Goal: Information Seeking & Learning: Learn about a topic

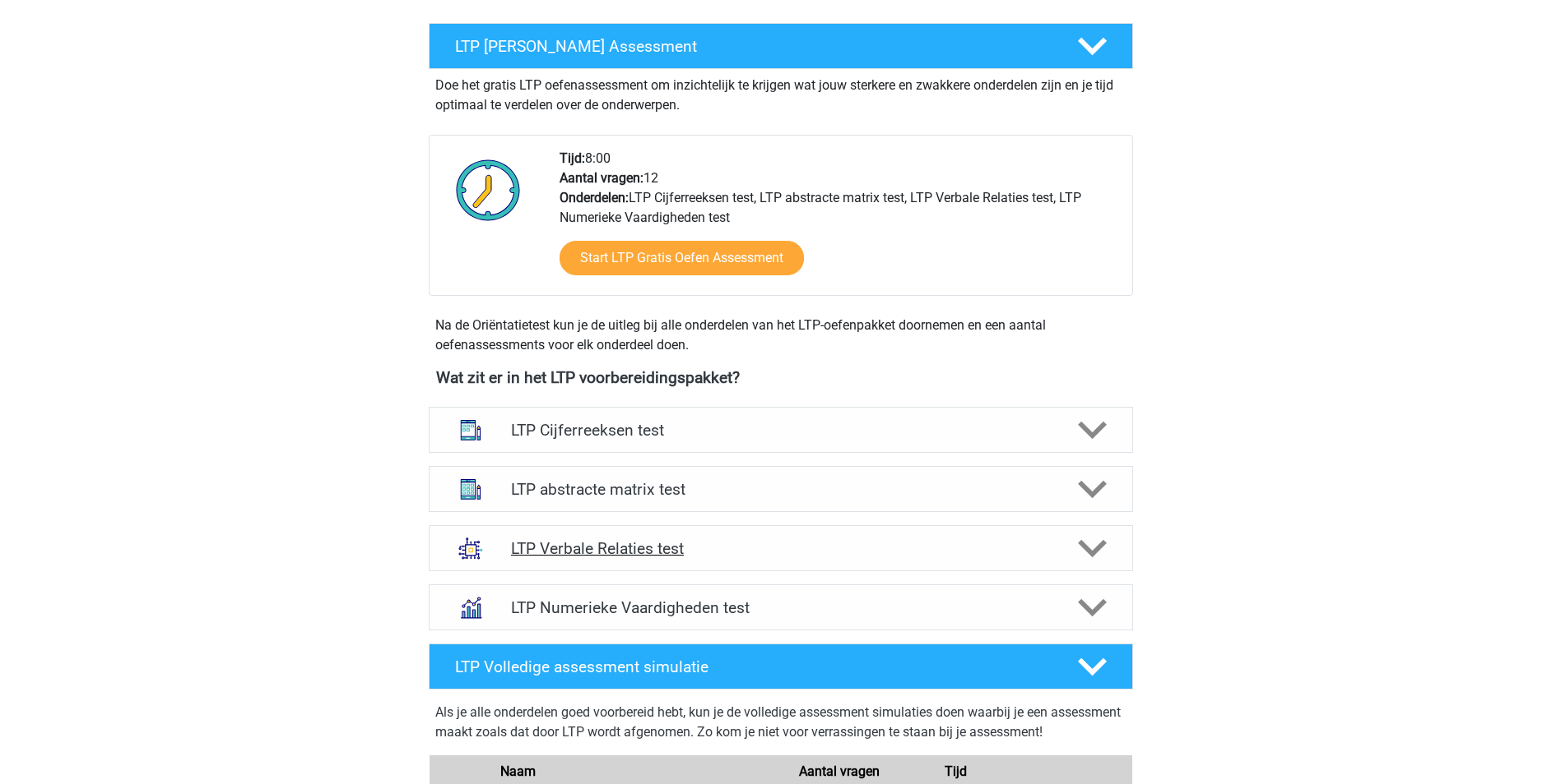
scroll to position [329, 0]
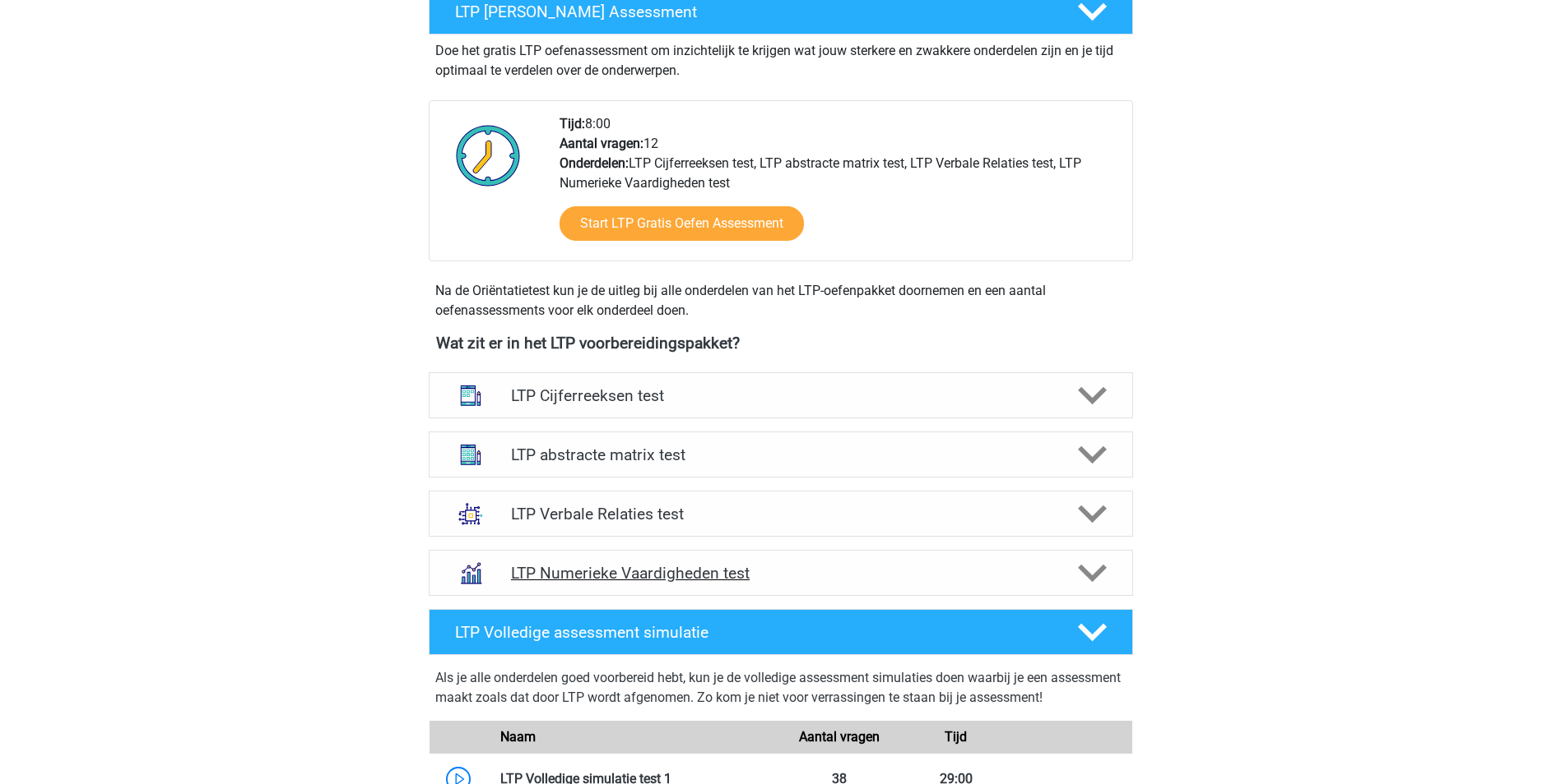
click at [1109, 570] on div at bounding box center [1090, 573] width 56 height 29
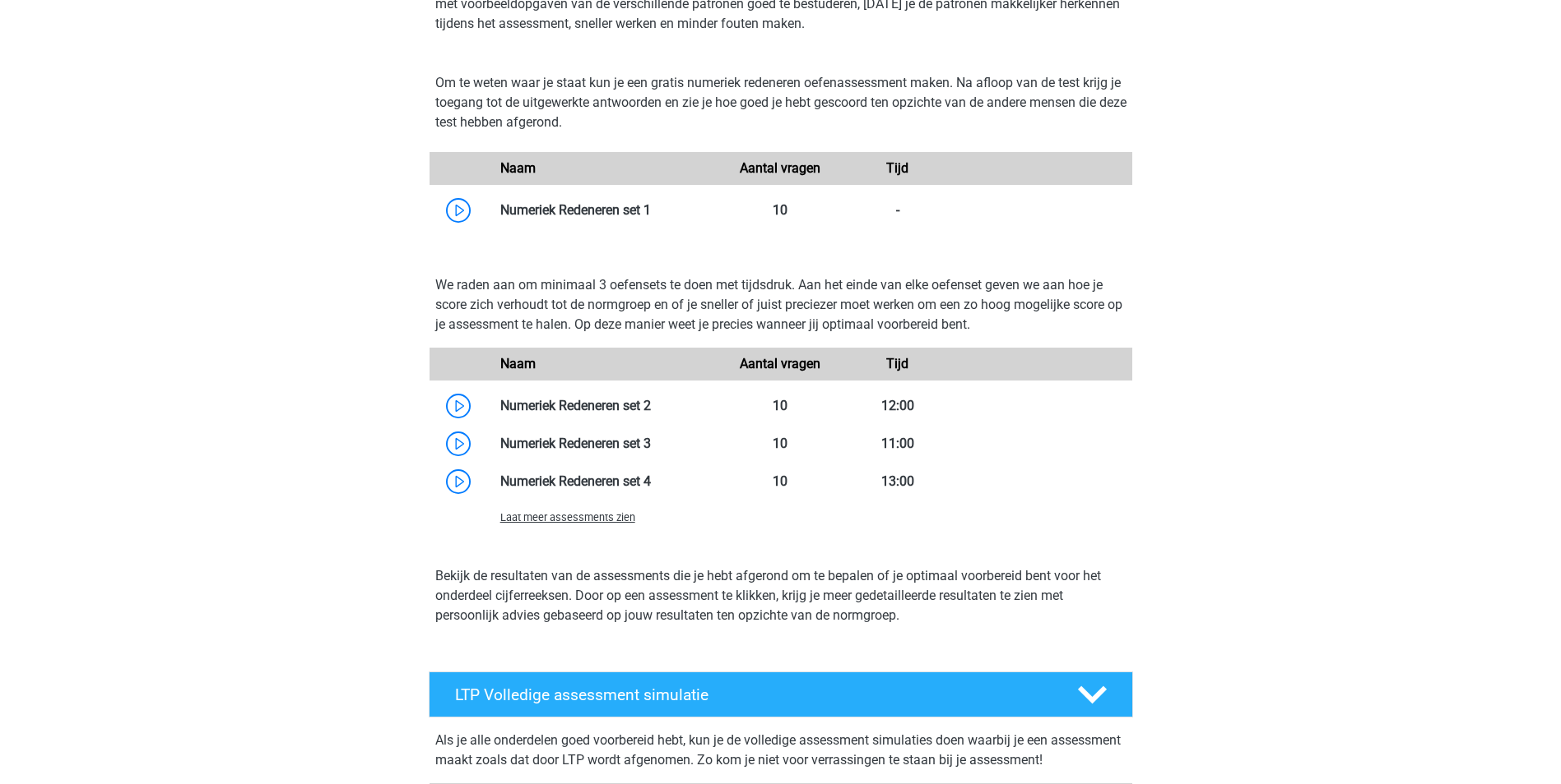
scroll to position [987, 0]
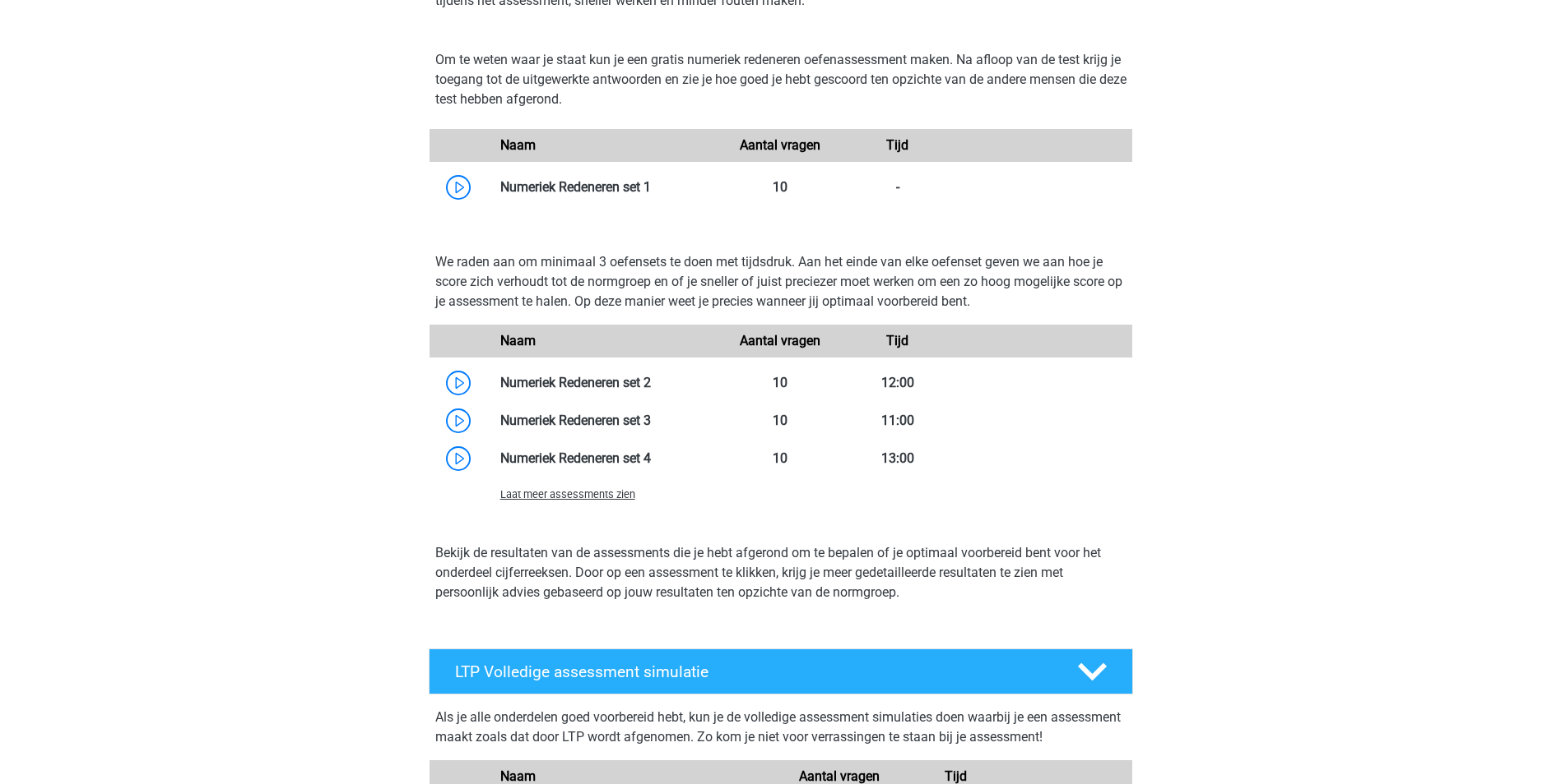
click at [561, 498] on span "Laat meer assessments zien" at bounding box center [568, 494] width 135 height 12
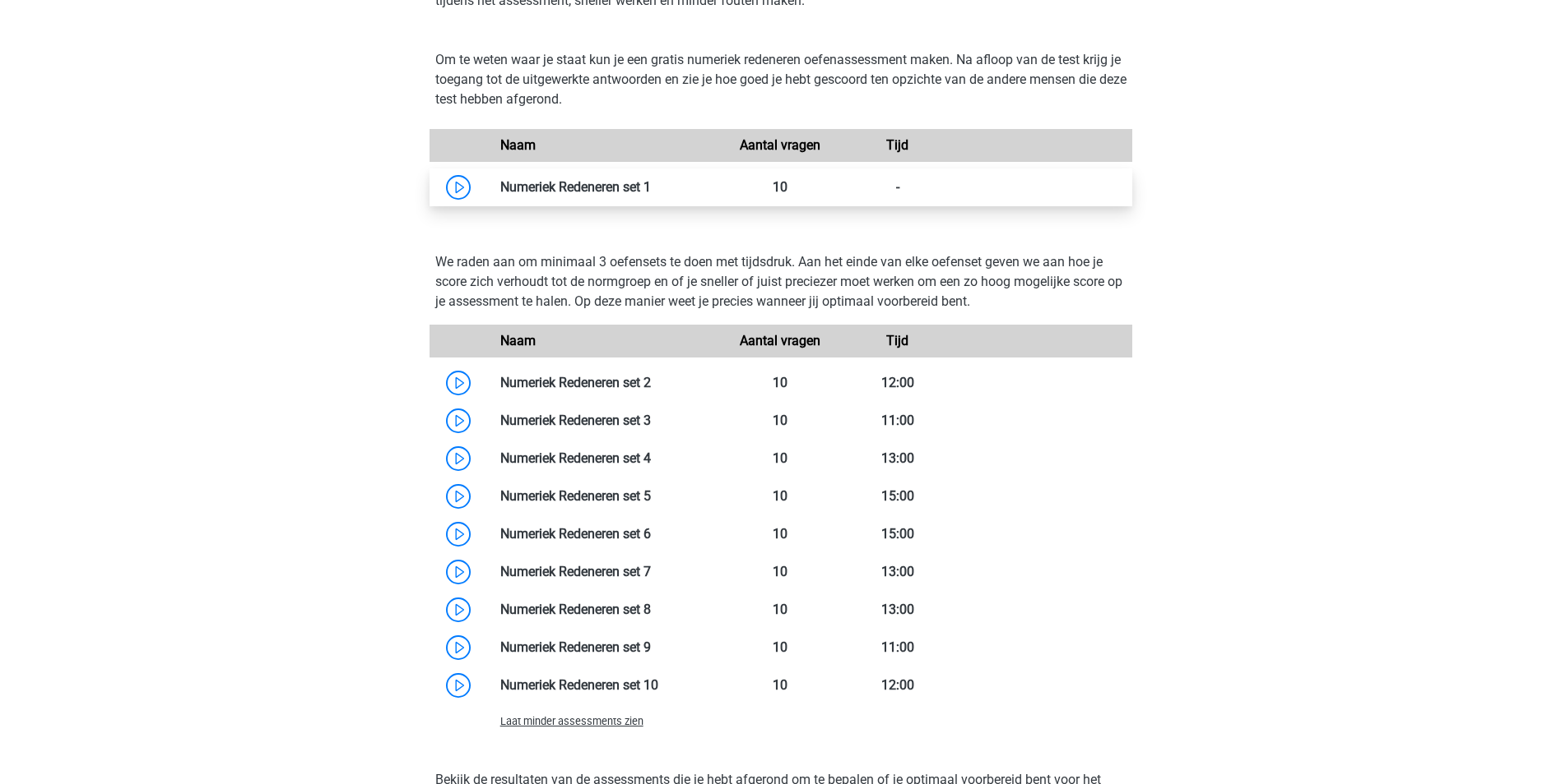
click at [650, 182] on link at bounding box center [650, 187] width 0 height 16
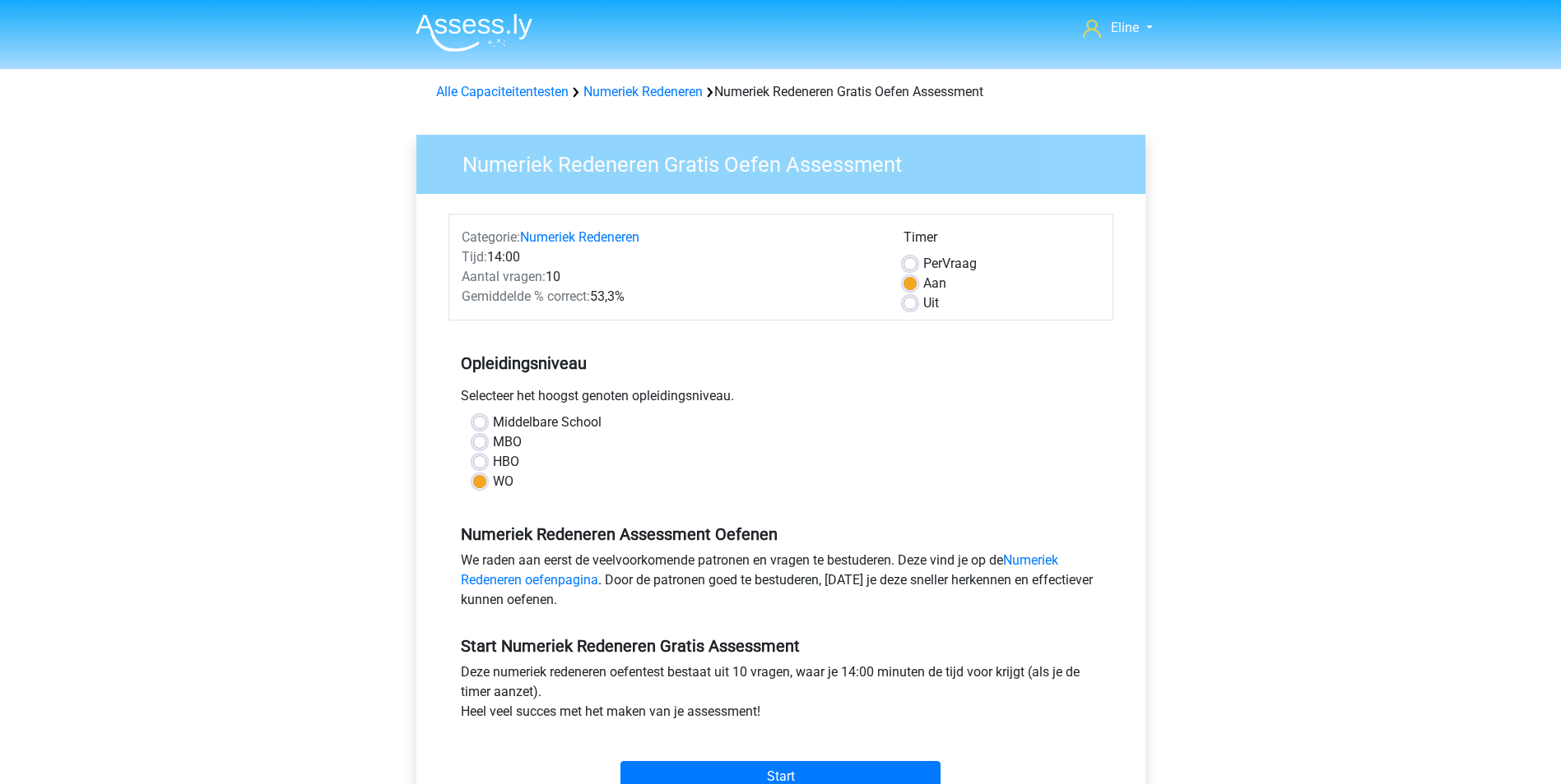
click at [923, 308] on label "Uit" at bounding box center [931, 303] width 16 height 20
click at [917, 308] on input "Uit" at bounding box center [909, 301] width 13 height 17
radio input "true"
click at [783, 776] on input "Start" at bounding box center [780, 776] width 320 height 31
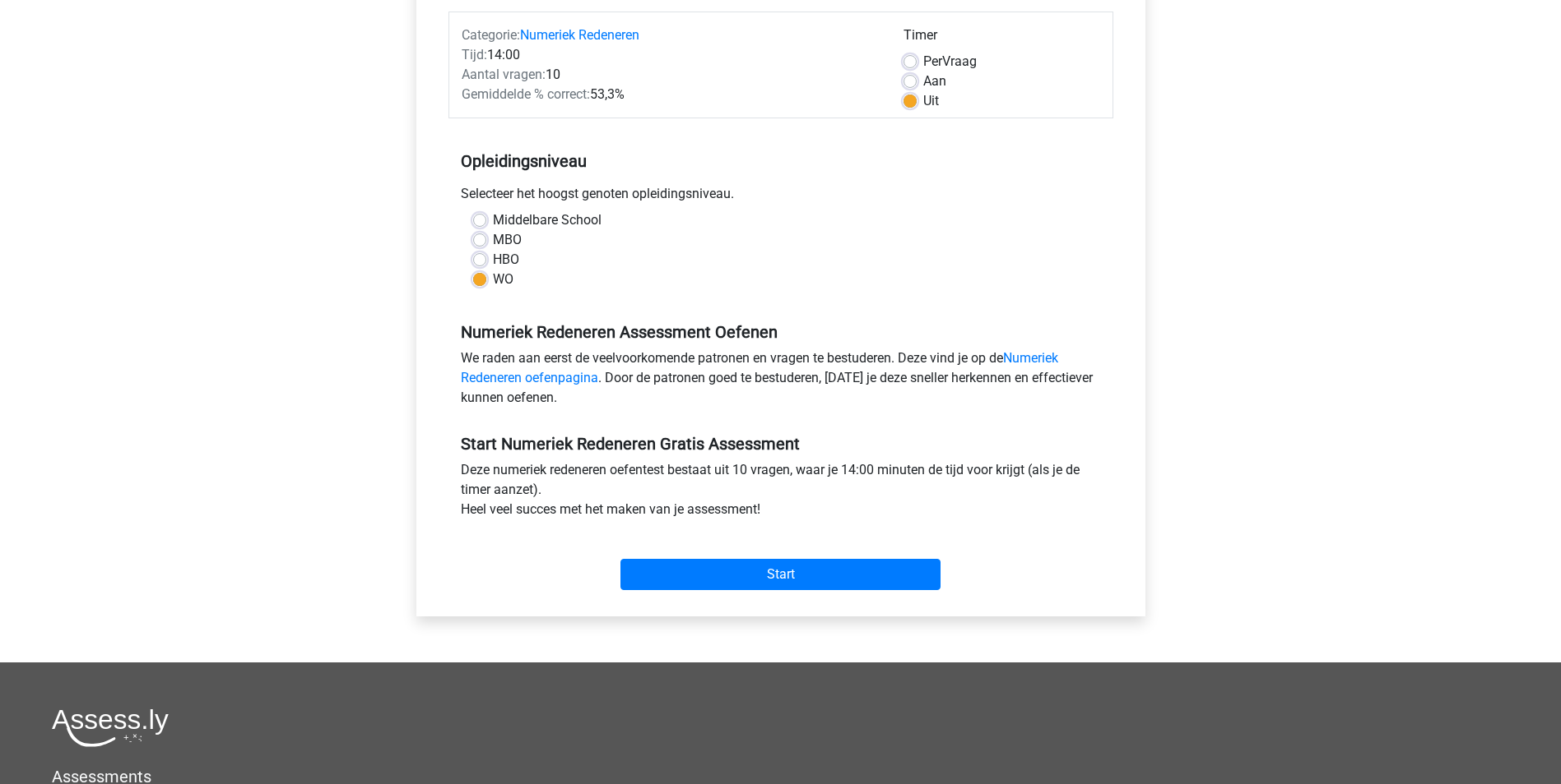
scroll to position [246, 0]
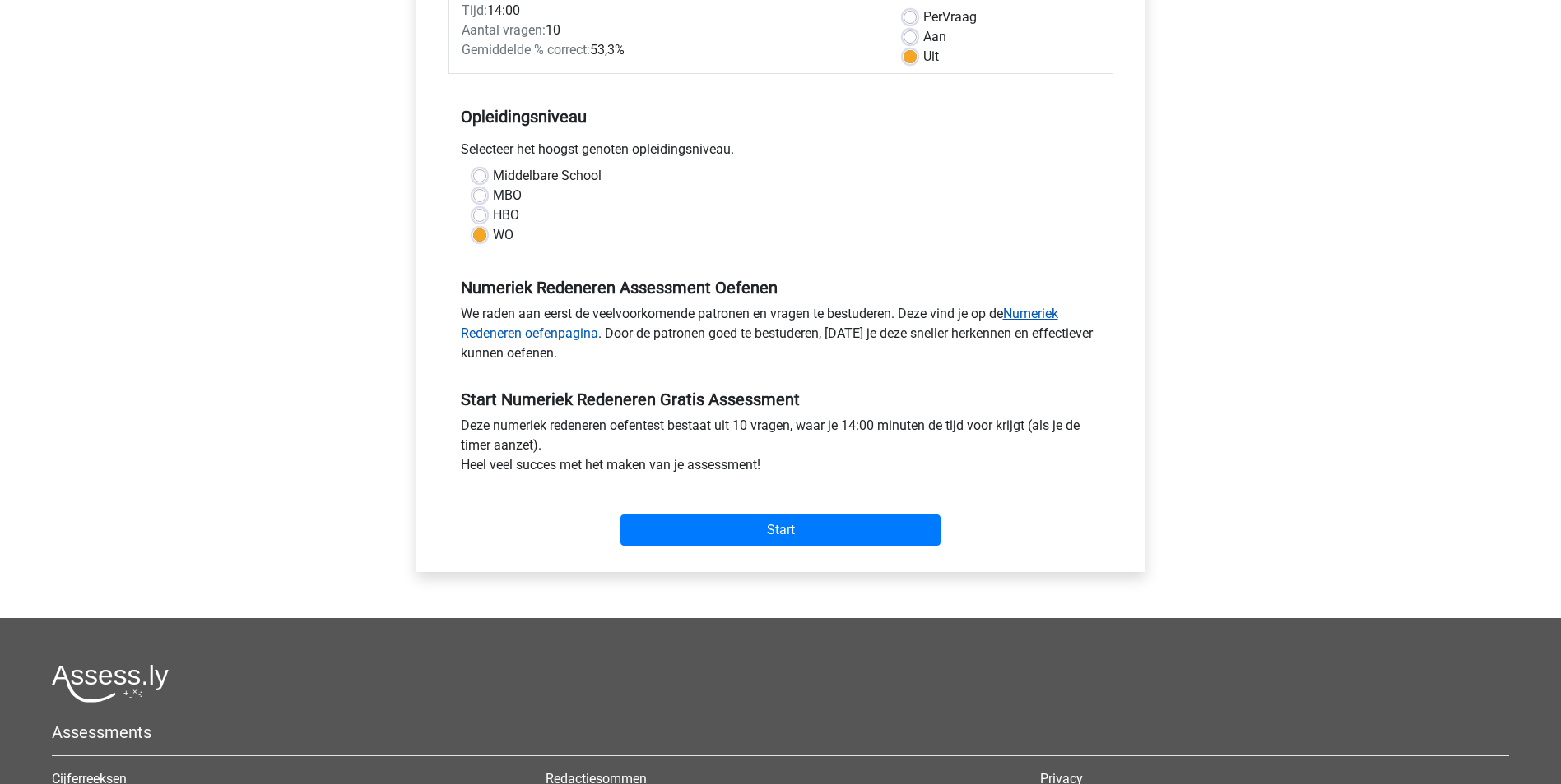
click at [535, 335] on link "Numeriek Redeneren oefenpagina" at bounding box center [759, 324] width 598 height 36
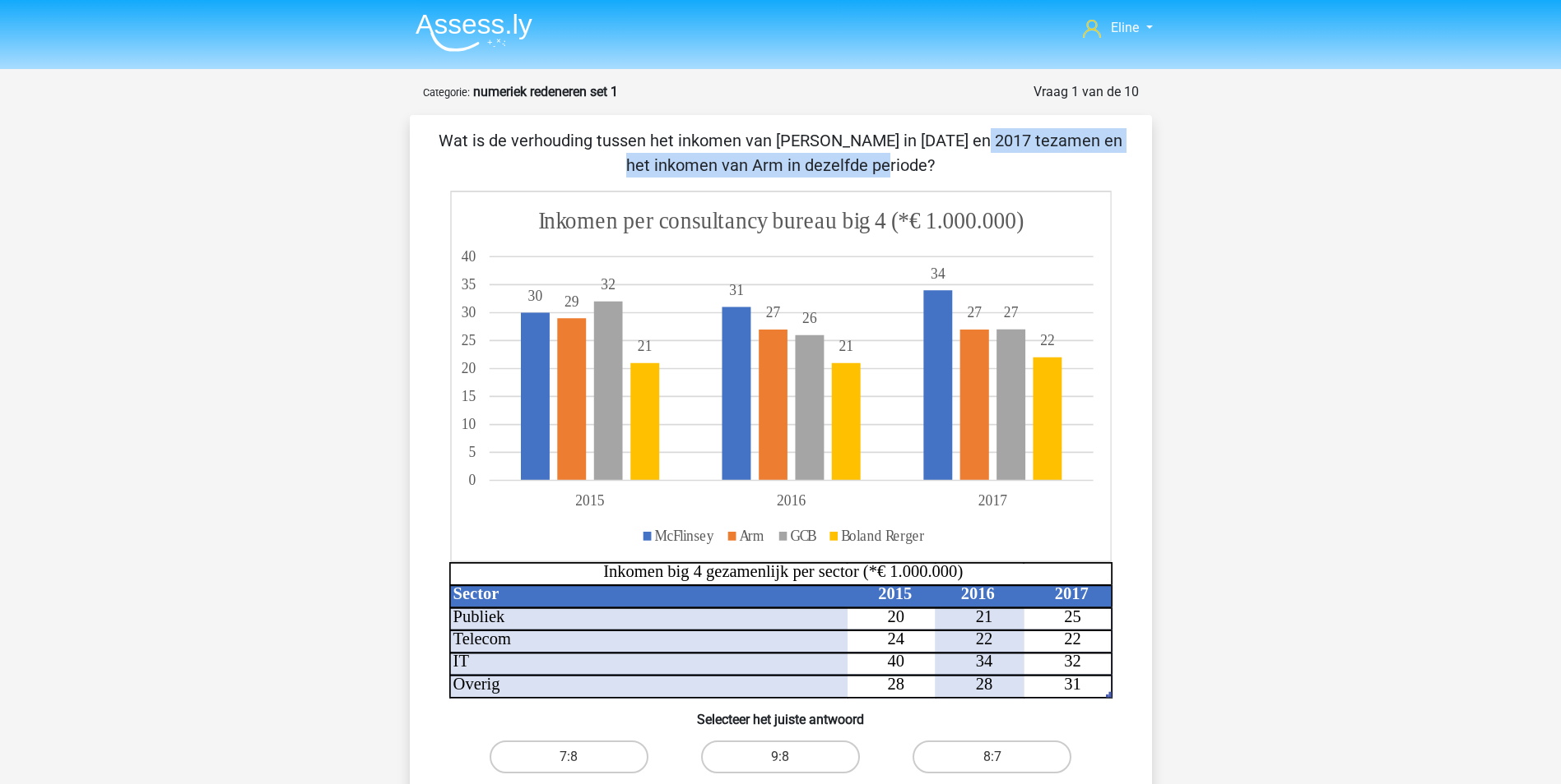
drag, startPoint x: 635, startPoint y: 143, endPoint x: 1035, endPoint y: 141, distance: 400.0
click at [1035, 141] on p "Wat is de verhouding tussen het inkomen van McFlinsey in 2015 en 2017 tezamen e…" at bounding box center [780, 153] width 689 height 50
drag, startPoint x: 1035, startPoint y: 141, endPoint x: 1020, endPoint y: 149, distance: 17.0
click at [1021, 149] on p "Wat is de verhouding tussen het inkomen van McFlinsey in 2015 en 2017 tezamen e…" at bounding box center [780, 153] width 689 height 50
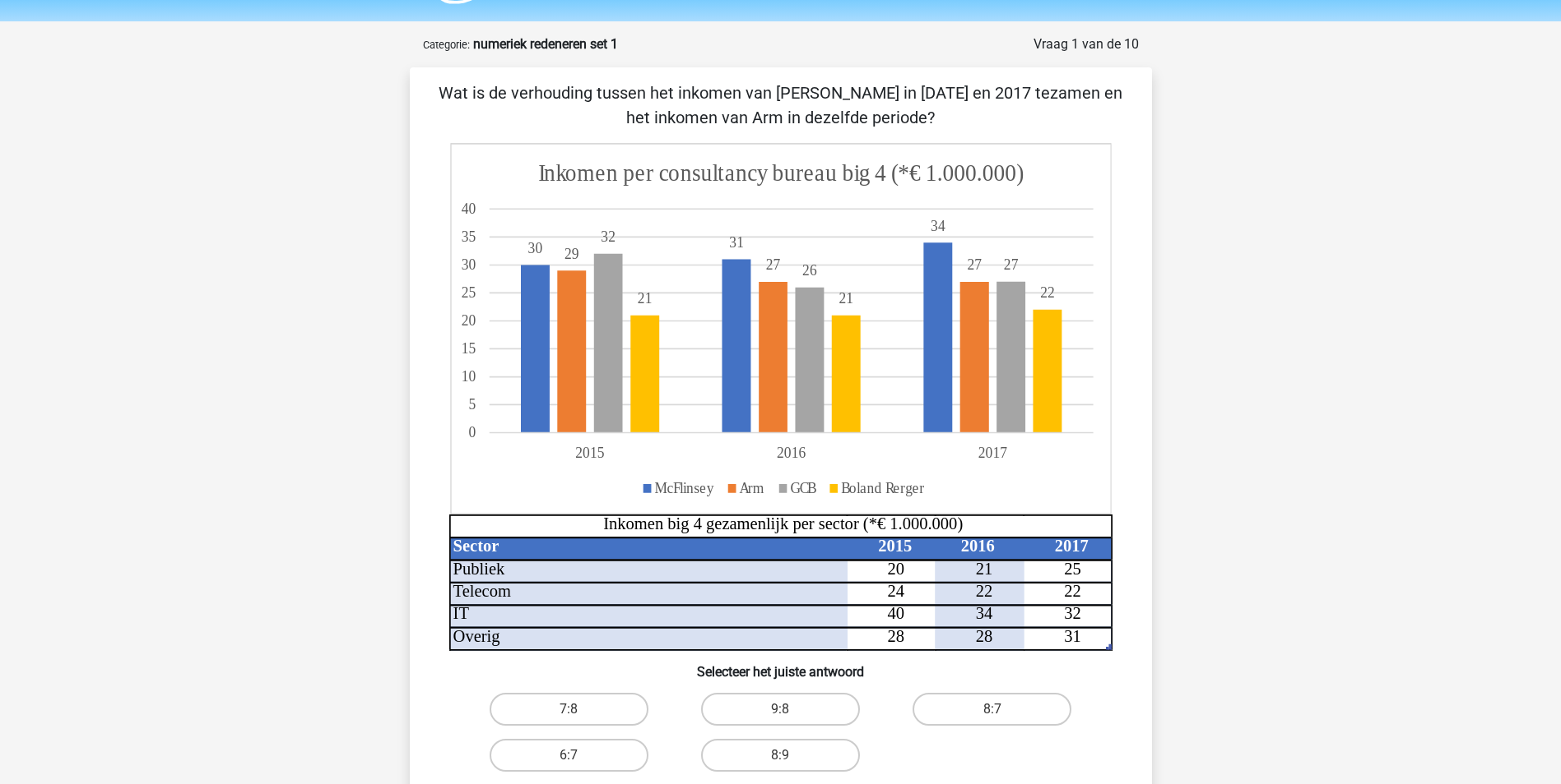
scroll to position [82, 0]
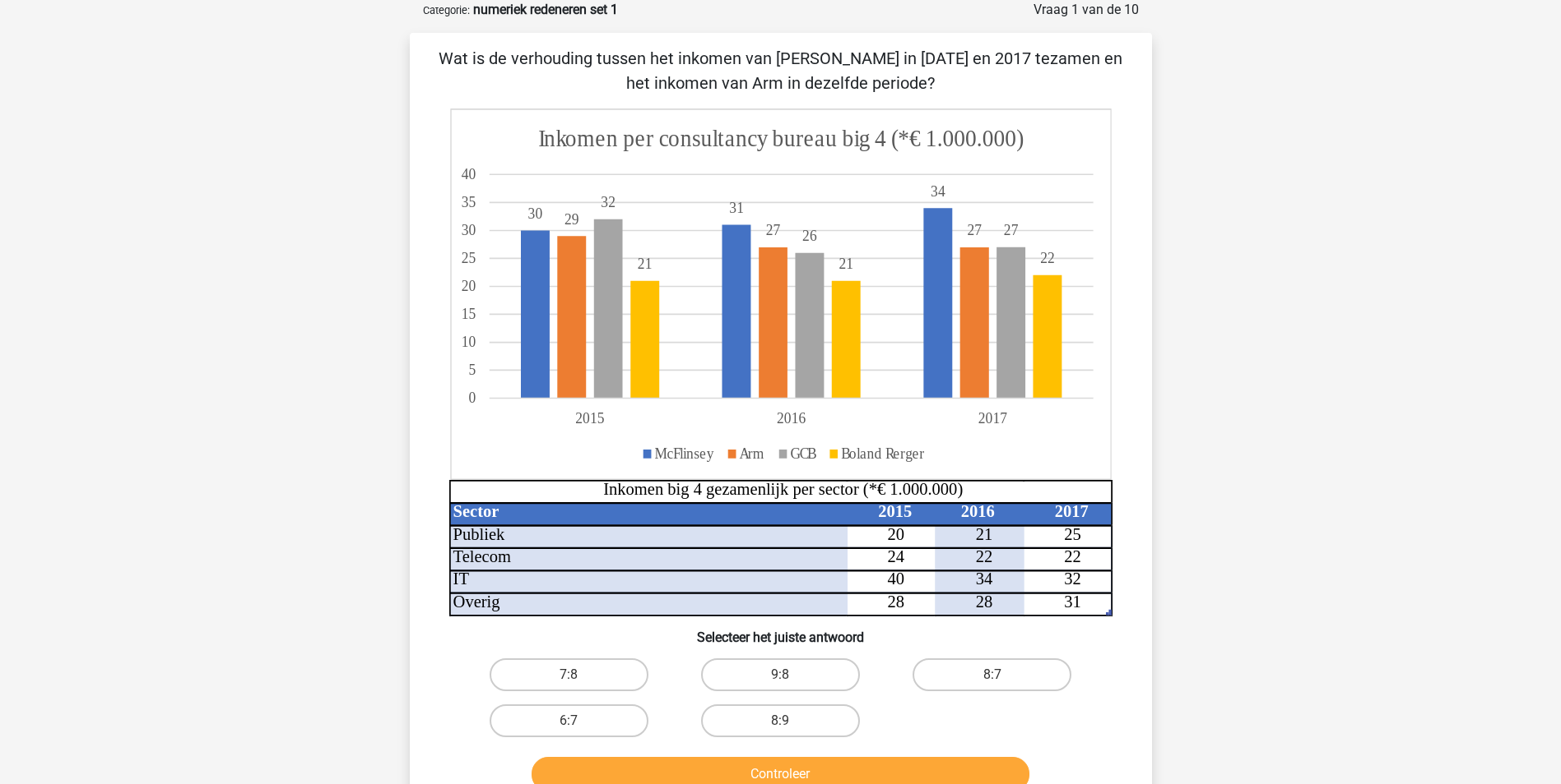
drag, startPoint x: 739, startPoint y: 68, endPoint x: 934, endPoint y: 83, distance: 195.6
click at [934, 83] on p "Wat is de verhouding tussen het inkomen van McFlinsey in 2015 en 2017 tezamen e…" at bounding box center [780, 71] width 689 height 50
click at [1210, 202] on div "Eline elinevandeijck@gmail.com Nederlands English" at bounding box center [780, 601] width 1561 height 1367
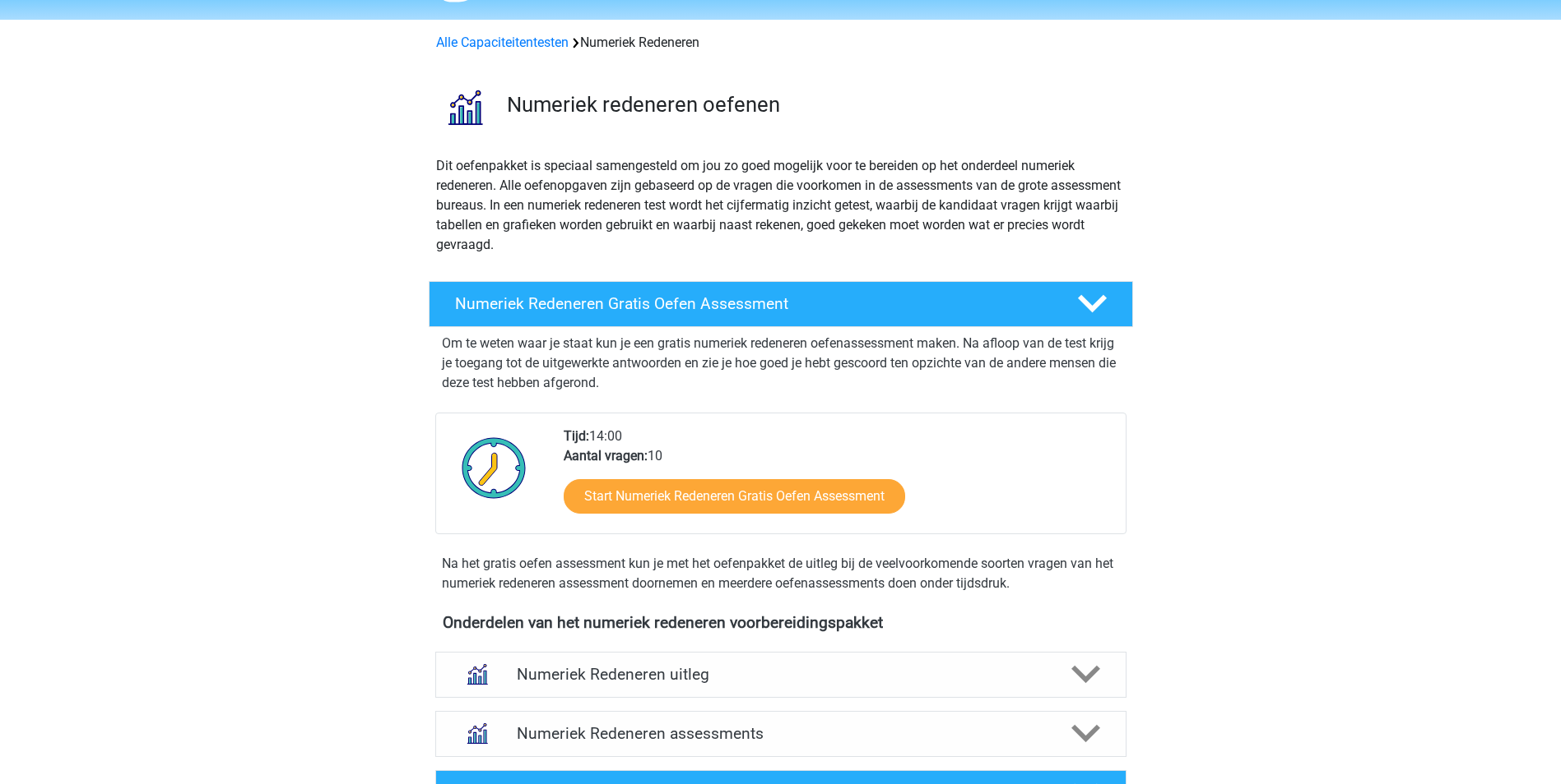
scroll to position [164, 0]
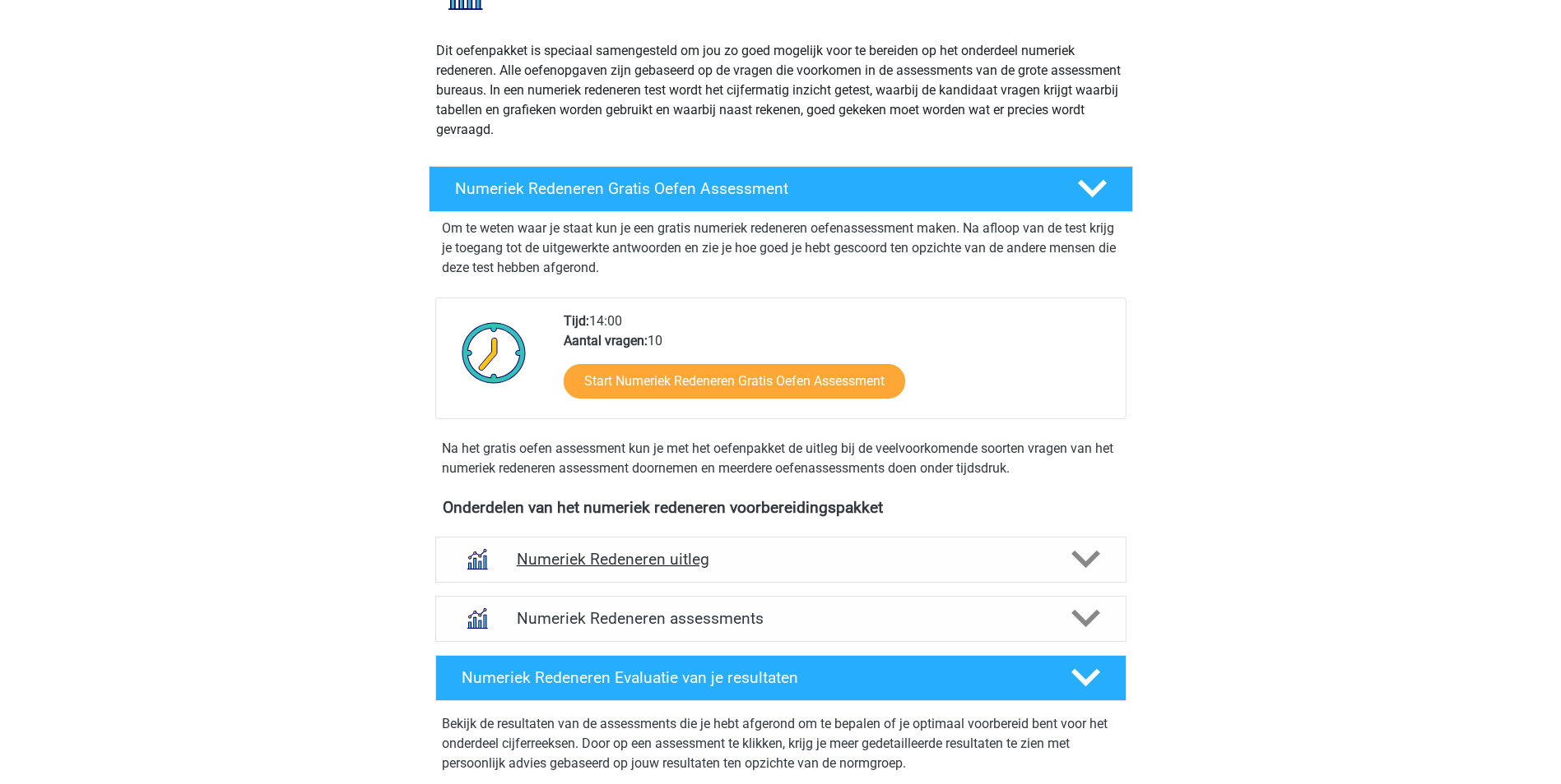
click at [622, 559] on h4 "Numeriek Redeneren uitleg" at bounding box center [780, 559] width 528 height 19
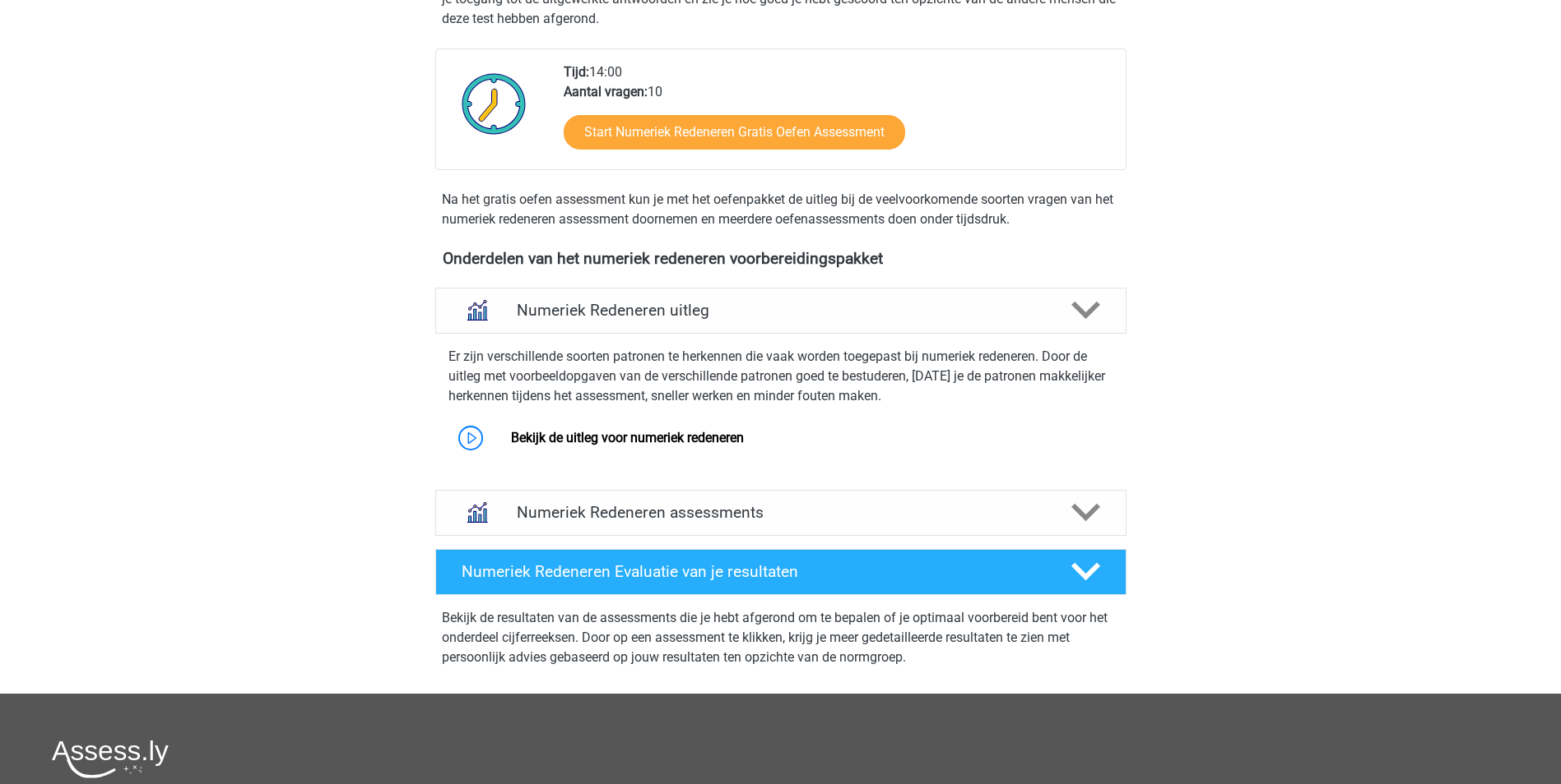
scroll to position [493, 0]
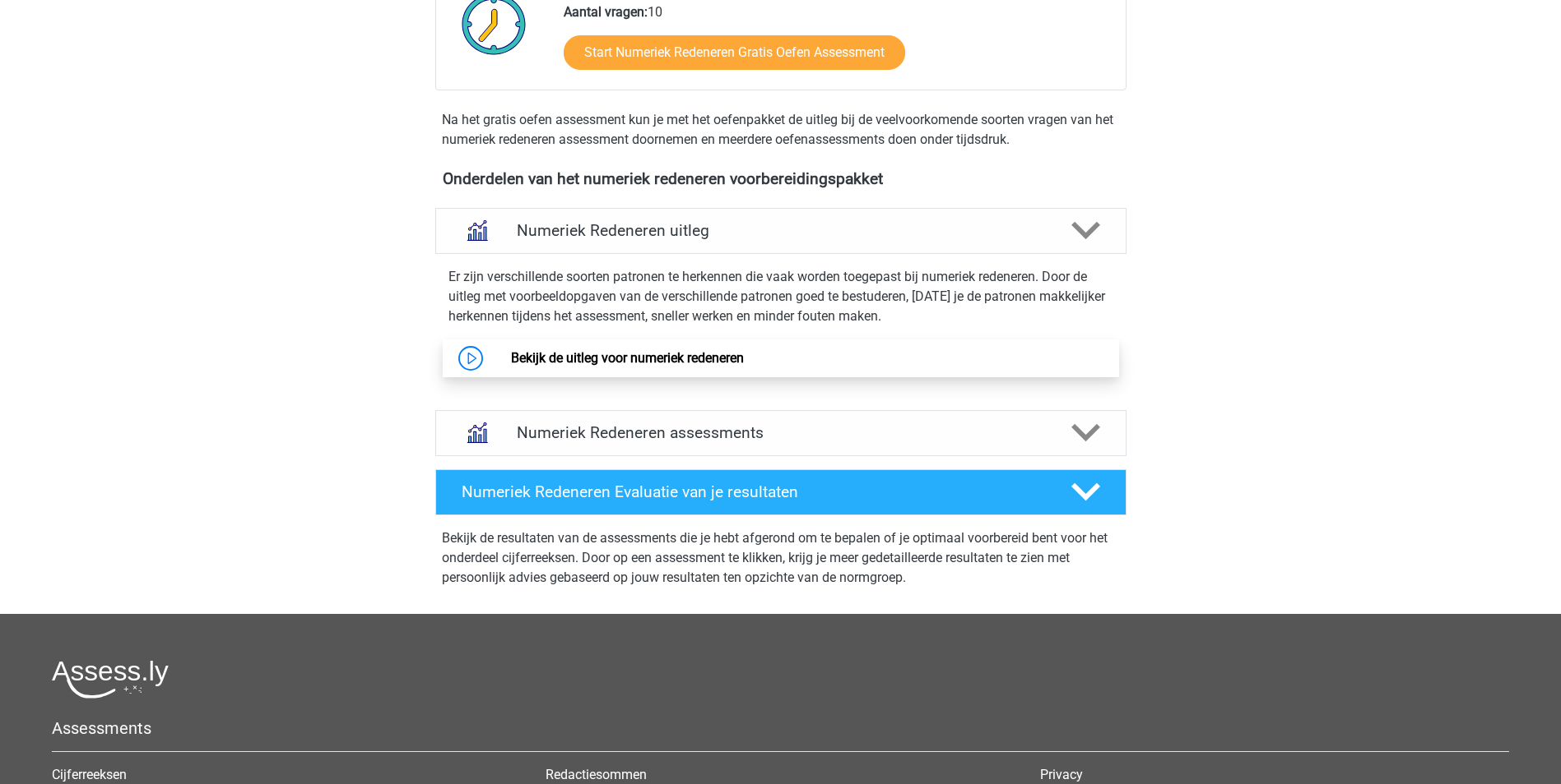
click at [593, 360] on link "Bekijk de uitleg voor numeriek redeneren" at bounding box center [627, 358] width 233 height 16
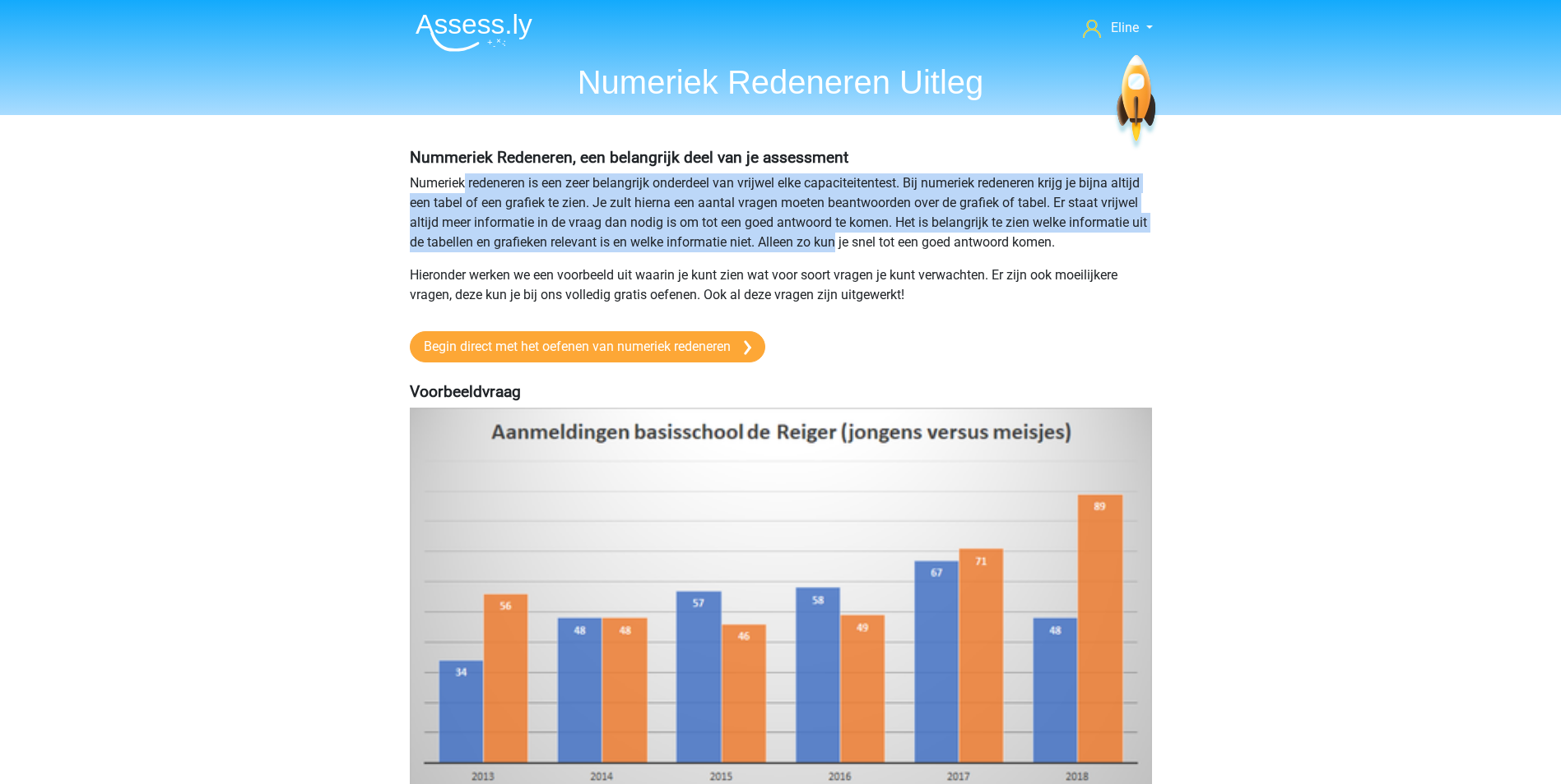
drag, startPoint x: 464, startPoint y: 182, endPoint x: 858, endPoint y: 247, distance: 399.3
click at [858, 247] on p "Numeriek redeneren is een zeer belangrijk onderdeel van vrijwel elke capaciteit…" at bounding box center [780, 213] width 742 height 78
drag, startPoint x: 858, startPoint y: 247, endPoint x: 829, endPoint y: 243, distance: 29.3
click at [858, 247] on p "Numeriek redeneren is een zeer belangrijk onderdeel van vrijwel elke capaciteit…" at bounding box center [780, 213] width 742 height 78
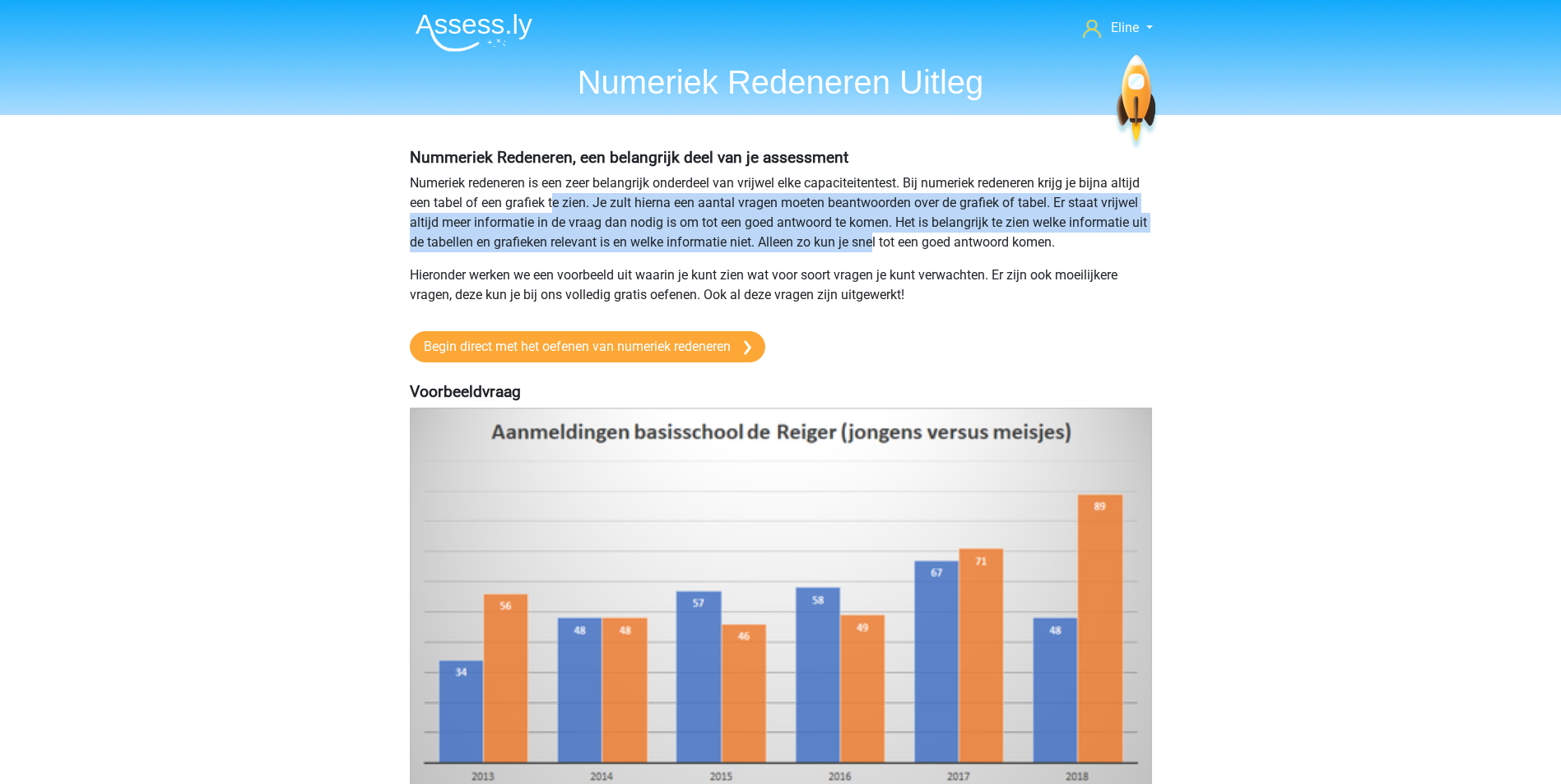
drag, startPoint x: 553, startPoint y: 203, endPoint x: 892, endPoint y: 234, distance: 340.4
click at [892, 234] on p "Numeriek redeneren is een zeer belangrijk onderdeel van vrijwel elke capaciteit…" at bounding box center [780, 213] width 742 height 78
drag, startPoint x: 892, startPoint y: 234, endPoint x: 885, endPoint y: 250, distance: 17.5
click at [885, 250] on p "Numeriek redeneren is een zeer belangrijk onderdeel van vrijwel elke capaciteit…" at bounding box center [780, 213] width 742 height 78
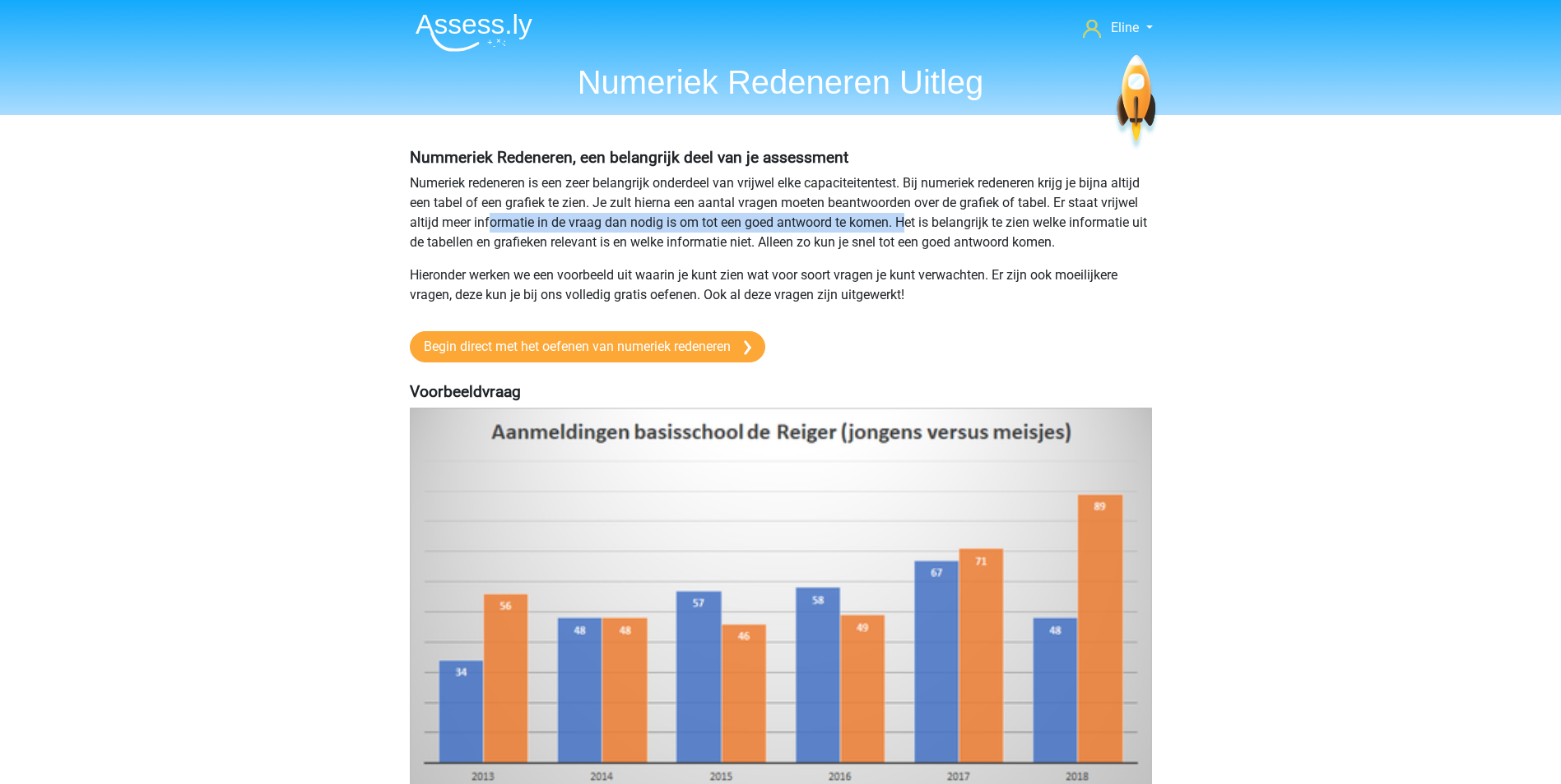
drag, startPoint x: 491, startPoint y: 229, endPoint x: 905, endPoint y: 233, distance: 414.0
click at [905, 233] on p "Numeriek redeneren is een zeer belangrijk onderdeel van vrijwel elke capaciteit…" at bounding box center [780, 213] width 742 height 78
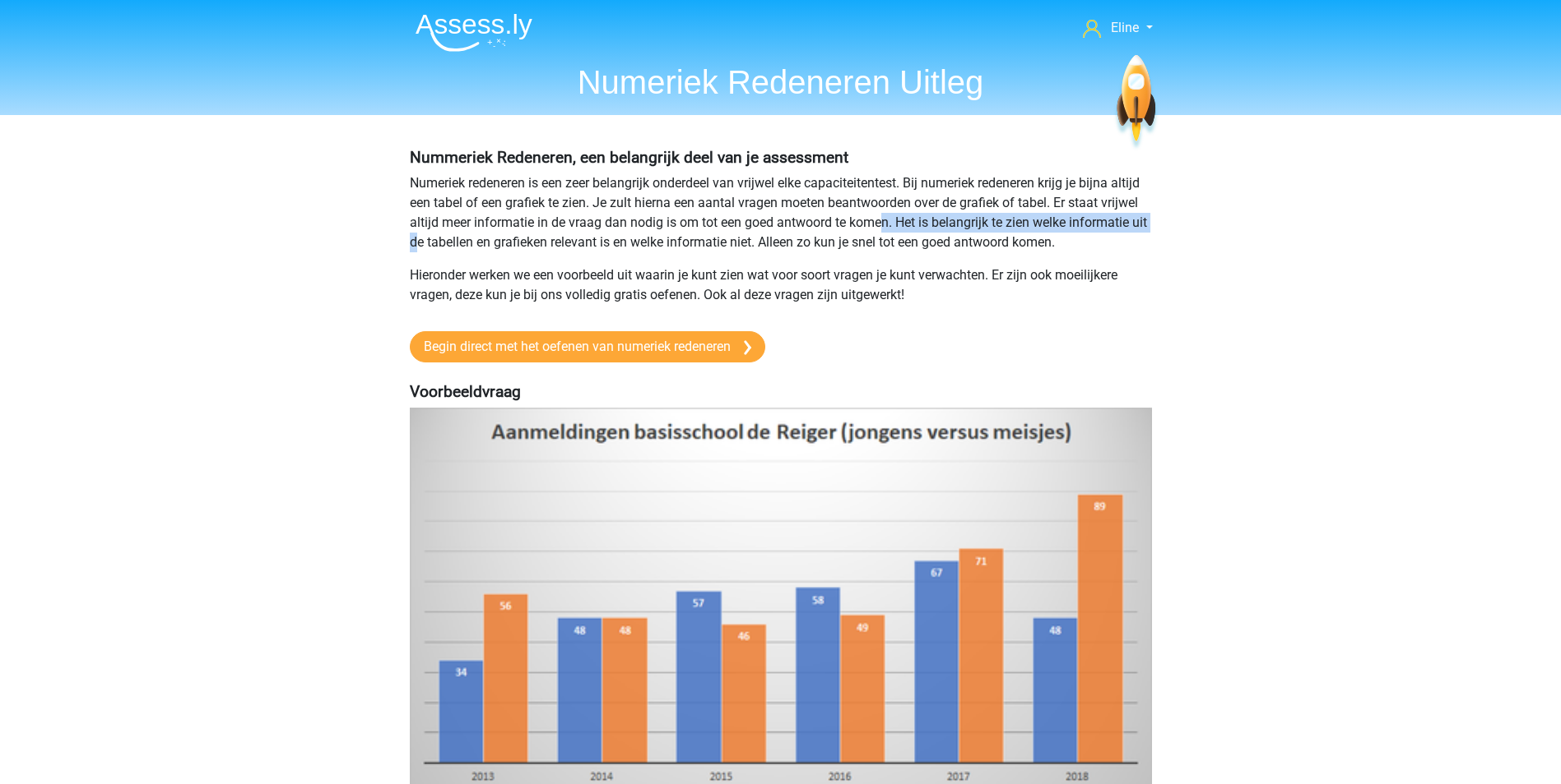
drag, startPoint x: 456, startPoint y: 246, endPoint x: 880, endPoint y: 233, distance: 424.2
click at [880, 233] on p "Numeriek redeneren is een zeer belangrijk onderdeel van vrijwel elke capaciteit…" at bounding box center [780, 213] width 742 height 78
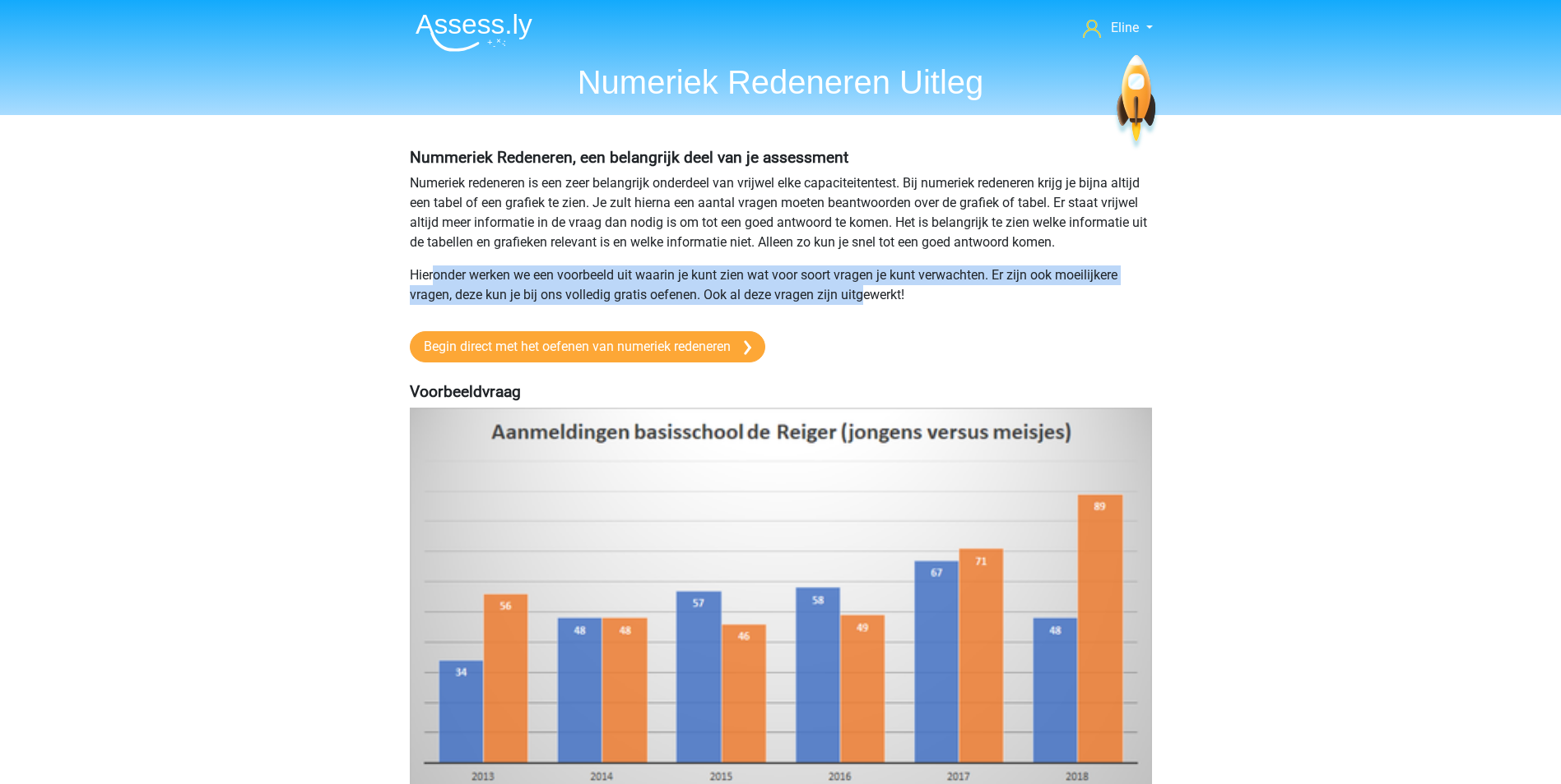
drag, startPoint x: 432, startPoint y: 274, endPoint x: 864, endPoint y: 288, distance: 432.2
click at [864, 288] on p "Hieronder werken we een voorbeeld uit waarin je kunt zien wat voor soort vragen…" at bounding box center [780, 285] width 742 height 40
drag, startPoint x: 864, startPoint y: 288, endPoint x: 843, endPoint y: 295, distance: 22.1
click at [844, 295] on p "Hieronder werken we een voorbeeld uit waarin je kunt zien wat voor soort vragen…" at bounding box center [780, 285] width 742 height 40
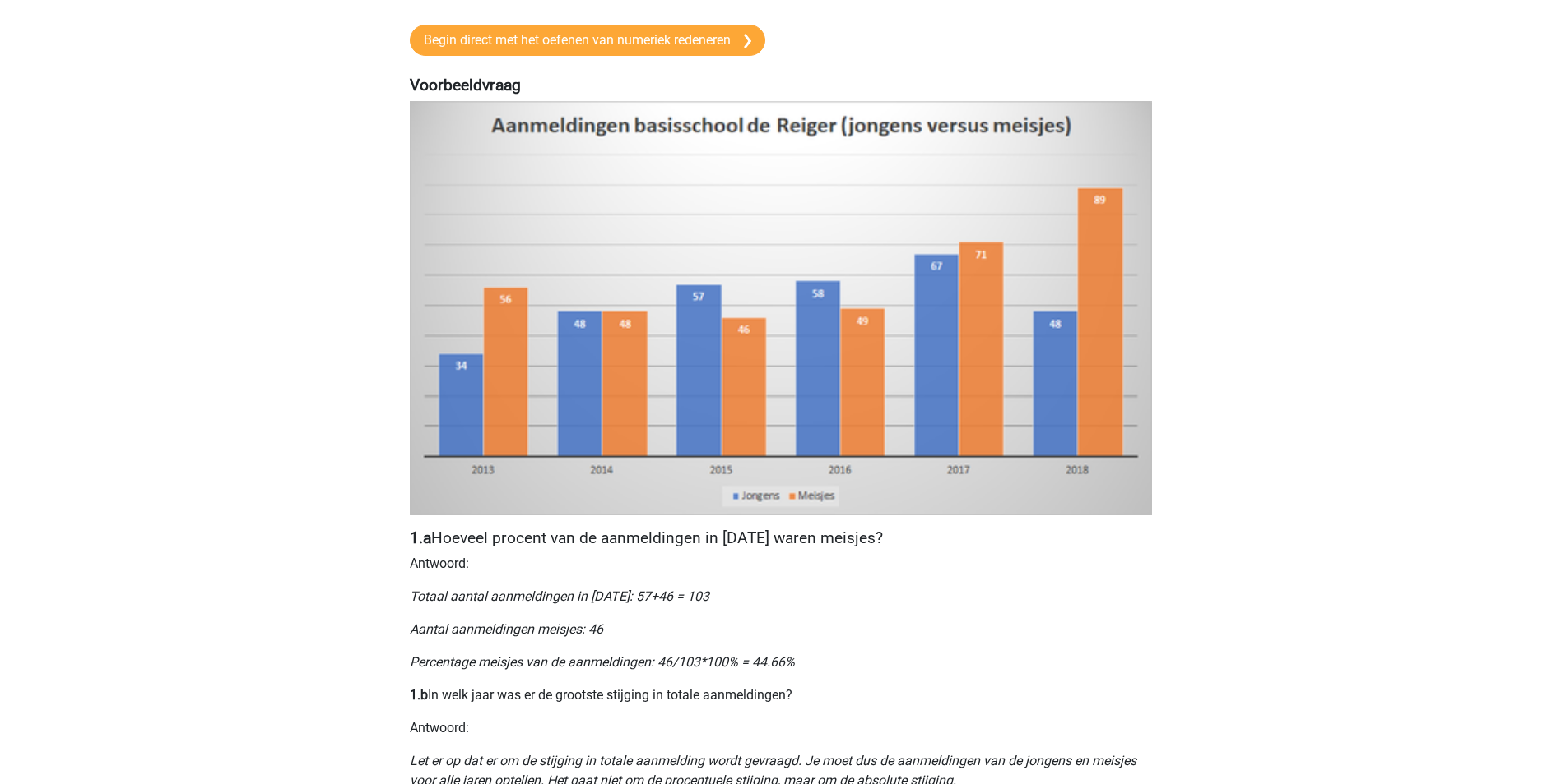
scroll to position [329, 0]
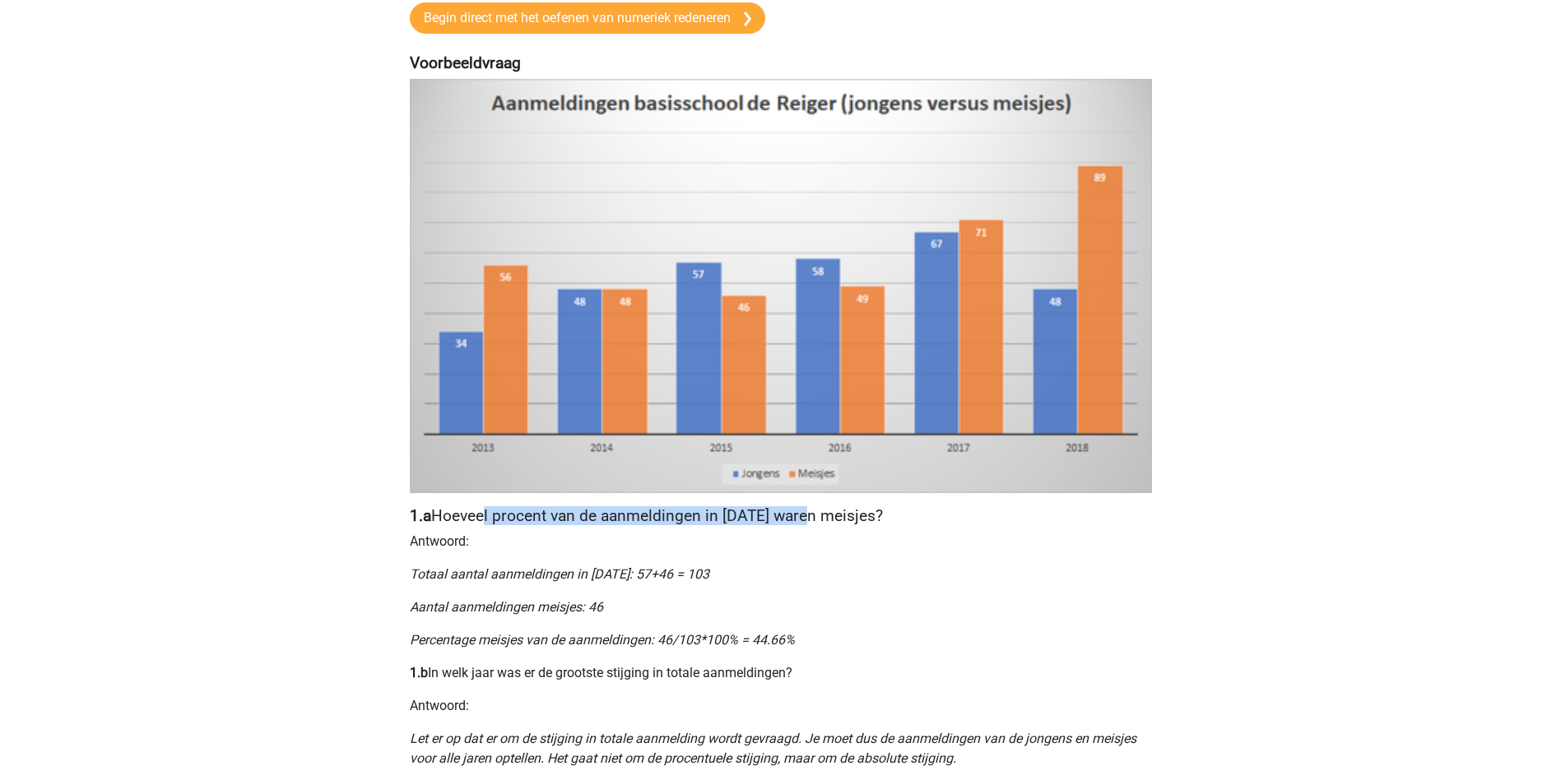
drag, startPoint x: 484, startPoint y: 520, endPoint x: 805, endPoint y: 517, distance: 321.0
click at [805, 517] on h4 "1.a Hoeveel procent van de aanmeldingen in 2015 waren meisjes?" at bounding box center [780, 516] width 742 height 19
drag, startPoint x: 805, startPoint y: 517, endPoint x: 805, endPoint y: 527, distance: 10.0
click at [805, 527] on div "Nummeriek Redeneren, een belangrijk deel van je assessment Numeriek redeneren i…" at bounding box center [780, 622] width 781 height 1671
click at [1019, 567] on p "Totaal aantal aanmeldingen in 2015: 57+46 = 103" at bounding box center [780, 574] width 742 height 20
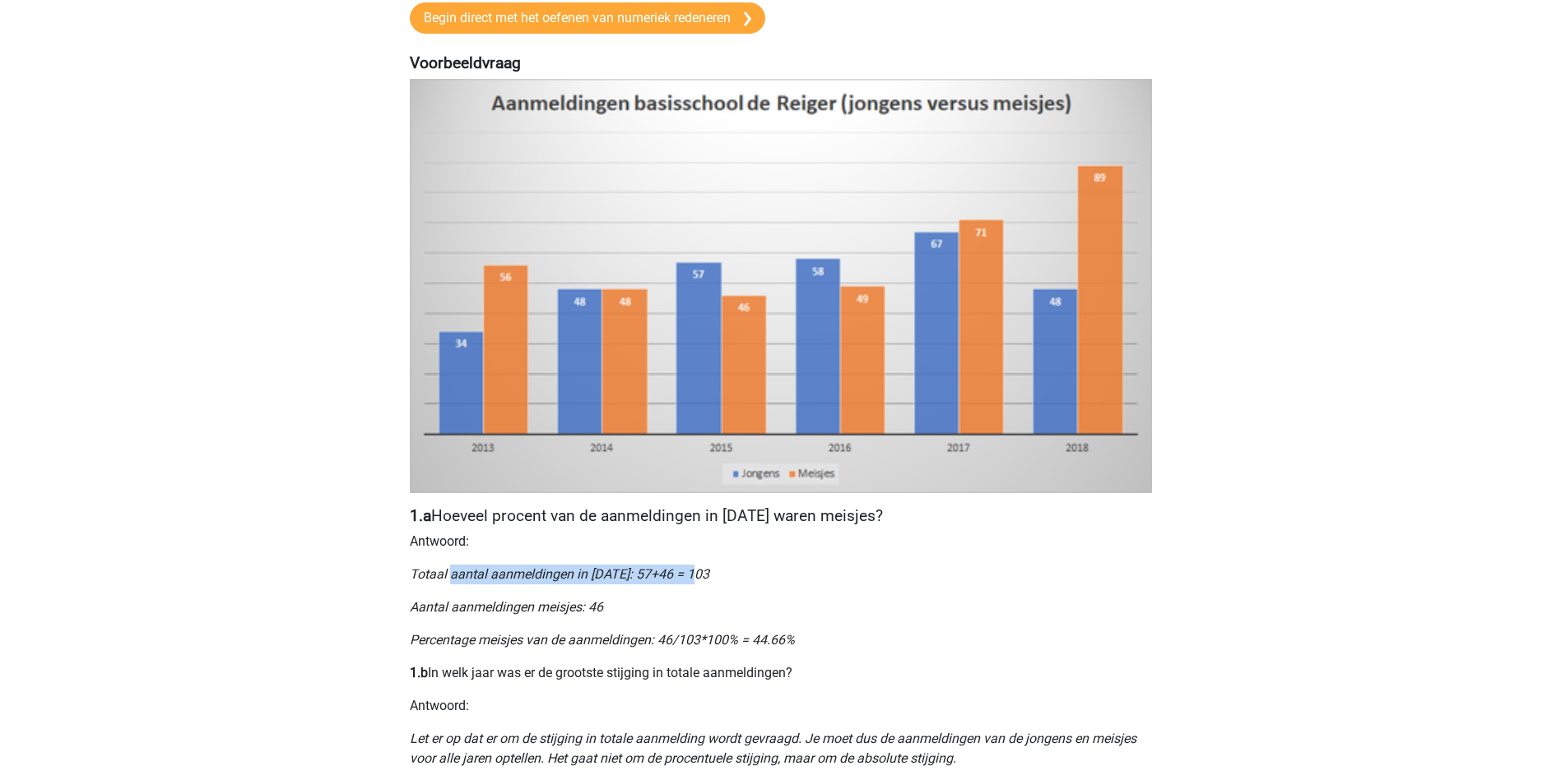
drag, startPoint x: 449, startPoint y: 569, endPoint x: 714, endPoint y: 563, distance: 265.1
click at [714, 563] on div "Nummeriek Redeneren, een belangrijk deel van je assessment Numeriek redeneren i…" at bounding box center [780, 622] width 781 height 1671
drag, startPoint x: 714, startPoint y: 563, endPoint x: 730, endPoint y: 597, distance: 37.6
click at [737, 612] on p "Aantal aanmeldingen meisjes: 46" at bounding box center [780, 608] width 742 height 20
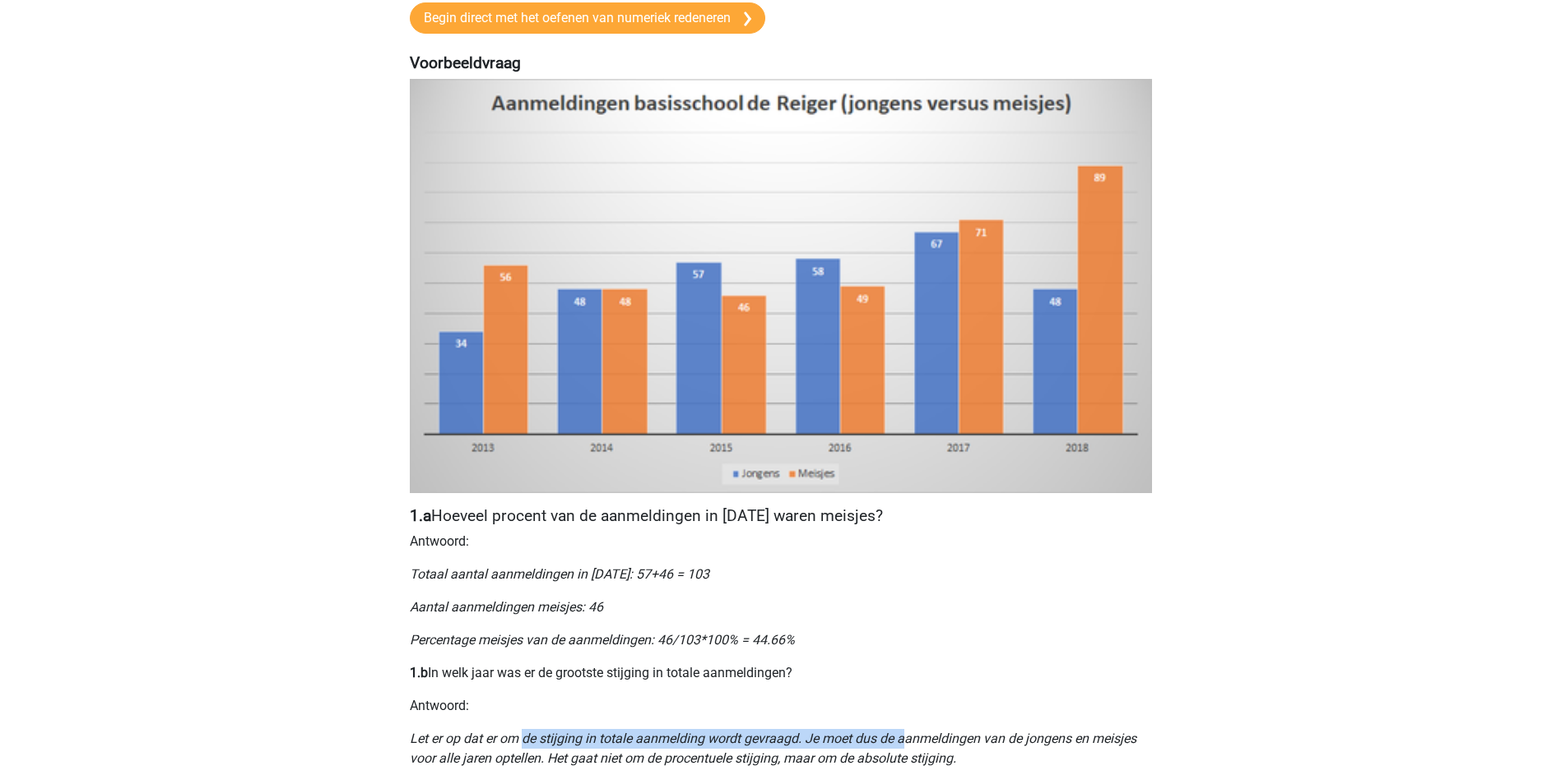
drag, startPoint x: 524, startPoint y: 738, endPoint x: 908, endPoint y: 740, distance: 384.0
click at [908, 740] on icon "Let er op dat er om de stijging in totale aanmelding wordt gevraagd. Je moet du…" at bounding box center [773, 749] width 727 height 36
click at [526, 750] on icon "Let er op dat er om de stijging in totale aanmelding wordt gevraagd. Je moet du…" at bounding box center [773, 749] width 727 height 36
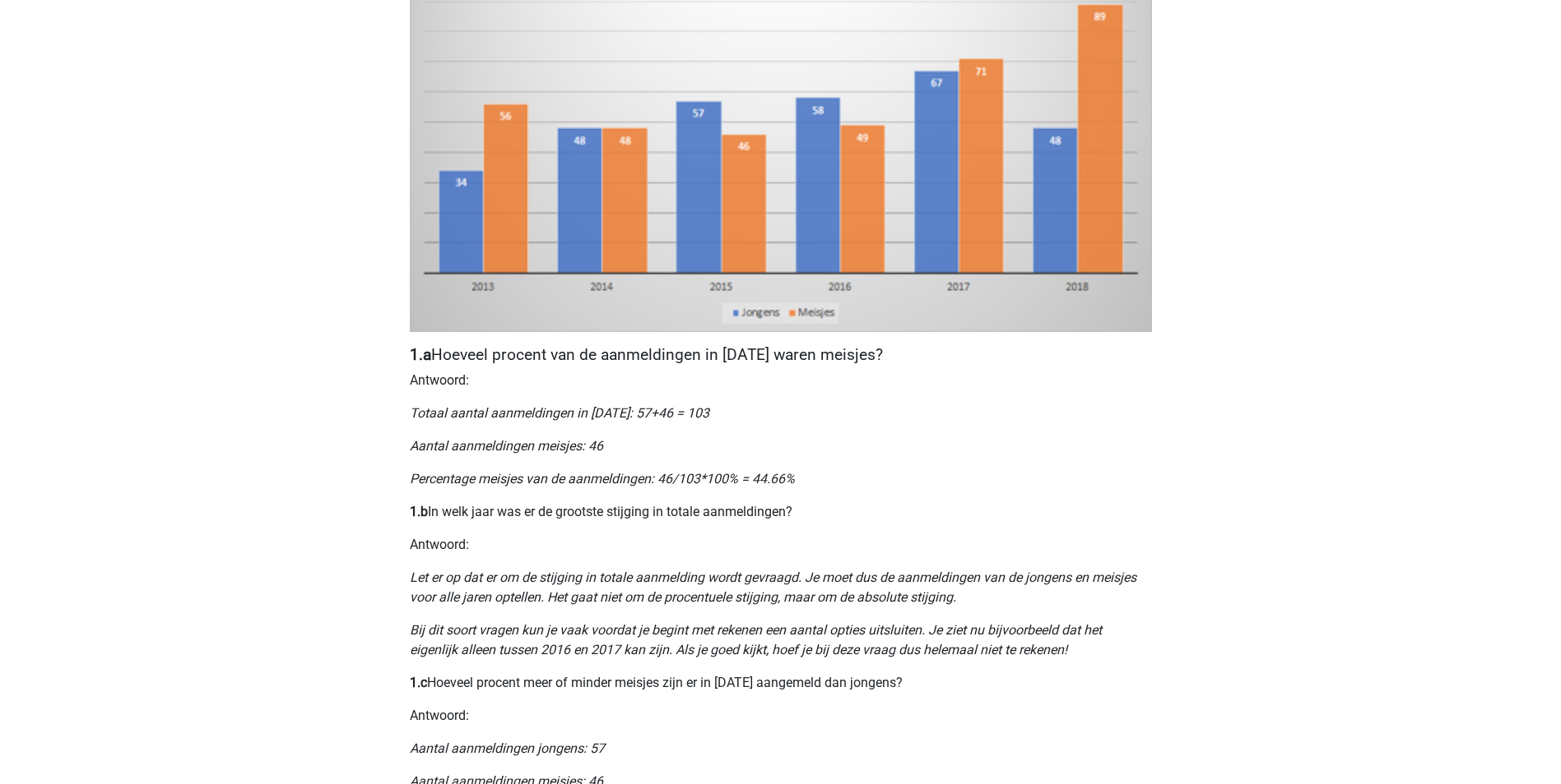
scroll to position [575, 0]
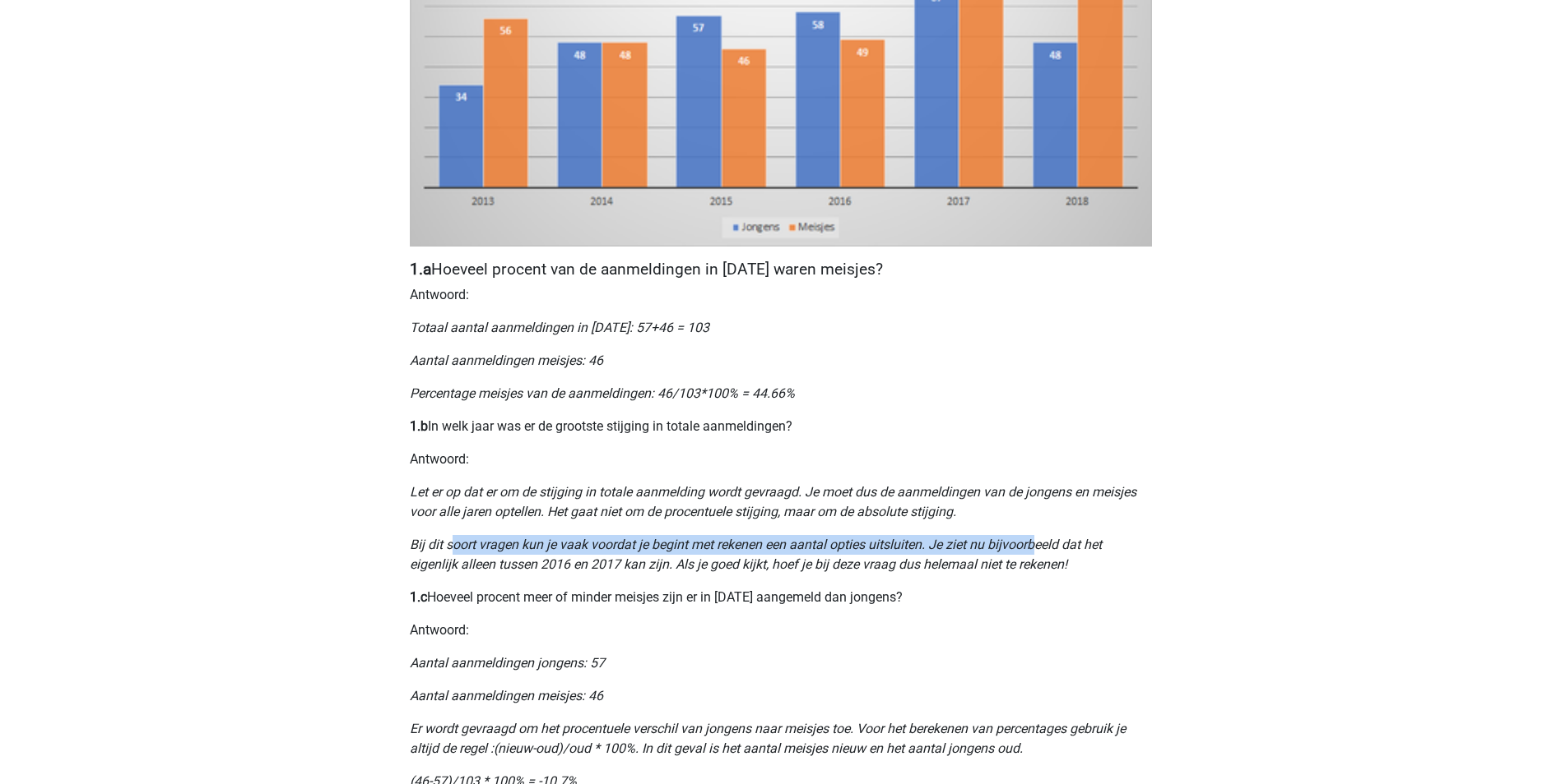
drag, startPoint x: 450, startPoint y: 542, endPoint x: 1036, endPoint y: 549, distance: 586.0
click at [1036, 549] on icon "Bij dit soort vragen kun je vaak voordat je begint met rekenen een aantal optie…" at bounding box center [756, 554] width 692 height 36
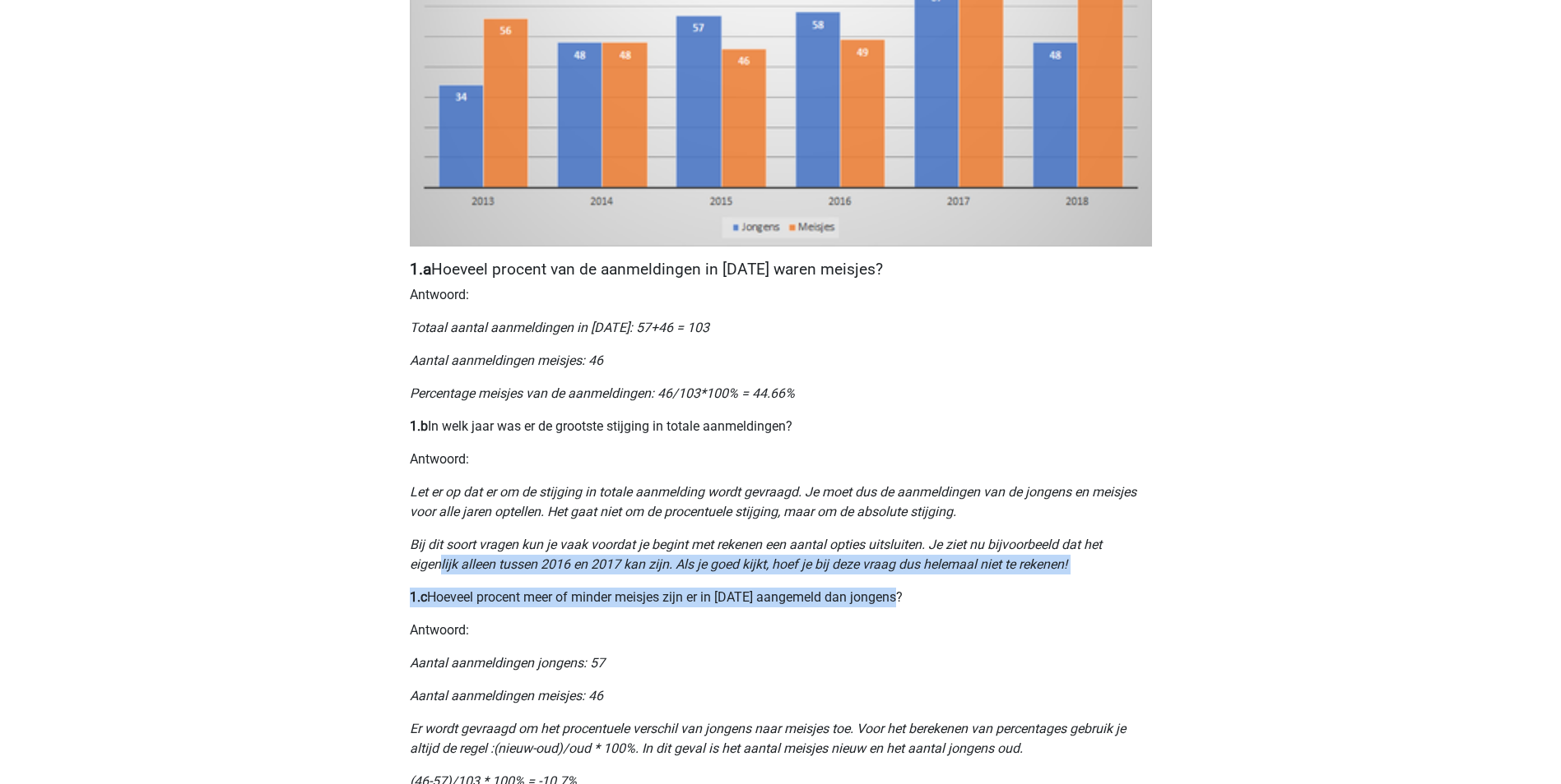
drag, startPoint x: 448, startPoint y: 564, endPoint x: 960, endPoint y: 582, distance: 512.3
click at [960, 582] on div "Nummeriek Redeneren, een belangrijk deel van je assessment Numeriek redeneren i…" at bounding box center [780, 376] width 781 height 1671
click at [965, 586] on div "Nummeriek Redeneren, een belangrijk deel van je assessment Numeriek redeneren i…" at bounding box center [780, 376] width 781 height 1671
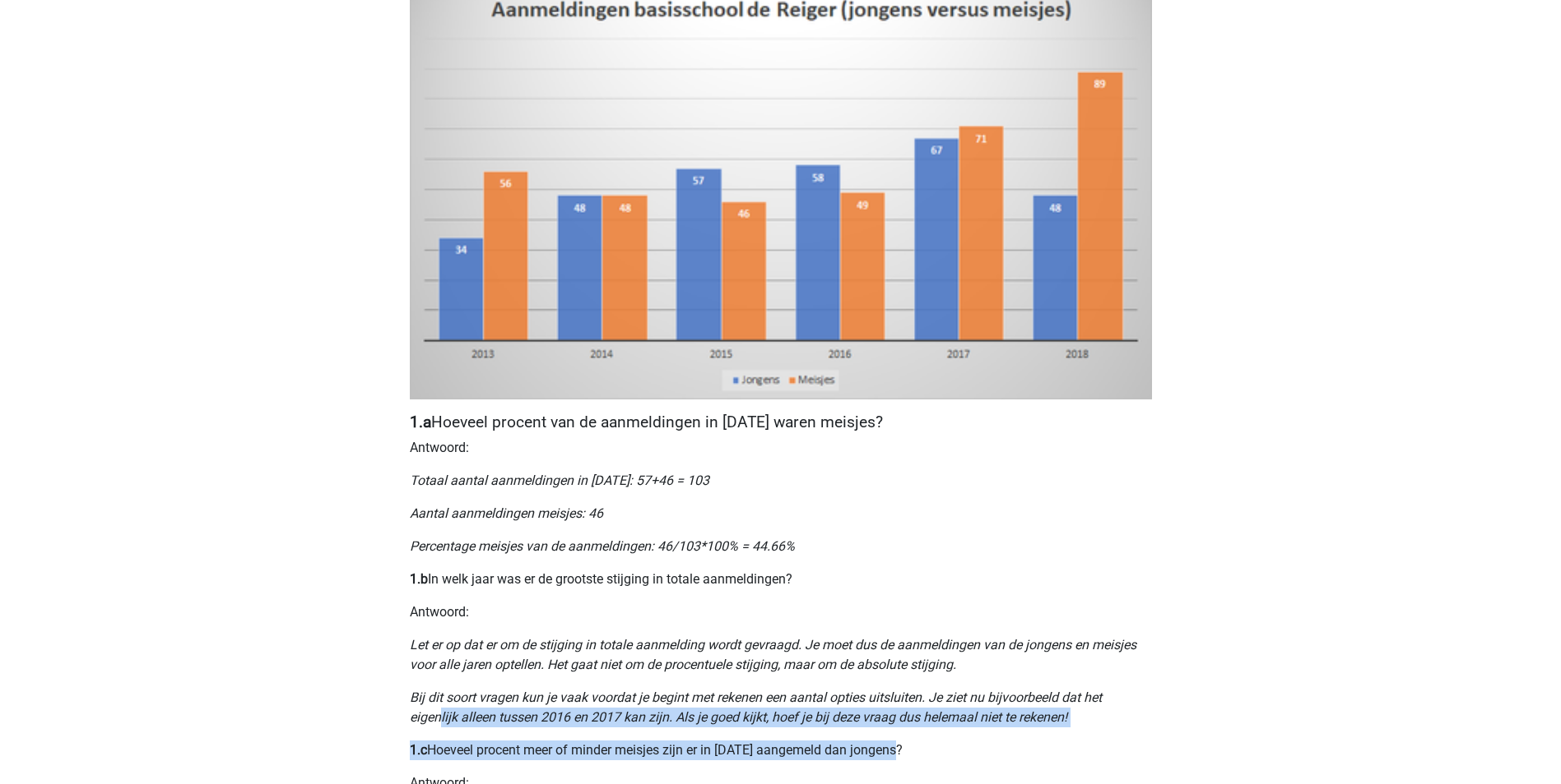
scroll to position [411, 0]
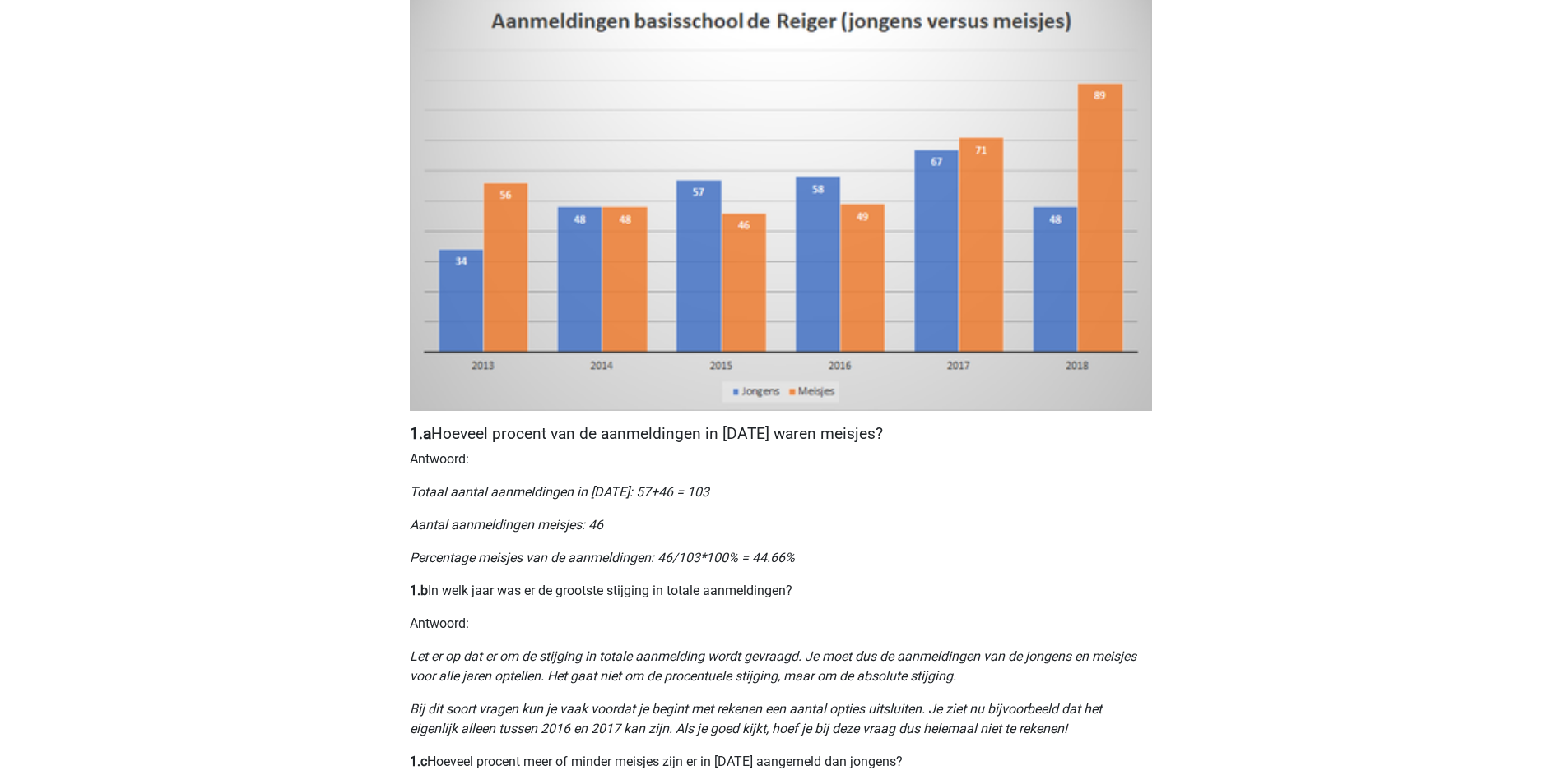
drag, startPoint x: 989, startPoint y: 530, endPoint x: 964, endPoint y: 489, distance: 48.0
click at [989, 531] on p "Aantal aanmeldingen meisjes: 46" at bounding box center [780, 526] width 742 height 20
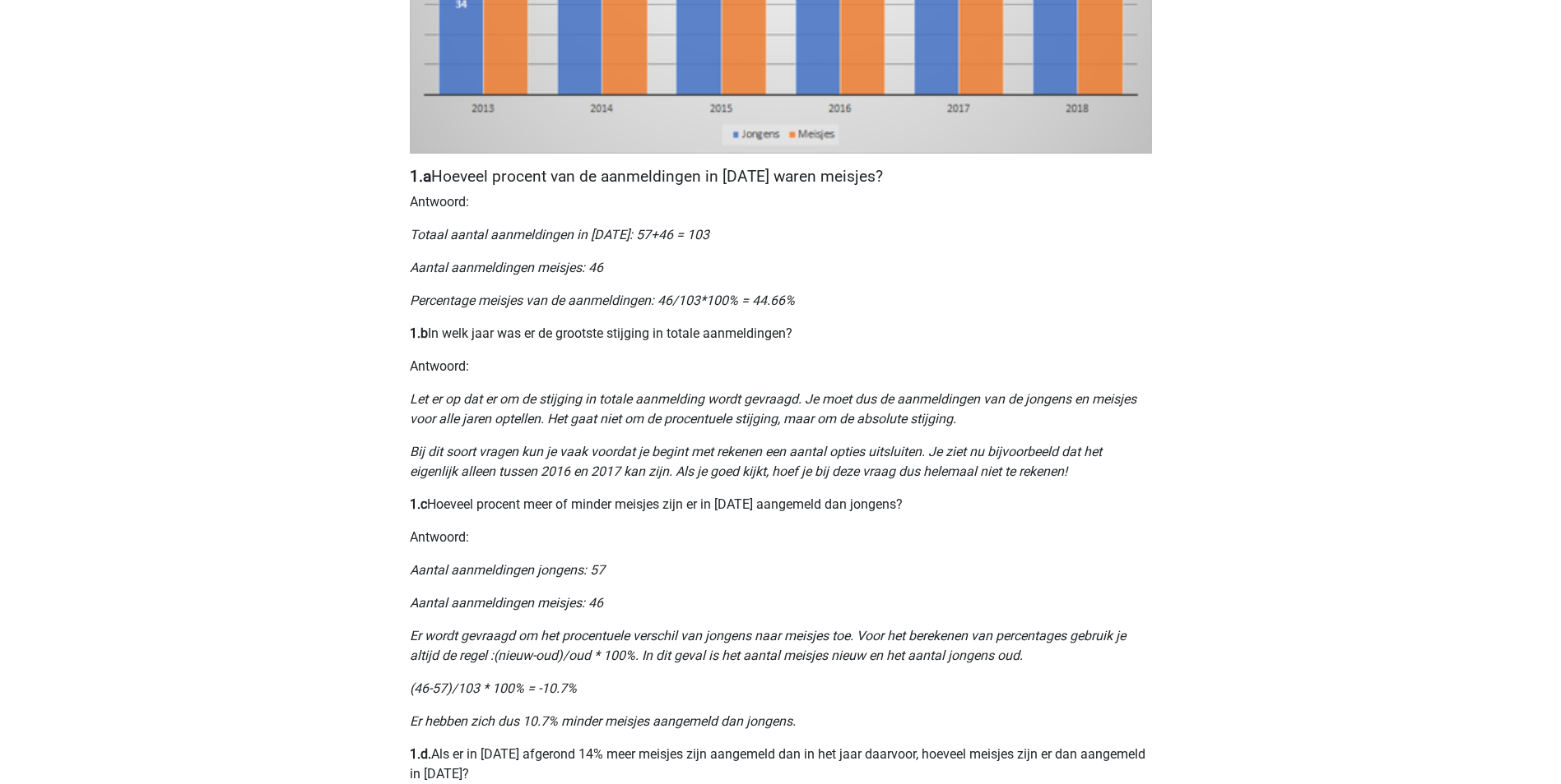
scroll to position [740, 0]
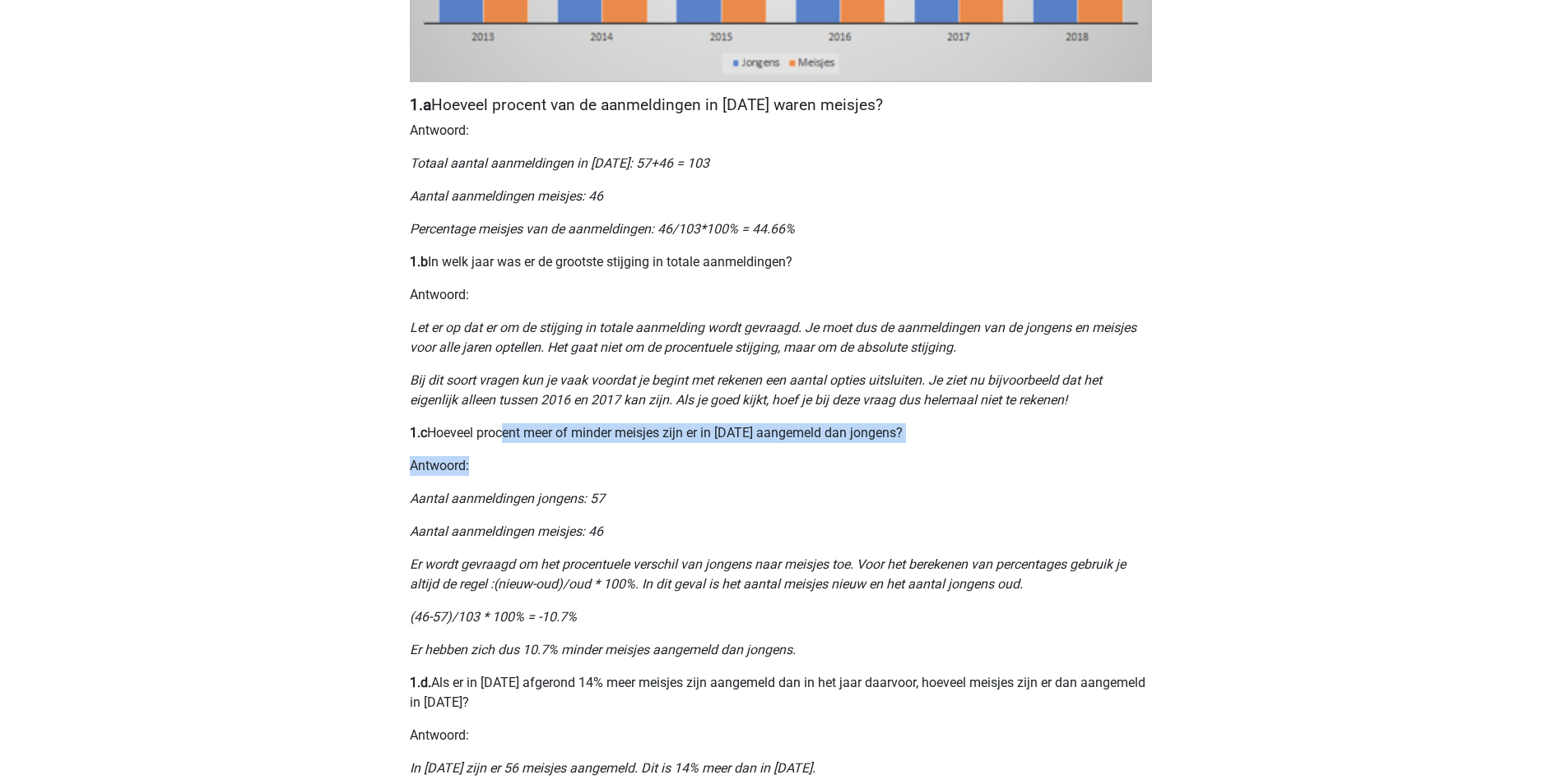
drag, startPoint x: 503, startPoint y: 422, endPoint x: 921, endPoint y: 444, distance: 418.6
click at [921, 444] on div "Nummeriek Redeneren, een belangrijk deel van je assessment Numeriek redeneren i…" at bounding box center [780, 211] width 781 height 1671
drag, startPoint x: 921, startPoint y: 444, endPoint x: 910, endPoint y: 448, distance: 11.7
click at [922, 448] on div "Nummeriek Redeneren, een belangrijk deel van je assessment Numeriek redeneren i…" at bounding box center [780, 211] width 781 height 1671
drag, startPoint x: 427, startPoint y: 431, endPoint x: 784, endPoint y: 437, distance: 357.1
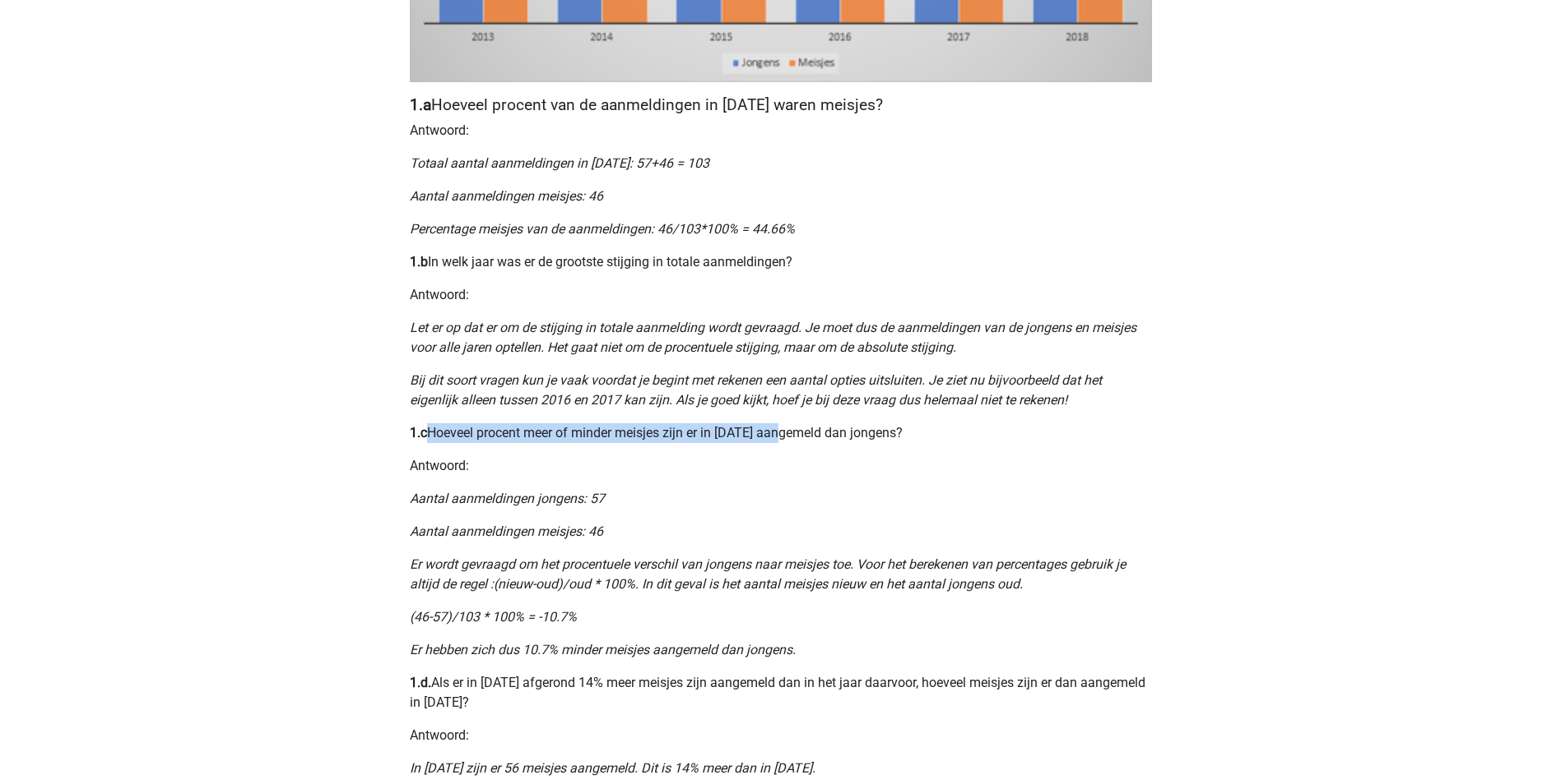
click at [784, 437] on p "1.c Hoeveel procent meer of minder meisjes zijn er in 2015 aangemeld dan jongen…" at bounding box center [780, 433] width 742 height 20
drag, startPoint x: 784, startPoint y: 437, endPoint x: 779, endPoint y: 464, distance: 27.5
click at [779, 464] on p "Antwoord:" at bounding box center [780, 466] width 742 height 20
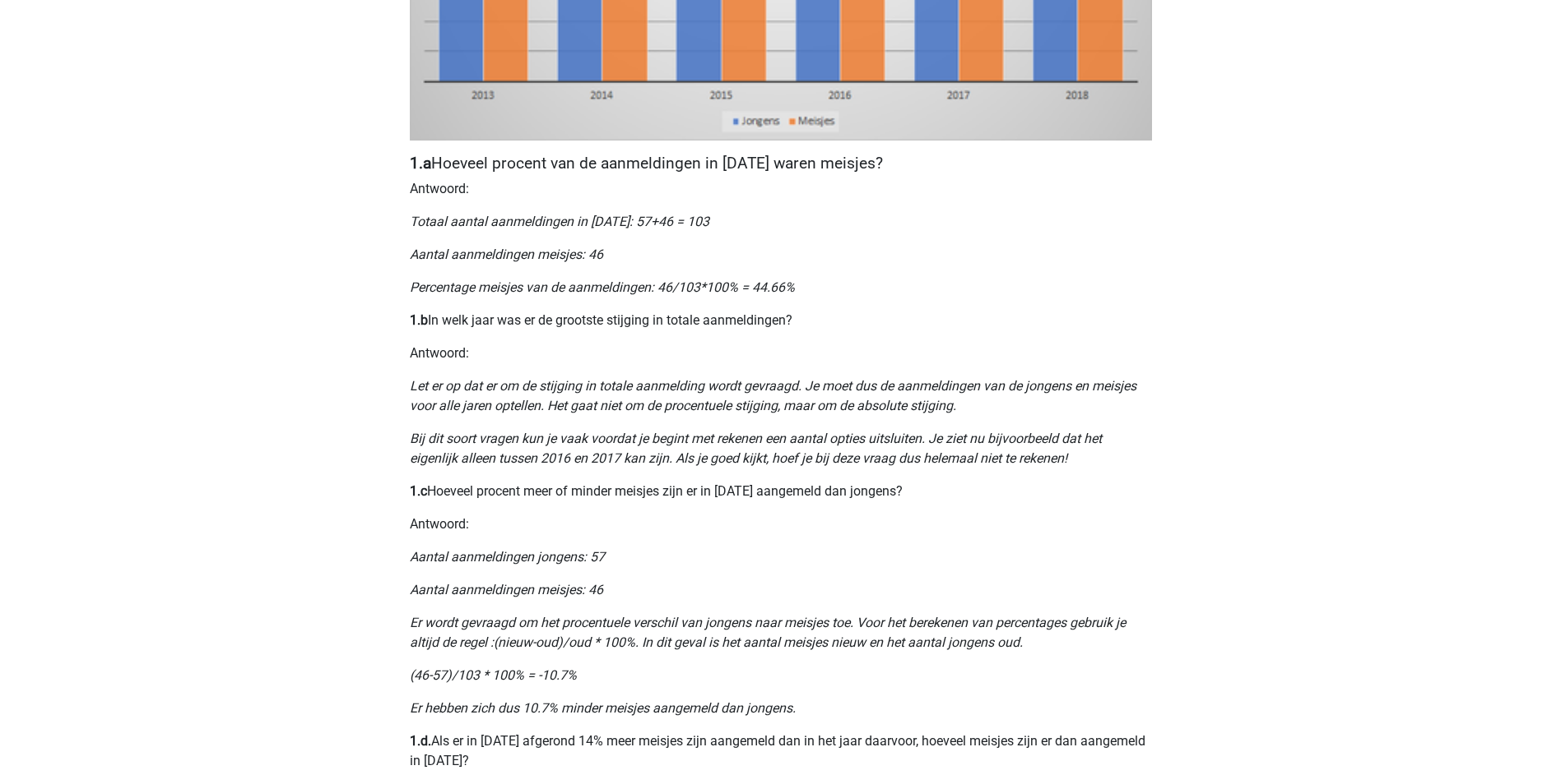
scroll to position [658, 0]
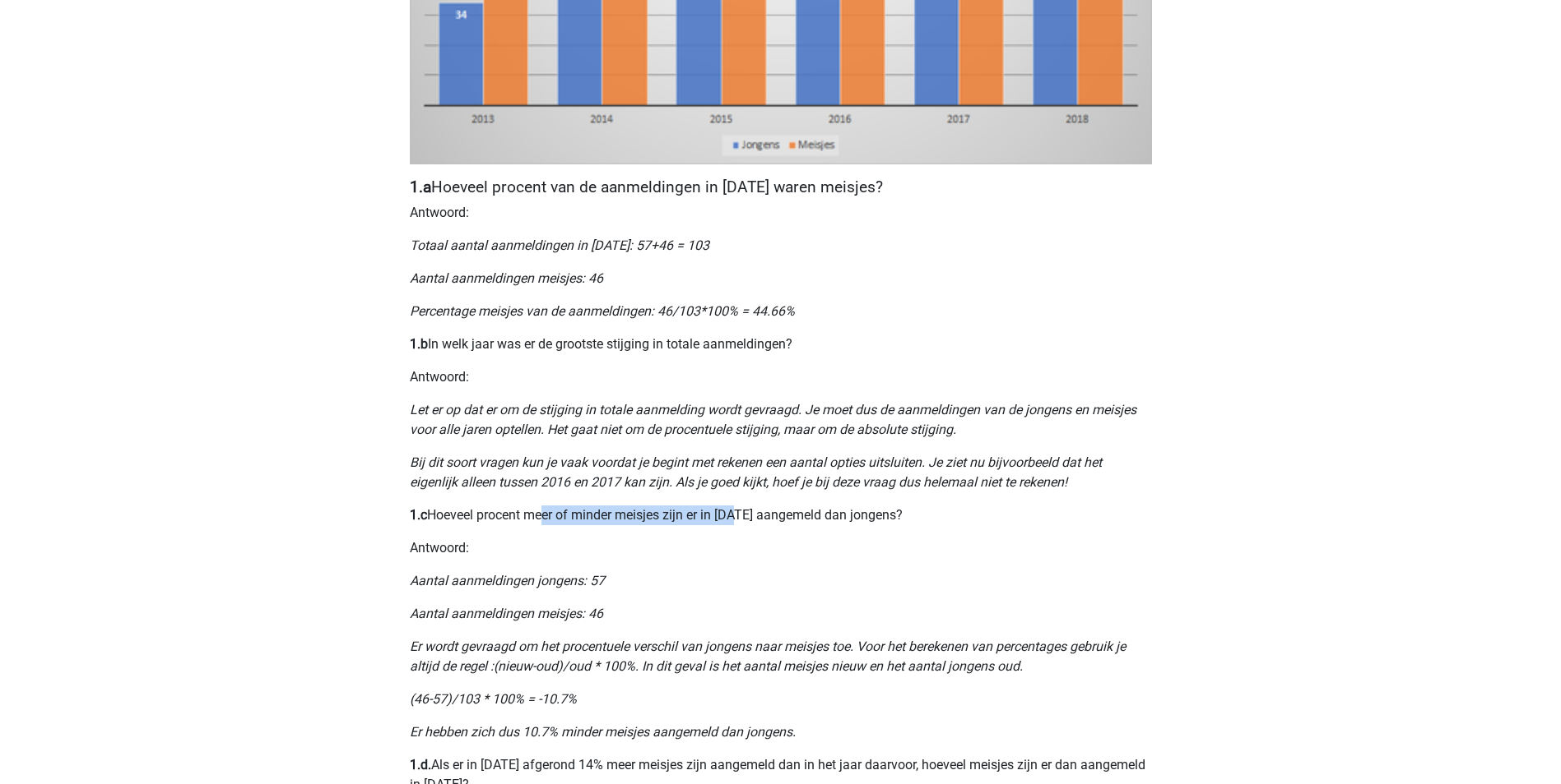
drag, startPoint x: 634, startPoint y: 516, endPoint x: 737, endPoint y: 518, distance: 103.0
click at [737, 518] on p "1.c Hoeveel procent meer of minder meisjes zijn er in 2015 aangemeld dan jongen…" at bounding box center [780, 516] width 742 height 20
drag, startPoint x: 737, startPoint y: 518, endPoint x: 738, endPoint y: 556, distance: 38.0
click at [738, 556] on p "Antwoord:" at bounding box center [780, 549] width 742 height 20
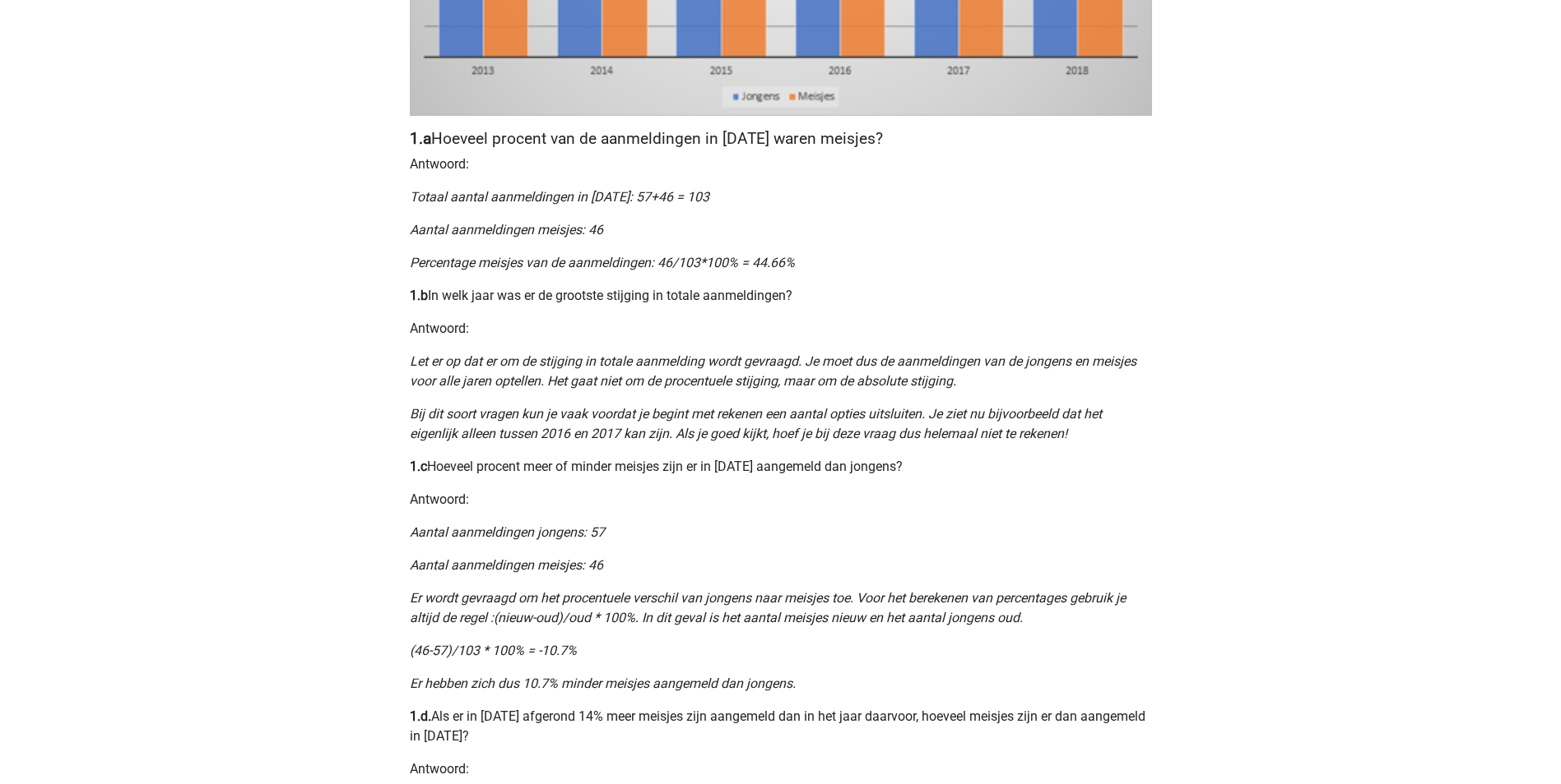
scroll to position [740, 0]
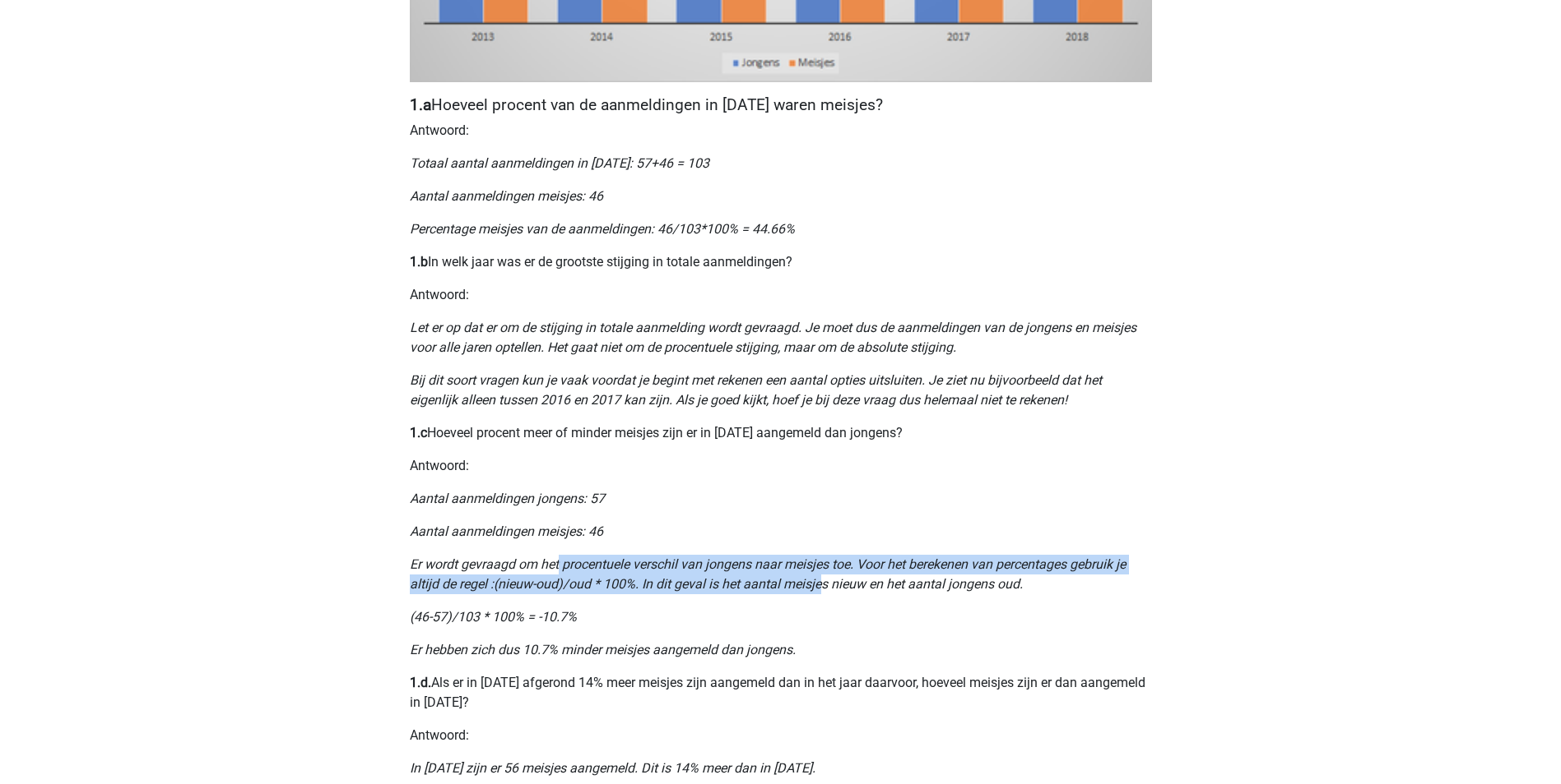
drag, startPoint x: 558, startPoint y: 569, endPoint x: 821, endPoint y: 574, distance: 263.0
click at [821, 574] on p "Er wordt gevraagd om het procentuele verschil van jongens naar meisjes toe. Voo…" at bounding box center [780, 574] width 742 height 40
drag, startPoint x: 821, startPoint y: 574, endPoint x: 816, endPoint y: 591, distance: 17.7
click at [816, 591] on icon "Er wordt gevraagd om het procentuele verschil van jongens naar meisjes toe. Voo…" at bounding box center [768, 574] width 716 height 36
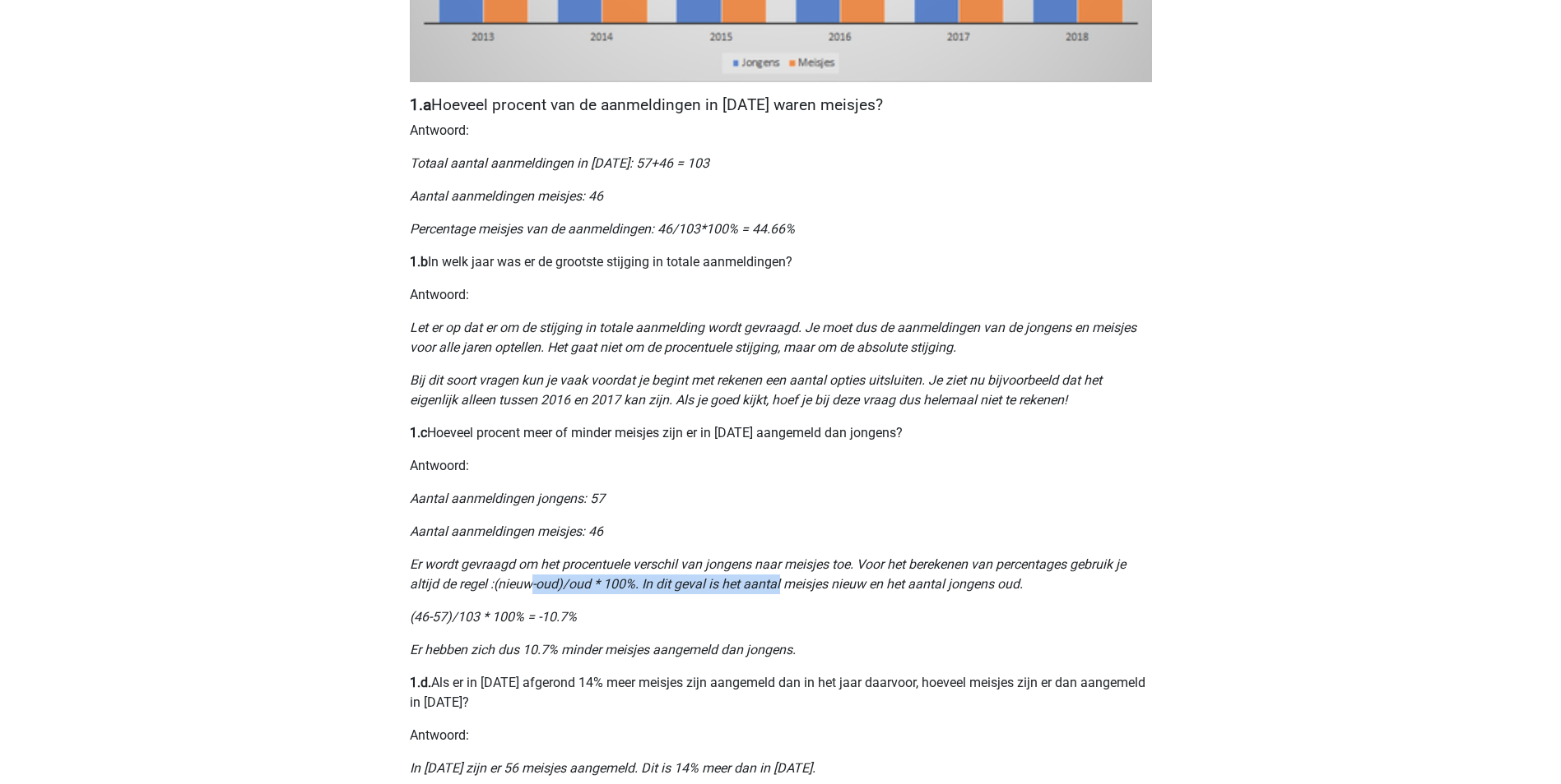
drag, startPoint x: 528, startPoint y: 579, endPoint x: 780, endPoint y: 583, distance: 252.0
click at [780, 583] on icon "Er wordt gevraagd om het procentuele verschil van jongens naar meisjes toe. Voo…" at bounding box center [768, 574] width 716 height 36
drag, startPoint x: 780, startPoint y: 583, endPoint x: 798, endPoint y: 605, distance: 28.4
click at [792, 615] on p "(46-57)/103 * 100% = -10.7%" at bounding box center [780, 617] width 742 height 20
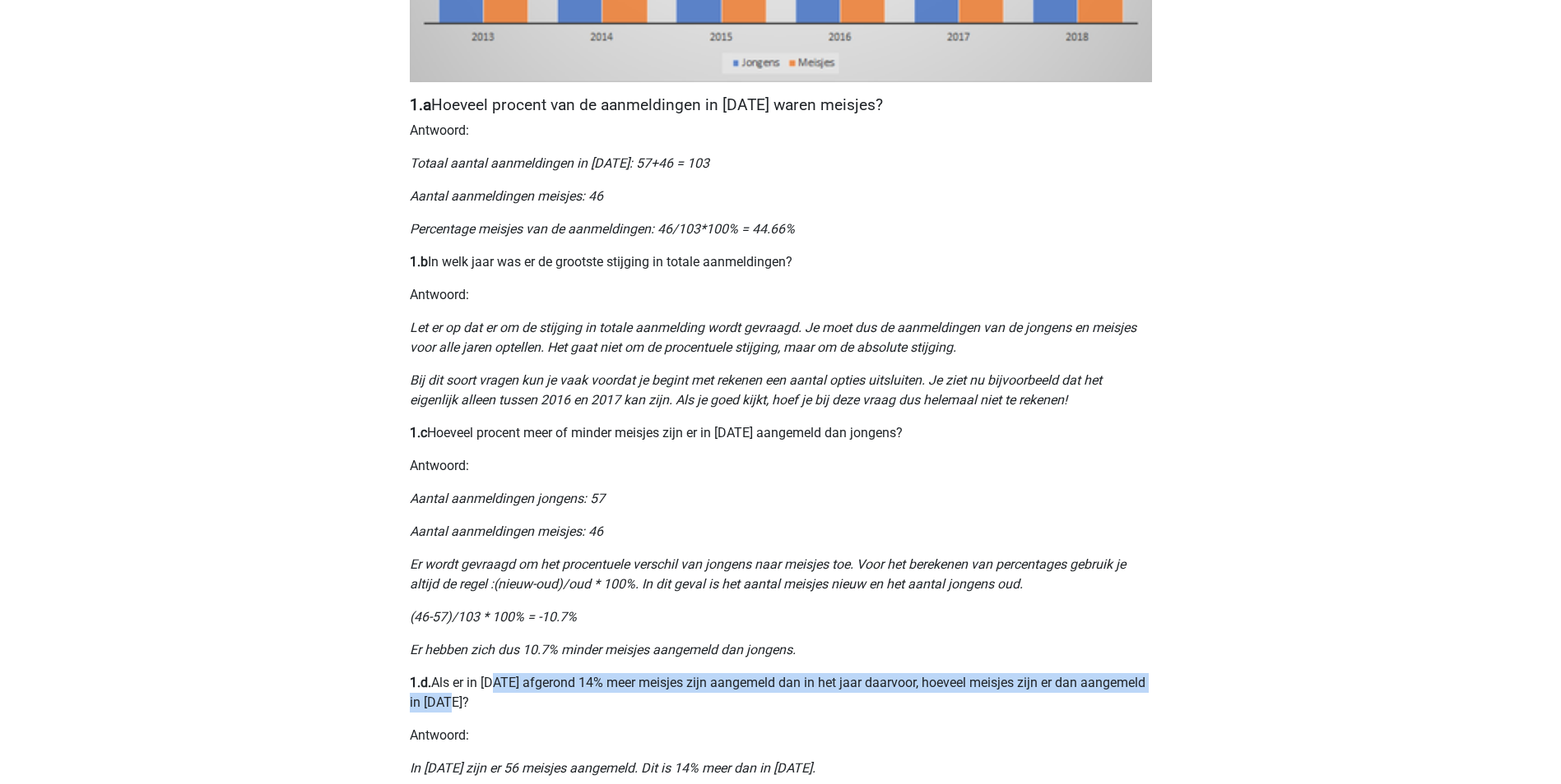
drag, startPoint x: 492, startPoint y: 684, endPoint x: 697, endPoint y: 710, distance: 206.6
click at [697, 710] on p "1.d. Als er in 2013 afgerond 14% meer meisjes zijn aangemeld dan in het jaar da…" at bounding box center [780, 694] width 742 height 40
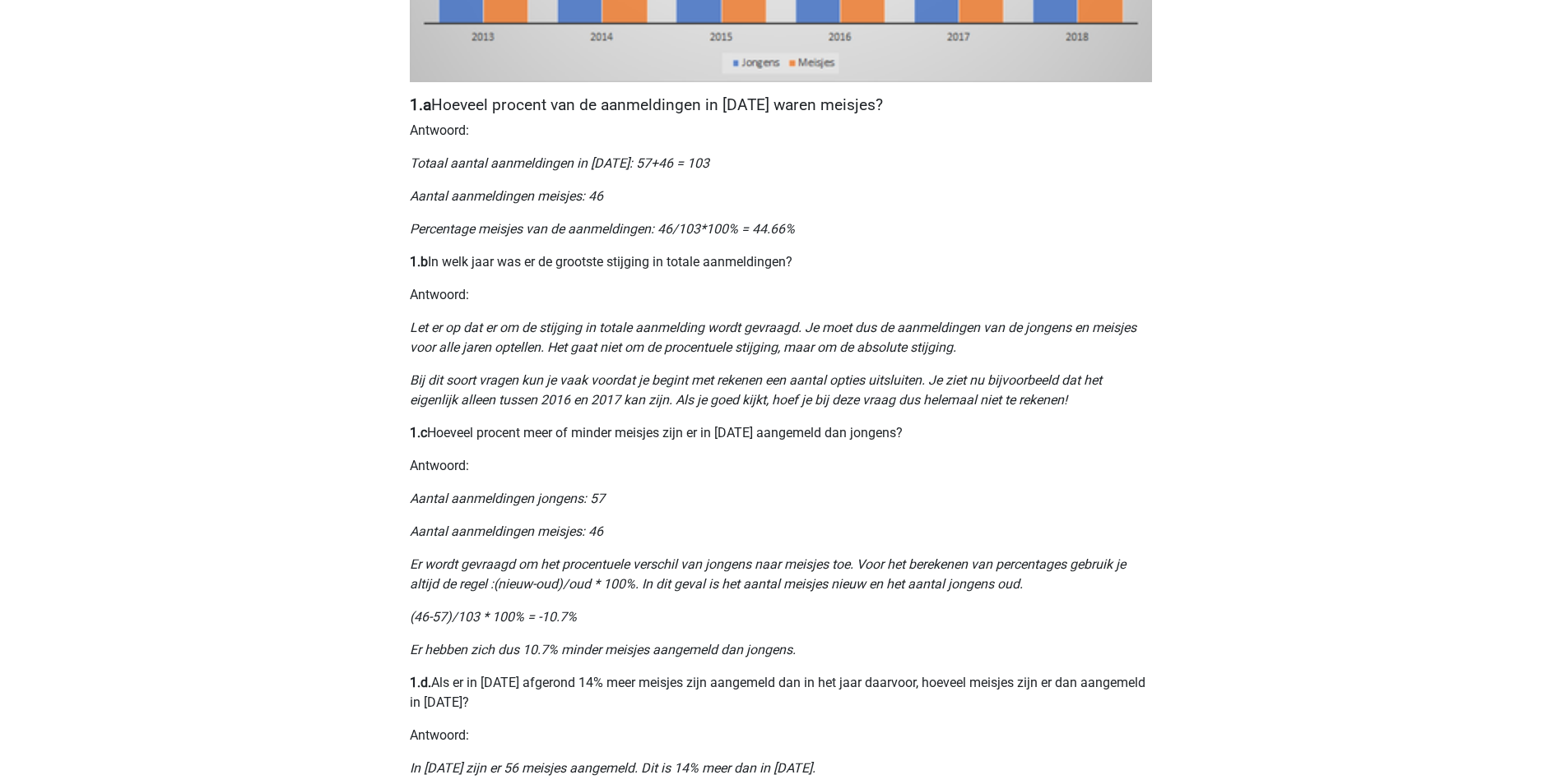
click at [697, 715] on div "Nummeriek Redeneren, een belangrijk deel van je assessment Numeriek redeneren i…" at bounding box center [780, 211] width 781 height 1671
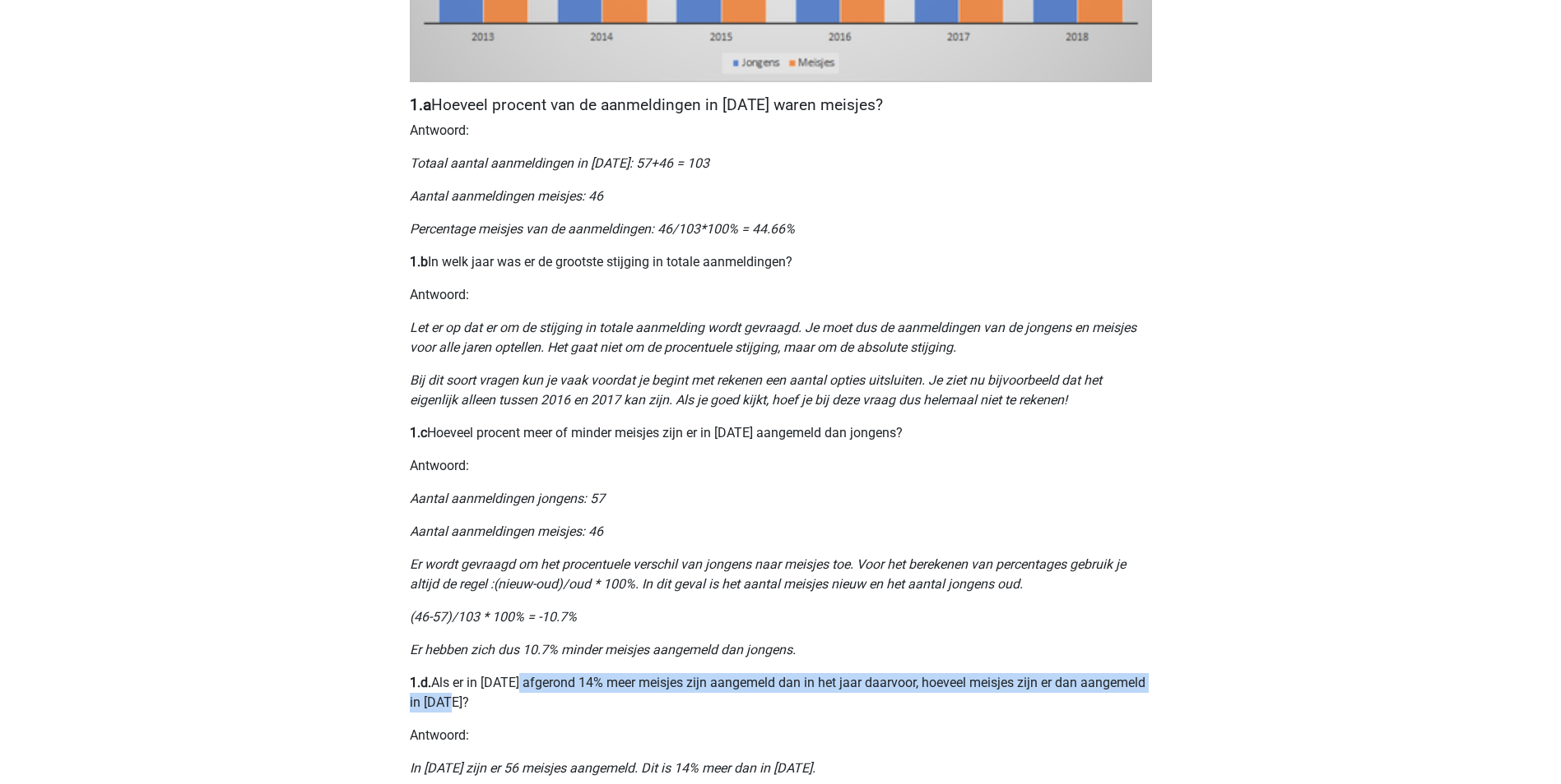
drag, startPoint x: 523, startPoint y: 685, endPoint x: 808, endPoint y: 695, distance: 285.2
click at [808, 695] on p "1.d. Als er in 2013 afgerond 14% meer meisjes zijn aangemeld dan in het jaar da…" at bounding box center [780, 694] width 742 height 40
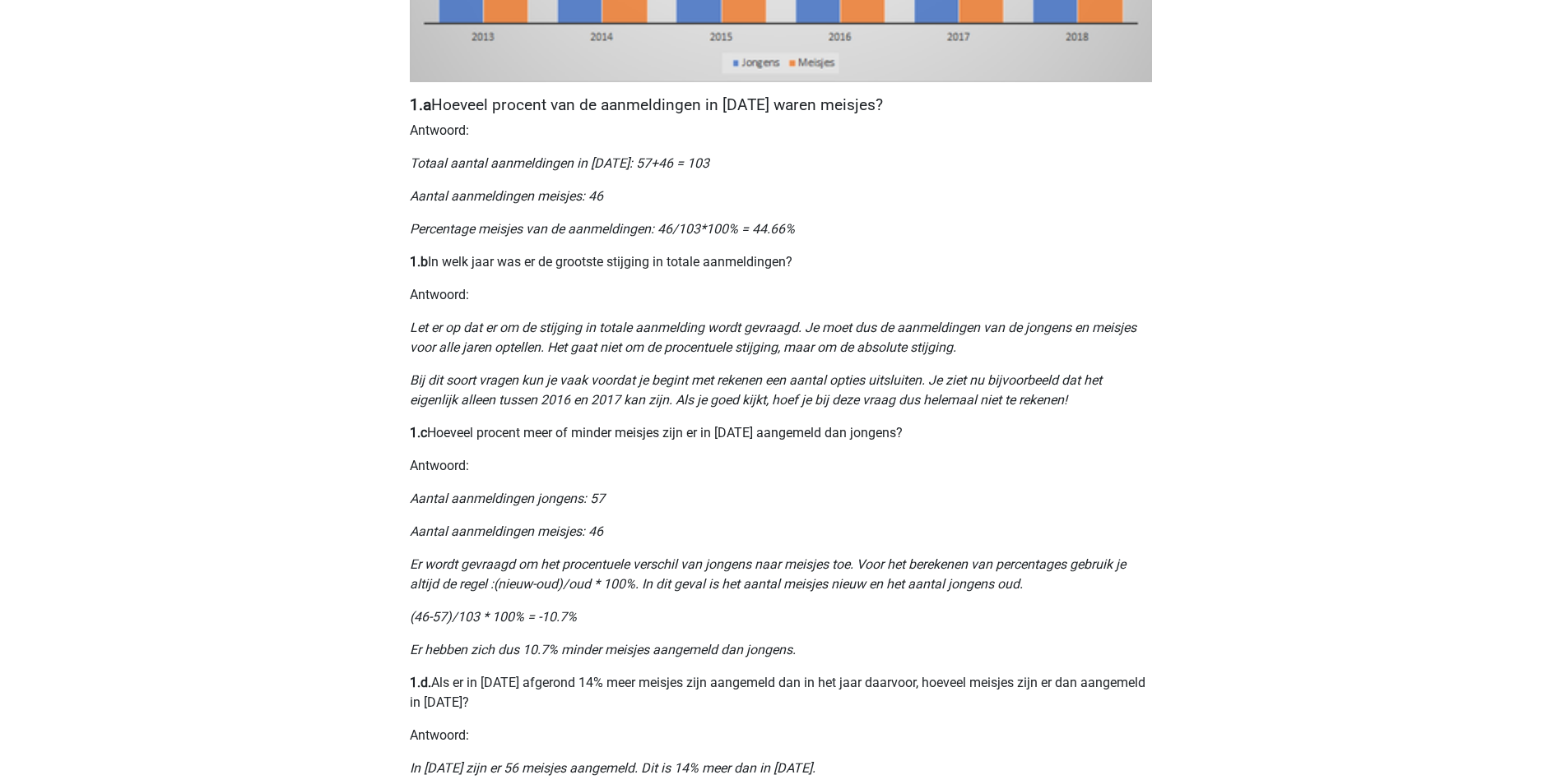
drag, startPoint x: 808, startPoint y: 695, endPoint x: 783, endPoint y: 732, distance: 44.7
click at [788, 732] on p "Antwoord:" at bounding box center [780, 736] width 742 height 20
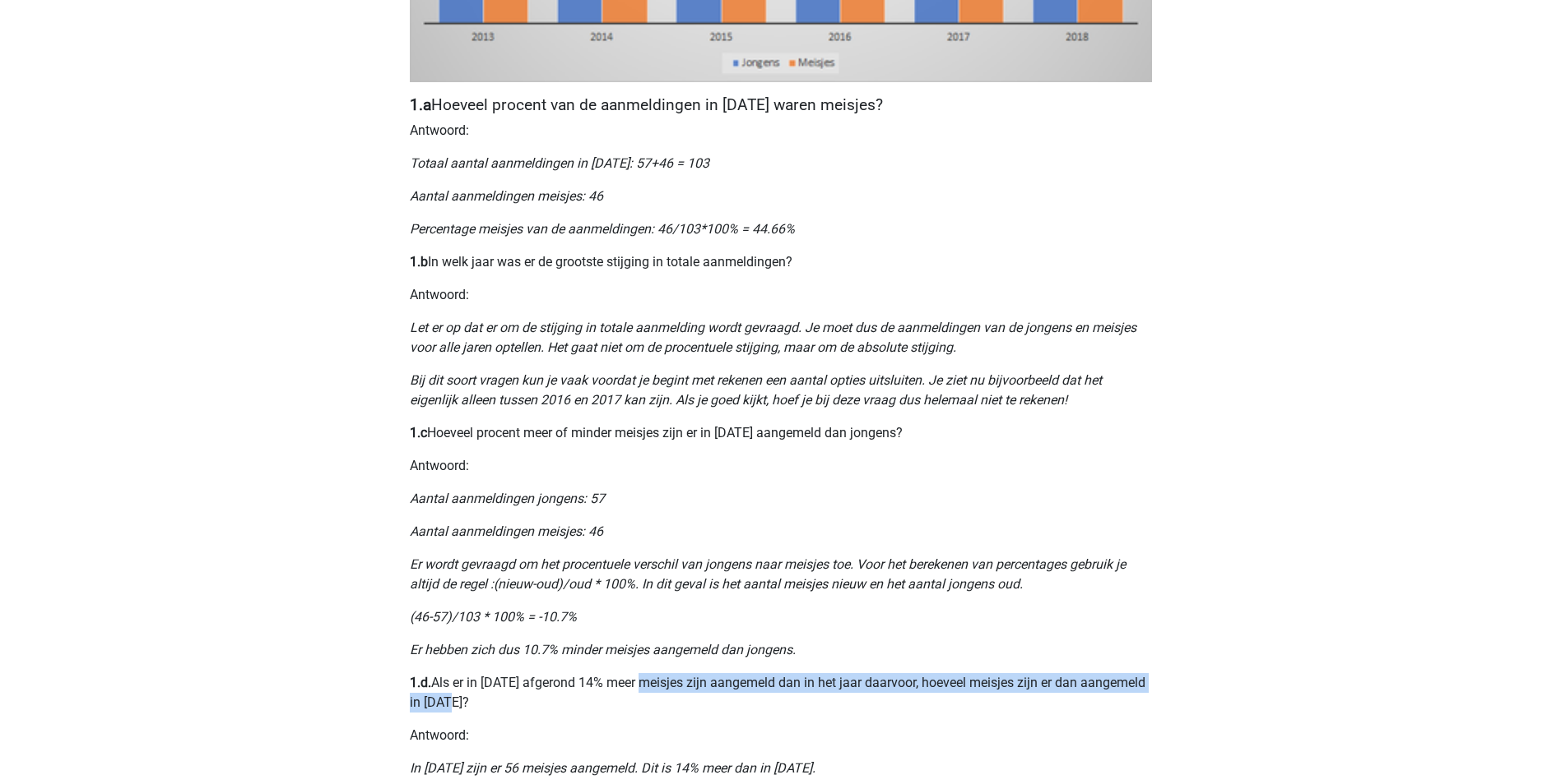
drag, startPoint x: 648, startPoint y: 681, endPoint x: 978, endPoint y: 706, distance: 330.9
click at [978, 706] on p "1.d. Als er in 2013 afgerond 14% meer meisjes zijn aangemeld dan in het jaar da…" at bounding box center [780, 694] width 742 height 40
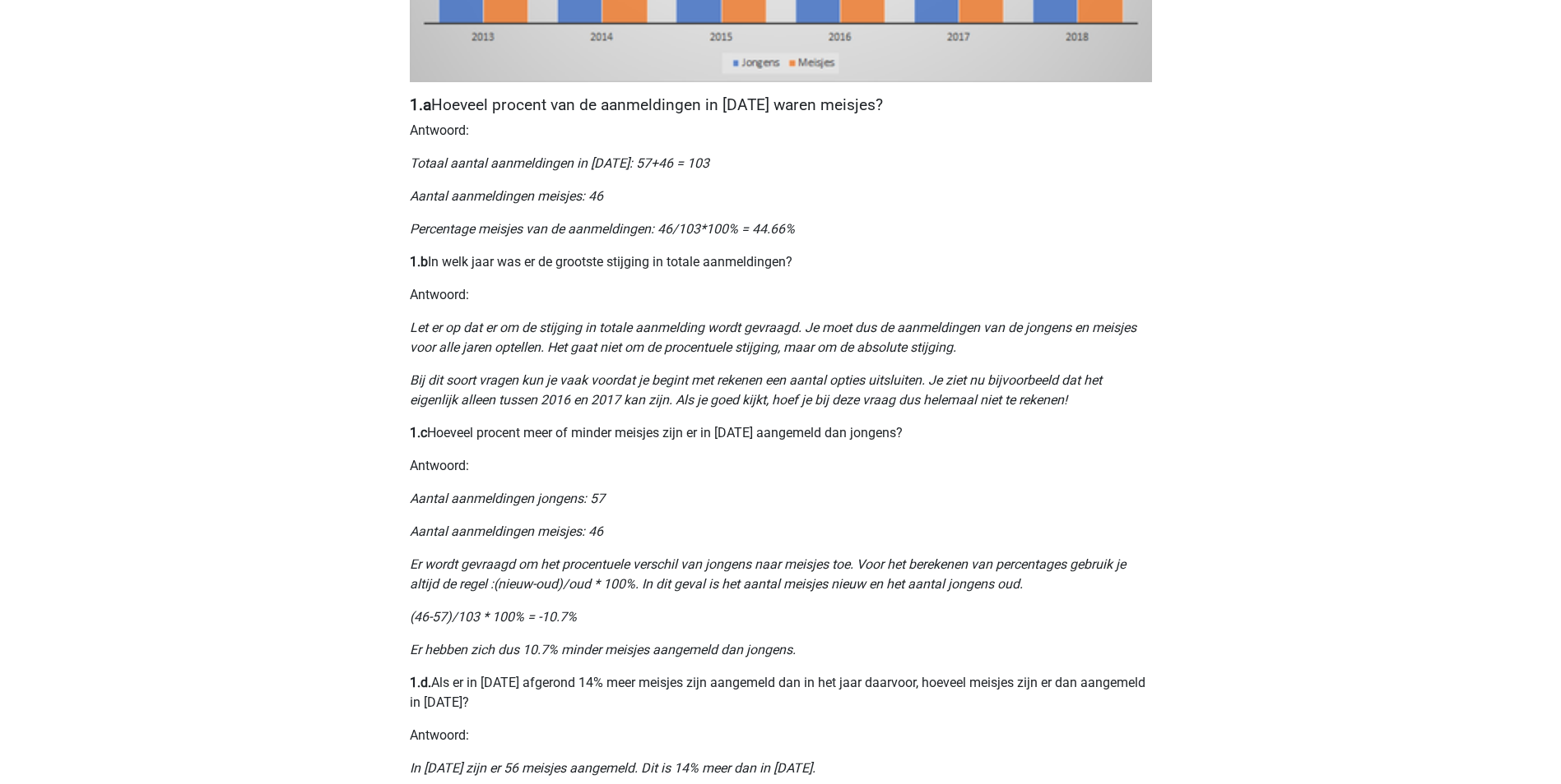
drag, startPoint x: 978, startPoint y: 706, endPoint x: 945, endPoint y: 736, distance: 44.6
click at [945, 736] on p "Antwoord:" at bounding box center [780, 736] width 742 height 20
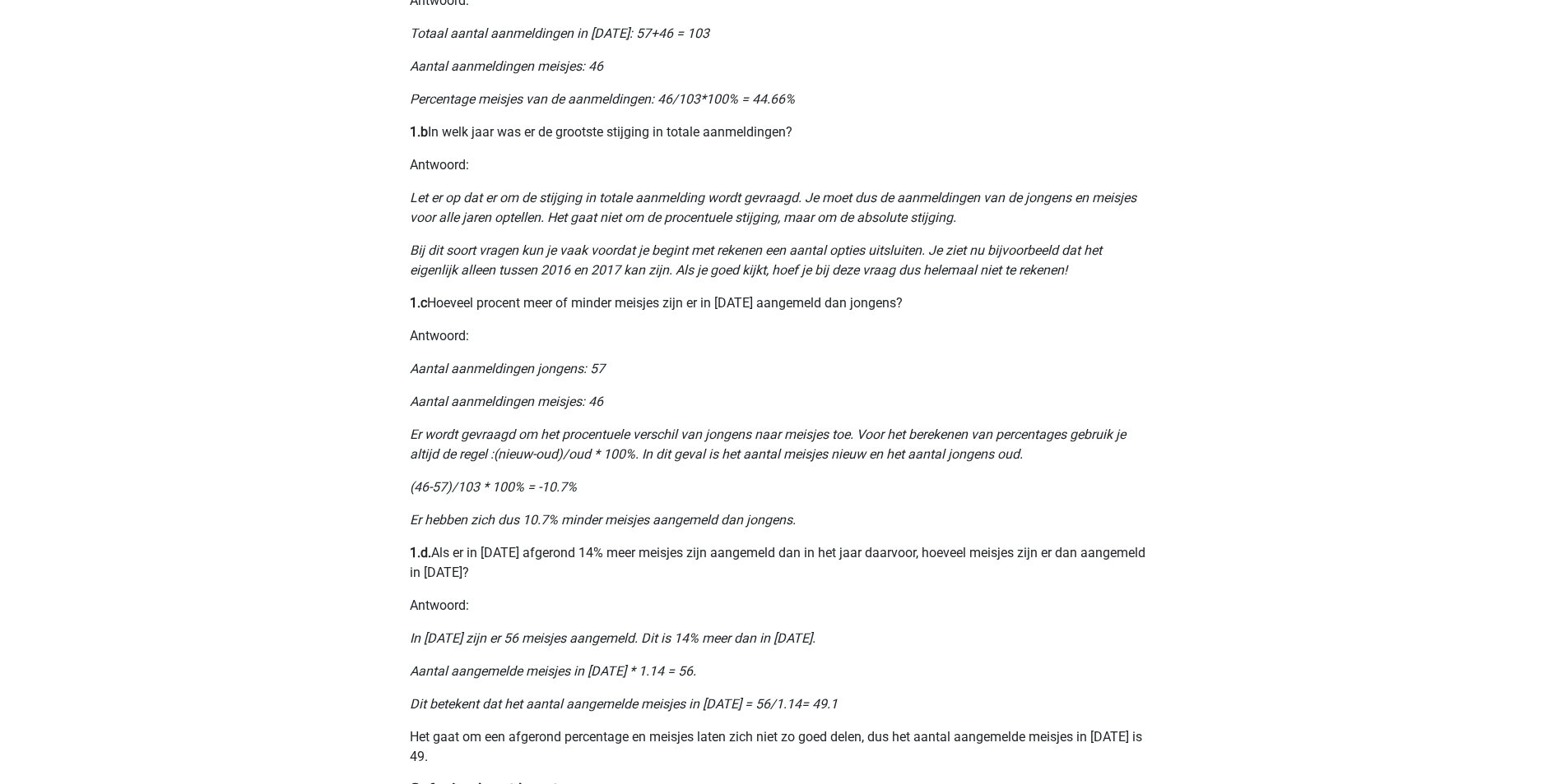
scroll to position [904, 0]
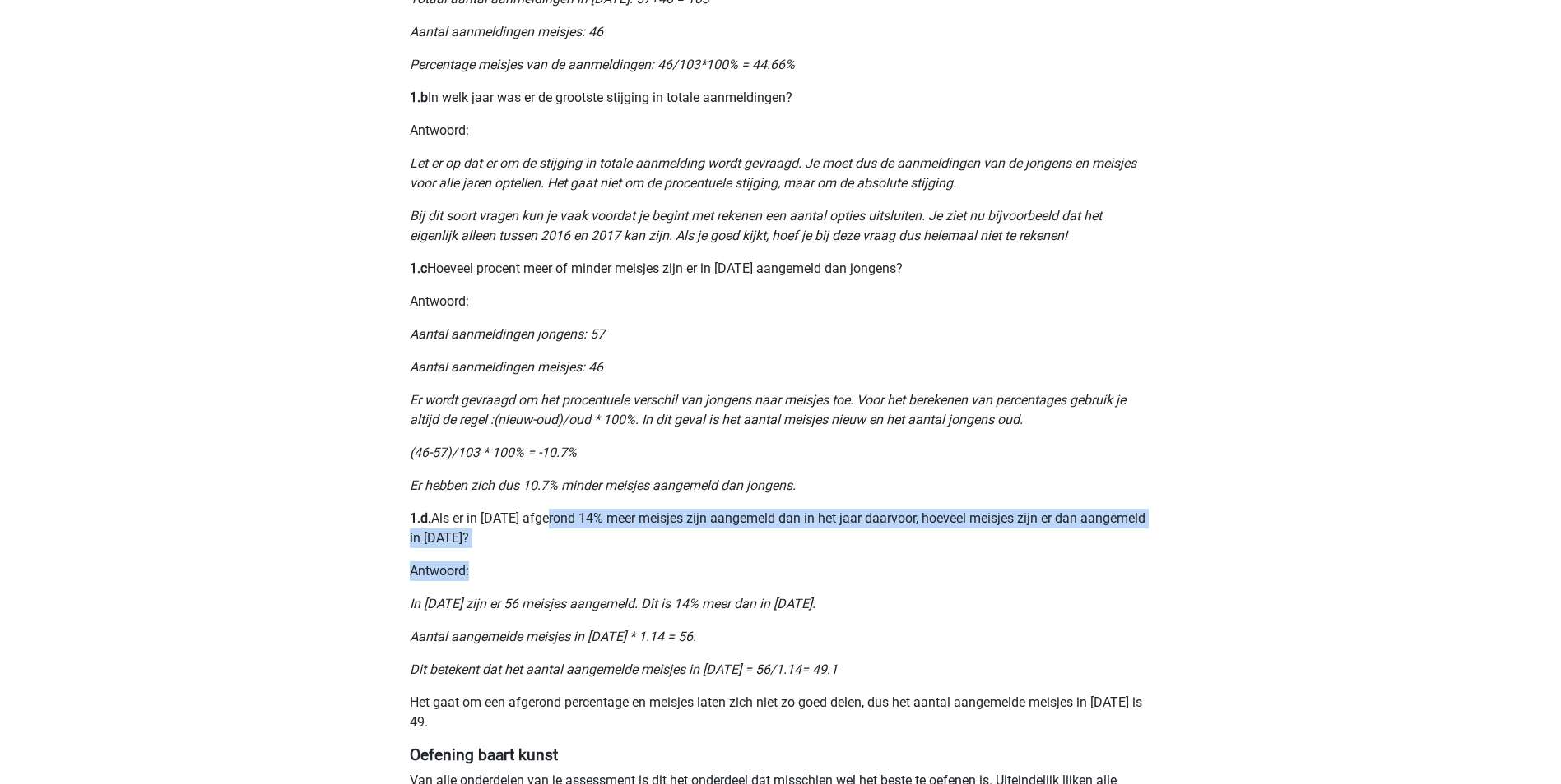
drag, startPoint x: 556, startPoint y: 522, endPoint x: 861, endPoint y: 551, distance: 306.4
click at [861, 551] on div "Nummeriek Redeneren, een belangrijk deel van je assessment Numeriek redeneren i…" at bounding box center [780, 47] width 781 height 1671
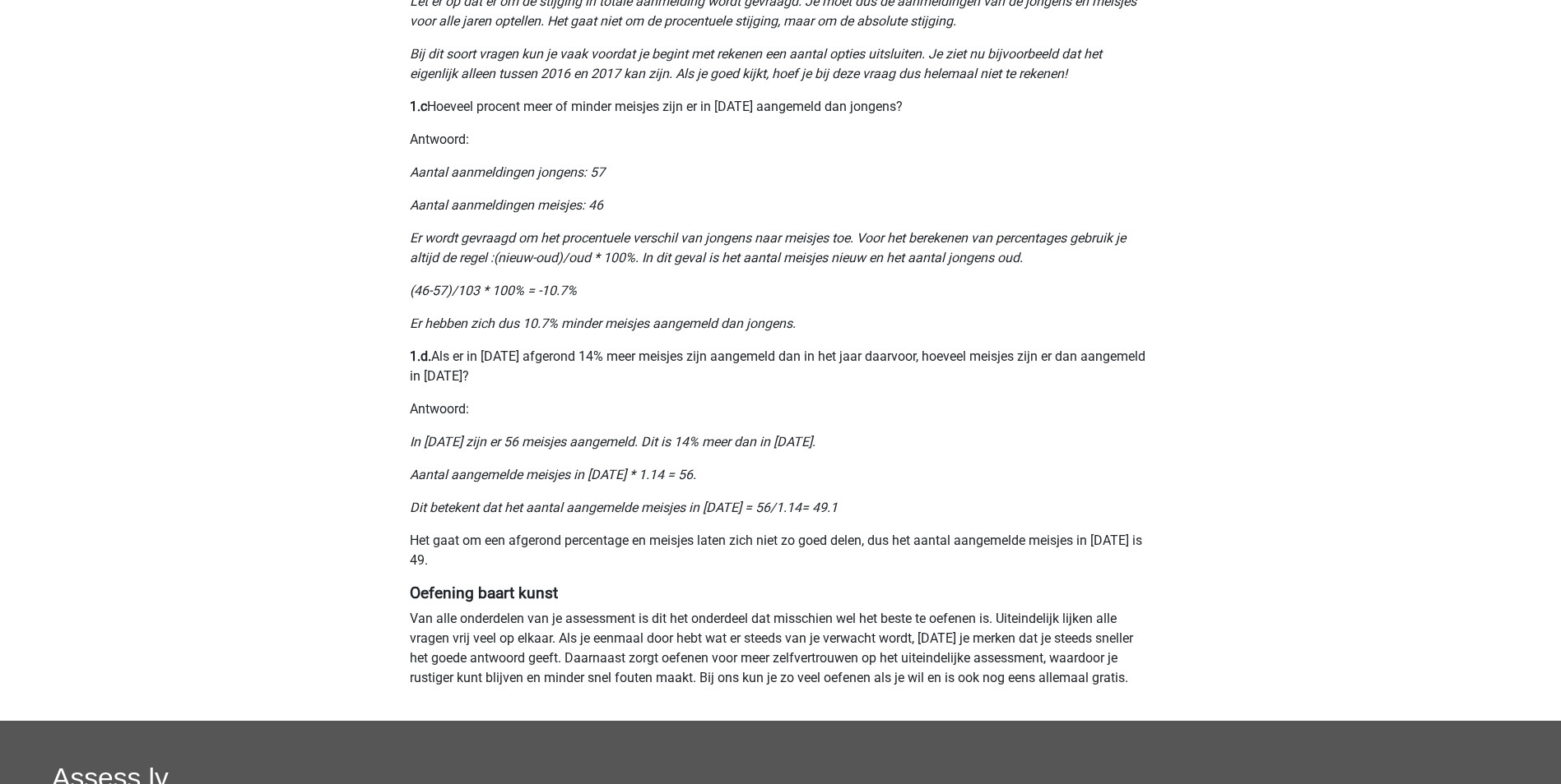
scroll to position [1069, 0]
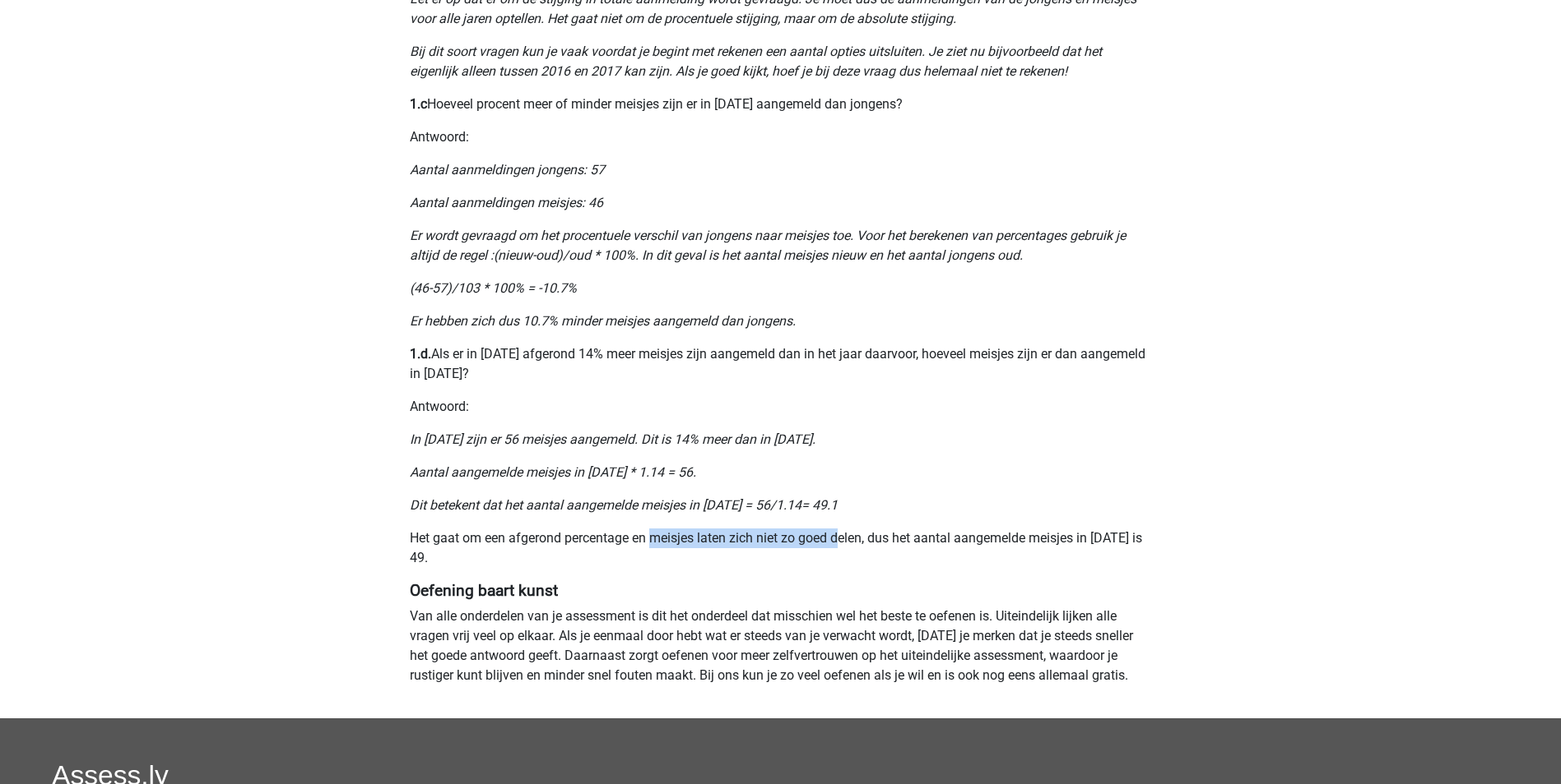
drag, startPoint x: 656, startPoint y: 531, endPoint x: 844, endPoint y: 537, distance: 188.1
click at [844, 537] on p "Het gaat om een afgerond percentage en meisjes laten zich niet zo goed delen, d…" at bounding box center [780, 549] width 742 height 40
drag, startPoint x: 844, startPoint y: 537, endPoint x: 832, endPoint y: 573, distance: 37.9
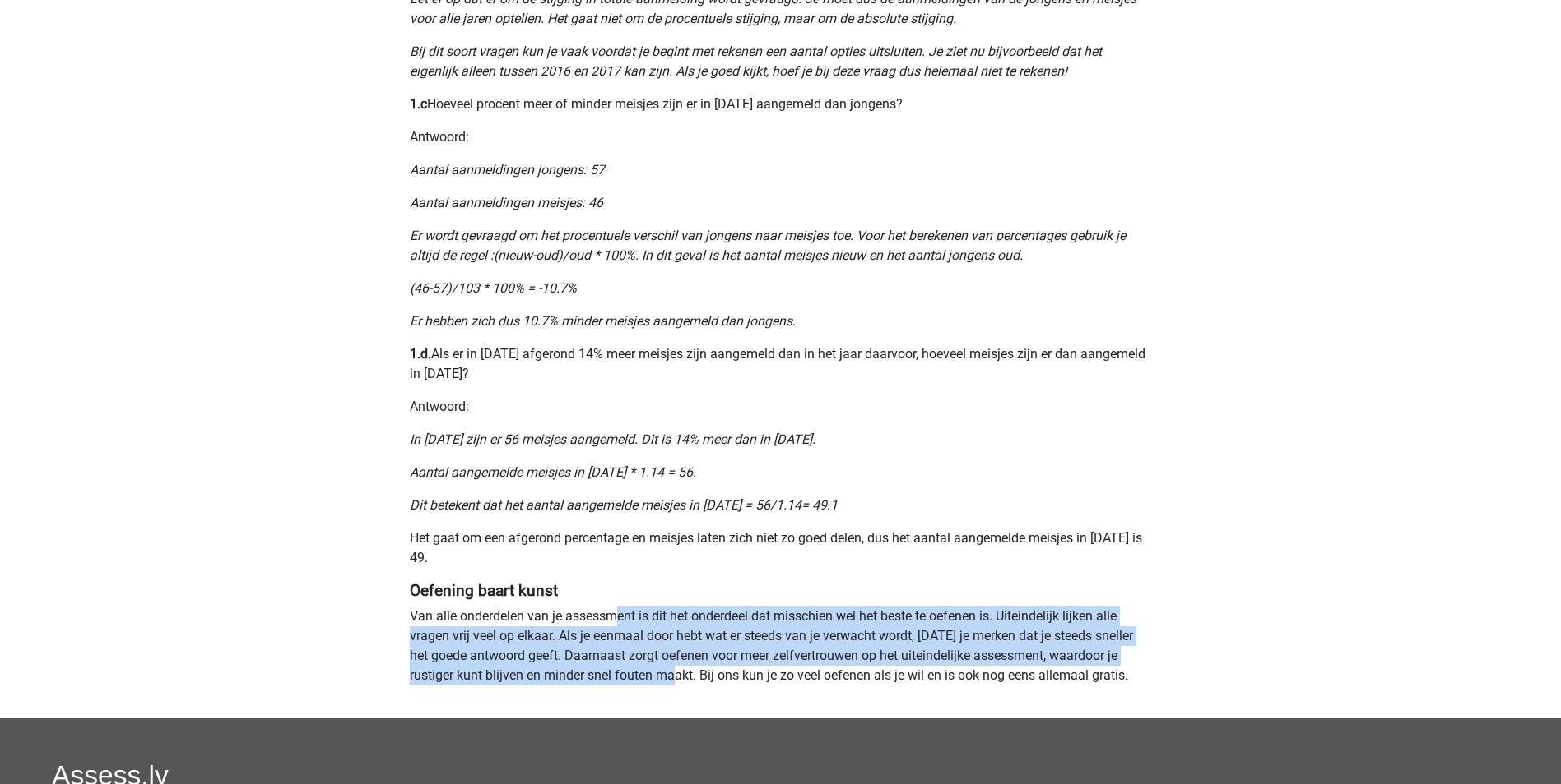
drag, startPoint x: 621, startPoint y: 615, endPoint x: 646, endPoint y: 684, distance: 73.4
click at [646, 684] on p "Van alle onderdelen van je assessment is dit het onderdeel dat misschien wel he…" at bounding box center [780, 646] width 742 height 78
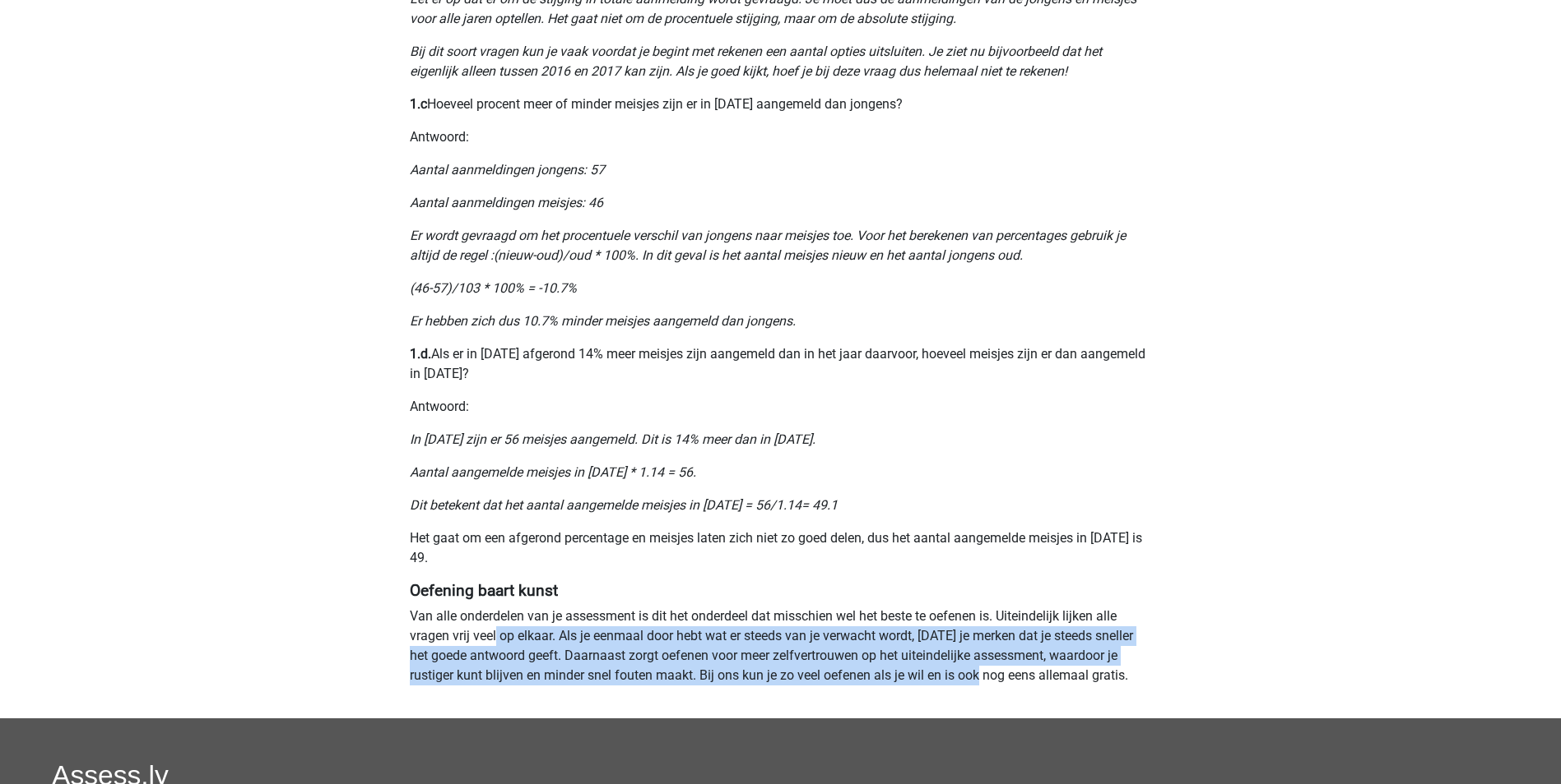
drag, startPoint x: 497, startPoint y: 627, endPoint x: 955, endPoint y: 667, distance: 459.7
click at [955, 667] on p "Van alle onderdelen van je assessment is dit het onderdeel dat misschien wel he…" at bounding box center [780, 646] width 742 height 78
drag, startPoint x: 955, startPoint y: 667, endPoint x: 921, endPoint y: 662, distance: 34.4
click at [921, 662] on p "Van alle onderdelen van je assessment is dit het onderdeel dat misschien wel he…" at bounding box center [780, 646] width 742 height 78
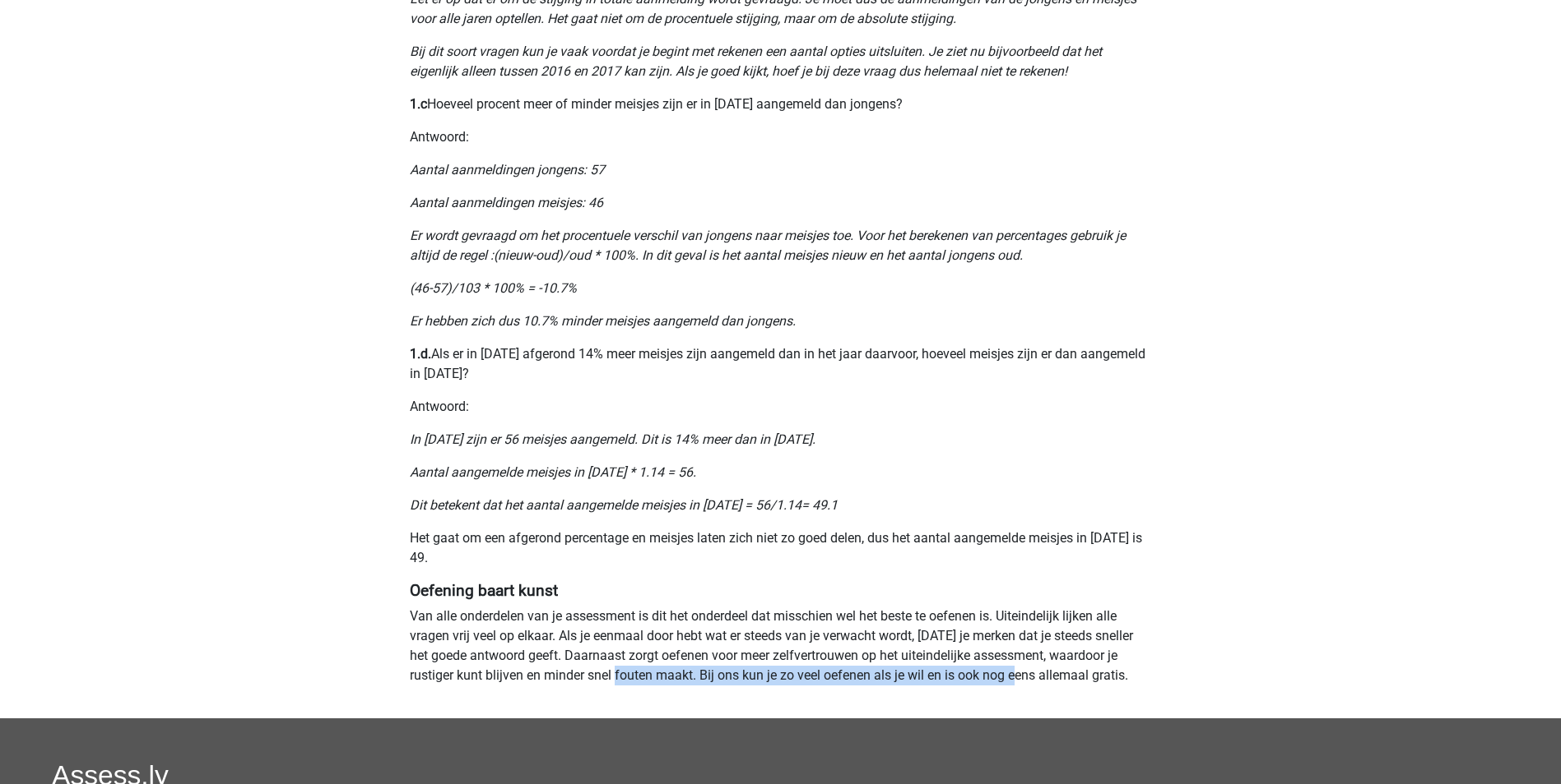
drag, startPoint x: 648, startPoint y: 676, endPoint x: 987, endPoint y: 670, distance: 339.1
click at [987, 670] on p "Van alle onderdelen van je assessment is dit het onderdeel dat misschien wel he…" at bounding box center [780, 646] width 742 height 78
drag, startPoint x: 987, startPoint y: 670, endPoint x: 843, endPoint y: 653, distance: 145.0
click at [845, 654] on p "Van alle onderdelen van je assessment is dit het onderdeel dat misschien wel he…" at bounding box center [780, 646] width 742 height 78
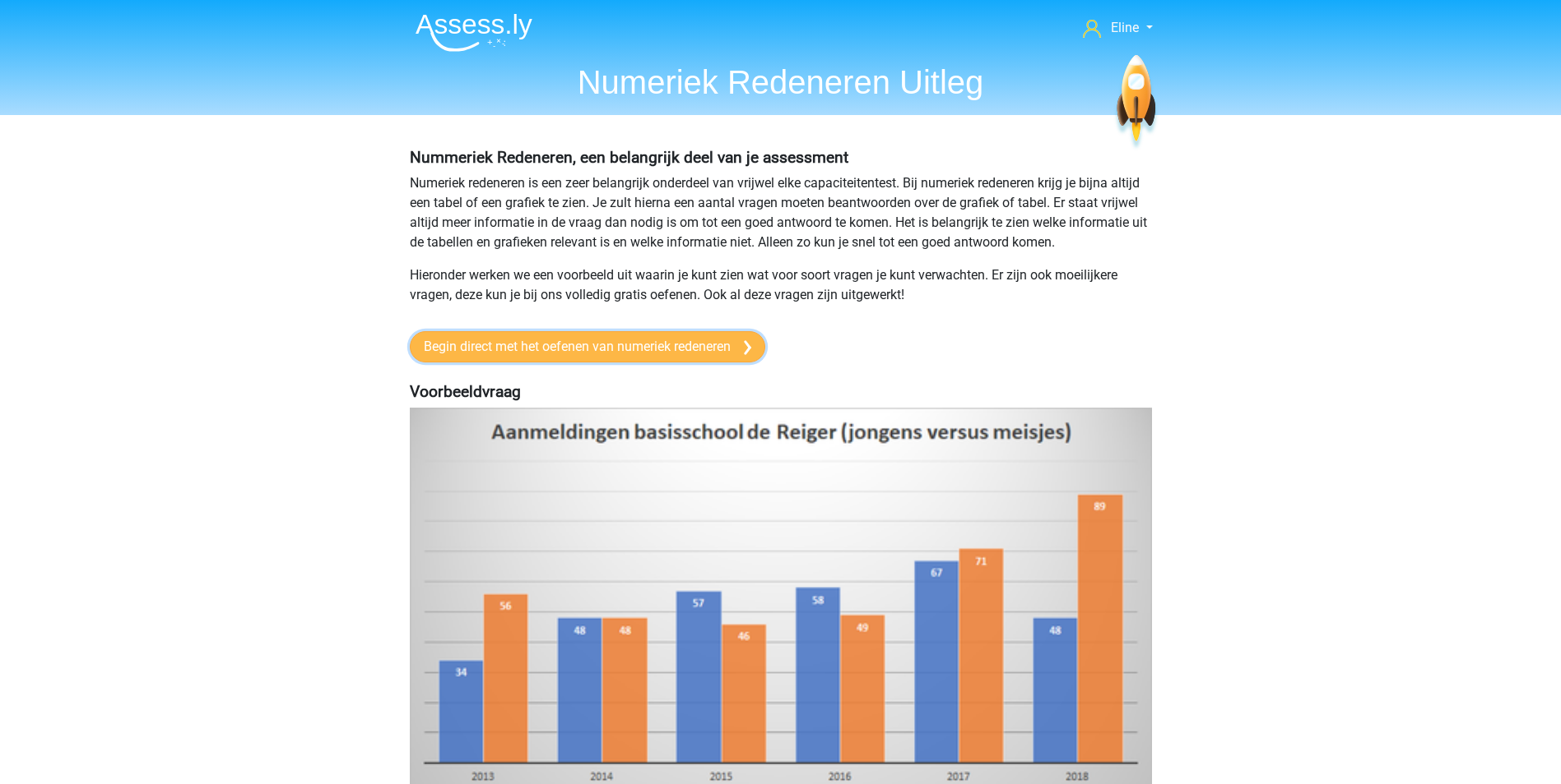
click at [703, 351] on link "Begin direct met het oefenen van numeriek redeneren" at bounding box center [587, 346] width 355 height 31
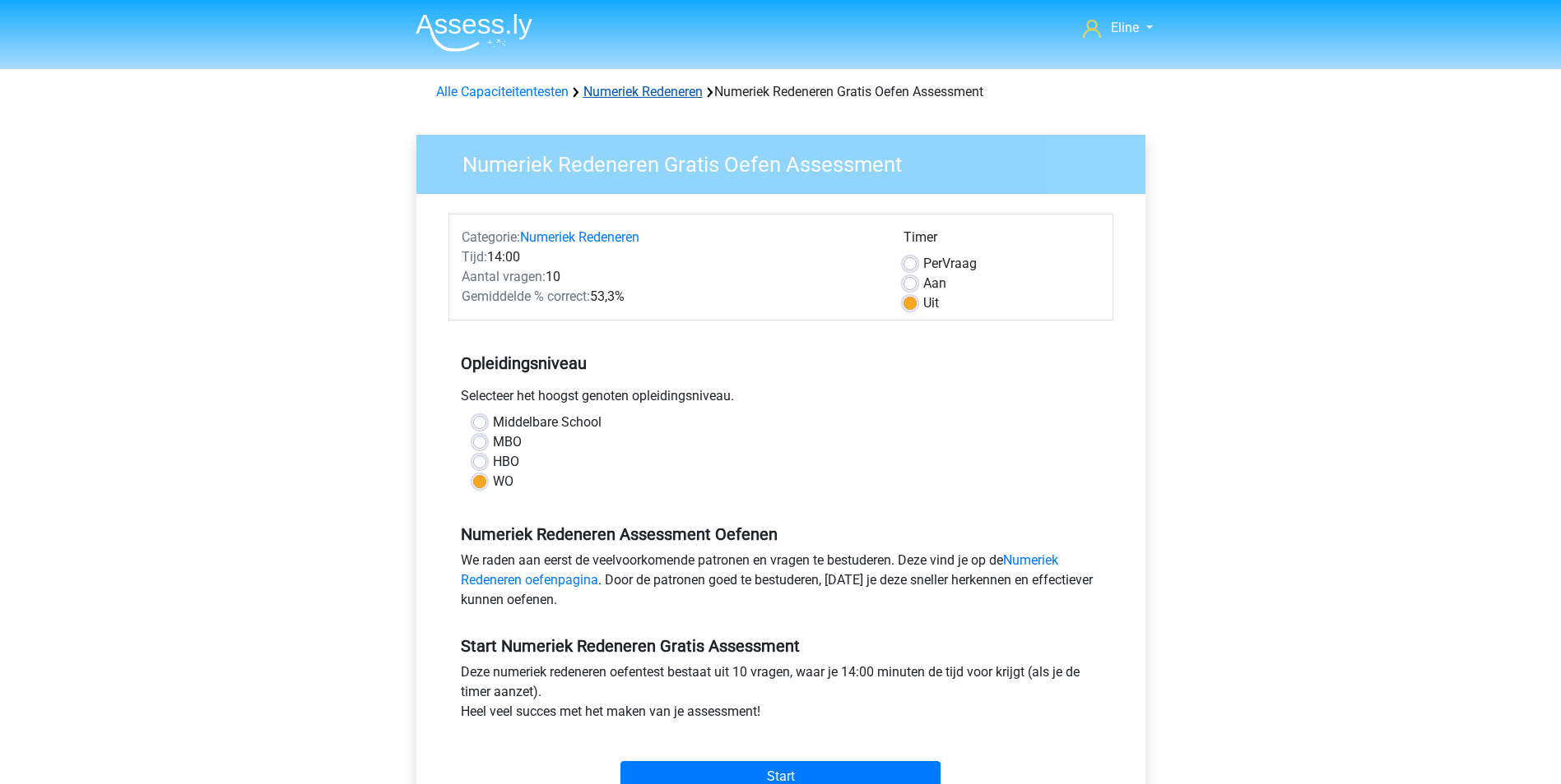
click at [592, 83] on link "Numeriek Redeneren" at bounding box center [643, 91] width 119 height 16
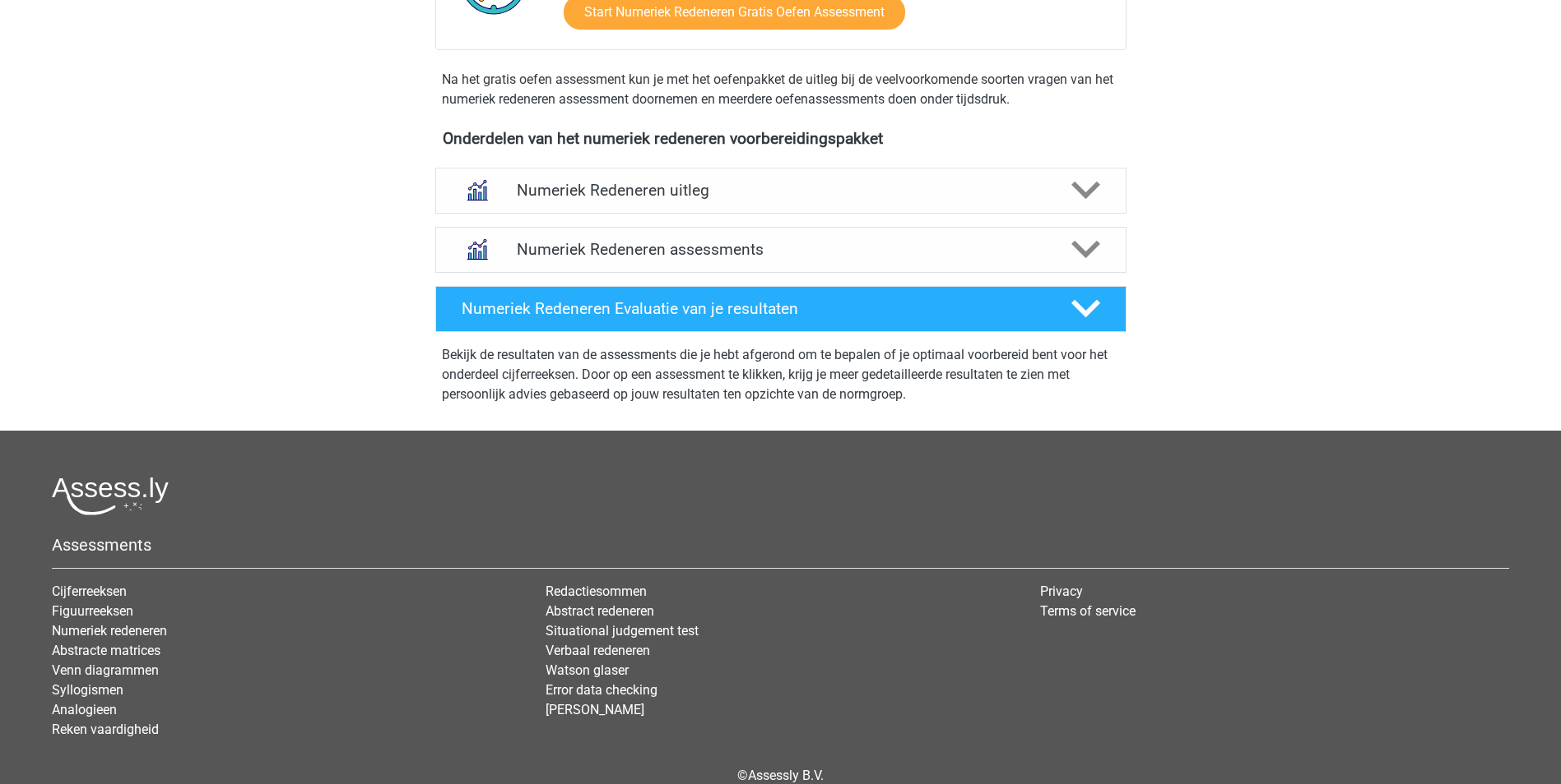
scroll to position [575, 0]
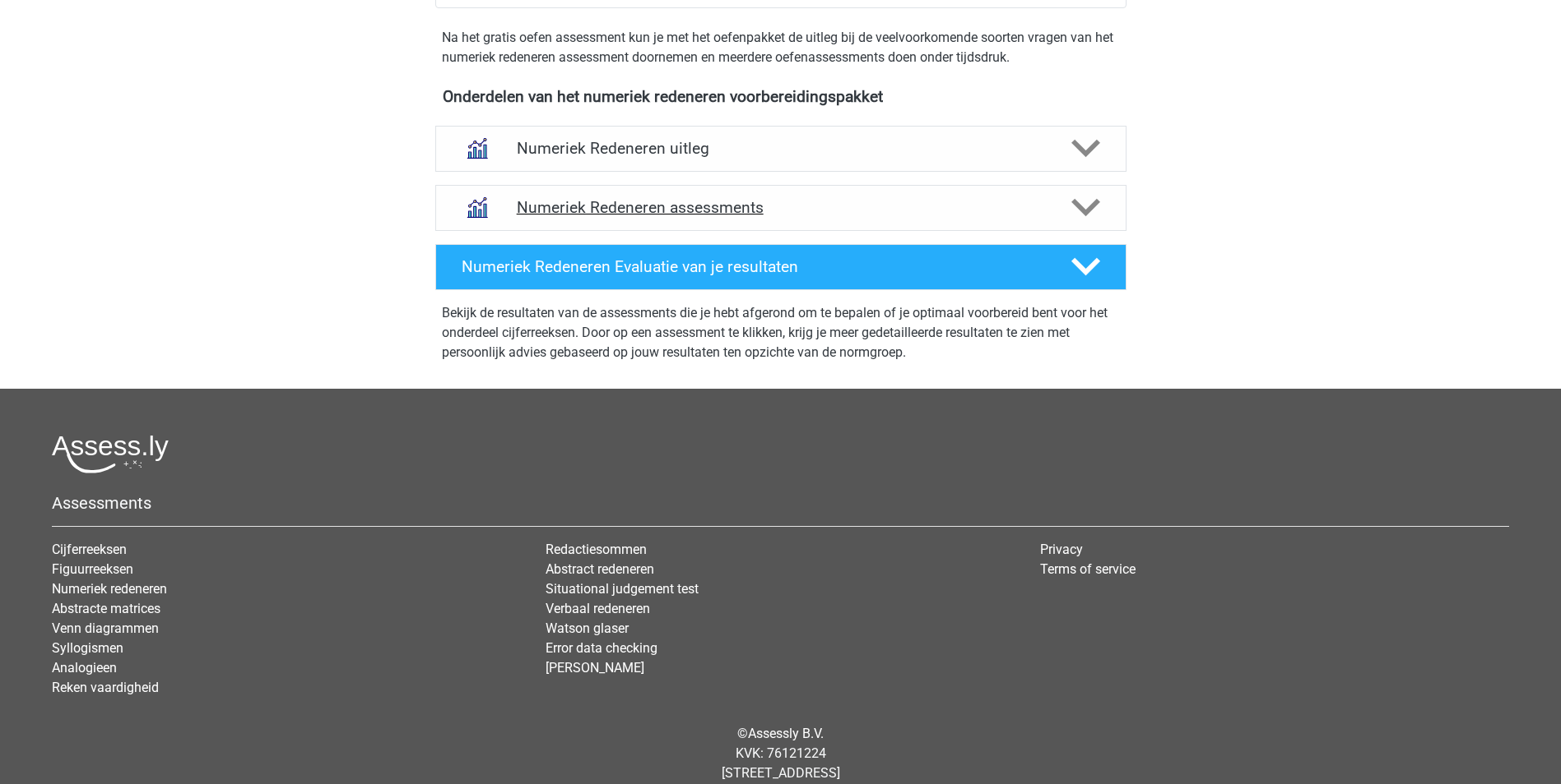
click at [1093, 203] on icon at bounding box center [1085, 207] width 29 height 29
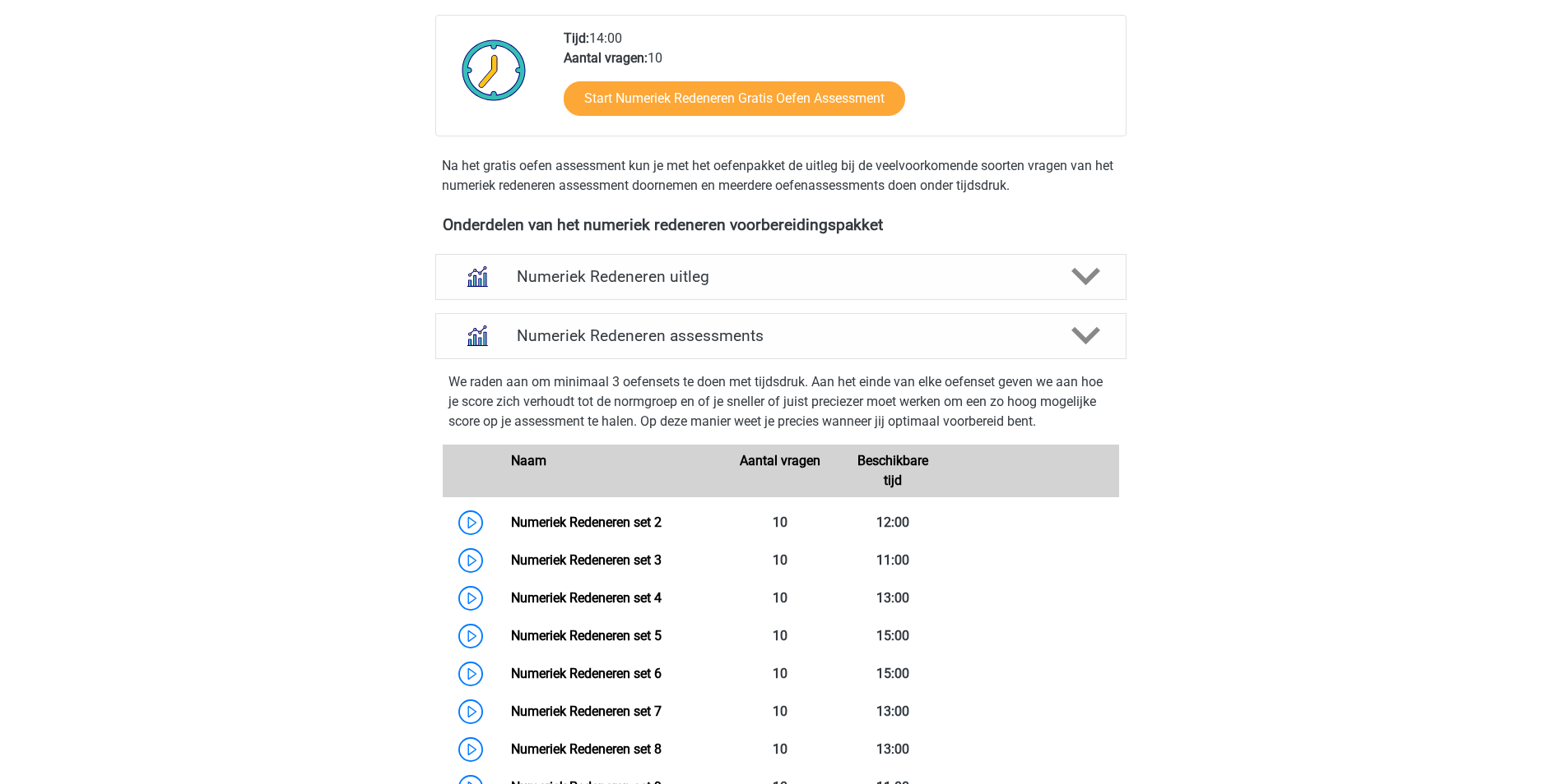
scroll to position [411, 0]
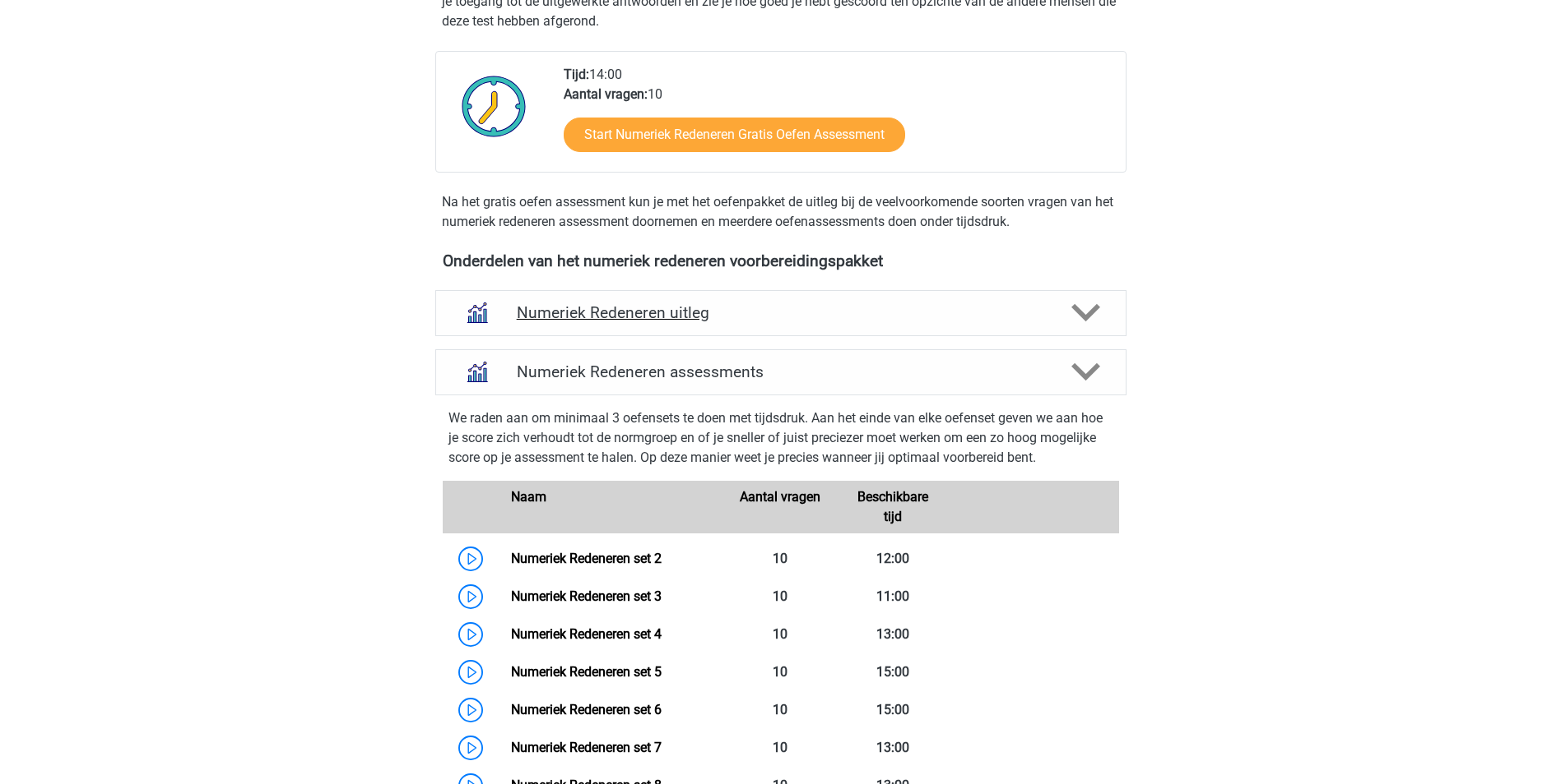
click at [1075, 309] on polygon at bounding box center [1085, 313] width 29 height 18
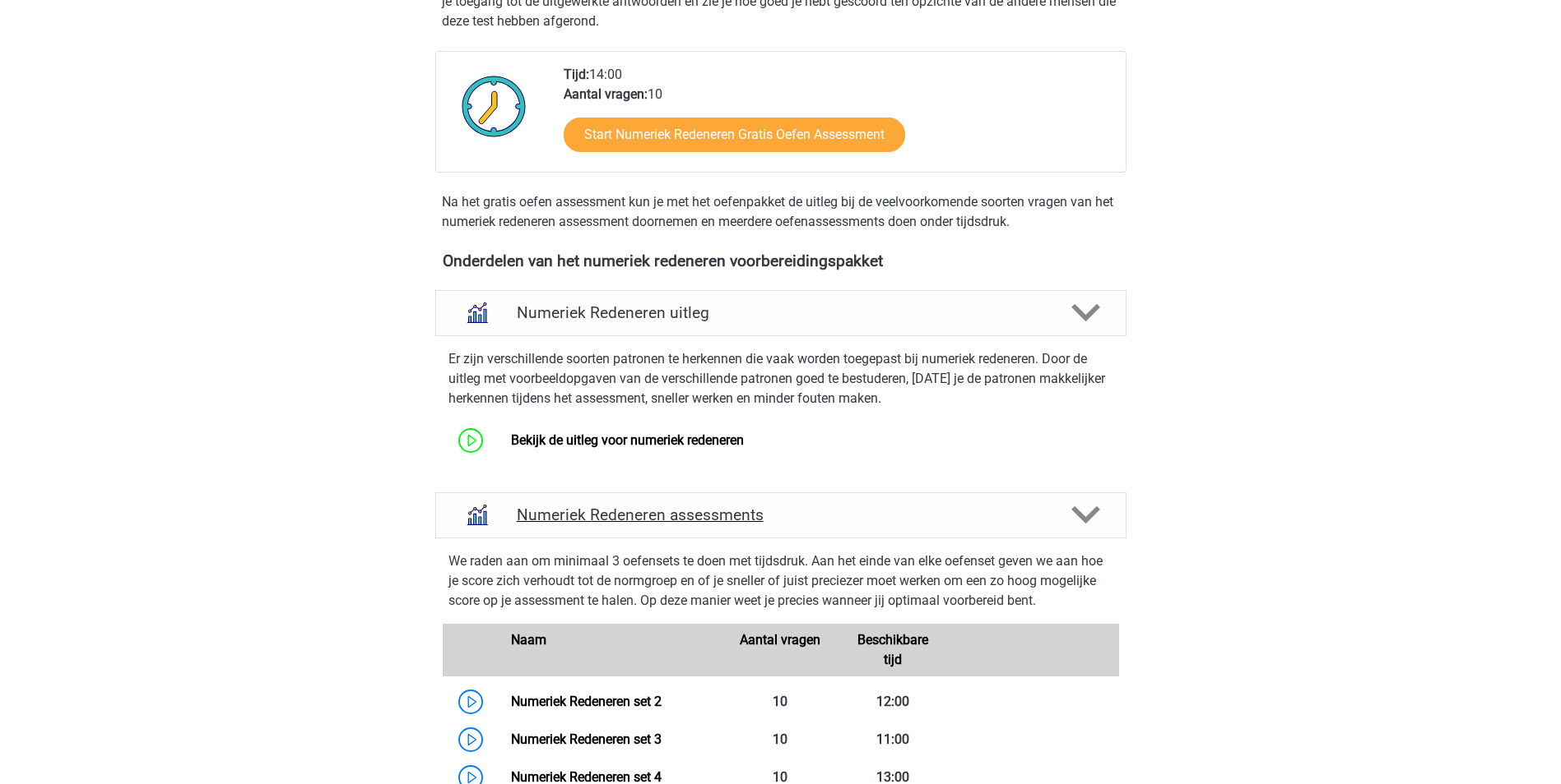
click at [1097, 507] on icon at bounding box center [1085, 515] width 29 height 29
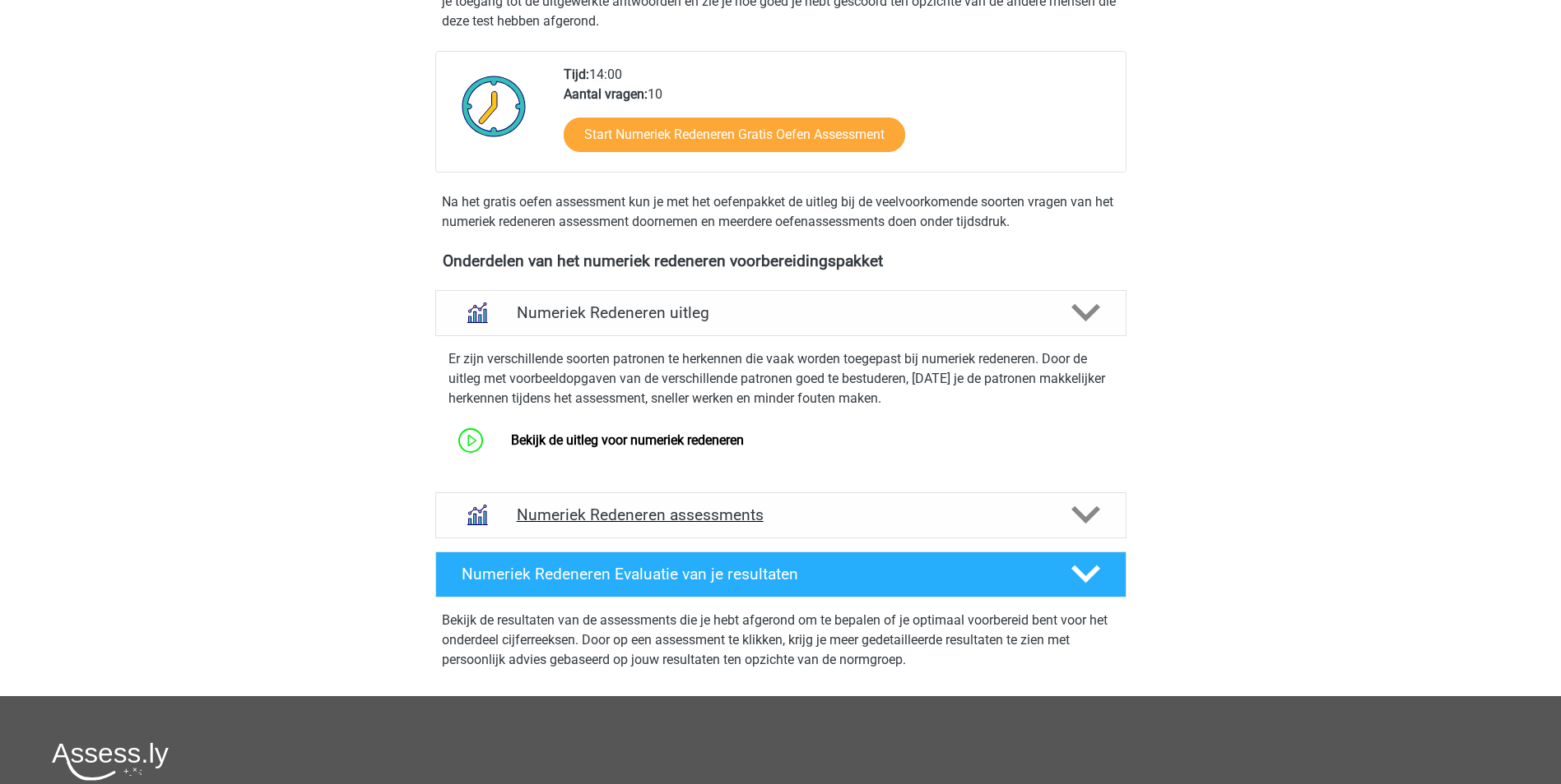
click at [1094, 501] on icon at bounding box center [1085, 515] width 29 height 29
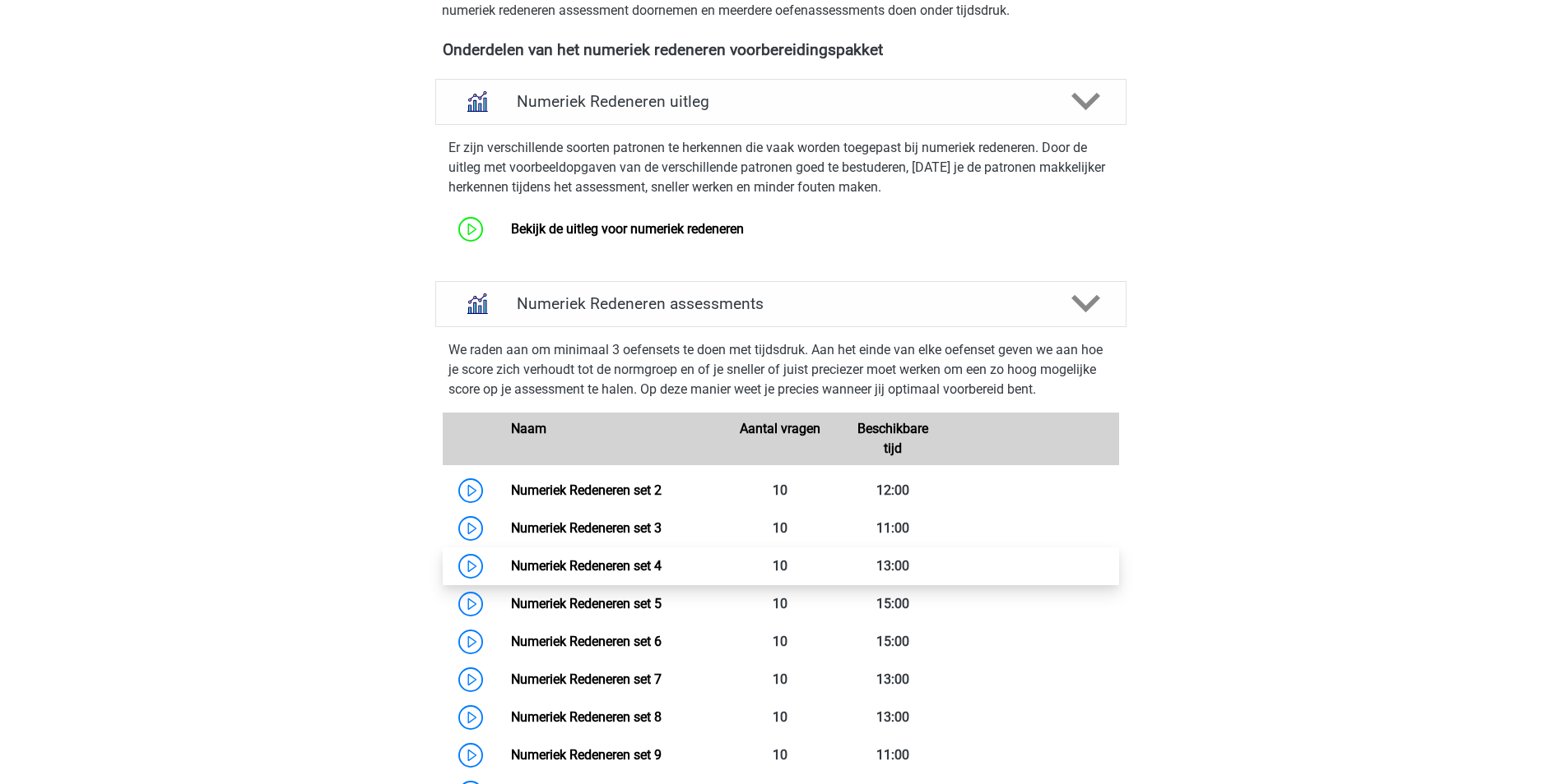
scroll to position [658, 0]
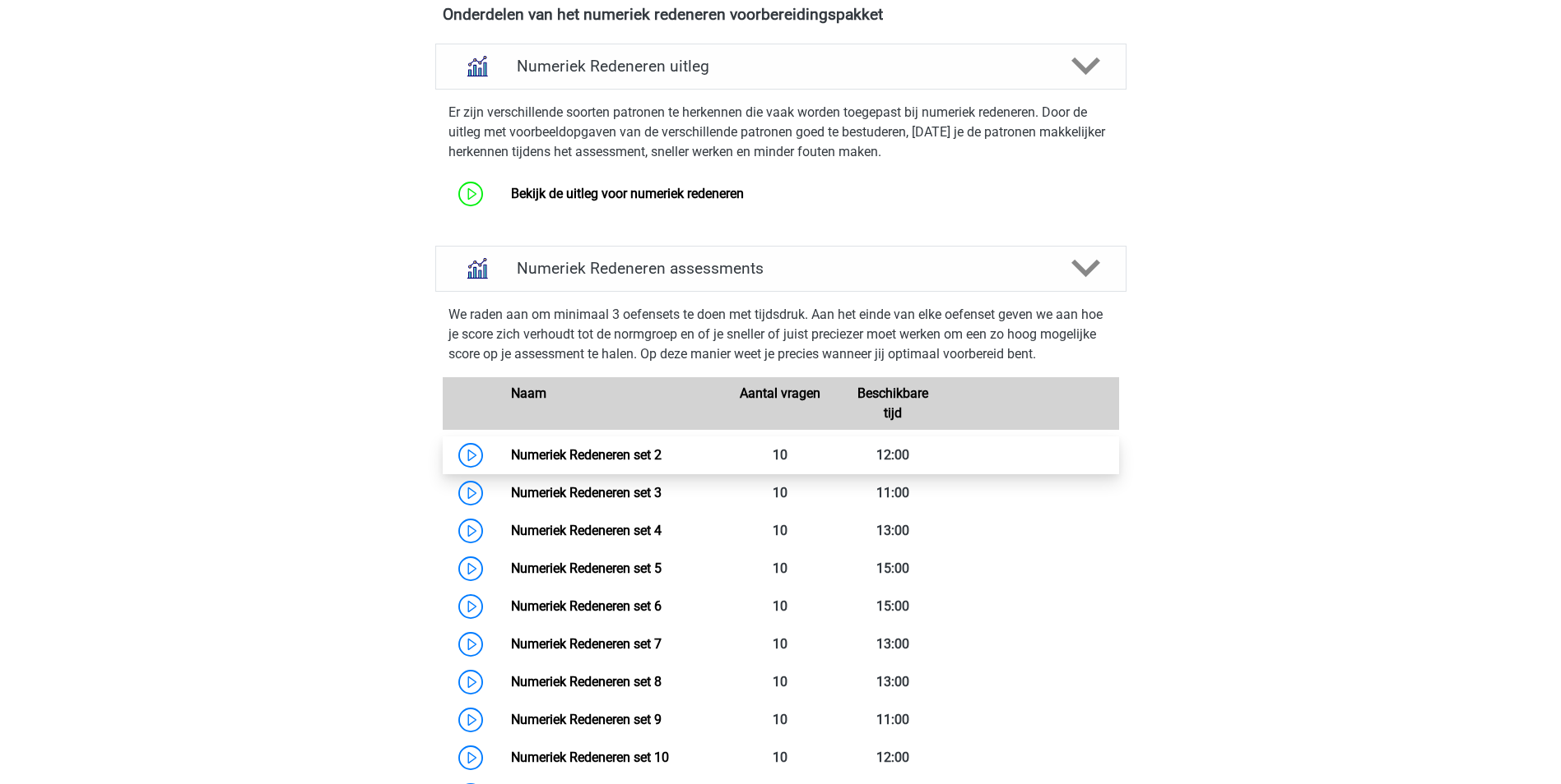
click at [635, 455] on link "Numeriek Redeneren set 2" at bounding box center [586, 455] width 150 height 16
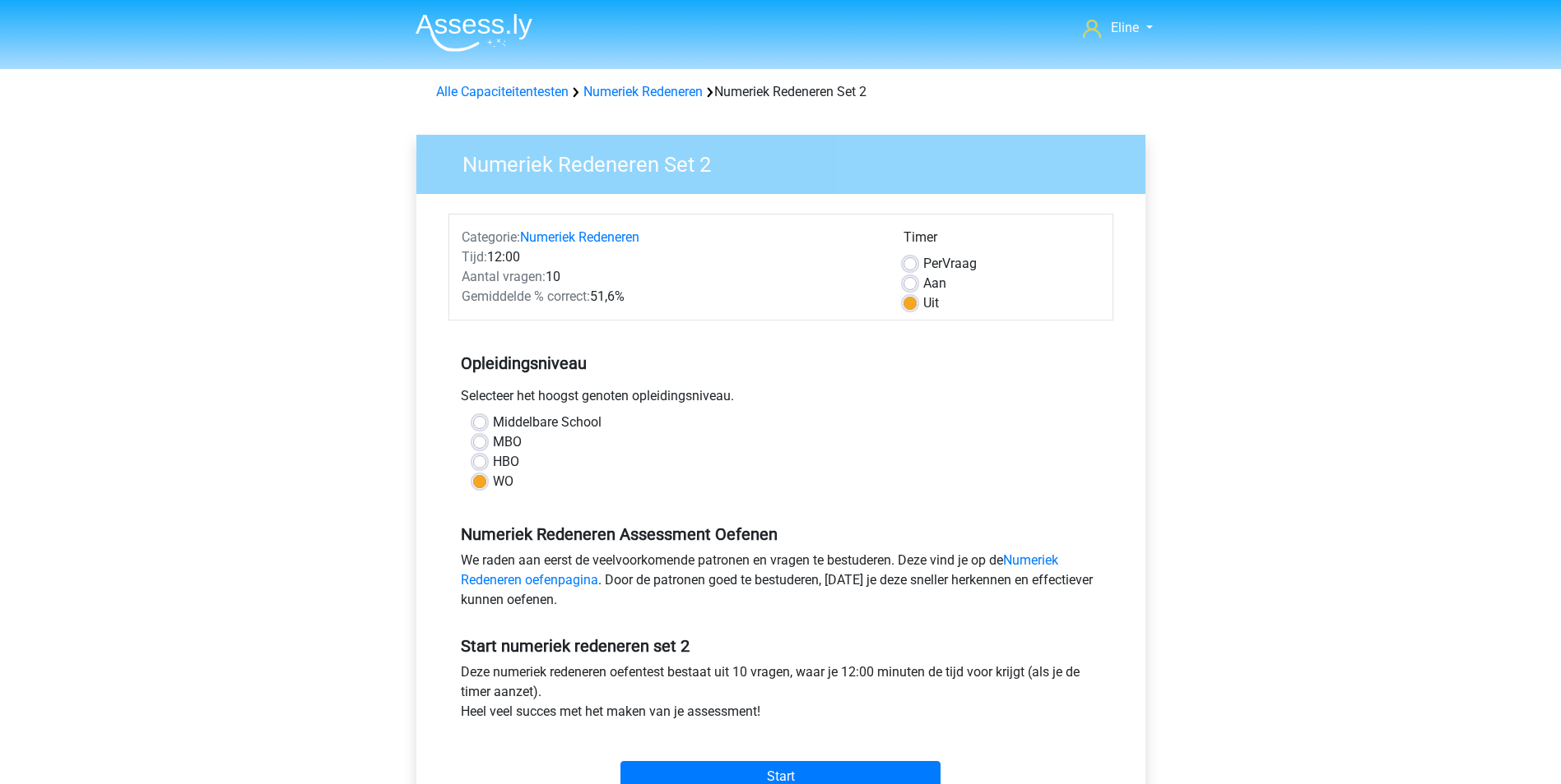
click at [923, 261] on label "Per Vraag" at bounding box center [950, 264] width 54 height 20
click at [911, 261] on input "Per Vraag" at bounding box center [909, 262] width 13 height 17
radio input "true"
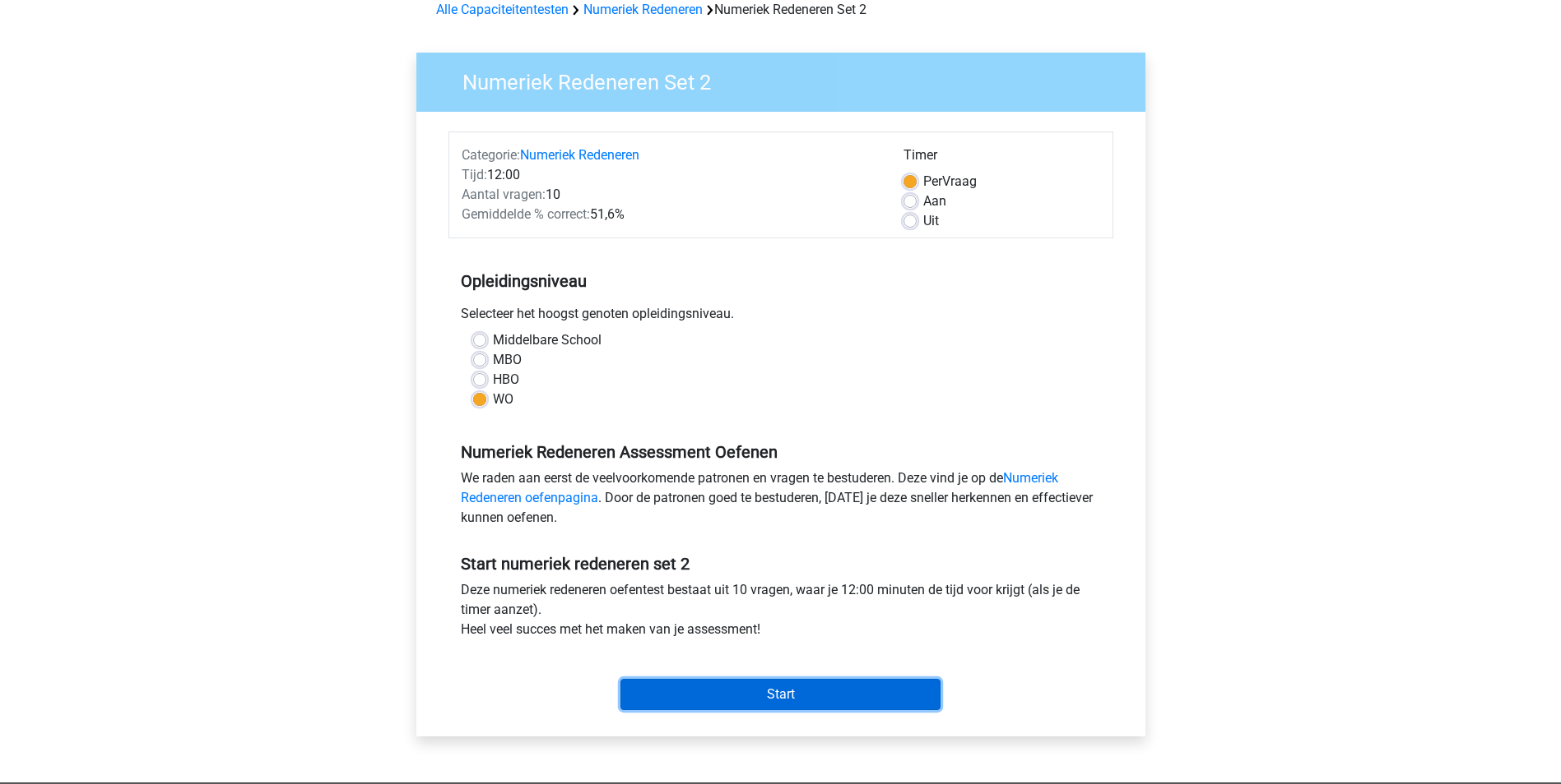
click at [736, 690] on input "Start" at bounding box center [780, 694] width 320 height 31
click at [923, 220] on label "Uit" at bounding box center [931, 222] width 16 height 20
click at [905, 220] on input "Uit" at bounding box center [909, 220] width 13 height 17
radio input "true"
click at [767, 701] on input "Start" at bounding box center [780, 694] width 320 height 31
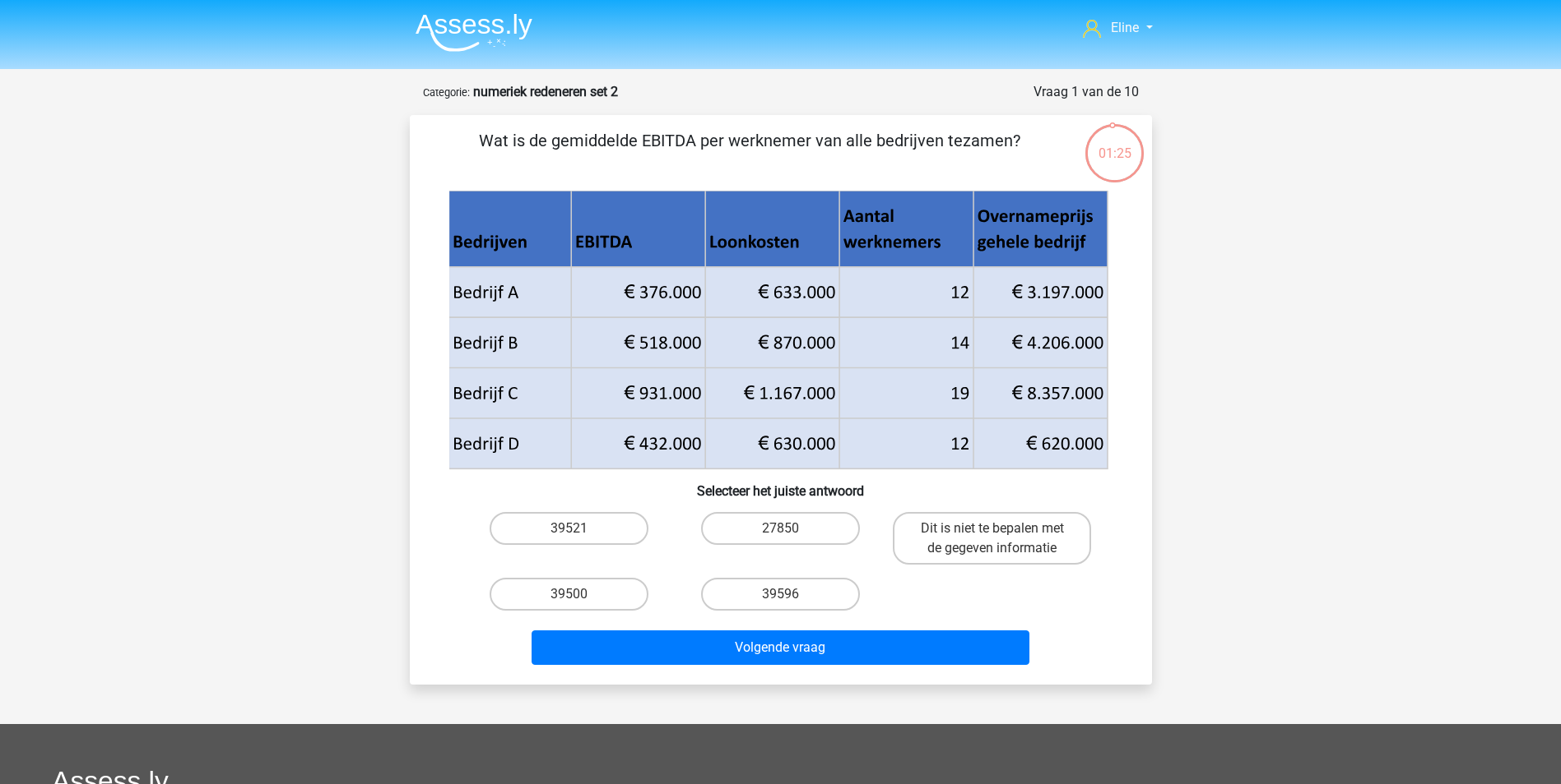
drag, startPoint x: 562, startPoint y: 141, endPoint x: 948, endPoint y: 133, distance: 386.1
click at [948, 133] on p "Wat is de gemiddelde EBITDA per werknemer van alle bedrijven tezamen?" at bounding box center [750, 153] width 627 height 50
drag, startPoint x: 948, startPoint y: 133, endPoint x: 918, endPoint y: 146, distance: 32.7
click at [918, 145] on p "Wat is de gemiddelde EBITDA per werknemer van alle bedrijven tezamen?" at bounding box center [750, 153] width 627 height 50
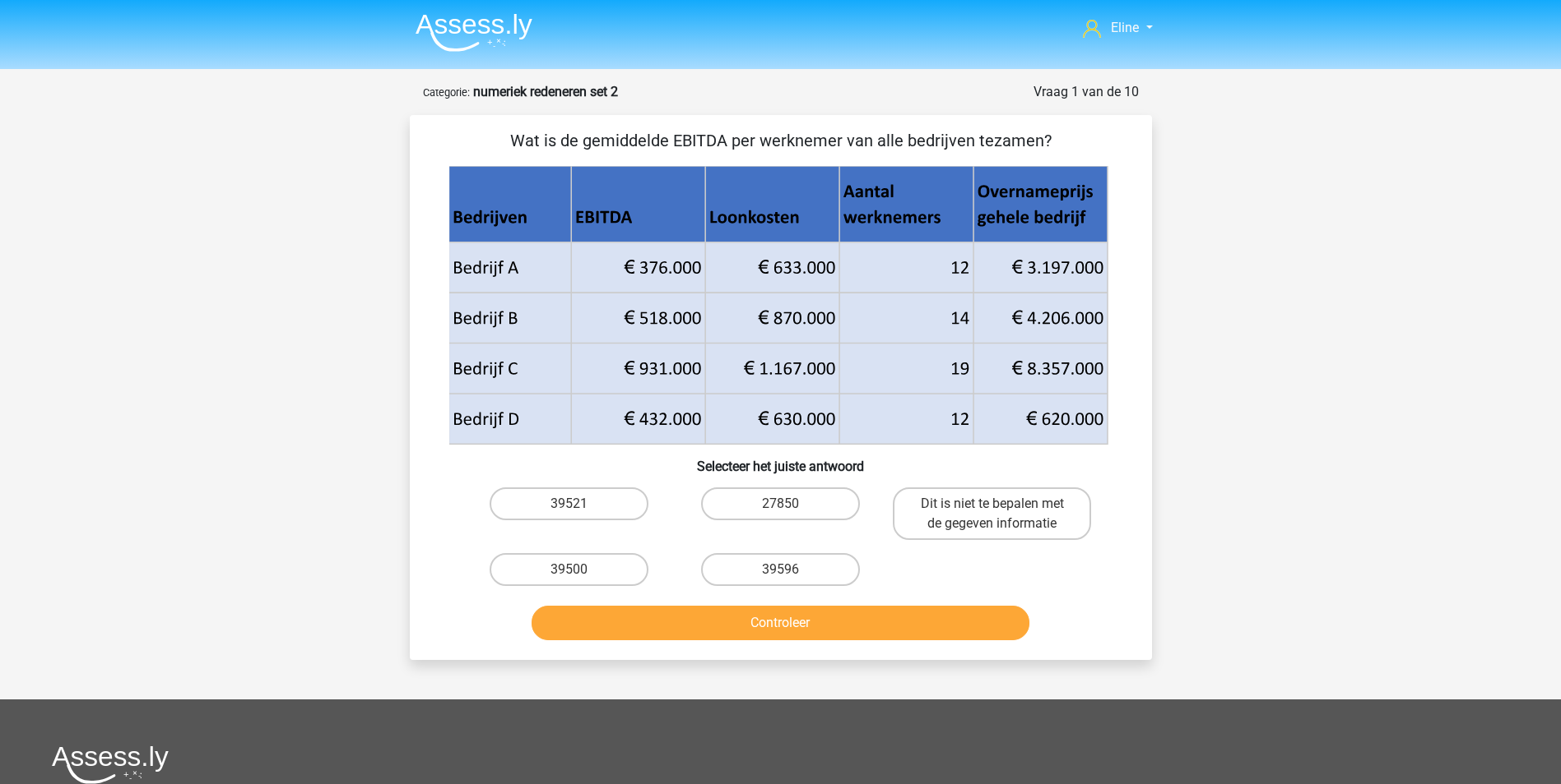
drag, startPoint x: 565, startPoint y: 140, endPoint x: 1056, endPoint y: 138, distance: 491.0
click at [1056, 138] on p "Wat is de gemiddelde EBITDA per werknemer van alle bedrijven tezamen?" at bounding box center [780, 140] width 689 height 25
drag, startPoint x: 1056, startPoint y: 138, endPoint x: 798, endPoint y: 141, distance: 258.0
click at [798, 141] on p "Wat is de gemiddelde EBITDA per werknemer van alle bedrijven tezamen?" at bounding box center [780, 140] width 689 height 25
drag, startPoint x: 770, startPoint y: 569, endPoint x: 761, endPoint y: 593, distance: 25.6
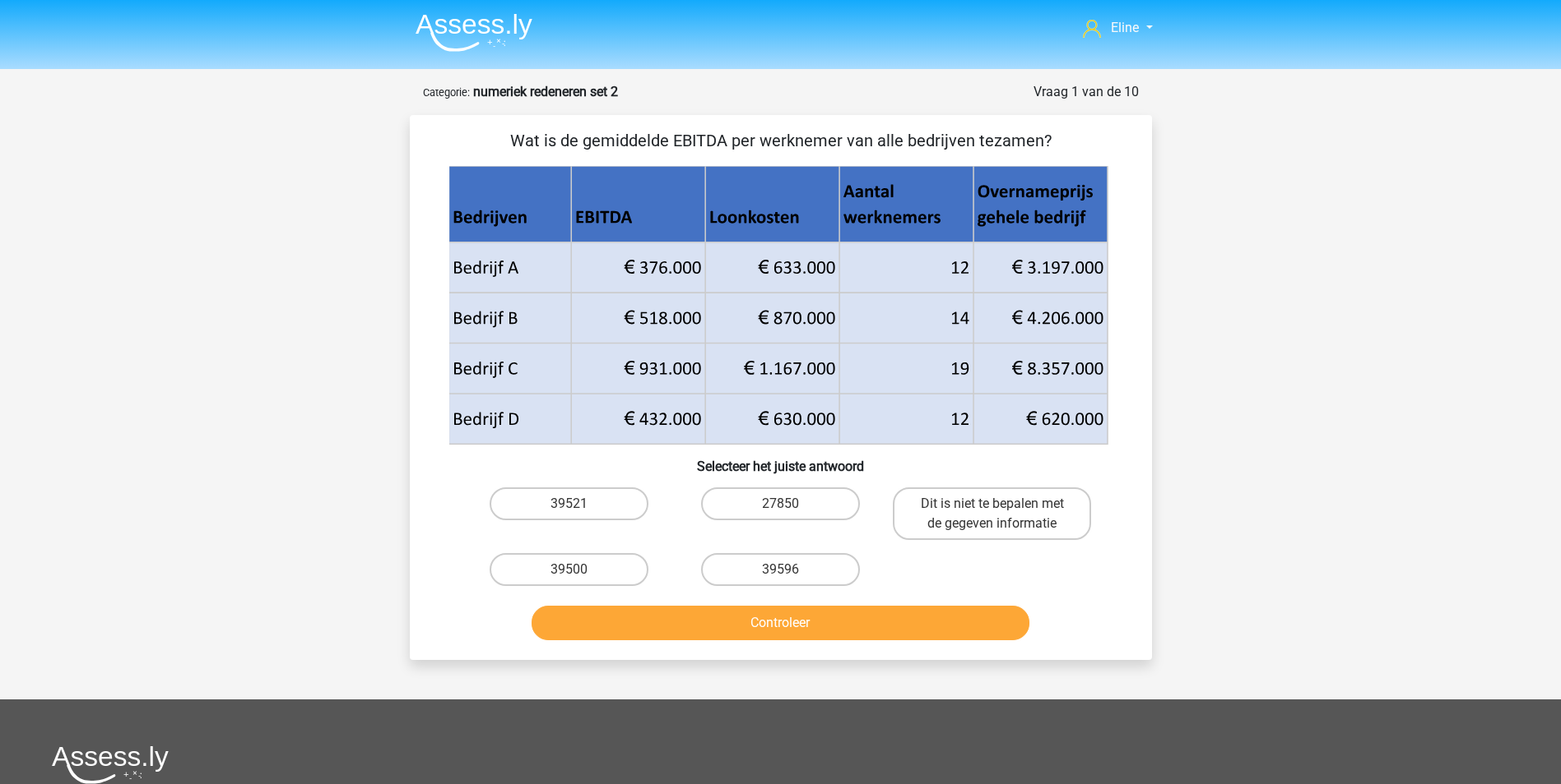
click at [770, 569] on label "39596" at bounding box center [780, 569] width 159 height 33
click at [780, 569] on input "39596" at bounding box center [784, 574] width 11 height 11
radio input "true"
click at [749, 620] on button "Controleer" at bounding box center [780, 623] width 498 height 35
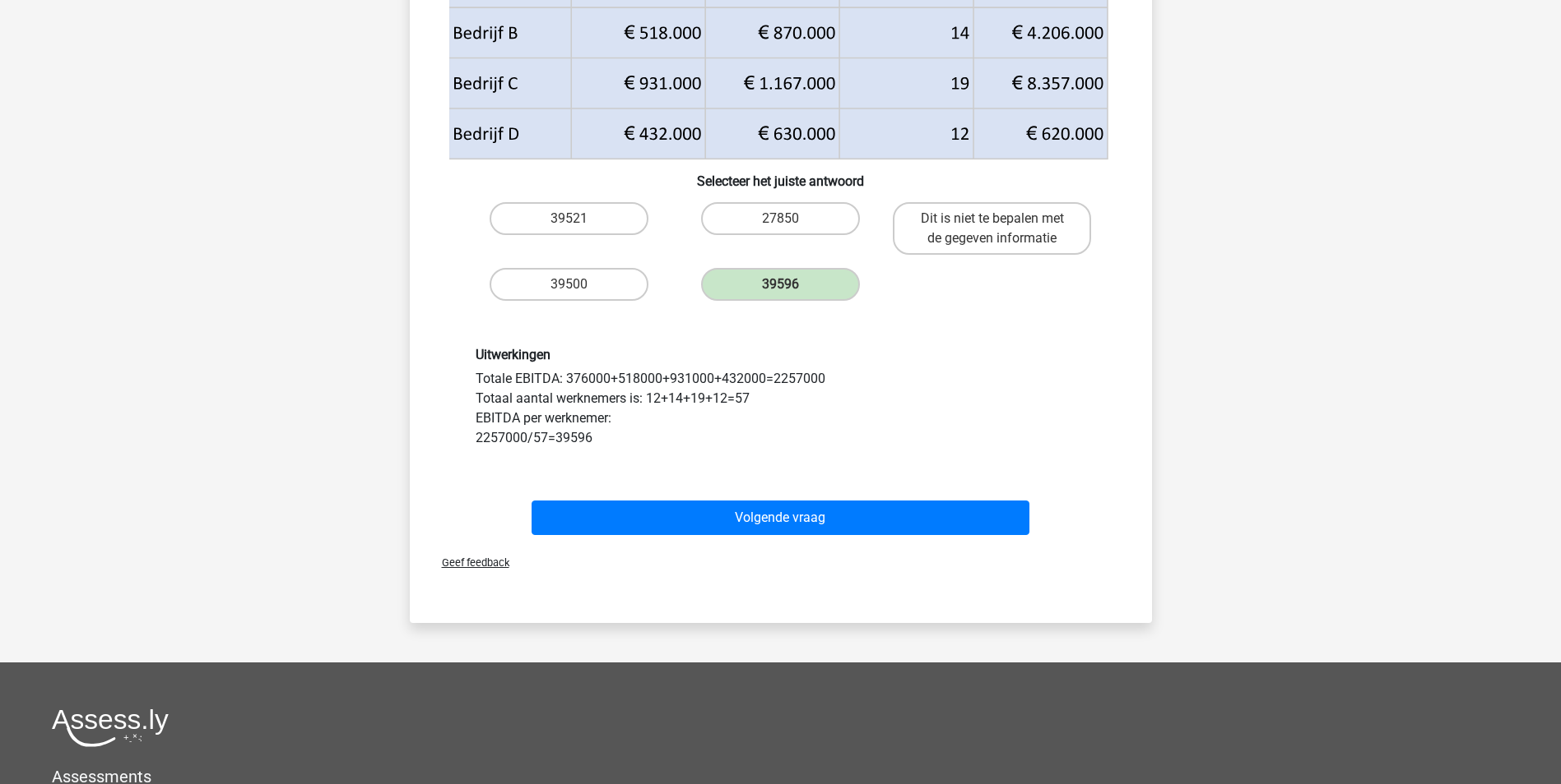
scroll to position [329, 0]
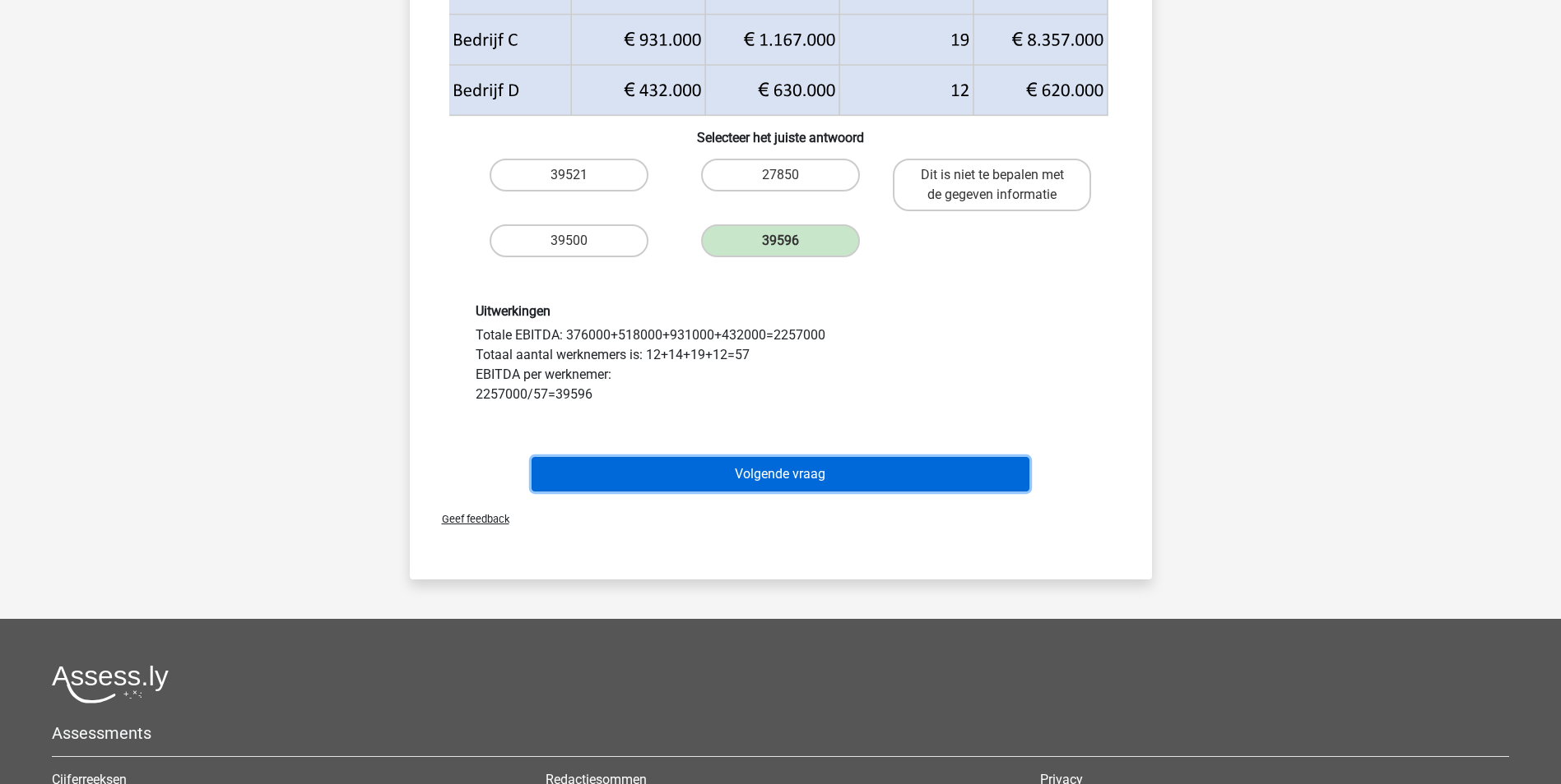
click at [827, 467] on button "Volgende vraag" at bounding box center [780, 474] width 498 height 35
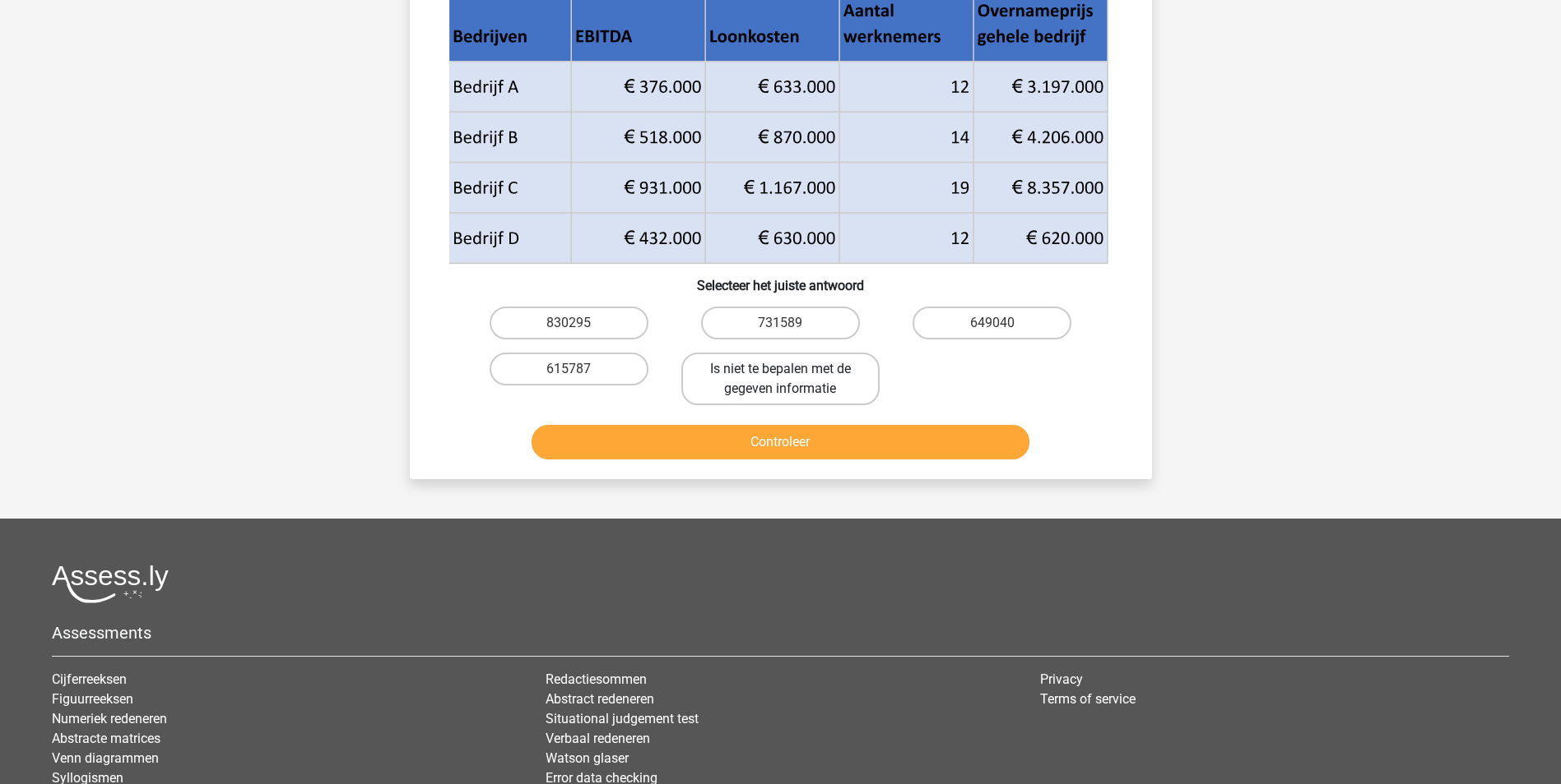
scroll to position [82, 0]
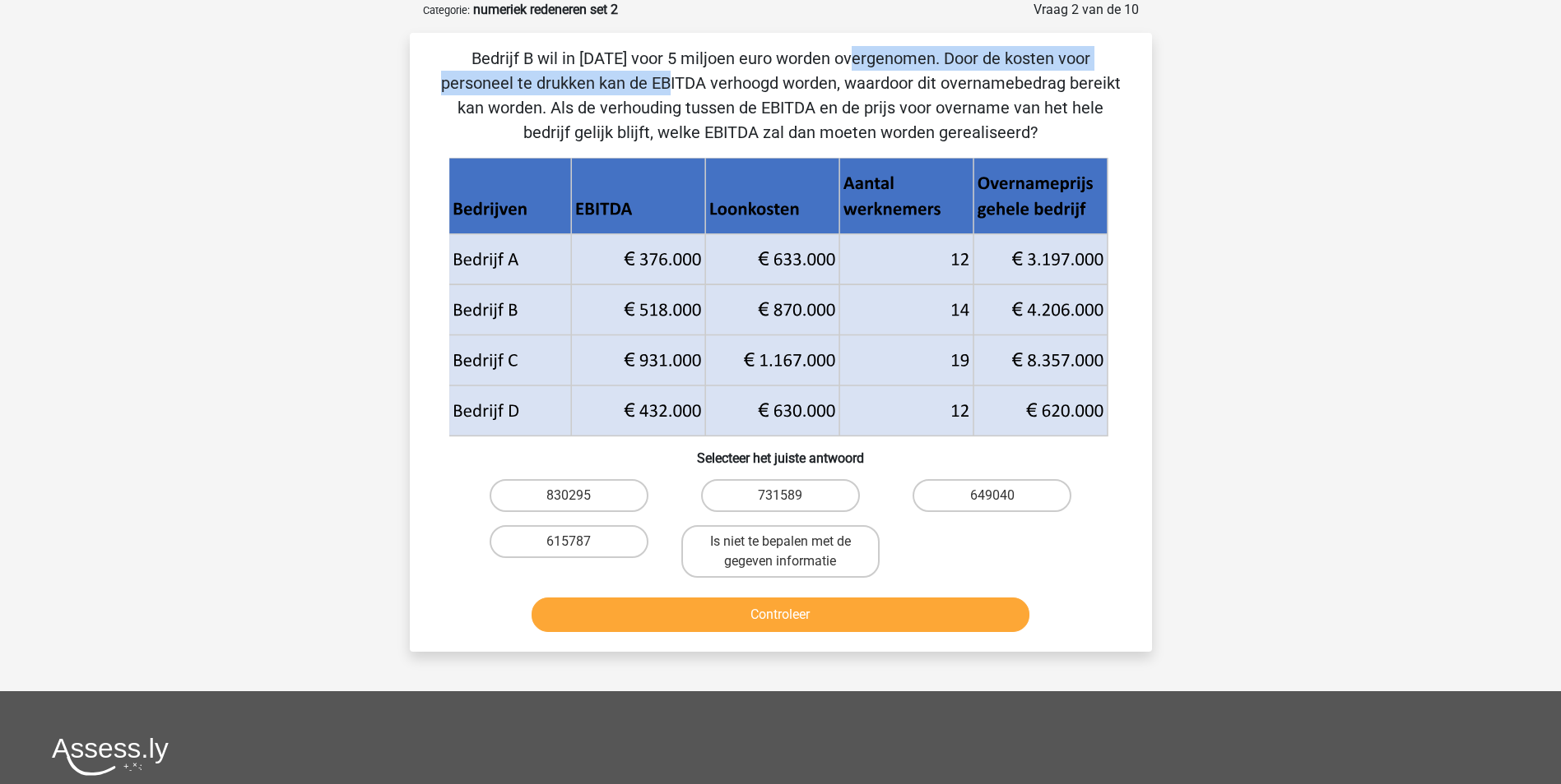
drag, startPoint x: 488, startPoint y: 55, endPoint x: 943, endPoint y: 67, distance: 455.2
click at [943, 67] on p "Bedrijf B wil in 2018 voor 5 miljoen euro worden overgenomen. Door de kosten vo…" at bounding box center [780, 94] width 689 height 98
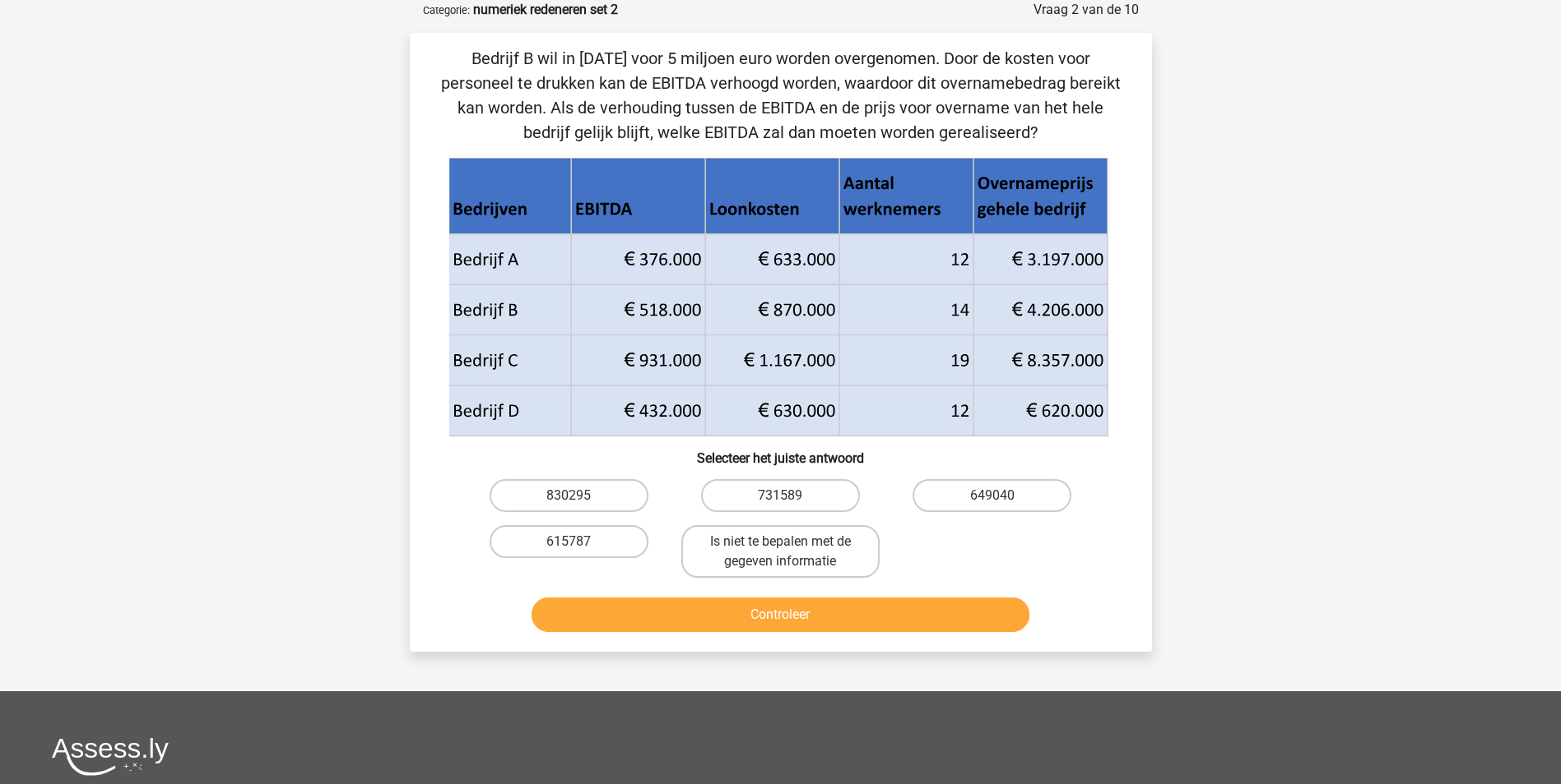
drag, startPoint x: 943, startPoint y: 67, endPoint x: 879, endPoint y: 86, distance: 66.8
click at [903, 87] on p "Bedrijf B wil in 2018 voor 5 miljoen euro worden overgenomen. Door de kosten vo…" at bounding box center [780, 94] width 689 height 98
drag, startPoint x: 676, startPoint y: 67, endPoint x: 938, endPoint y: 135, distance: 270.7
click at [938, 135] on p "Bedrijf B wil in 2018 voor 5 miljoen euro worden overgenomen. Door de kosten vo…" at bounding box center [780, 94] width 689 height 98
drag, startPoint x: 938, startPoint y: 135, endPoint x: 841, endPoint y: 116, distance: 98.8
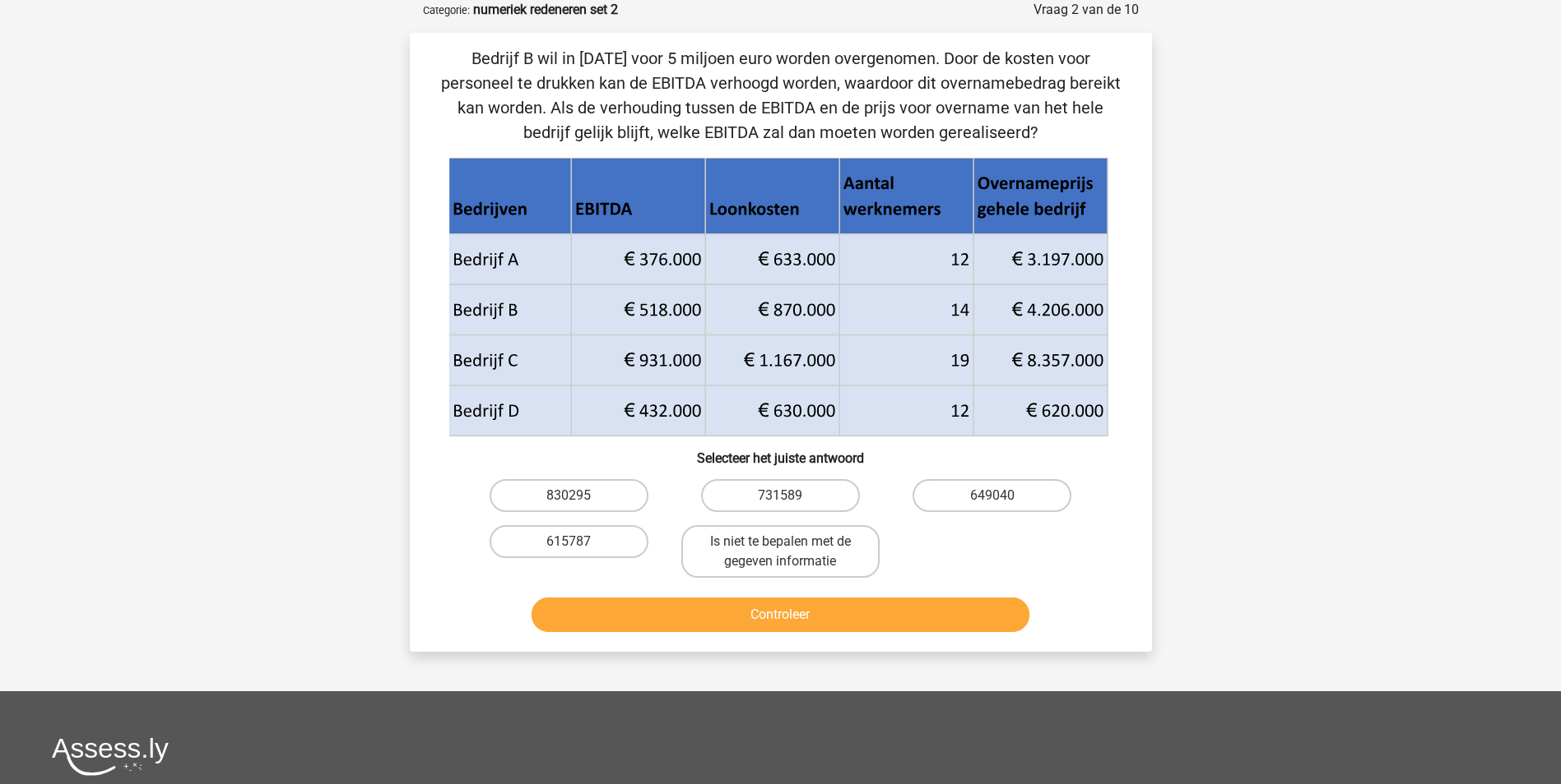
click at [841, 116] on p "Bedrijf B wil in 2018 voor 5 miljoen euro worden overgenomen. Door de kosten vo…" at bounding box center [780, 94] width 689 height 98
drag, startPoint x: 542, startPoint y: 110, endPoint x: 957, endPoint y: 106, distance: 415.0
click at [957, 106] on p "Bedrijf B wil in 2018 voor 5 miljoen euro worden overgenomen. Door de kosten vo…" at bounding box center [780, 94] width 689 height 98
drag, startPoint x: 957, startPoint y: 106, endPoint x: 941, endPoint y: 116, distance: 18.9
click at [948, 116] on p "Bedrijf B wil in 2018 voor 5 miljoen euro worden overgenomen. Door de kosten vo…" at bounding box center [780, 94] width 689 height 98
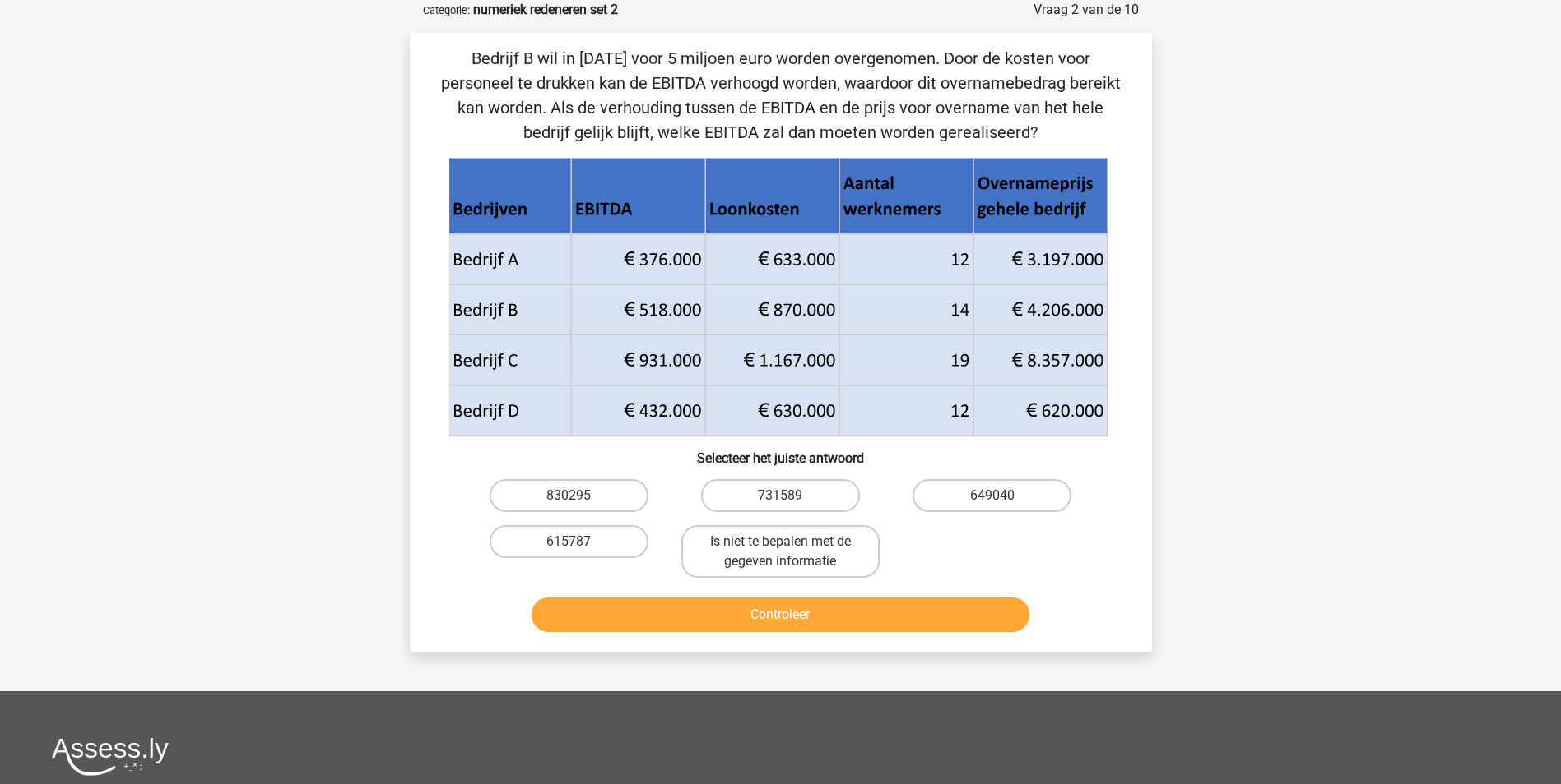
drag, startPoint x: 615, startPoint y: 133, endPoint x: 1003, endPoint y: 126, distance: 388.1
click at [1003, 126] on p "Bedrijf B wil in 2018 voor 5 miljoen euro worden overgenomen. Door de kosten vo…" at bounding box center [780, 94] width 689 height 98
drag, startPoint x: 1003, startPoint y: 126, endPoint x: 829, endPoint y: 127, distance: 174.0
click at [829, 127] on p "Bedrijf B wil in 2018 voor 5 miljoen euro worden overgenomen. Door de kosten vo…" at bounding box center [780, 94] width 689 height 98
drag, startPoint x: 761, startPoint y: 106, endPoint x: 981, endPoint y: 105, distance: 220.0
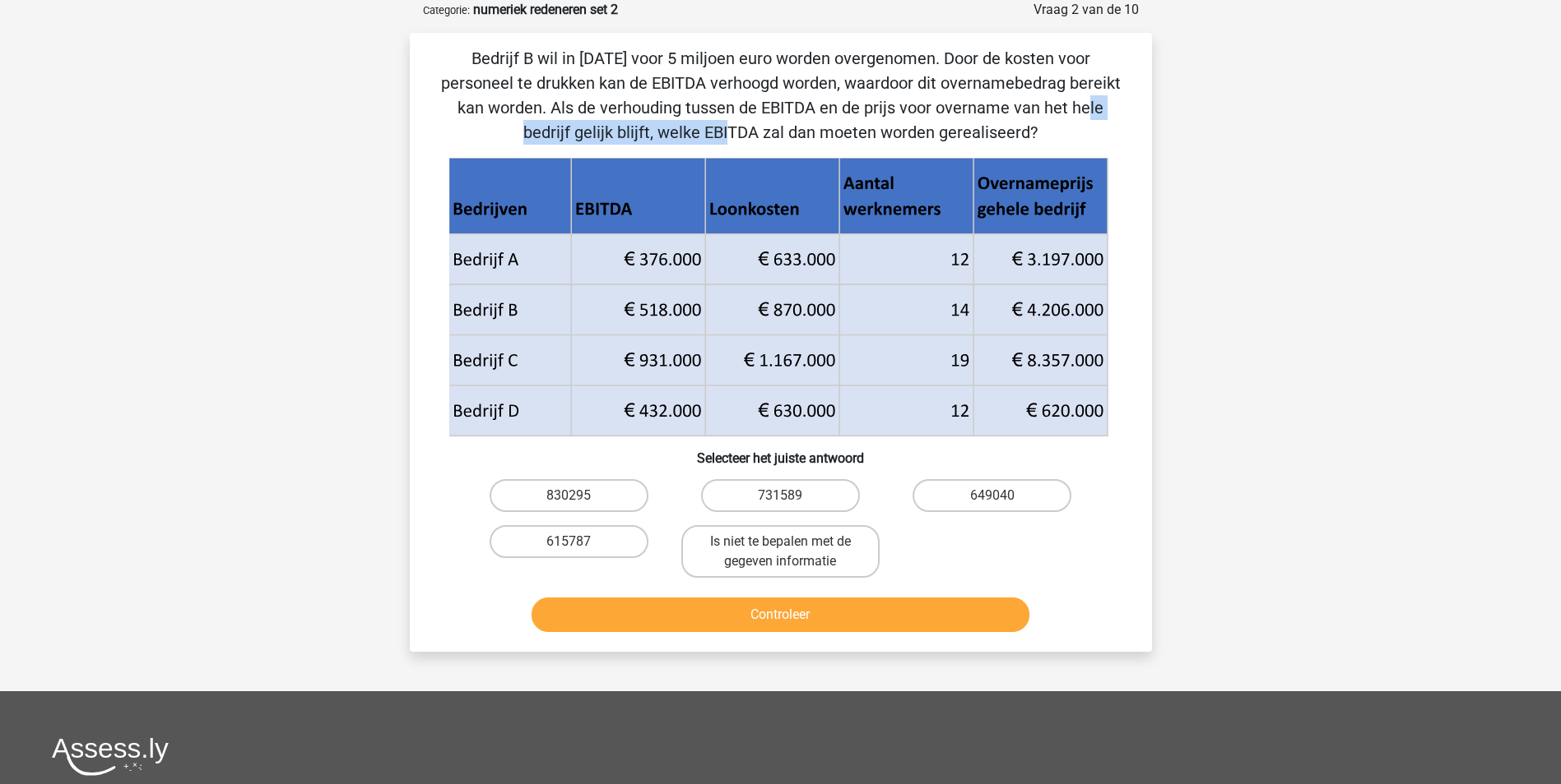
click at [981, 105] on p "Bedrijf B wil in 2018 voor 5 miljoen euro worden overgenomen. Door de kosten vo…" at bounding box center [780, 94] width 689 height 98
drag, startPoint x: 981, startPoint y: 105, endPoint x: 965, endPoint y: 118, distance: 20.6
click at [965, 118] on p "Bedrijf B wil in 2018 voor 5 miljoen euro worden overgenomen. Door de kosten vo…" at bounding box center [780, 94] width 689 height 98
drag, startPoint x: 603, startPoint y: 123, endPoint x: 933, endPoint y: 126, distance: 330.0
click at [933, 126] on p "Bedrijf B wil in 2018 voor 5 miljoen euro worden overgenomen. Door de kosten vo…" at bounding box center [780, 94] width 689 height 98
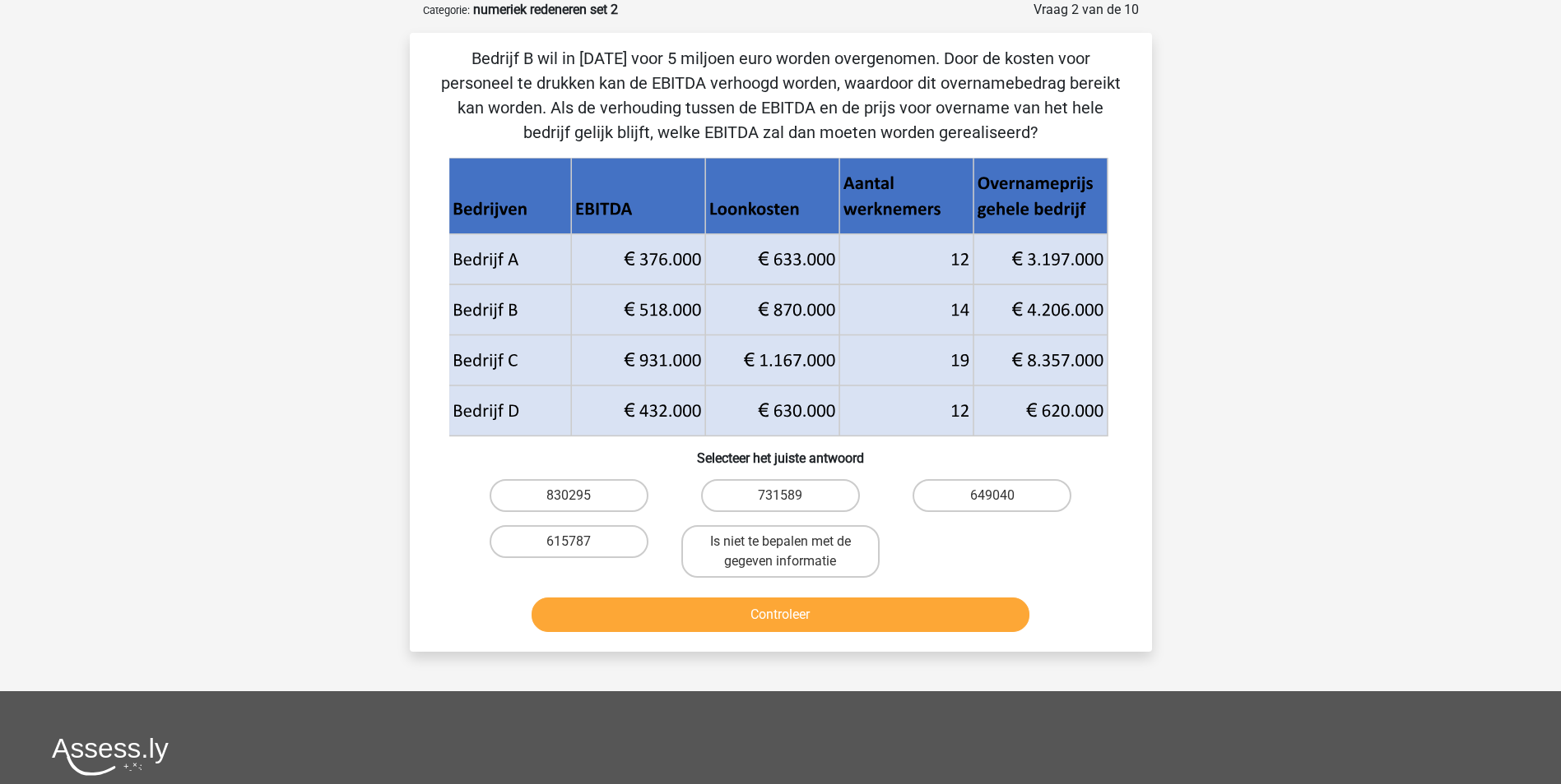
click at [933, 126] on p "Bedrijf B wil in 2018 voor 5 miljoen euro worden overgenomen. Door de kosten vo…" at bounding box center [780, 94] width 689 height 98
drag, startPoint x: 674, startPoint y: 56, endPoint x: 852, endPoint y: 57, distance: 178.0
click at [852, 57] on p "Bedrijf B wil in 2018 voor 5 miljoen euro worden overgenomen. Door de kosten vo…" at bounding box center [780, 94] width 689 height 98
drag, startPoint x: 852, startPoint y: 57, endPoint x: 854, endPoint y: 81, distance: 24.1
click at [853, 81] on p "Bedrijf B wil in 2018 voor 5 miljoen euro worden overgenomen. Door de kosten vo…" at bounding box center [780, 94] width 689 height 98
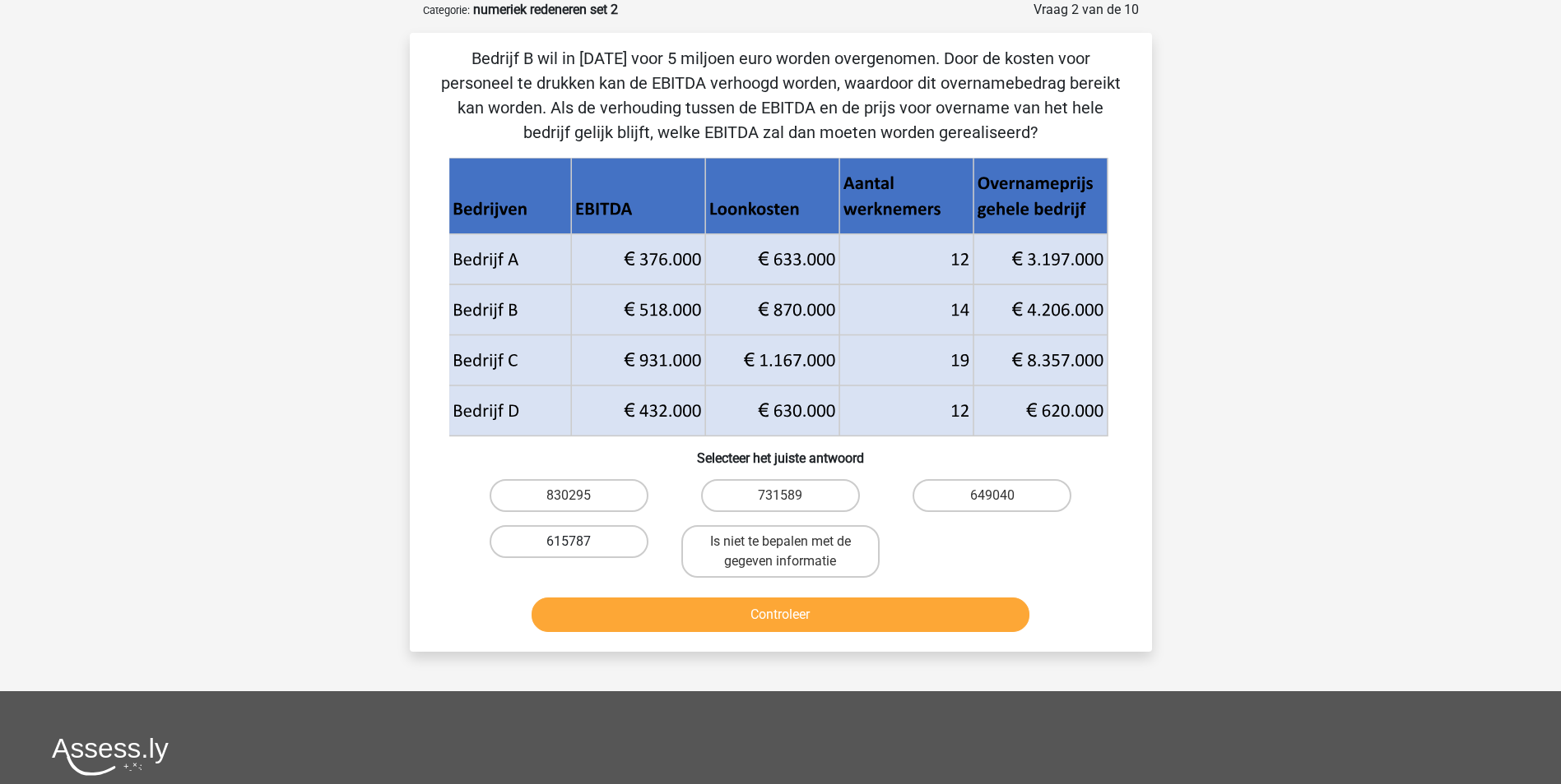
click at [594, 544] on label "615787" at bounding box center [569, 542] width 159 height 33
click at [579, 544] on input "615787" at bounding box center [574, 547] width 11 height 11
radio input "true"
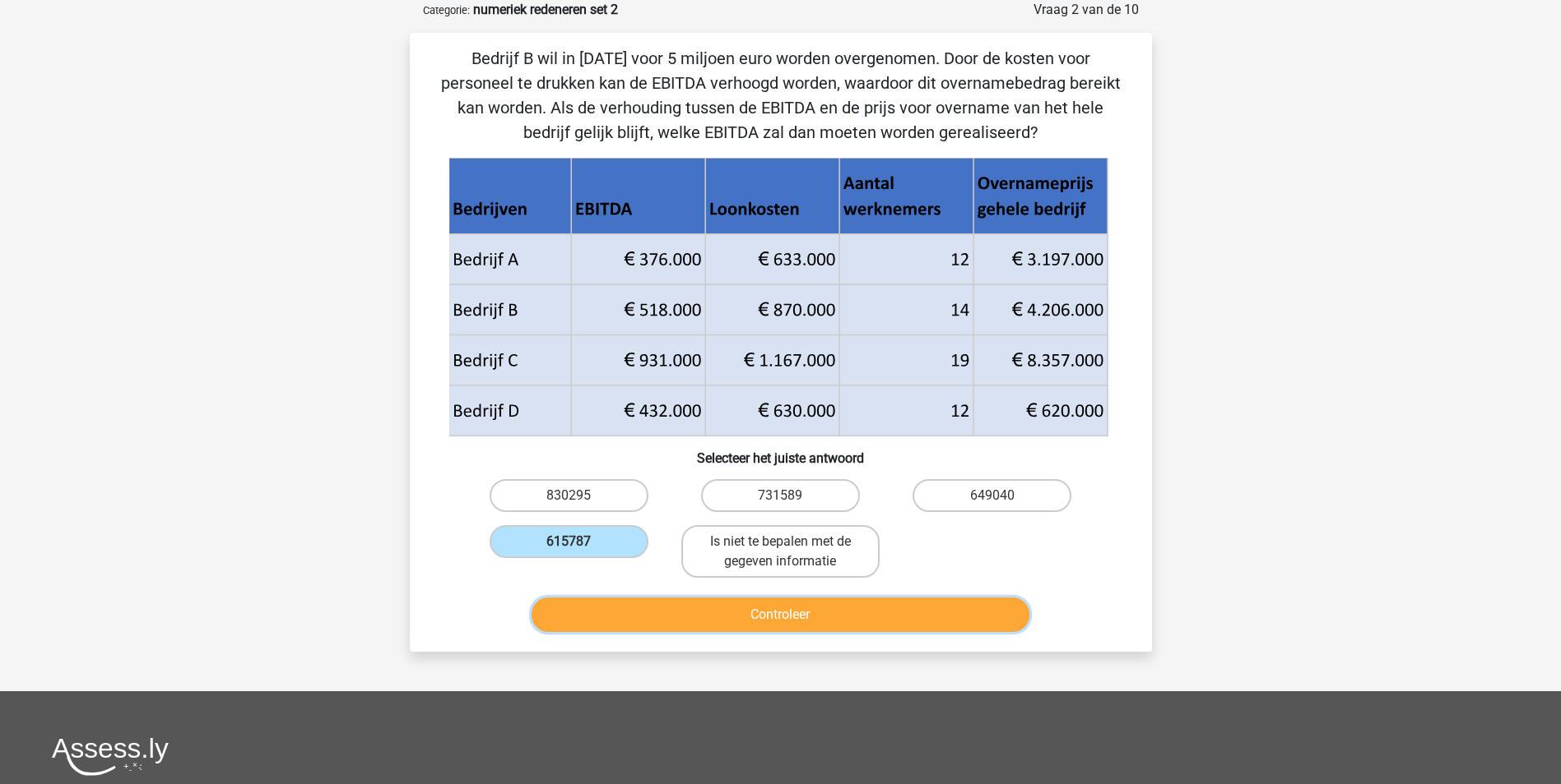
click at [706, 620] on button "Controleer" at bounding box center [780, 615] width 498 height 35
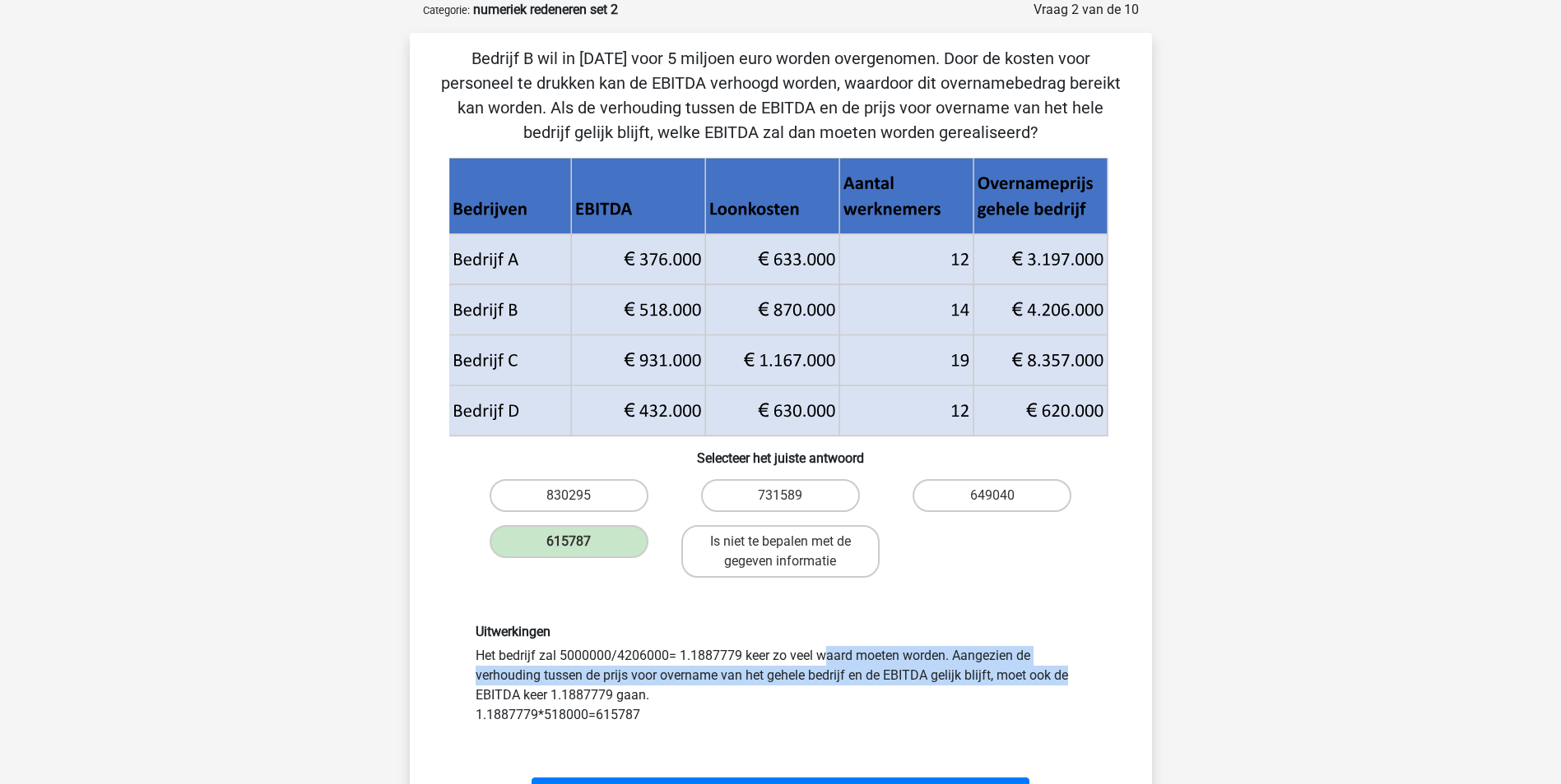
drag, startPoint x: 590, startPoint y: 646, endPoint x: 863, endPoint y: 670, distance: 274.1
click at [863, 670] on div "Uitwerkingen Het bedrijf zal 5000000/4206000= 1.1887779 keer zo veel waard moet…" at bounding box center [780, 675] width 635 height 101
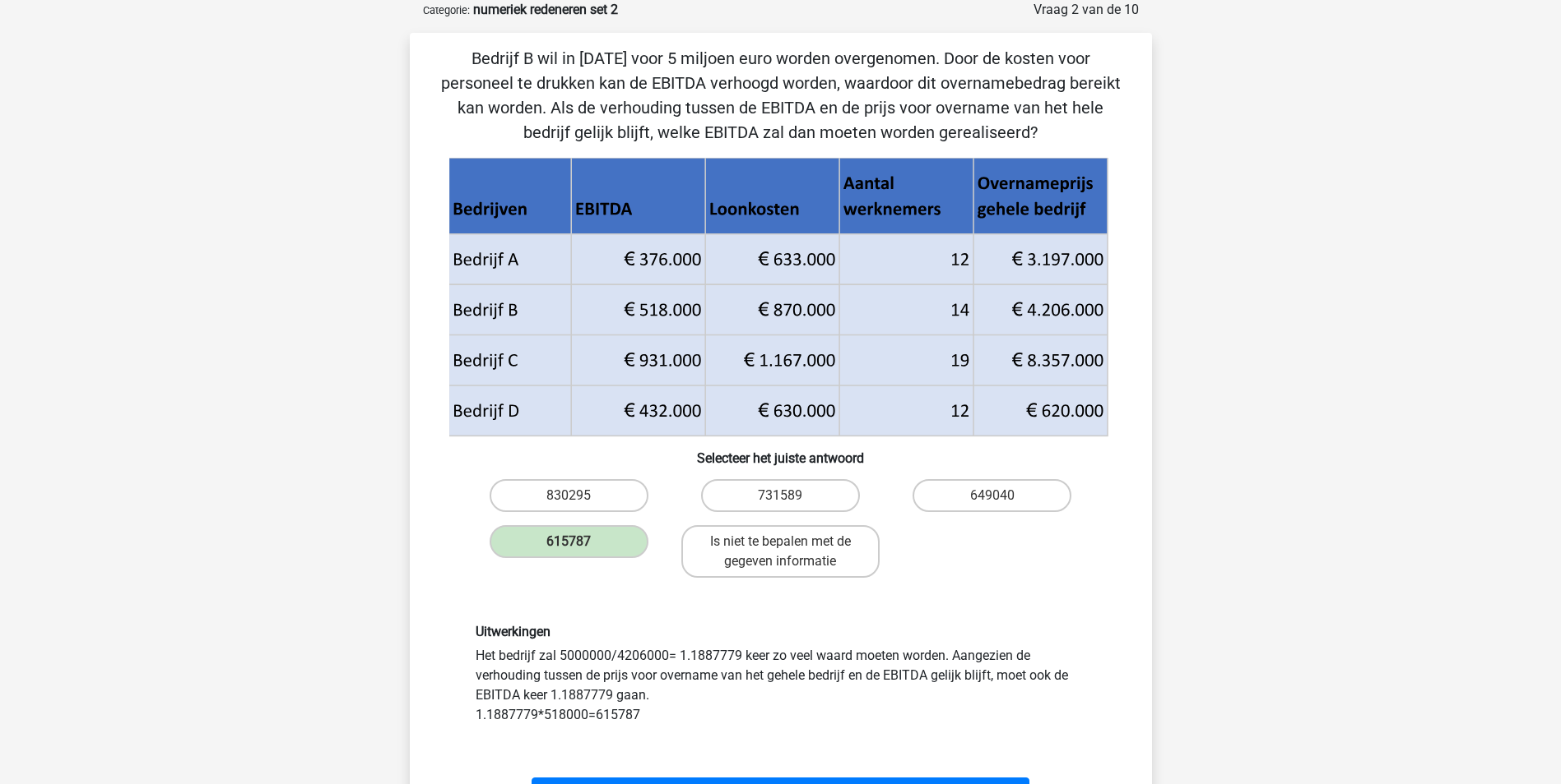
drag, startPoint x: 863, startPoint y: 670, endPoint x: 844, endPoint y: 693, distance: 29.8
click at [846, 700] on div "Uitwerkingen Het bedrijf zal 5000000/4206000= 1.1887779 keer zo veel waard moet…" at bounding box center [780, 675] width 635 height 101
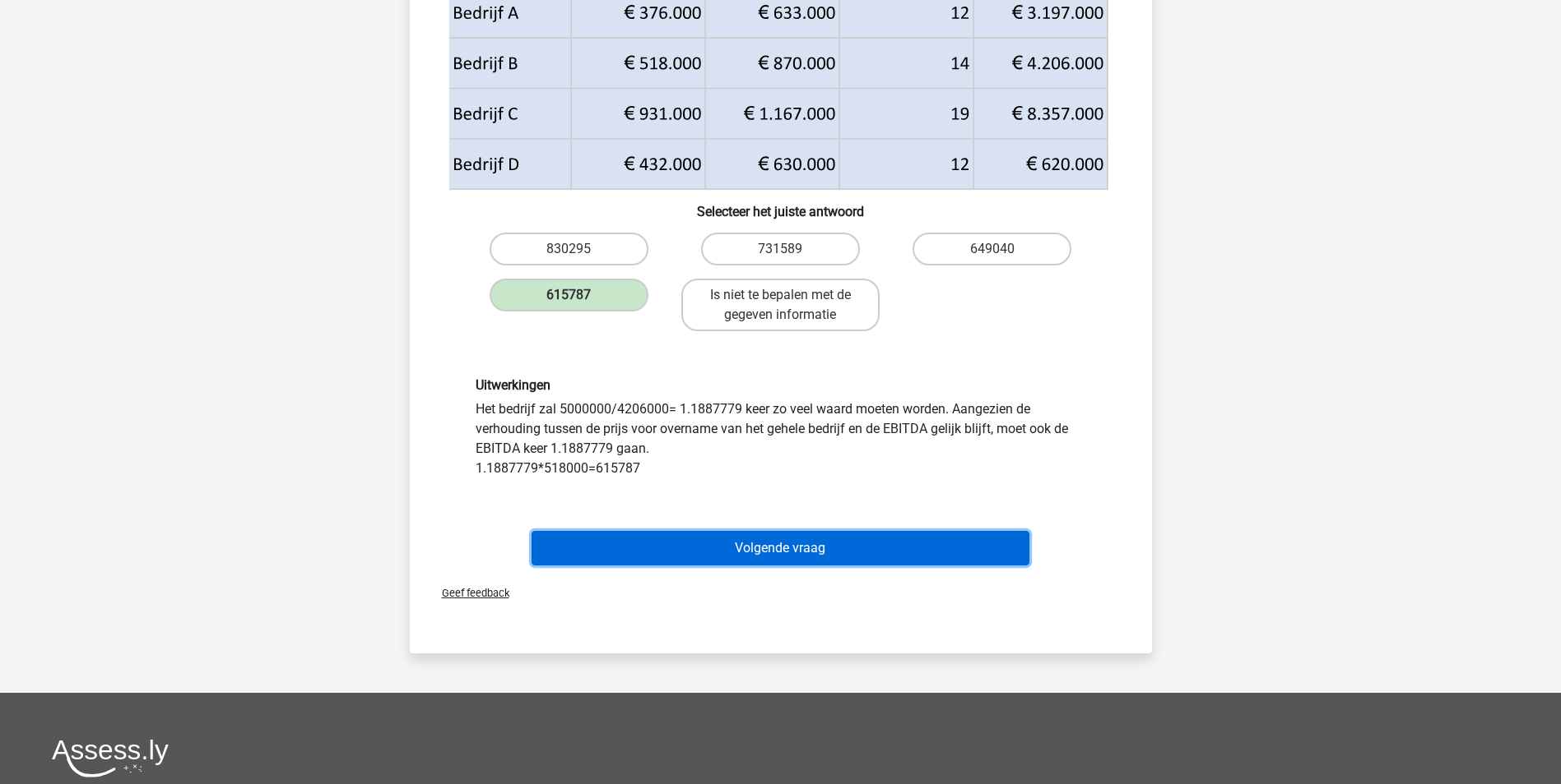
click at [734, 549] on button "Volgende vraag" at bounding box center [780, 548] width 498 height 35
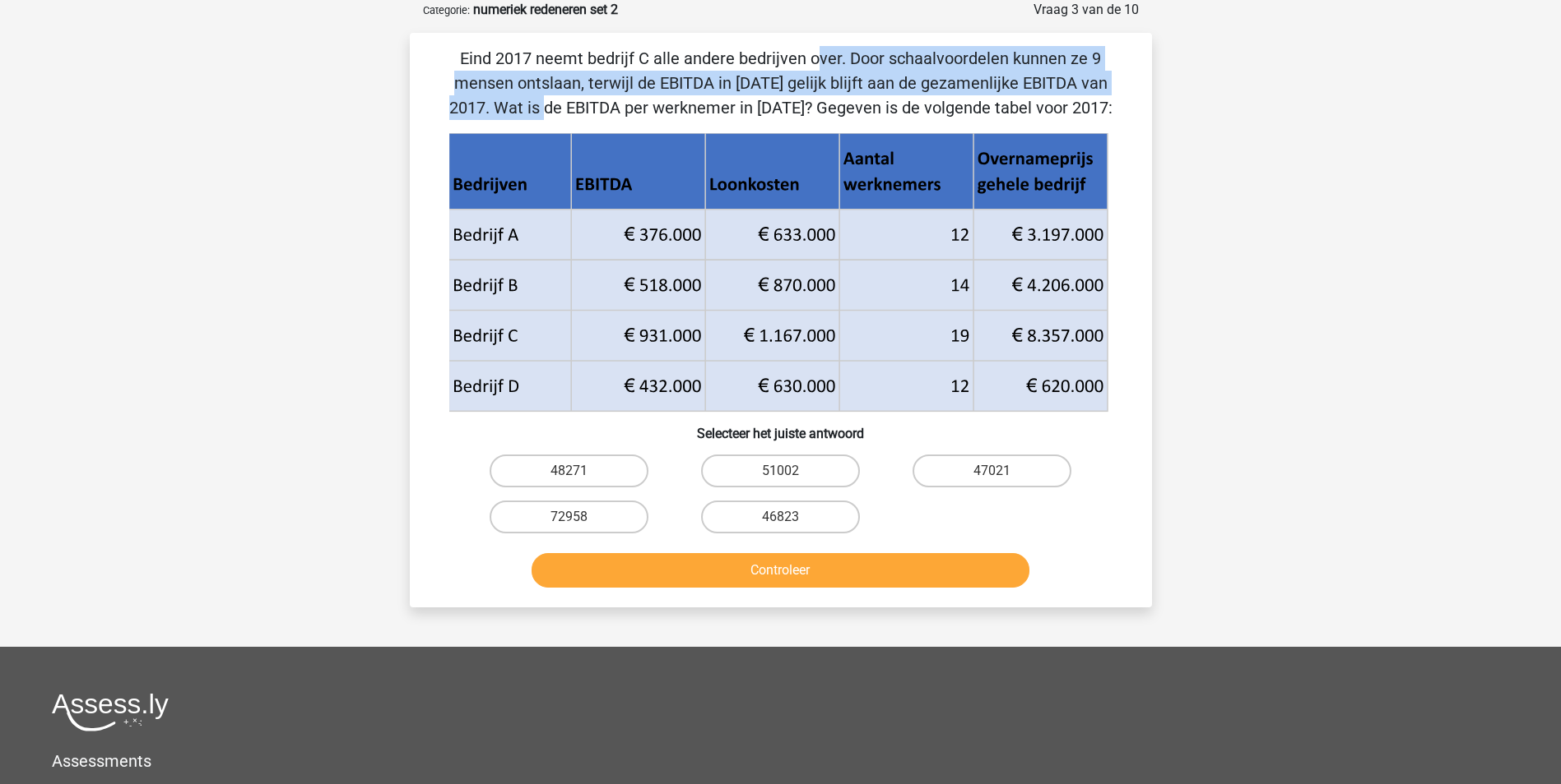
drag, startPoint x: 490, startPoint y: 49, endPoint x: 840, endPoint y: 78, distance: 351.2
click at [840, 78] on p "Eind 2017 neemt bedrijf C alle andere bedrijven over. Door schaalvoordelen kunn…" at bounding box center [780, 82] width 689 height 74
drag, startPoint x: 840, startPoint y: 78, endPoint x: 830, endPoint y: 74, distance: 10.8
click at [840, 78] on p "Eind 2017 neemt bedrijf C alle andere bedrijven over. Door schaalvoordelen kunn…" at bounding box center [780, 82] width 689 height 74
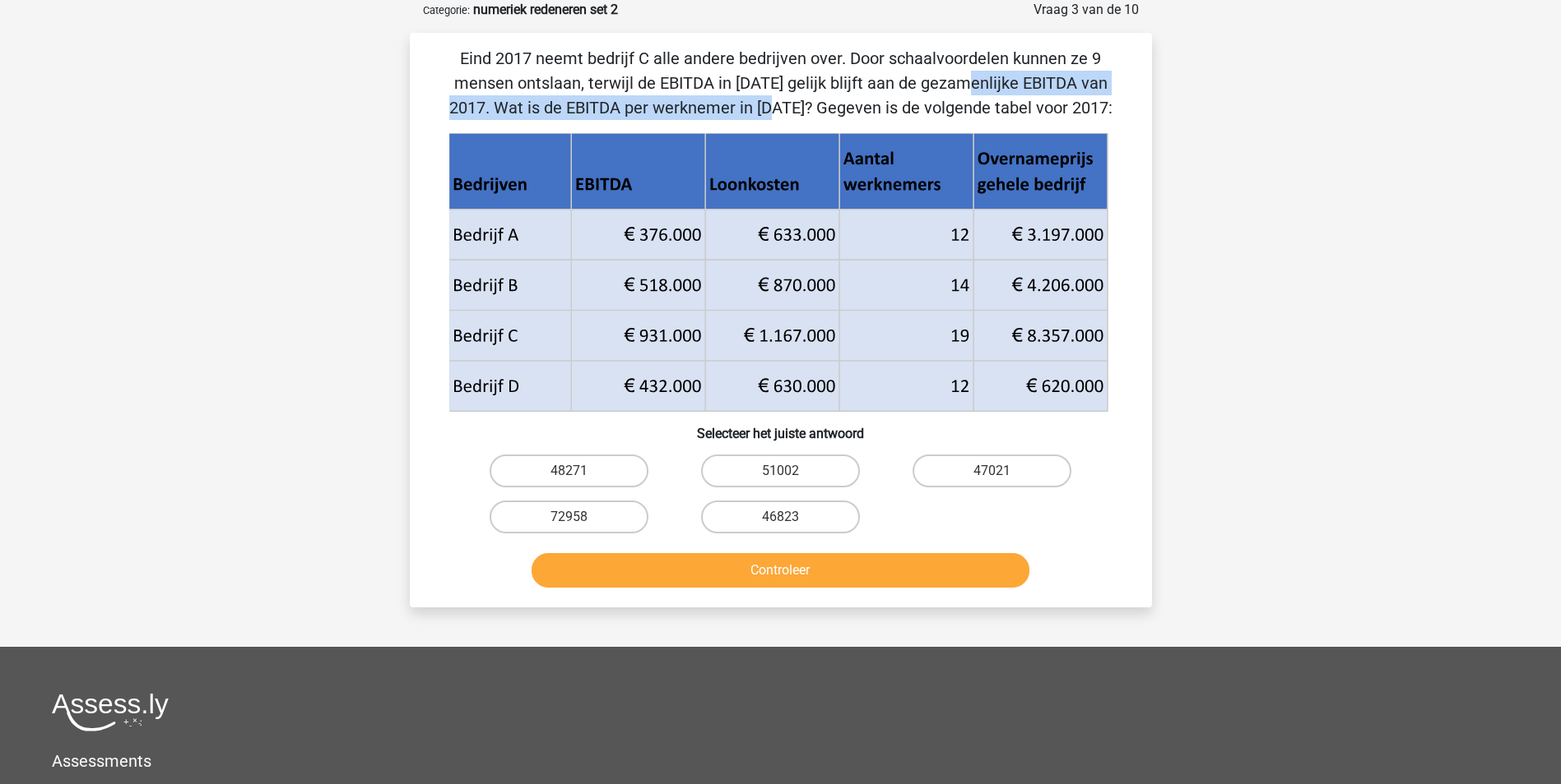
drag, startPoint x: 622, startPoint y: 85, endPoint x: 1070, endPoint y: 82, distance: 448.0
click at [1070, 82] on p "Eind 2017 neemt bedrijf C alle andere bedrijven over. Door schaalvoordelen kunn…" at bounding box center [780, 82] width 689 height 74
drag, startPoint x: 613, startPoint y: 84, endPoint x: 1082, endPoint y: 94, distance: 469.1
click at [1082, 94] on p "Eind 2017 neemt bedrijf C alle andere bedrijven over. Door schaalvoordelen kunn…" at bounding box center [780, 82] width 689 height 74
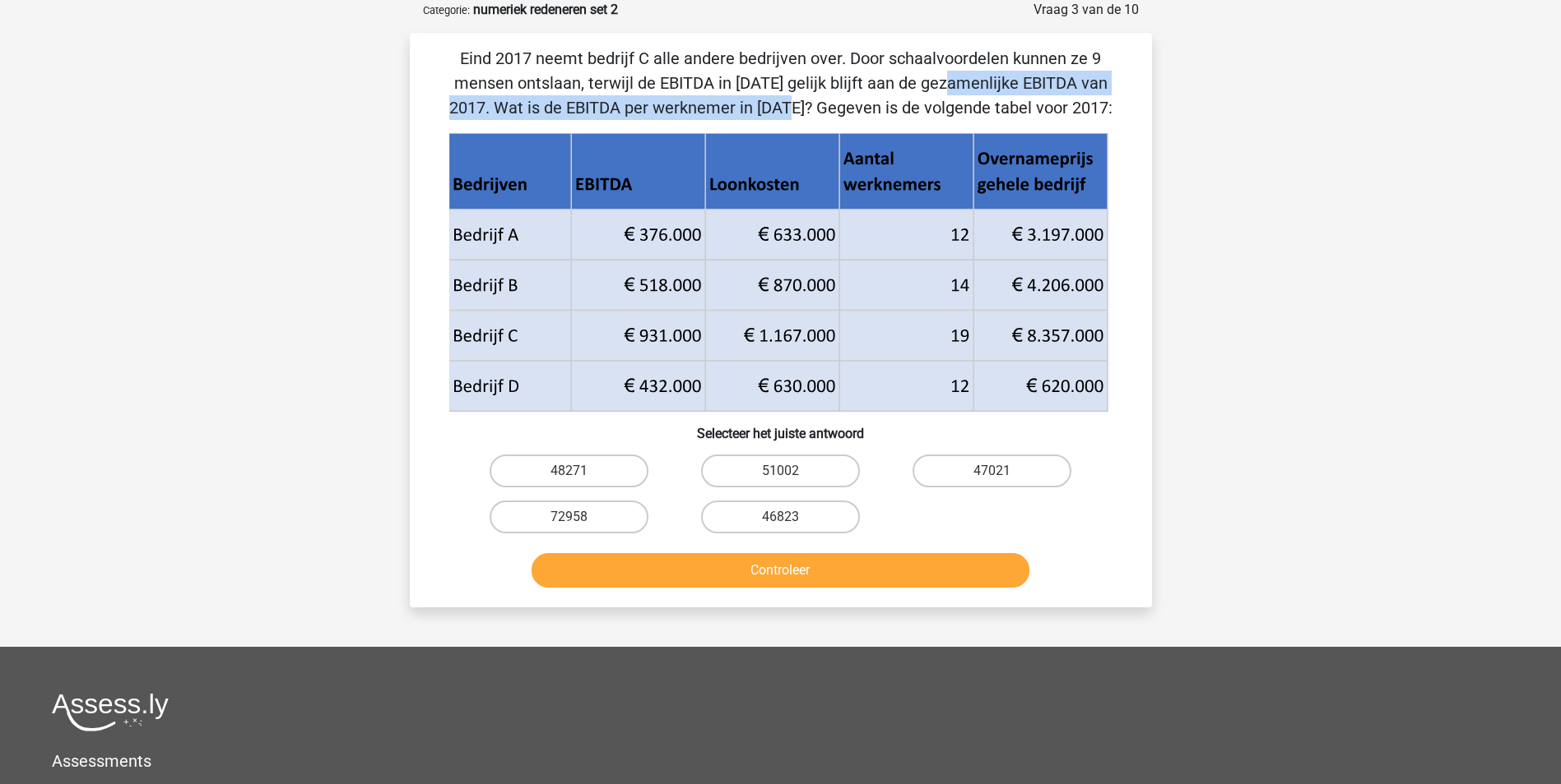
drag, startPoint x: 504, startPoint y: 109, endPoint x: 807, endPoint y: 111, distance: 303.0
click at [807, 111] on p "Eind 2017 neemt bedrijf C alle andere bedrijven over. Door schaalvoordelen kunn…" at bounding box center [780, 82] width 689 height 74
drag, startPoint x: 807, startPoint y: 111, endPoint x: 594, endPoint y: 102, distance: 213.2
click at [594, 102] on p "Eind 2017 neemt bedrijf C alle andere bedrijven over. Door schaalvoordelen kunn…" at bounding box center [780, 82] width 689 height 74
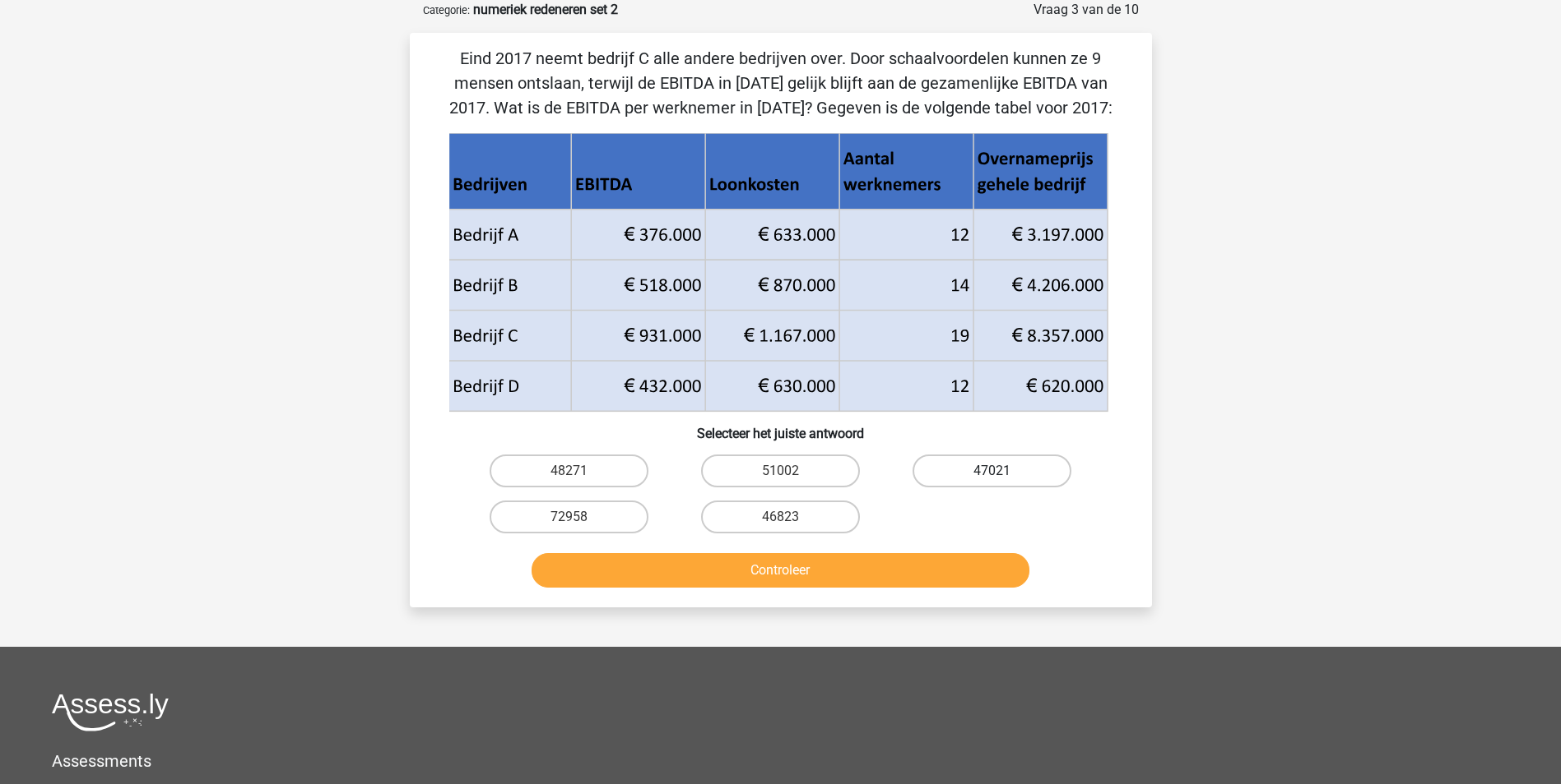
click at [979, 479] on label "47021" at bounding box center [992, 471] width 159 height 33
click at [992, 479] on input "47021" at bounding box center [997, 476] width 11 height 11
radio input "true"
click at [920, 576] on button "Controleer" at bounding box center [780, 570] width 498 height 35
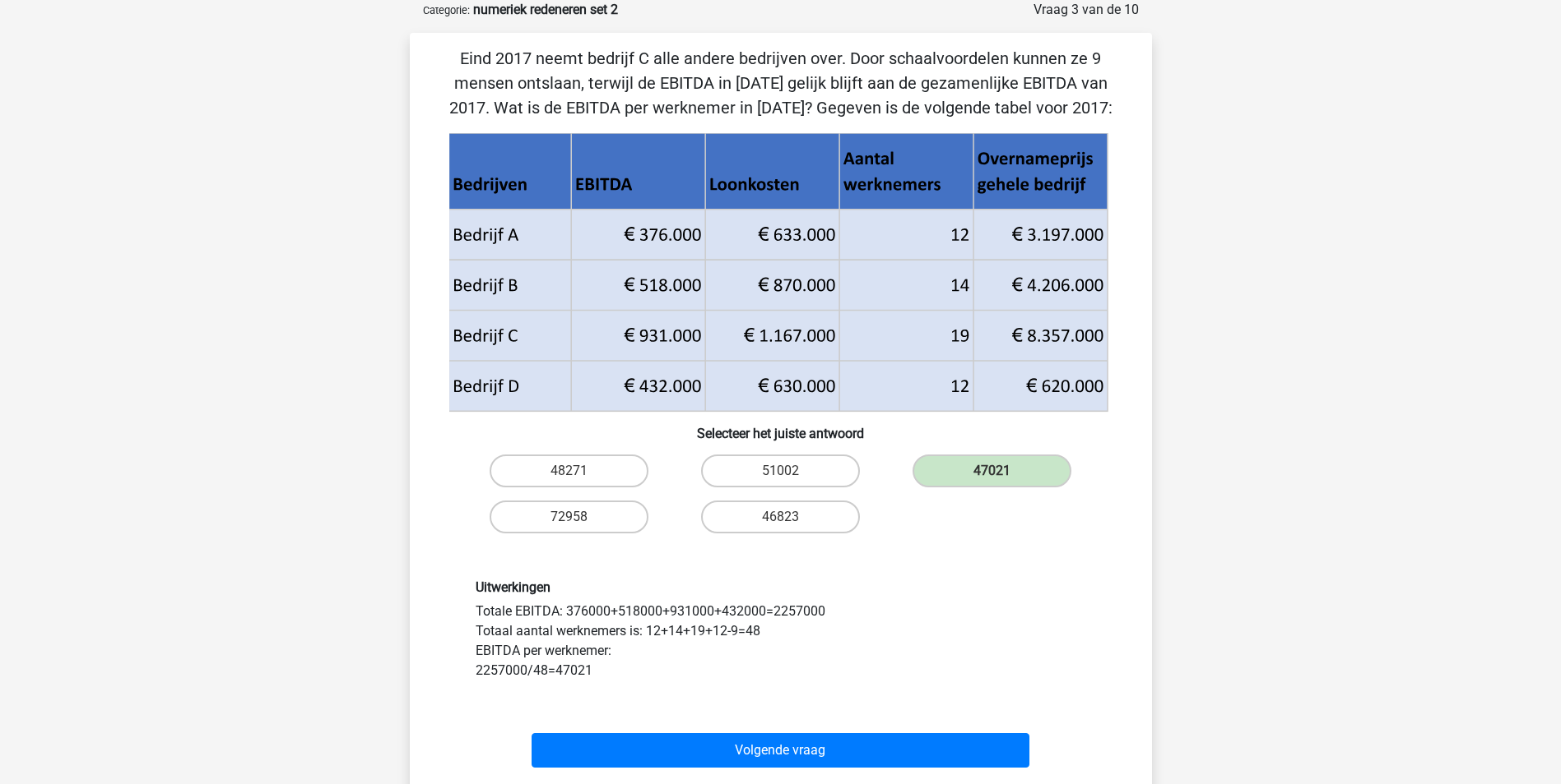
drag, startPoint x: 493, startPoint y: 622, endPoint x: 737, endPoint y: 619, distance: 244.0
click at [737, 619] on div "Uitwerkingen Totale EBITDA: 376000+518000+931000+432000=2257000 Totaal aantal w…" at bounding box center [780, 630] width 635 height 101
drag, startPoint x: 737, startPoint y: 619, endPoint x: 616, endPoint y: 658, distance: 127.1
click at [656, 682] on div "Uitwerkingen Totale EBITDA: 376000+518000+931000+432000=2257000 Totaal aantal w…" at bounding box center [780, 630] width 689 height 180
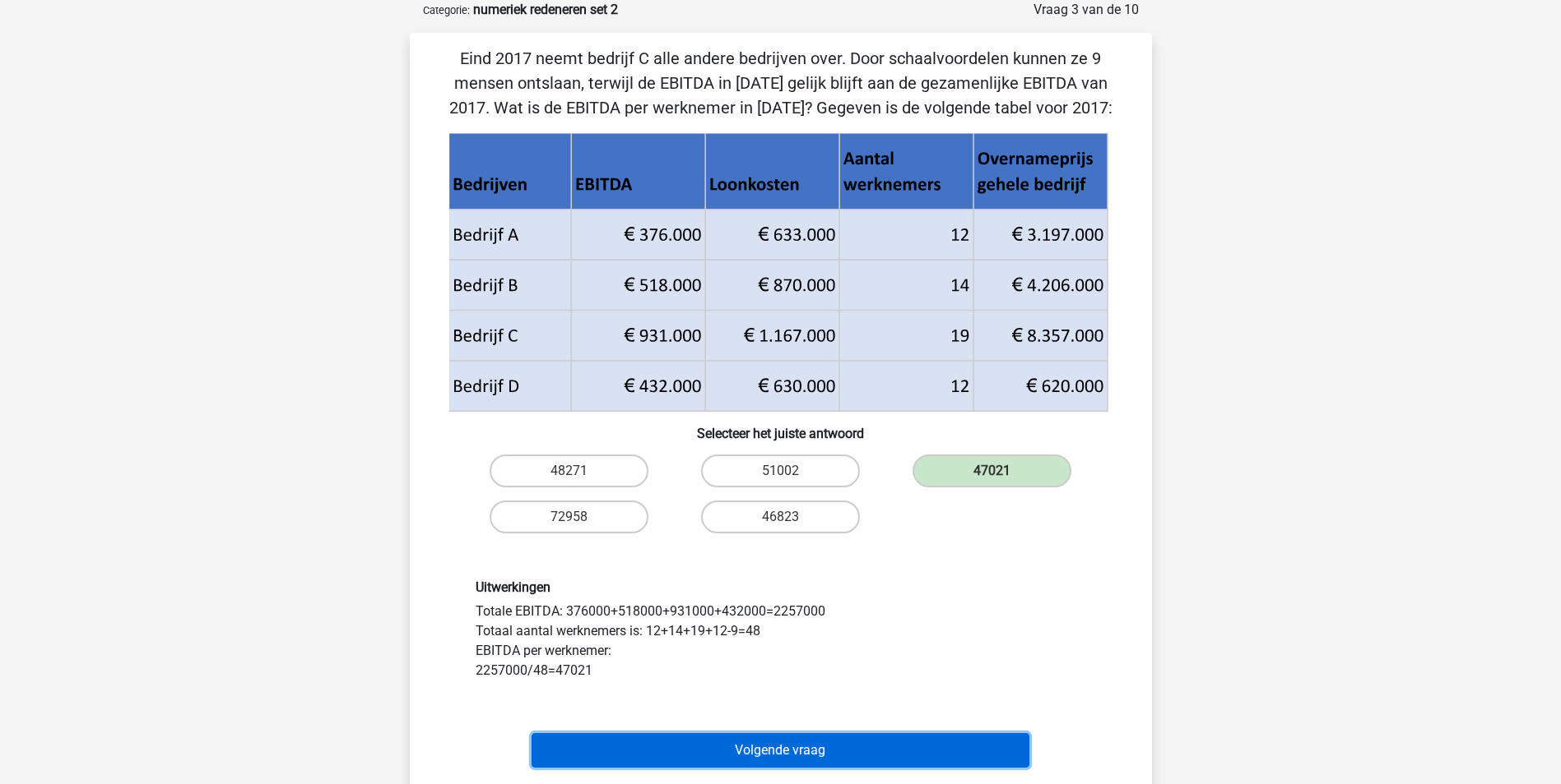
click at [693, 752] on button "Volgende vraag" at bounding box center [780, 750] width 498 height 35
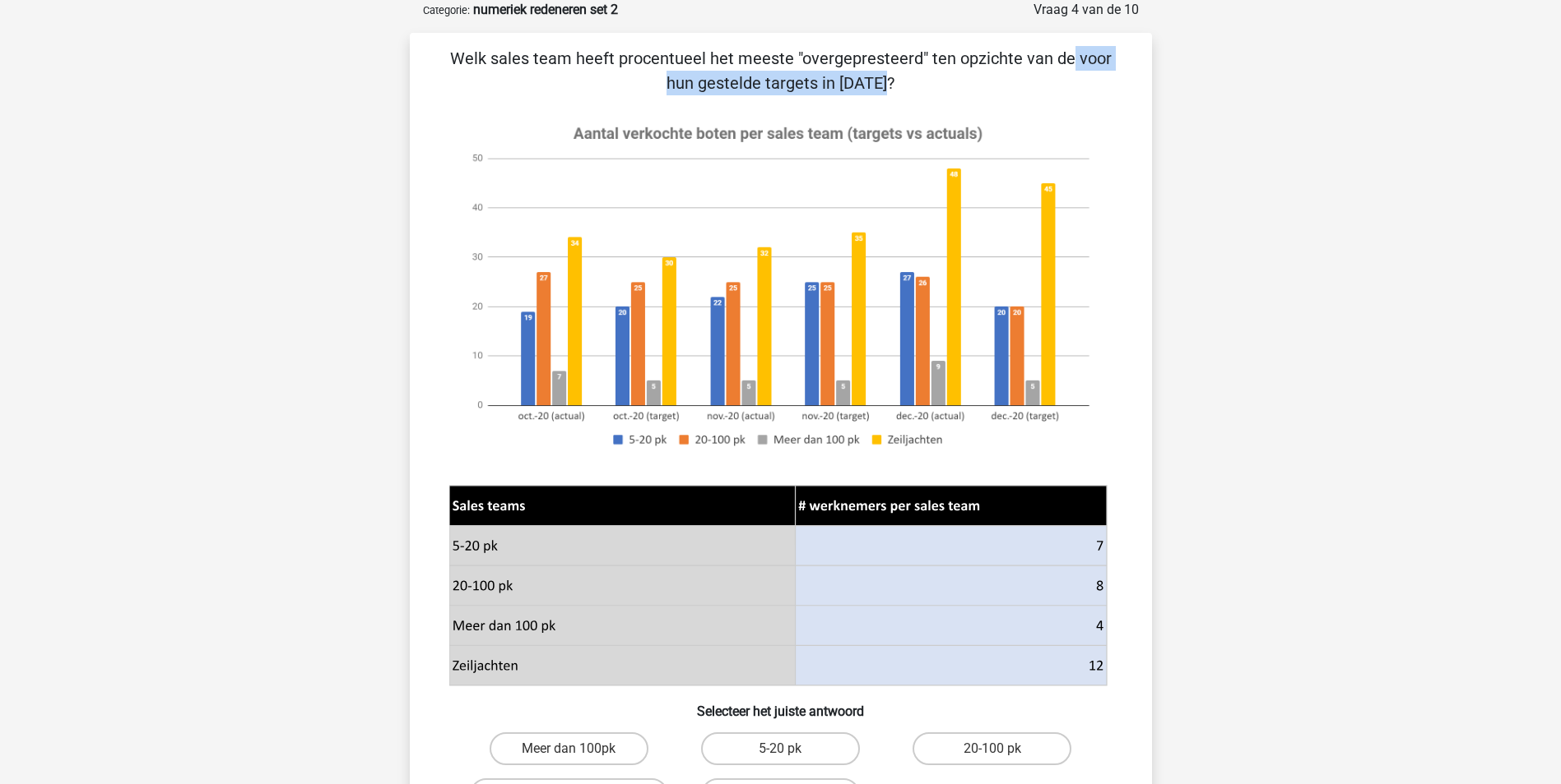
drag, startPoint x: 713, startPoint y: 49, endPoint x: 983, endPoint y: 64, distance: 270.4
click at [983, 64] on p "Welk sales team heeft procentueel het meeste "overgepresteerd" ten opzichte van…" at bounding box center [780, 71] width 689 height 50
drag, startPoint x: 983, startPoint y: 64, endPoint x: 970, endPoint y: 81, distance: 21.4
click at [970, 81] on p "Welk sales team heeft procentueel het meeste "overgepresteerd" ten opzichte van…" at bounding box center [780, 71] width 689 height 50
drag, startPoint x: 676, startPoint y: 84, endPoint x: 889, endPoint y: 85, distance: 213.0
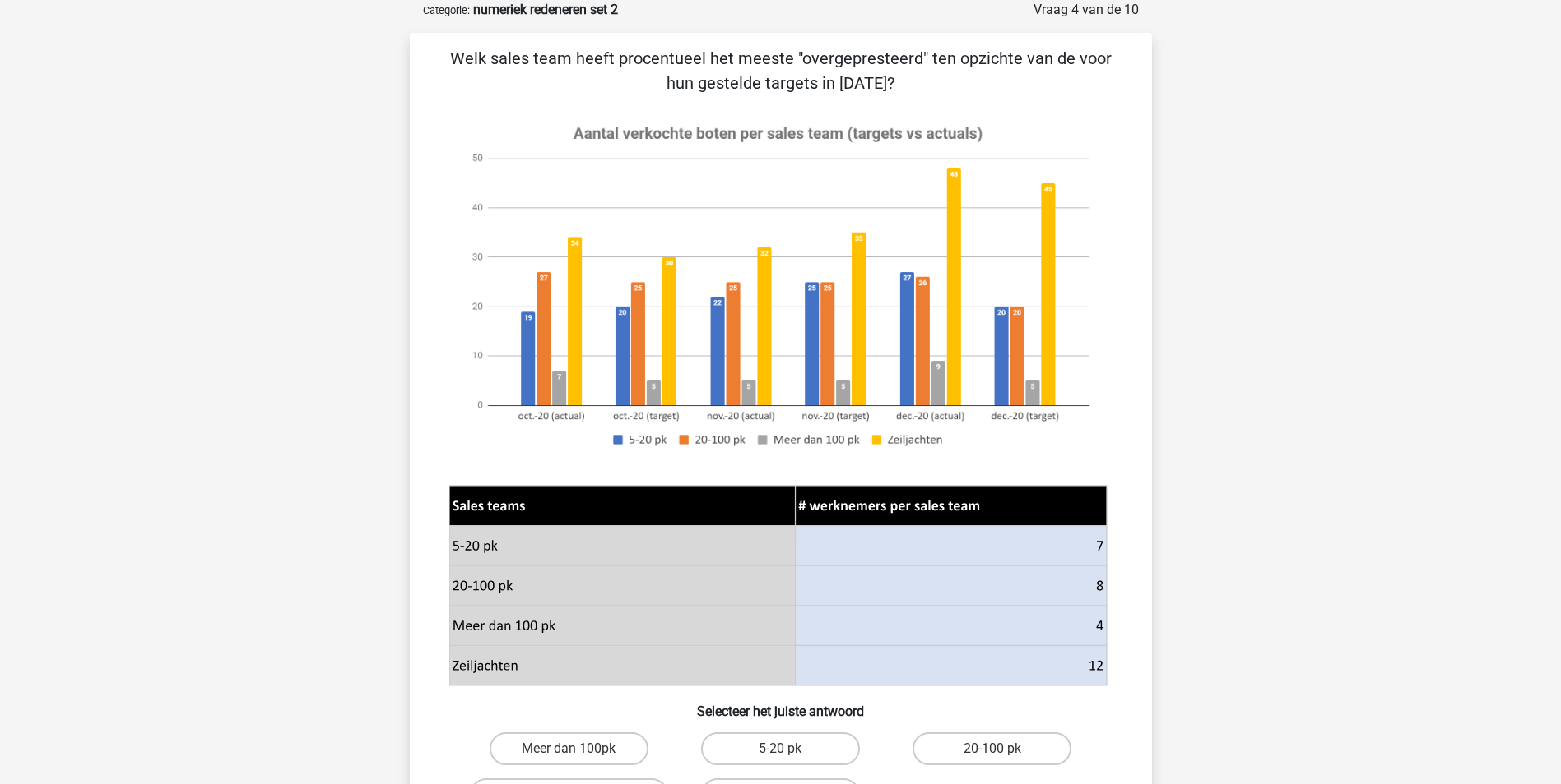
click at [889, 85] on p "Welk sales team heeft procentueel het meeste "overgepresteerd" ten opzichte van…" at bounding box center [780, 71] width 689 height 50
drag, startPoint x: 530, startPoint y: 61, endPoint x: 1005, endPoint y: 84, distance: 475.6
click at [1005, 84] on p "Welk sales team heeft procentueel het meeste "overgepresteerd" ten opzichte van…" at bounding box center [780, 71] width 689 height 50
drag, startPoint x: 1005, startPoint y: 84, endPoint x: 937, endPoint y: 98, distance: 69.4
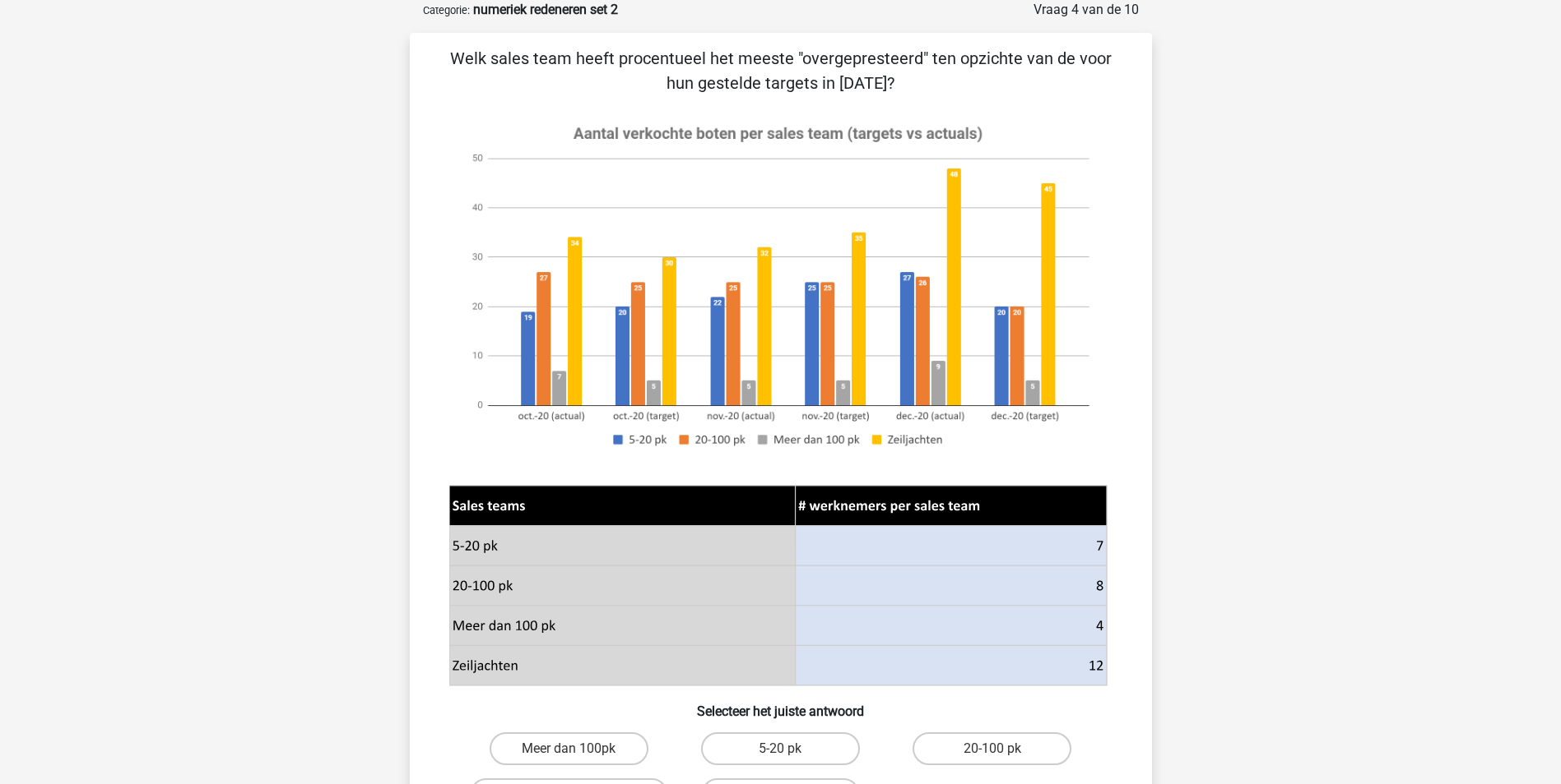
click at [964, 93] on p "Welk sales team heeft procentueel het meeste "overgepresteerd" ten opzichte van…" at bounding box center [780, 71] width 689 height 50
drag, startPoint x: 627, startPoint y: 129, endPoint x: 920, endPoint y: 131, distance: 293.0
click at [920, 131] on image at bounding box center [778, 285] width 657 height 355
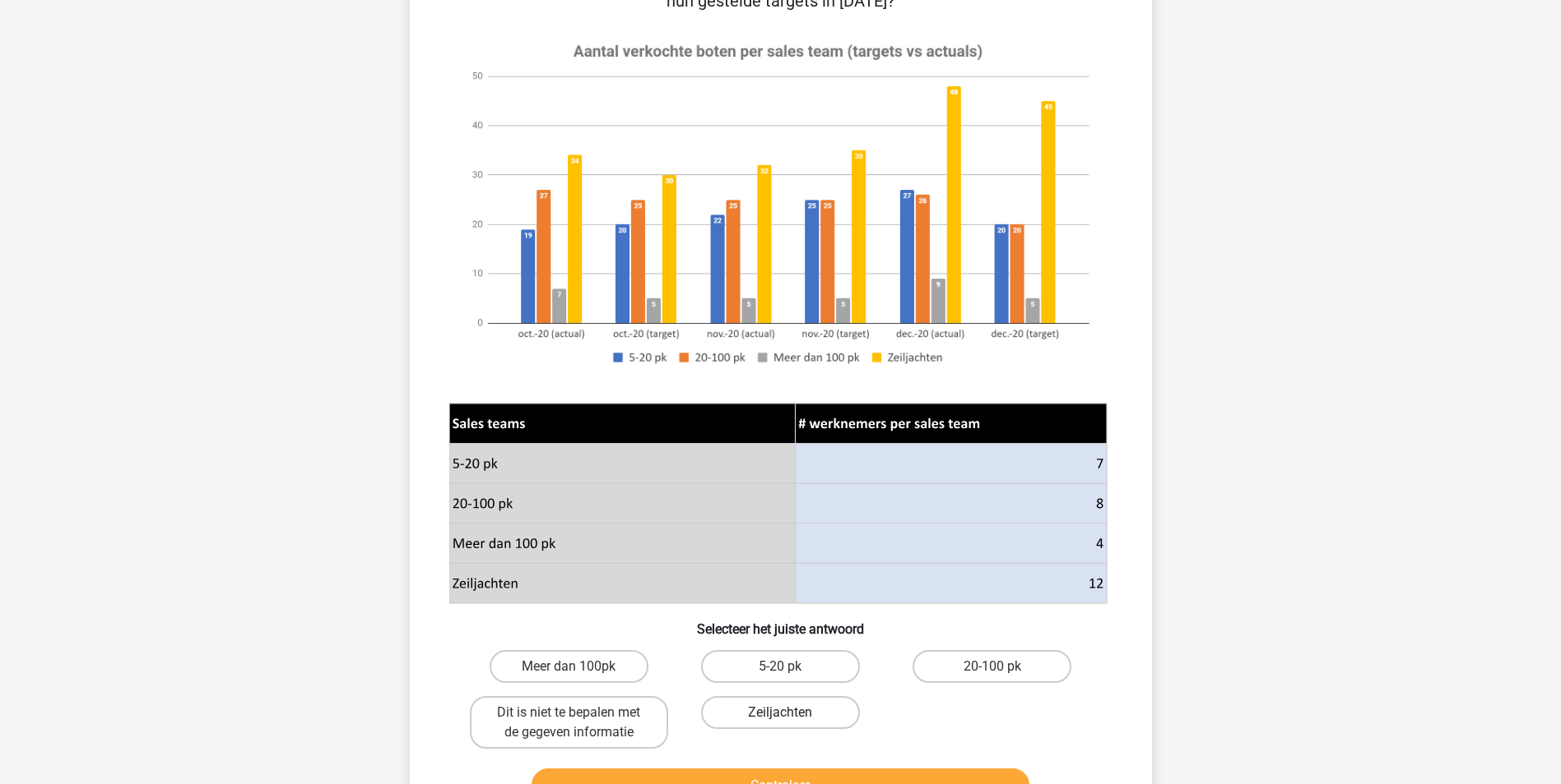
click at [736, 699] on label "Zeiljachten" at bounding box center [780, 712] width 159 height 33
click at [780, 712] on input "Zeiljachten" at bounding box center [784, 717] width 11 height 11
radio input "true"
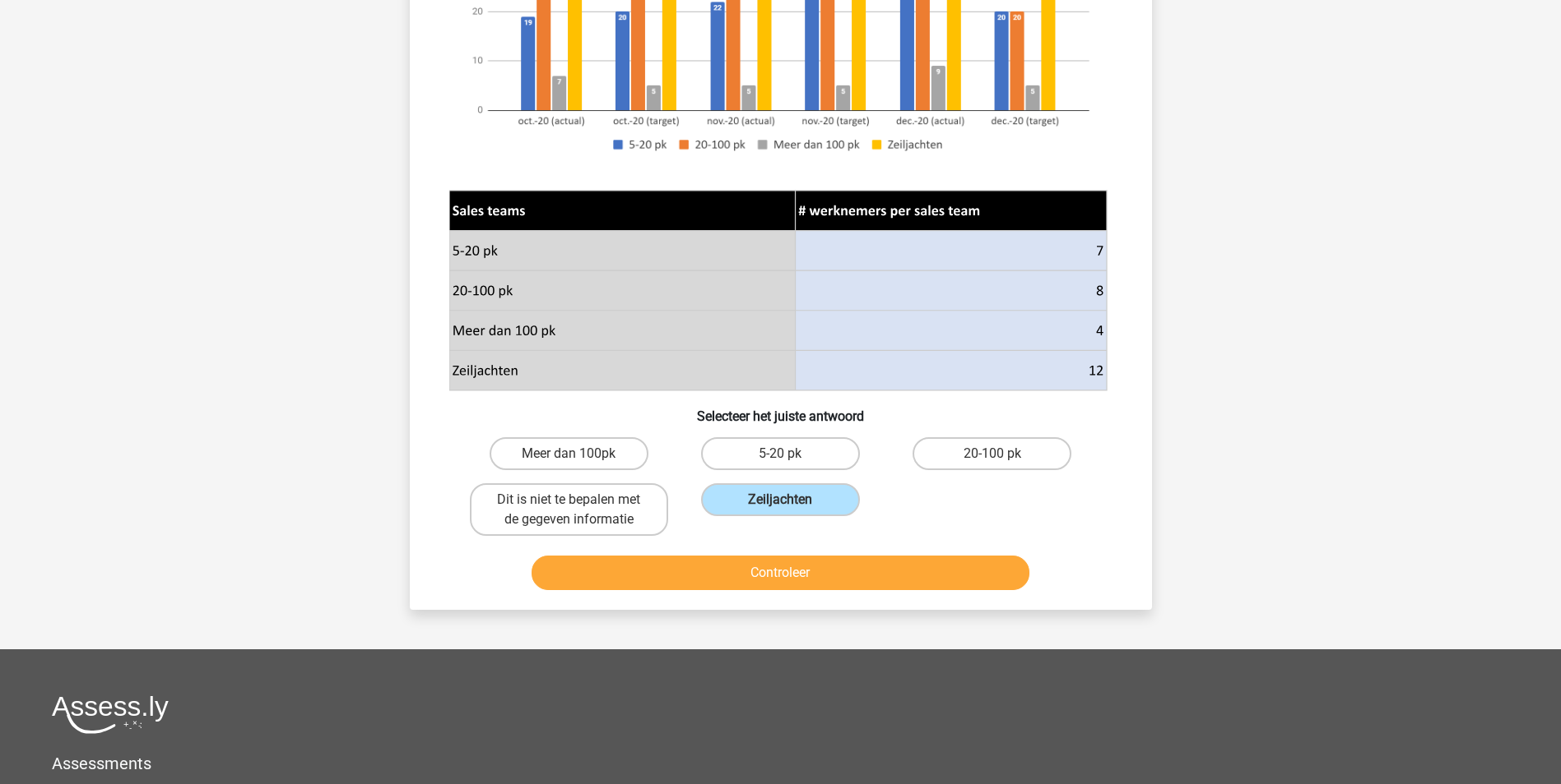
scroll to position [411, 0]
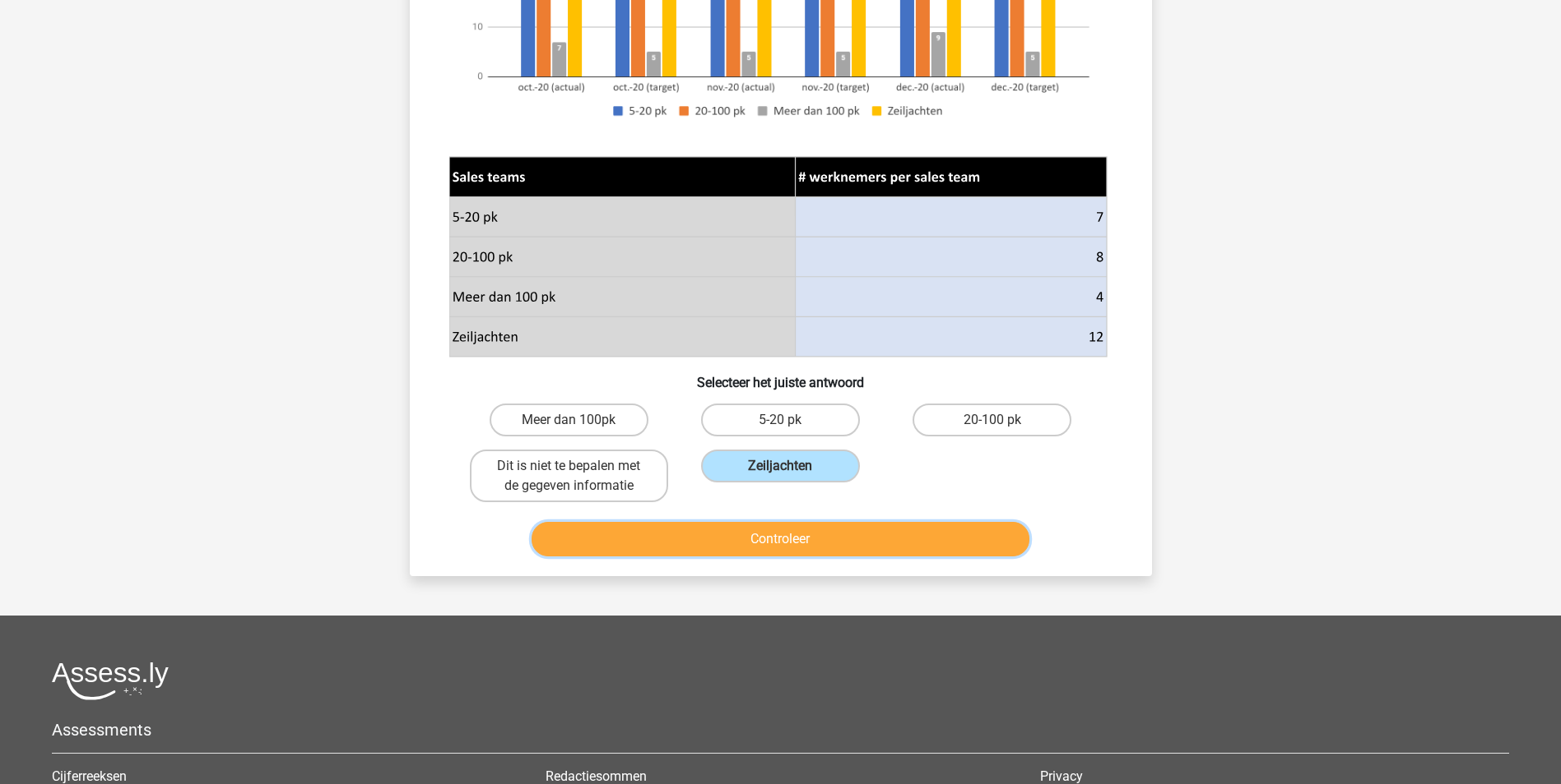
click at [749, 546] on button "Controleer" at bounding box center [780, 539] width 498 height 35
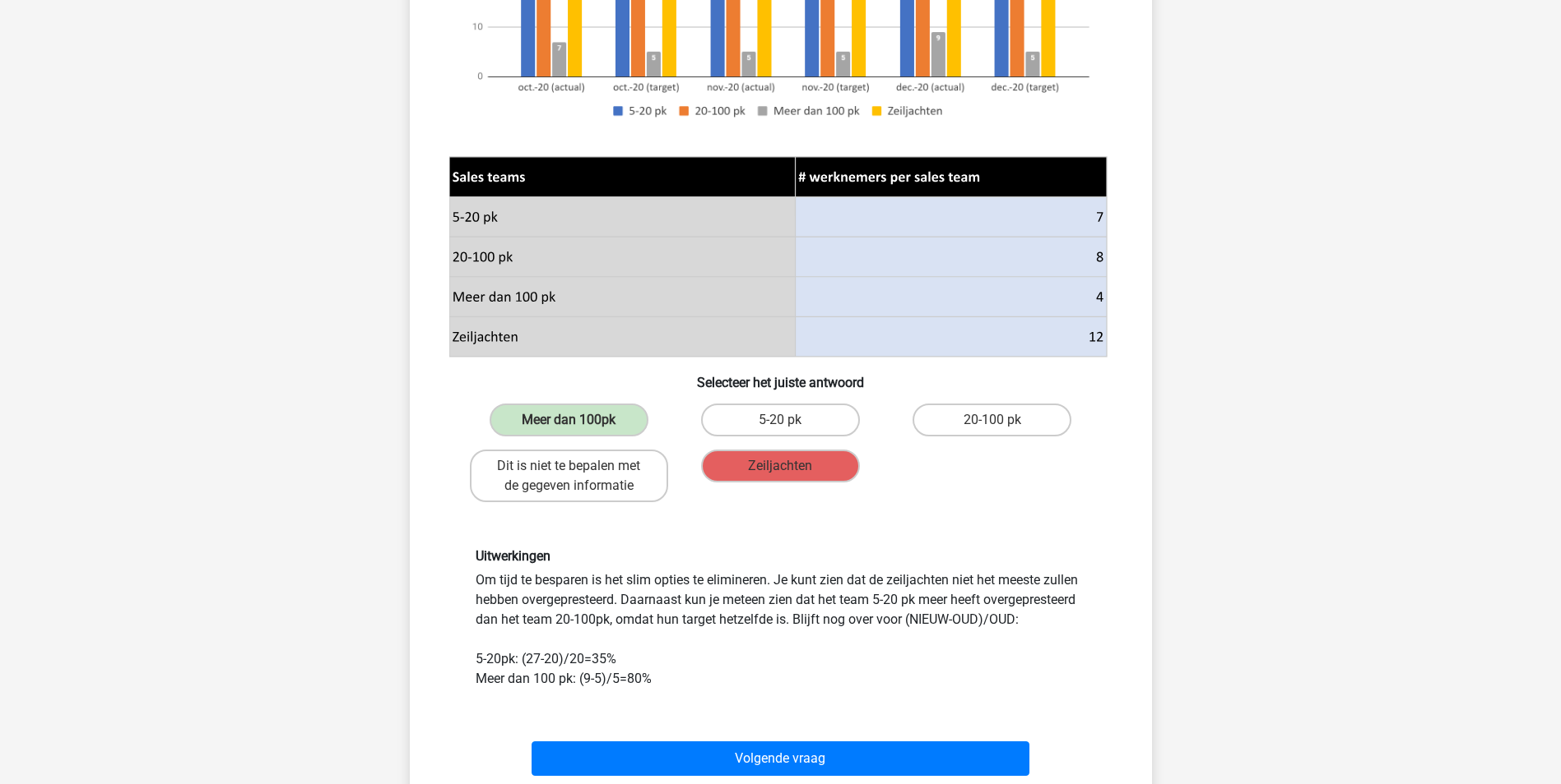
drag, startPoint x: 579, startPoint y: 580, endPoint x: 927, endPoint y: 616, distance: 349.9
click at [927, 616] on div "Uitwerkingen Om tijd te besparen is het slim opties te elimineren. Je kunt zien…" at bounding box center [780, 618] width 635 height 140
drag, startPoint x: 927, startPoint y: 616, endPoint x: 923, endPoint y: 632, distance: 16.5
click at [923, 632] on div "Uitwerkingen Om tijd te besparen is het slim opties te elimineren. Je kunt zien…" at bounding box center [780, 618] width 635 height 140
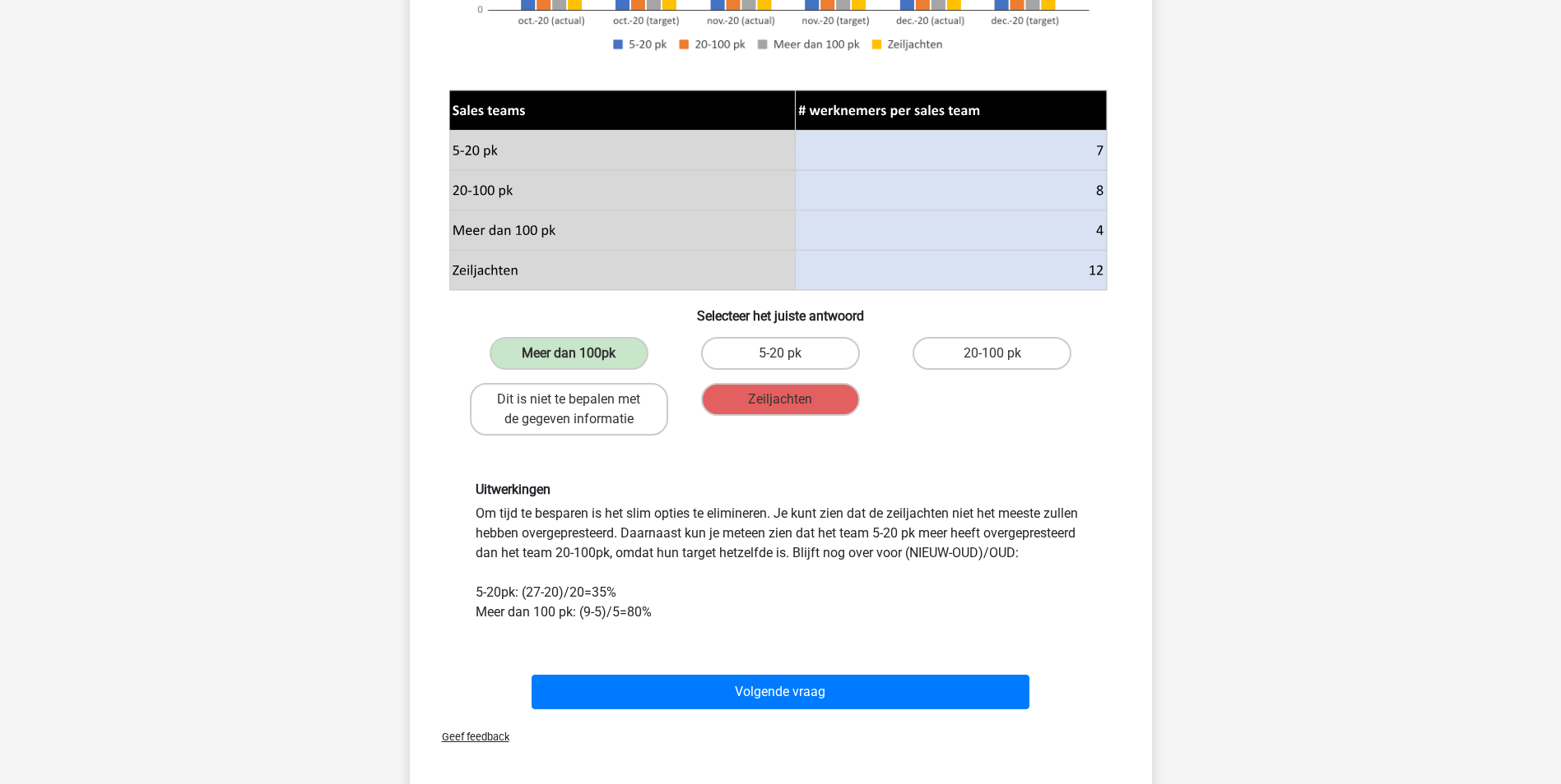
scroll to position [493, 0]
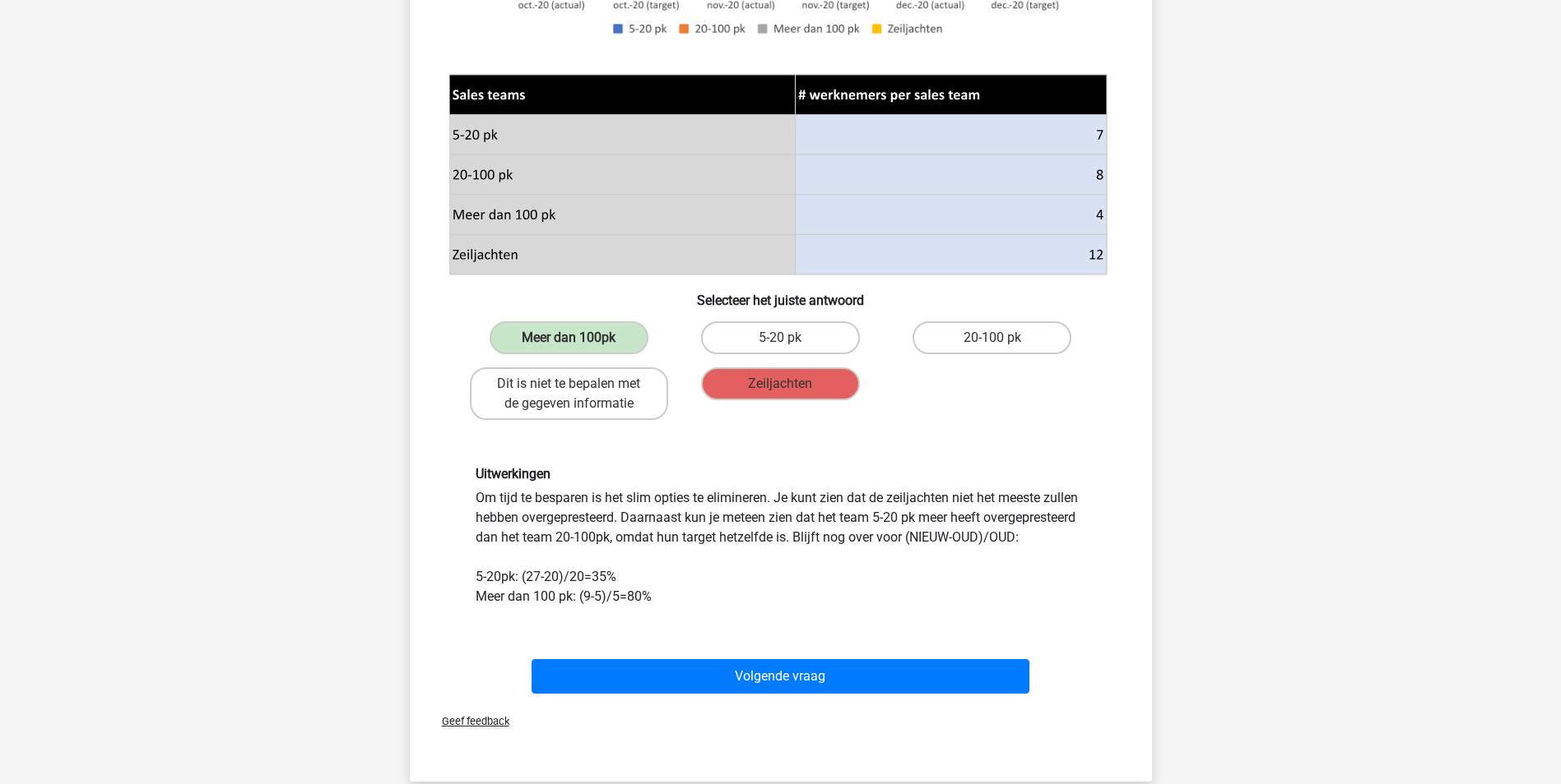
drag, startPoint x: 635, startPoint y: 499, endPoint x: 912, endPoint y: 533, distance: 279.1
click at [912, 533] on div "Uitwerkingen Om tijd te besparen is het slim opties te elimineren. Je kunt zien…" at bounding box center [780, 536] width 635 height 140
drag, startPoint x: 912, startPoint y: 533, endPoint x: 830, endPoint y: 544, distance: 82.7
click at [830, 544] on div "Uitwerkingen Om tijd te besparen is het slim opties te elimineren. Je kunt zien…" at bounding box center [780, 536] width 635 height 140
drag, startPoint x: 539, startPoint y: 536, endPoint x: 894, endPoint y: 537, distance: 355.0
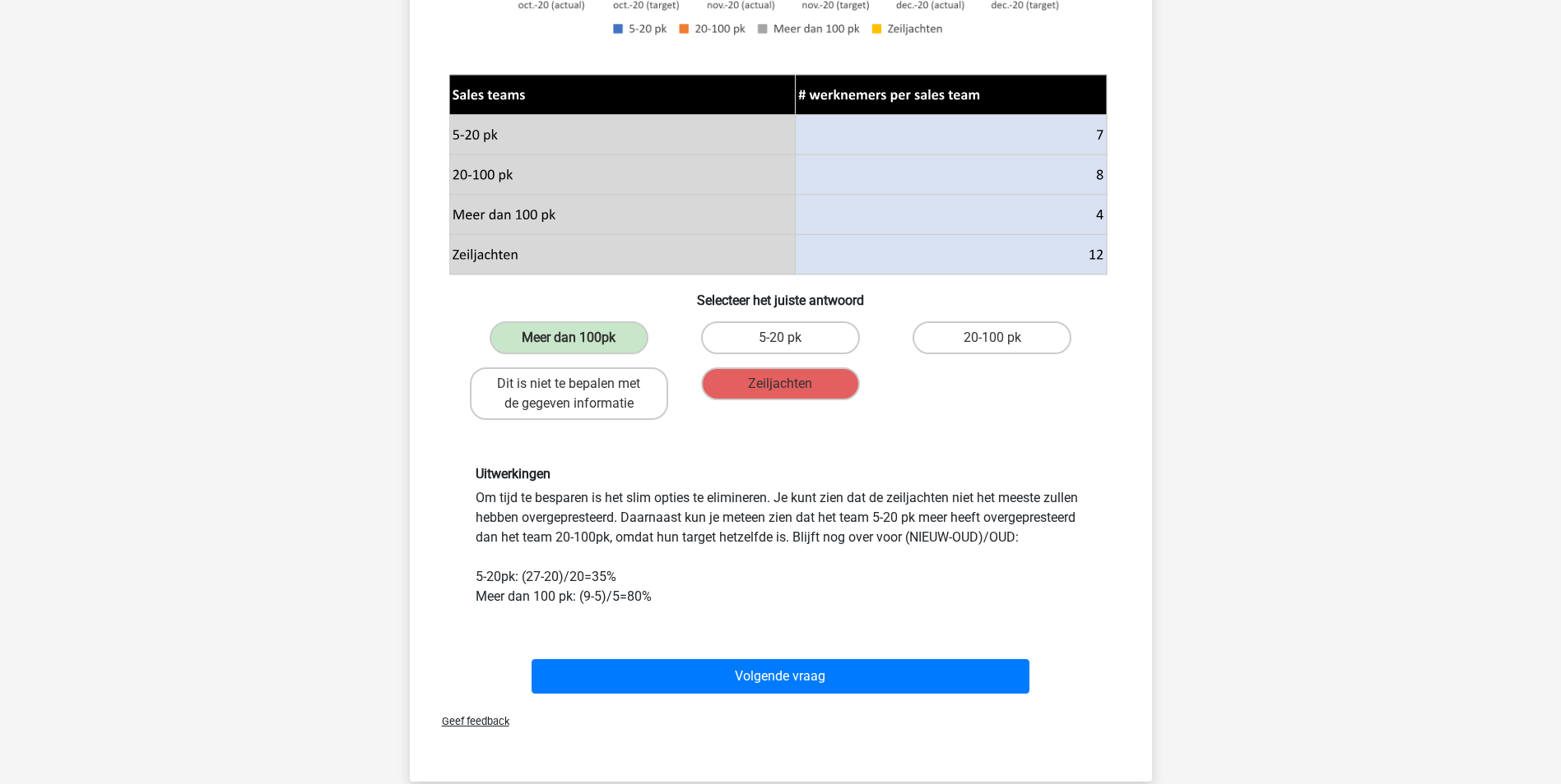
click at [894, 537] on div "Uitwerkingen Om tijd te besparen is het slim opties te elimineren. Je kunt zien…" at bounding box center [780, 536] width 635 height 140
drag, startPoint x: 894, startPoint y: 537, endPoint x: 879, endPoint y: 550, distance: 19.8
click at [884, 550] on div "Uitwerkingen Om tijd te besparen is het slim opties te elimineren. Je kunt zien…" at bounding box center [780, 536] width 635 height 140
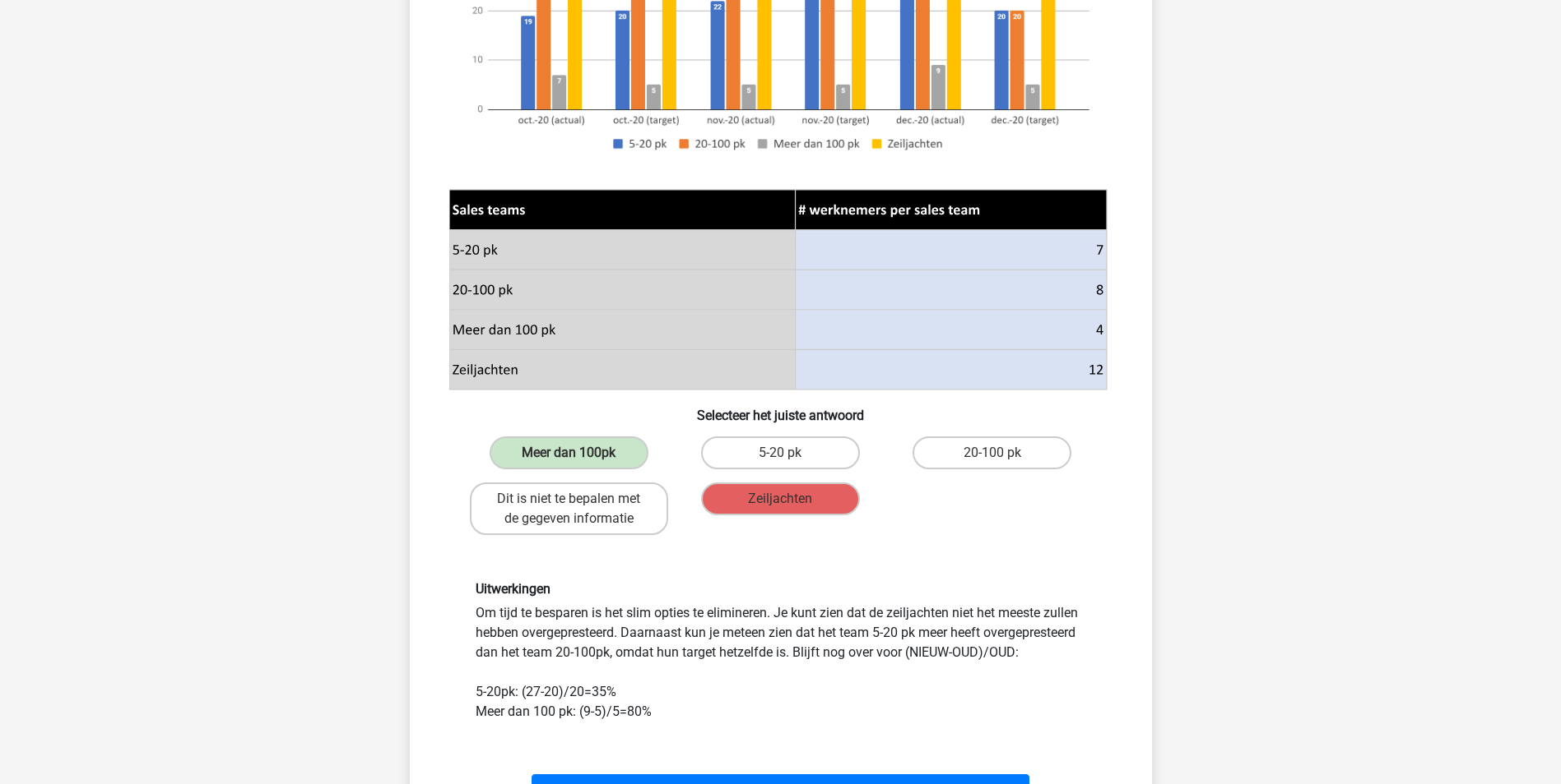
scroll to position [411, 0]
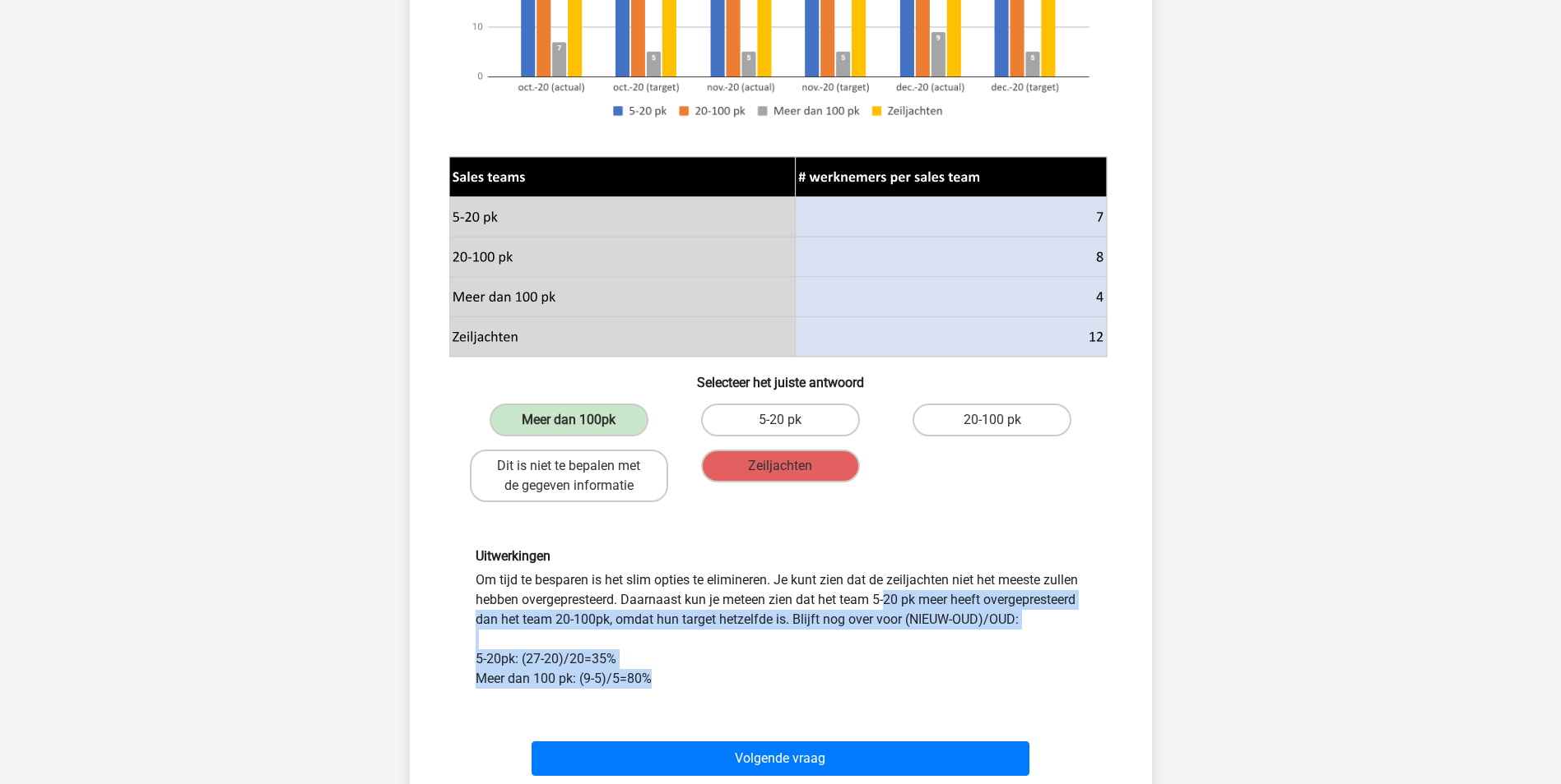
drag, startPoint x: 672, startPoint y: 599, endPoint x: 870, endPoint y: 670, distance: 210.3
click at [870, 670] on div "Uitwerkingen Om tijd te besparen is het slim opties te elimineren. Je kunt zien…" at bounding box center [780, 618] width 635 height 140
drag, startPoint x: 870, startPoint y: 670, endPoint x: 784, endPoint y: 672, distance: 86.0
click at [784, 672] on div "Uitwerkingen Om tijd te besparen is het slim opties te elimineren. Je kunt zien…" at bounding box center [780, 618] width 635 height 140
click at [685, 607] on div "Uitwerkingen Om tijd te besparen is het slim opties te elimineren. Je kunt zien…" at bounding box center [780, 618] width 635 height 140
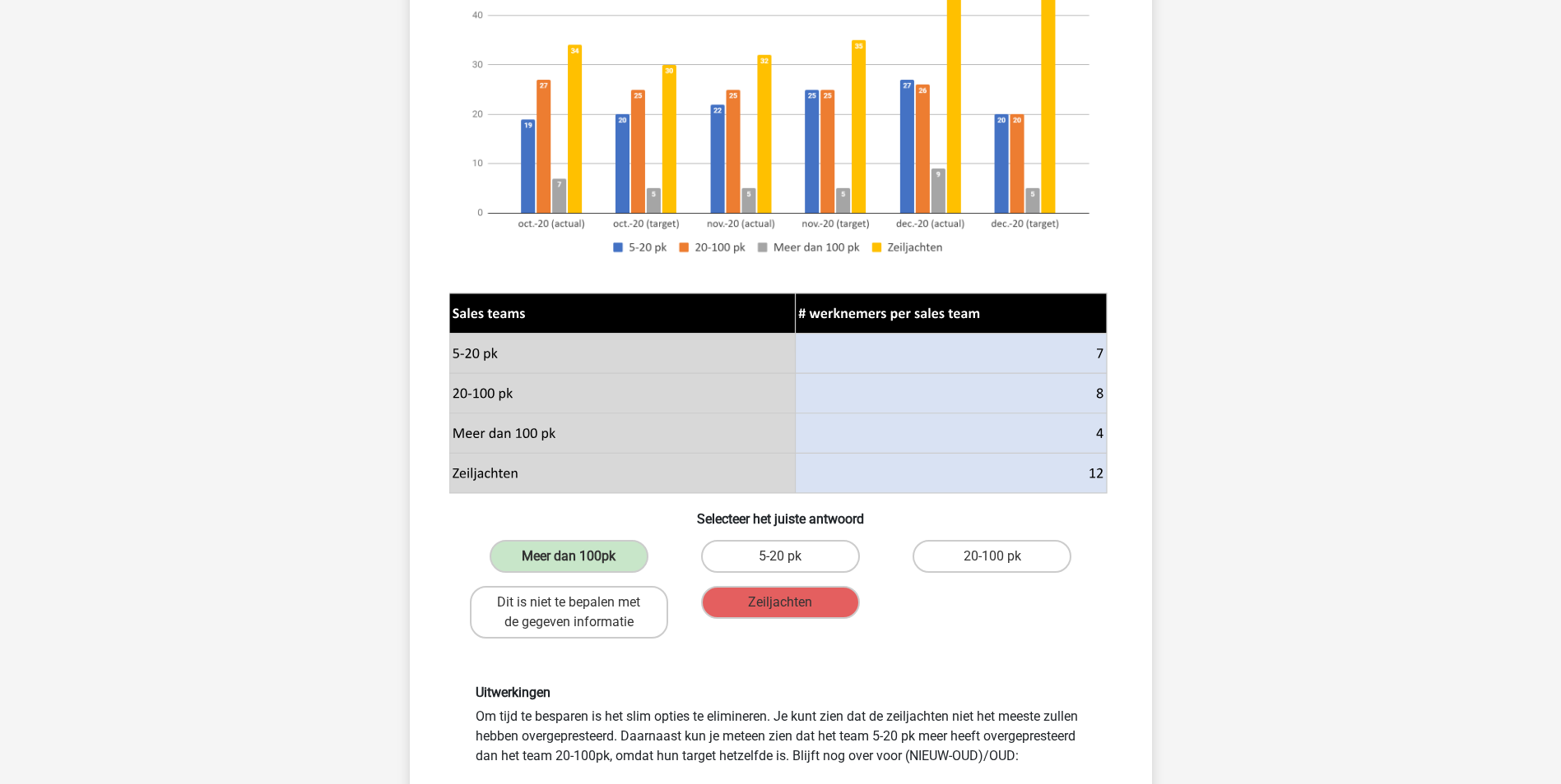
scroll to position [246, 0]
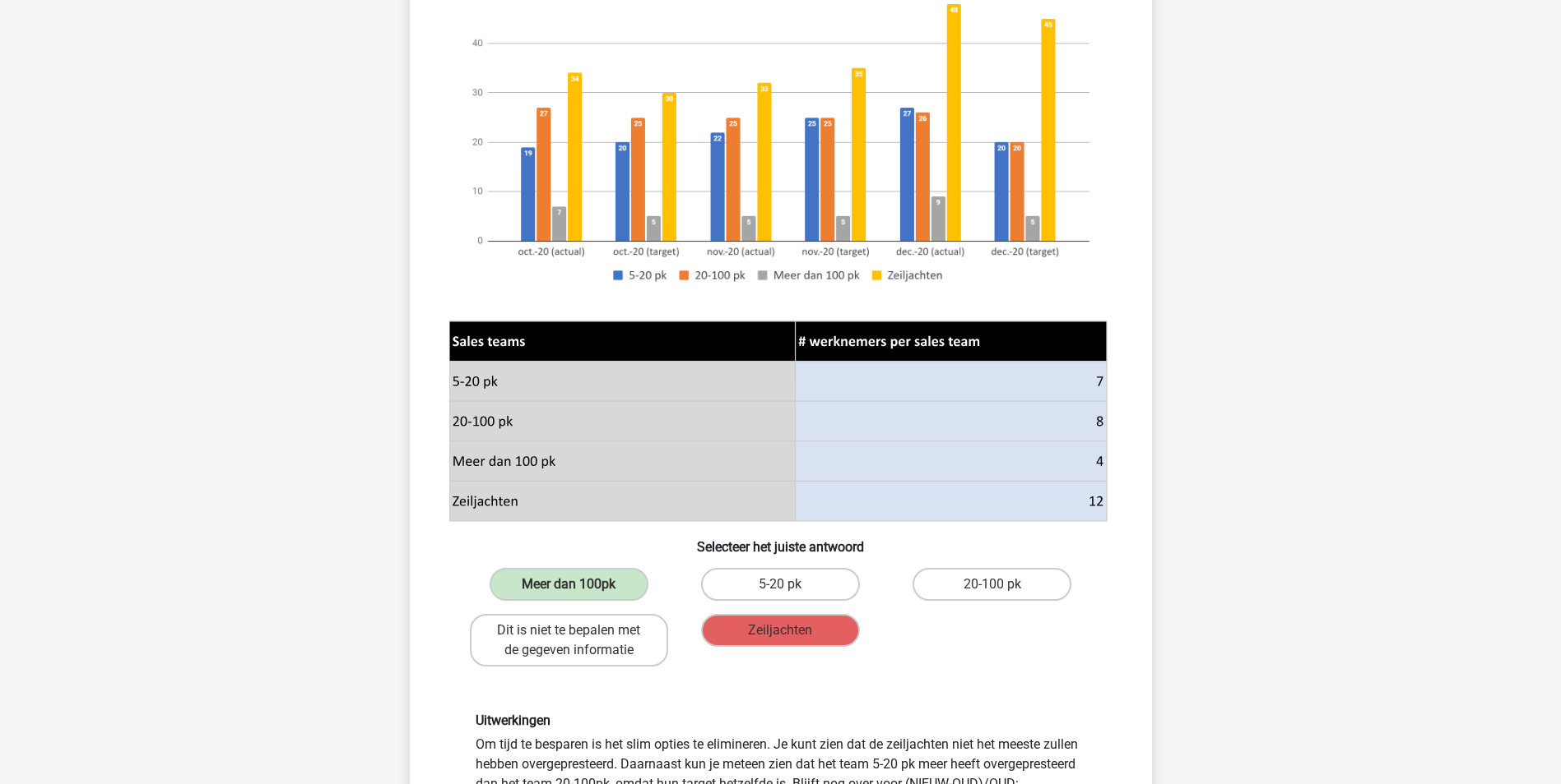
drag, startPoint x: 1003, startPoint y: 501, endPoint x: 1136, endPoint y: 500, distance: 133.0
click at [1136, 500] on div "Welk sales team heeft procentueel het meeste "overgepresteerd" ten opzichte van…" at bounding box center [780, 414] width 729 height 1065
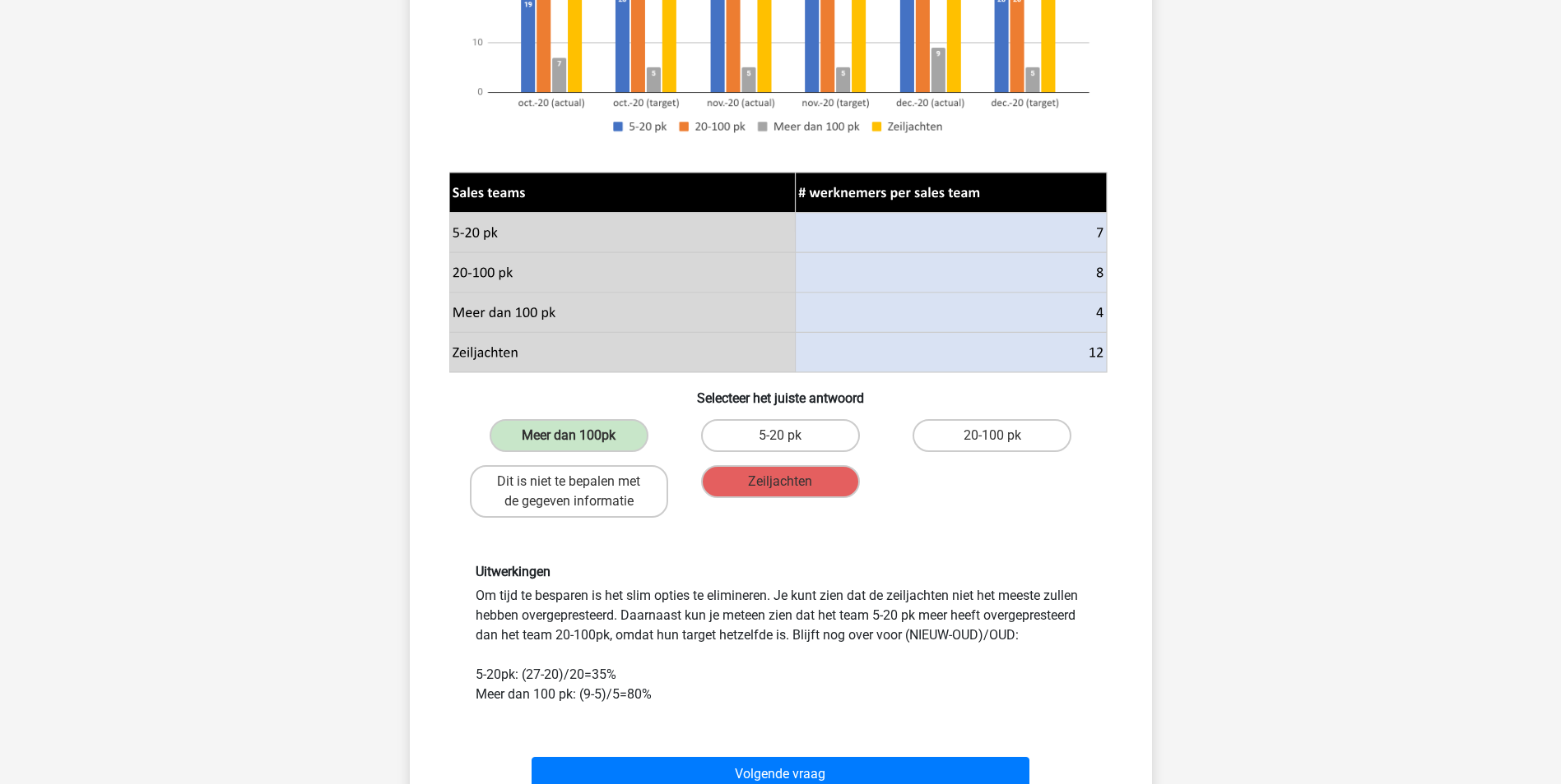
scroll to position [411, 0]
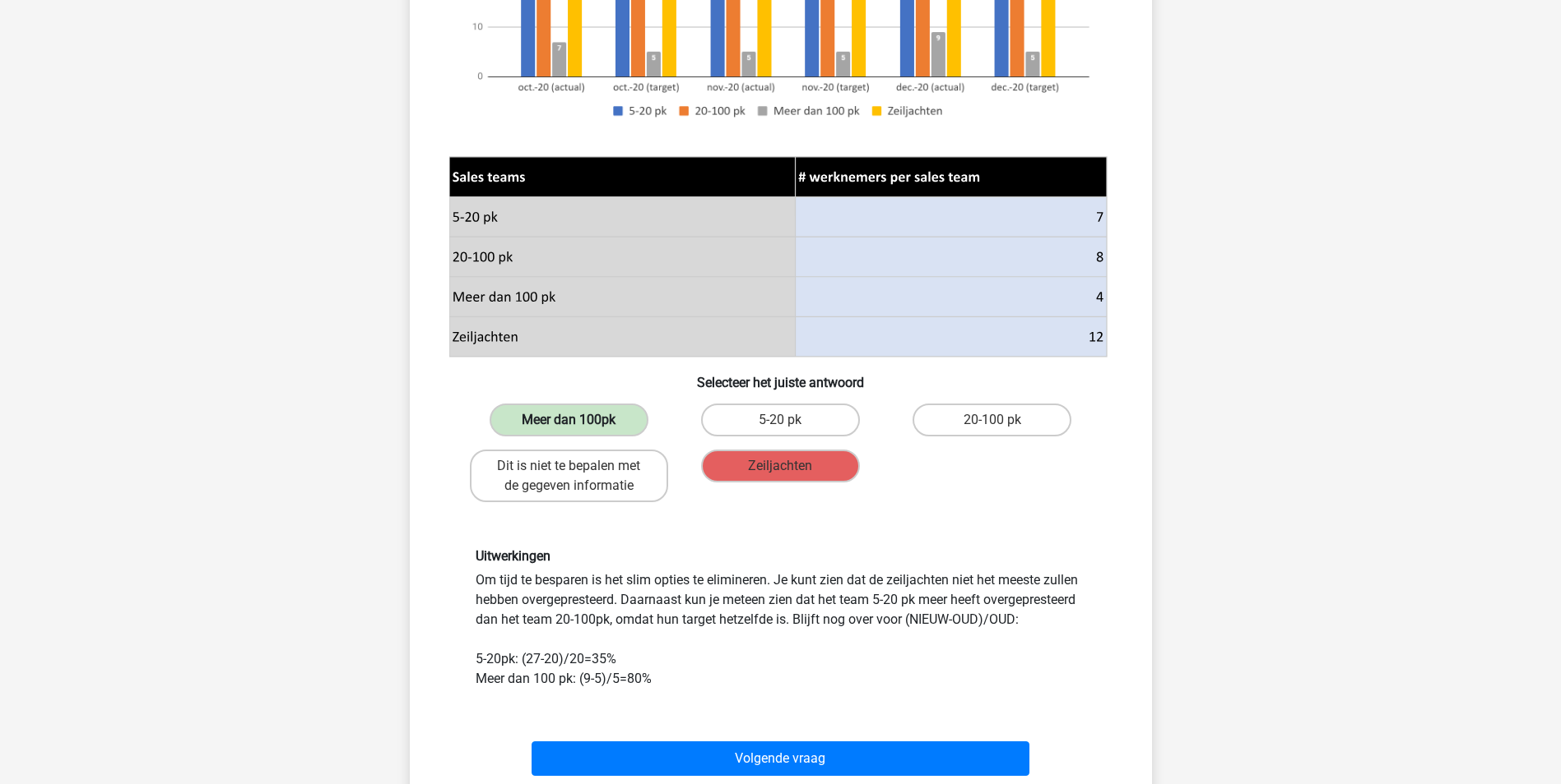
click at [532, 428] on label "Meer dan 100pk" at bounding box center [569, 419] width 159 height 33
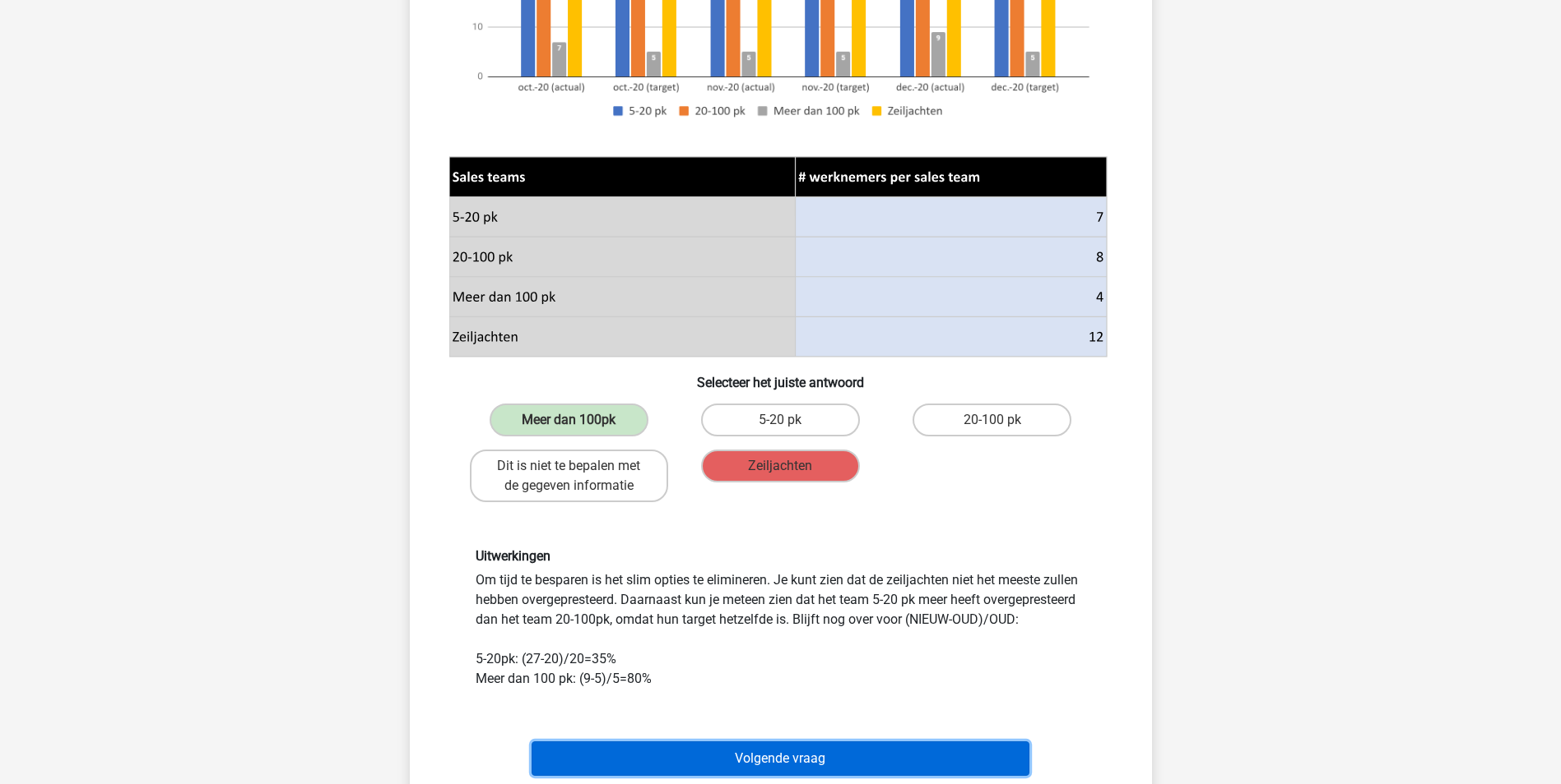
click at [598, 755] on button "Volgende vraag" at bounding box center [780, 758] width 498 height 35
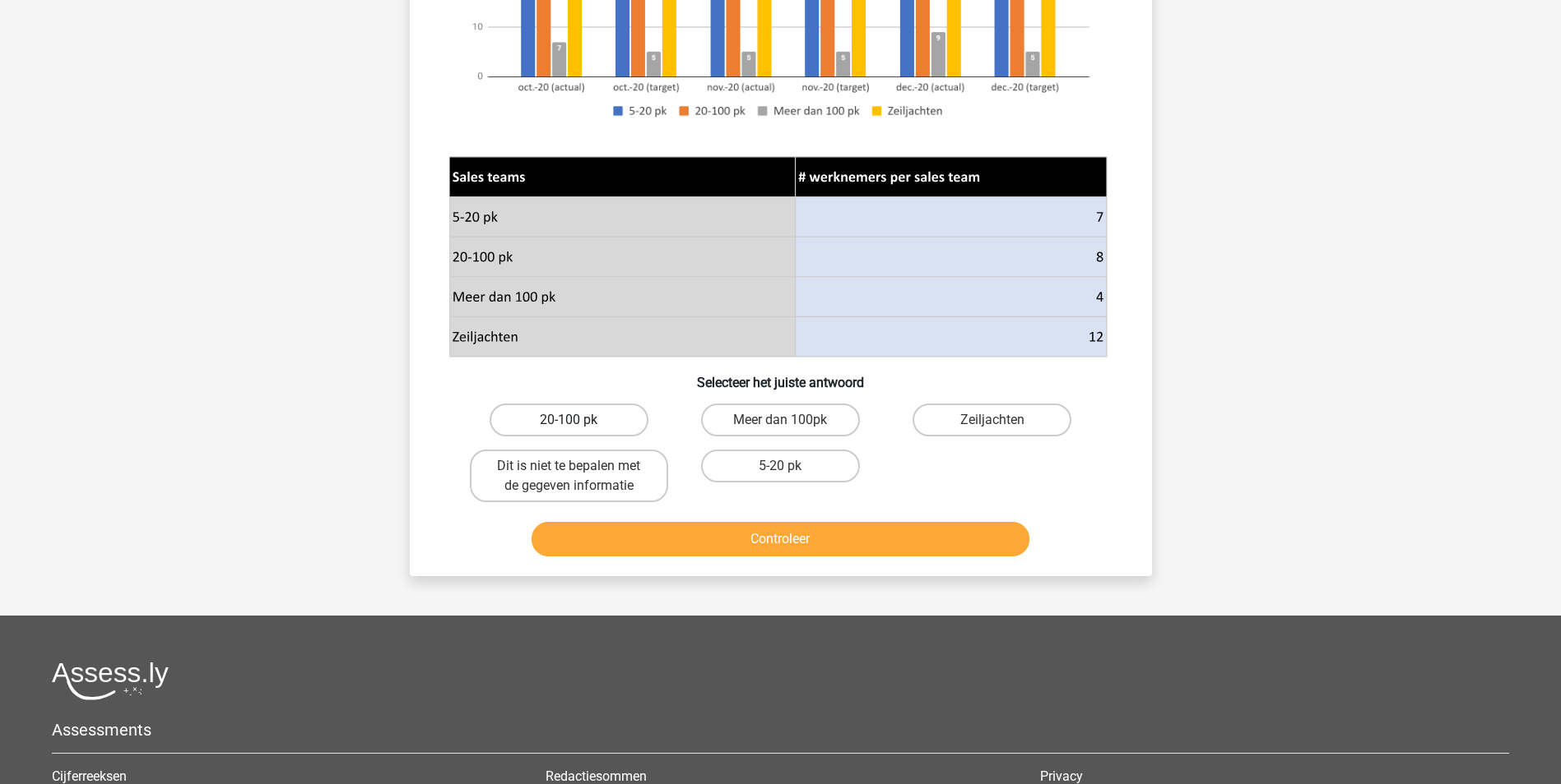
click at [595, 428] on label "20-100 pk" at bounding box center [569, 419] width 159 height 33
click at [579, 428] on input "20-100 pk" at bounding box center [574, 425] width 11 height 11
radio input "true"
click at [595, 428] on label "20-100 pk" at bounding box center [569, 419] width 159 height 33
click at [579, 428] on input "20-100 pk" at bounding box center [574, 425] width 11 height 11
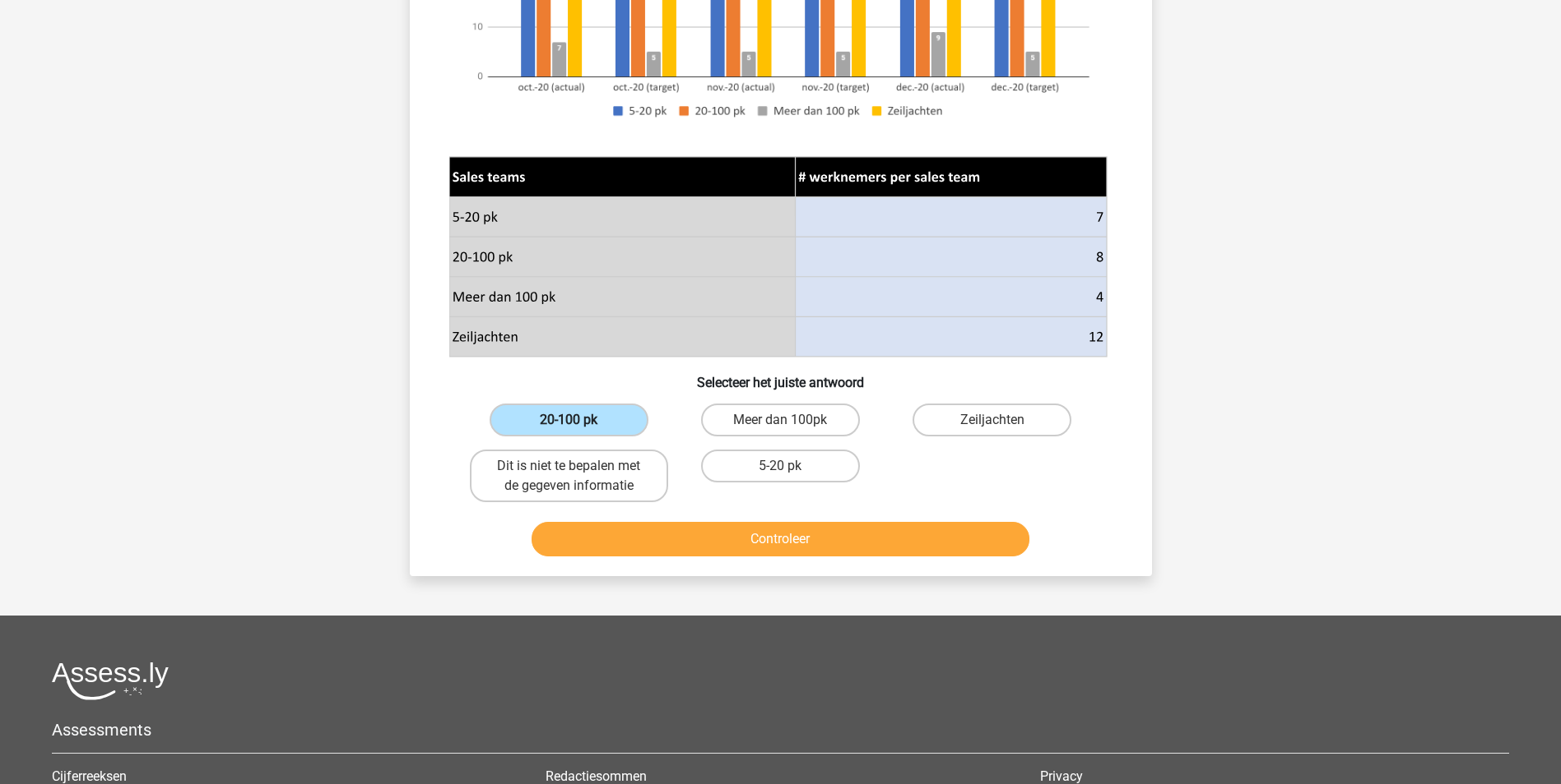
scroll to position [0, 0]
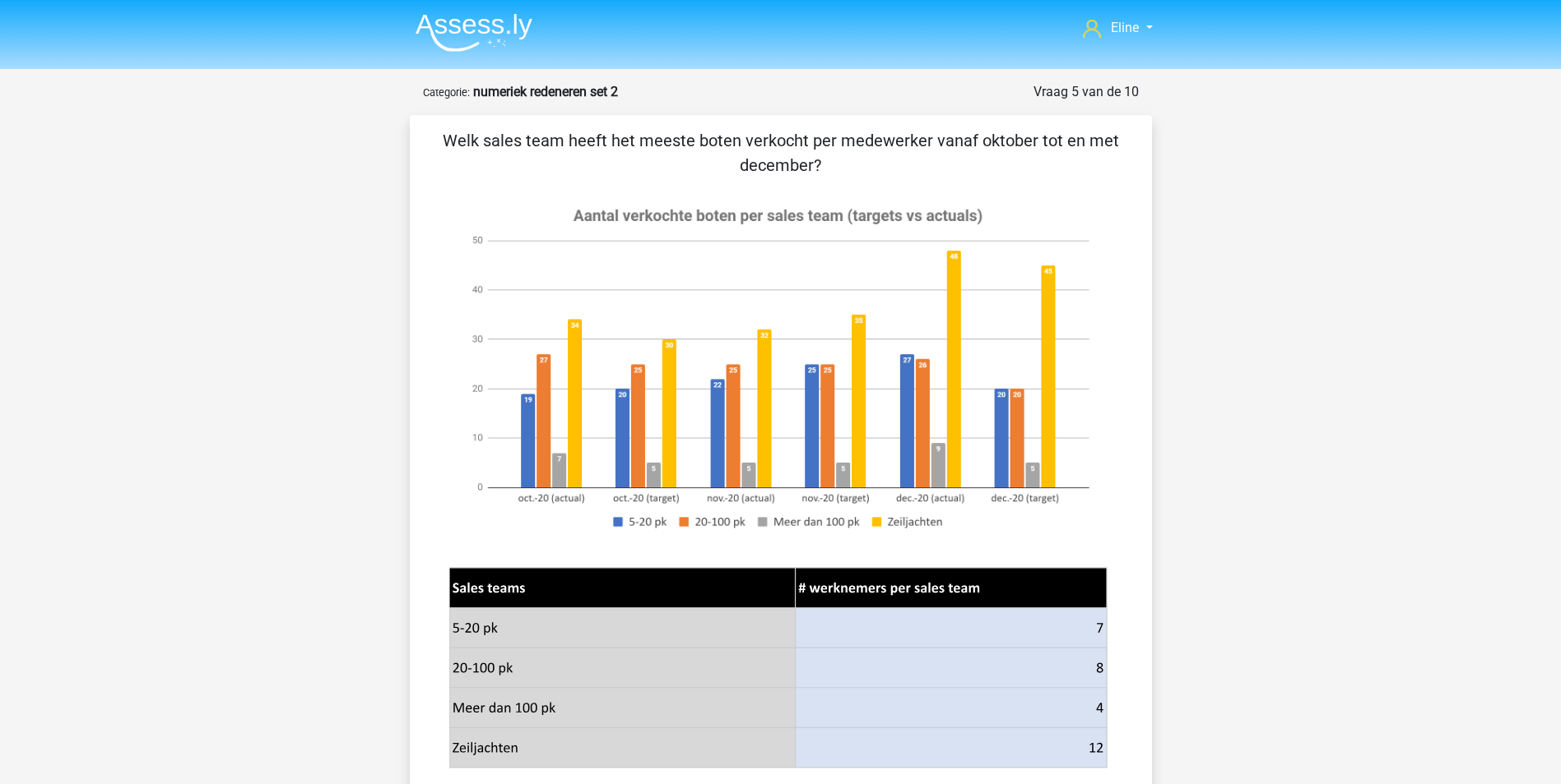
drag, startPoint x: 586, startPoint y: 129, endPoint x: 828, endPoint y: 172, distance: 245.8
click at [828, 172] on p "Welk sales team heeft het meeste boten verkocht per medewerker vanaf oktober to…" at bounding box center [780, 153] width 689 height 50
drag, startPoint x: 828, startPoint y: 172, endPoint x: 809, endPoint y: 199, distance: 33.0
click at [828, 172] on p "Welk sales team heeft het meeste boten verkocht per medewerker vanaf oktober to…" at bounding box center [780, 153] width 689 height 50
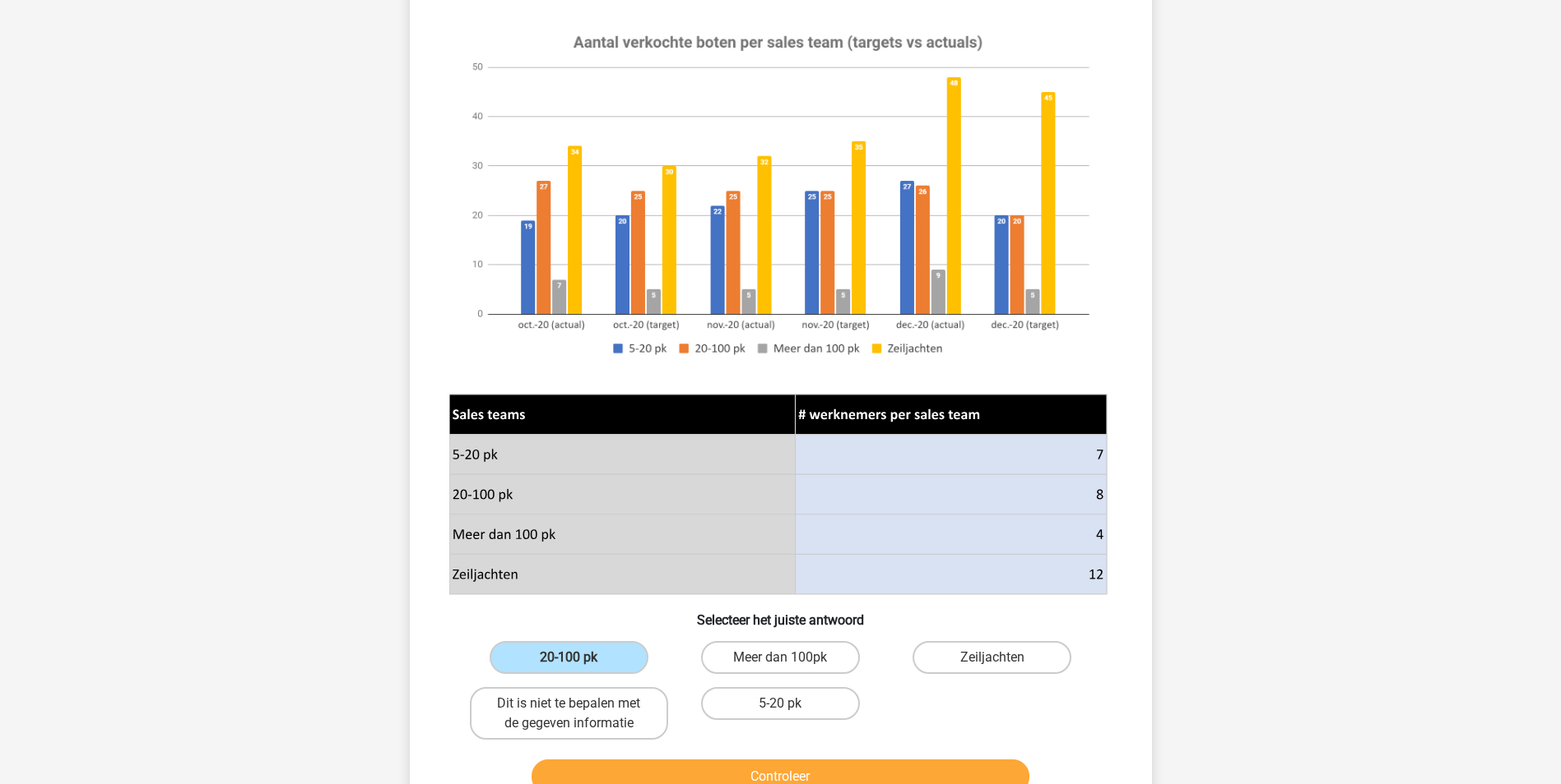
scroll to position [329, 0]
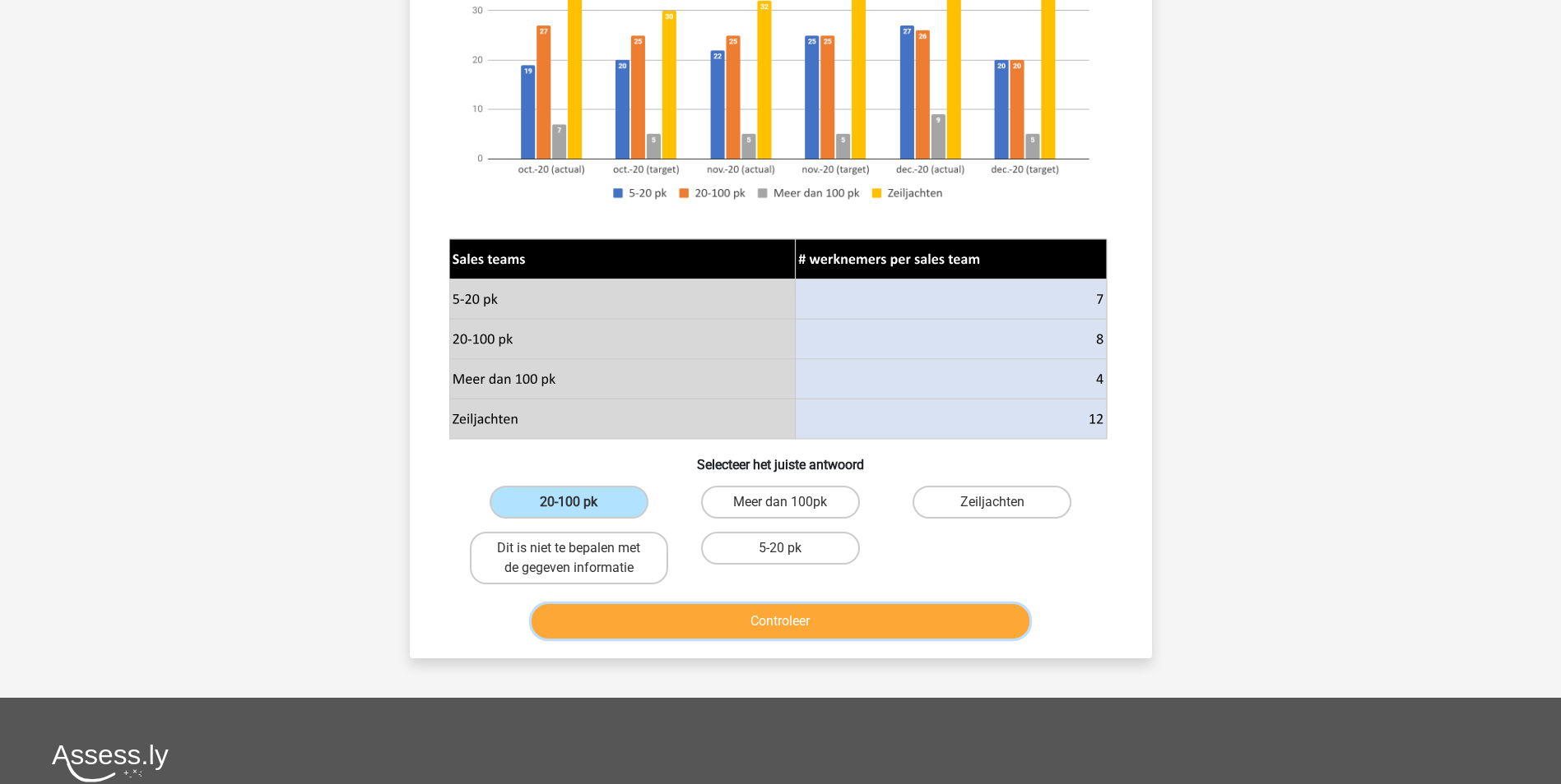
click at [672, 627] on button "Controleer" at bounding box center [780, 621] width 498 height 35
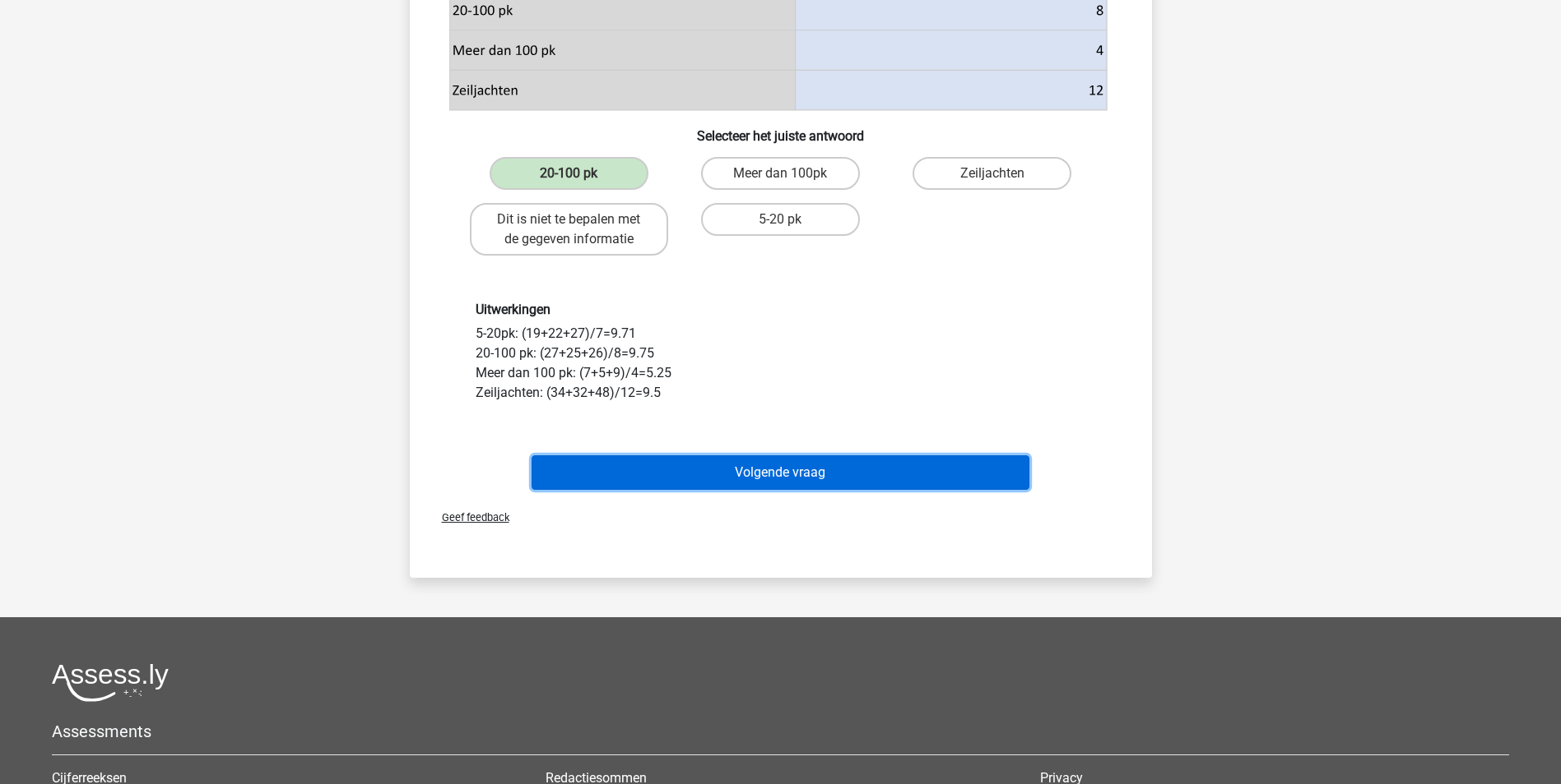
click at [708, 474] on button "Volgende vraag" at bounding box center [780, 472] width 498 height 35
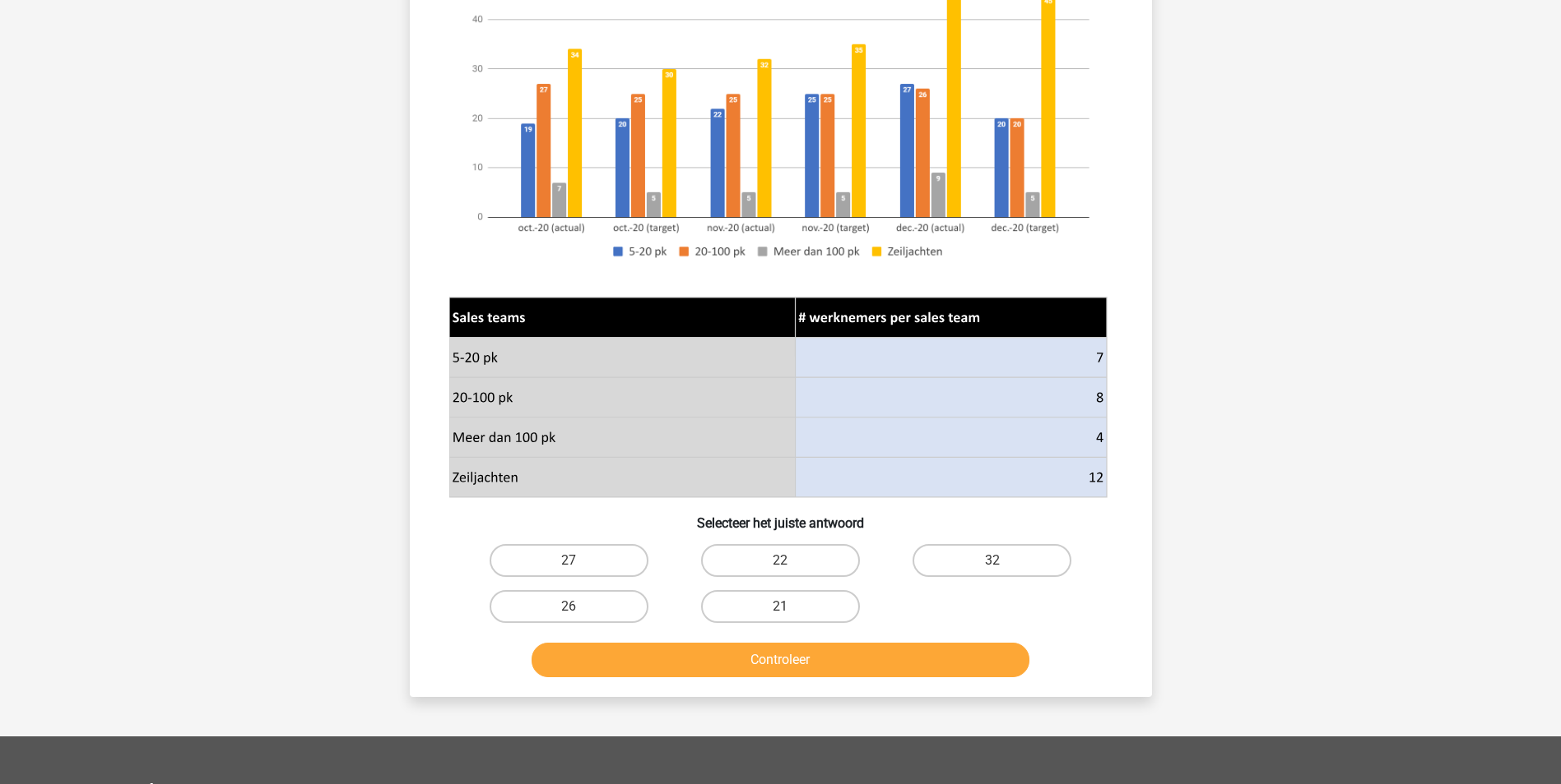
scroll to position [82, 0]
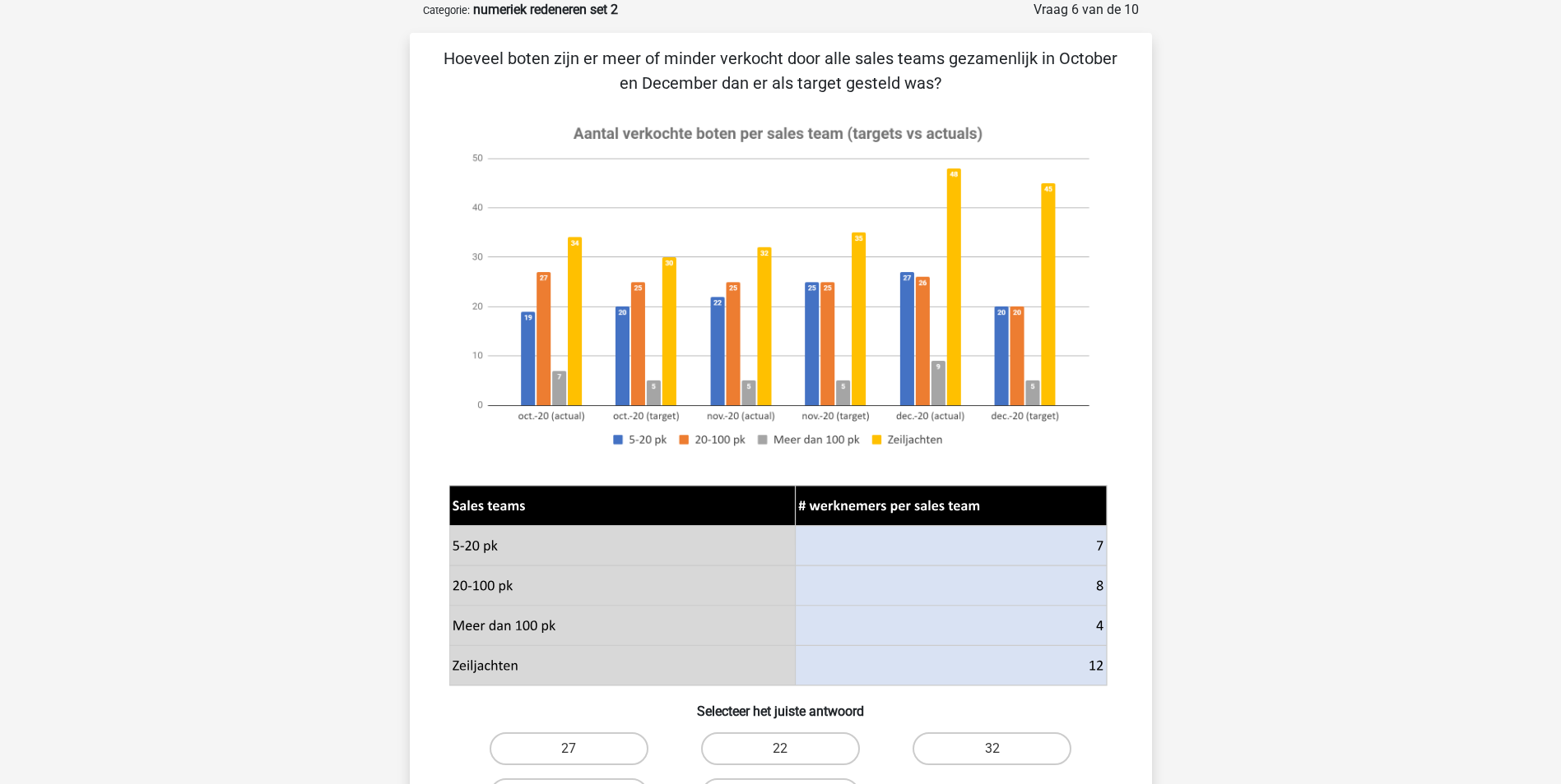
drag, startPoint x: 491, startPoint y: 52, endPoint x: 875, endPoint y: 79, distance: 384.9
click at [875, 79] on p "Hoeveel boten zijn er meer of minder verkocht door alle sales teams gezamenlijk…" at bounding box center [780, 71] width 689 height 50
drag, startPoint x: 875, startPoint y: 79, endPoint x: 1043, endPoint y: 79, distance: 168.0
click at [1043, 79] on p "Hoeveel boten zijn er meer of minder verkocht door alle sales teams gezamenlijk…" at bounding box center [780, 71] width 689 height 50
click at [626, 755] on label "27" at bounding box center [569, 748] width 159 height 33
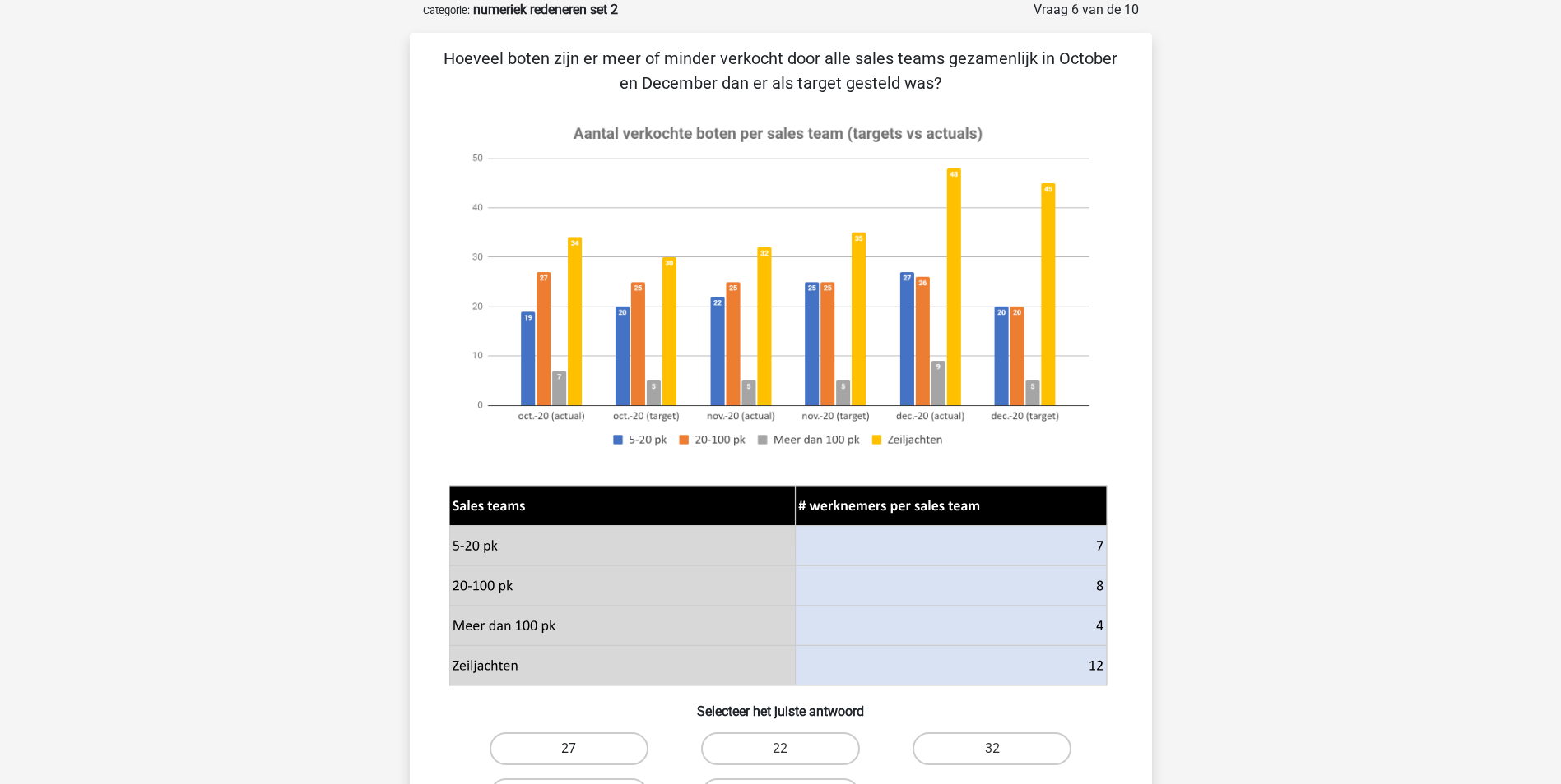
click at [579, 755] on input "27" at bounding box center [574, 754] width 11 height 11
radio input "true"
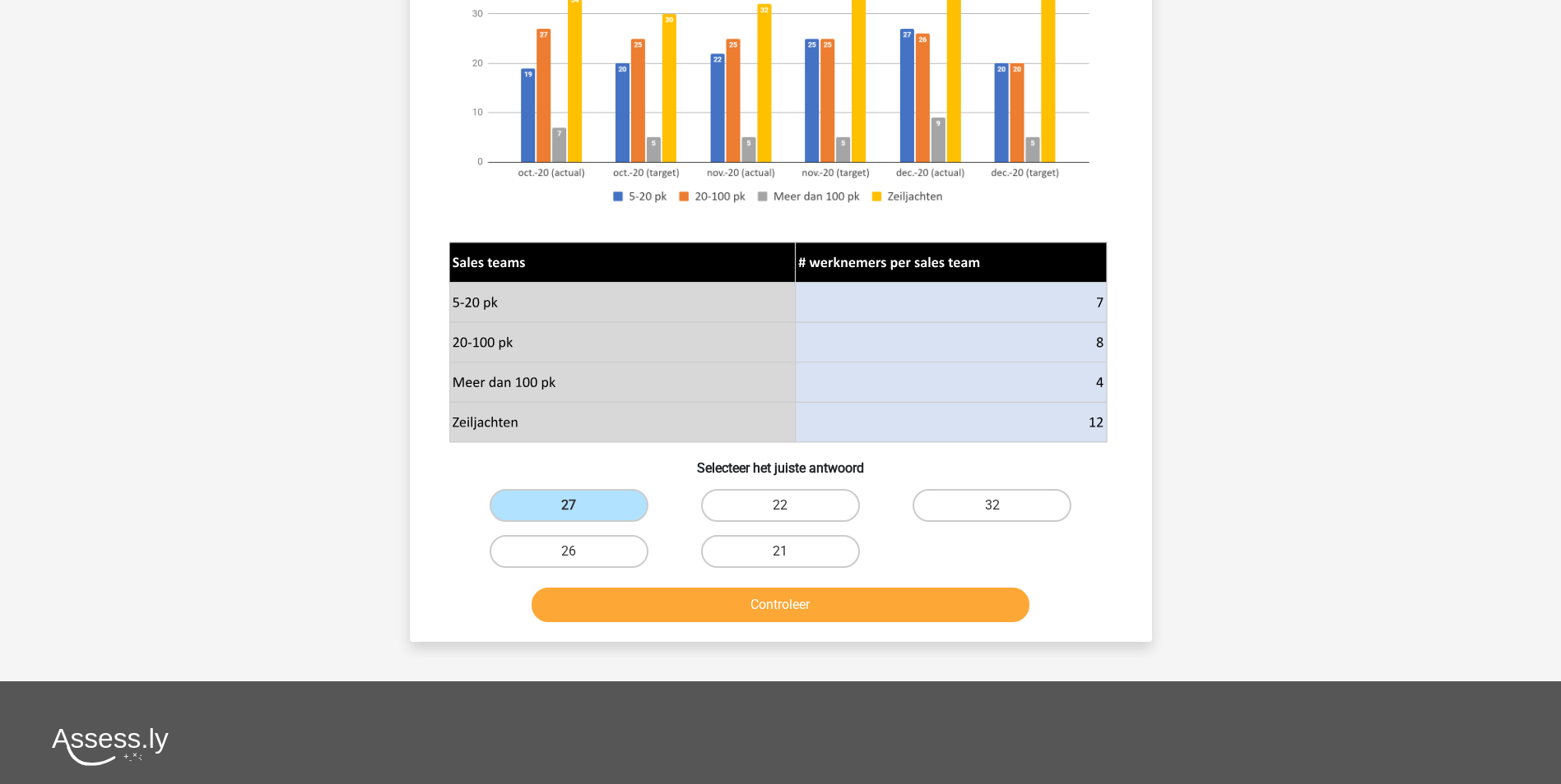
scroll to position [329, 0]
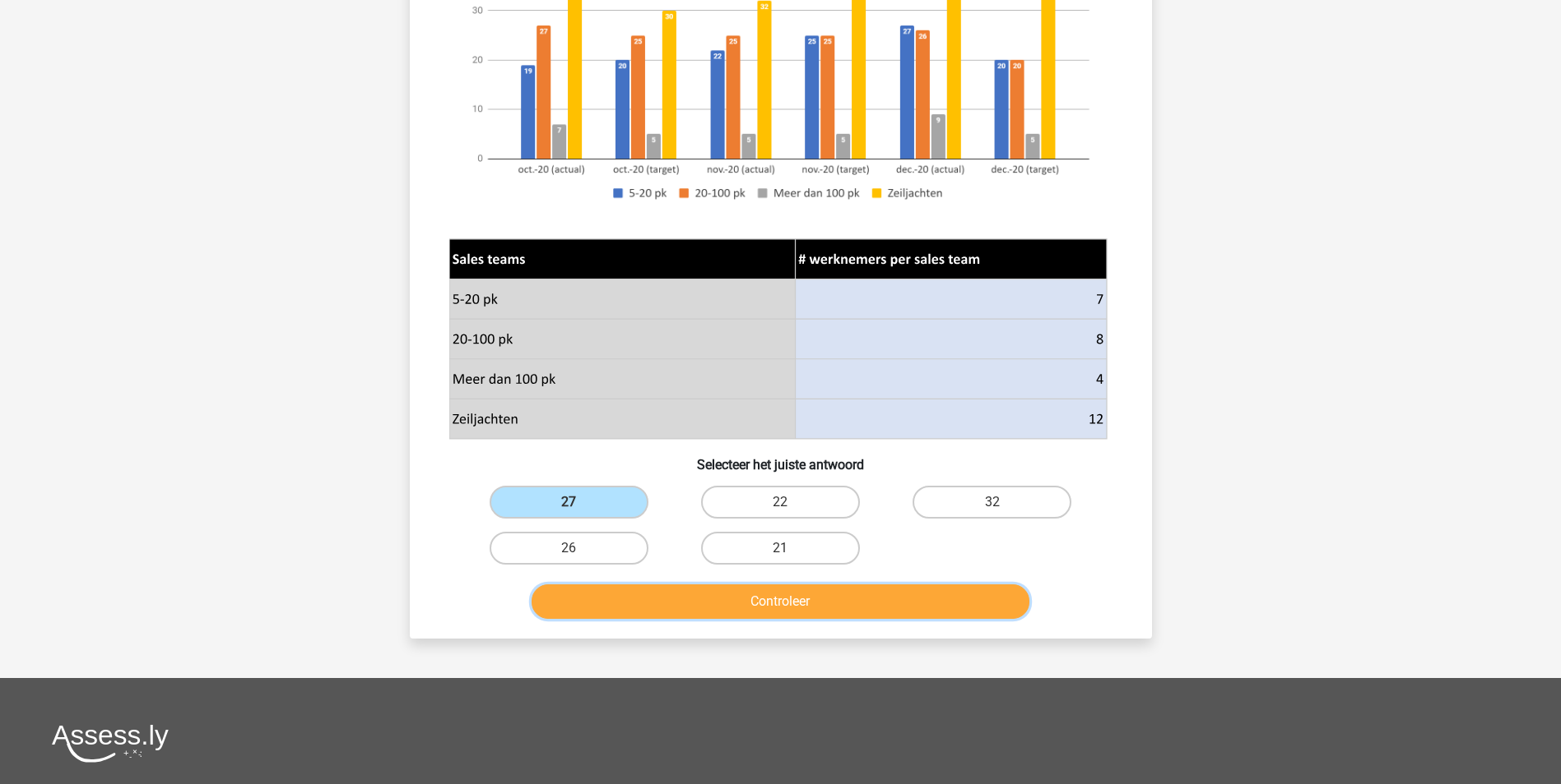
click at [700, 601] on button "Controleer" at bounding box center [780, 601] width 498 height 35
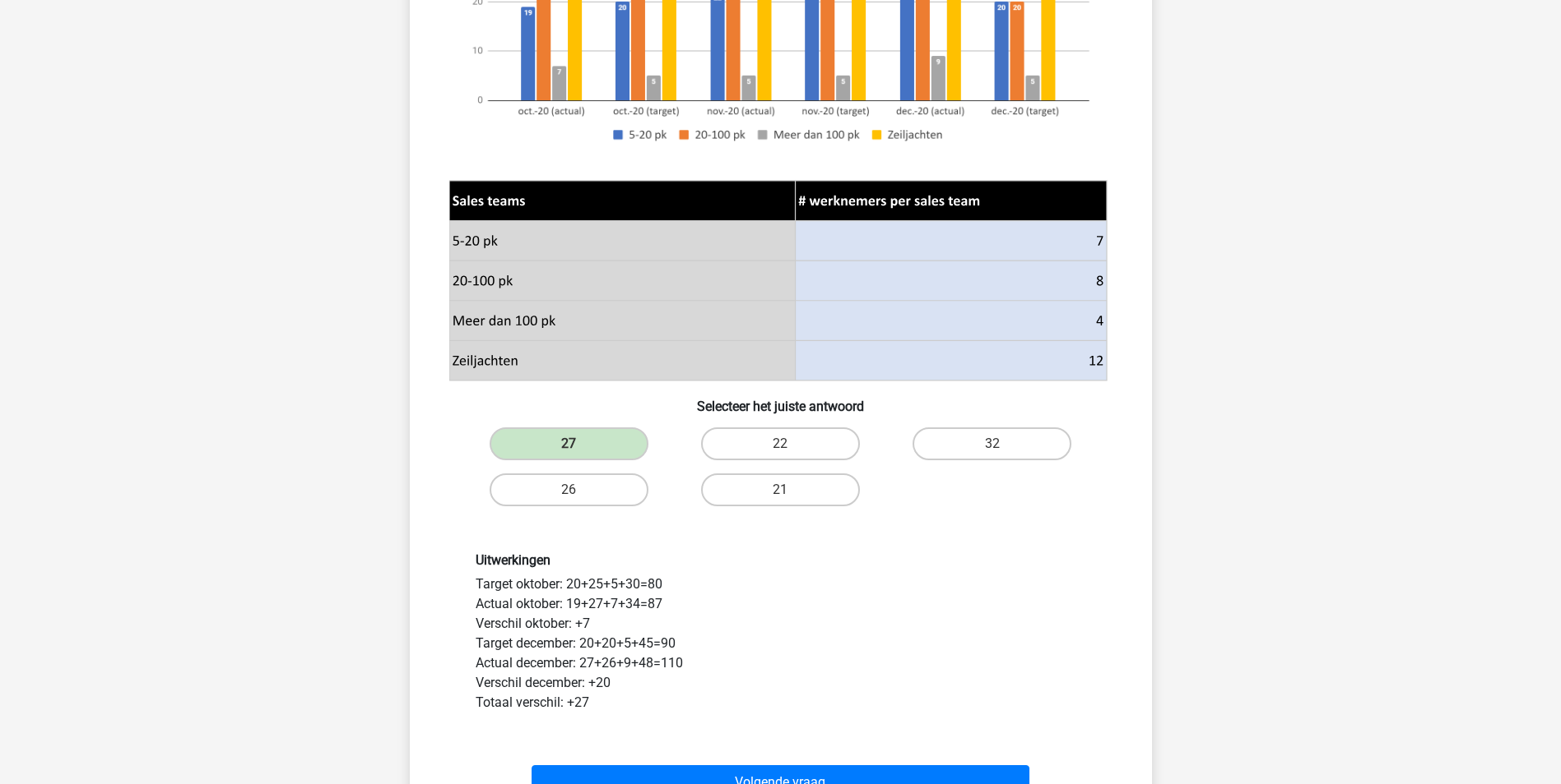
scroll to position [411, 0]
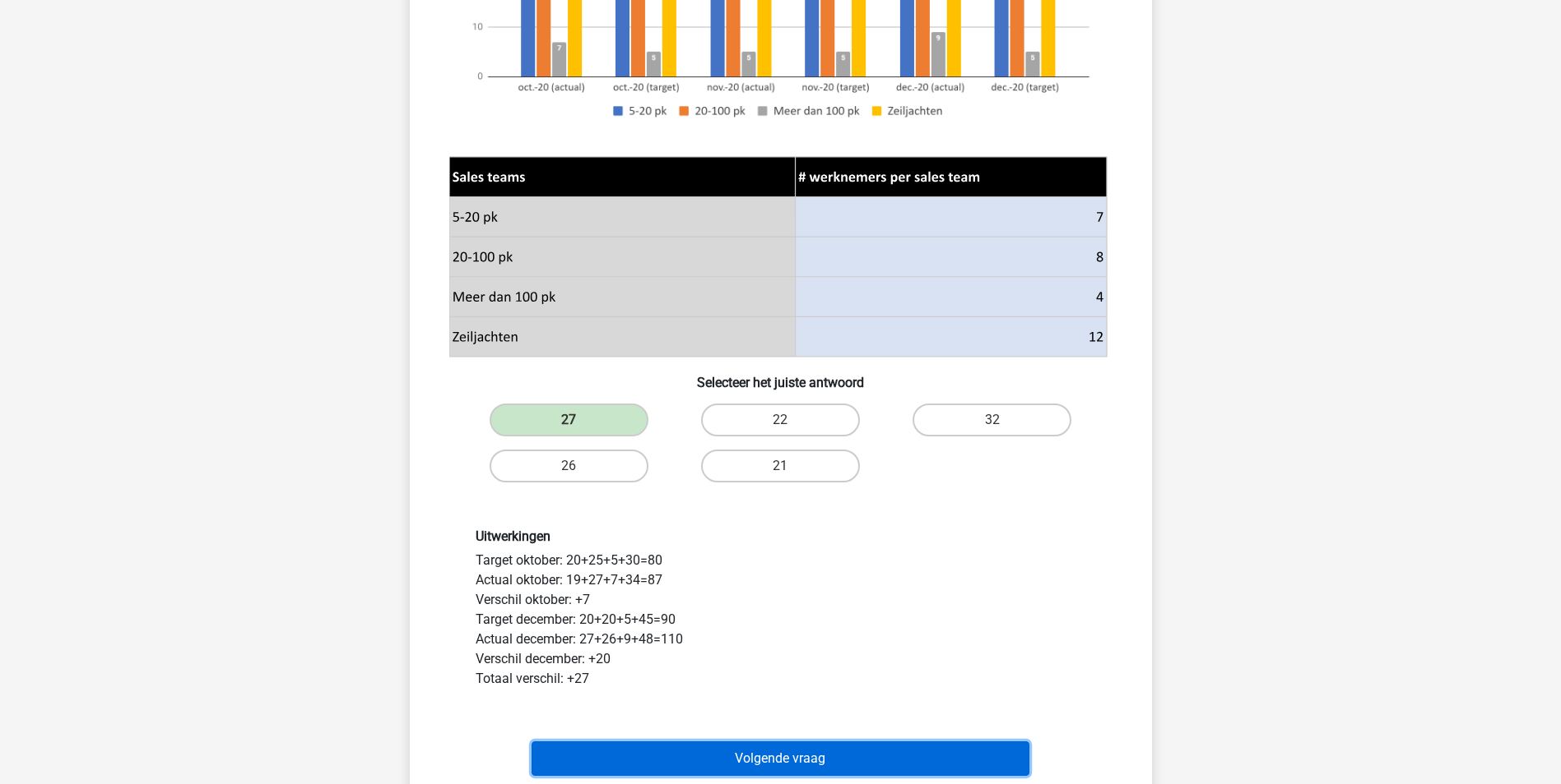
click at [711, 758] on button "Volgende vraag" at bounding box center [780, 758] width 498 height 35
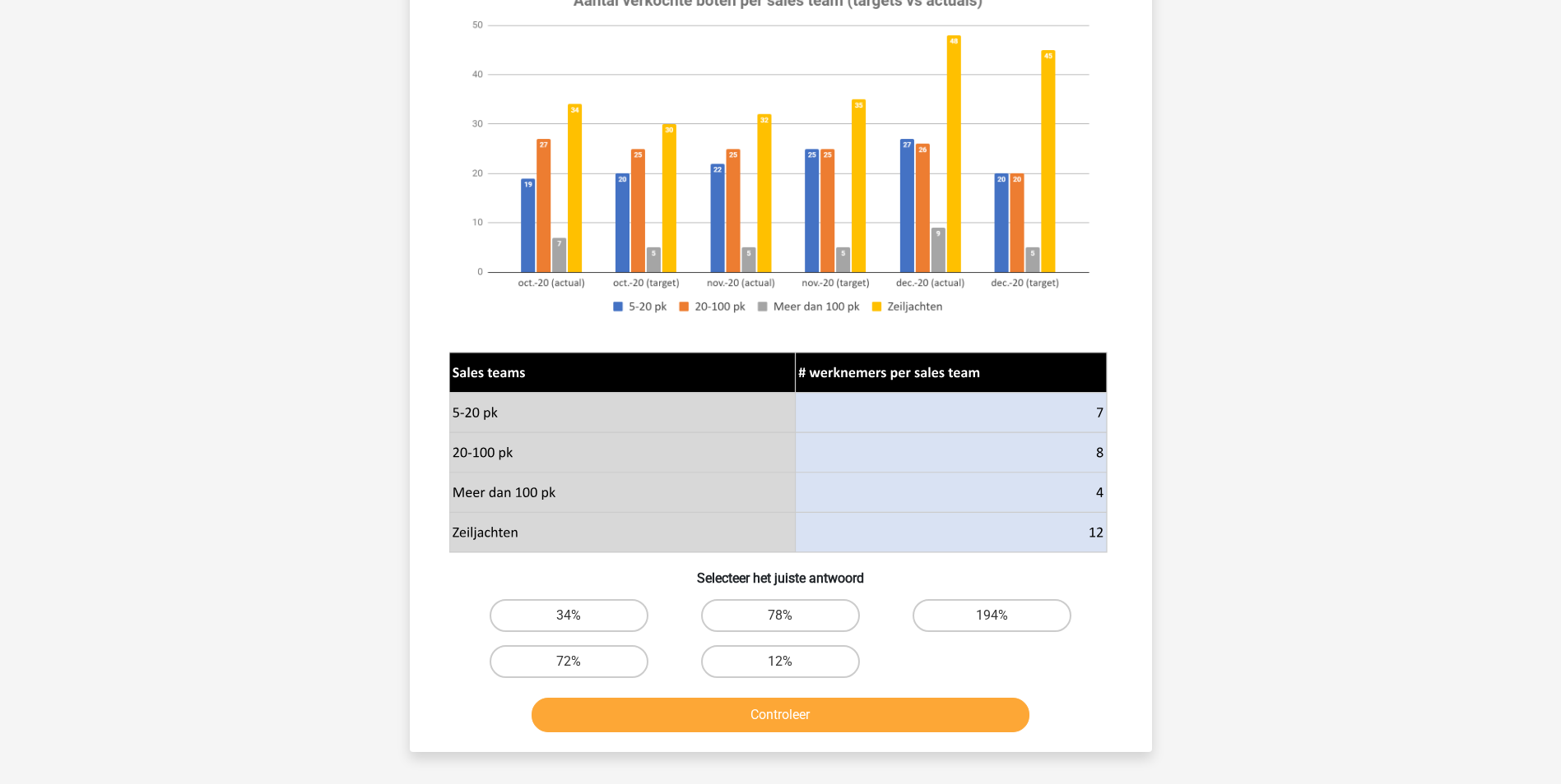
scroll to position [82, 0]
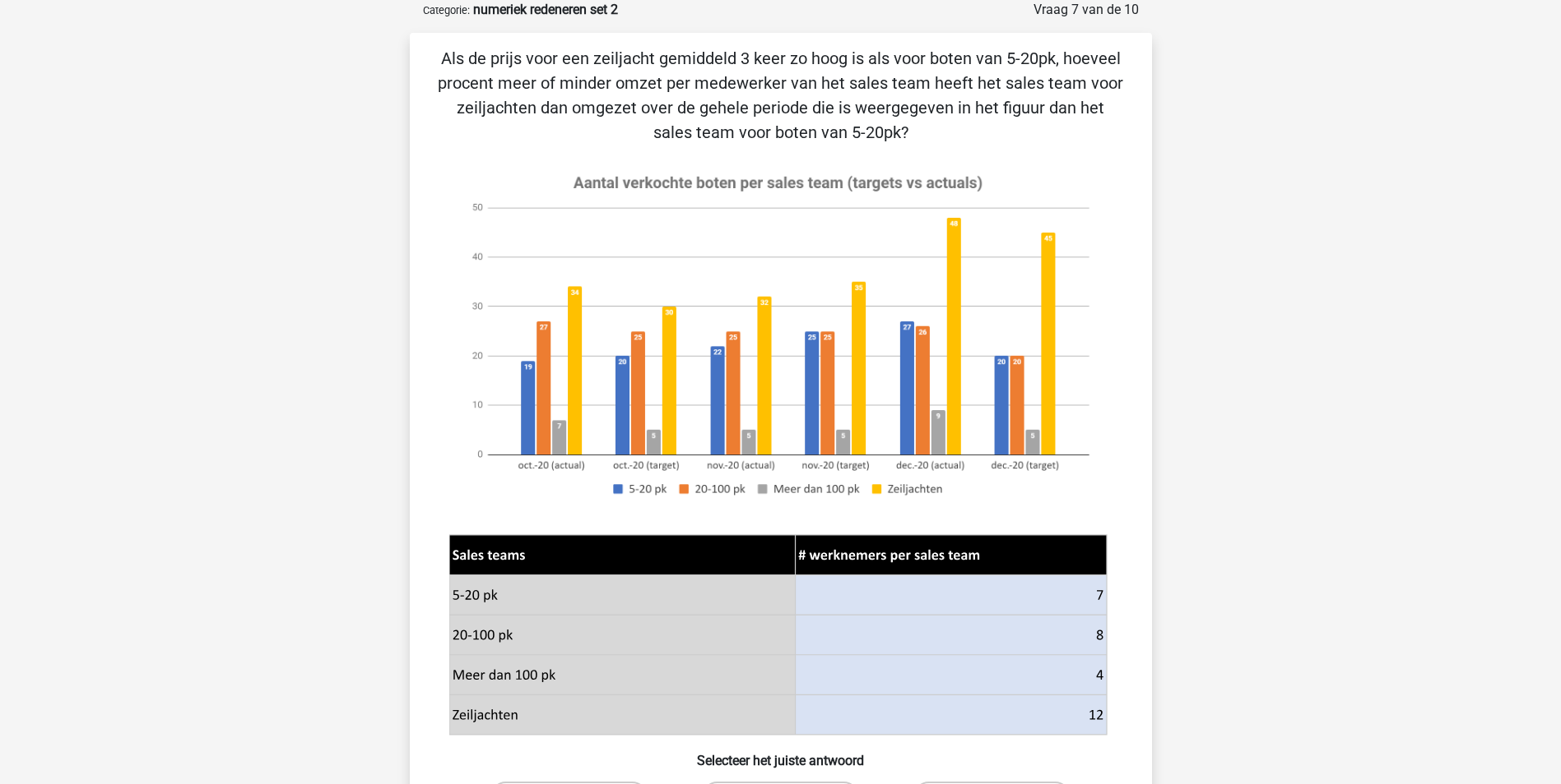
drag, startPoint x: 554, startPoint y: 50, endPoint x: 934, endPoint y: 130, distance: 388.3
click at [934, 130] on p "Als de prijs voor een zeiljacht gemiddeld 3 keer zo hoog is als voor boten van …" at bounding box center [780, 94] width 689 height 98
drag, startPoint x: 487, startPoint y: 74, endPoint x: 921, endPoint y: 131, distance: 437.7
click at [921, 131] on p "Als de prijs voor een zeiljacht gemiddeld 3 keer zo hoog is als voor boten van …" at bounding box center [780, 94] width 689 height 98
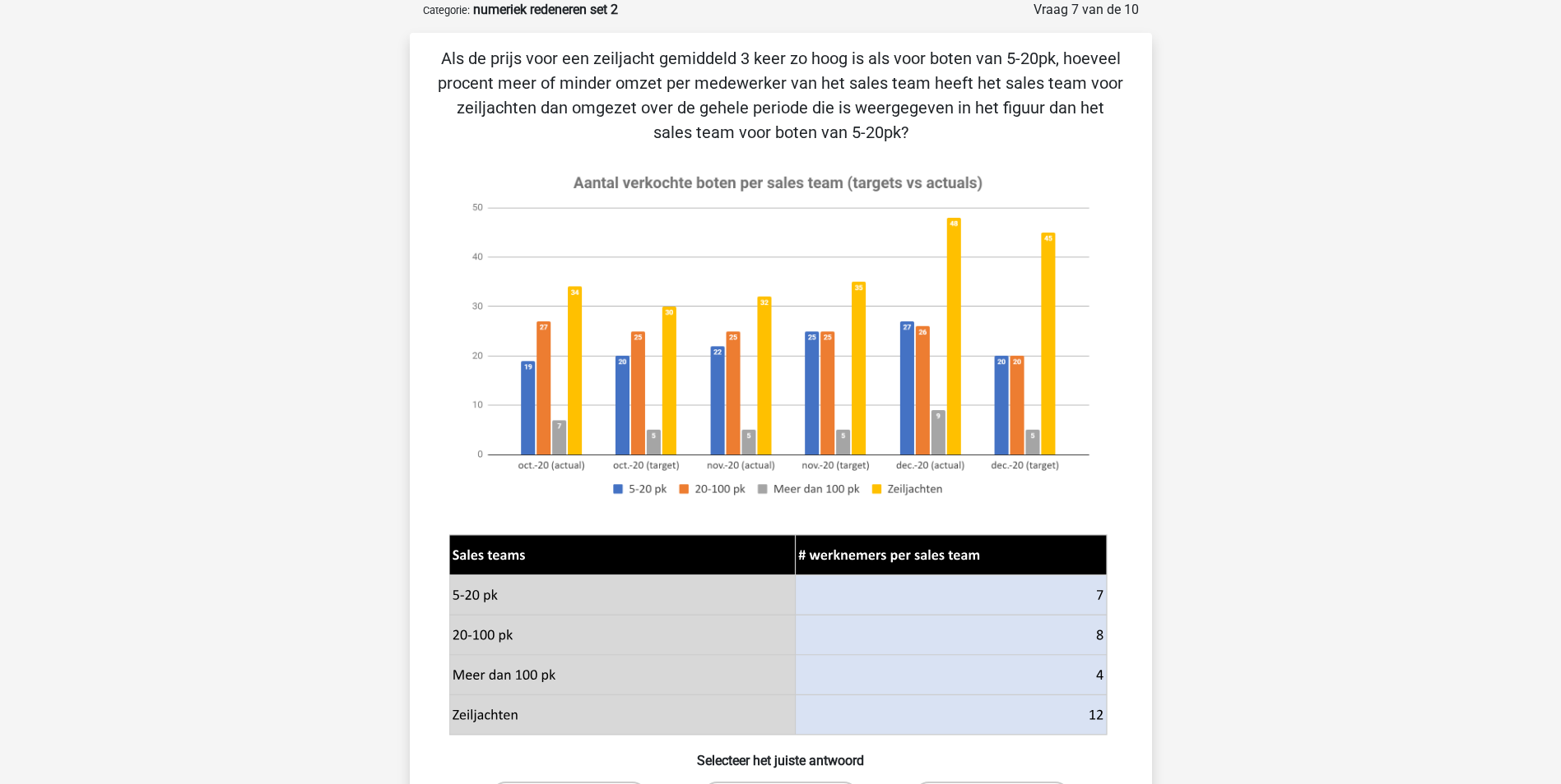
drag, startPoint x: 921, startPoint y: 131, endPoint x: 923, endPoint y: 148, distance: 17.1
click at [923, 148] on div "Als de prijs voor een zeiljacht gemiddeld 3 keer zo hoog is als voor boten van …" at bounding box center [780, 483] width 729 height 875
drag, startPoint x: 659, startPoint y: 107, endPoint x: 963, endPoint y: 104, distance: 304.0
click at [963, 104] on p "Als de prijs voor een zeiljacht gemiddeld 3 keer zo hoog is als voor boten van …" at bounding box center [780, 94] width 689 height 98
drag, startPoint x: 963, startPoint y: 104, endPoint x: 961, endPoint y: 136, distance: 32.1
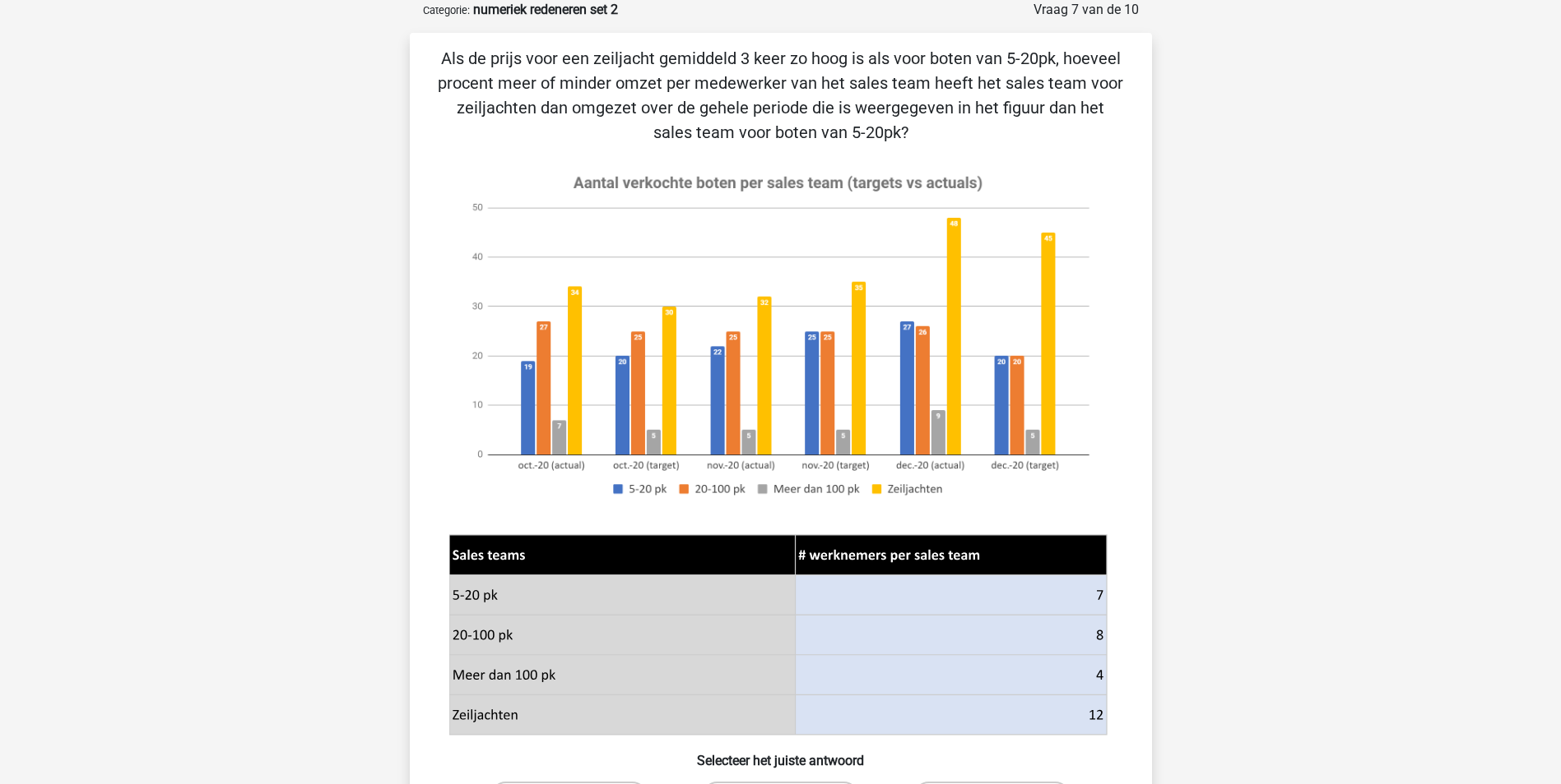
click at [965, 137] on p "Als de prijs voor een zeiljacht gemiddeld 3 keer zo hoog is als voor boten van …" at bounding box center [780, 94] width 689 height 98
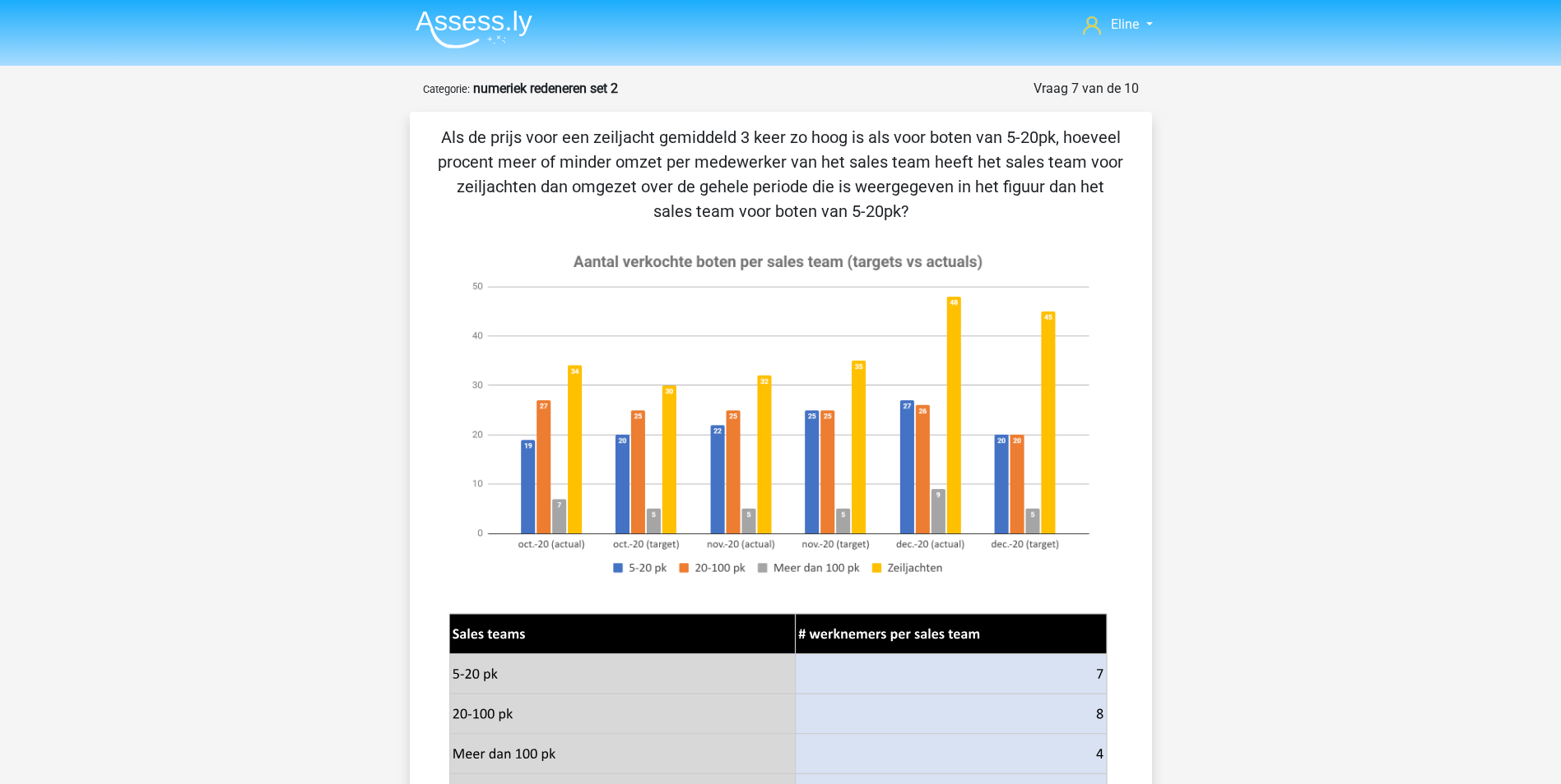
scroll to position [0, 0]
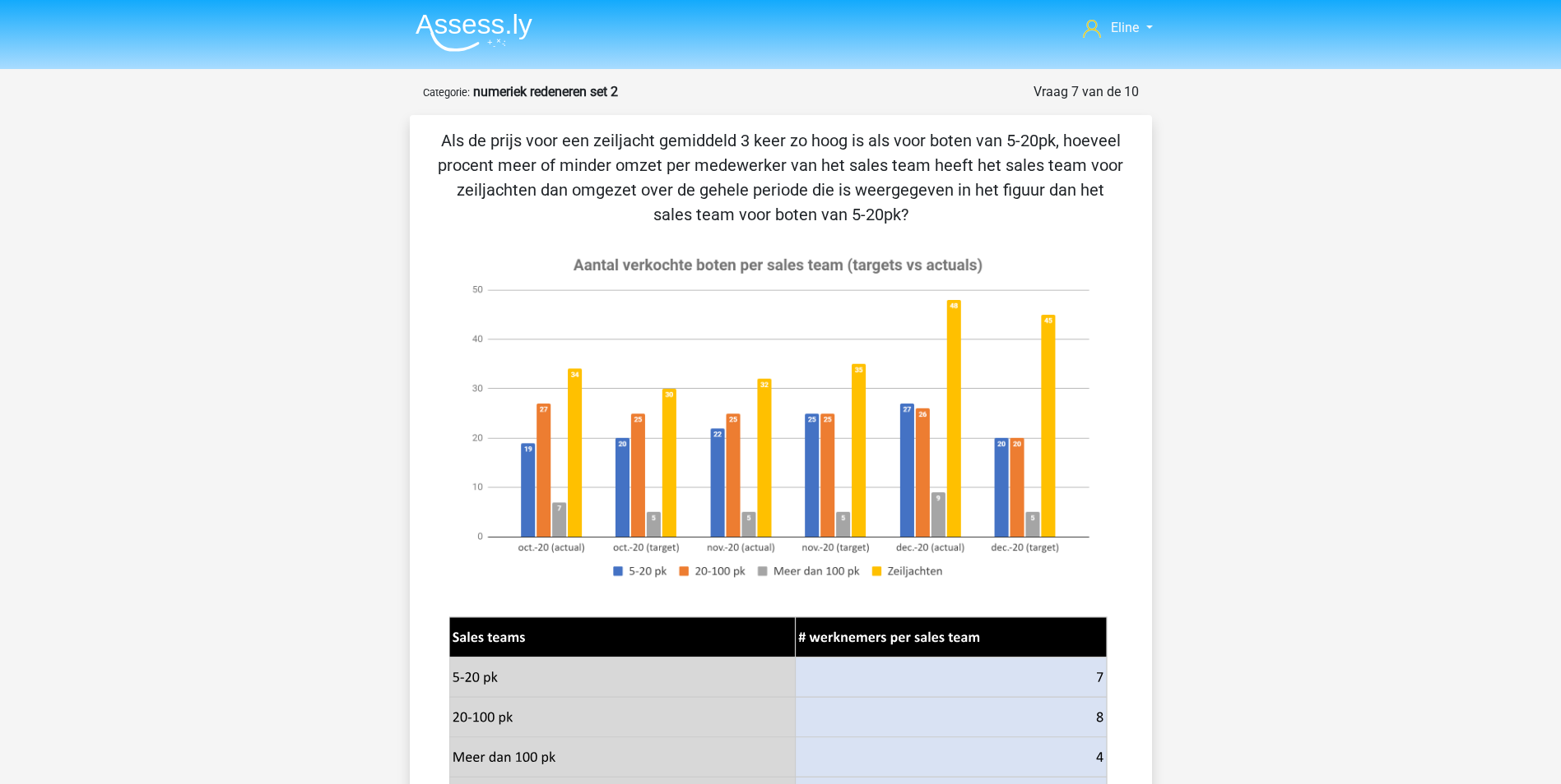
drag, startPoint x: 531, startPoint y: 129, endPoint x: 865, endPoint y: 207, distance: 343.0
click at [865, 207] on p "Als de prijs voor een zeiljacht gemiddeld 3 keer zo hoog is als voor boten van …" at bounding box center [780, 177] width 689 height 98
click at [866, 208] on p "Als de prijs voor een zeiljacht gemiddeld 3 keer zo hoog is als voor boten van …" at bounding box center [780, 177] width 689 height 98
drag, startPoint x: 814, startPoint y: 148, endPoint x: 1000, endPoint y: 186, distance: 189.8
click at [1000, 186] on p "Als de prijs voor een zeiljacht gemiddeld 3 keer zo hoog is als voor boten van …" at bounding box center [780, 177] width 689 height 98
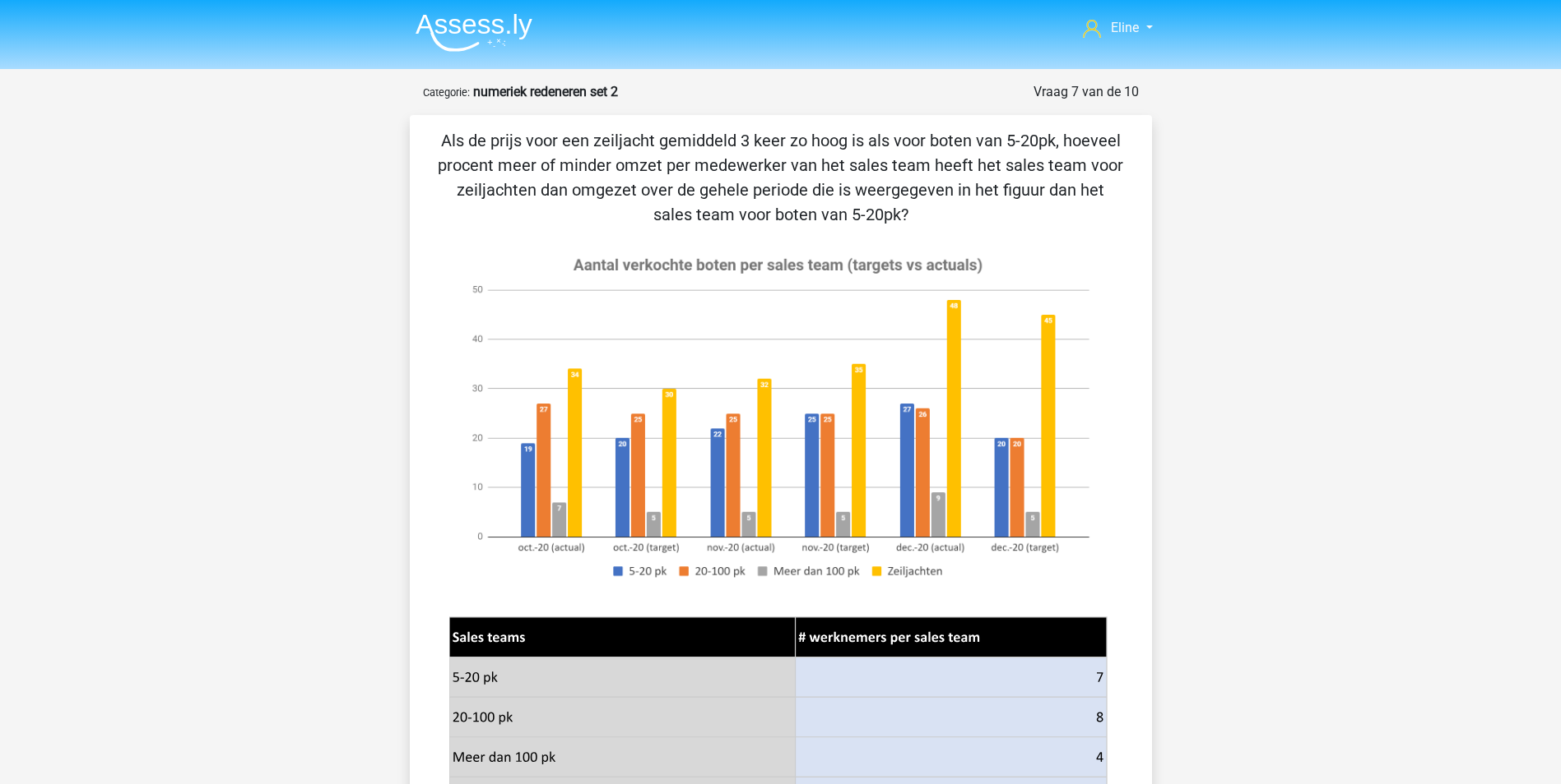
drag, startPoint x: 1000, startPoint y: 186, endPoint x: 991, endPoint y: 217, distance: 32.3
click at [991, 217] on p "Als de prijs voor een zeiljacht gemiddeld 3 keer zo hoog is als voor boten van …" at bounding box center [780, 177] width 689 height 98
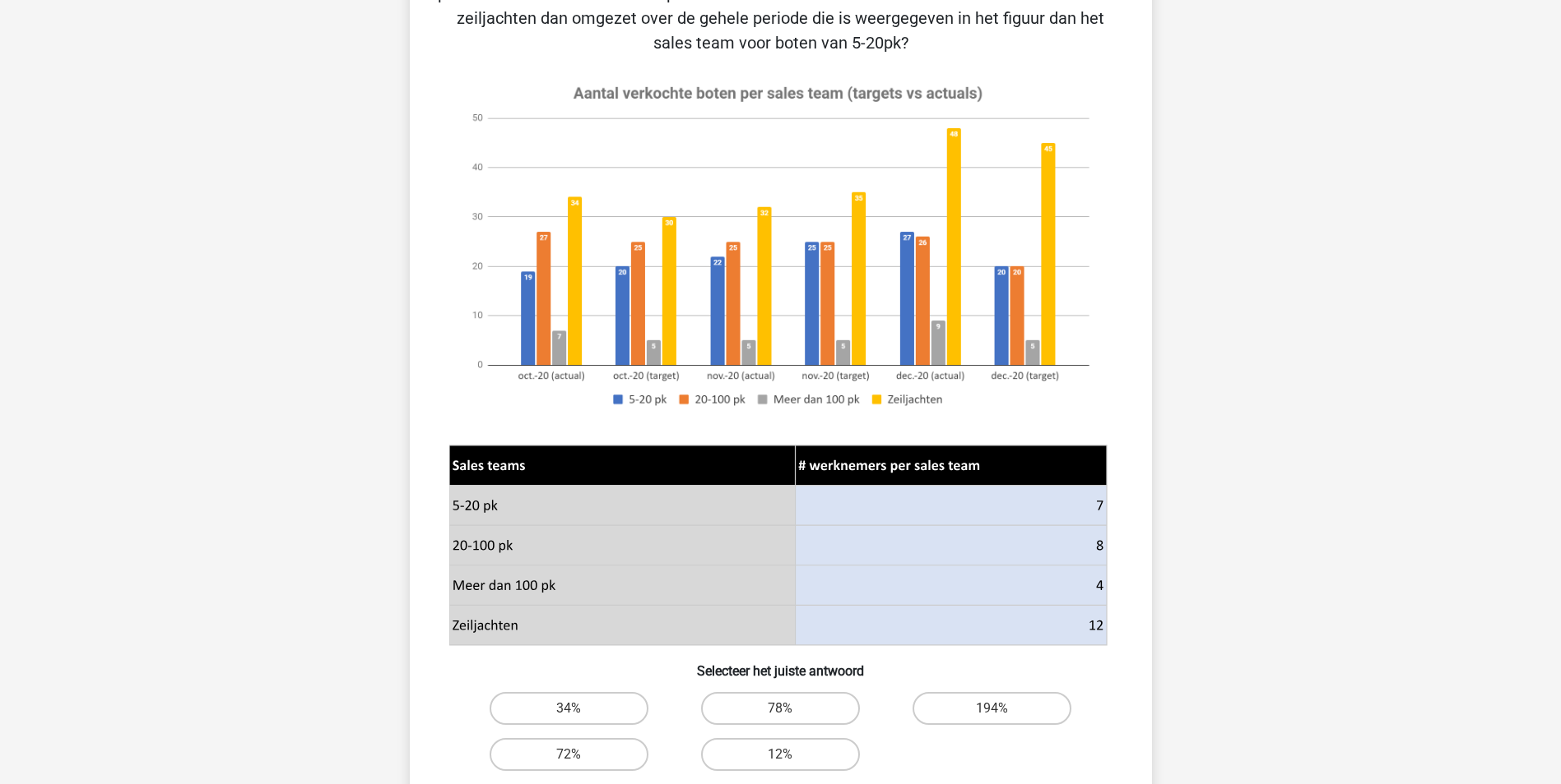
scroll to position [246, 0]
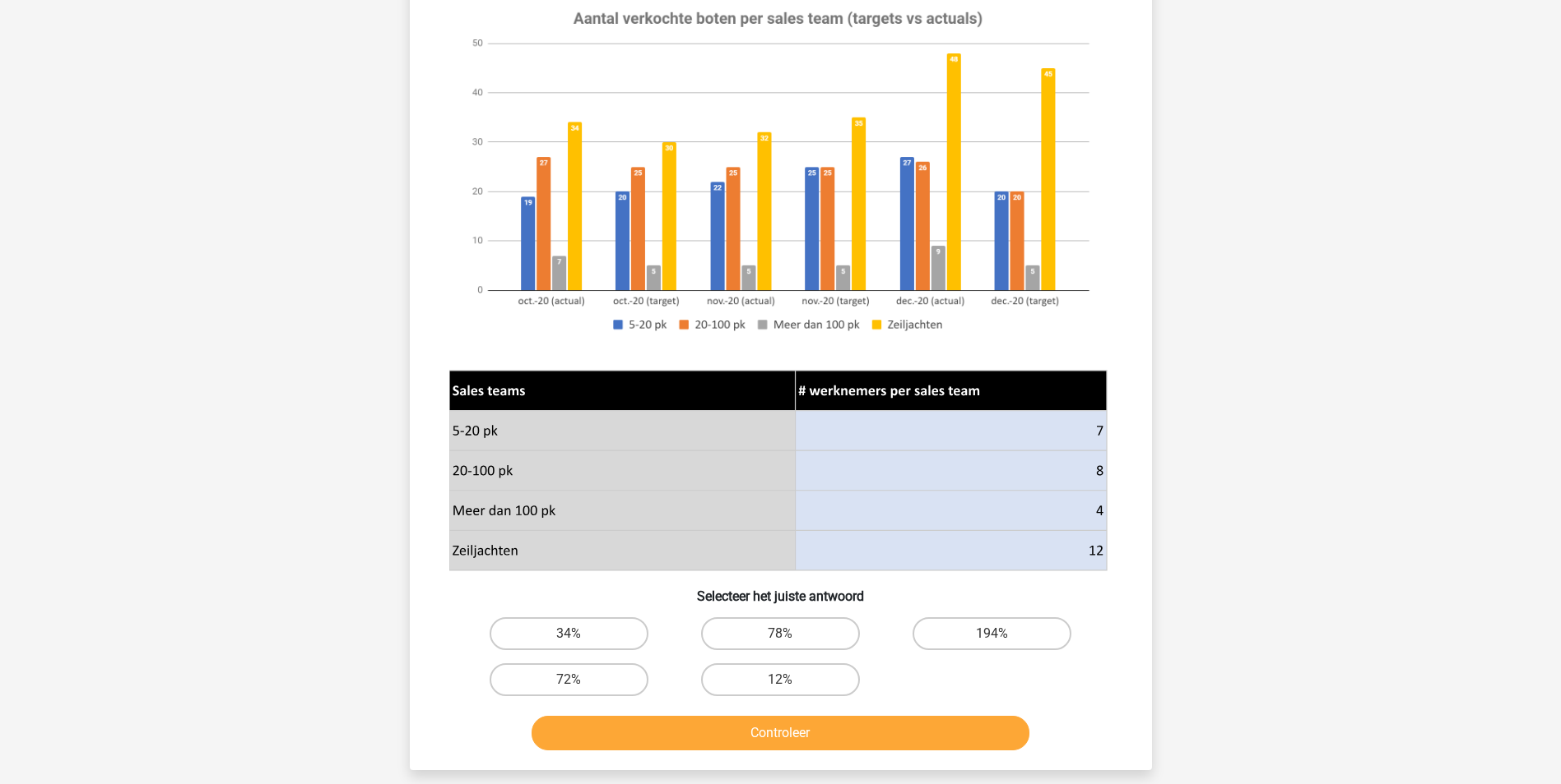
click at [312, 601] on div "Eline elinevandeijck@gmail.com Nederlands English" at bounding box center [780, 499] width 1561 height 1490
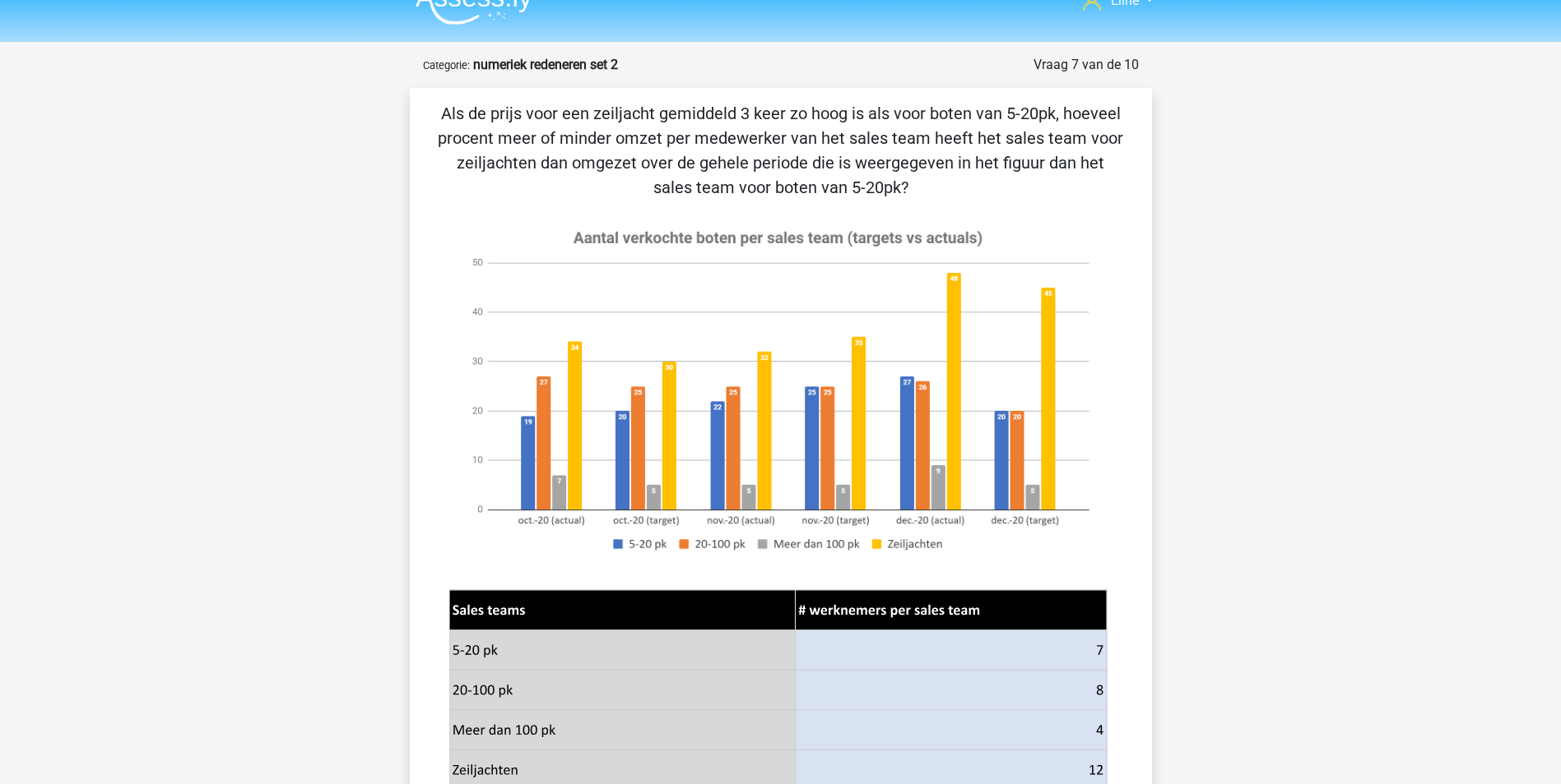
scroll to position [0, 0]
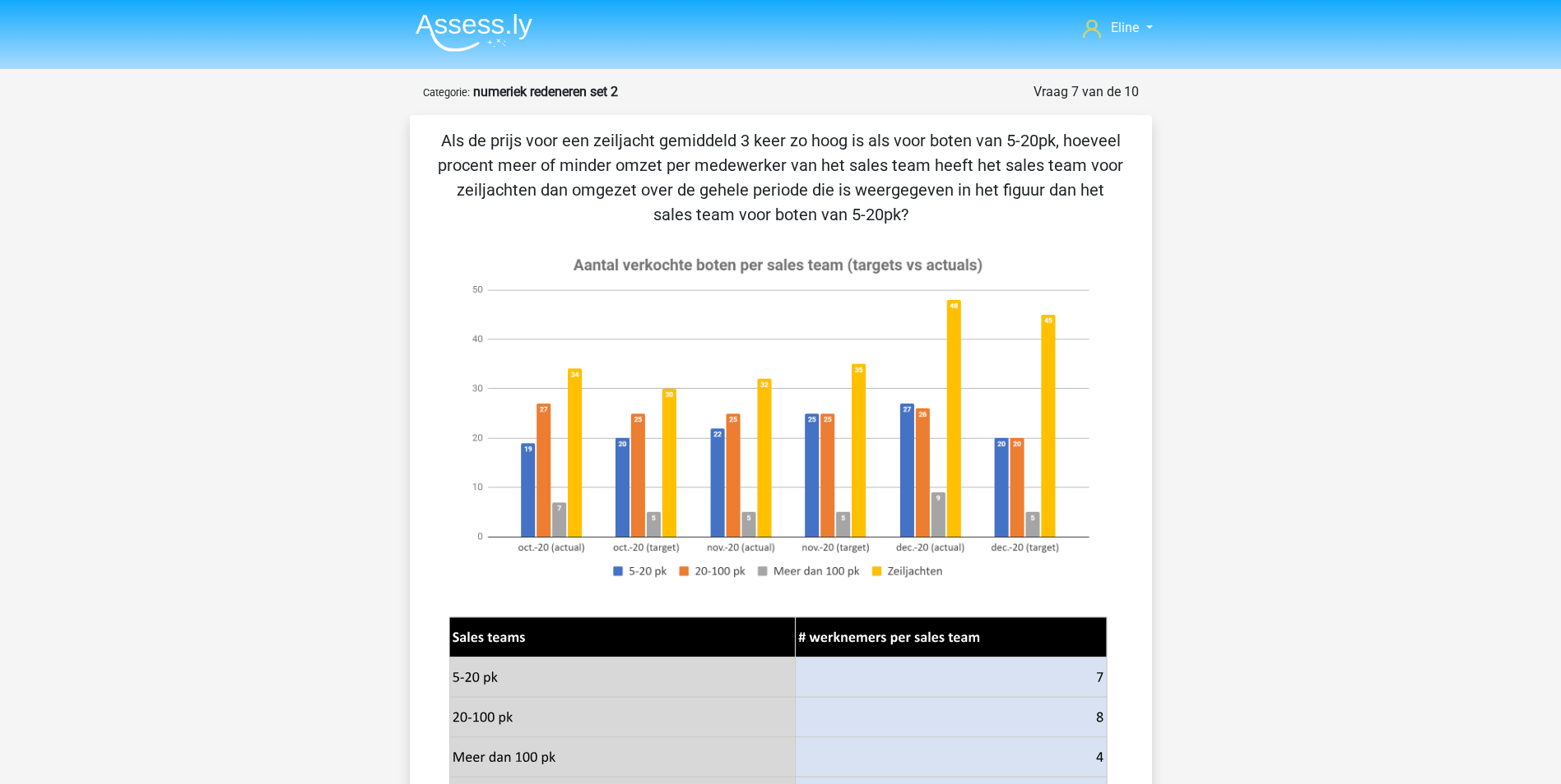
drag, startPoint x: 517, startPoint y: 144, endPoint x: 1105, endPoint y: 217, distance: 592.5
click at [1105, 217] on p "Als de prijs voor een zeiljacht gemiddeld 3 keer zo hoog is als voor boten van …" at bounding box center [780, 177] width 689 height 98
drag, startPoint x: 1105, startPoint y: 217, endPoint x: 1069, endPoint y: 218, distance: 36.0
click at [1069, 218] on p "Als de prijs voor een zeiljacht gemiddeld 3 keer zo hoog is als voor boten van …" at bounding box center [780, 177] width 689 height 98
drag, startPoint x: 717, startPoint y: 169, endPoint x: 926, endPoint y: 211, distance: 213.2
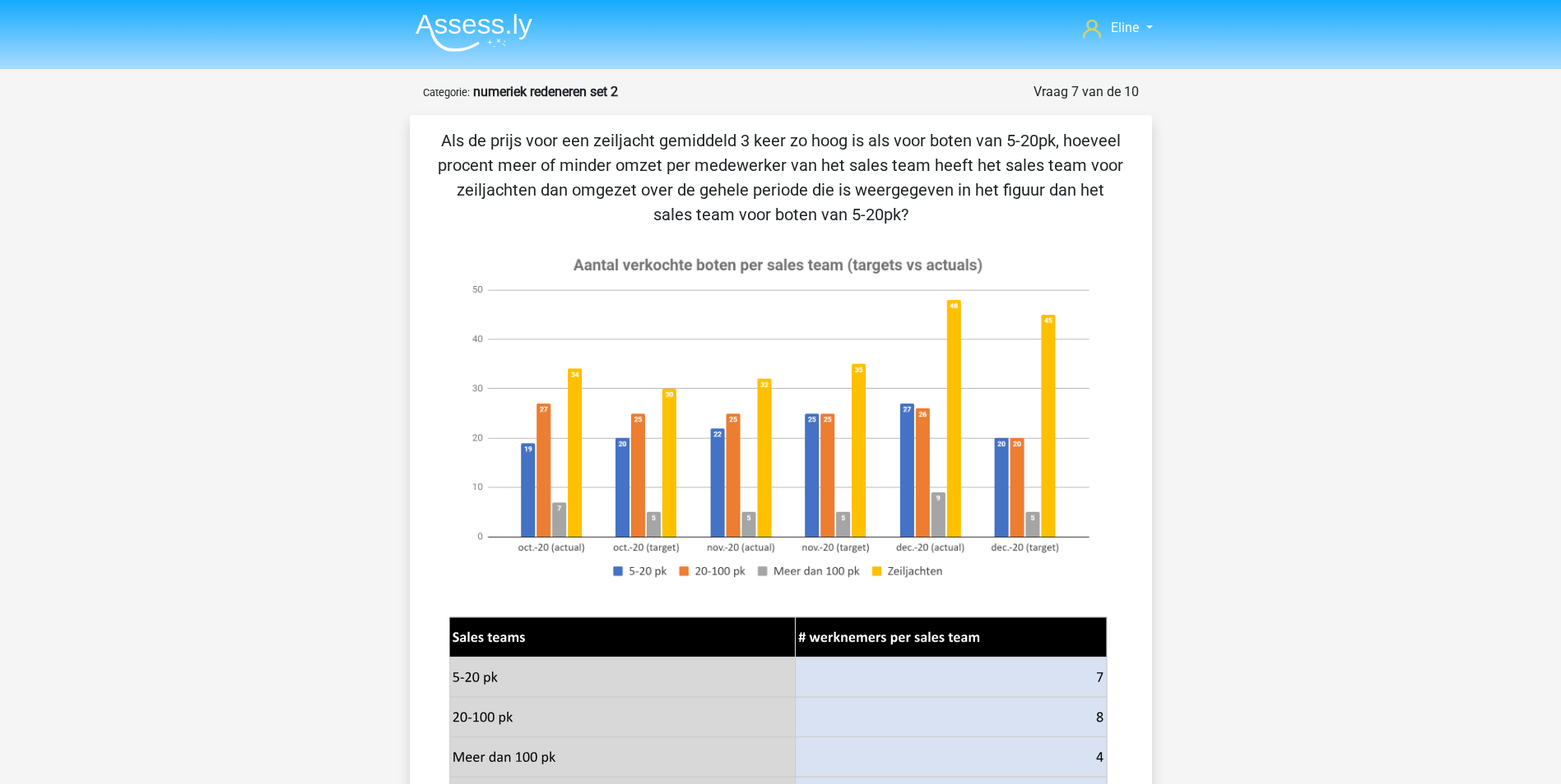
click at [926, 211] on p "Als de prijs voor een zeiljacht gemiddeld 3 keer zo hoog is als voor boten van …" at bounding box center [780, 177] width 689 height 98
drag, startPoint x: 612, startPoint y: 197, endPoint x: 989, endPoint y: 213, distance: 377.3
click at [989, 213] on p "Als de prijs voor een zeiljacht gemiddeld 3 keer zo hoog is als voor boten van …" at bounding box center [780, 177] width 689 height 98
click at [987, 215] on p "Als de prijs voor een zeiljacht gemiddeld 3 keer zo hoog is als voor boten van …" at bounding box center [780, 177] width 689 height 98
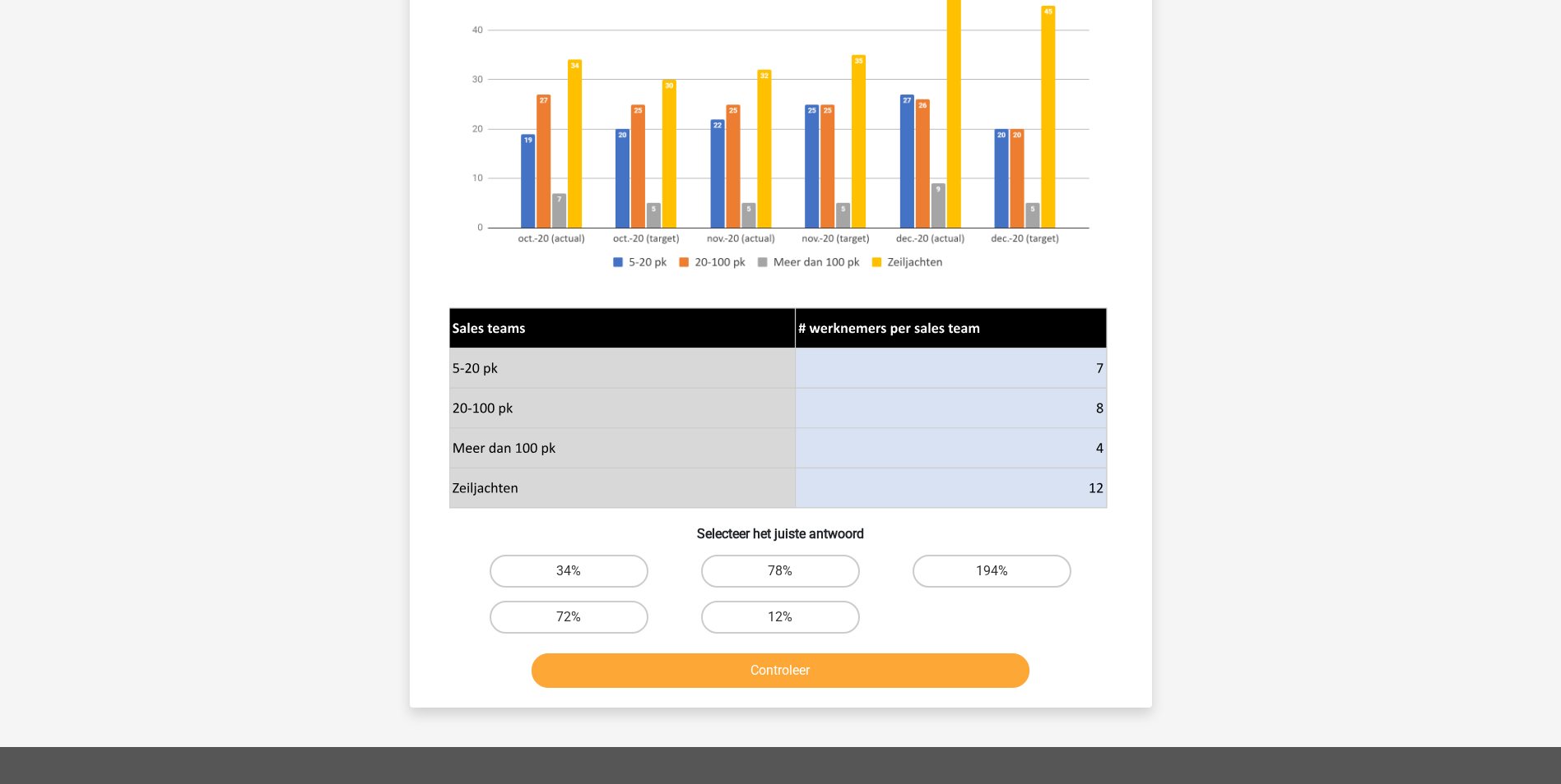
scroll to position [329, 0]
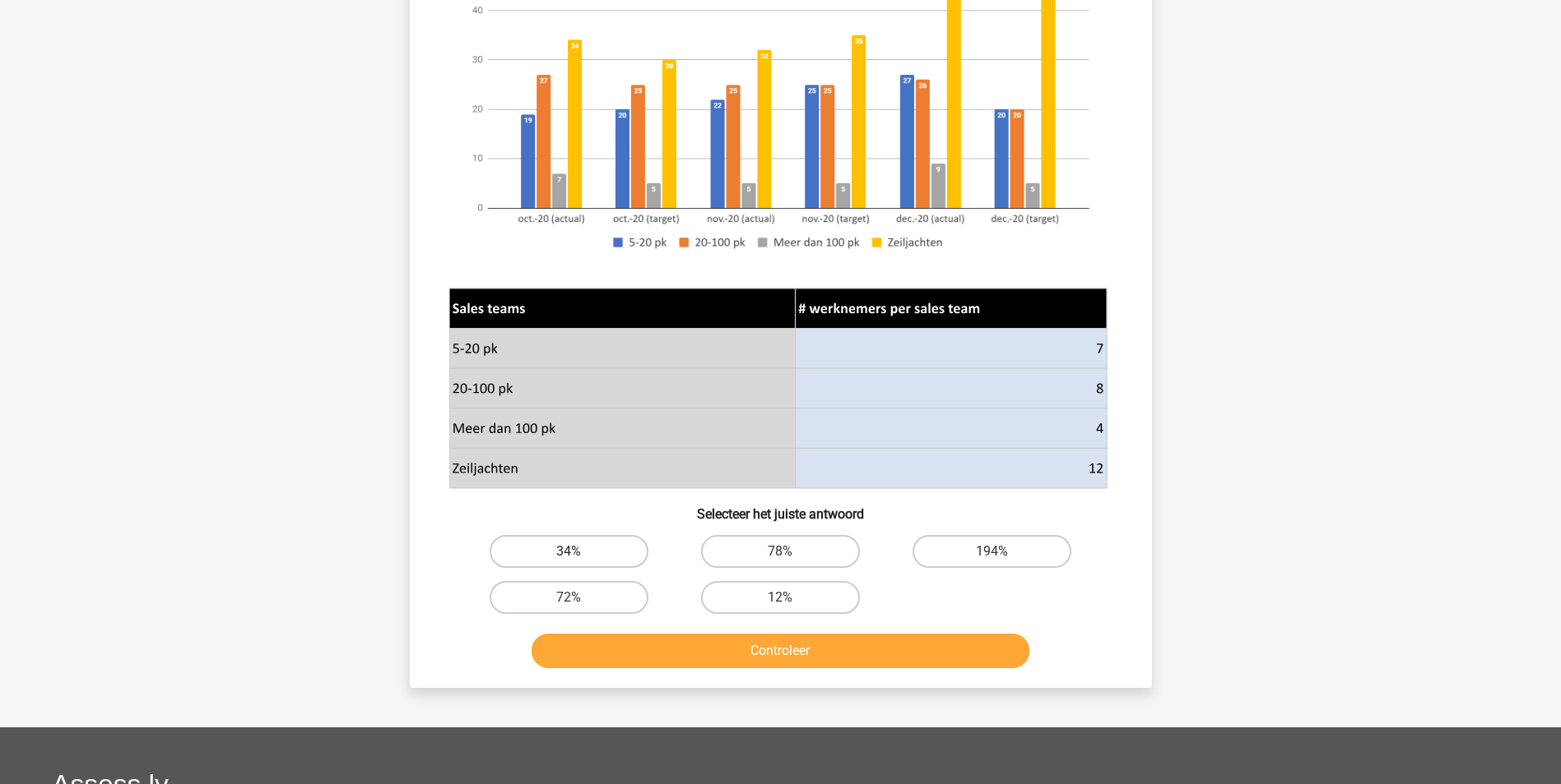
click at [622, 554] on label "34%" at bounding box center [569, 551] width 159 height 33
click at [579, 554] on input "34%" at bounding box center [574, 556] width 11 height 11
radio input "true"
click at [629, 641] on button "Controleer" at bounding box center [780, 651] width 498 height 35
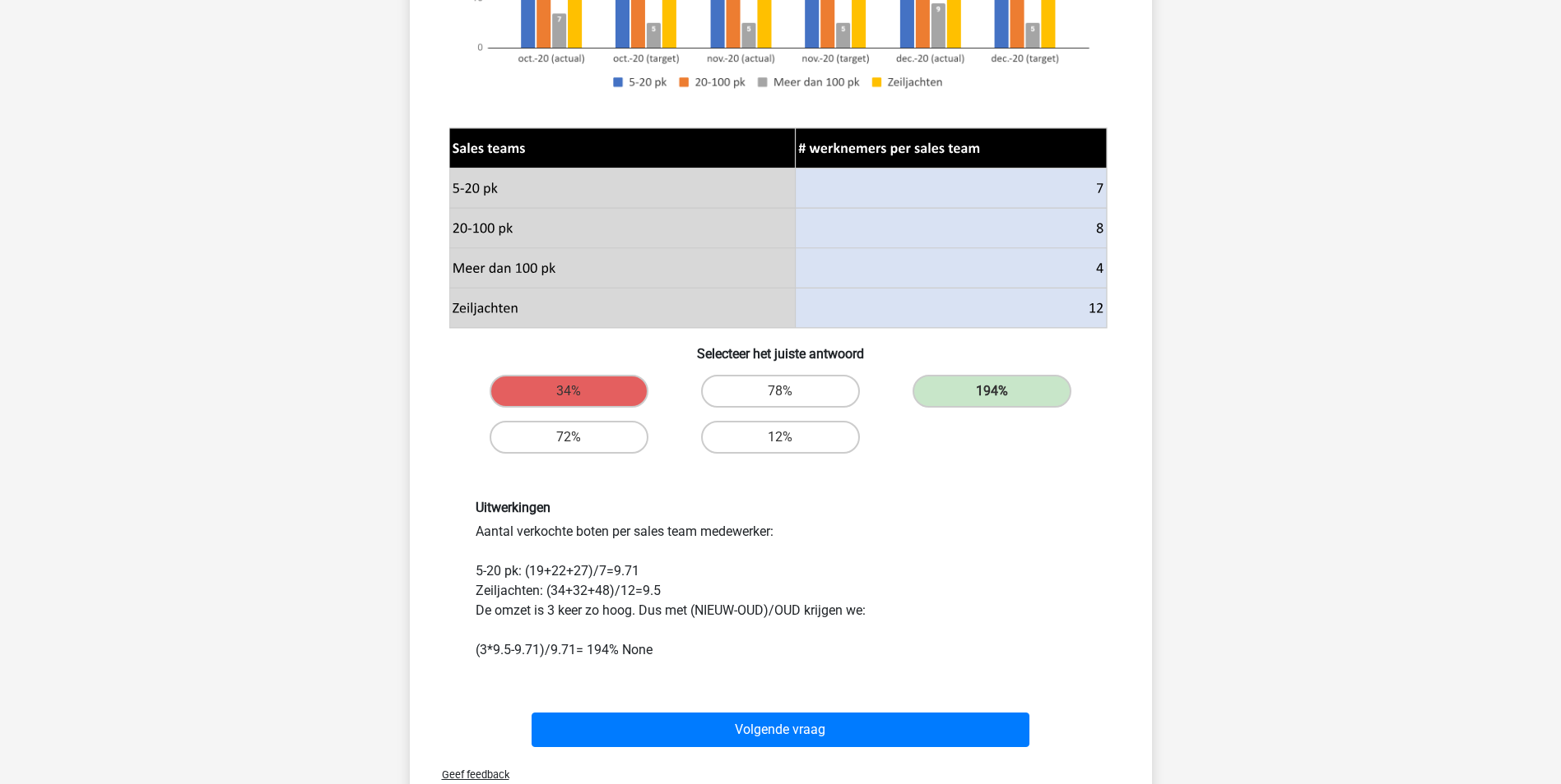
scroll to position [493, 0]
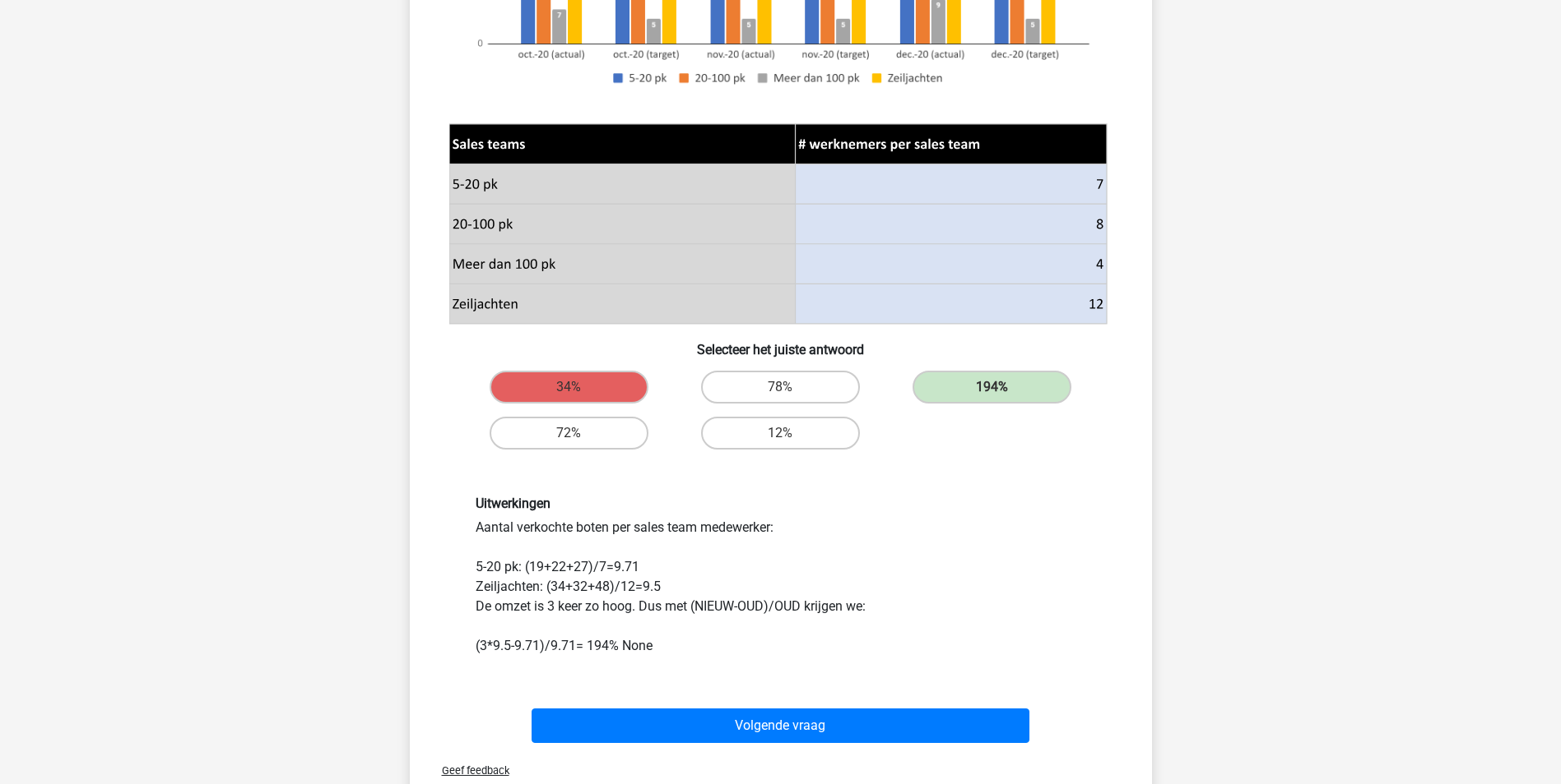
drag, startPoint x: 551, startPoint y: 525, endPoint x: 681, endPoint y: 535, distance: 130.4
click at [681, 535] on div "Uitwerkingen Aantal verkochte boten per sales team medewerker: 5-20 pk: (19+22+…" at bounding box center [780, 575] width 635 height 160
drag, startPoint x: 681, startPoint y: 535, endPoint x: 692, endPoint y: 576, distance: 42.4
click at [692, 576] on div "Uitwerkingen Aantal verkochte boten per sales team medewerker: 5-20 pk: (19+22+…" at bounding box center [780, 575] width 635 height 160
drag, startPoint x: 624, startPoint y: 559, endPoint x: 633, endPoint y: 596, distance: 38.1
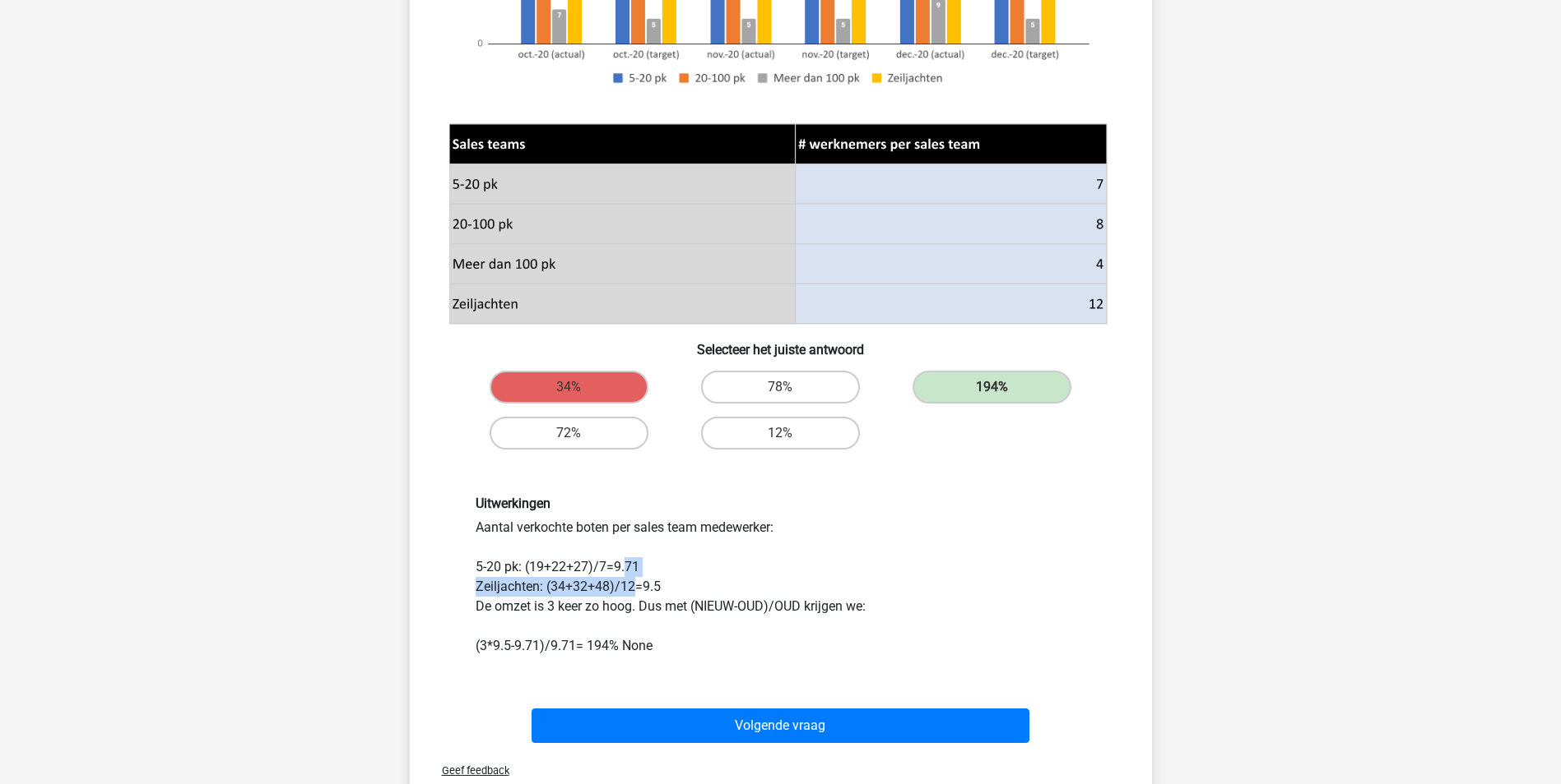
click at [633, 596] on div "Uitwerkingen Aantal verkochte boten per sales team medewerker: 5-20 pk: (19+22+…" at bounding box center [780, 575] width 635 height 160
drag, startPoint x: 633, startPoint y: 596, endPoint x: 499, endPoint y: 591, distance: 134.1
click at [499, 591] on div "Uitwerkingen Aantal verkochte boten per sales team medewerker: 5-20 pk: (19+22+…" at bounding box center [780, 575] width 635 height 160
drag, startPoint x: 503, startPoint y: 602, endPoint x: 820, endPoint y: 616, distance: 317.3
click at [820, 616] on div "Uitwerkingen Aantal verkochte boten per sales team medewerker: 5-20 pk: (19+22+…" at bounding box center [780, 575] width 635 height 160
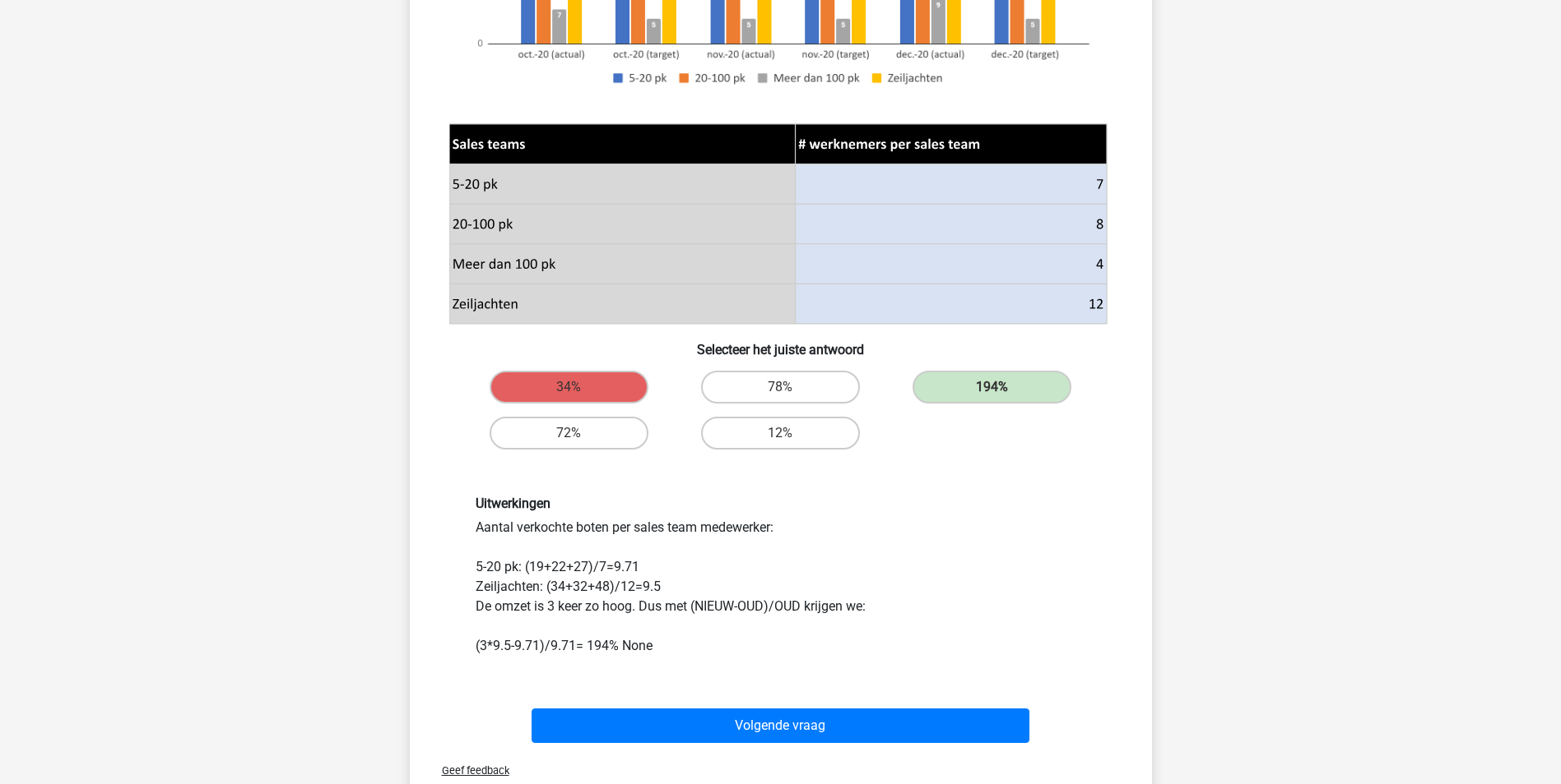
drag, startPoint x: 820, startPoint y: 616, endPoint x: 757, endPoint y: 563, distance: 82.3
click at [759, 564] on div "Uitwerkingen Aantal verkochte boten per sales team medewerker: 5-20 pk: (19+22+…" at bounding box center [780, 575] width 635 height 160
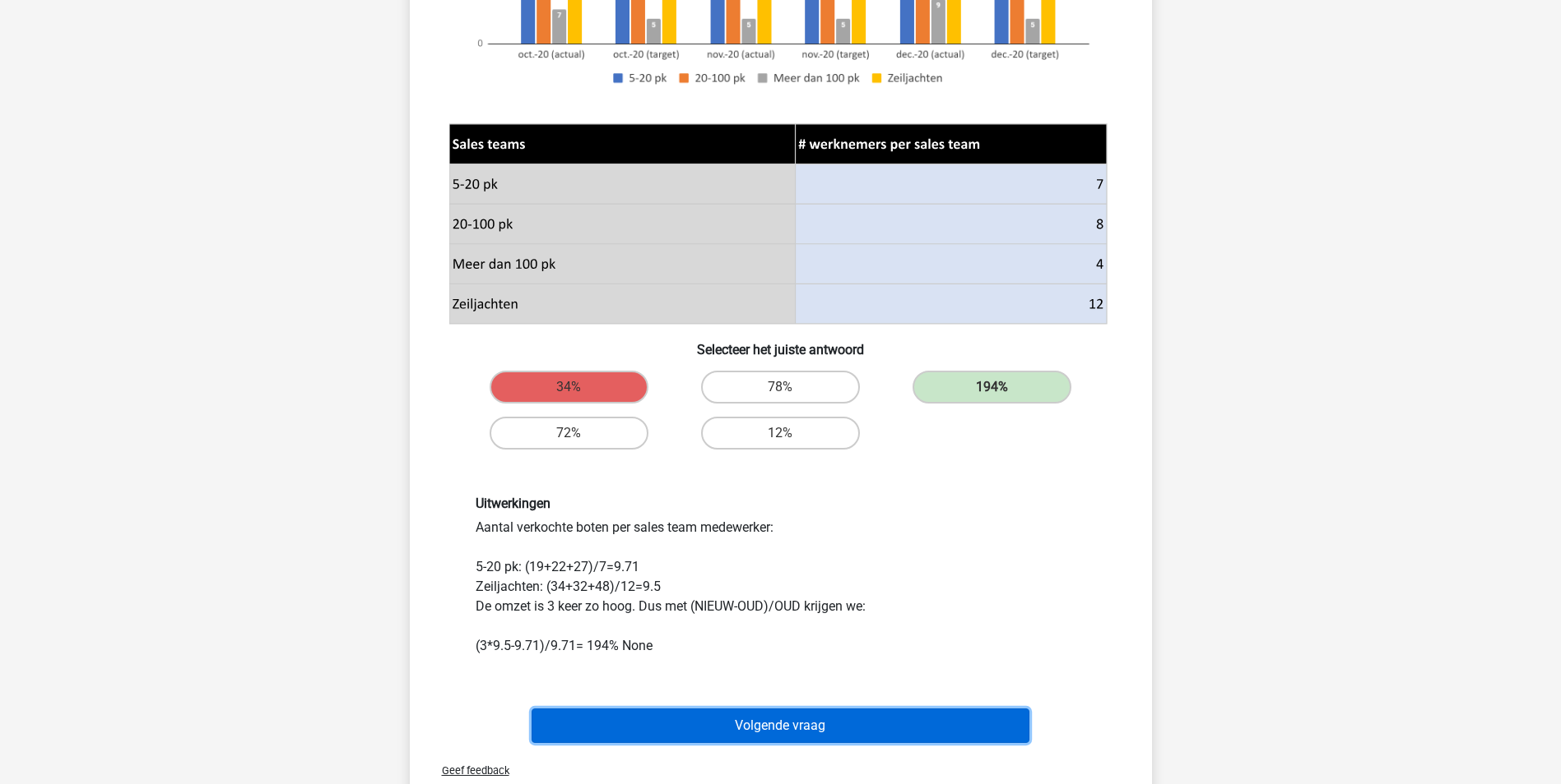
click at [737, 732] on button "Volgende vraag" at bounding box center [780, 725] width 498 height 35
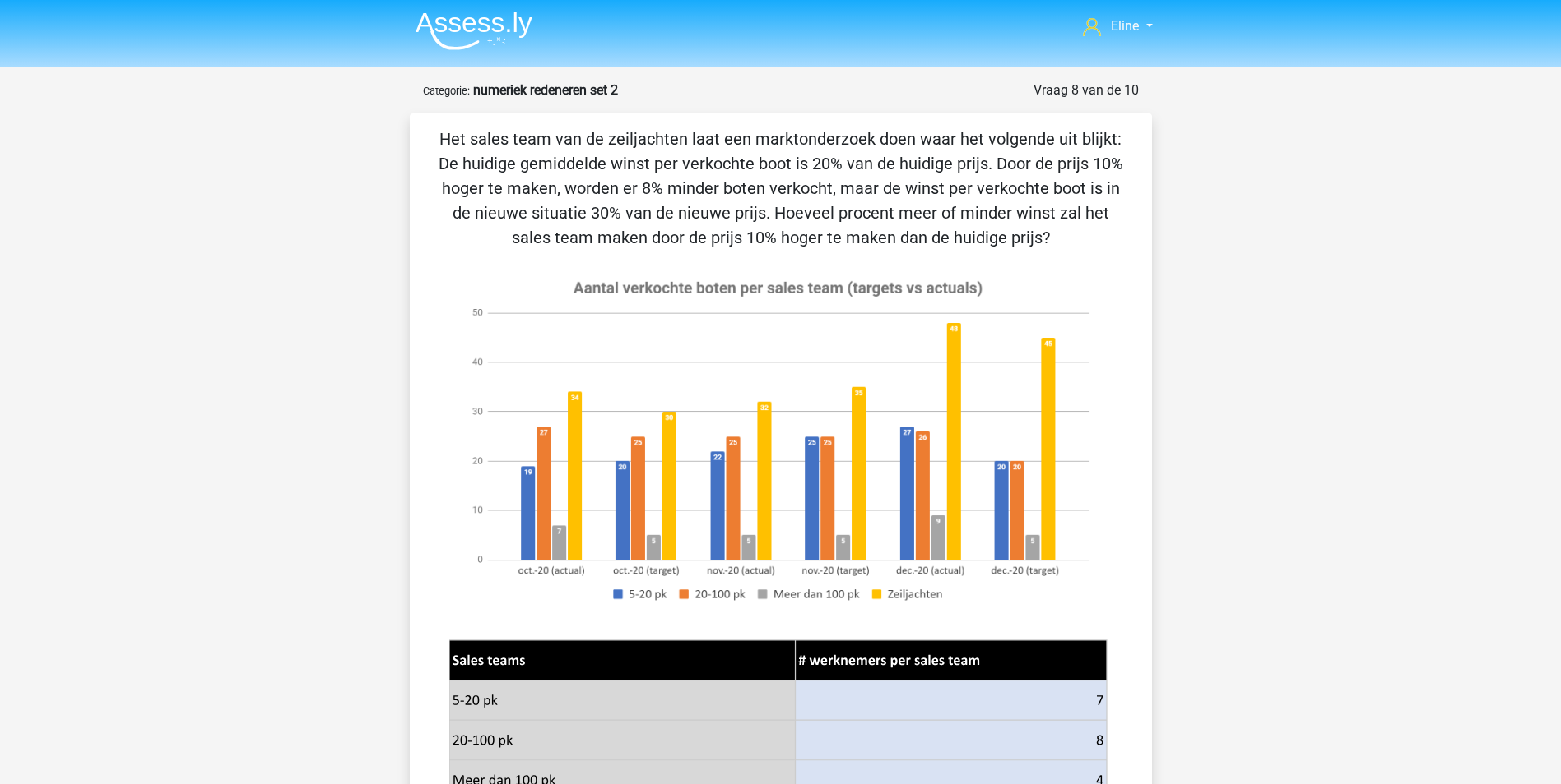
scroll to position [0, 0]
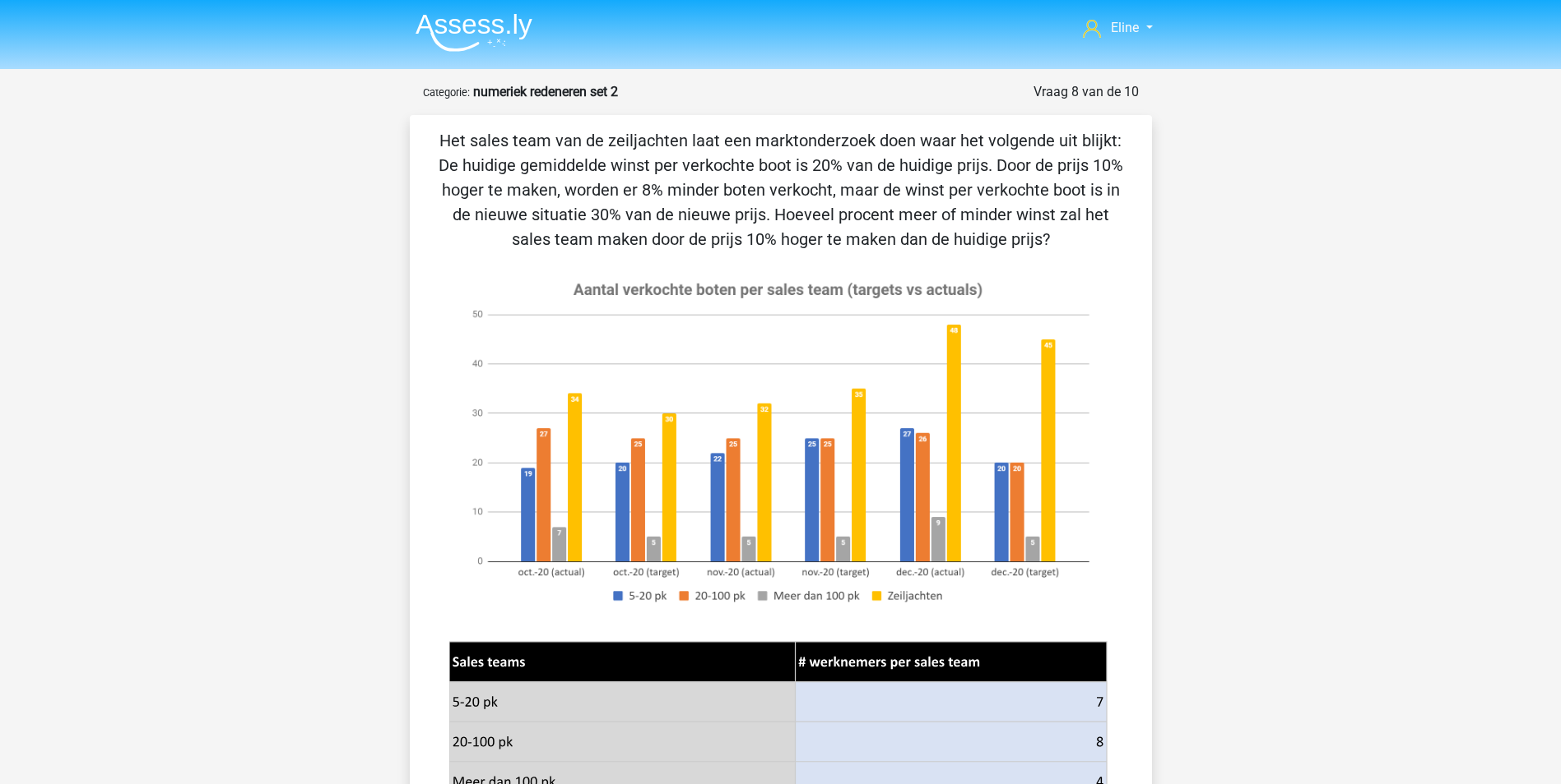
drag, startPoint x: 574, startPoint y: 138, endPoint x: 780, endPoint y: 242, distance: 230.8
click at [780, 242] on p "Het sales team van de zeiljachten laat een marktonderzoek doen waar het volgend…" at bounding box center [780, 190] width 689 height 123
drag, startPoint x: 780, startPoint y: 242, endPoint x: 703, endPoint y: 194, distance: 90.7
click at [703, 195] on p "Het sales team van de zeiljachten laat een marktonderzoek doen waar het volgend…" at bounding box center [780, 190] width 689 height 123
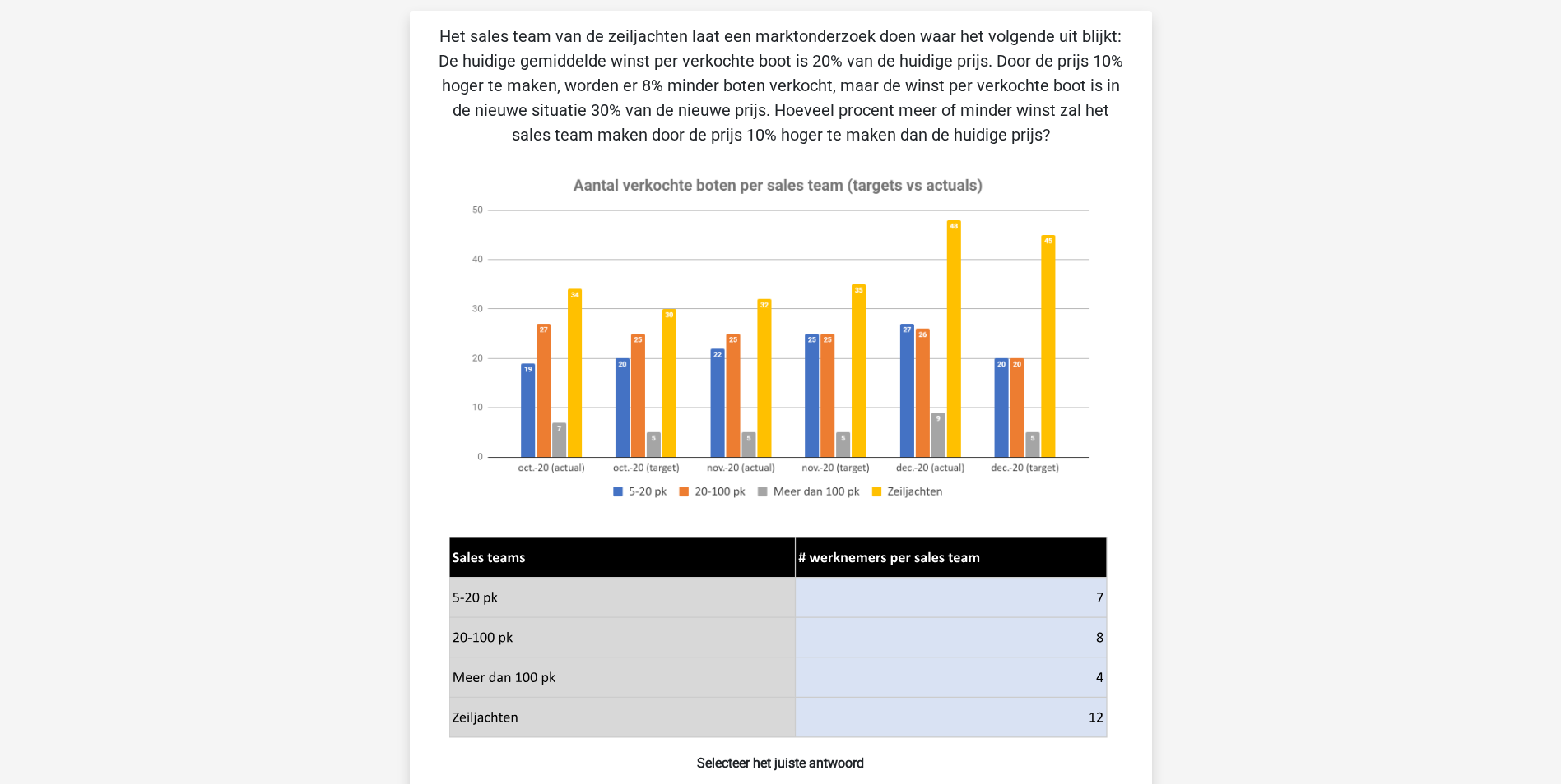
scroll to position [329, 0]
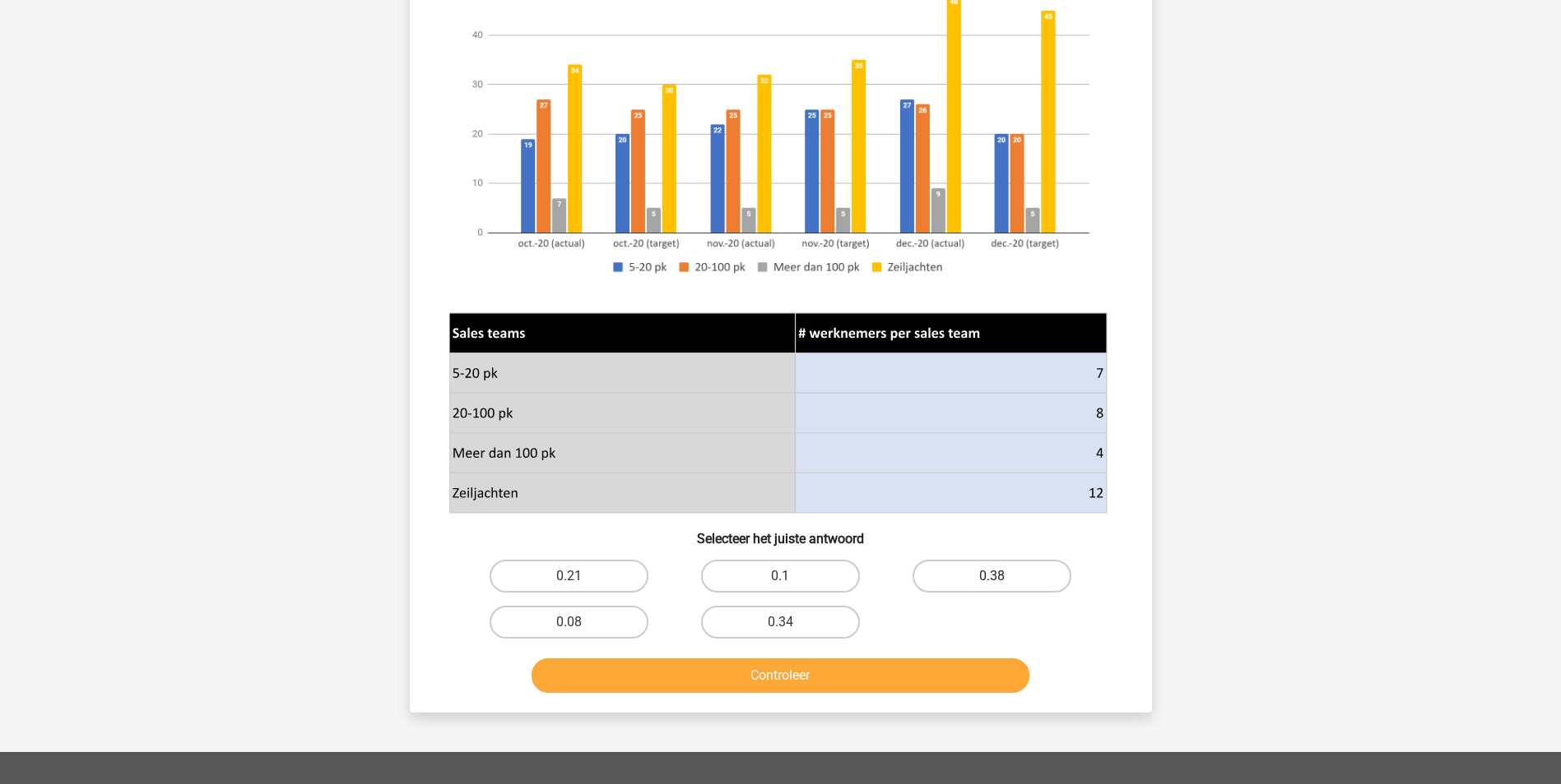
click at [940, 578] on label "0.38" at bounding box center [992, 575] width 159 height 33
click at [992, 578] on input "0.38" at bounding box center [997, 581] width 11 height 11
radio input "true"
click at [870, 680] on button "Controleer" at bounding box center [780, 676] width 498 height 35
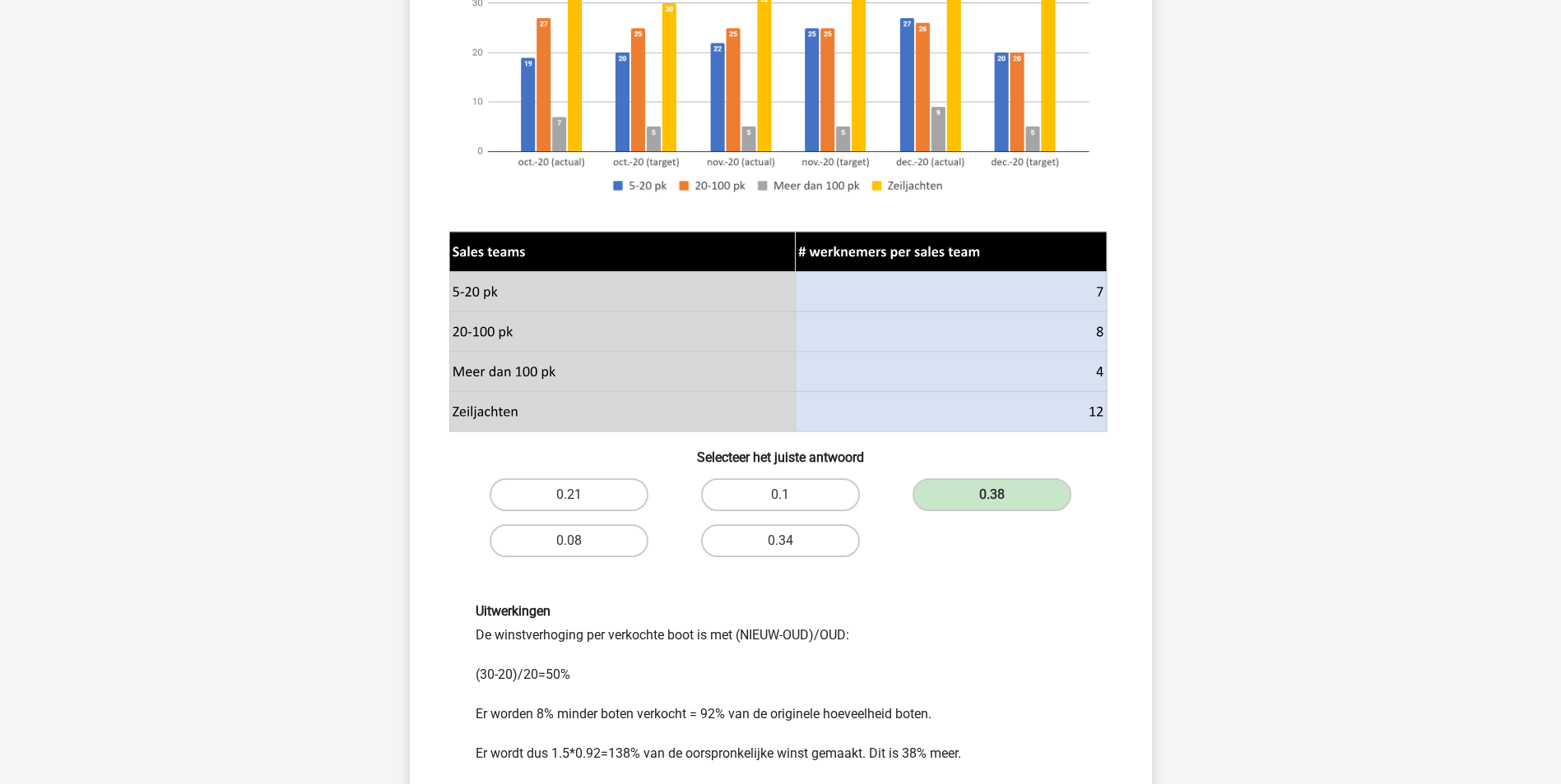
scroll to position [411, 0]
drag, startPoint x: 608, startPoint y: 629, endPoint x: 732, endPoint y: 636, distance: 124.2
click at [732, 636] on div "Uitwerkingen De winstverhoging per verkochte boot is met (NIEUW-OUD)/OUD: (30-2…" at bounding box center [780, 682] width 635 height 160
drag, startPoint x: 732, startPoint y: 636, endPoint x: 720, endPoint y: 685, distance: 50.4
click at [725, 685] on div "Uitwerkingen De winstverhoging per verkochte boot is met (NIEUW-OUD)/OUD: (30-2…" at bounding box center [780, 682] width 635 height 160
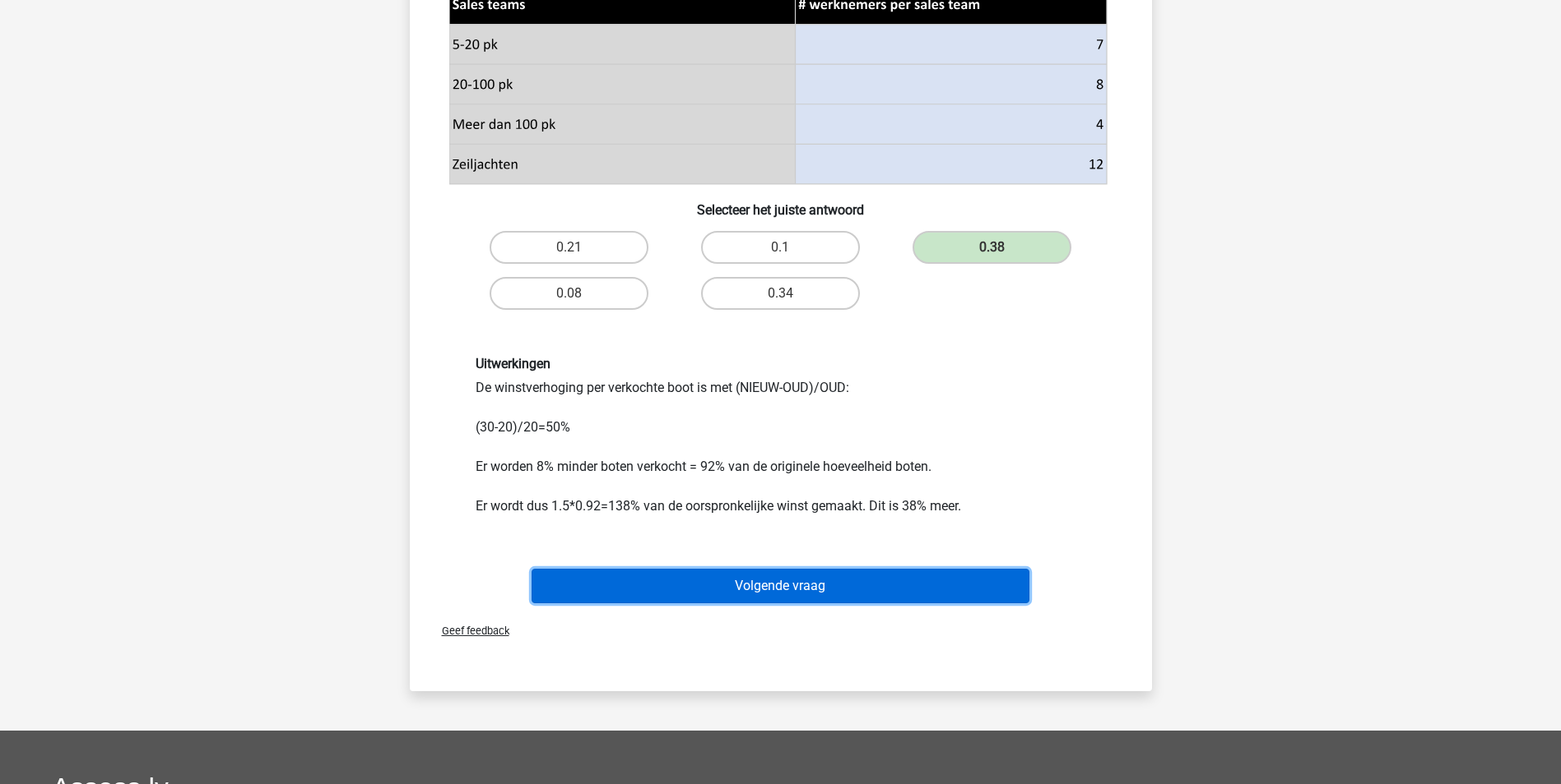
click at [832, 588] on button "Volgende vraag" at bounding box center [780, 586] width 498 height 35
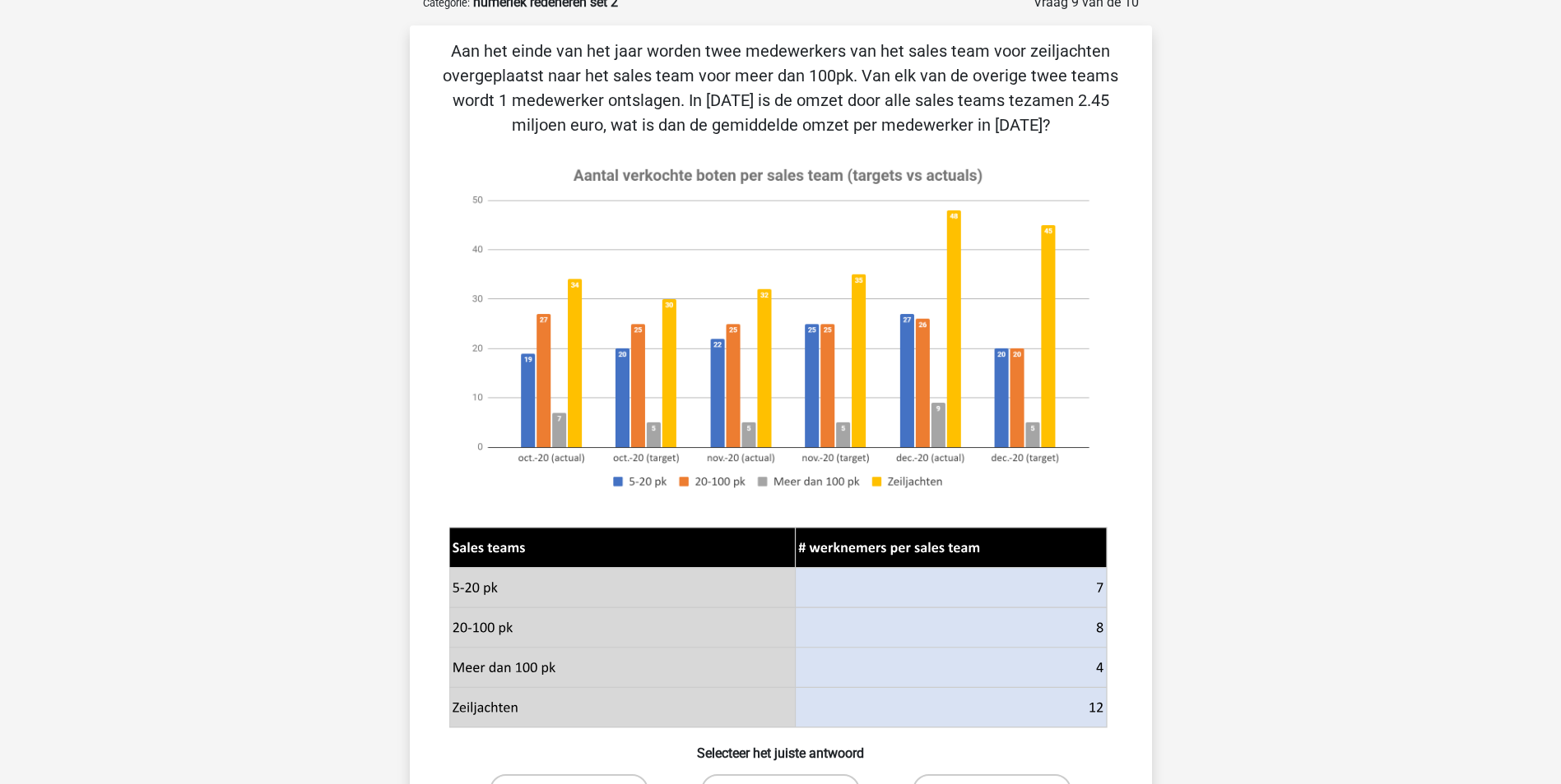
scroll to position [82, 0]
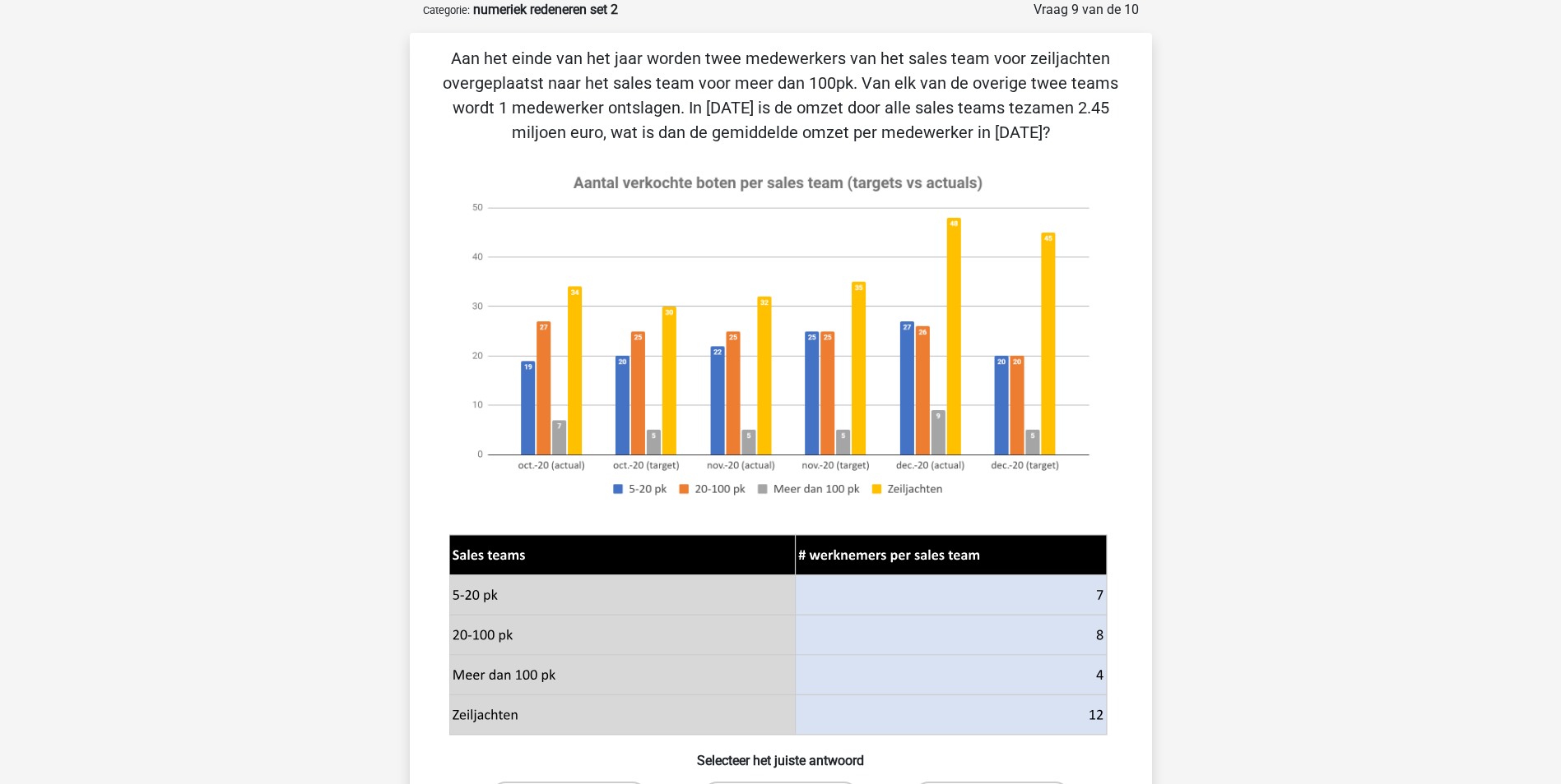
drag, startPoint x: 528, startPoint y: 57, endPoint x: 1023, endPoint y: 126, distance: 499.8
click at [1023, 126] on p "Aan het einde van het jaar worden twee medewerkers van het sales team voor zeil…" at bounding box center [780, 94] width 689 height 98
drag, startPoint x: 1023, startPoint y: 126, endPoint x: 903, endPoint y: 113, distance: 120.7
click at [904, 113] on p "Aan het einde van het jaar worden twee medewerkers van het sales team voor zeil…" at bounding box center [780, 94] width 689 height 98
drag, startPoint x: 721, startPoint y: 87, endPoint x: 1036, endPoint y: 85, distance: 315.0
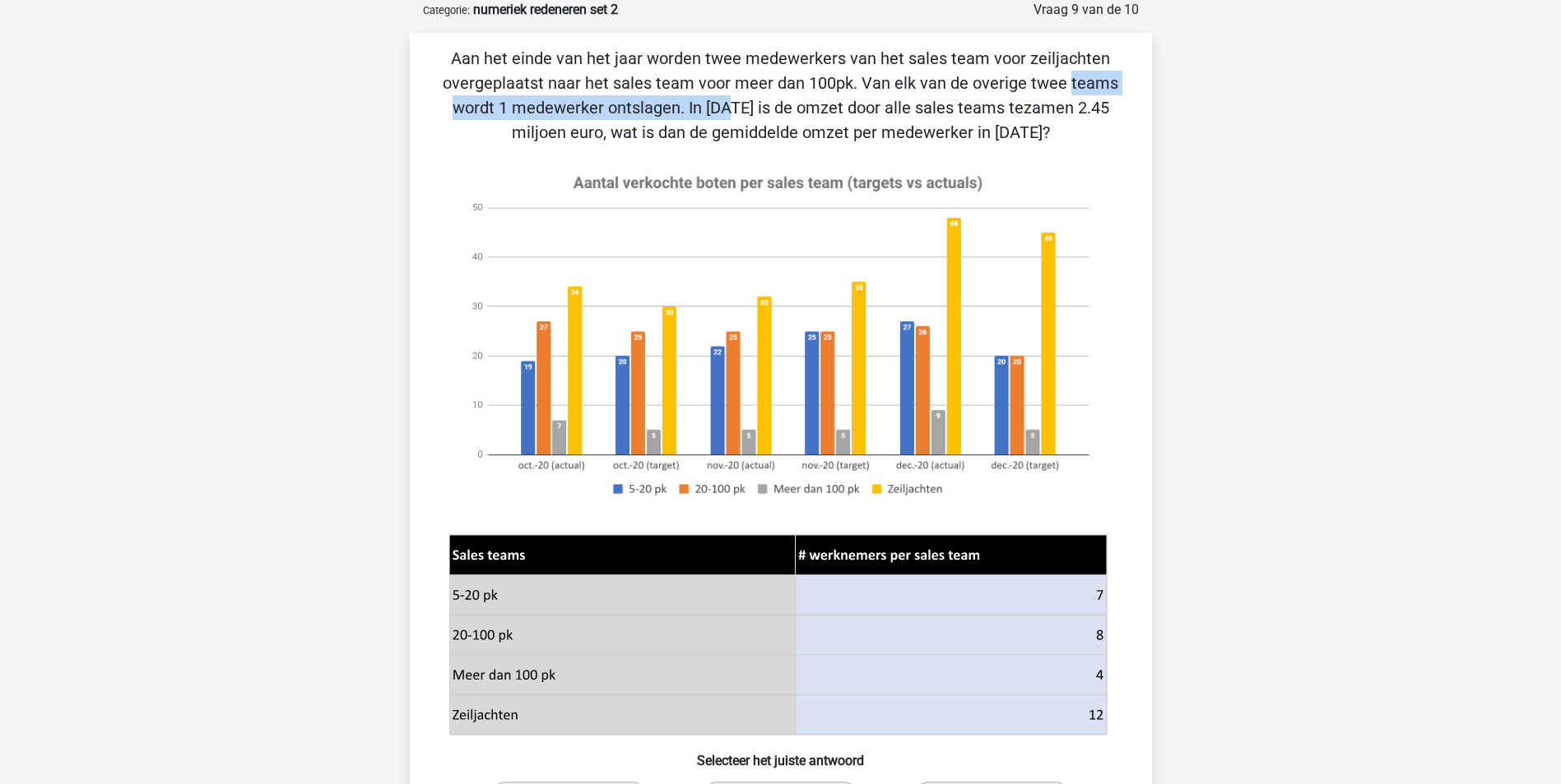
click at [1036, 85] on p "Aan het einde van het jaar worden twee medewerkers van het sales team voor zeil…" at bounding box center [780, 94] width 689 height 98
drag, startPoint x: 1036, startPoint y: 85, endPoint x: 904, endPoint y: 92, distance: 132.2
click at [904, 92] on p "Aan het einde van het jaar worden twee medewerkers van het sales team voor zeil…" at bounding box center [780, 94] width 689 height 98
drag, startPoint x: 586, startPoint y: 112, endPoint x: 1030, endPoint y: 122, distance: 444.1
click at [1030, 122] on p "Aan het einde van het jaar worden twee medewerkers van het sales team voor zeil…" at bounding box center [780, 94] width 689 height 98
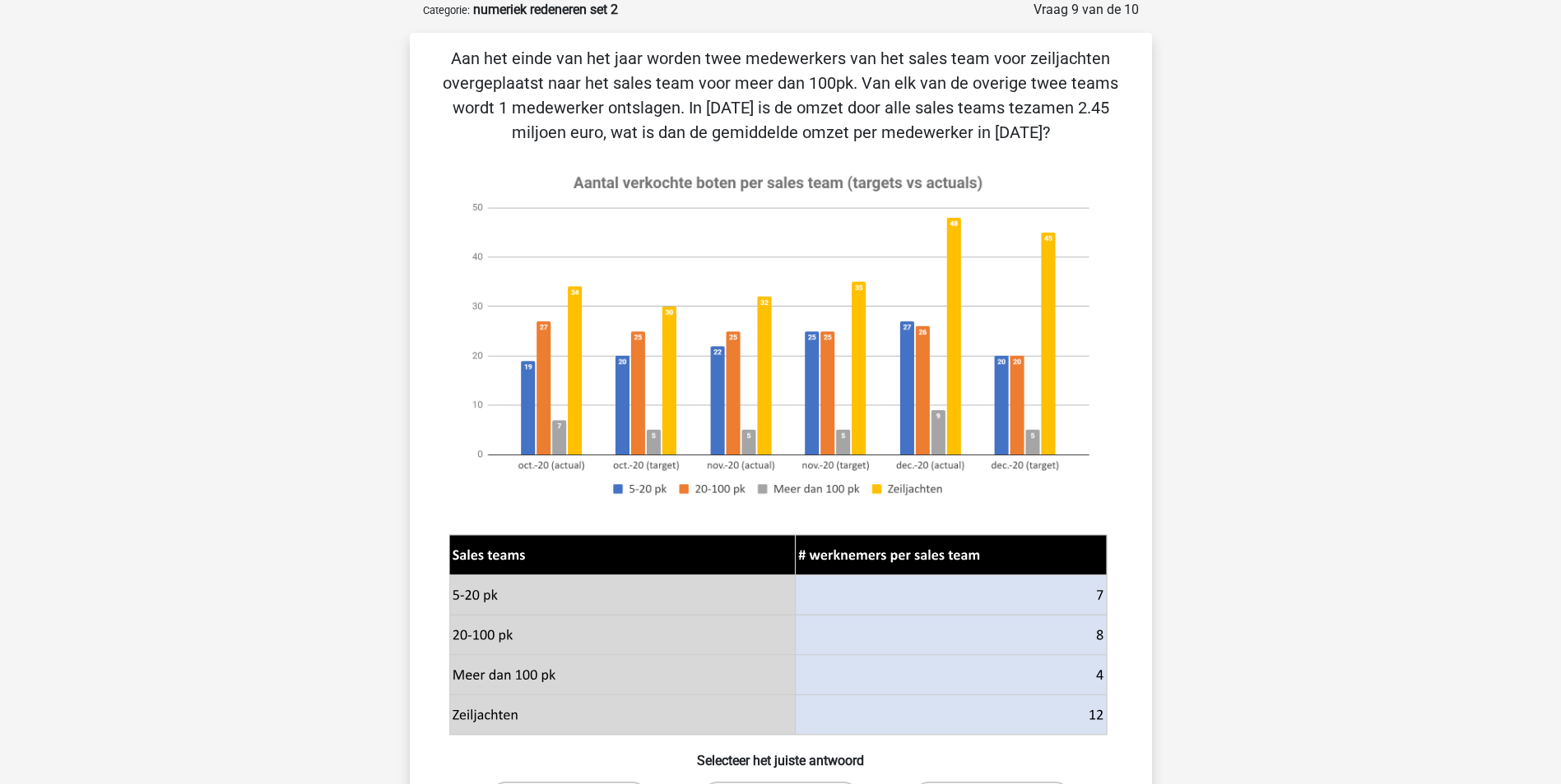
drag, startPoint x: 1030, startPoint y: 122, endPoint x: 975, endPoint y: 131, distance: 55.7
click at [992, 128] on p "Aan het einde van het jaar worden twee medewerkers van het sales team voor zeil…" at bounding box center [780, 94] width 689 height 98
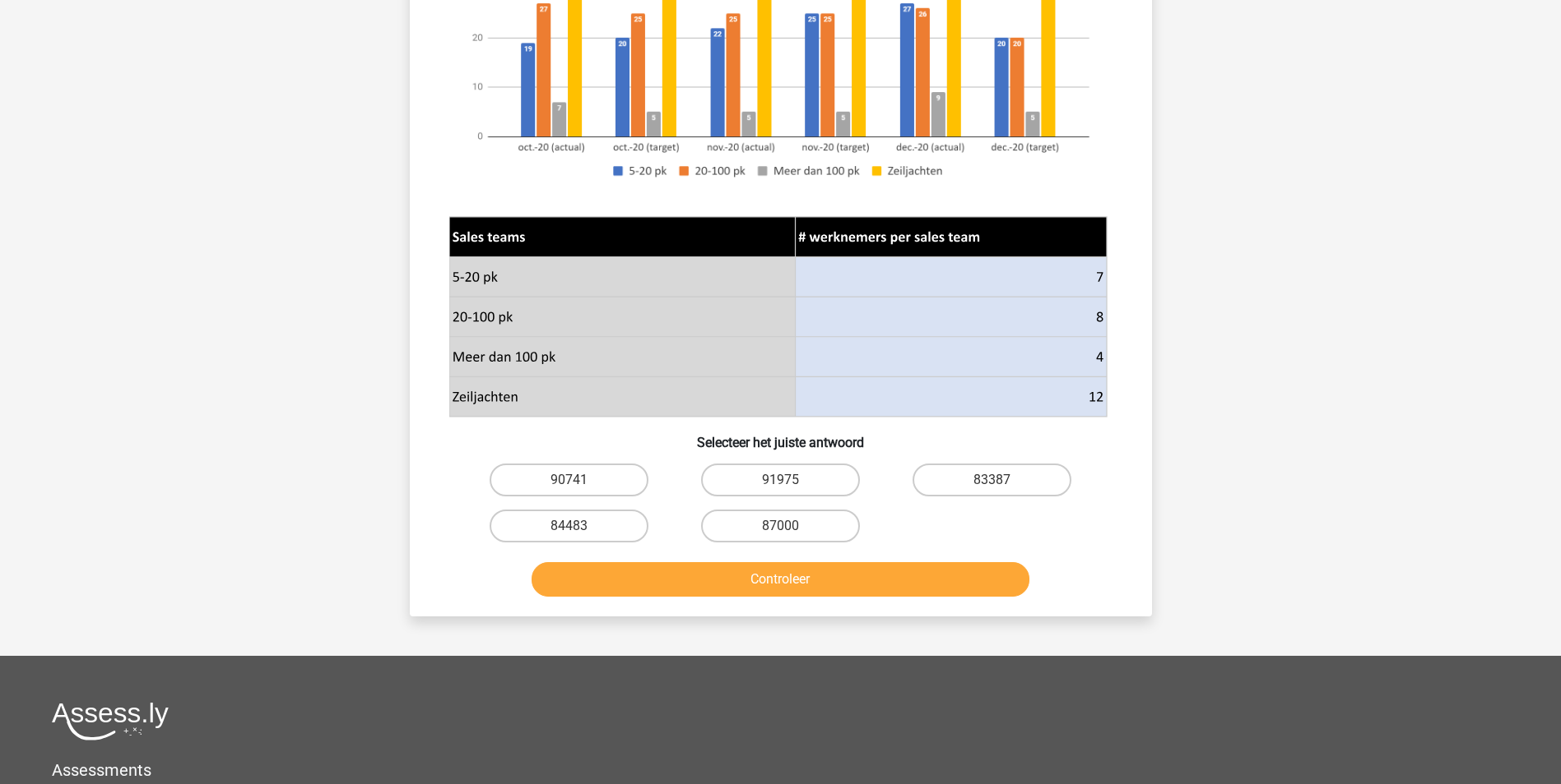
scroll to position [411, 0]
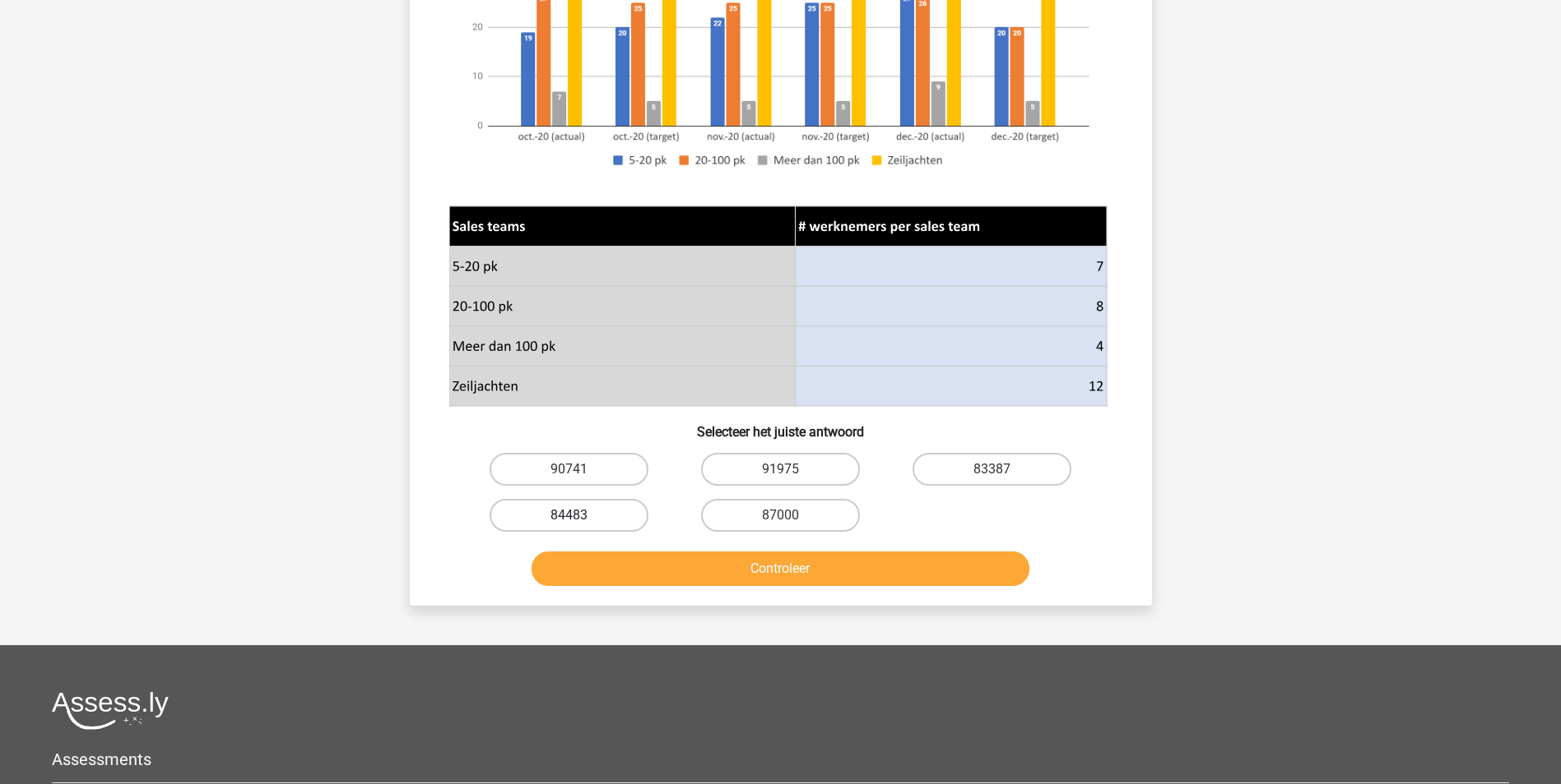
click at [595, 523] on label "84483" at bounding box center [569, 515] width 159 height 33
click at [579, 523] on input "84483" at bounding box center [574, 521] width 11 height 11
radio input "true"
click at [626, 568] on button "Controleer" at bounding box center [780, 568] width 498 height 35
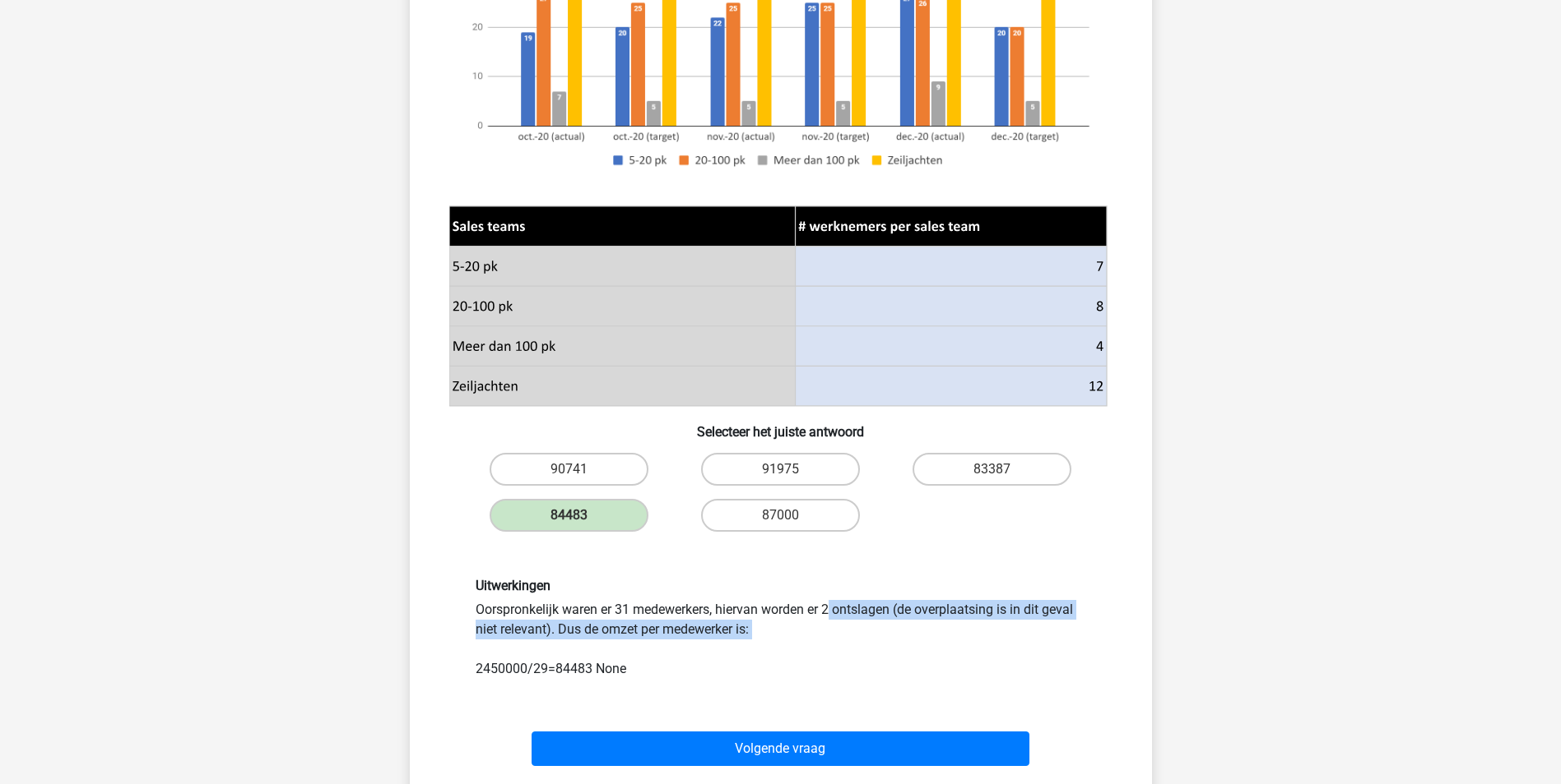
drag, startPoint x: 608, startPoint y: 609, endPoint x: 617, endPoint y: 656, distance: 47.9
click at [617, 656] on div "Uitwerkingen Oorspronkelijk waren er 31 medewerkers, hiervan worden er 2 ontsla…" at bounding box center [780, 629] width 635 height 101
click at [620, 655] on div "Uitwerkingen Oorspronkelijk waren er 31 medewerkers, hiervan worden er 2 ontsla…" at bounding box center [780, 629] width 635 height 101
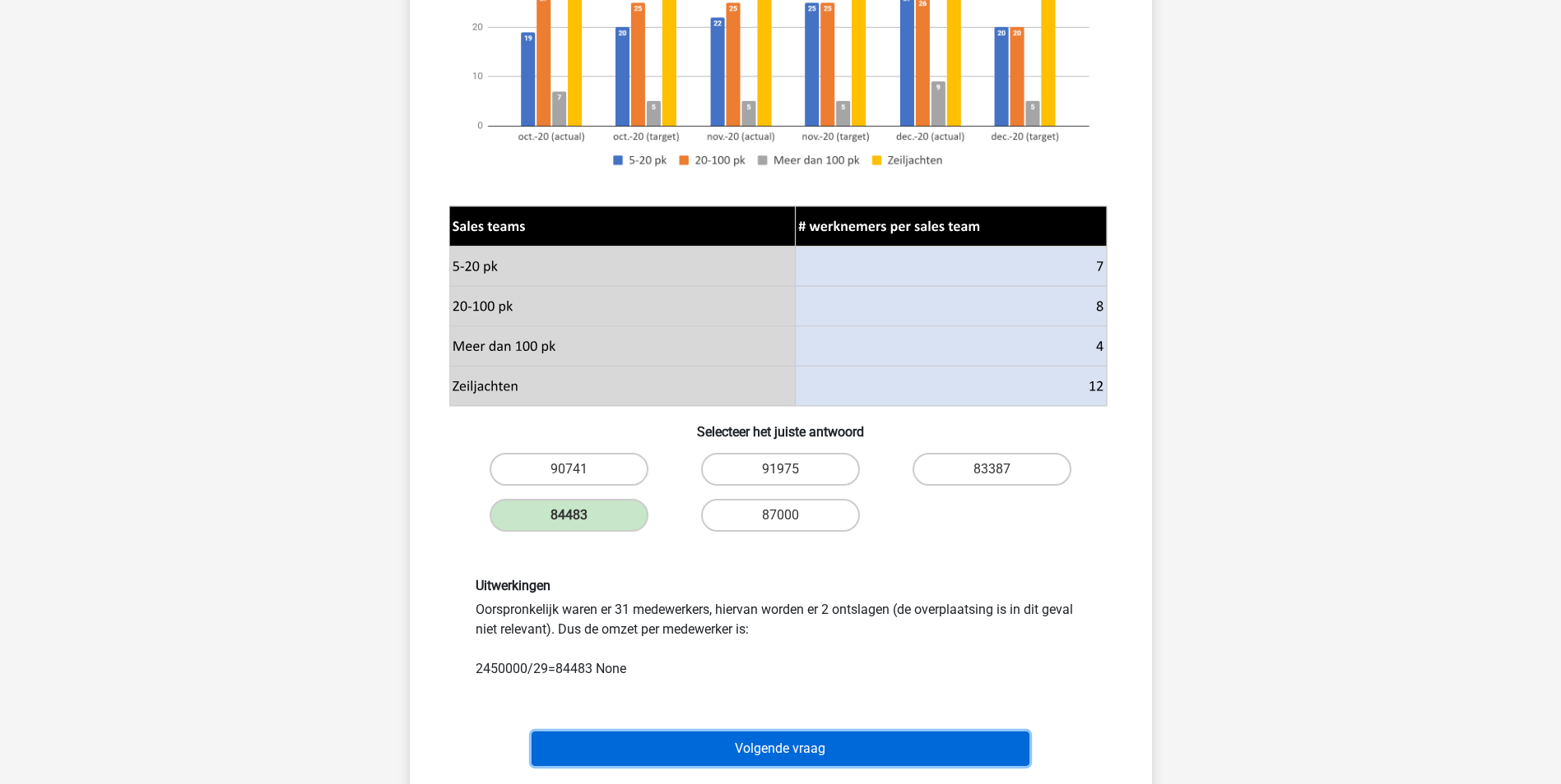
click at [722, 754] on button "Volgende vraag" at bounding box center [780, 748] width 498 height 35
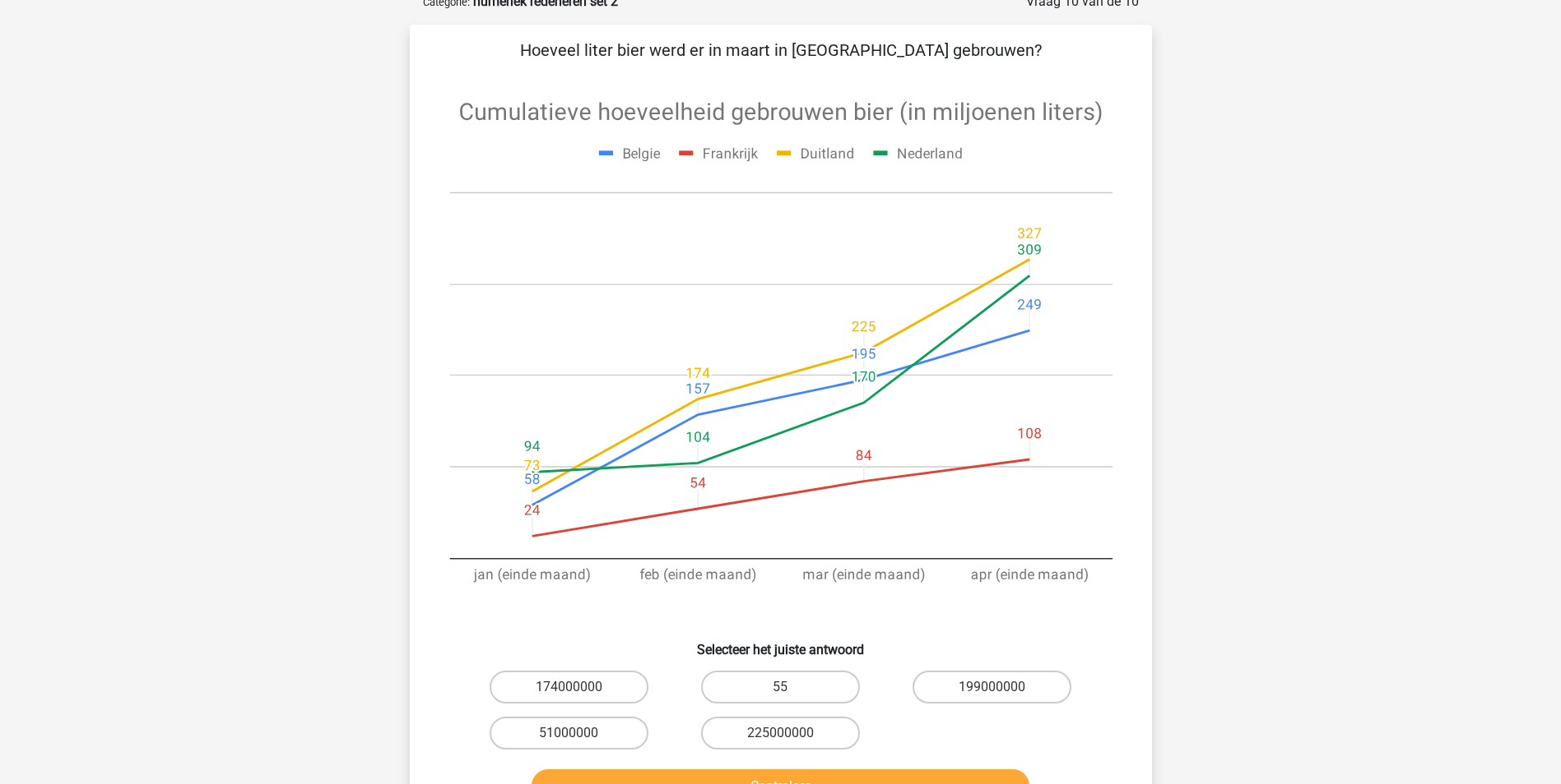
scroll to position [82, 0]
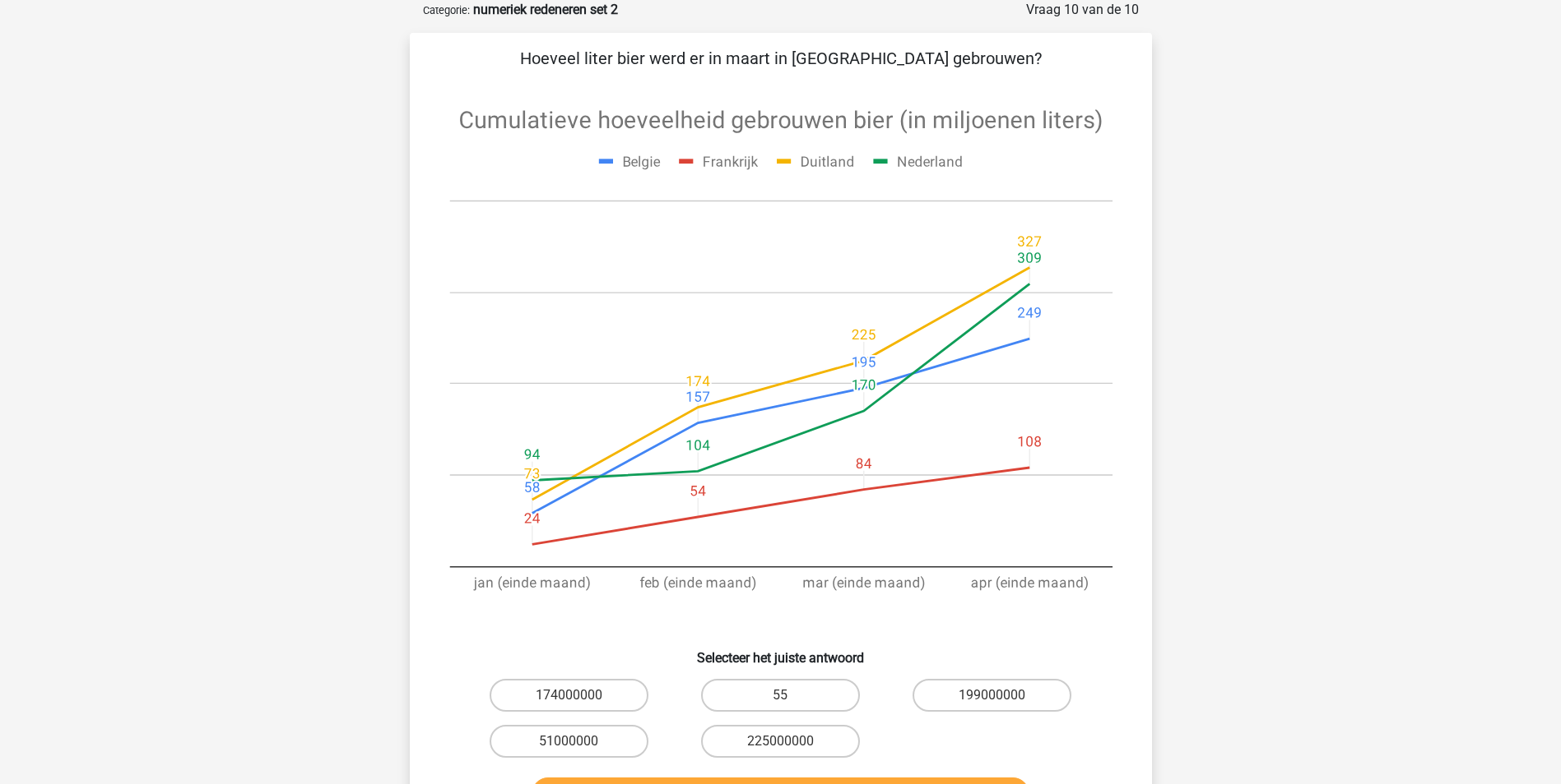
drag, startPoint x: 744, startPoint y: 55, endPoint x: 883, endPoint y: 60, distance: 139.1
click at [883, 60] on p "Hoeveel liter bier werd er in maart in Duitsland gebrouwen?" at bounding box center [780, 58] width 689 height 25
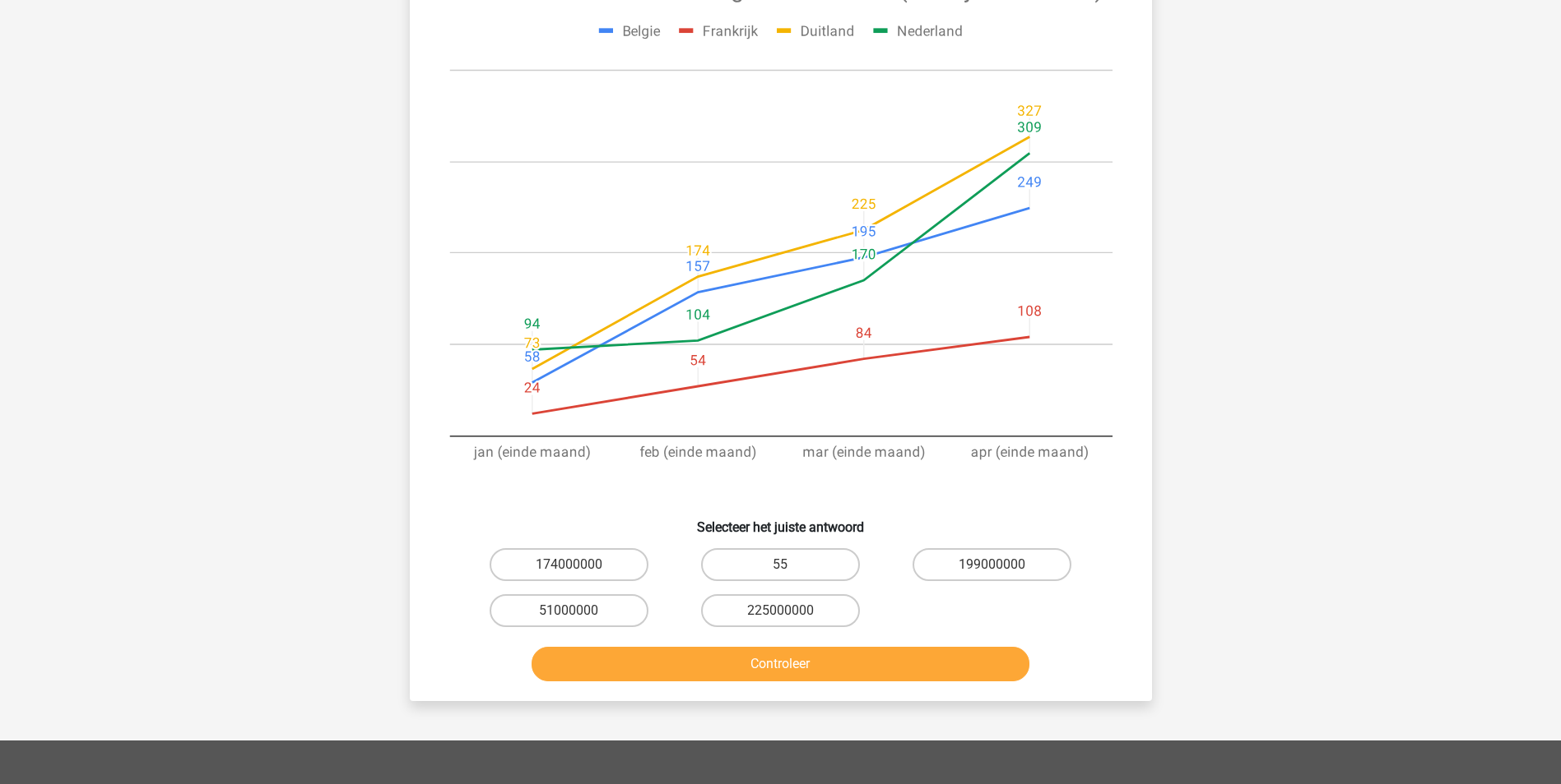
scroll to position [246, 0]
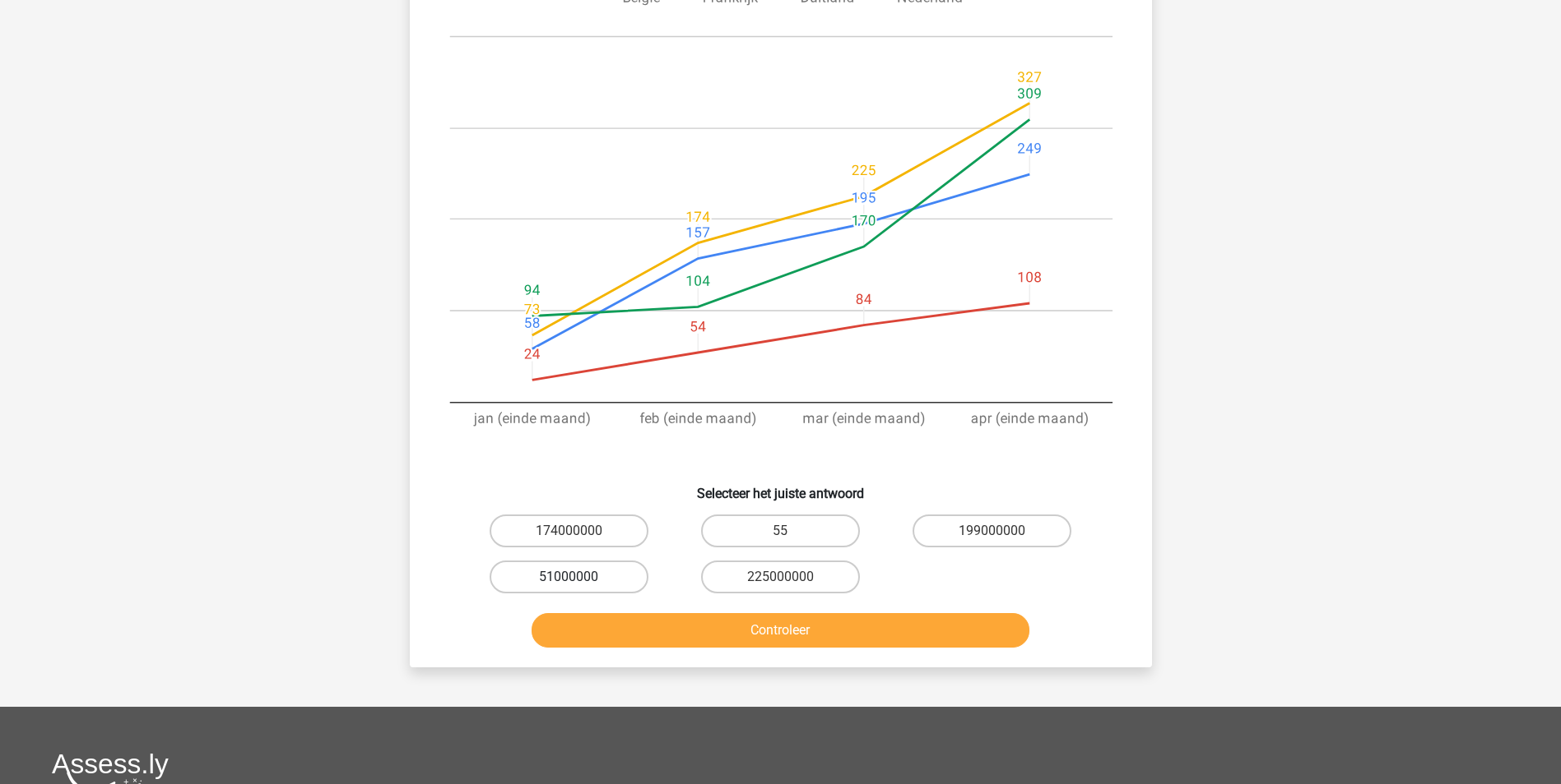
click at [570, 576] on label "51000000" at bounding box center [569, 576] width 159 height 33
click at [570, 577] on input "51000000" at bounding box center [574, 582] width 11 height 11
radio input "true"
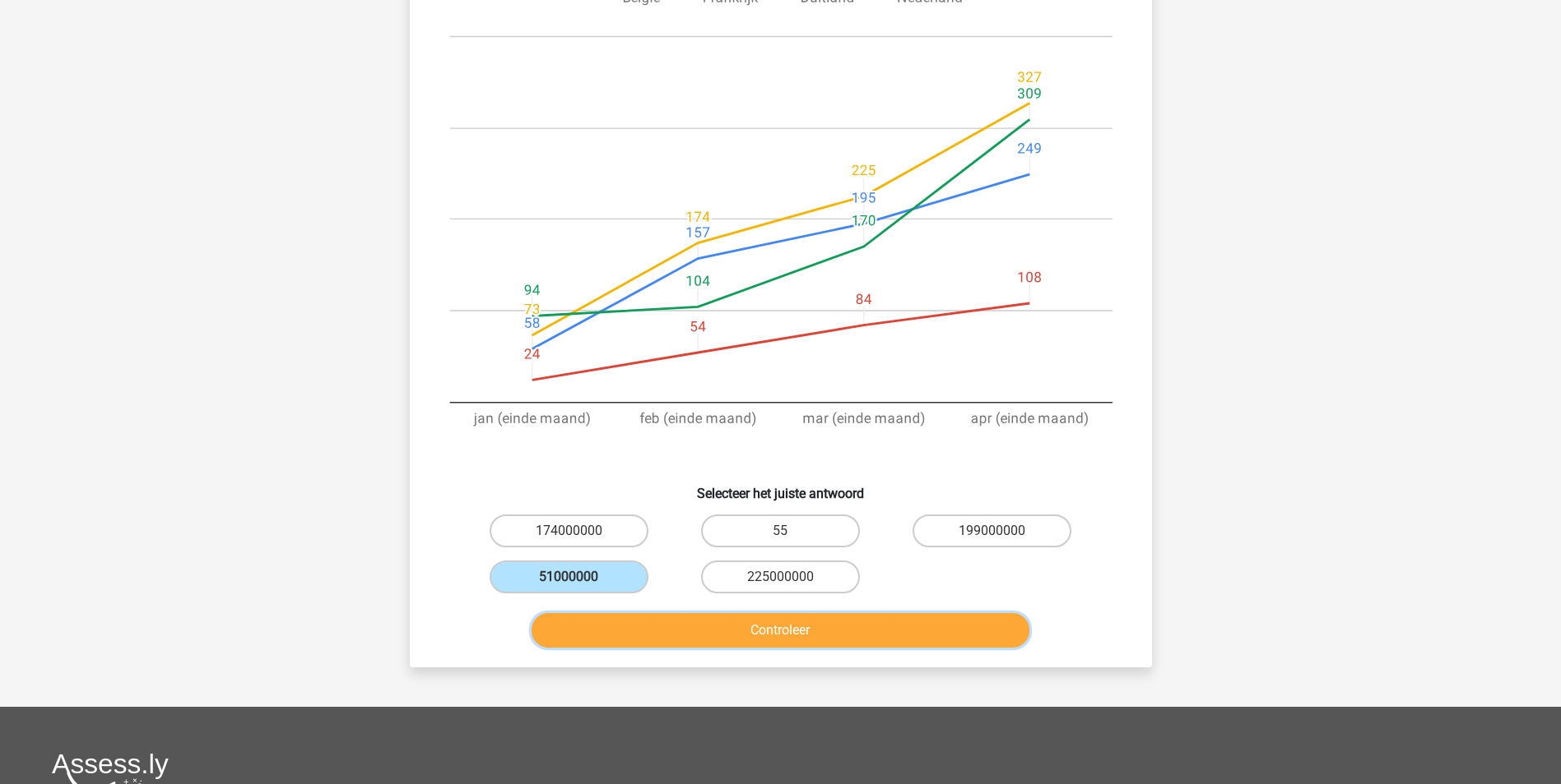
click at [608, 631] on button "Controleer" at bounding box center [780, 630] width 498 height 35
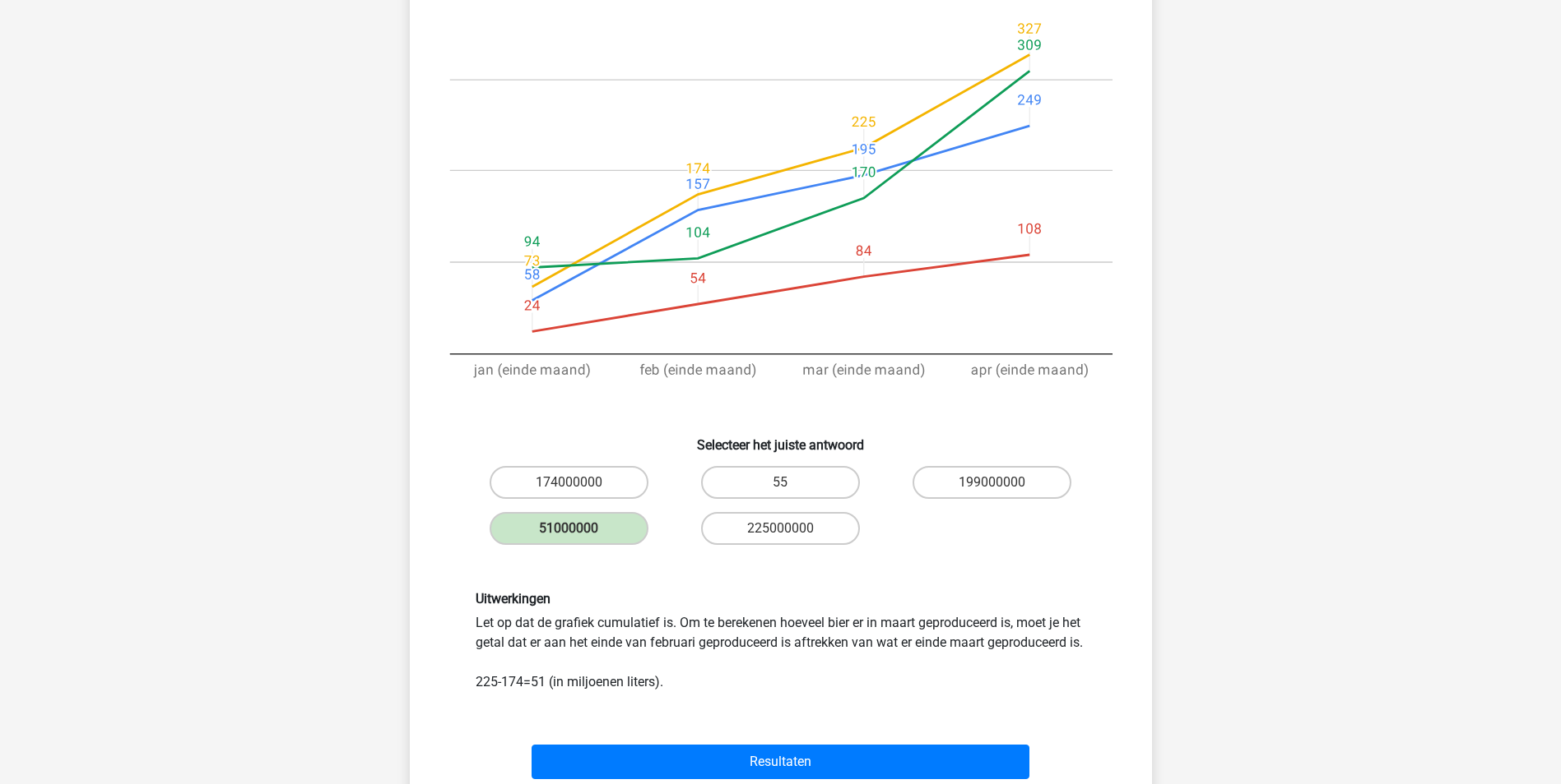
scroll to position [329, 0]
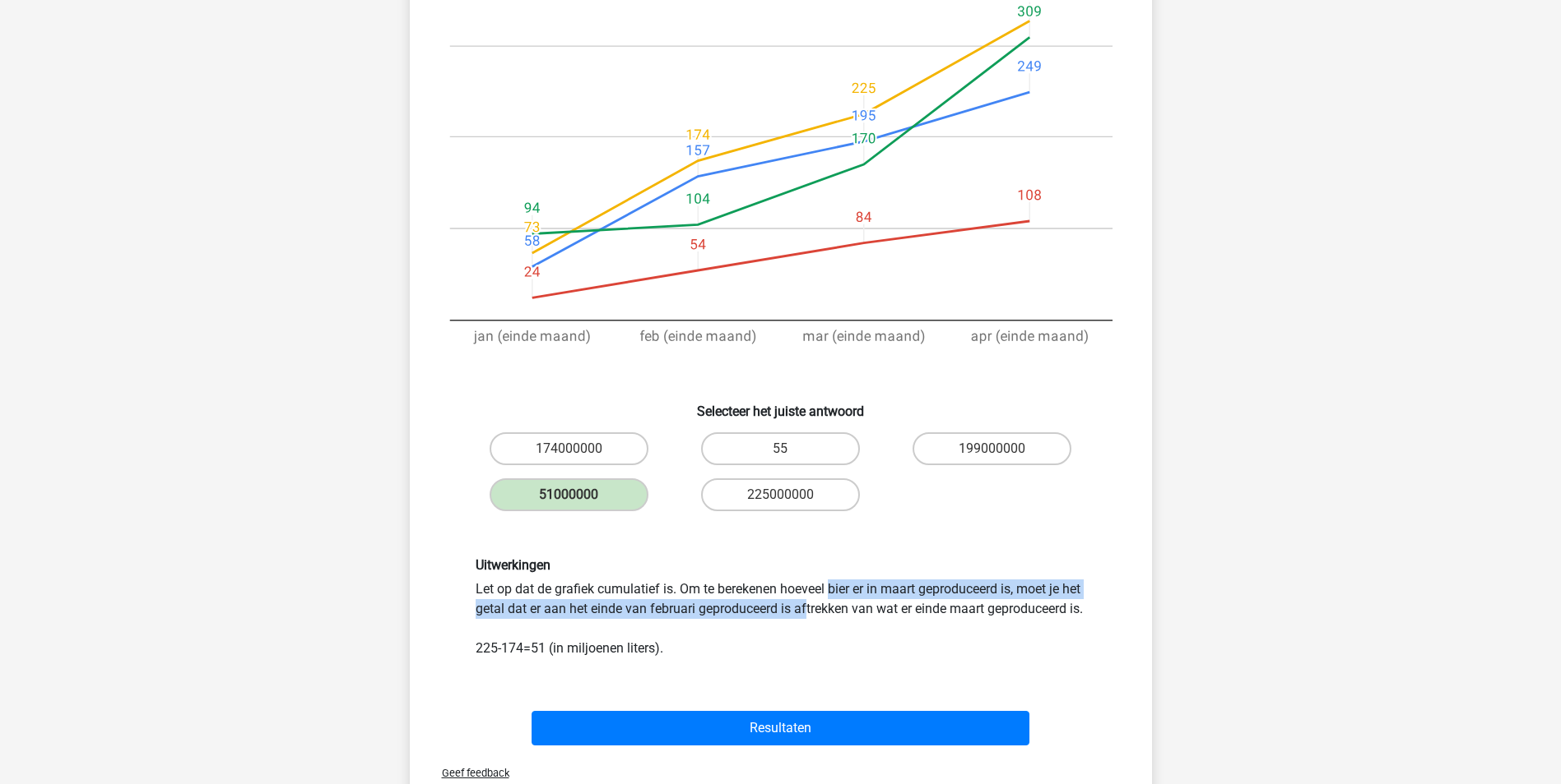
drag, startPoint x: 609, startPoint y: 588, endPoint x: 613, endPoint y: 616, distance: 28.3
click at [613, 616] on div "Uitwerkingen Let op dat de grafiek cumulatief is. Om te berekenen hoeveel bier …" at bounding box center [780, 608] width 635 height 101
click at [613, 617] on div "Uitwerkingen Let op dat de grafiek cumulatief is. Om te berekenen hoeveel bier …" at bounding box center [780, 608] width 635 height 101
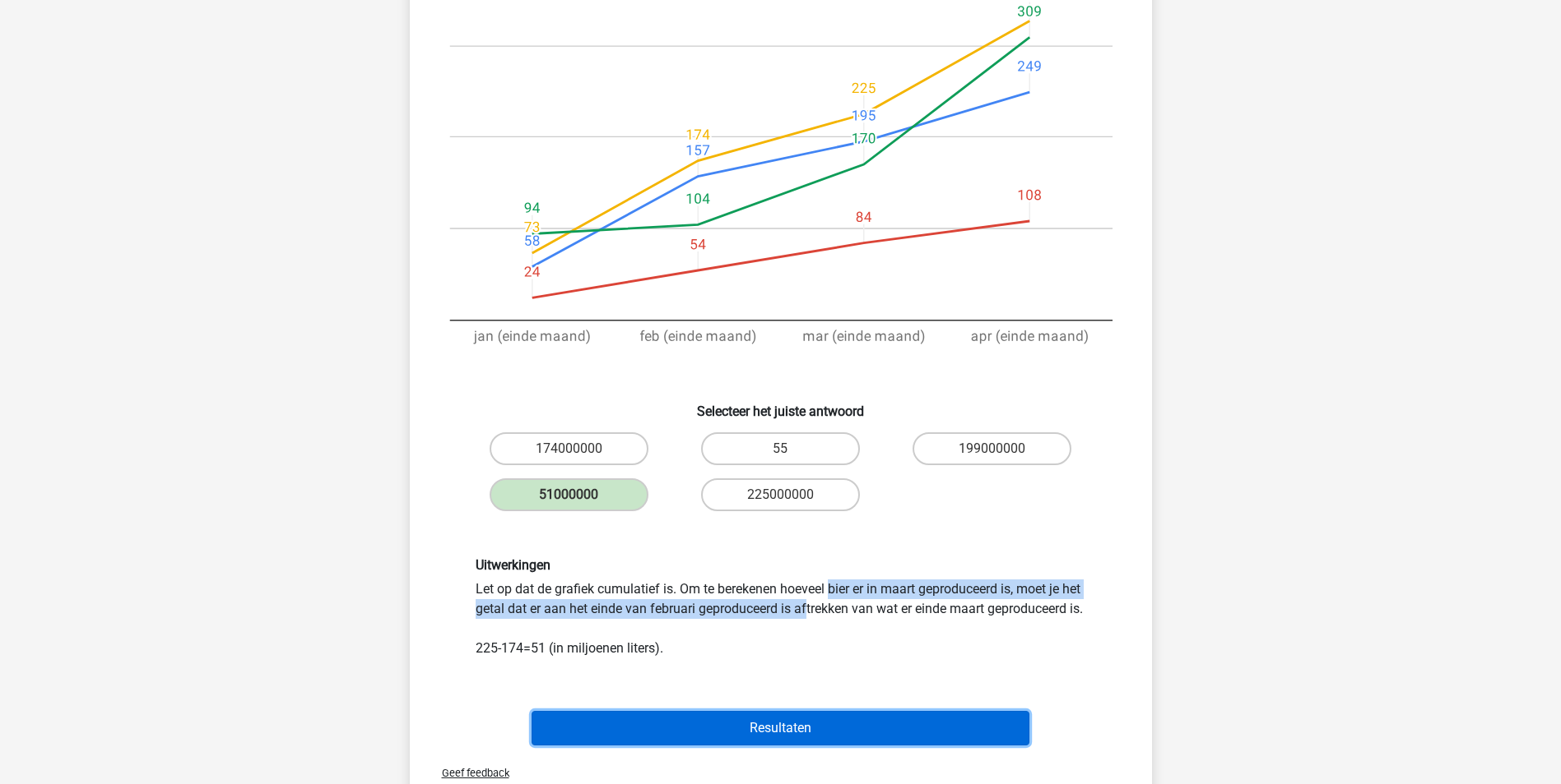
click at [618, 741] on button "Resultaten" at bounding box center [780, 728] width 498 height 35
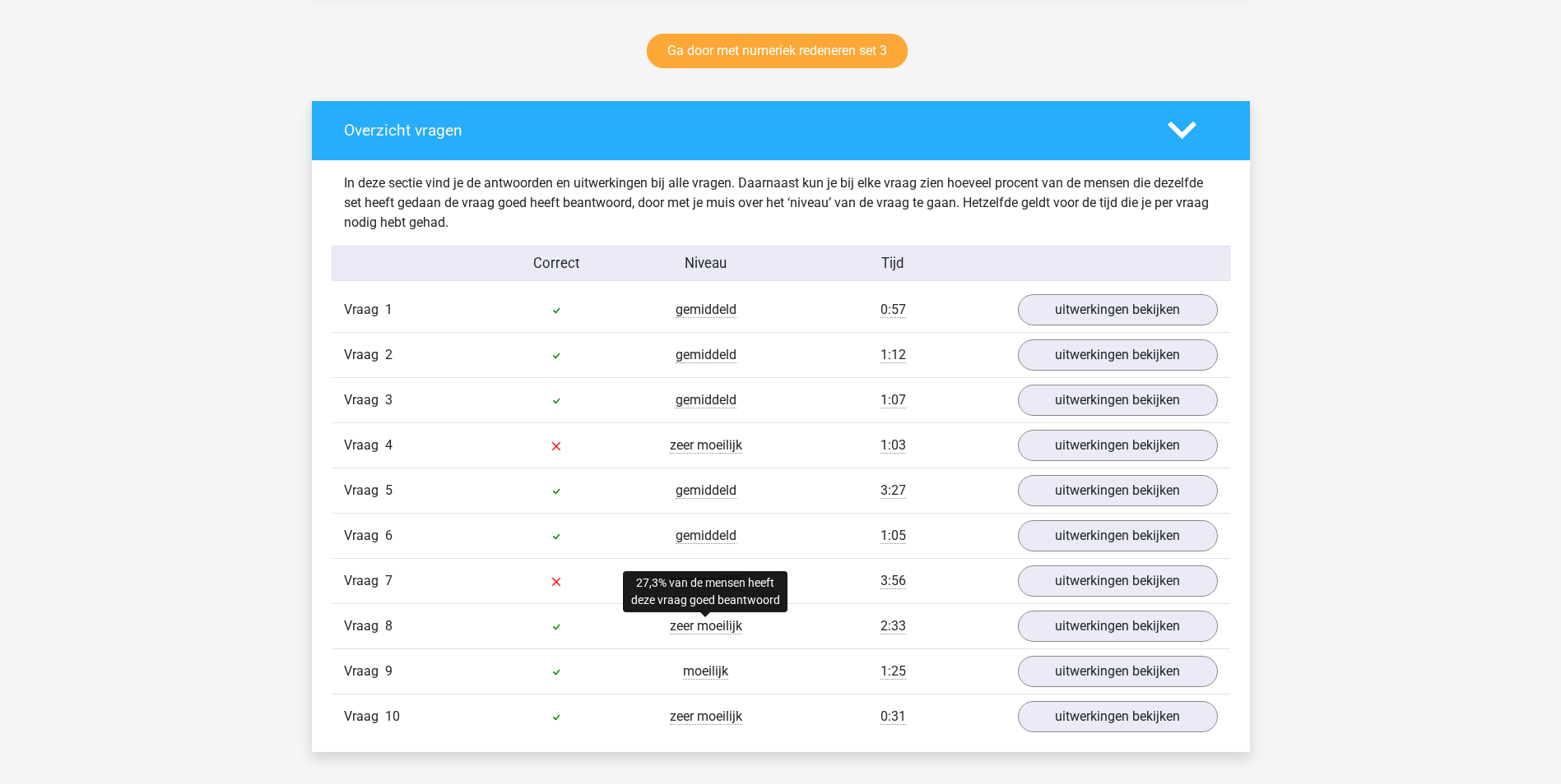
scroll to position [904, 0]
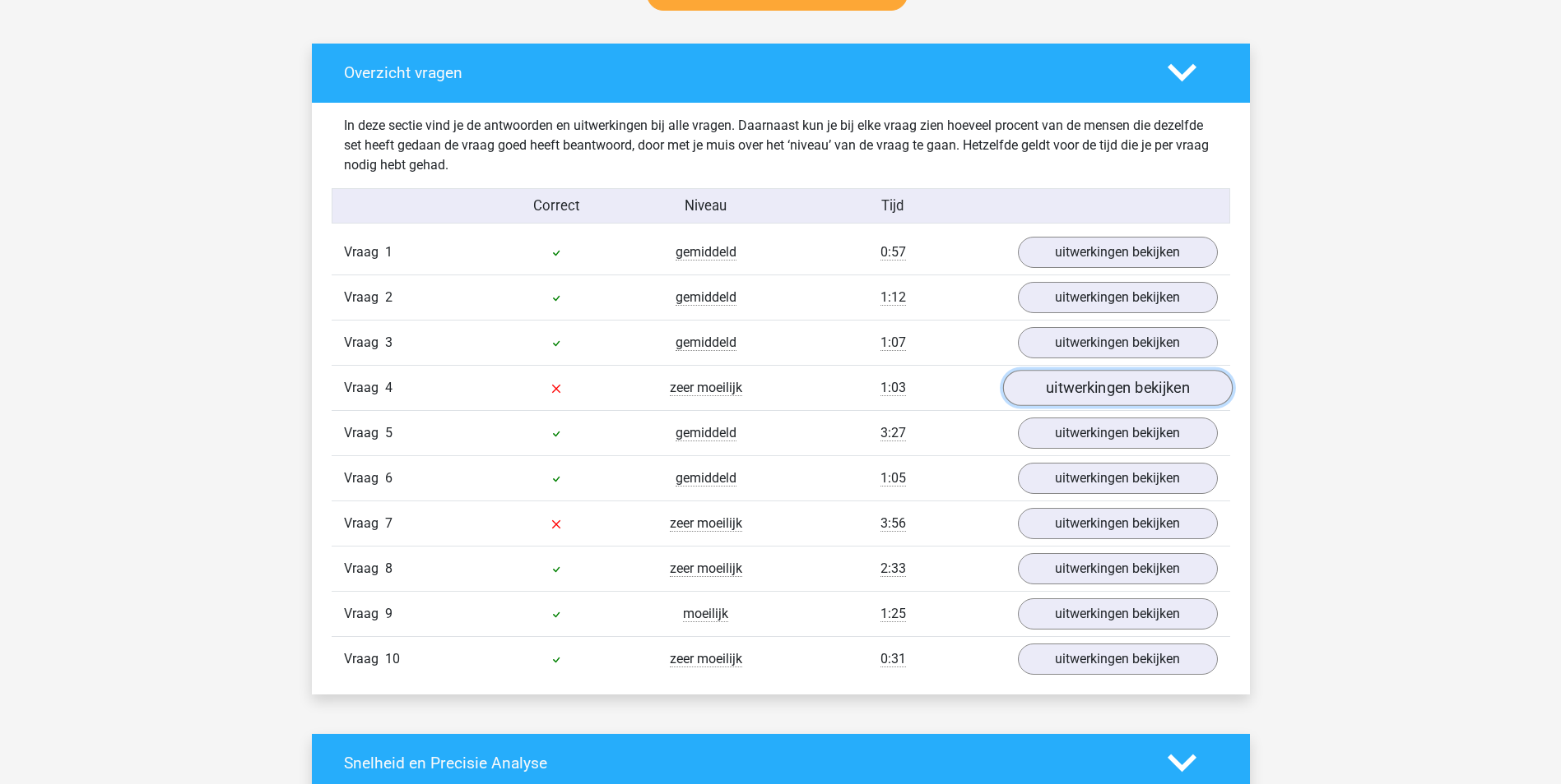
click at [1075, 395] on link "uitwerkingen bekijken" at bounding box center [1117, 388] width 230 height 36
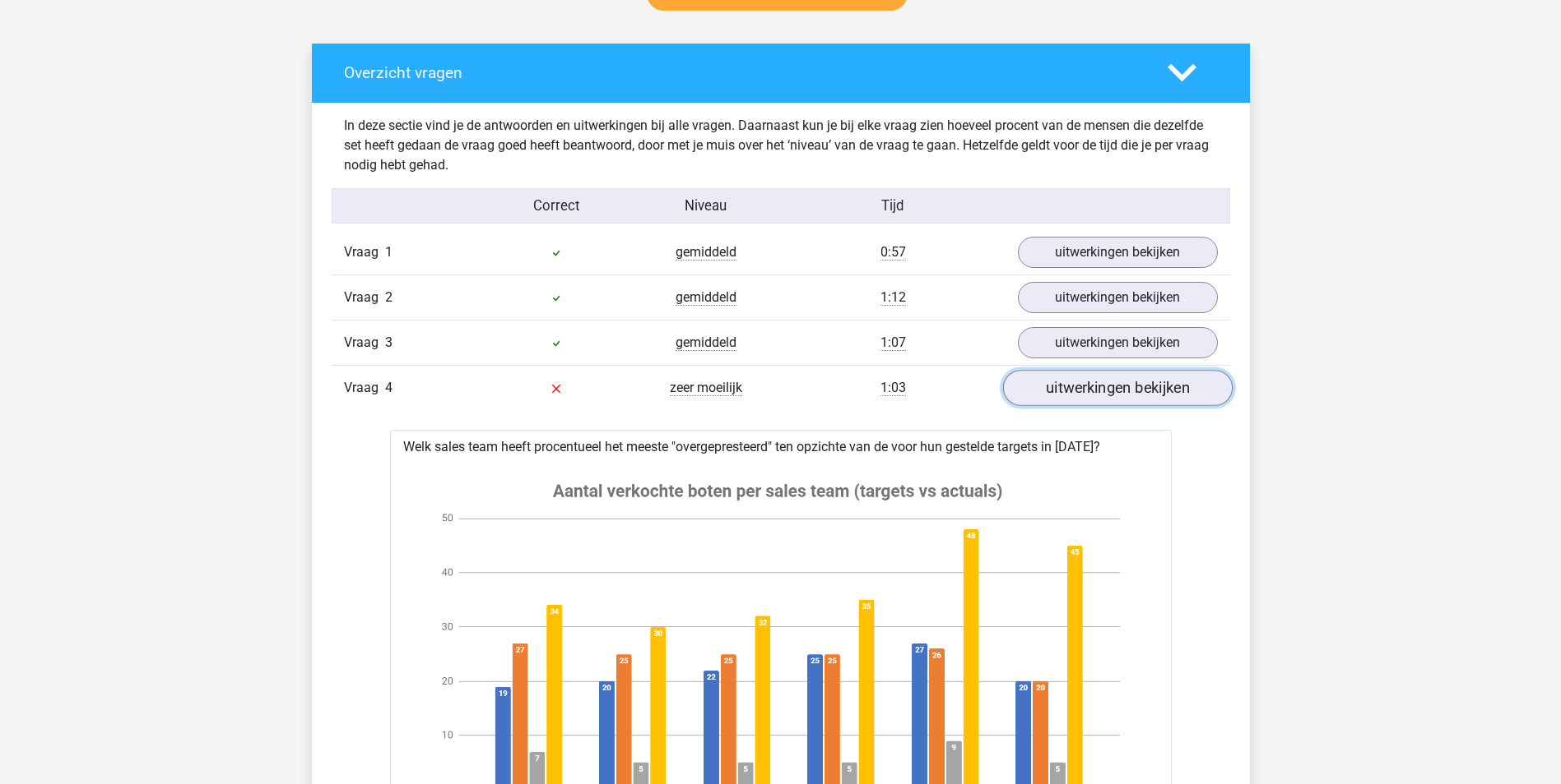
click at [1075, 395] on link "uitwerkingen bekijken" at bounding box center [1117, 388] width 230 height 36
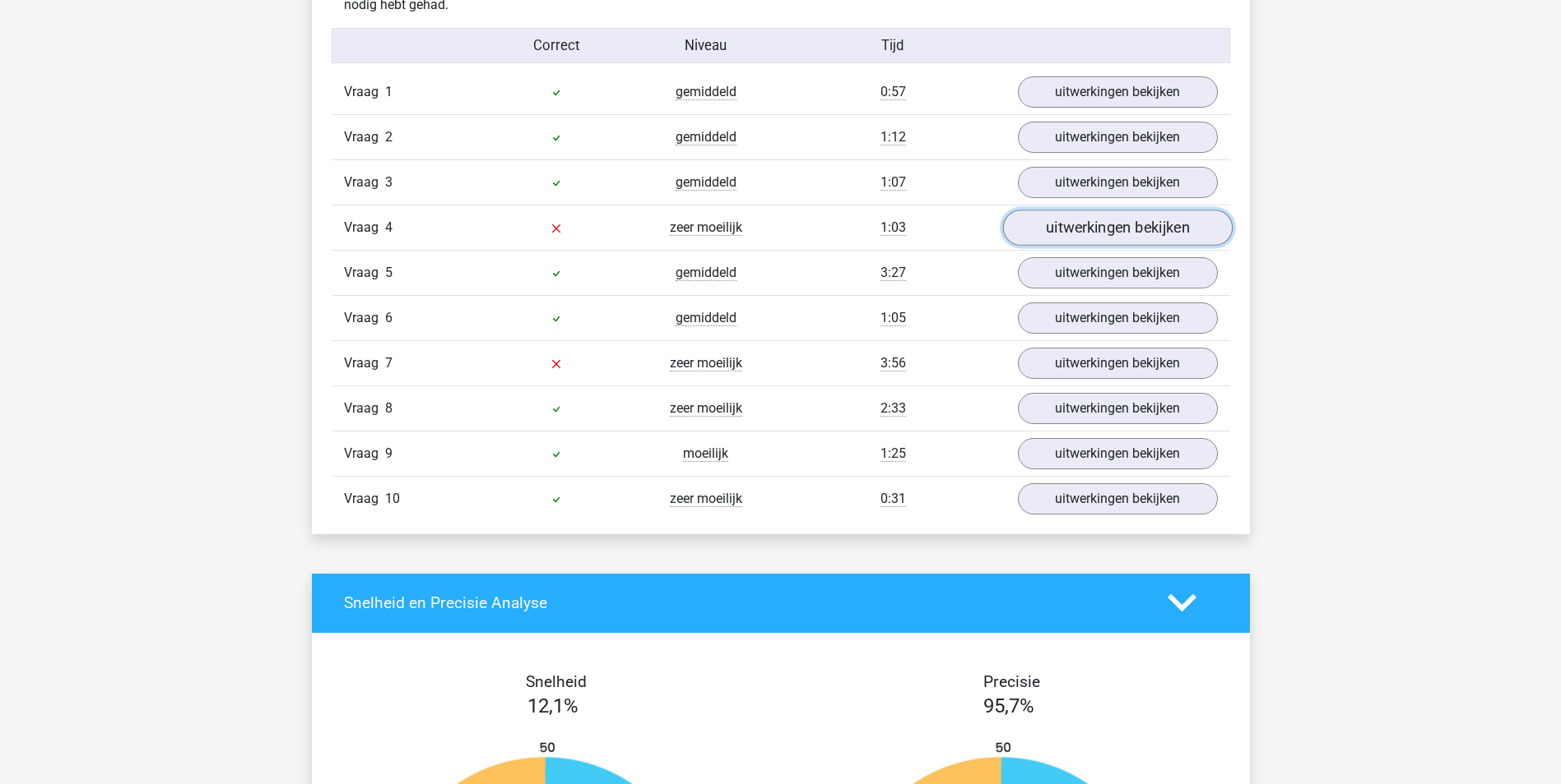
scroll to position [1069, 0]
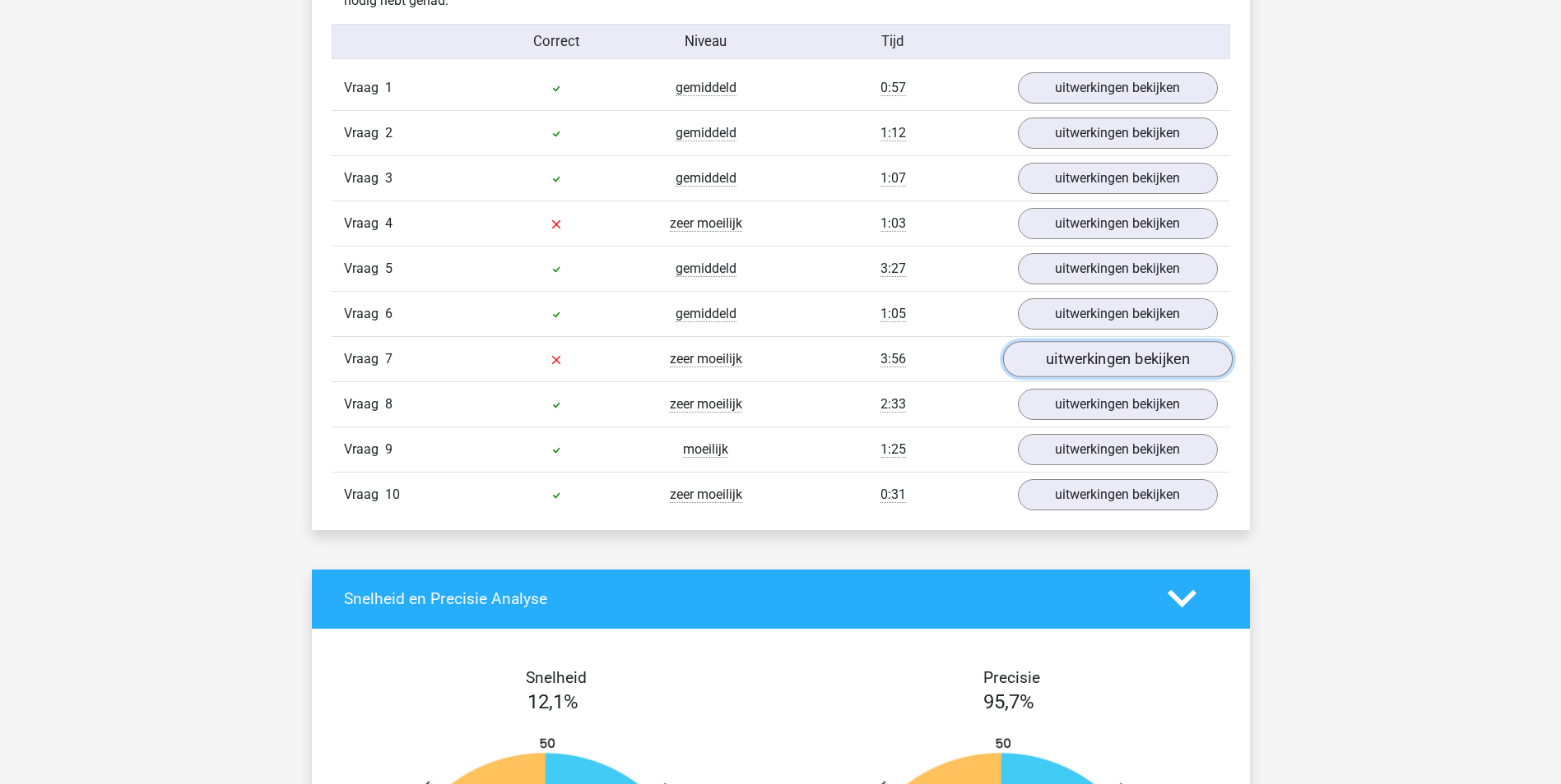
click at [1089, 370] on link "uitwerkingen bekijken" at bounding box center [1117, 359] width 230 height 36
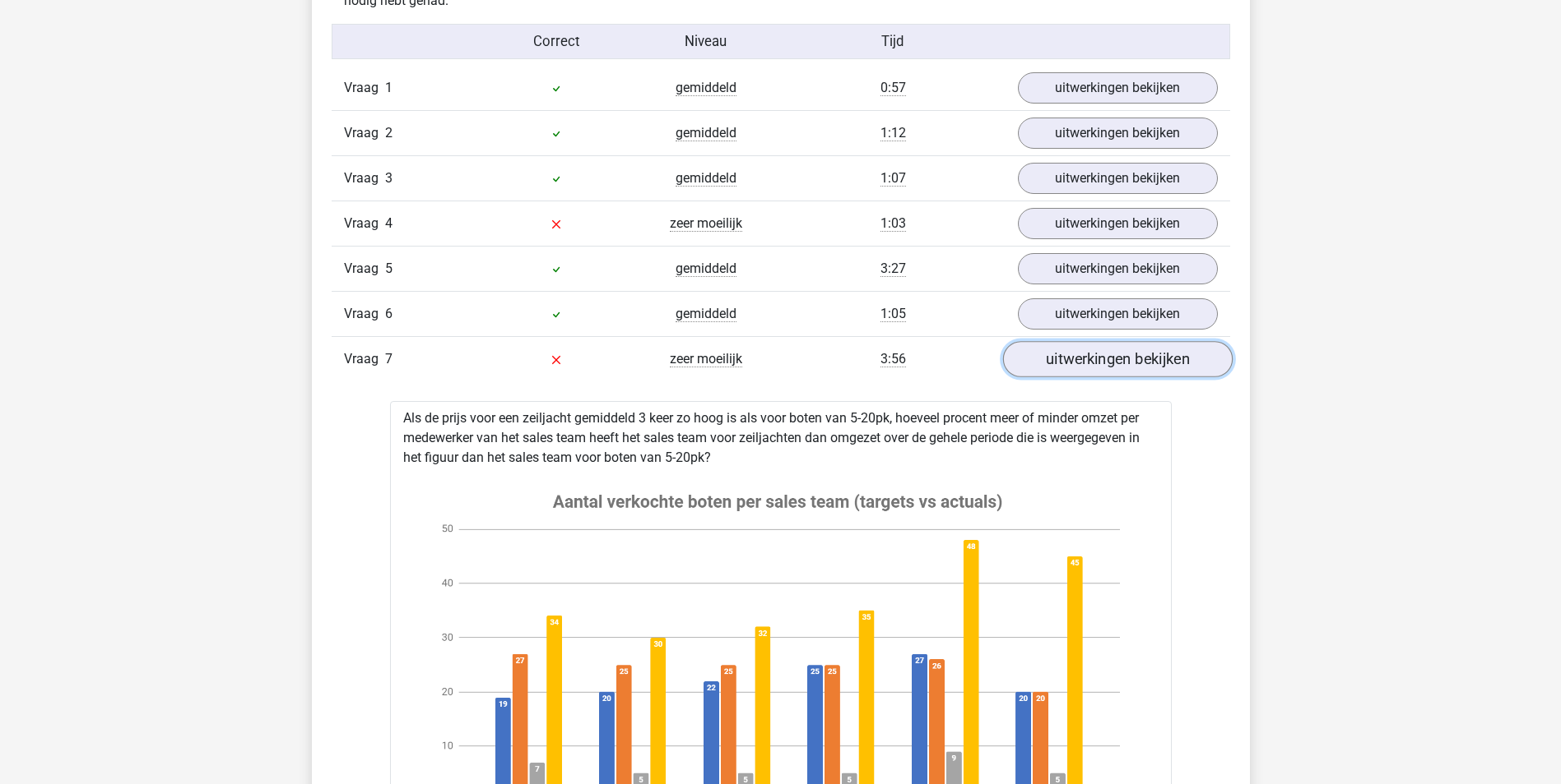
click at [1089, 370] on link "uitwerkingen bekijken" at bounding box center [1117, 359] width 230 height 36
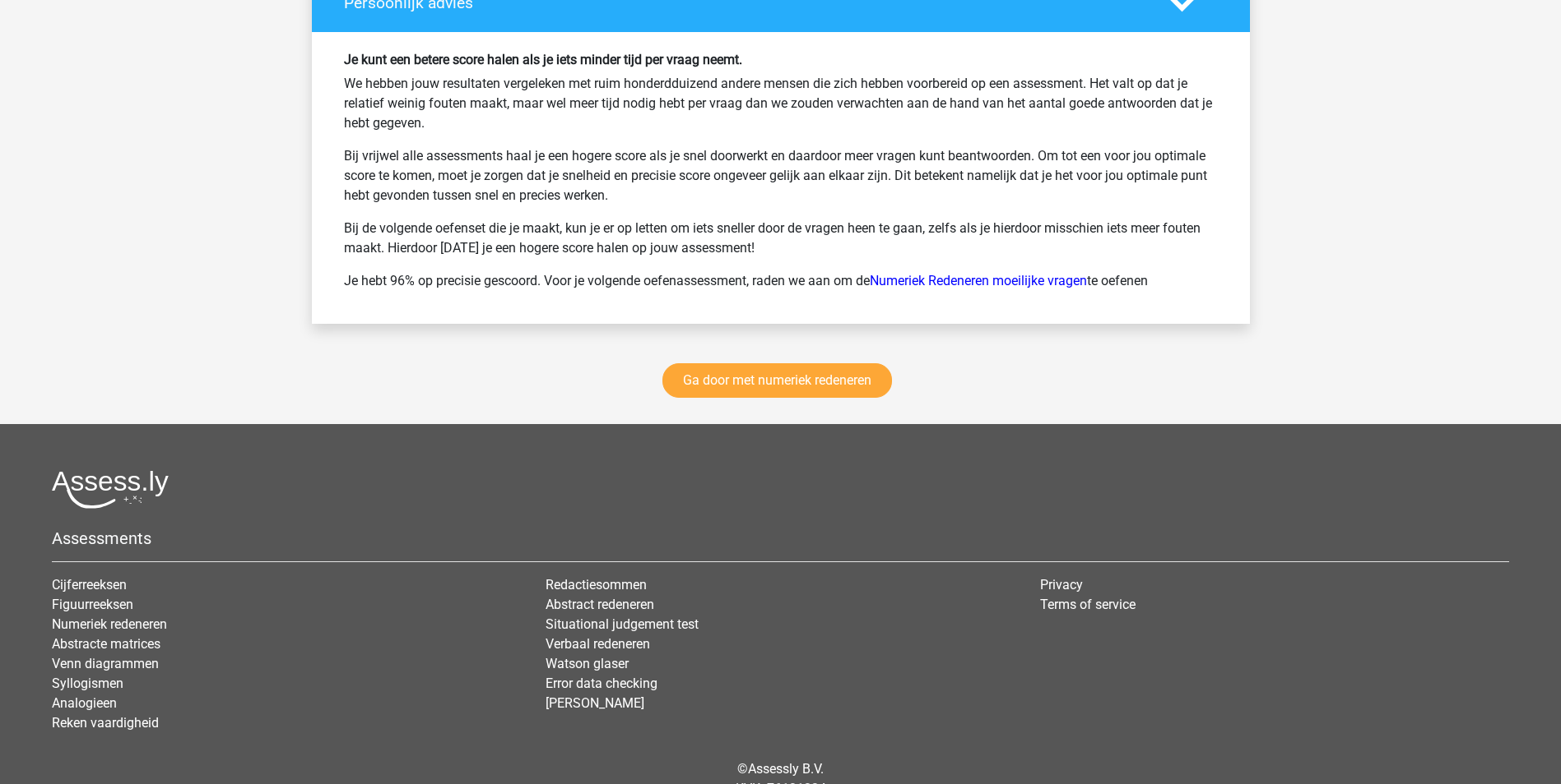
scroll to position [2220, 0]
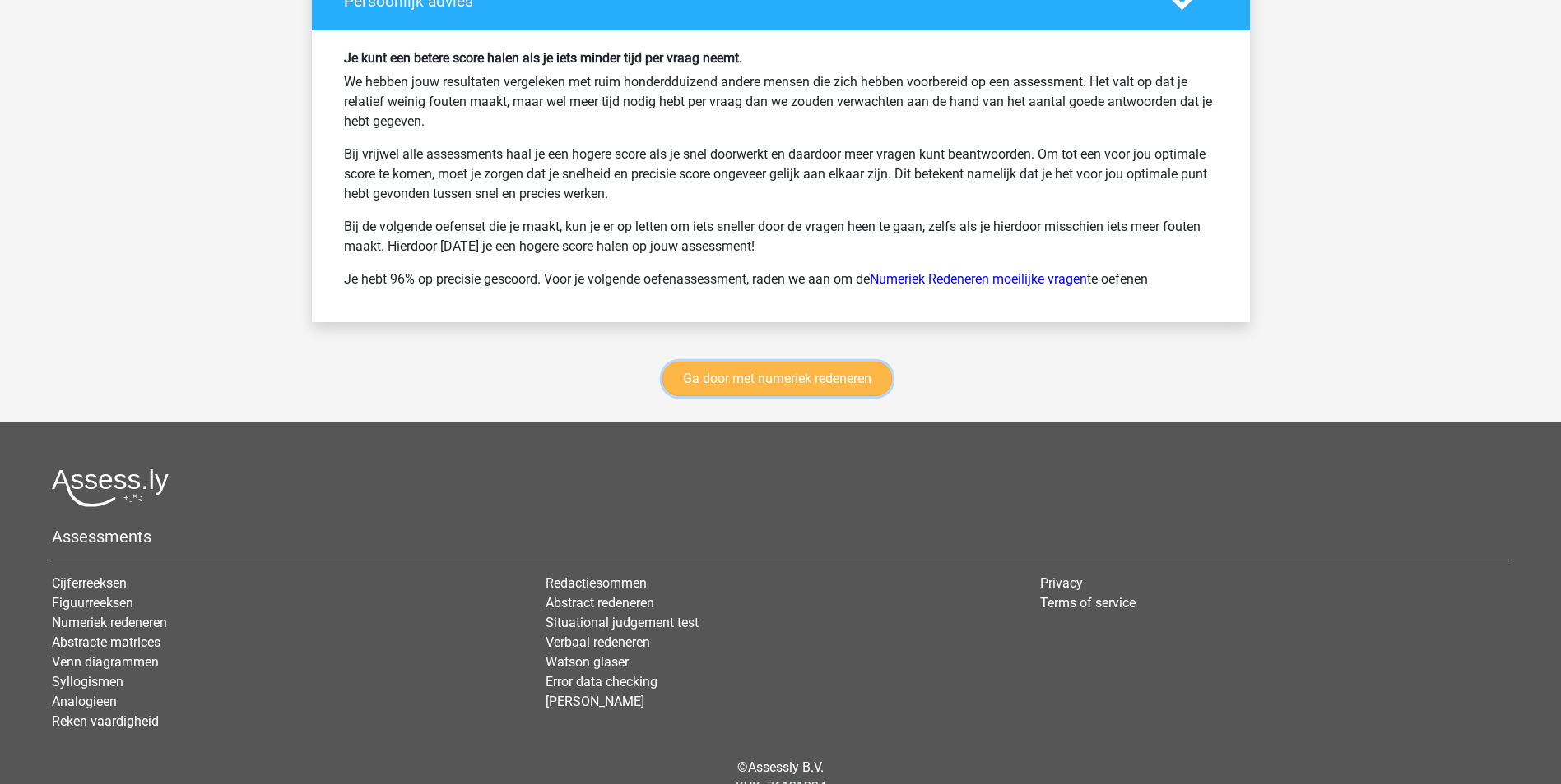
click at [812, 385] on link "Ga door met numeriek redeneren" at bounding box center [777, 379] width 230 height 35
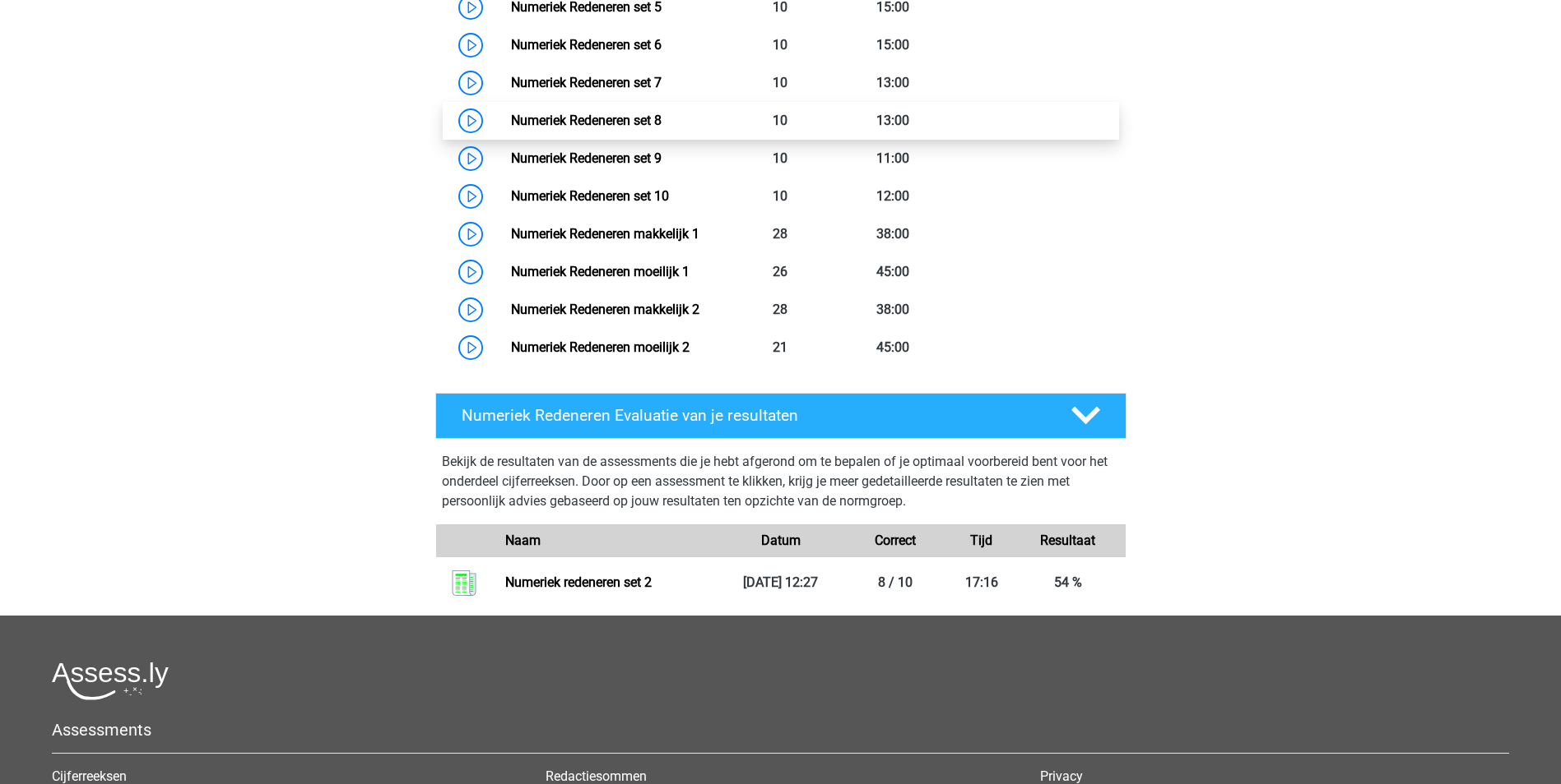
scroll to position [836, 0]
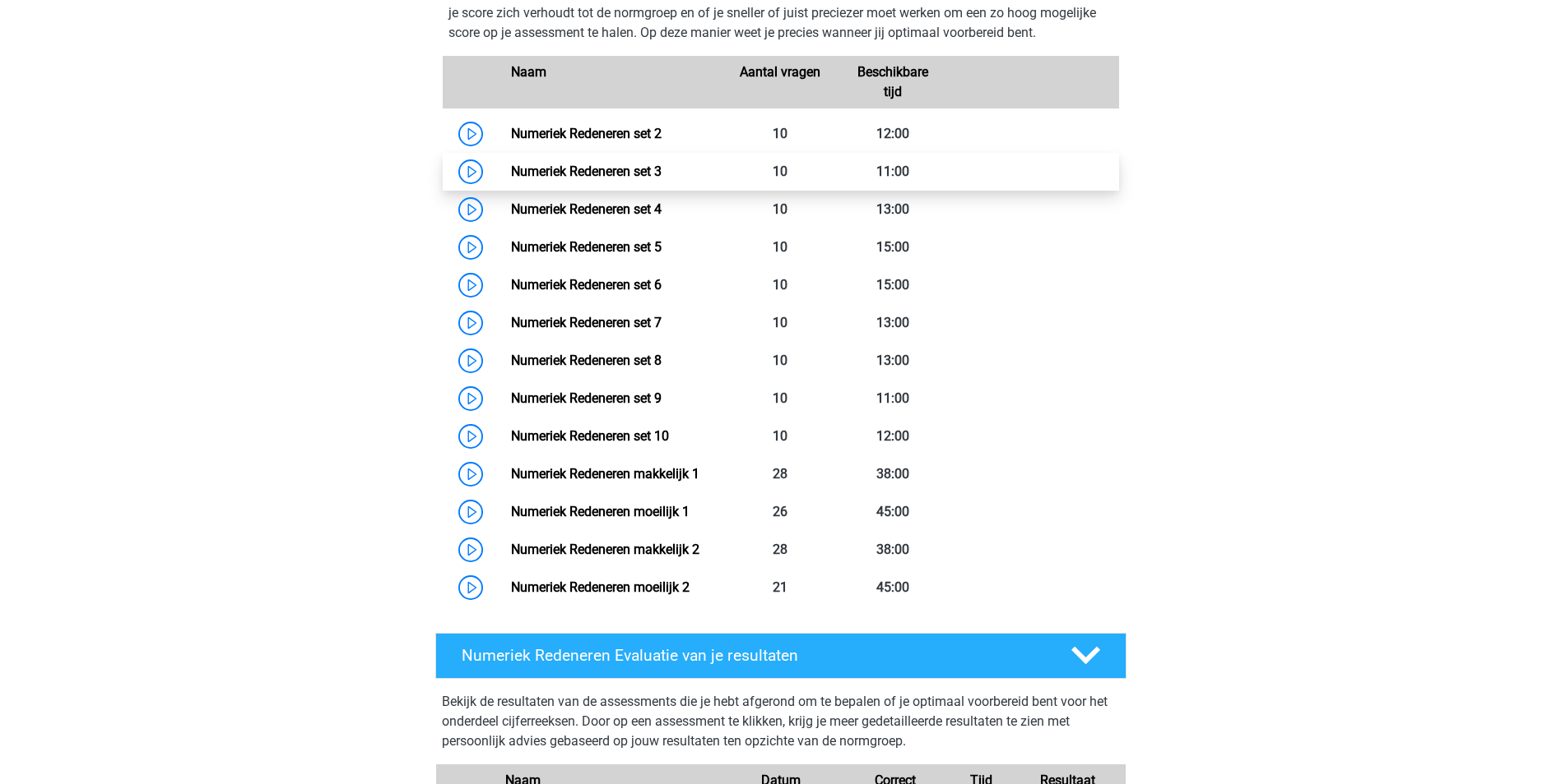
click at [573, 177] on link "Numeriek Redeneren set 3" at bounding box center [586, 172] width 150 height 16
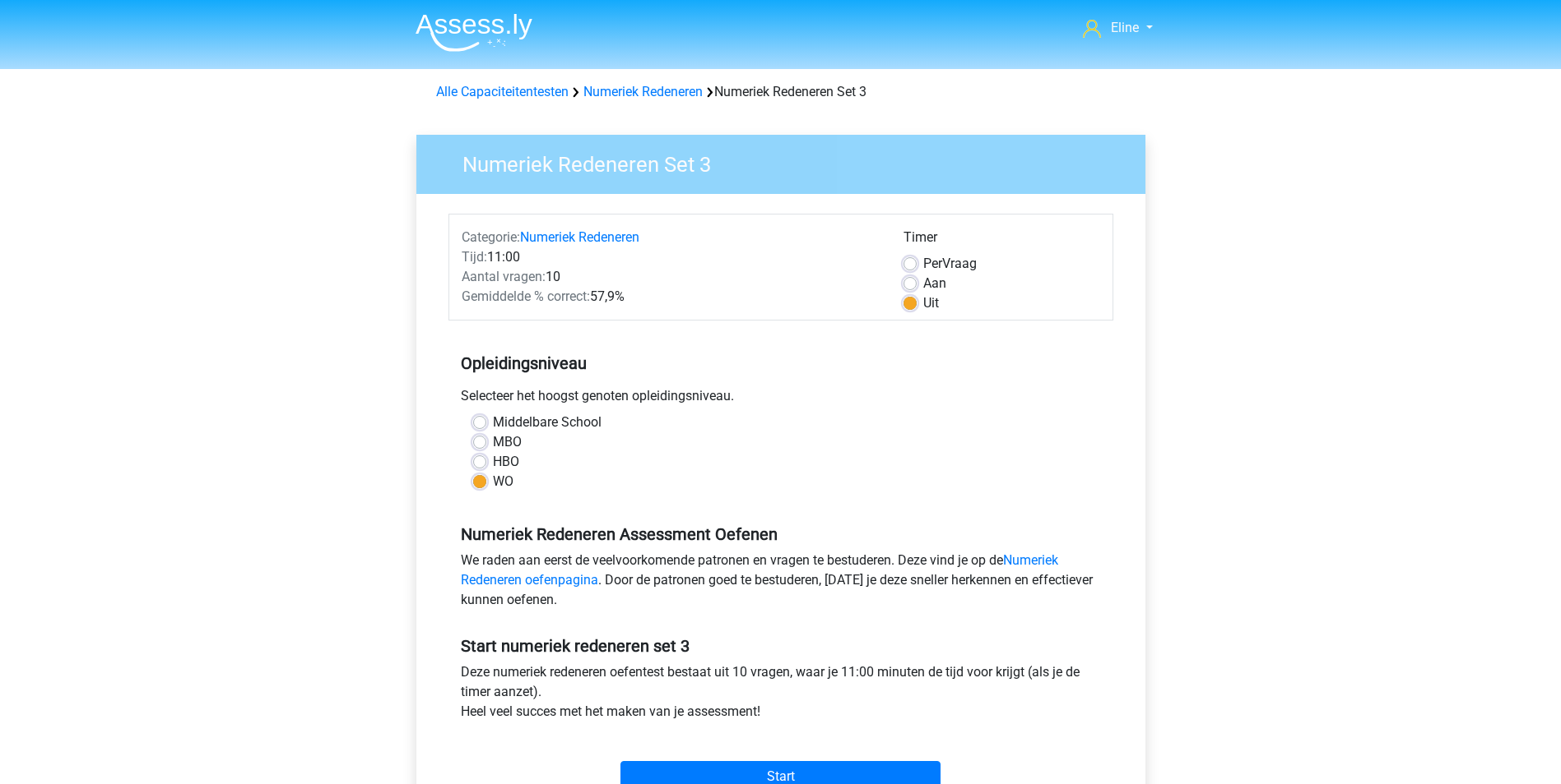
click at [923, 267] on label "Per Vraag" at bounding box center [950, 264] width 54 height 20
click at [913, 267] on input "Per Vraag" at bounding box center [909, 262] width 13 height 17
radio input "true"
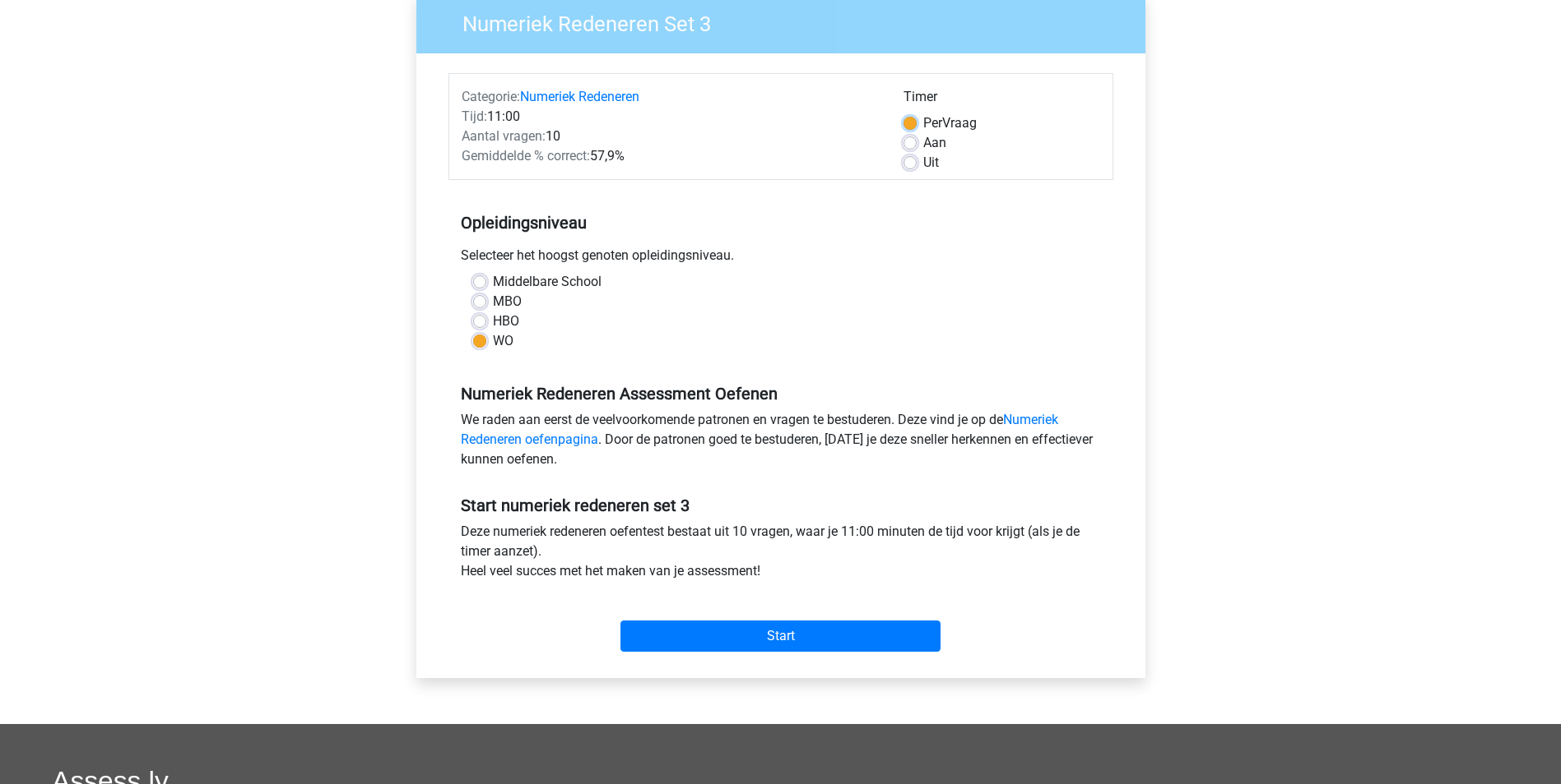
scroll to position [164, 0]
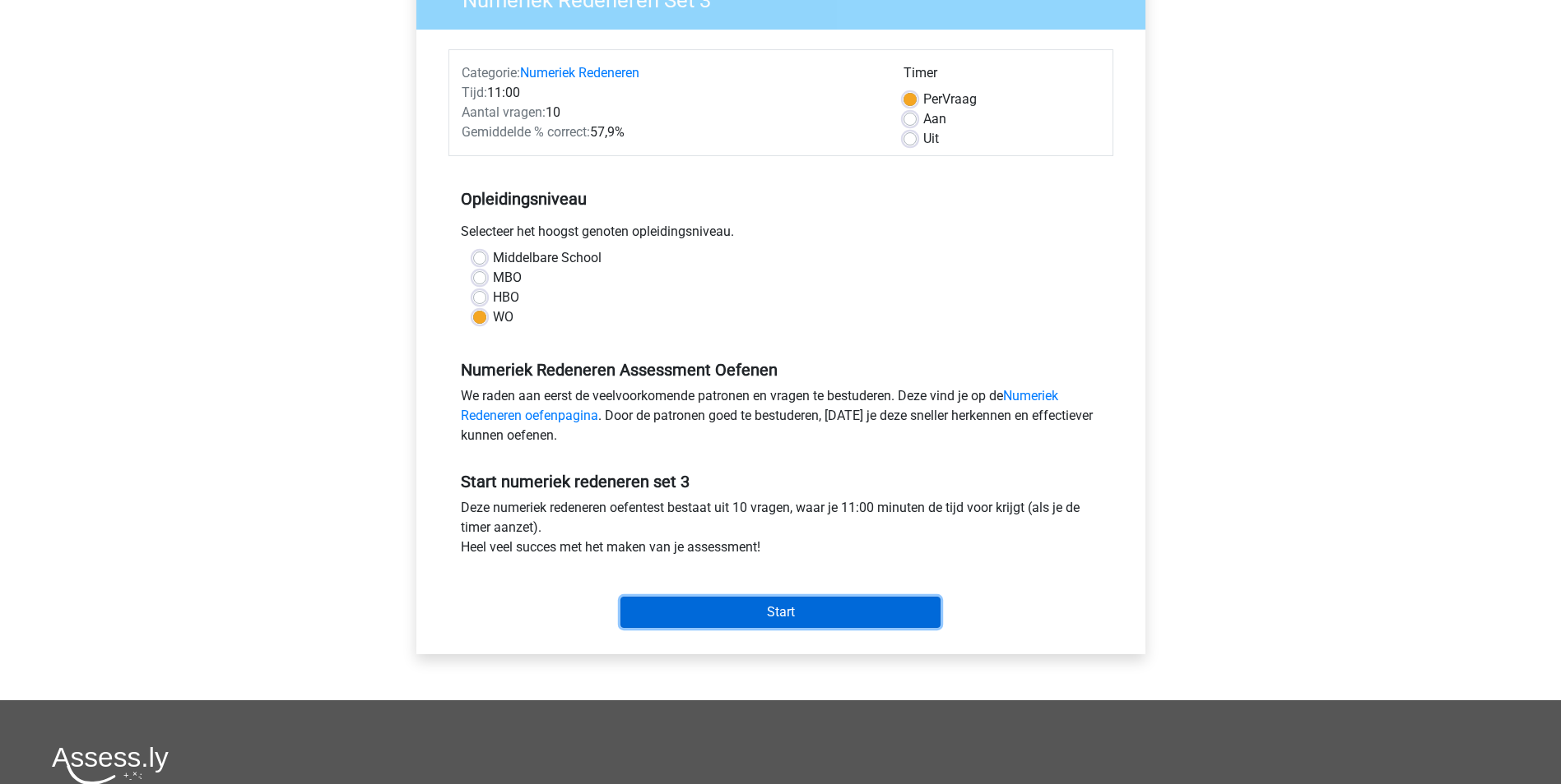
click at [734, 611] on input "Start" at bounding box center [780, 612] width 320 height 31
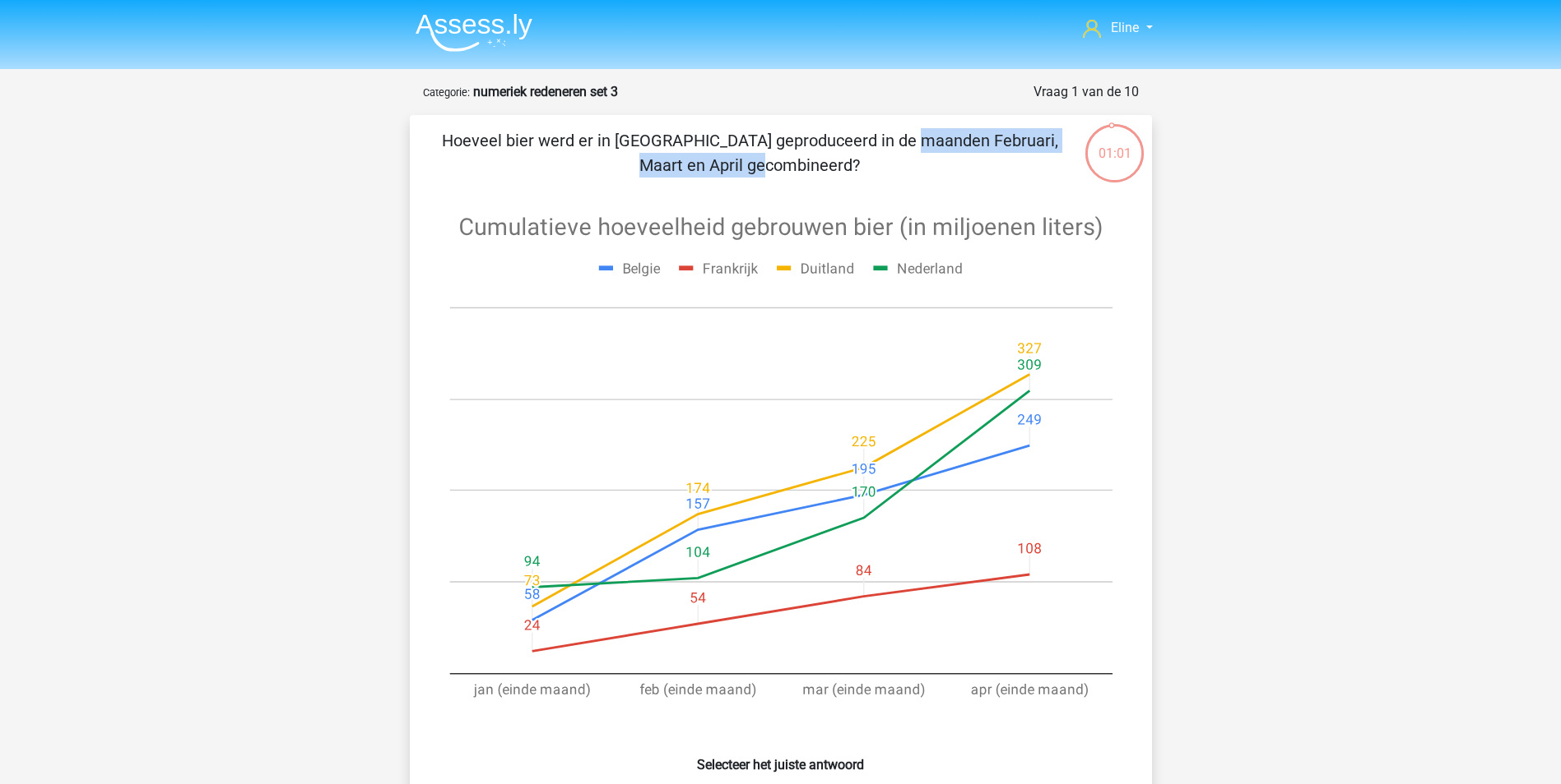
drag, startPoint x: 608, startPoint y: 126, endPoint x: 808, endPoint y: 118, distance: 200.2
click at [808, 118] on div "Hoeveel bier werd er in [GEOGRAPHIC_DATA] geproduceerd in de maanden Februari, …" at bounding box center [780, 527] width 742 height 824
drag, startPoint x: 808, startPoint y: 118, endPoint x: 610, endPoint y: 194, distance: 212.1
click at [610, 194] on icon at bounding box center [780, 467] width 663 height 553
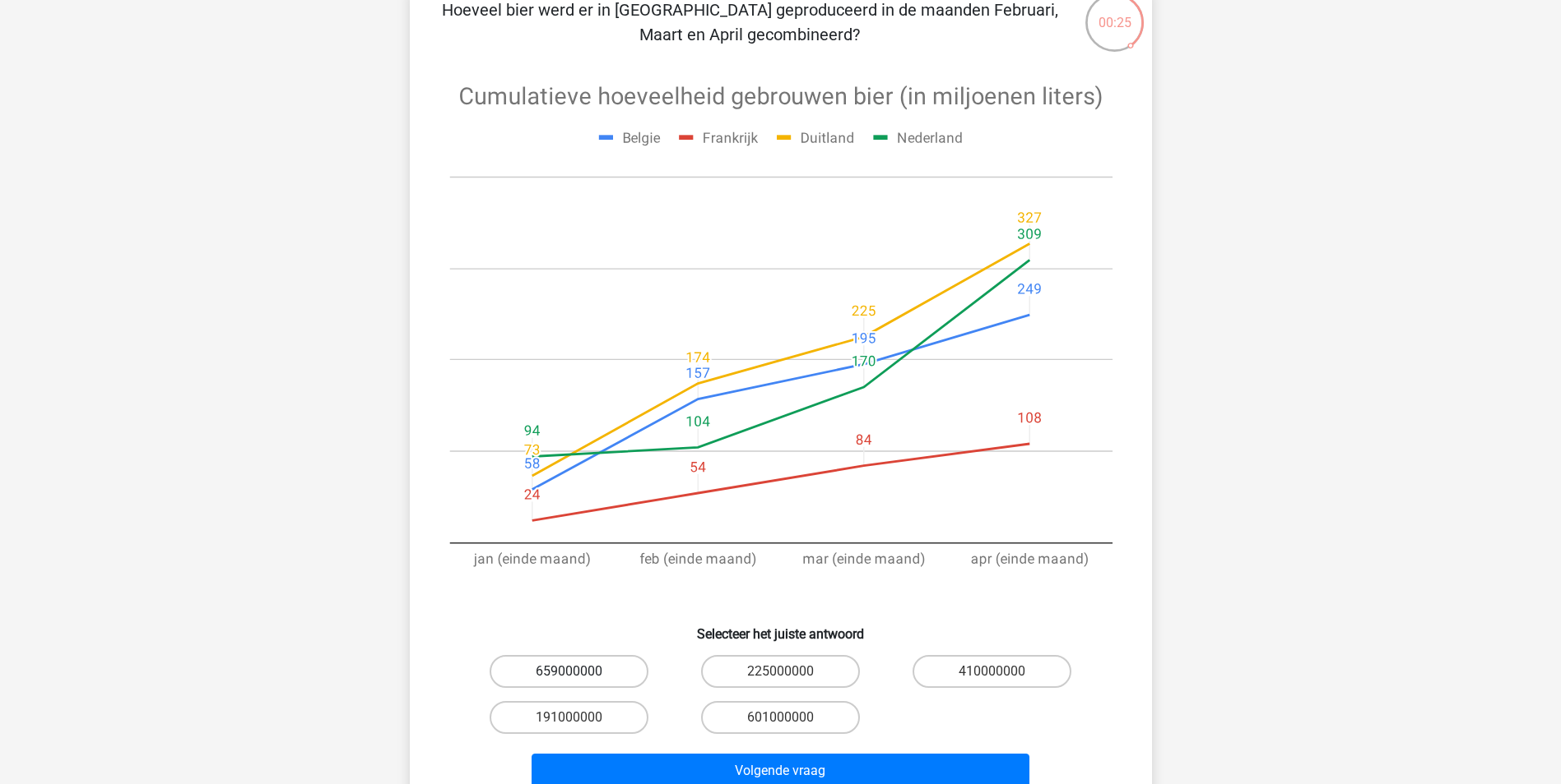
scroll to position [164, 0]
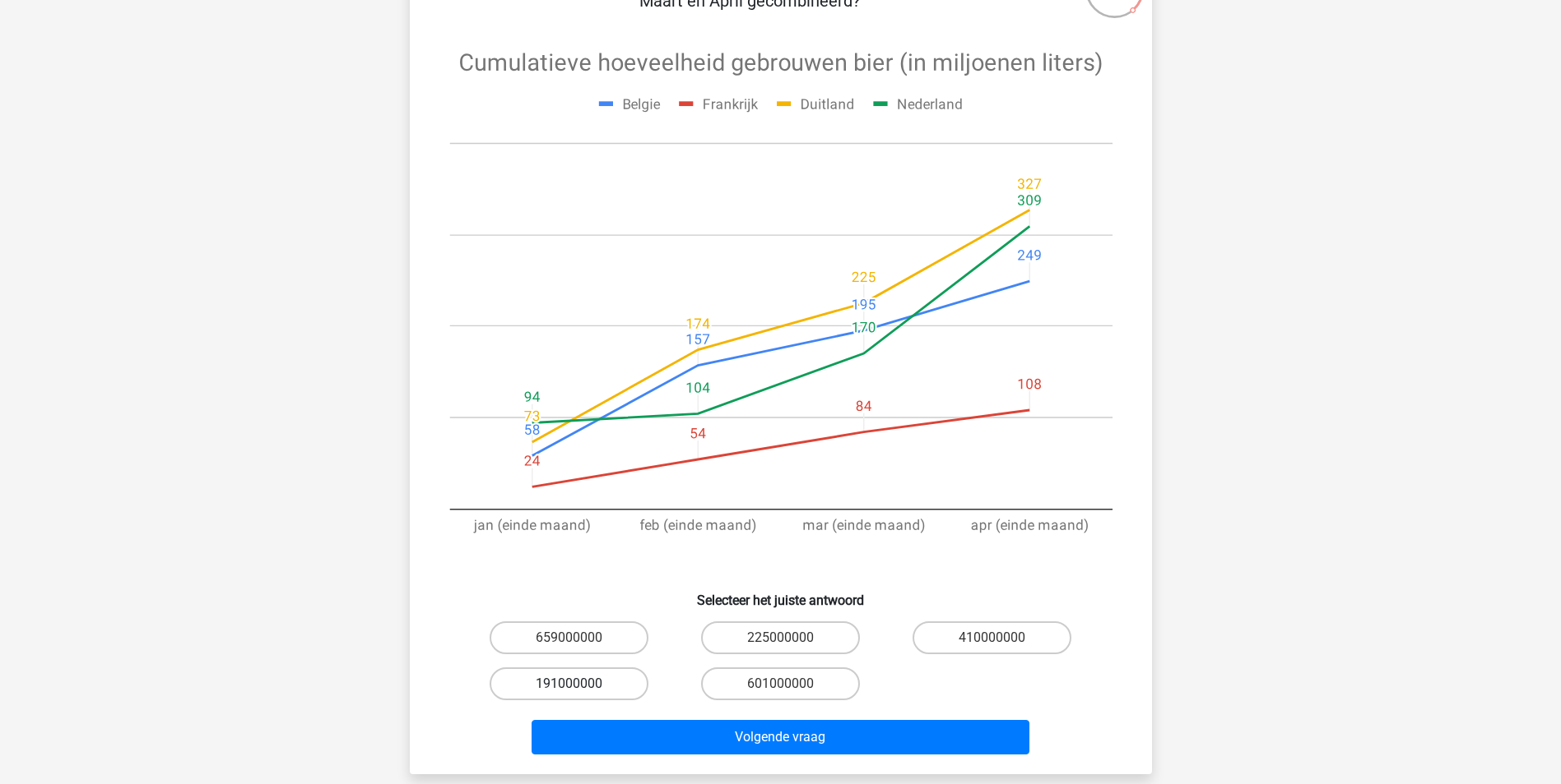
click at [574, 675] on label "191000000" at bounding box center [569, 684] width 159 height 33
click at [574, 684] on input "191000000" at bounding box center [574, 689] width 11 height 11
radio input "true"
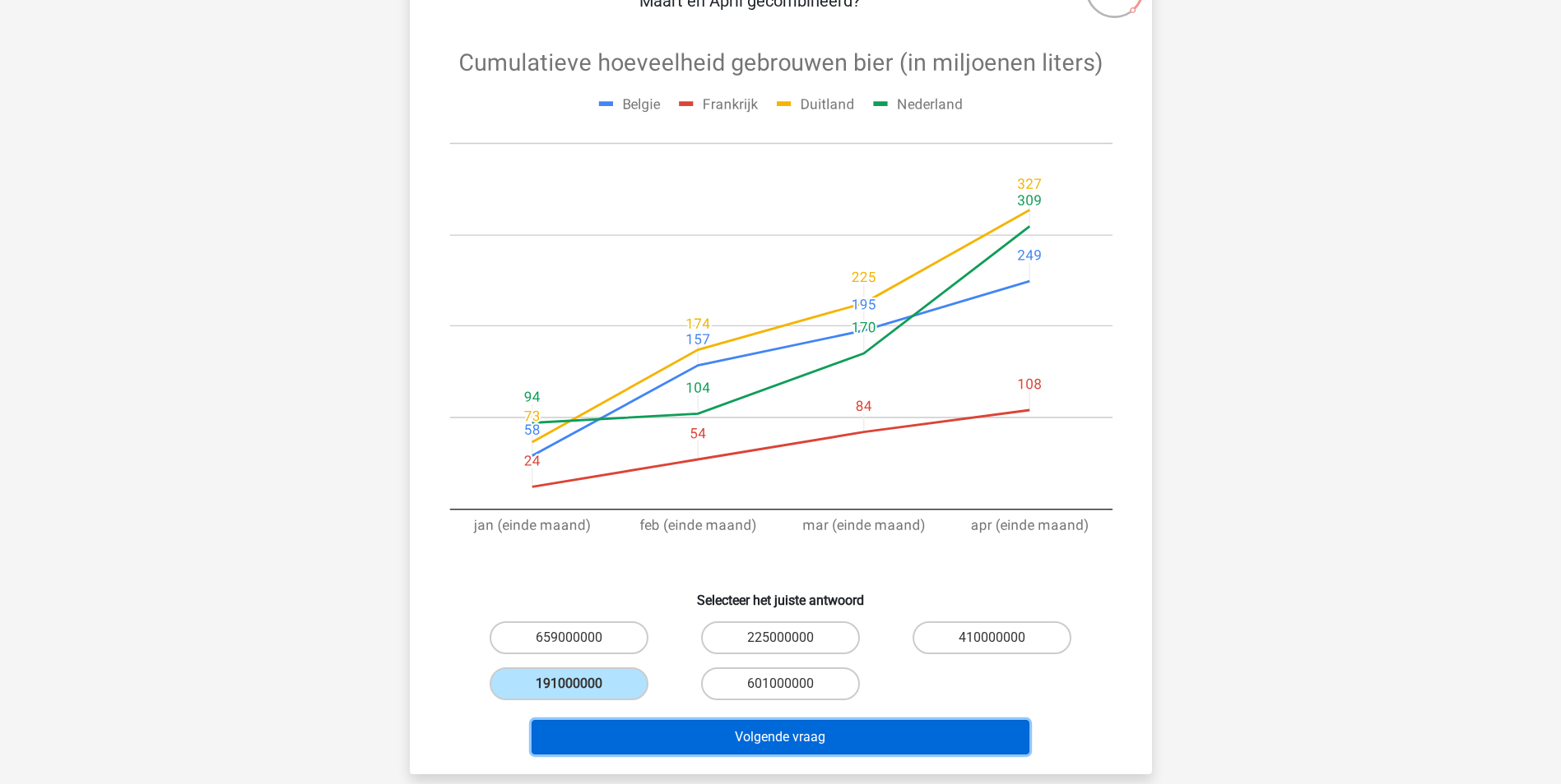
click at [592, 745] on button "Volgende vraag" at bounding box center [780, 737] width 498 height 35
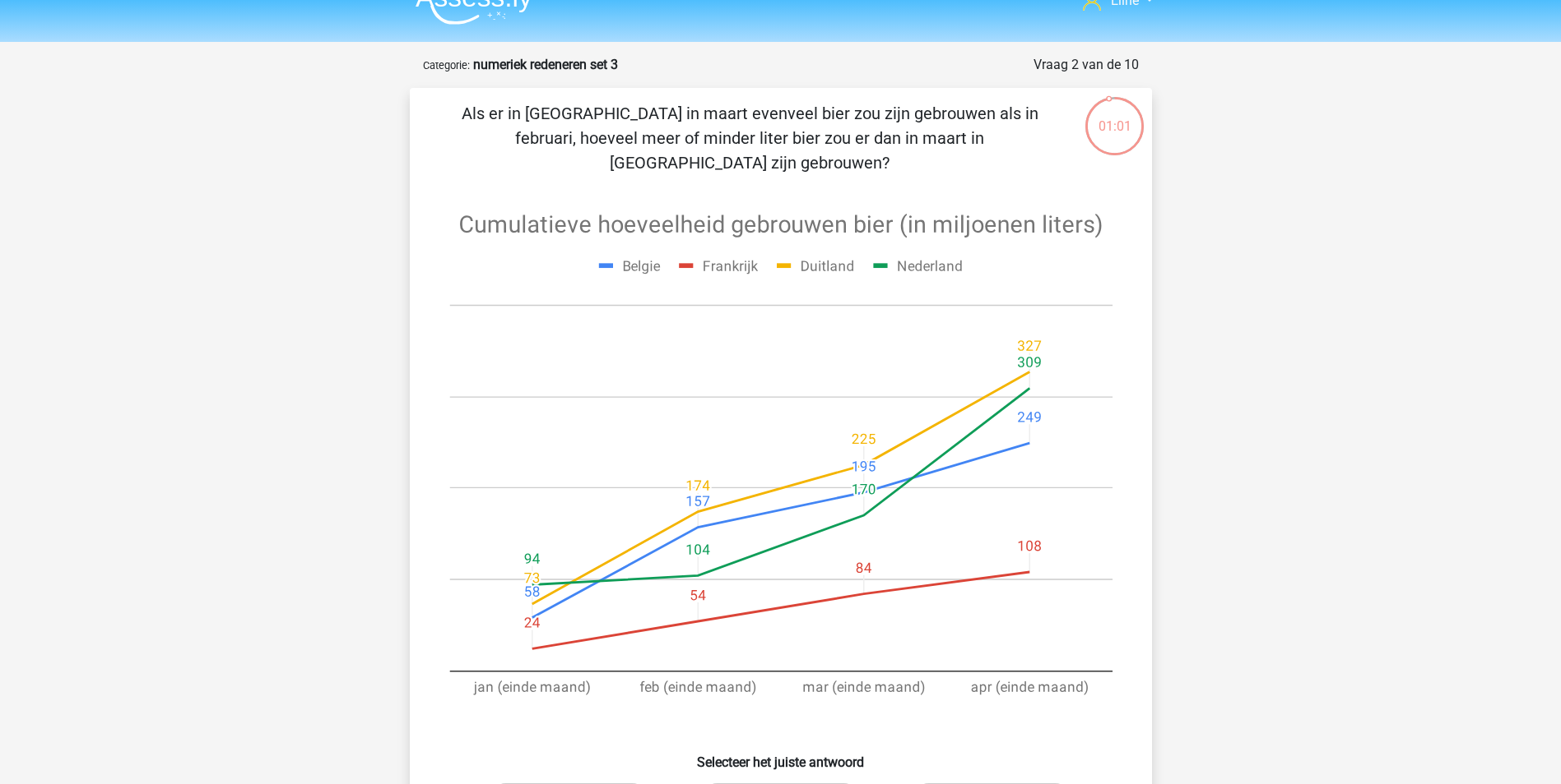
scroll to position [0, 0]
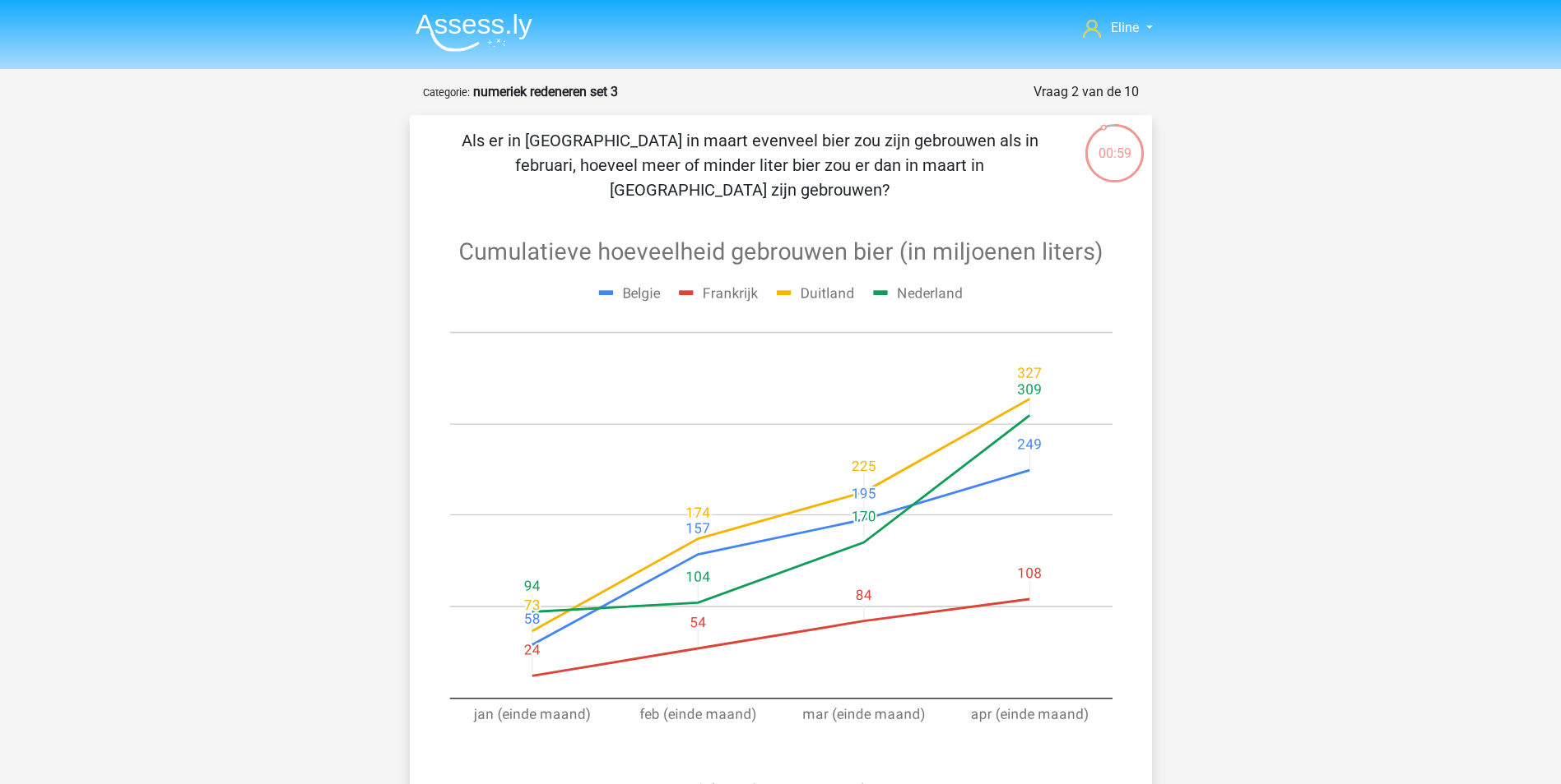
drag, startPoint x: 567, startPoint y: 140, endPoint x: 886, endPoint y: 164, distance: 319.9
click at [886, 164] on p "Als er in [GEOGRAPHIC_DATA] in maart evenveel bier zou zijn gebrouwen als in fe…" at bounding box center [750, 165] width 627 height 74
drag, startPoint x: 886, startPoint y: 164, endPoint x: 841, endPoint y: 153, distance: 46.3
click at [841, 153] on p "Als er in [GEOGRAPHIC_DATA] in maart evenveel bier zou zijn gebrouwen als in fe…" at bounding box center [750, 165] width 627 height 74
drag, startPoint x: 495, startPoint y: 171, endPoint x: 870, endPoint y: 168, distance: 375.0
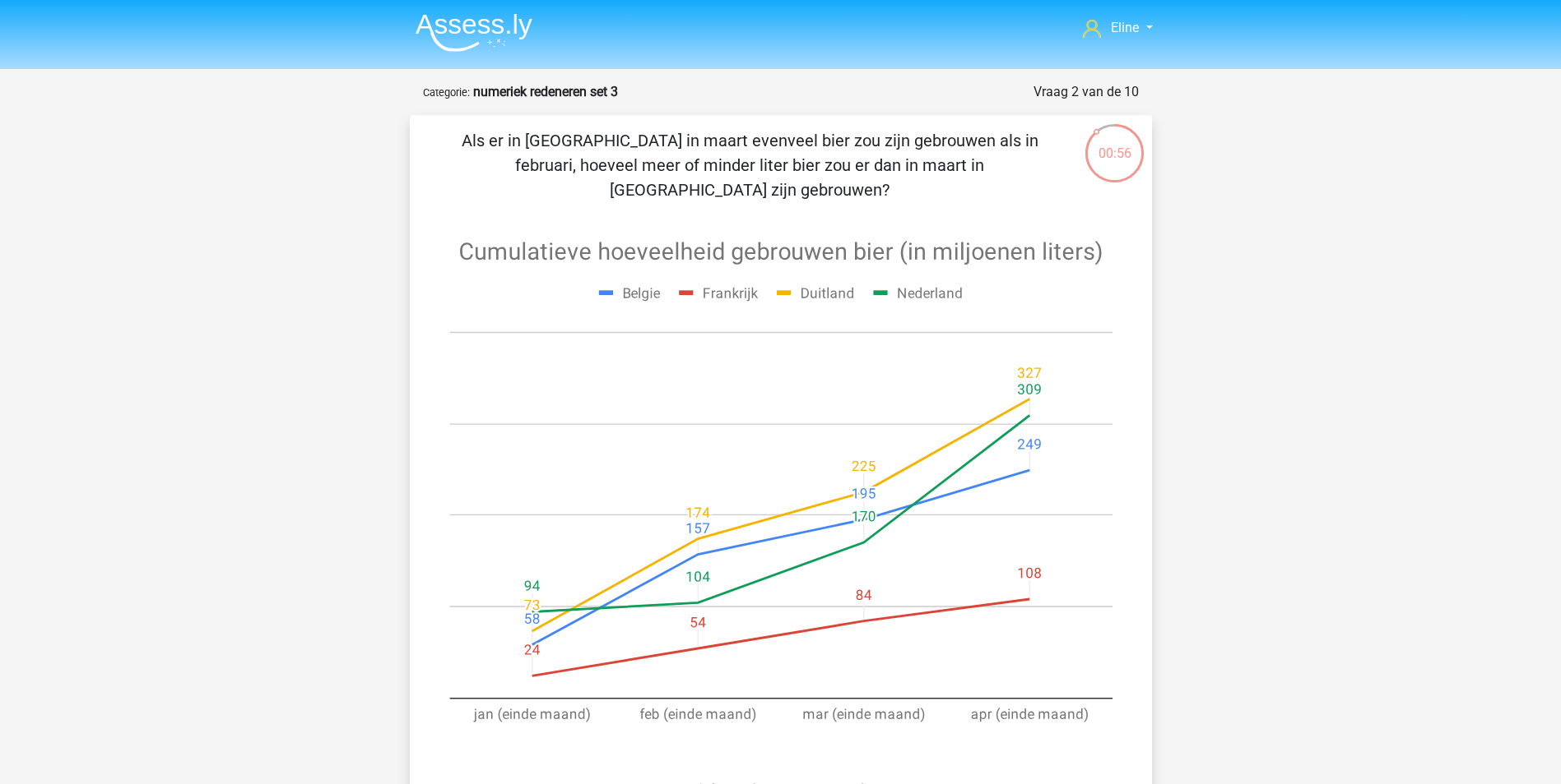
click at [870, 168] on p "Als er in [GEOGRAPHIC_DATA] in maart evenveel bier zou zijn gebrouwen als in fe…" at bounding box center [750, 165] width 627 height 74
drag, startPoint x: 870, startPoint y: 168, endPoint x: 748, endPoint y: 186, distance: 123.3
click at [748, 186] on div "Als er in Frankrijk in maart evenveel bier zou zijn gebrouwen als in februari, …" at bounding box center [780, 539] width 729 height 822
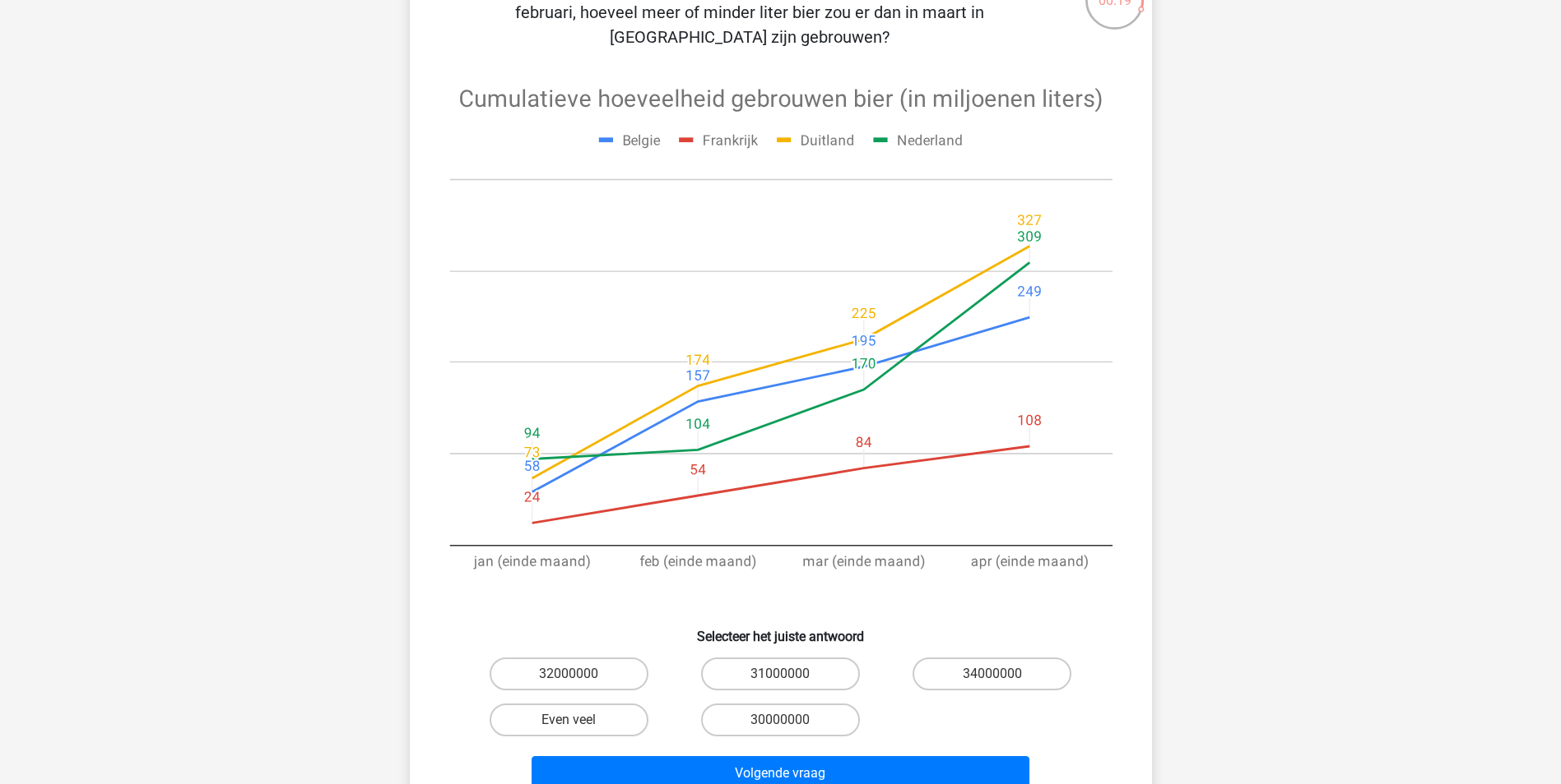
scroll to position [164, 0]
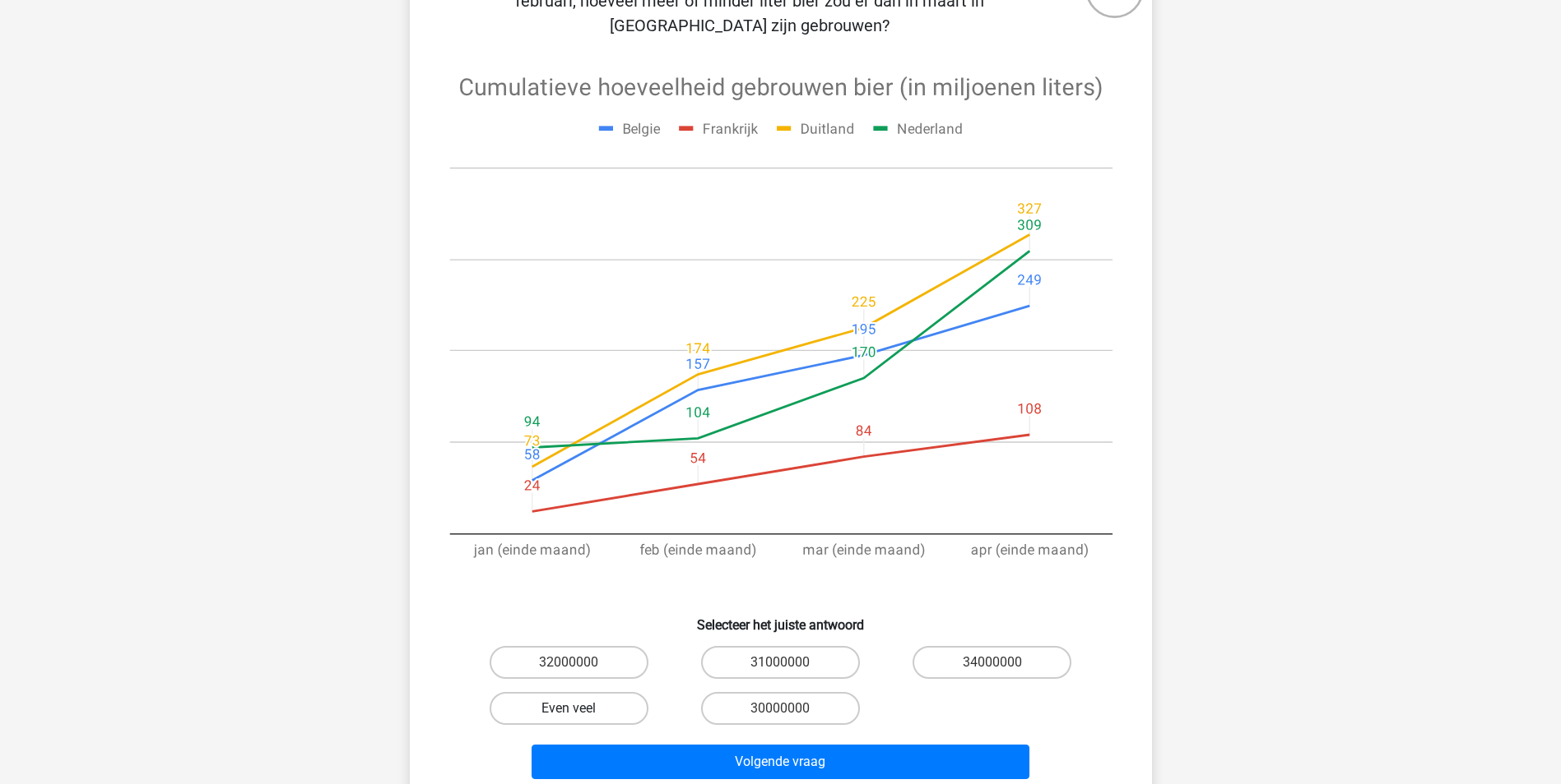
click at [553, 693] on label "Even veel" at bounding box center [569, 708] width 159 height 33
click at [569, 708] on input "Even veel" at bounding box center [574, 713] width 11 height 11
radio input "true"
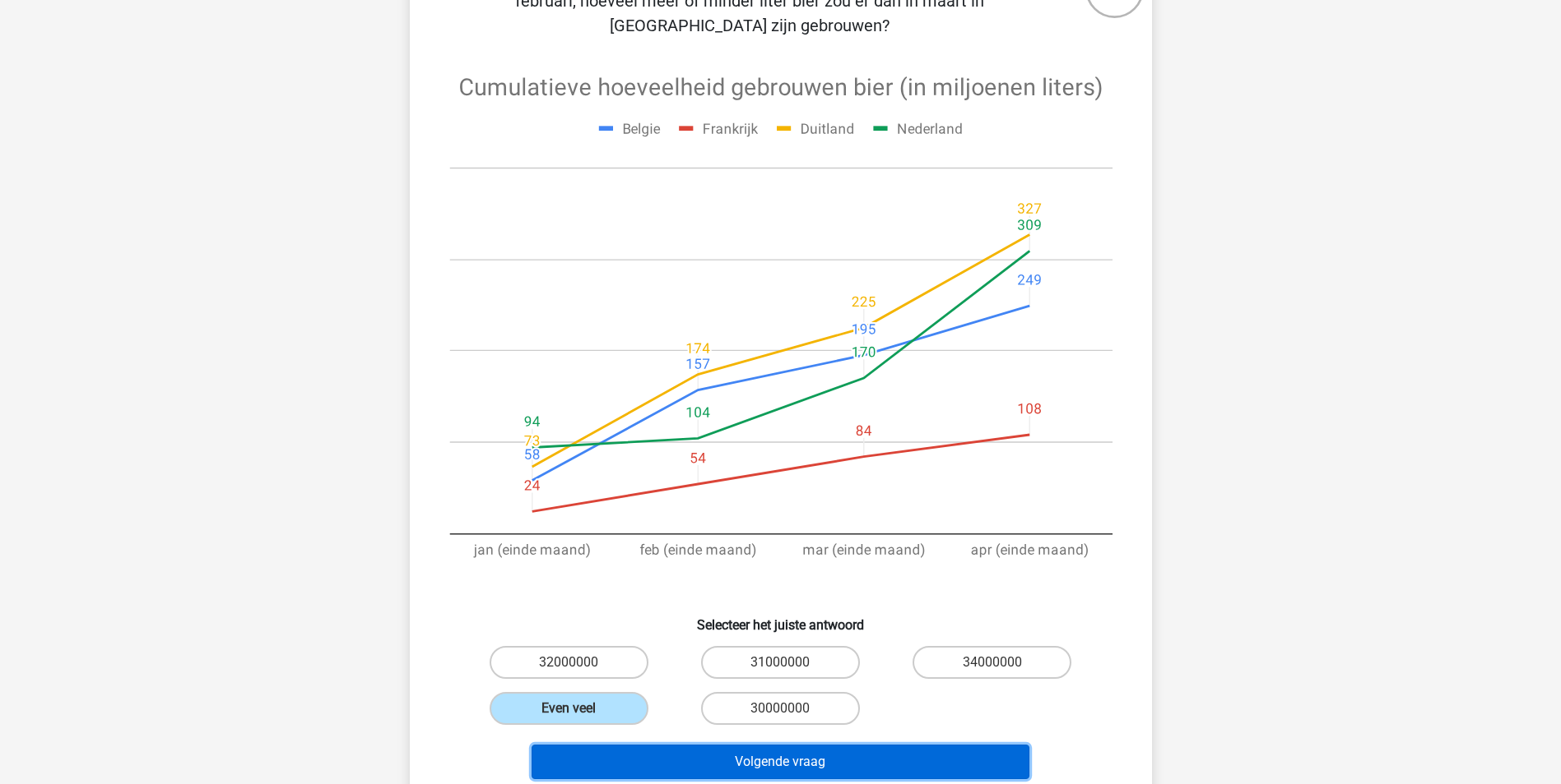
click at [567, 745] on button "Volgende vraag" at bounding box center [780, 762] width 498 height 35
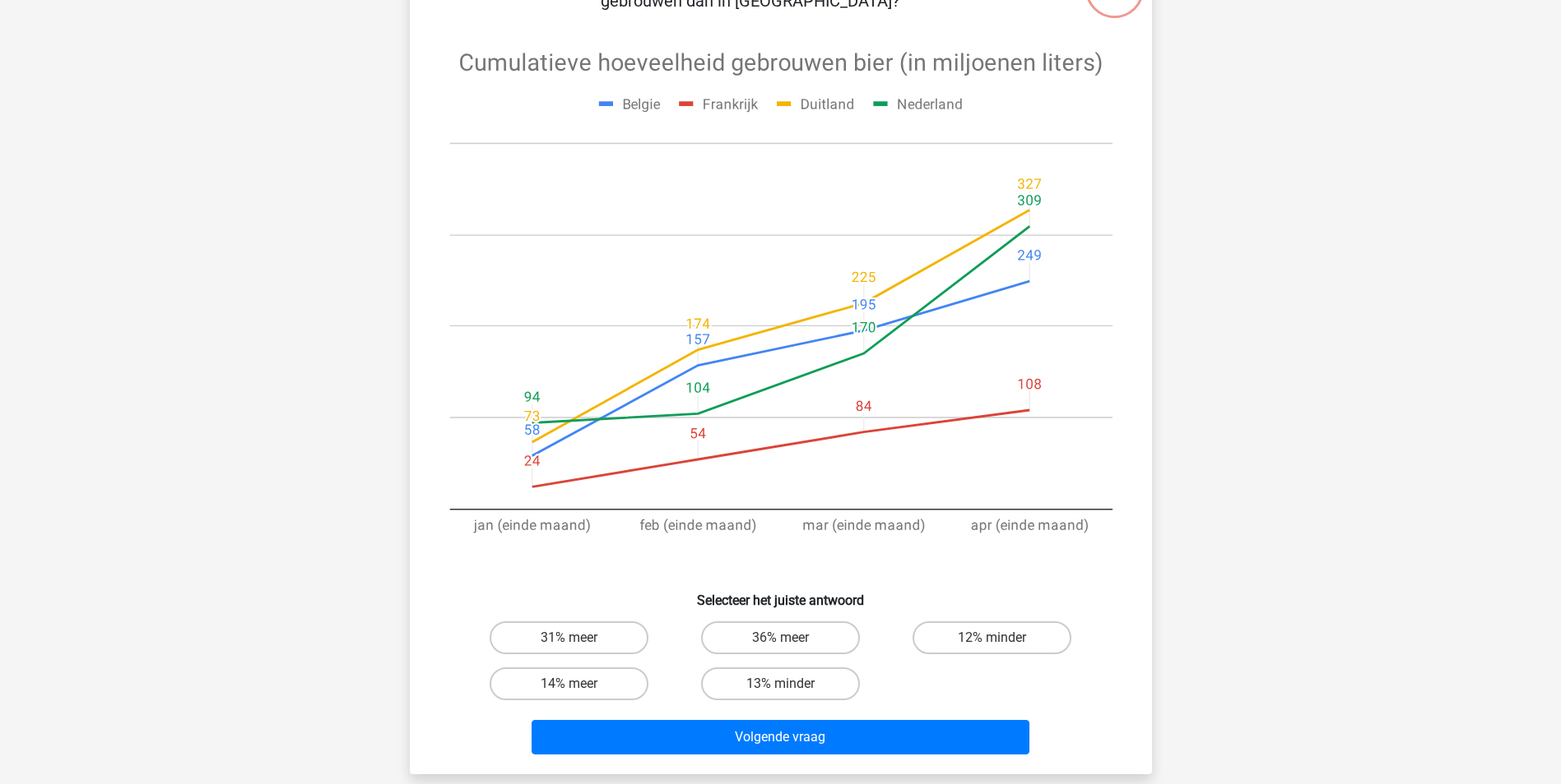
scroll to position [82, 0]
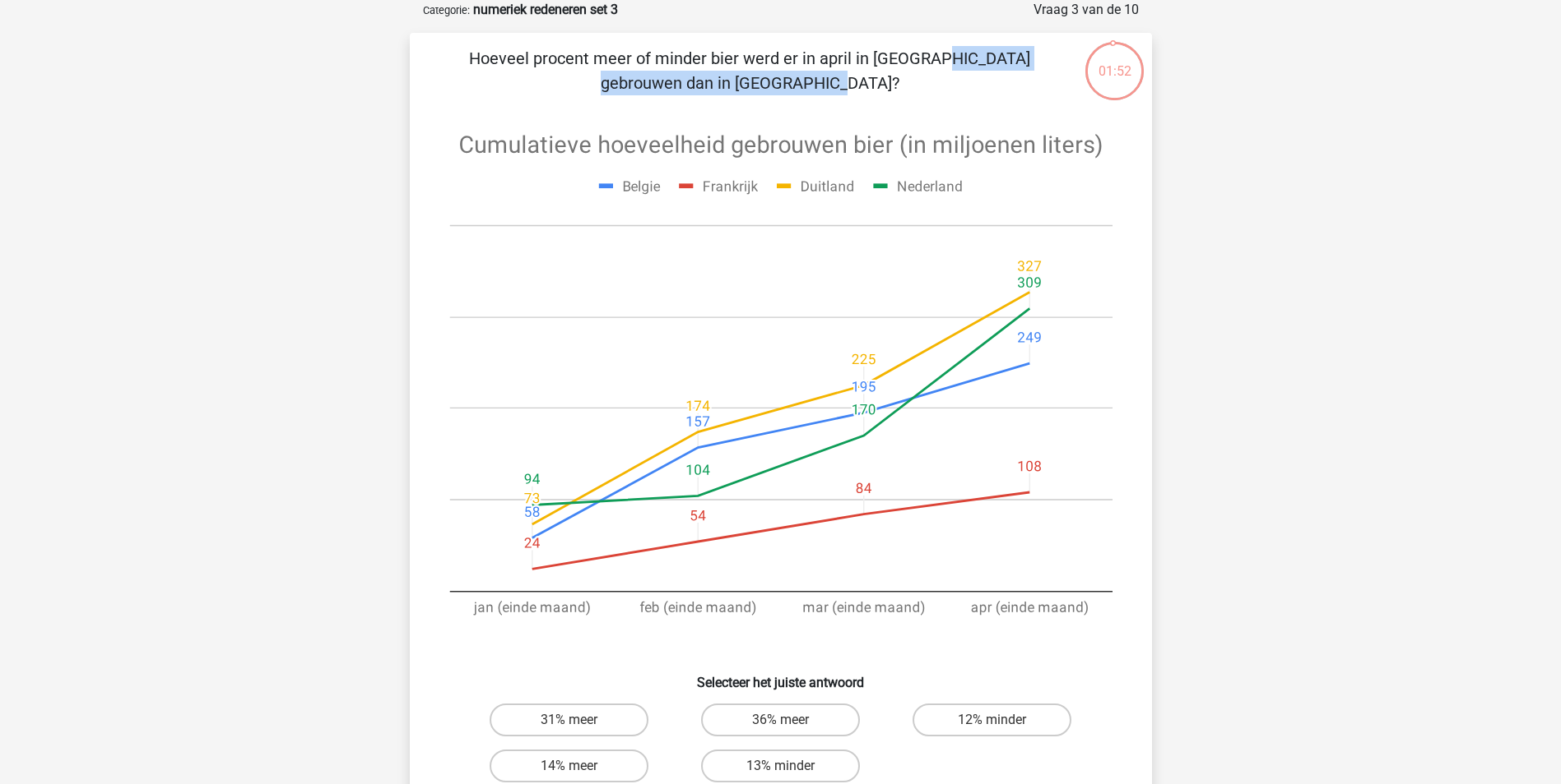
drag, startPoint x: 589, startPoint y: 52, endPoint x: 854, endPoint y: 68, distance: 265.5
click at [854, 68] on p "Hoeveel procent meer of minder bier werd er in april in [GEOGRAPHIC_DATA] gebro…" at bounding box center [750, 71] width 627 height 50
drag, startPoint x: 854, startPoint y: 68, endPoint x: 855, endPoint y: 92, distance: 24.0
click at [855, 92] on p "Hoeveel procent meer of minder bier werd er in april in [GEOGRAPHIC_DATA] gebro…" at bounding box center [750, 71] width 627 height 50
click at [775, 720] on label "36% meer" at bounding box center [780, 719] width 159 height 33
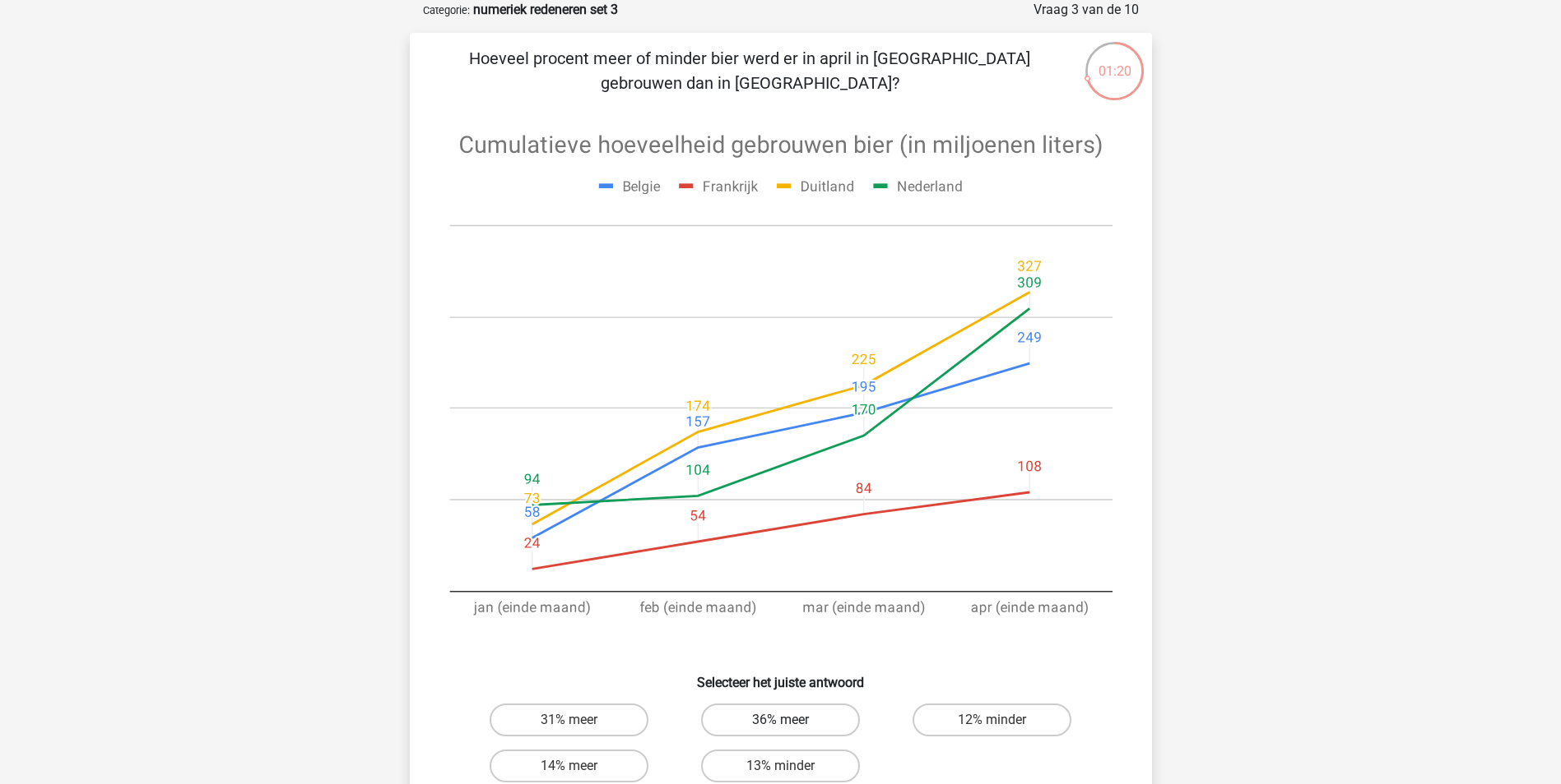
click at [780, 720] on input "36% meer" at bounding box center [784, 725] width 11 height 11
radio input "true"
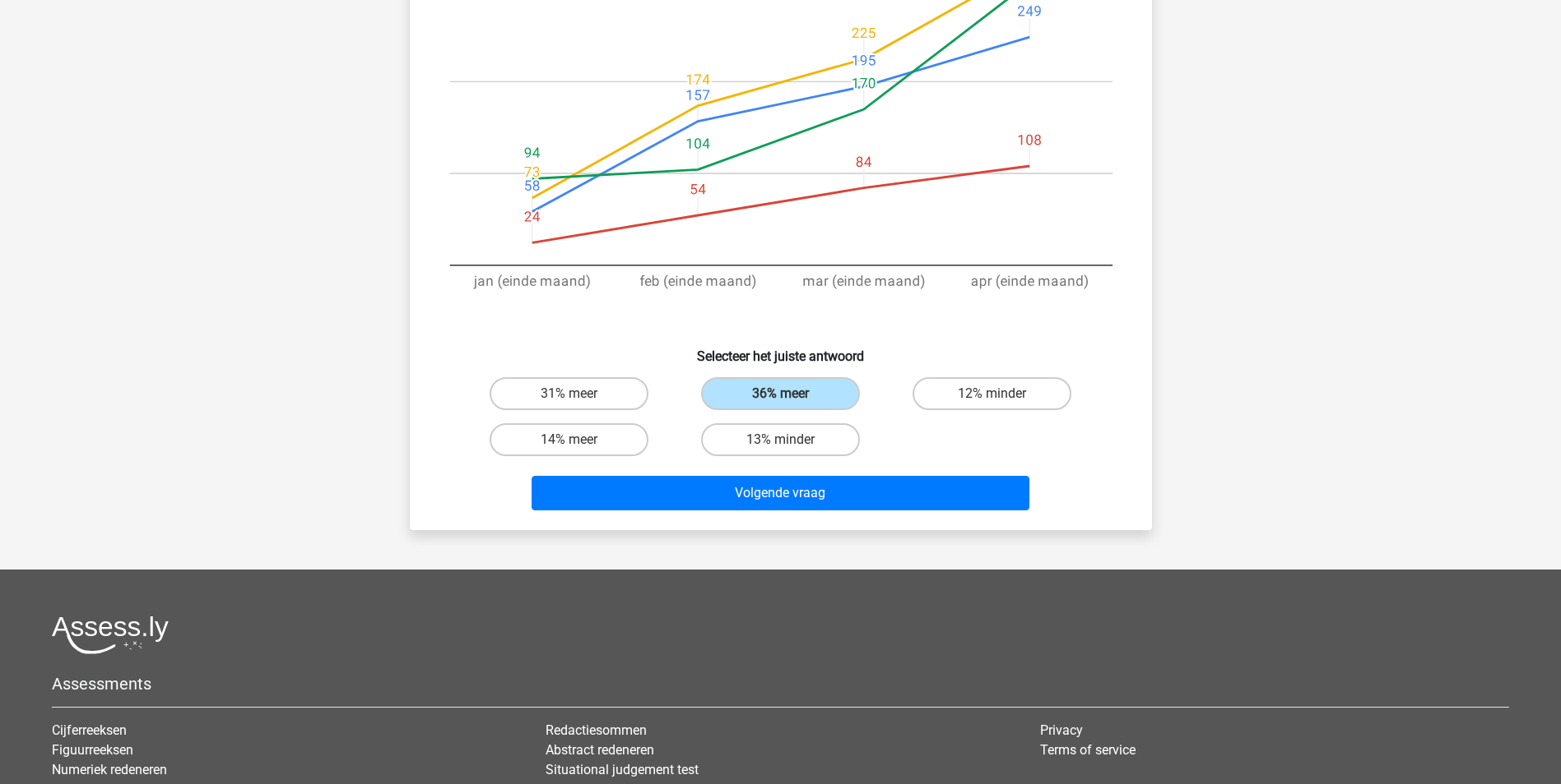
scroll to position [411, 0]
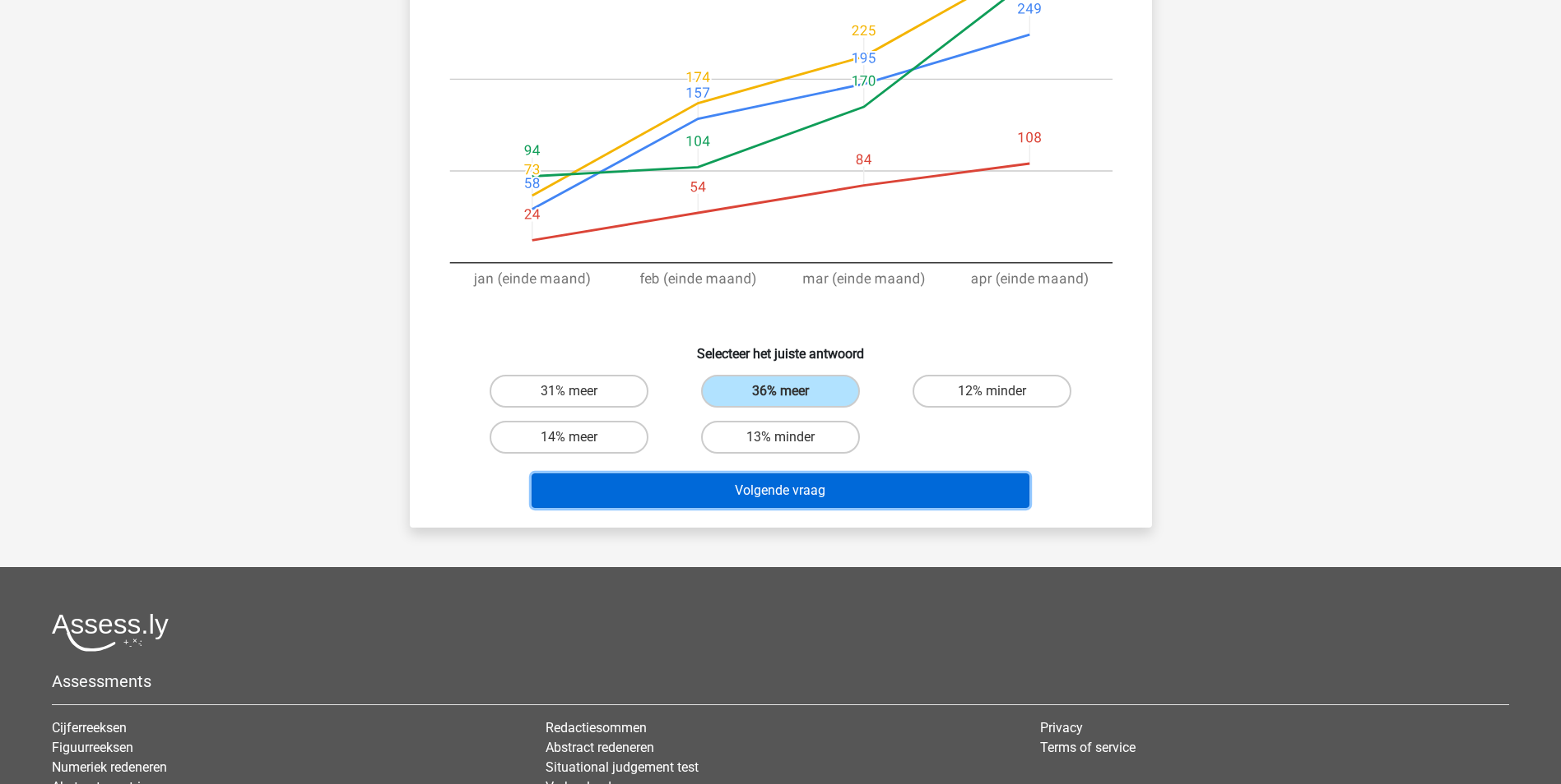
click at [759, 492] on button "Volgende vraag" at bounding box center [780, 491] width 498 height 35
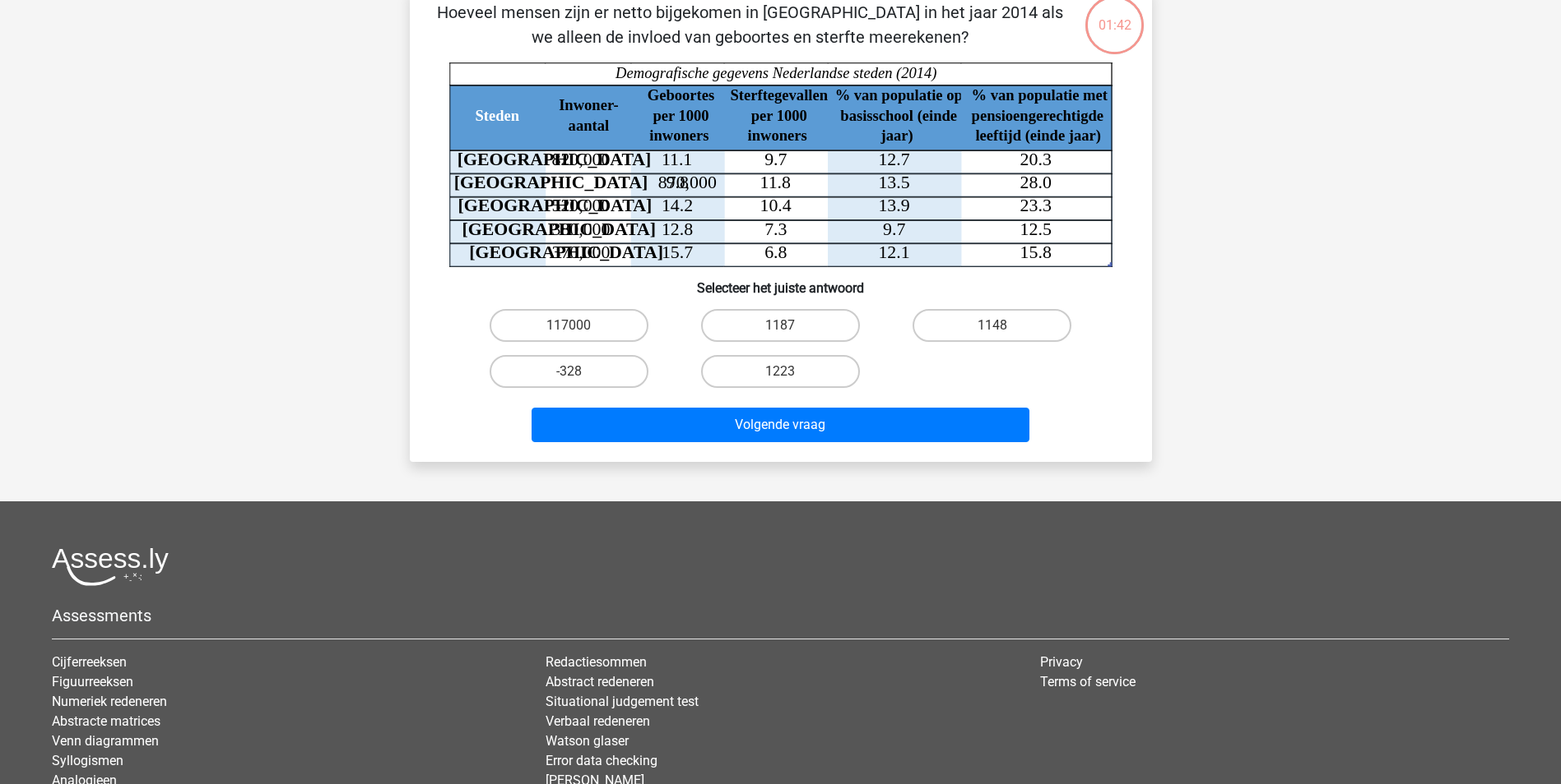
scroll to position [82, 0]
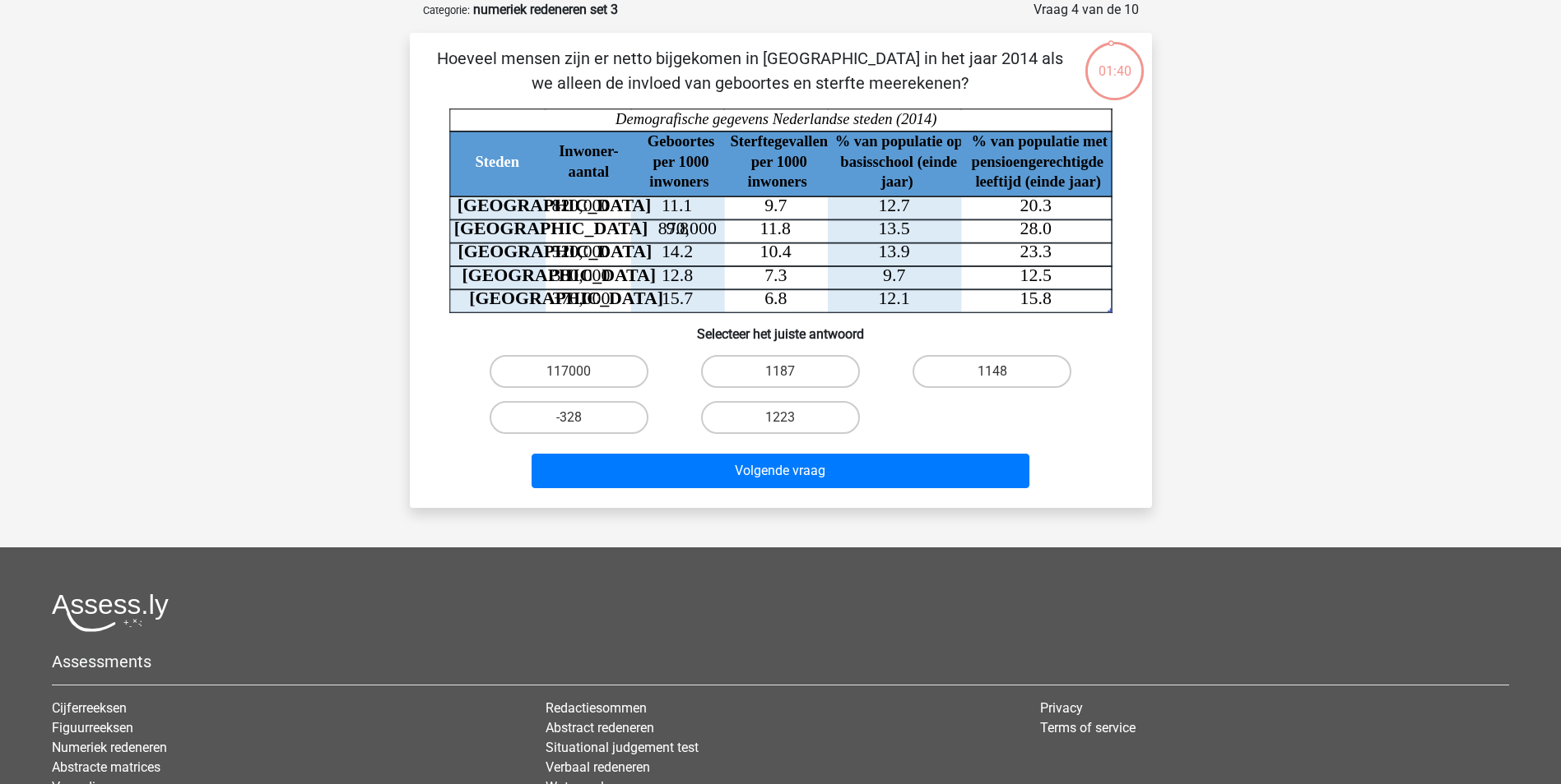
drag, startPoint x: 541, startPoint y: 56, endPoint x: 958, endPoint y: 82, distance: 417.8
click at [958, 82] on p "Hoeveel mensen zijn er netto bijgekomen in [GEOGRAPHIC_DATA] in het jaar 2014 a…" at bounding box center [750, 71] width 627 height 50
drag, startPoint x: 607, startPoint y: 80, endPoint x: 909, endPoint y: 78, distance: 302.0
click at [909, 78] on p "Hoeveel mensen zijn er netto bijgekomen in [GEOGRAPHIC_DATA] in het jaar 2014 a…" at bounding box center [750, 71] width 627 height 50
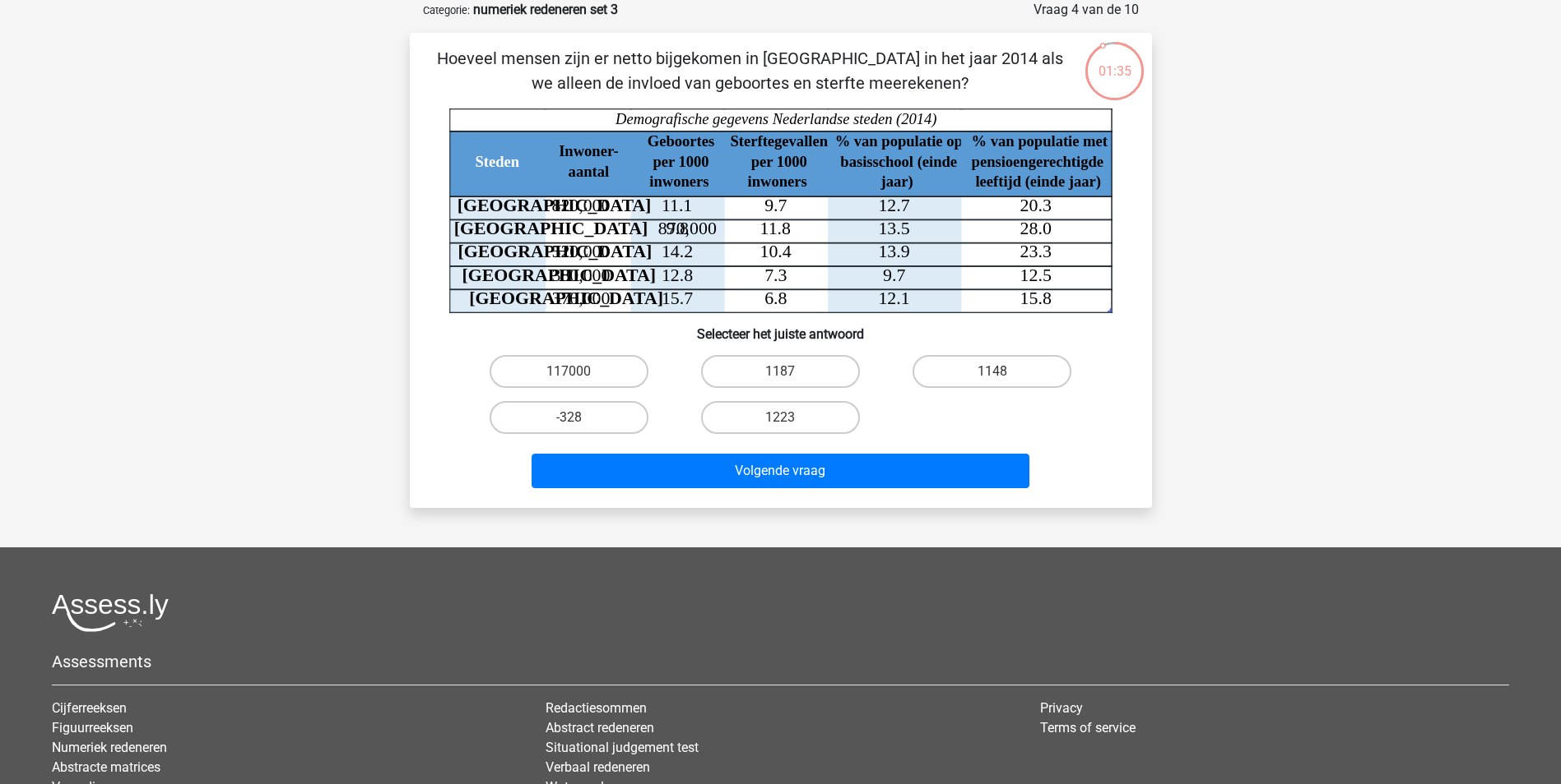
click at [909, 82] on p "Hoeveel mensen zijn er netto bijgekomen in [GEOGRAPHIC_DATA] in het jaar 2014 a…" at bounding box center [750, 71] width 627 height 50
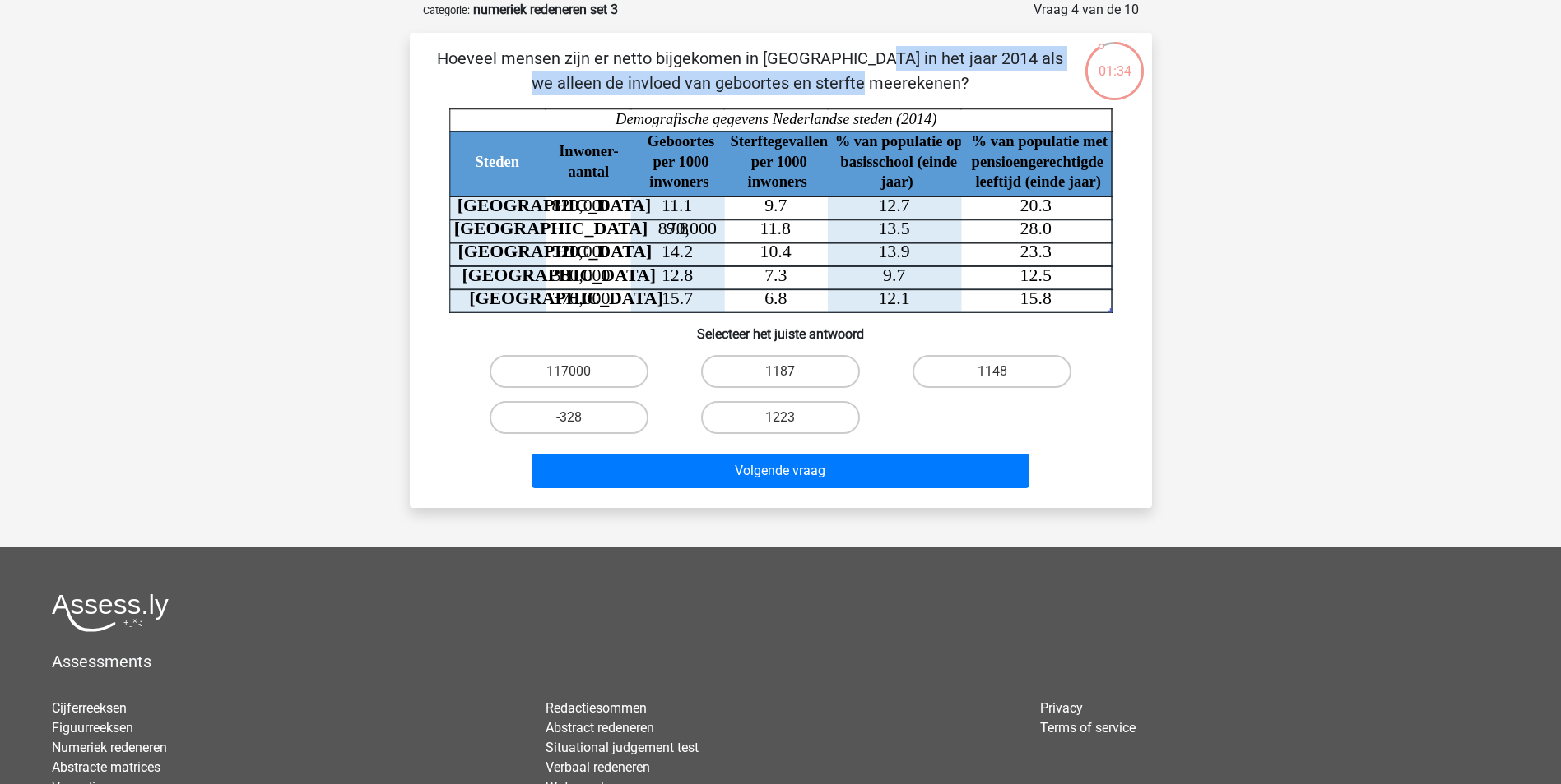
drag, startPoint x: 534, startPoint y: 51, endPoint x: 1037, endPoint y: 63, distance: 503.1
click at [1037, 63] on p "Hoeveel mensen zijn er netto bijgekomen in [GEOGRAPHIC_DATA] in het jaar 2014 a…" at bounding box center [750, 71] width 627 height 50
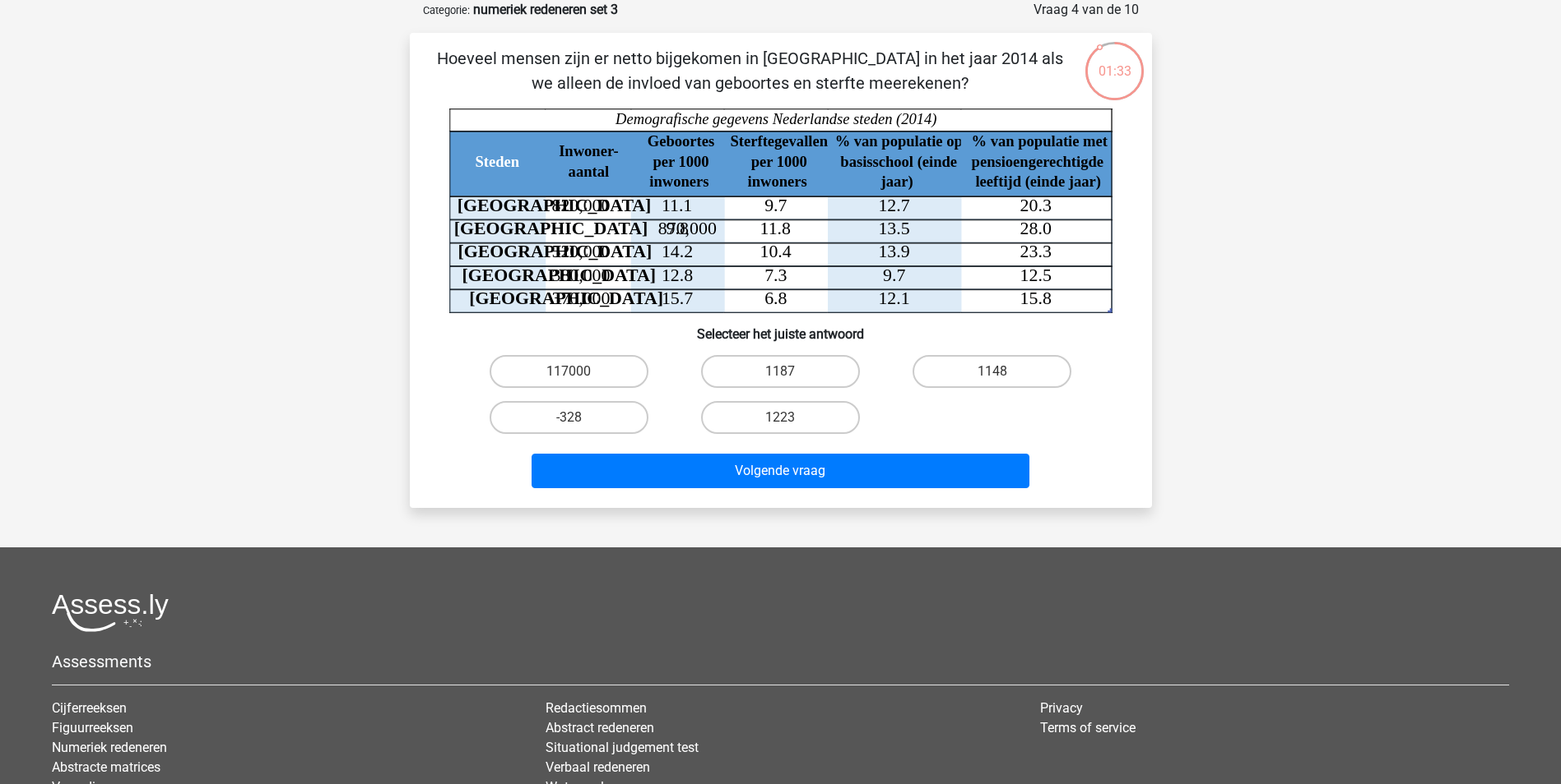
drag, startPoint x: 1037, startPoint y: 63, endPoint x: 987, endPoint y: 85, distance: 54.6
click at [987, 85] on p "Hoeveel mensen zijn er netto bijgekomen in [GEOGRAPHIC_DATA] in het jaar 2014 a…" at bounding box center [750, 71] width 627 height 50
click at [959, 370] on label "1148" at bounding box center [992, 371] width 159 height 33
click at [992, 372] on input "1148" at bounding box center [997, 377] width 11 height 11
radio input "true"
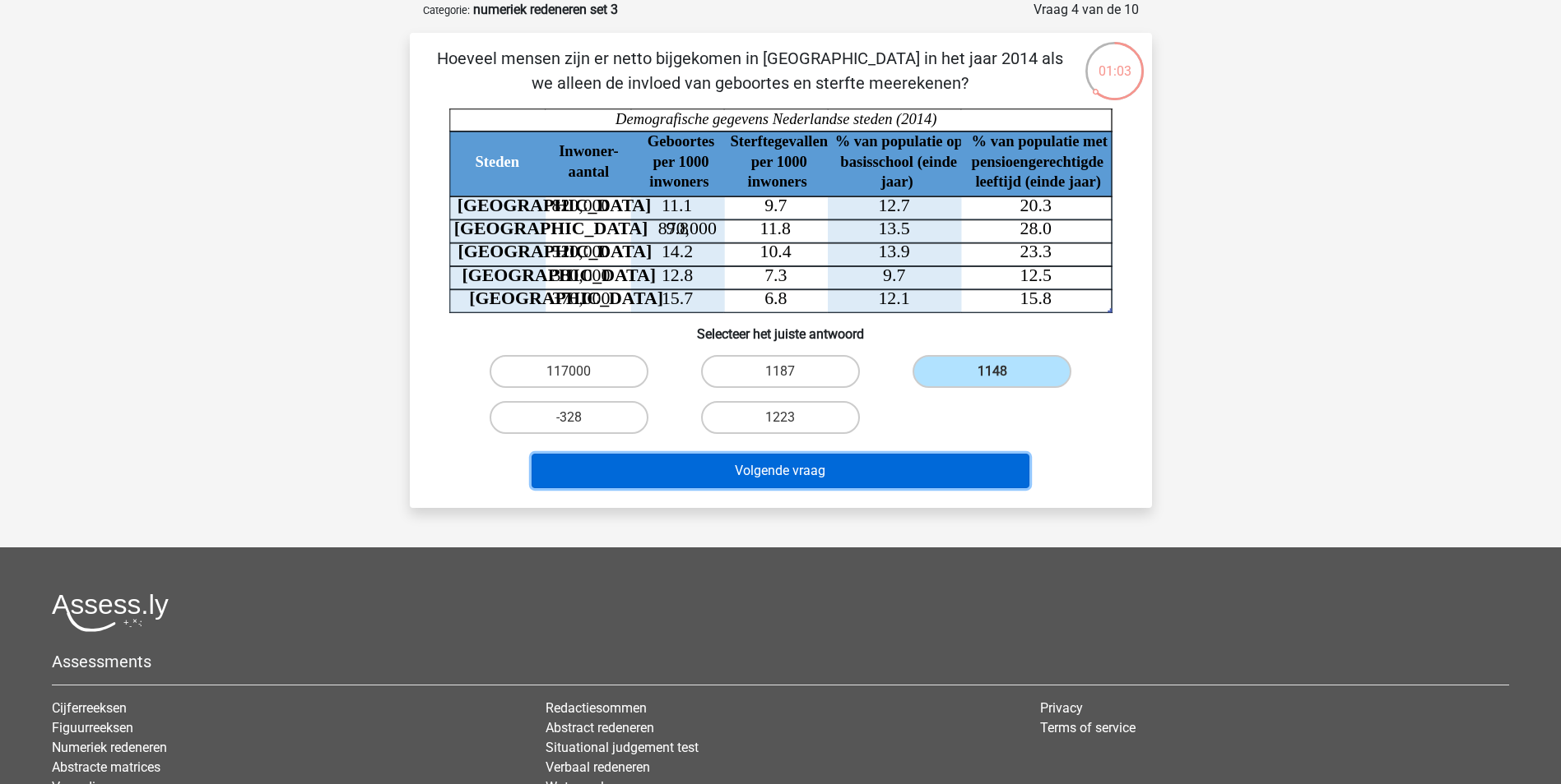
click at [842, 474] on button "Volgende vraag" at bounding box center [780, 471] width 498 height 35
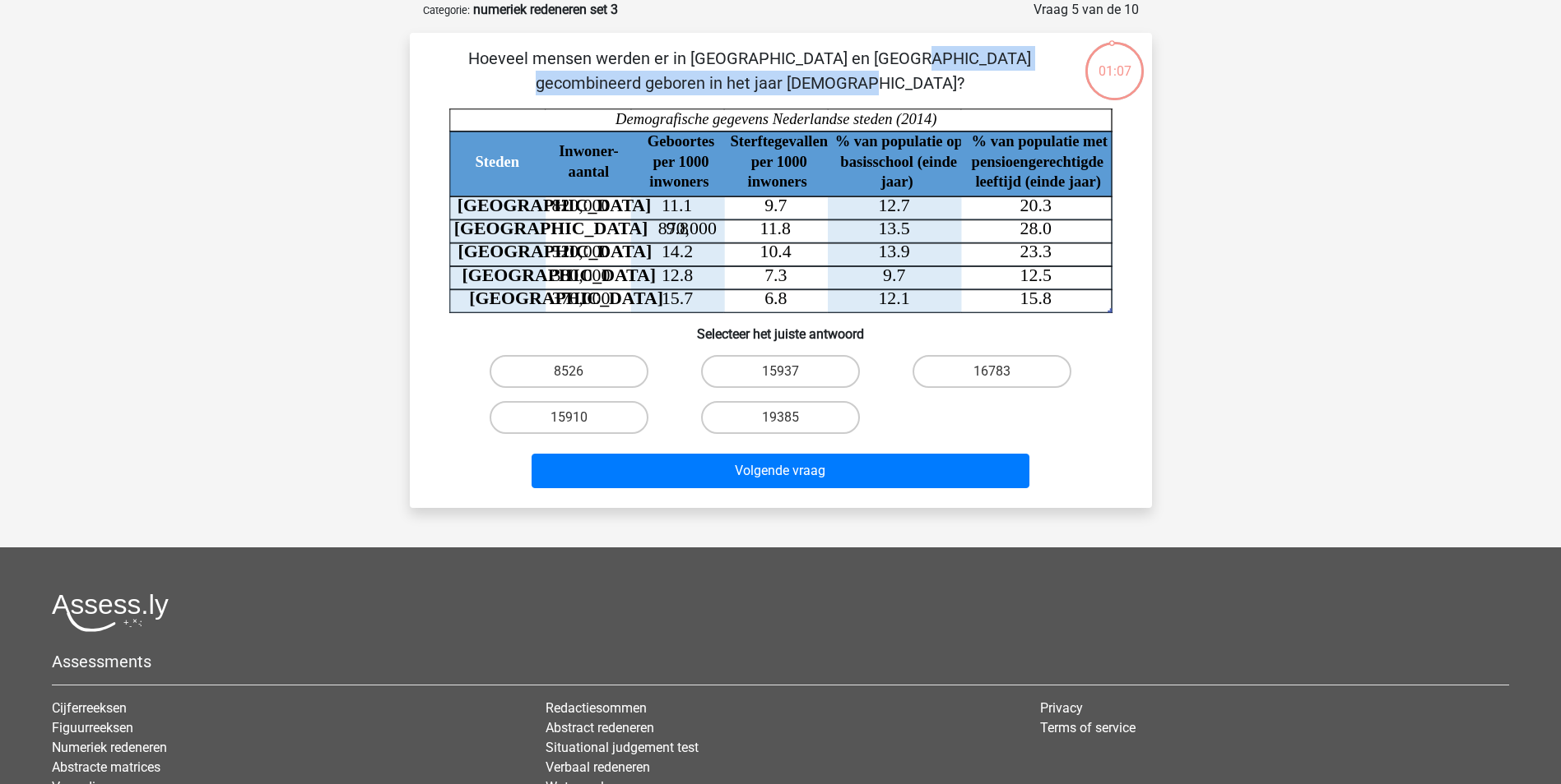
drag, startPoint x: 546, startPoint y: 61, endPoint x: 951, endPoint y: 68, distance: 405.1
click at [951, 68] on p "Hoeveel mensen werden er in [GEOGRAPHIC_DATA] en [GEOGRAPHIC_DATA] gecombineerd…" at bounding box center [750, 71] width 627 height 50
drag, startPoint x: 951, startPoint y: 68, endPoint x: 932, endPoint y: 78, distance: 21.5
click at [932, 78] on p "Hoeveel mensen werden er in [GEOGRAPHIC_DATA] en [GEOGRAPHIC_DATA] gecombineerd…" at bounding box center [750, 71] width 627 height 50
drag, startPoint x: 641, startPoint y: 57, endPoint x: 866, endPoint y: 75, distance: 225.7
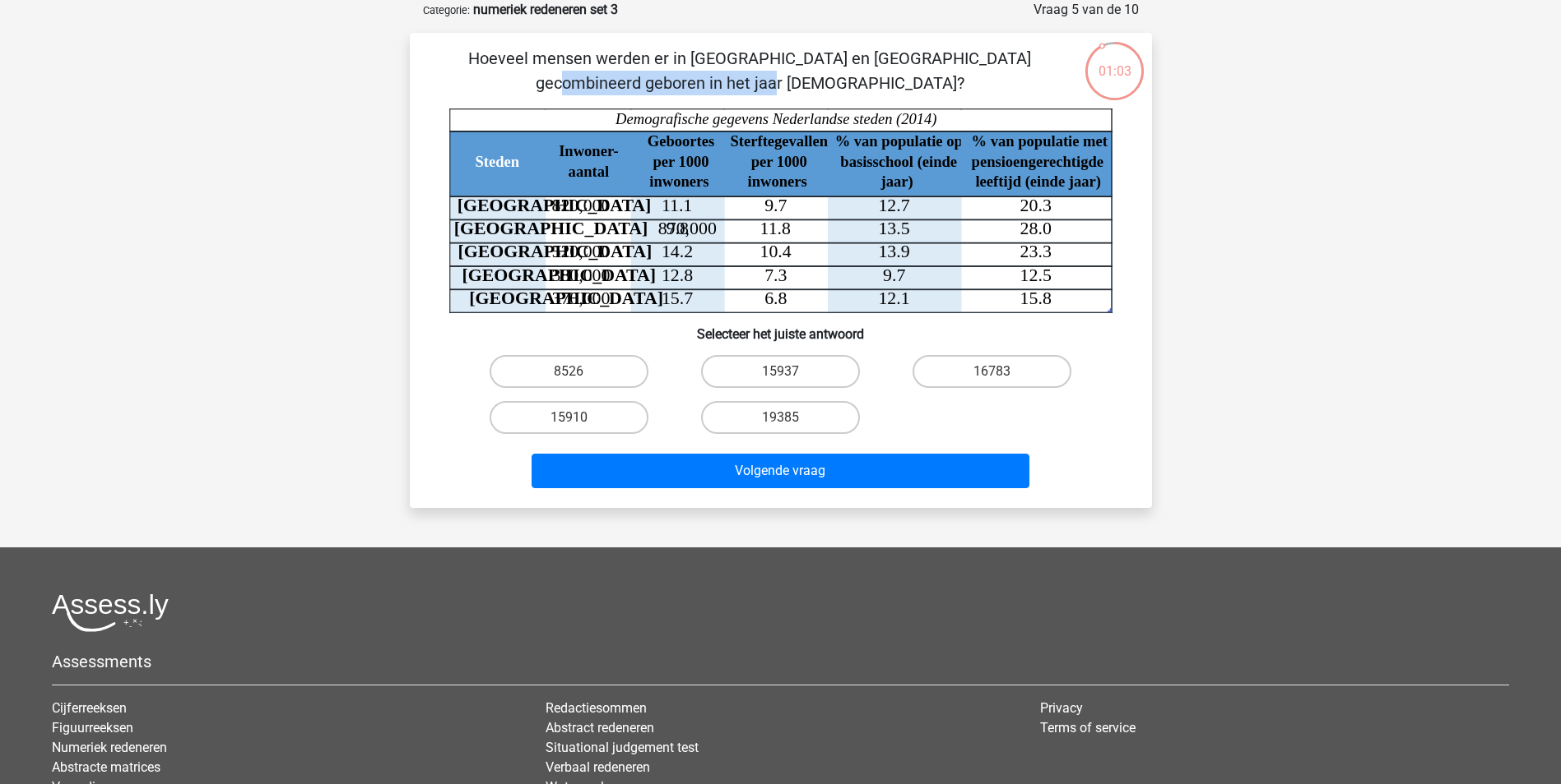
click at [866, 75] on p "Hoeveel mensen werden er in [GEOGRAPHIC_DATA] en [GEOGRAPHIC_DATA] gecombineerd…" at bounding box center [750, 71] width 627 height 50
drag, startPoint x: 866, startPoint y: 75, endPoint x: 821, endPoint y: 76, distance: 45.0
click at [821, 76] on p "Hoeveel mensen werden er in [GEOGRAPHIC_DATA] en [GEOGRAPHIC_DATA] gecombineerd…" at bounding box center [750, 71] width 627 height 50
click at [509, 412] on label "15910" at bounding box center [569, 417] width 159 height 33
click at [569, 417] on input "15910" at bounding box center [574, 422] width 11 height 11
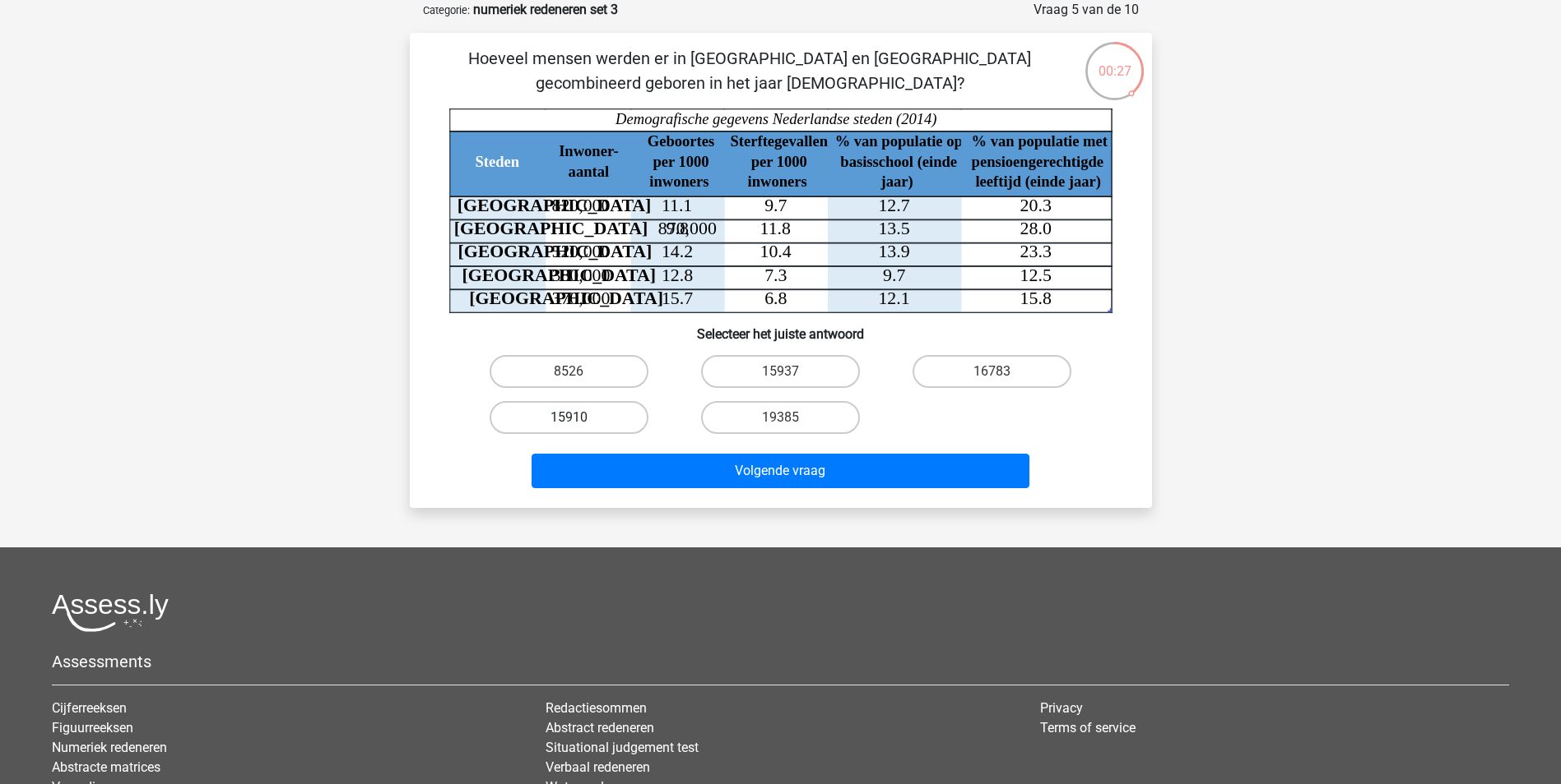
radio input "true"
click at [575, 450] on div "Volgende vraag" at bounding box center [780, 467] width 689 height 55
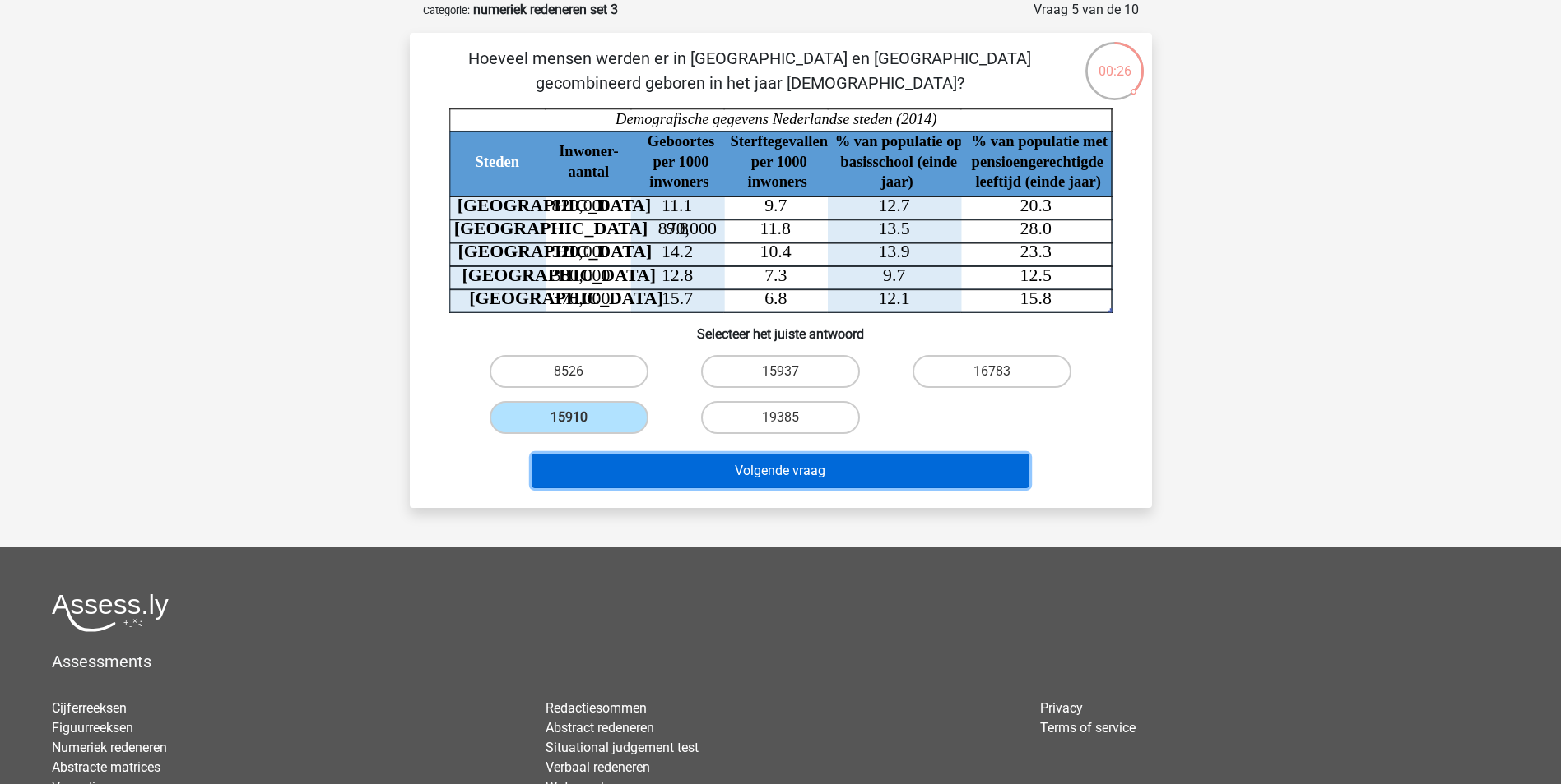
click at [581, 460] on button "Volgende vraag" at bounding box center [780, 471] width 498 height 35
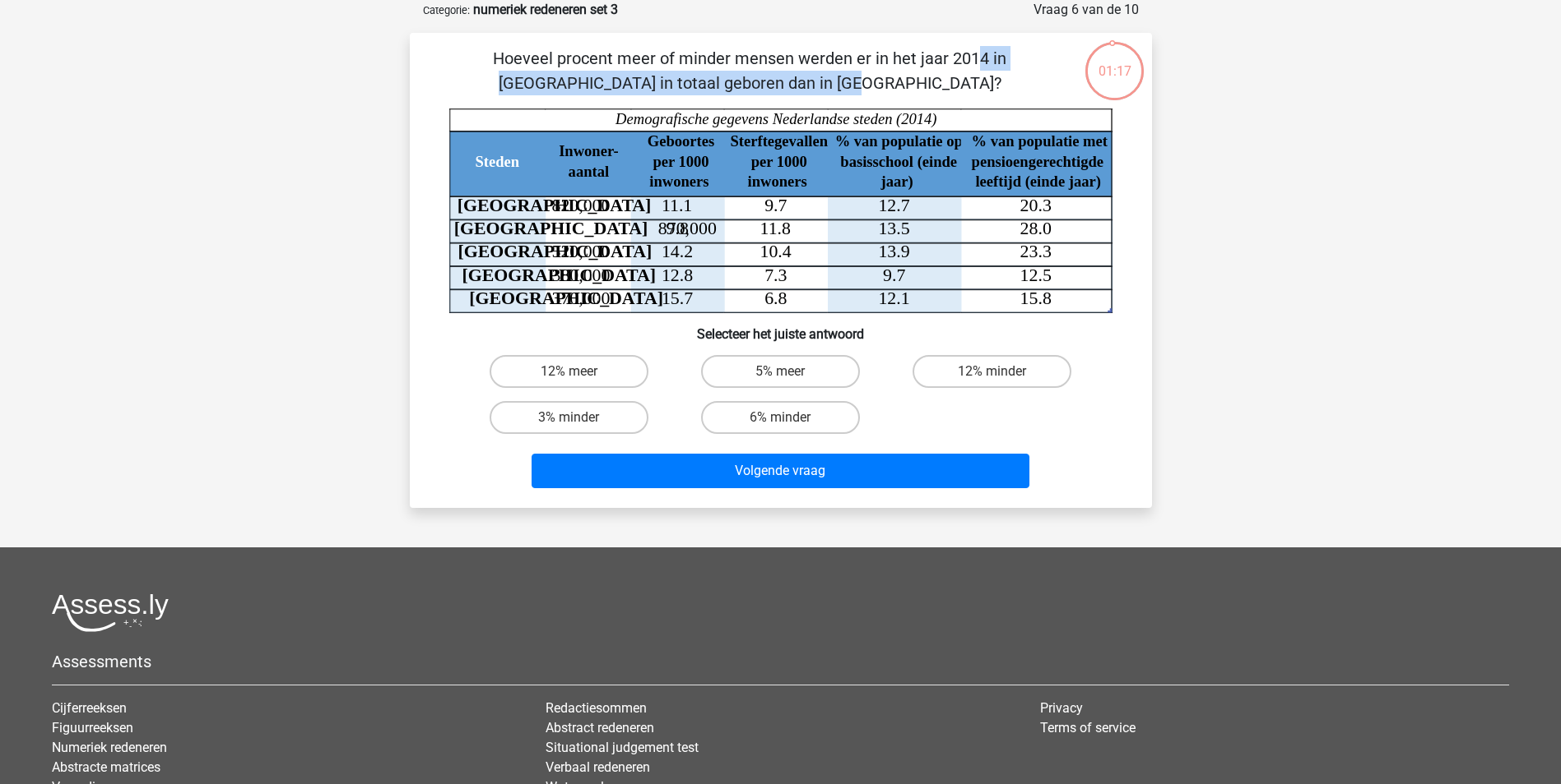
drag, startPoint x: 584, startPoint y: 65, endPoint x: 953, endPoint y: 65, distance: 369.0
click at [953, 65] on p "Hoeveel procent meer of minder mensen werden er in het jaar 2014 in [GEOGRAPHIC…" at bounding box center [750, 71] width 627 height 50
drag, startPoint x: 953, startPoint y: 65, endPoint x: 945, endPoint y: 86, distance: 22.5
click at [945, 86] on p "Hoeveel procent meer of minder mensen werden er in het jaar 2014 in [GEOGRAPHIC…" at bounding box center [750, 71] width 627 height 50
drag, startPoint x: 835, startPoint y: 50, endPoint x: 828, endPoint y: 83, distance: 33.7
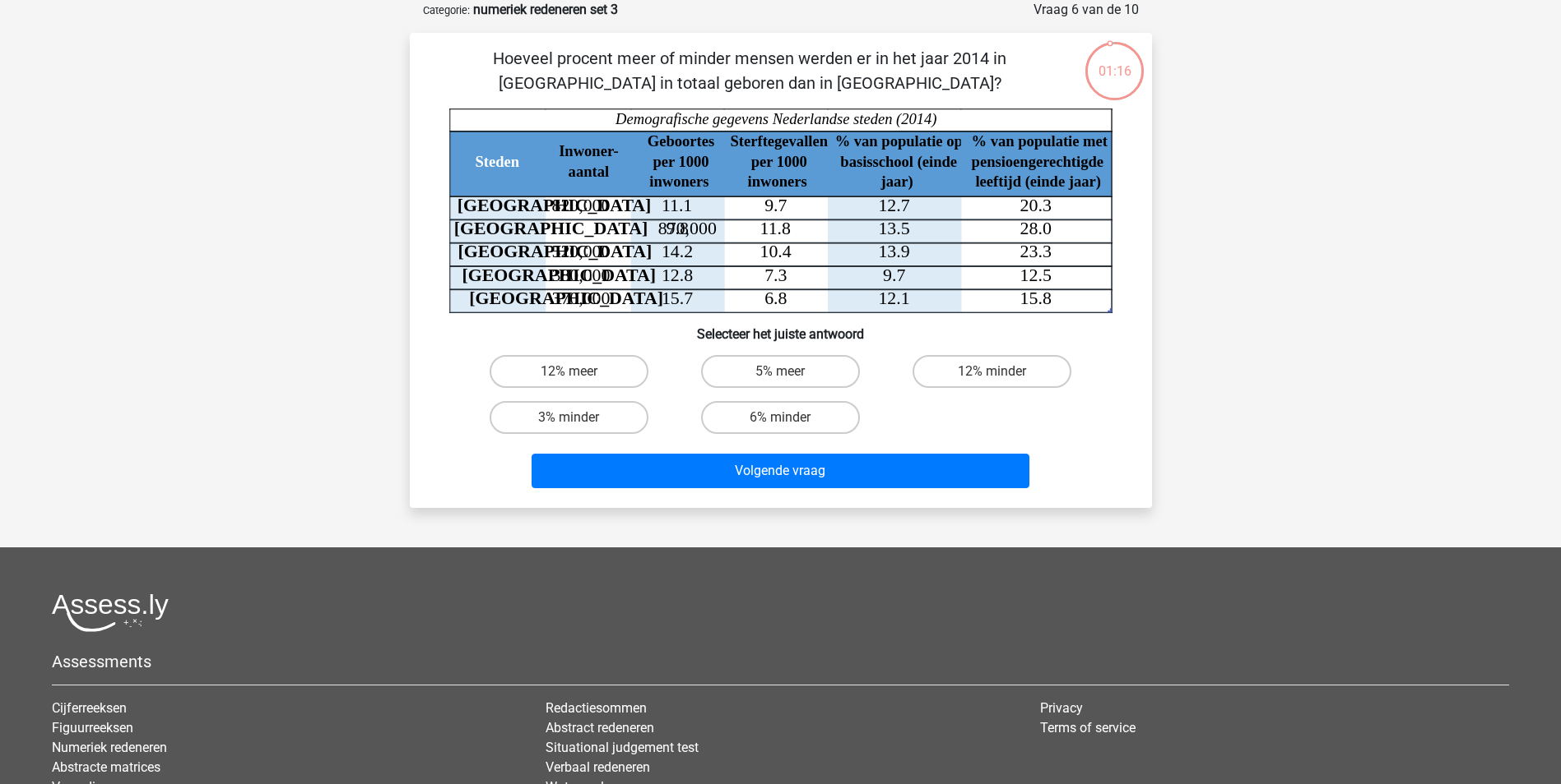
click at [828, 83] on p "Hoeveel procent meer of minder mensen werden er in het jaar 2014 in [GEOGRAPHIC…" at bounding box center [750, 71] width 627 height 50
drag, startPoint x: 828, startPoint y: 83, endPoint x: 820, endPoint y: 87, distance: 8.9
click at [820, 87] on p "Hoeveel procent meer of minder mensen werden er in het jaar 2014 in [GEOGRAPHIC…" at bounding box center [750, 71] width 627 height 50
click at [739, 419] on label "6% minder" at bounding box center [780, 417] width 159 height 33
click at [780, 419] on input "6% minder" at bounding box center [784, 422] width 11 height 11
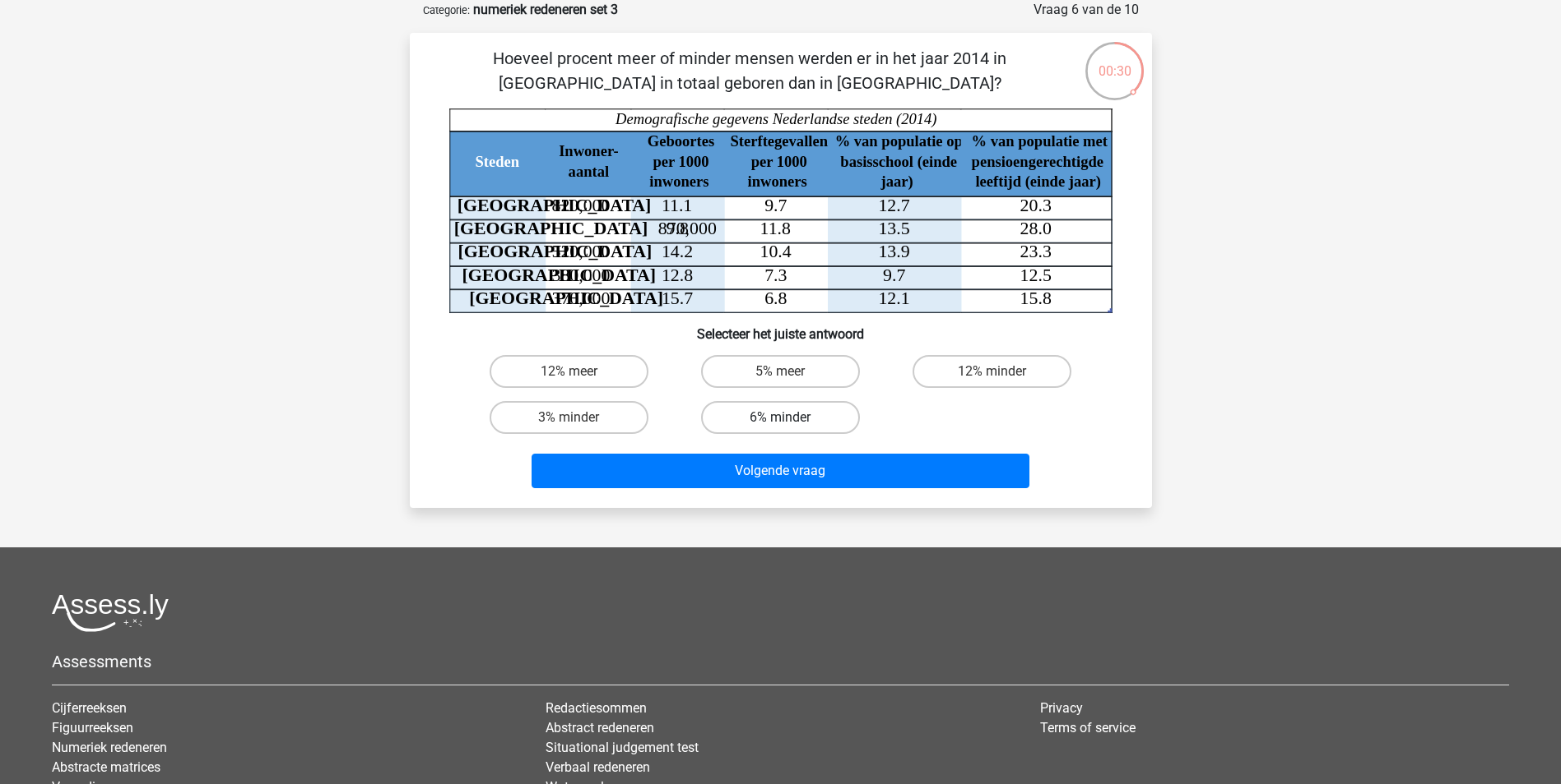
radio input "true"
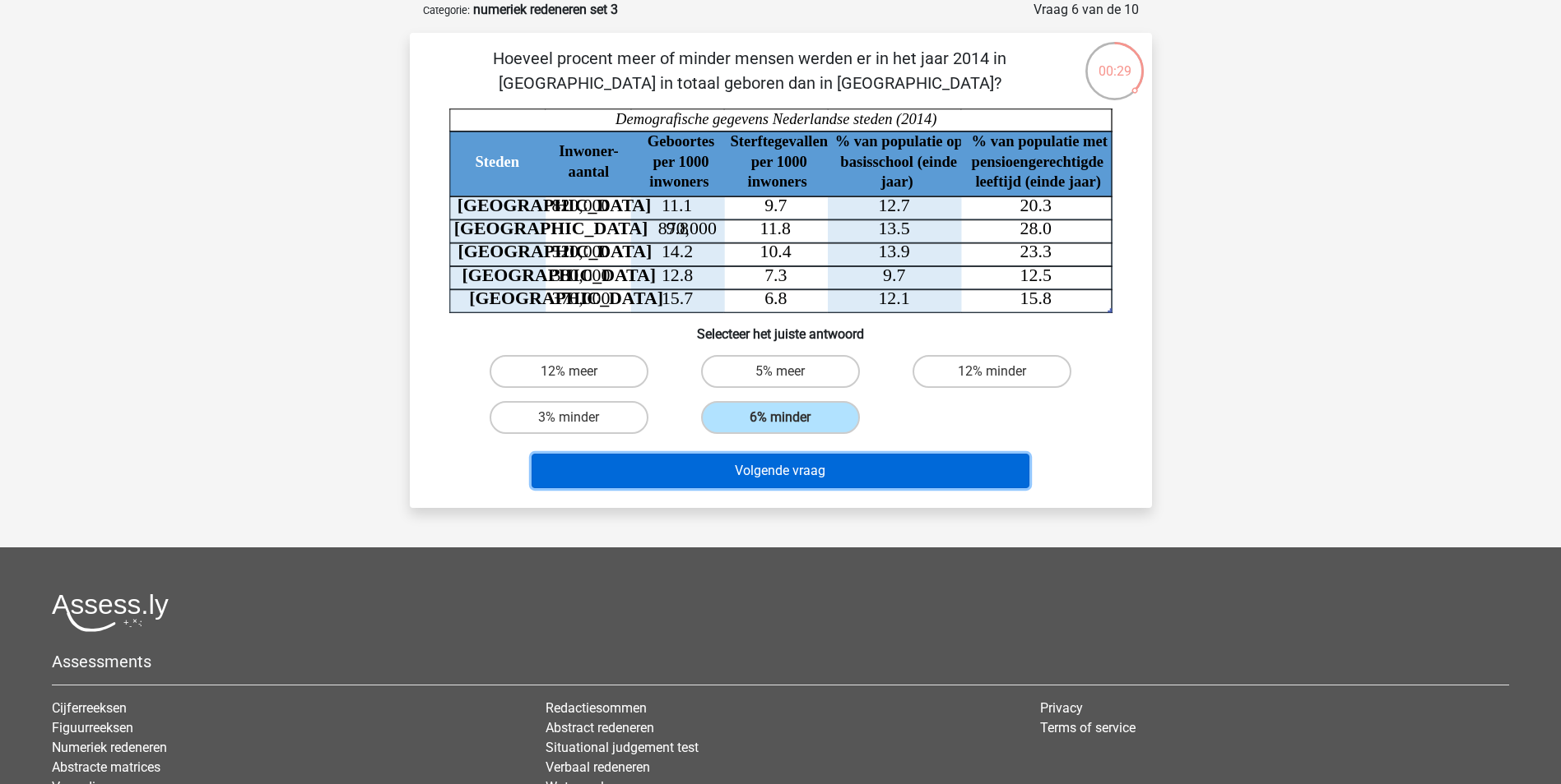
click at [744, 460] on button "Volgende vraag" at bounding box center [780, 471] width 498 height 35
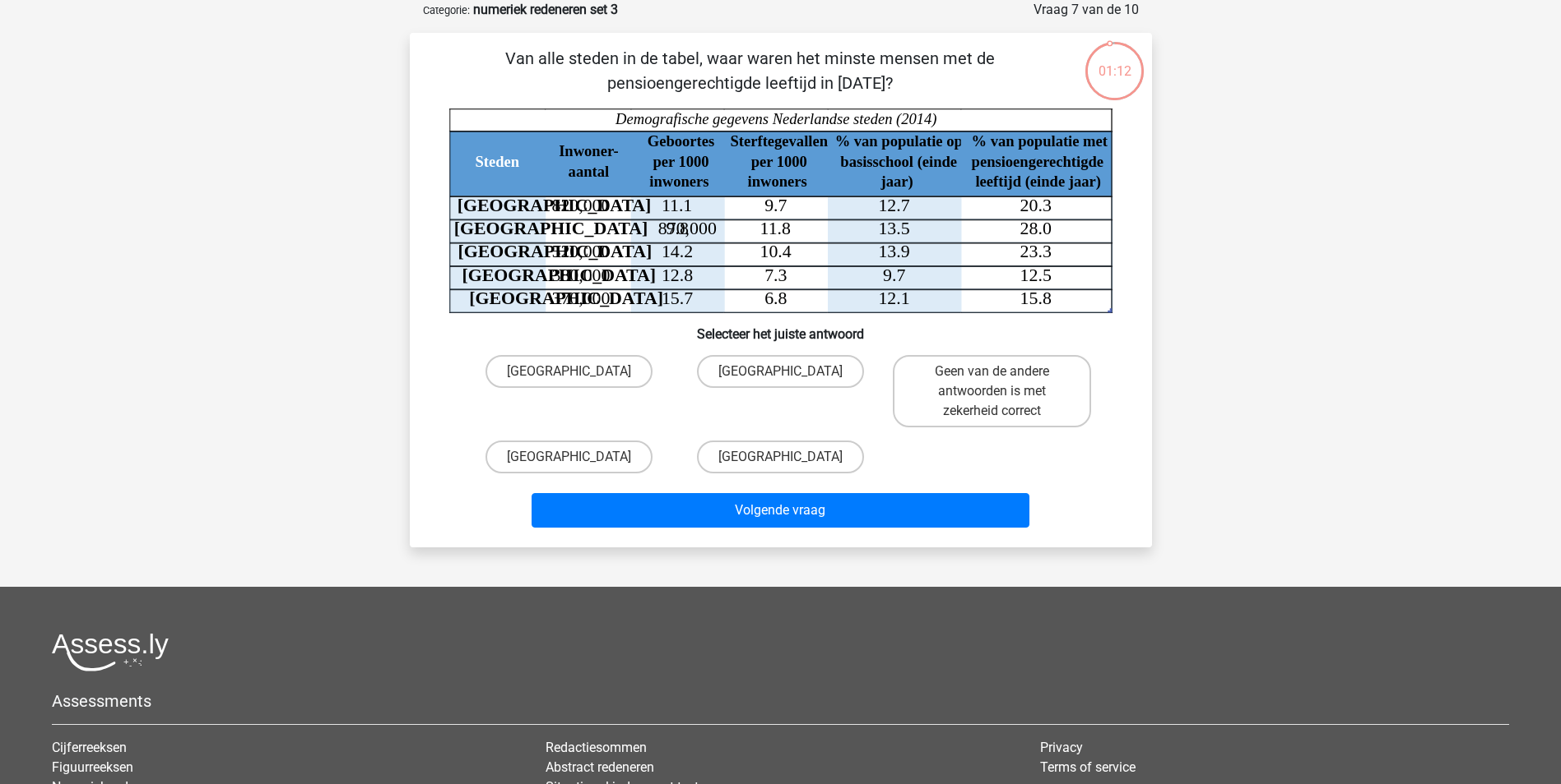
drag, startPoint x: 597, startPoint y: 59, endPoint x: 788, endPoint y: 78, distance: 191.9
click at [788, 78] on p "Van alle steden in de tabel, waar waren het minste mensen met de pensioengerech…" at bounding box center [750, 71] width 627 height 50
drag, startPoint x: 686, startPoint y: 55, endPoint x: 1008, endPoint y: 61, distance: 322.1
click at [1008, 61] on p "Van alle steden in de tabel, waar waren het minste mensen met de pensioengerech…" at bounding box center [750, 71] width 627 height 50
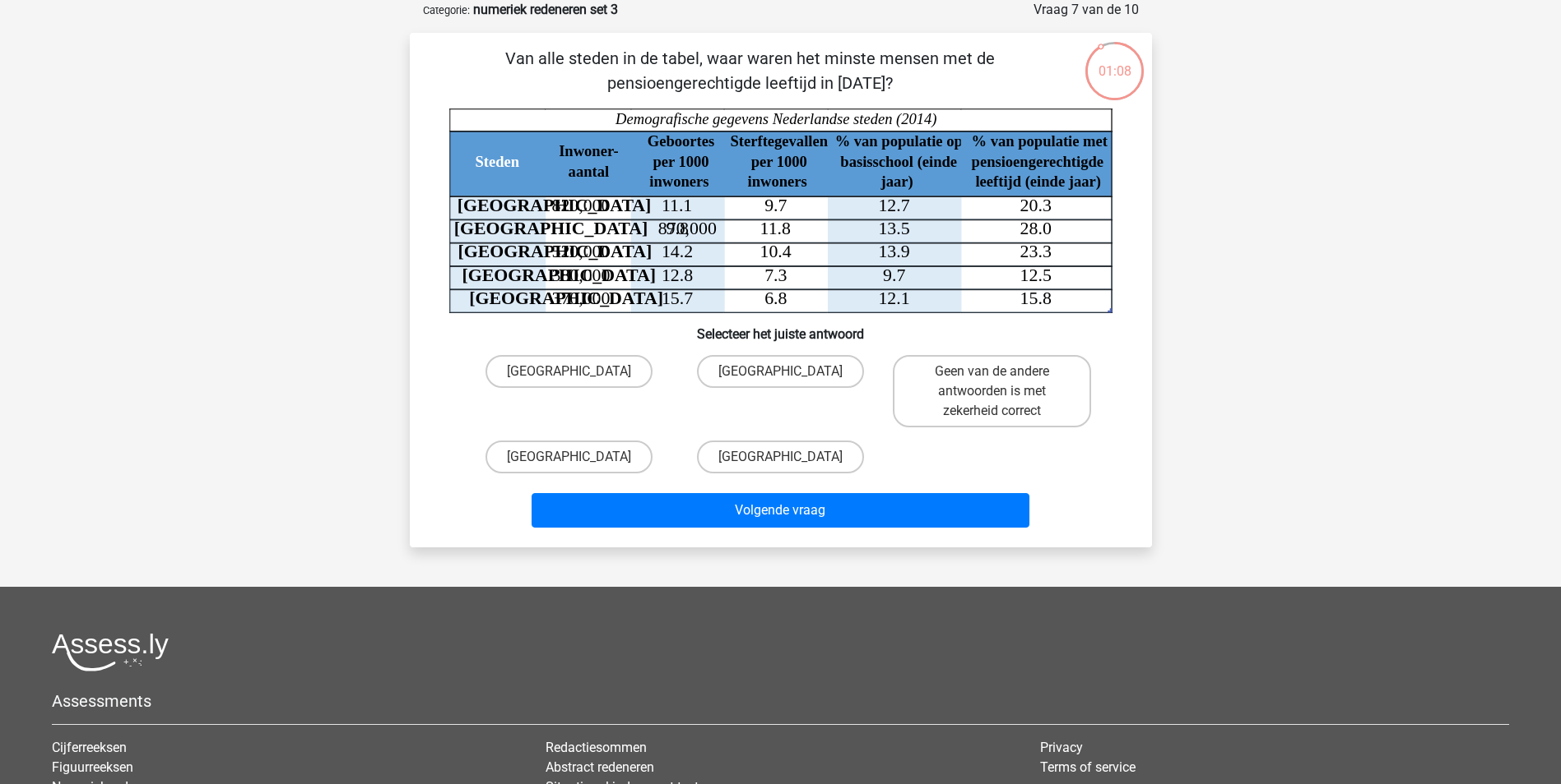
drag, startPoint x: 1008, startPoint y: 61, endPoint x: 976, endPoint y: 77, distance: 35.8
click at [980, 77] on p "Van alle steden in de tabel, waar waren het minste mensen met de pensioengerech…" at bounding box center [750, 71] width 627 height 50
drag, startPoint x: 631, startPoint y: 87, endPoint x: 859, endPoint y: 83, distance: 228.0
click at [859, 83] on p "Van alle steden in de tabel, waar waren het minste mensen met de pensioengerech…" at bounding box center [750, 71] width 627 height 50
click at [1411, 315] on div "Eline elinevandeijck@gmail.com Nederlands English" at bounding box center [780, 469] width 1561 height 1103
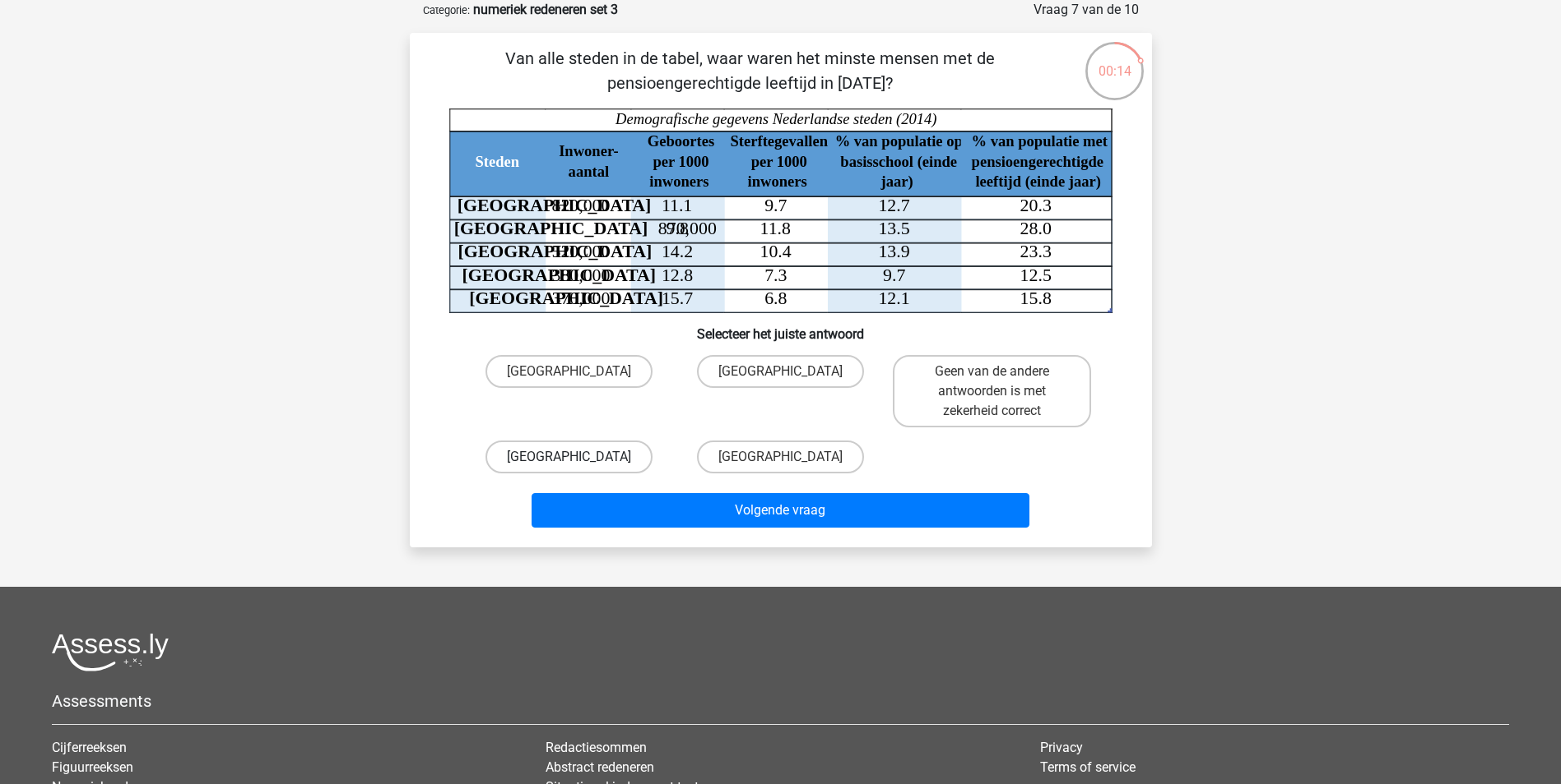
click at [603, 451] on label "[GEOGRAPHIC_DATA]" at bounding box center [569, 456] width 167 height 33
click at [579, 457] on input "[GEOGRAPHIC_DATA]" at bounding box center [574, 462] width 11 height 11
radio input "true"
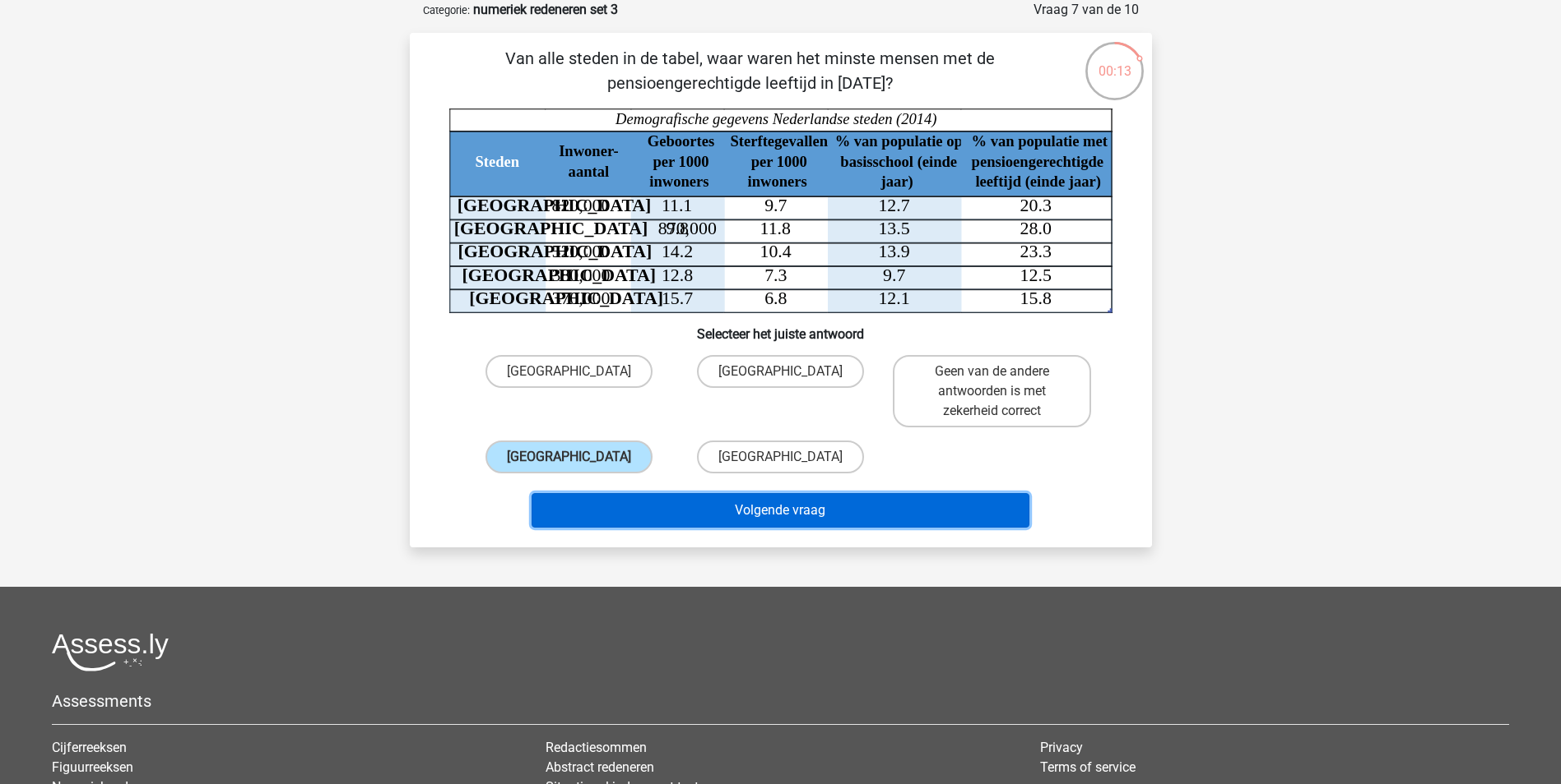
click at [626, 504] on button "Volgende vraag" at bounding box center [780, 510] width 498 height 35
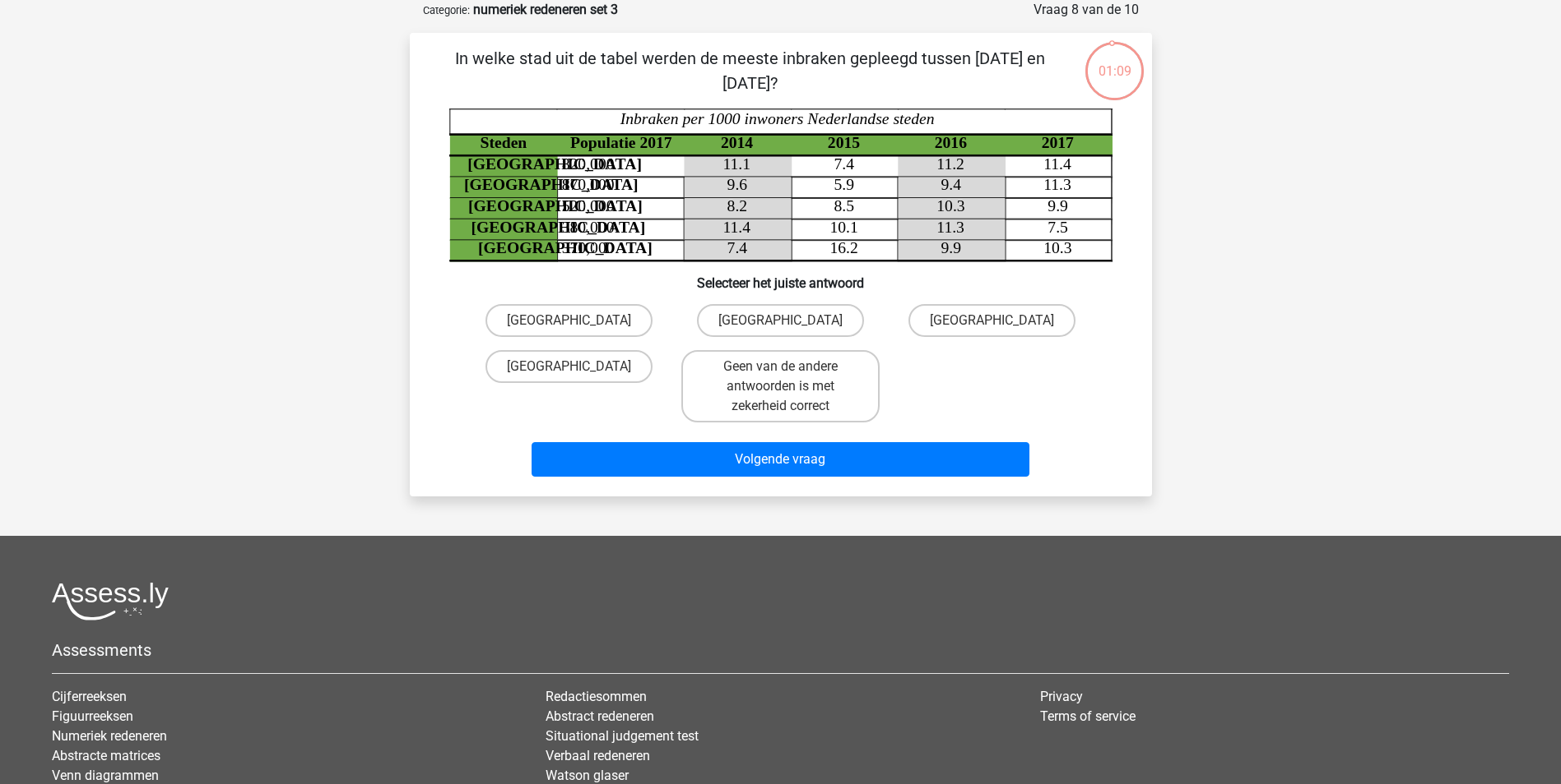
drag, startPoint x: 612, startPoint y: 56, endPoint x: 948, endPoint y: 57, distance: 336.0
click at [948, 57] on p "In welke stad uit de tabel werden de meeste inbraken gepleegd tussen [DATE] en …" at bounding box center [750, 71] width 627 height 50
drag, startPoint x: 948, startPoint y: 57, endPoint x: 951, endPoint y: 73, distance: 16.3
click at [951, 73] on p "In welke stad uit de tabel werden de meeste inbraken gepleegd tussen [DATE] en …" at bounding box center [750, 71] width 627 height 50
drag, startPoint x: 678, startPoint y: 80, endPoint x: 826, endPoint y: 83, distance: 148.0
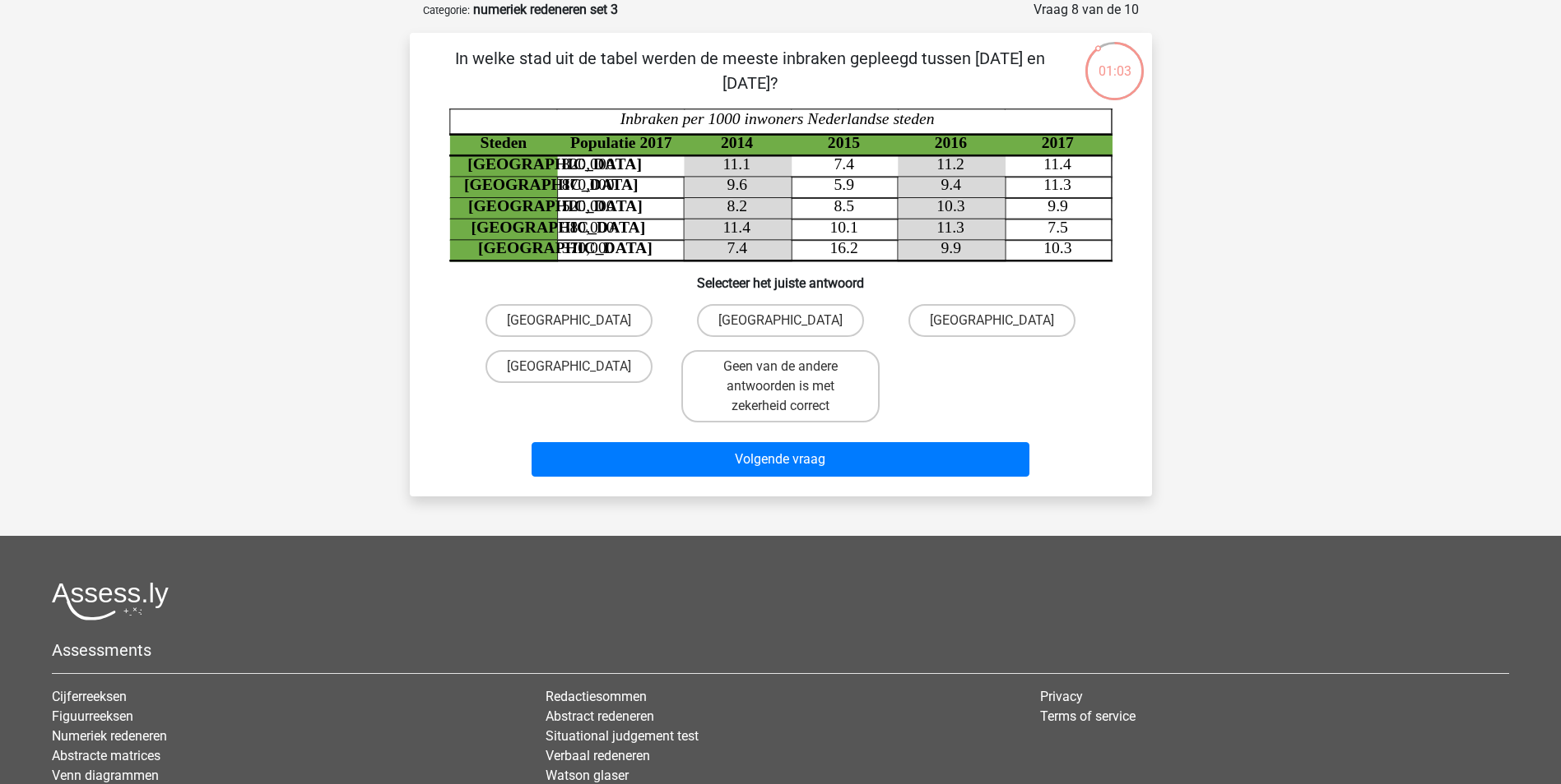
click at [826, 83] on p "In welke stad uit de tabel werden de meeste inbraken gepleegd tussen 1 januari …" at bounding box center [750, 71] width 627 height 50
drag, startPoint x: 826, startPoint y: 83, endPoint x: 879, endPoint y: 80, distance: 53.1
click at [879, 80] on p "In welke stad uit de tabel werden de meeste inbraken gepleegd tussen 1 januari …" at bounding box center [750, 71] width 627 height 50
drag, startPoint x: 490, startPoint y: 52, endPoint x: 999, endPoint y: 70, distance: 509.3
click at [999, 70] on p "In welke stad uit de tabel werden de meeste inbraken gepleegd tussen 1 januari …" at bounding box center [750, 71] width 627 height 50
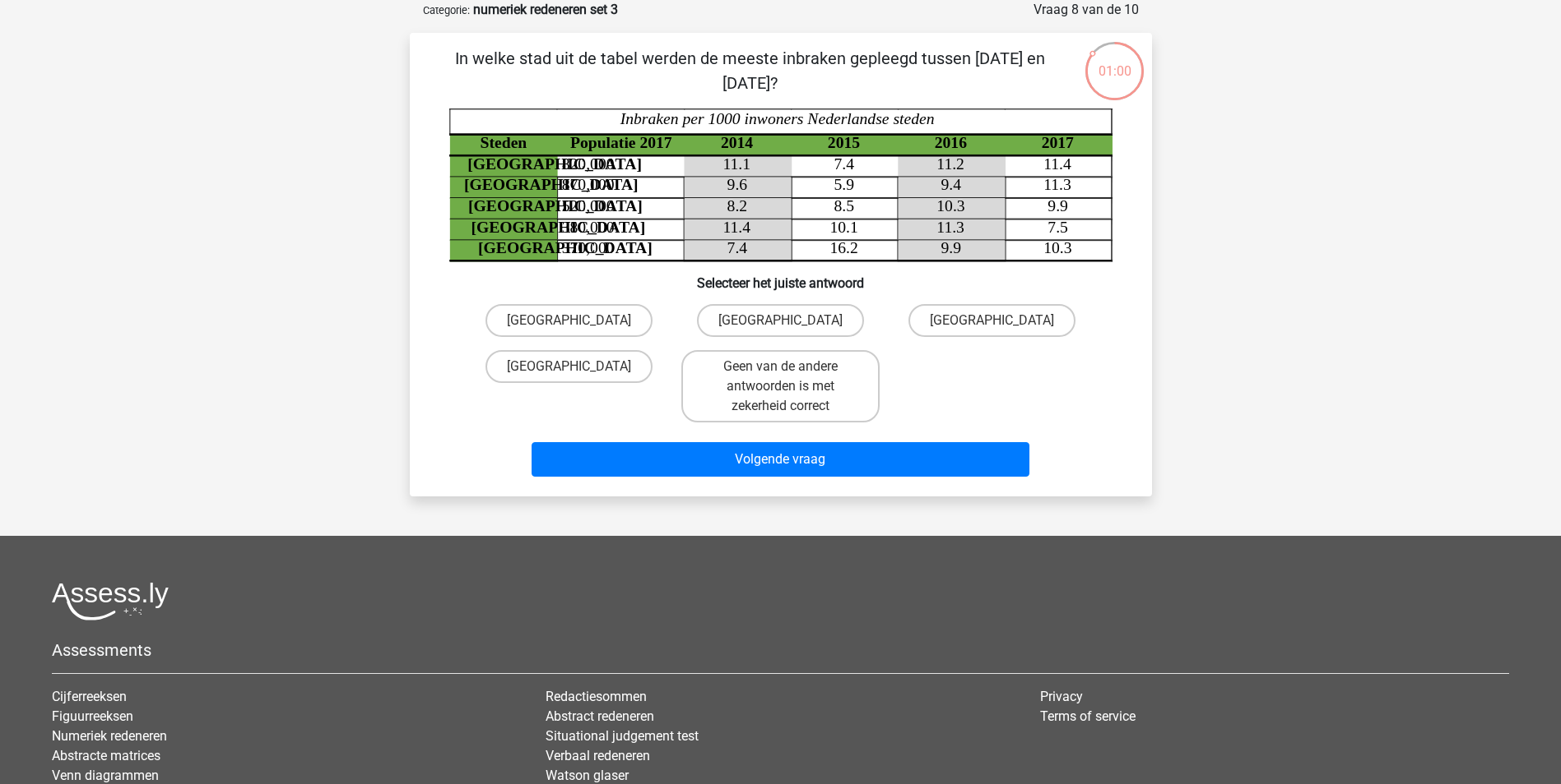
drag, startPoint x: 999, startPoint y: 70, endPoint x: 944, endPoint y: 104, distance: 64.7
click at [987, 82] on p "In welke stad uit de tabel werden de meeste inbraken gepleegd tussen 1 januari …" at bounding box center [750, 71] width 627 height 50
click at [579, 311] on label "Rotterdam" at bounding box center [569, 320] width 167 height 33
click at [579, 321] on input "Rotterdam" at bounding box center [574, 326] width 11 height 11
radio input "true"
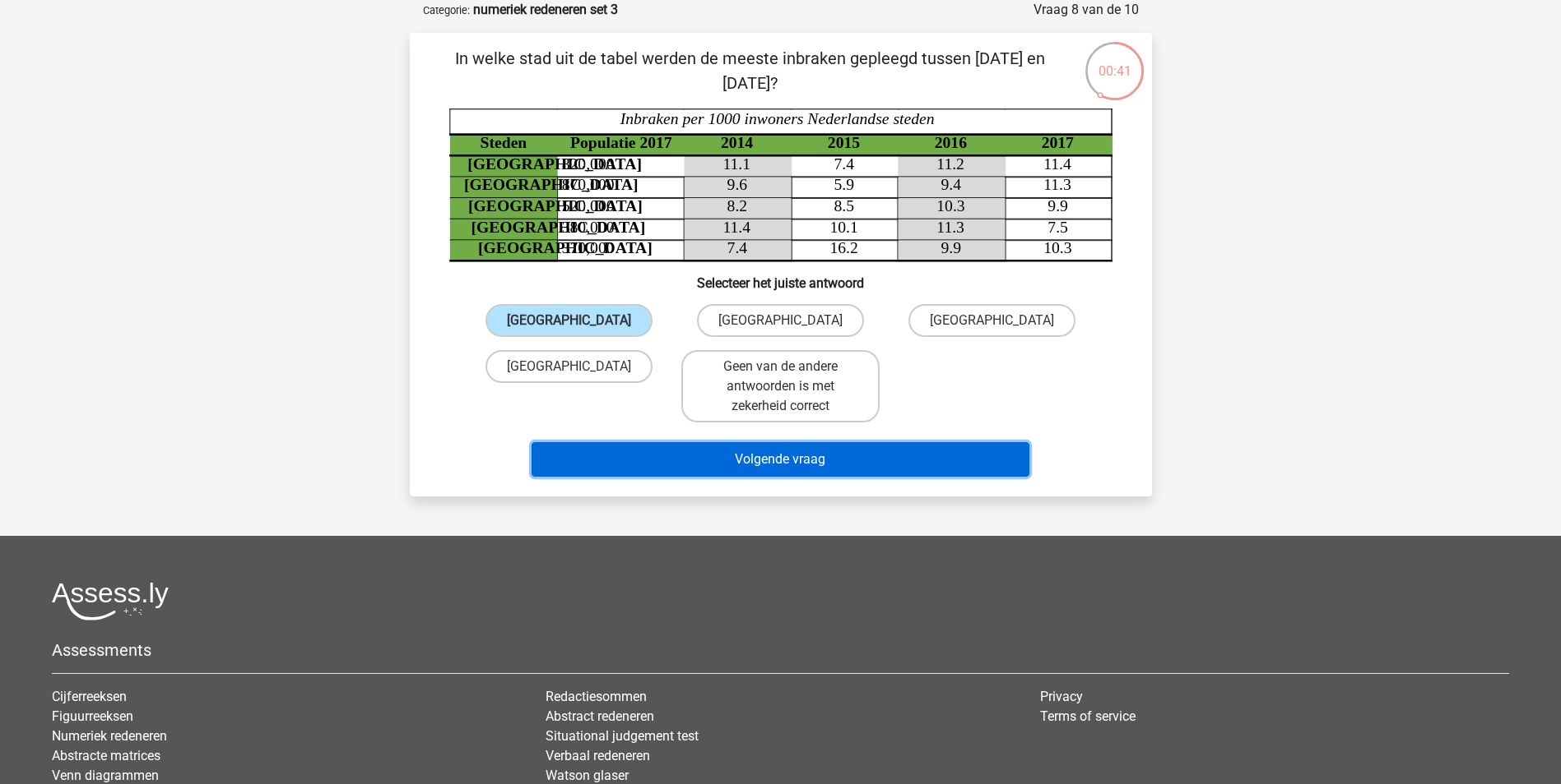
click at [601, 460] on button "Volgende vraag" at bounding box center [780, 459] width 498 height 35
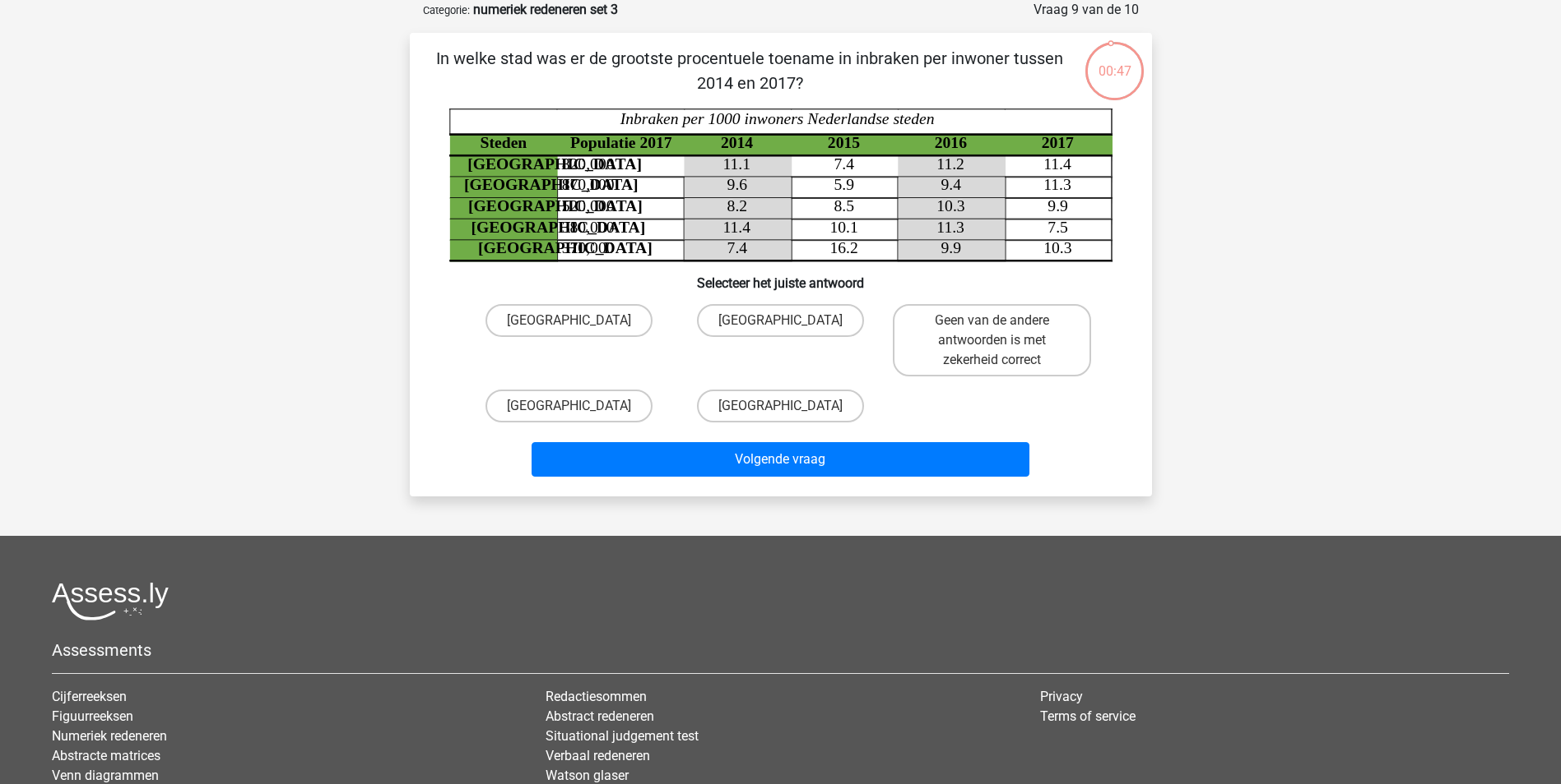
drag, startPoint x: 523, startPoint y: 62, endPoint x: 864, endPoint y: 74, distance: 341.2
click at [864, 74] on p "In welke stad was er de grootste procentuele toename in inbraken per inwoner tu…" at bounding box center [750, 71] width 627 height 50
drag, startPoint x: 864, startPoint y: 74, endPoint x: 864, endPoint y: 88, distance: 14.0
click at [864, 88] on p "In welke stad was er de grootste procentuele toename in inbraken per inwoner tu…" at bounding box center [750, 71] width 627 height 50
drag, startPoint x: 592, startPoint y: 52, endPoint x: 875, endPoint y: 78, distance: 284.2
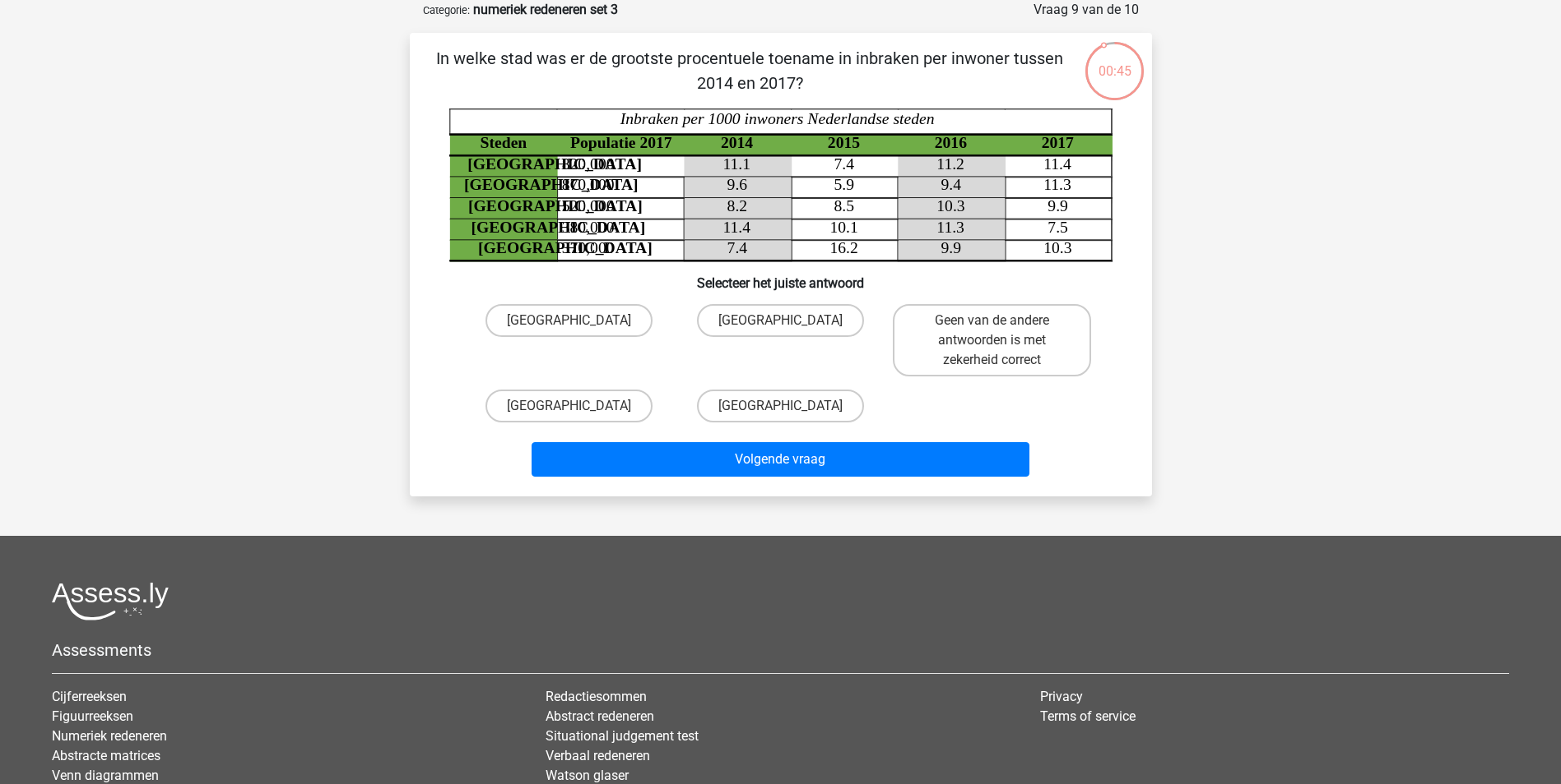
click at [875, 78] on p "In welke stad was er de grootste procentuele toename in inbraken per inwoner tu…" at bounding box center [750, 71] width 627 height 50
drag, startPoint x: 875, startPoint y: 78, endPoint x: 836, endPoint y: 88, distance: 40.3
click at [836, 88] on p "In welke stad was er de grootste procentuele toename in inbraken per inwoner tu…" at bounding box center [750, 71] width 627 height 50
click at [607, 410] on label "Utrecht" at bounding box center [569, 405] width 167 height 33
click at [579, 410] on input "Utrecht" at bounding box center [574, 411] width 11 height 11
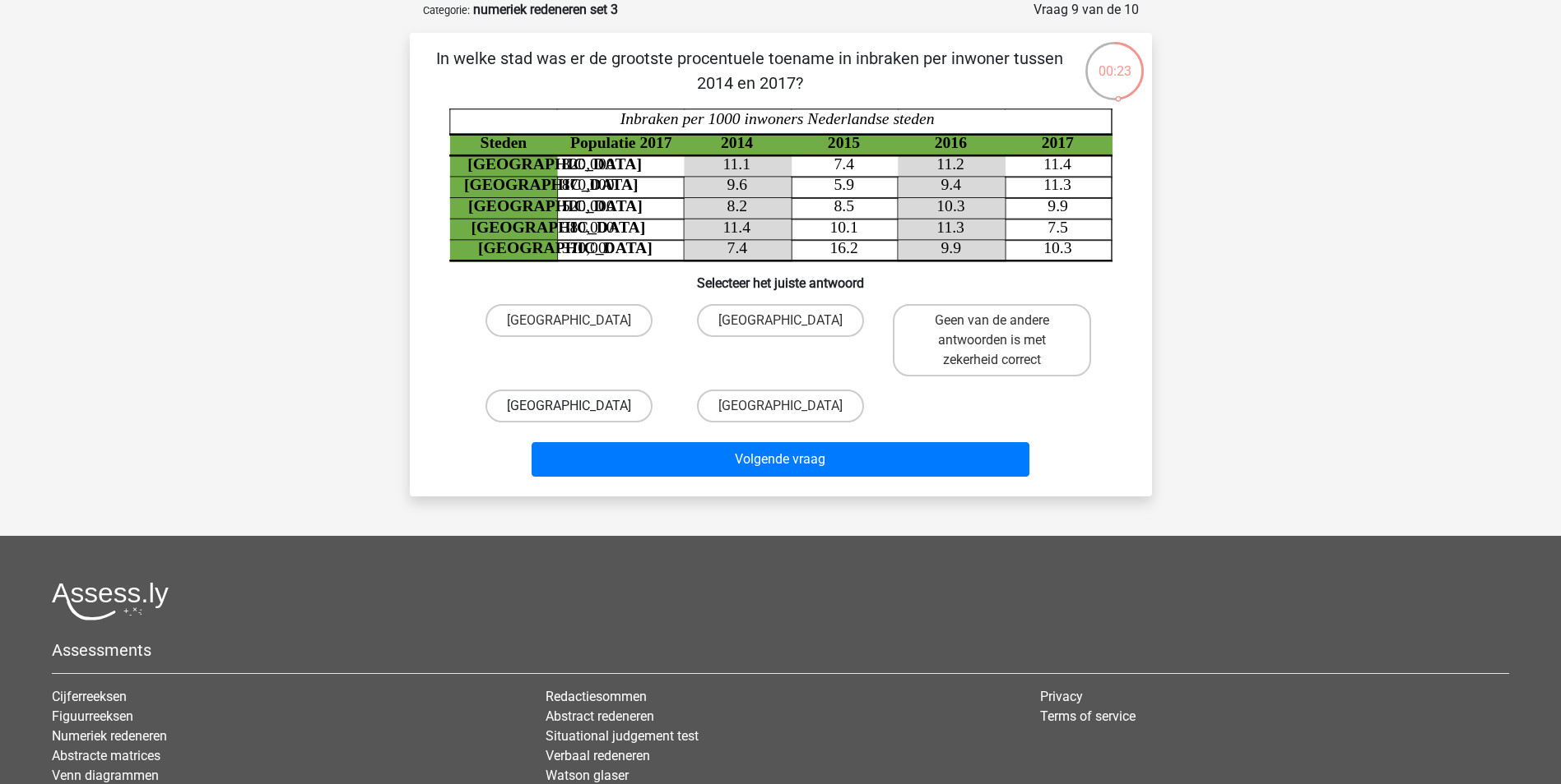
radio input "true"
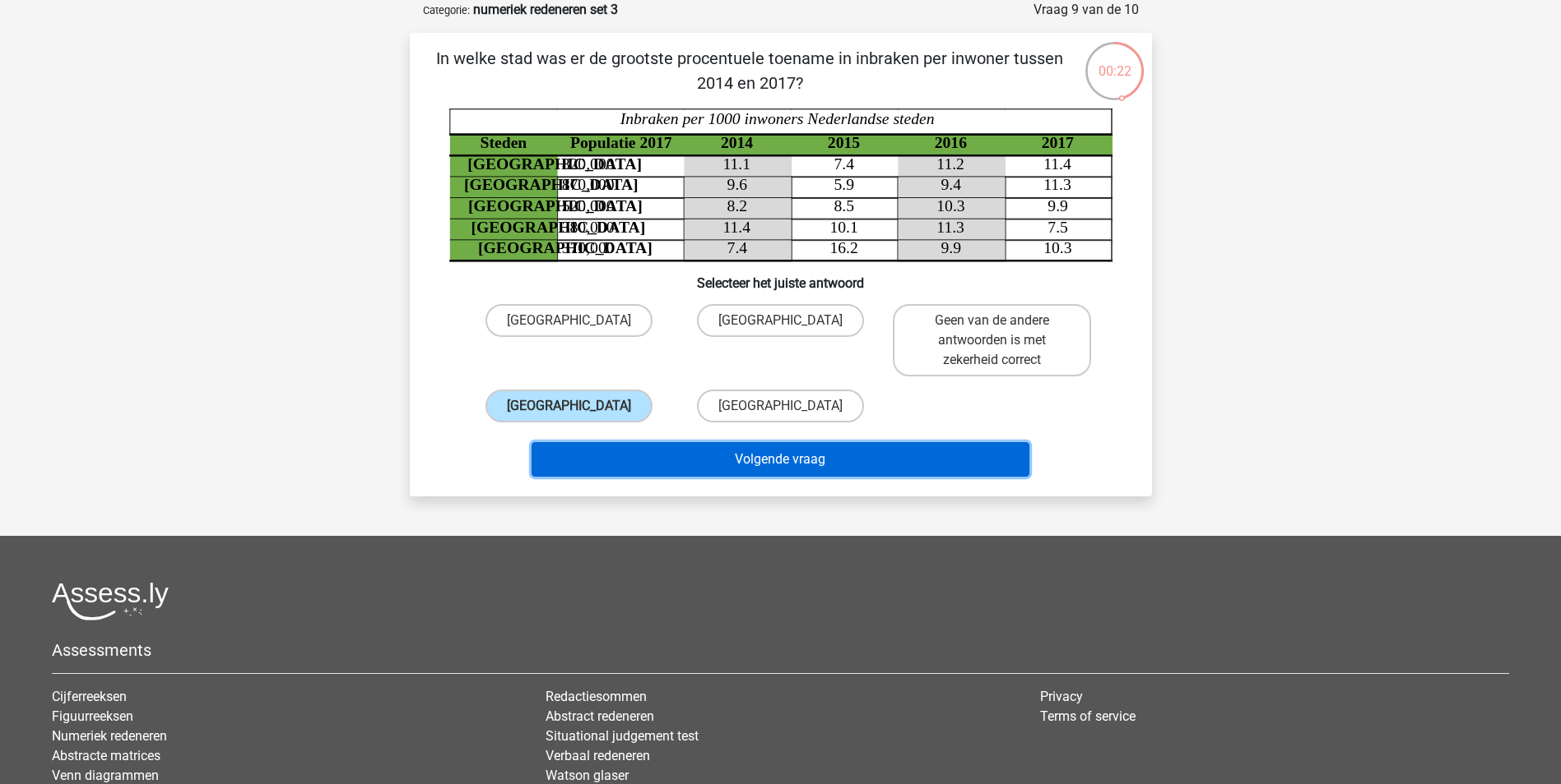
click at [609, 456] on button "Volgende vraag" at bounding box center [780, 459] width 498 height 35
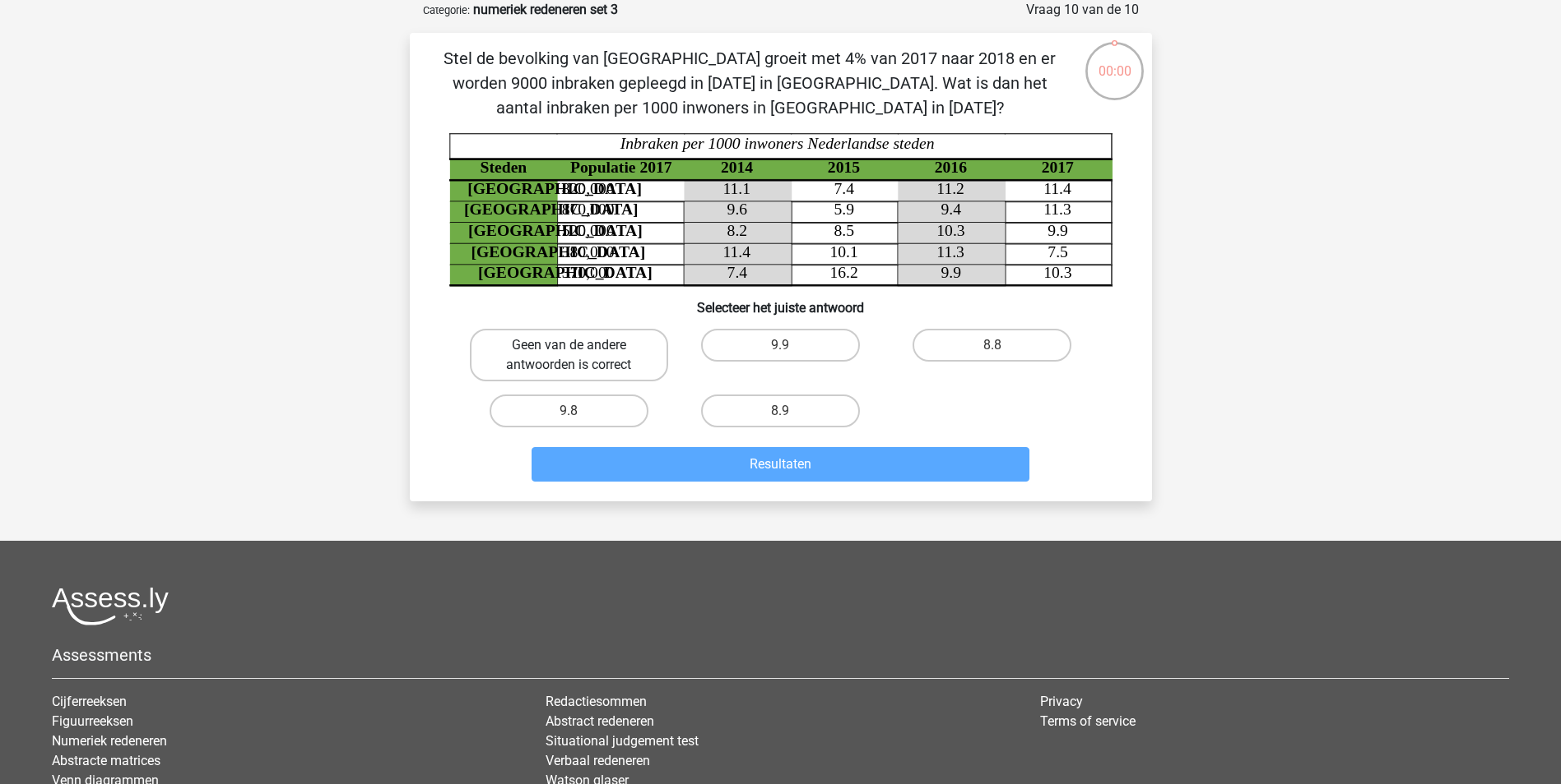
click at [622, 367] on label "Geen van de andere antwoorden is correct" at bounding box center [568, 355] width 198 height 53
click at [579, 356] on input "Geen van de andere antwoorden is correct" at bounding box center [574, 351] width 11 height 11
radio input "true"
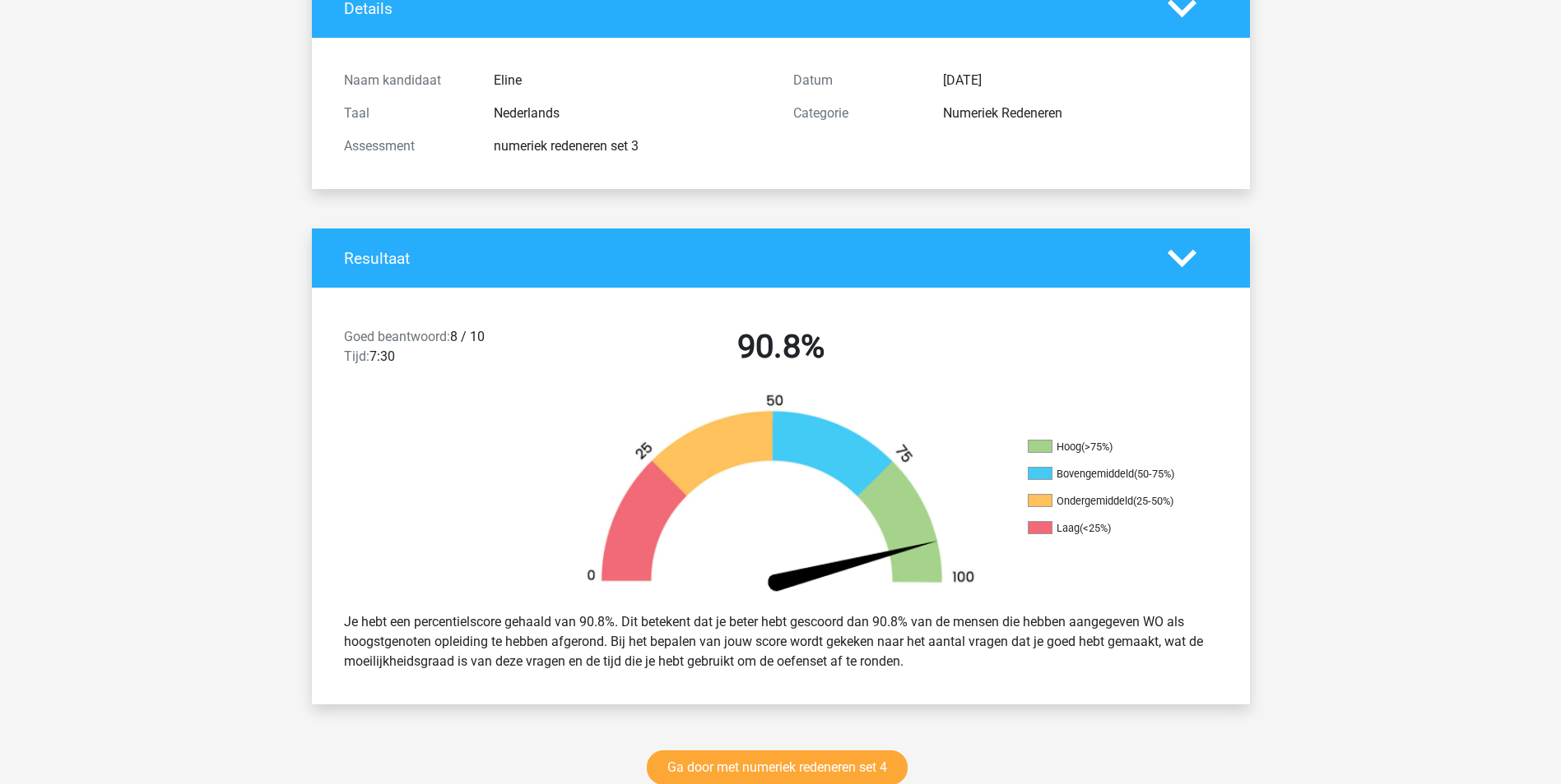
scroll to position [164, 0]
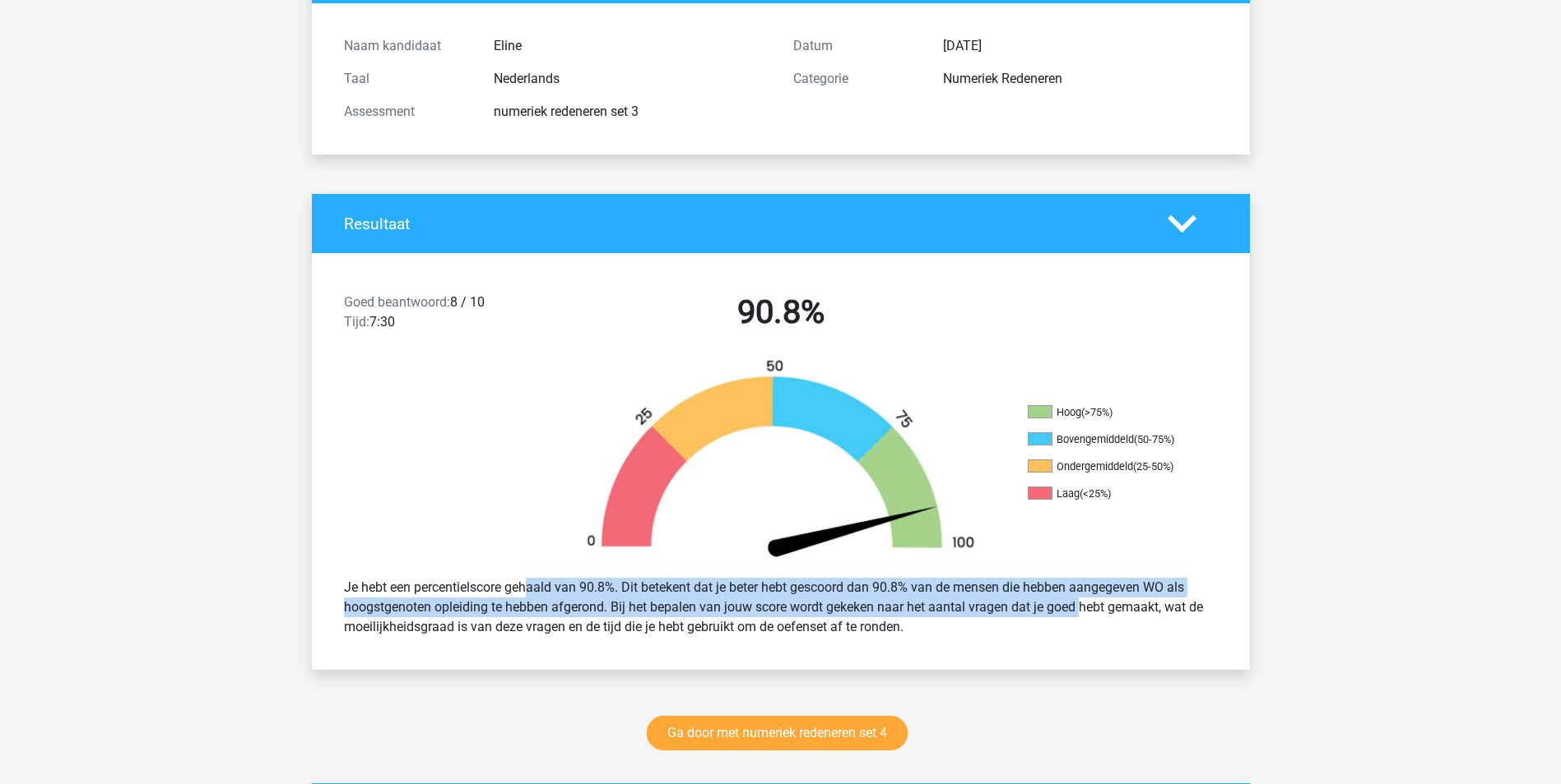
drag, startPoint x: 474, startPoint y: 587, endPoint x: 1032, endPoint y: 617, distance: 558.8
click at [1032, 617] on div "Je hebt een percentielscore gehaald van 90.8%. Dit betekent dat je beter hebt g…" at bounding box center [780, 607] width 899 height 73
drag, startPoint x: 1032, startPoint y: 617, endPoint x: 752, endPoint y: 607, distance: 280.2
click at [765, 607] on div "Je hebt een percentielscore gehaald van 90.8%. Dit betekent dat je beter hebt g…" at bounding box center [780, 607] width 899 height 73
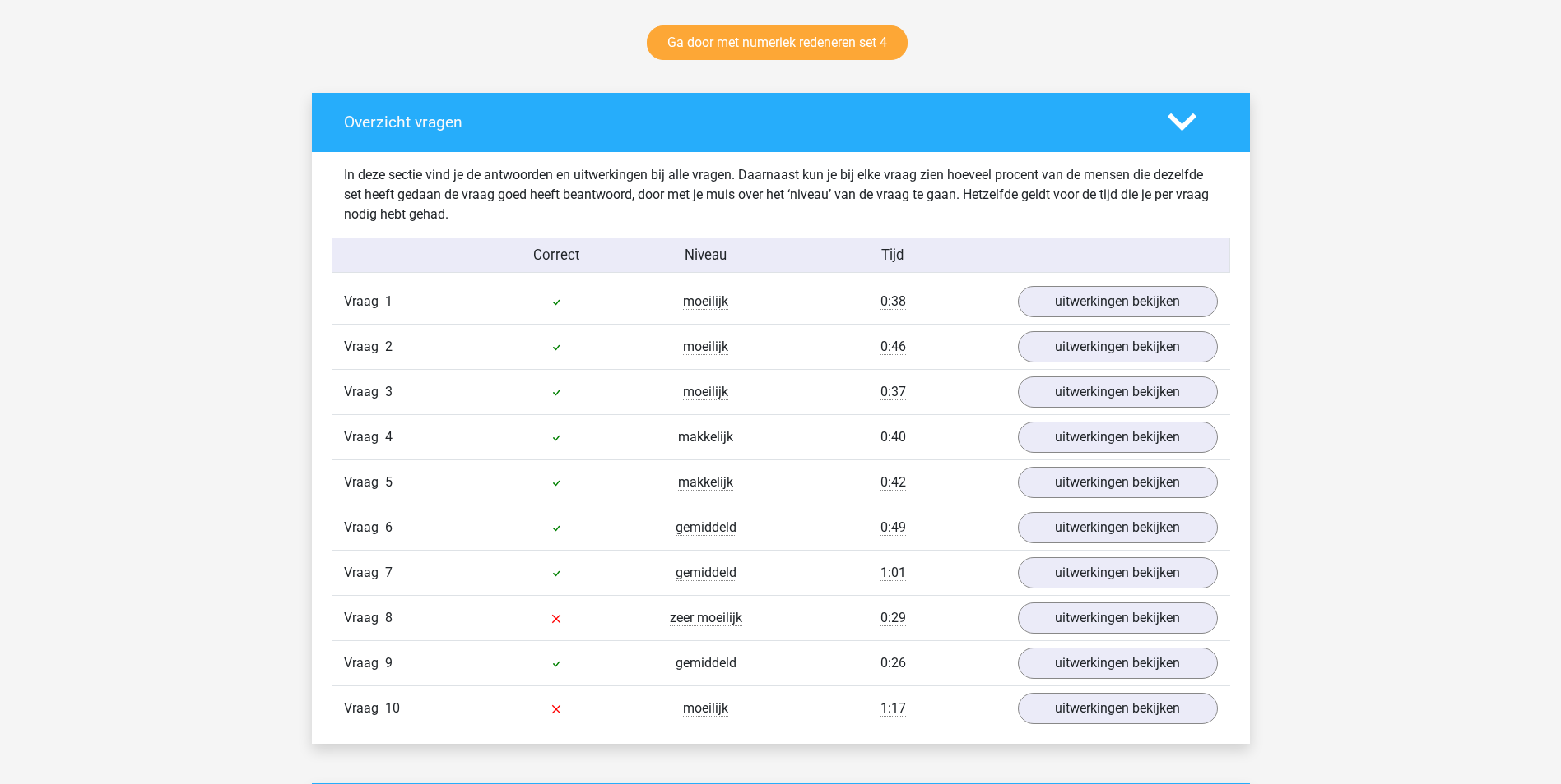
scroll to position [904, 0]
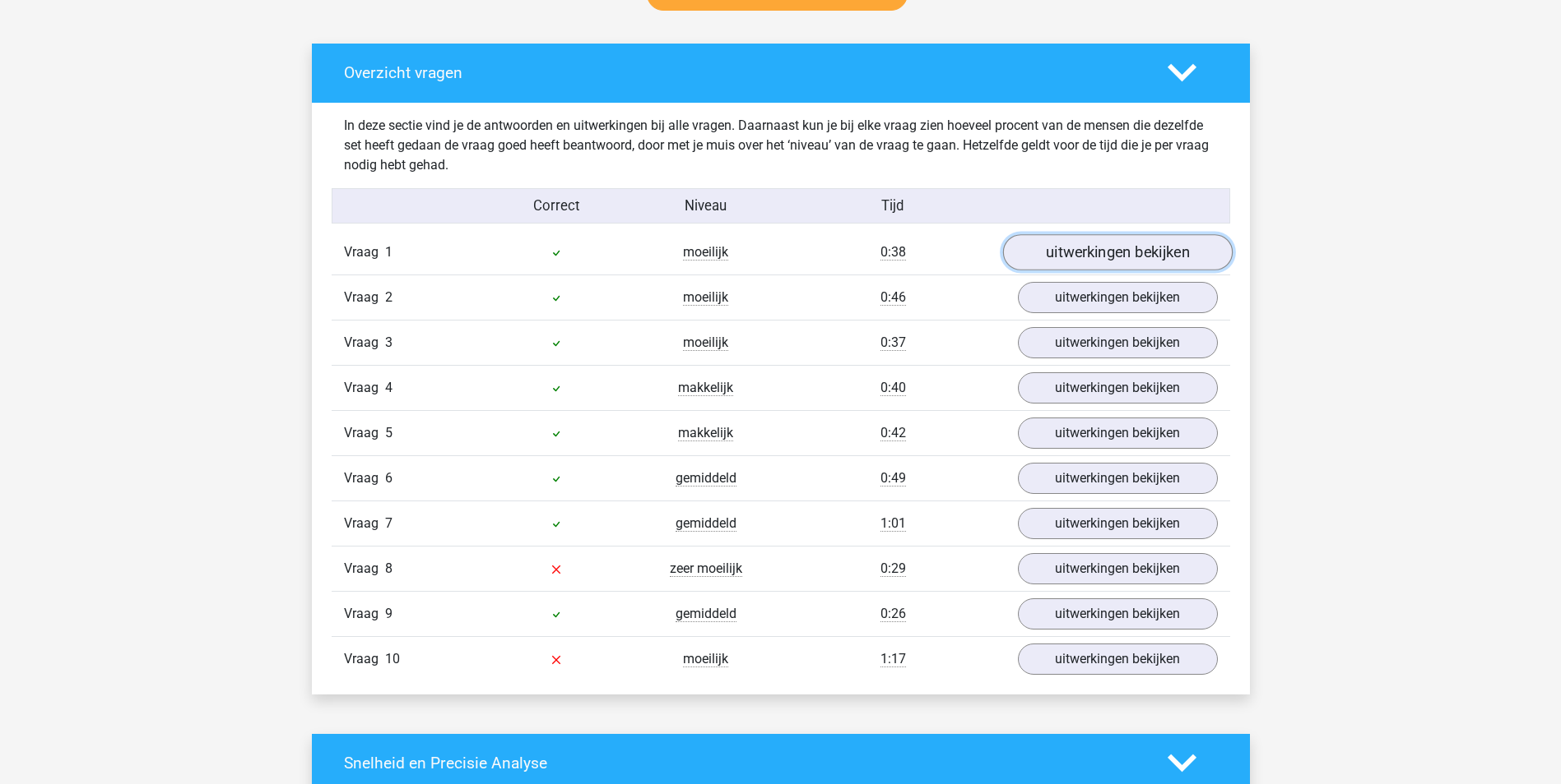
click at [1116, 264] on link "uitwerkingen bekijken" at bounding box center [1117, 252] width 230 height 36
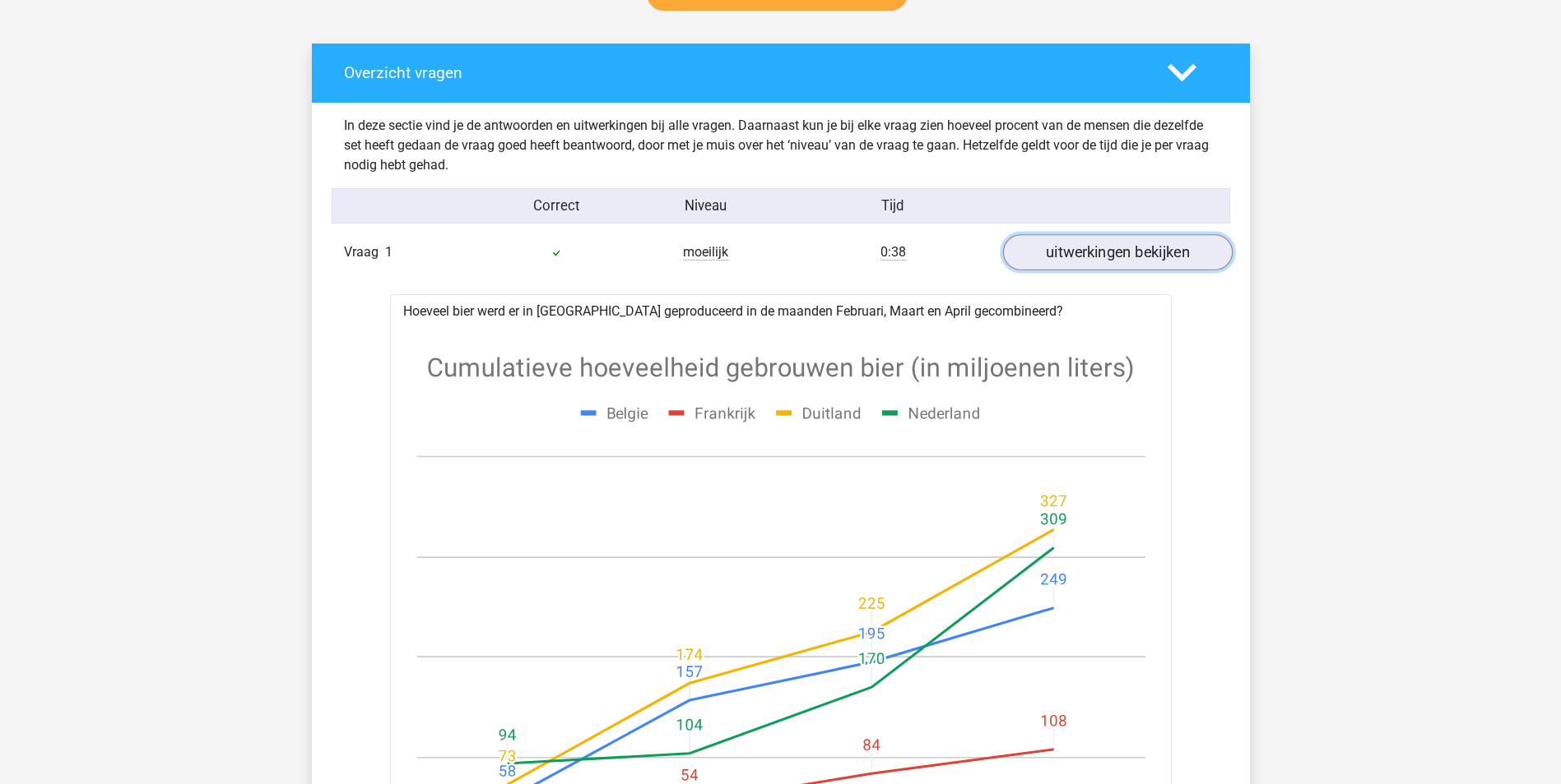
click at [1116, 263] on link "uitwerkingen bekijken" at bounding box center [1117, 252] width 230 height 36
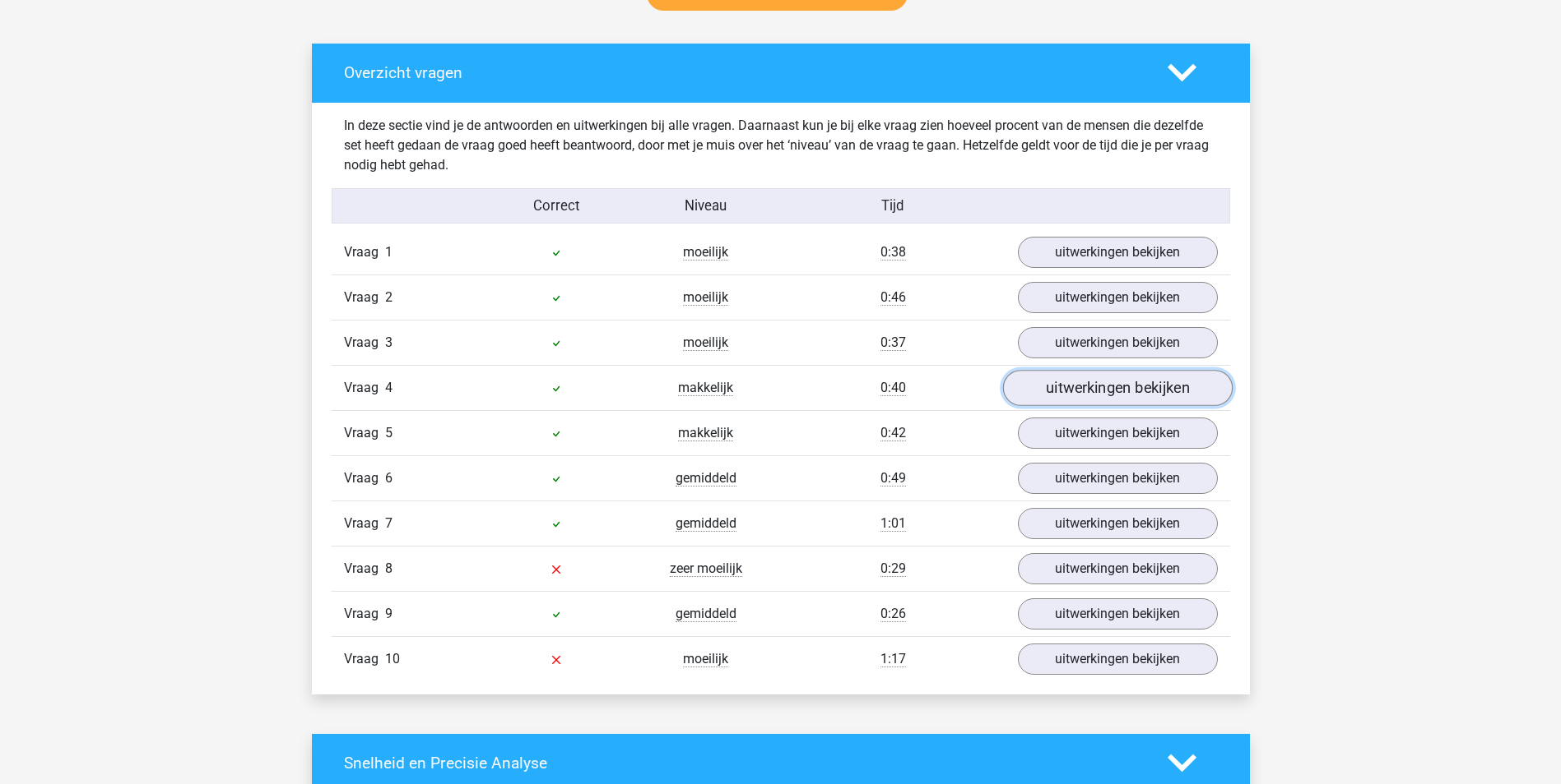
click at [1088, 386] on link "uitwerkingen bekijken" at bounding box center [1117, 388] width 230 height 36
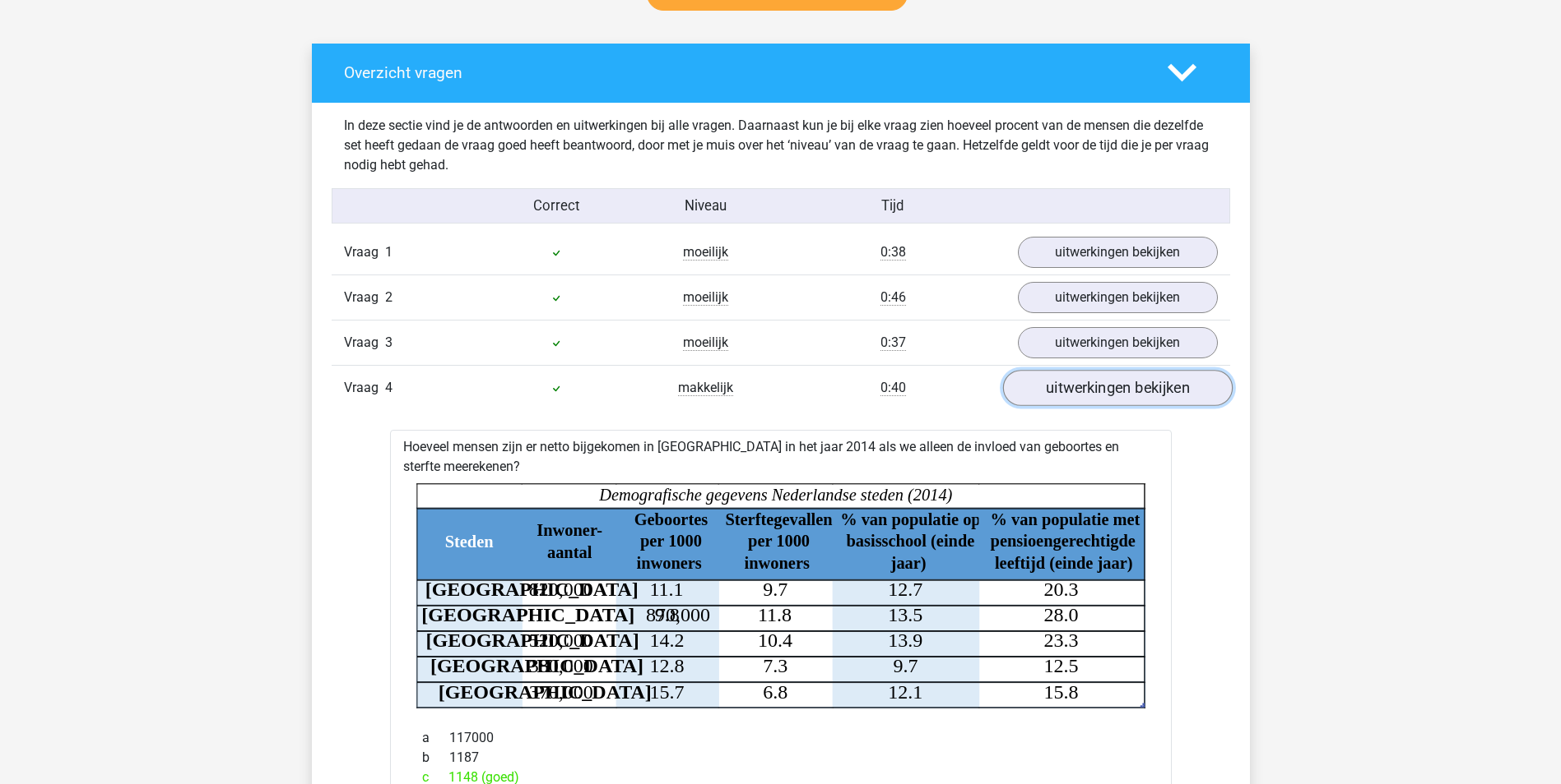
click at [1088, 386] on link "uitwerkingen bekijken" at bounding box center [1117, 388] width 230 height 36
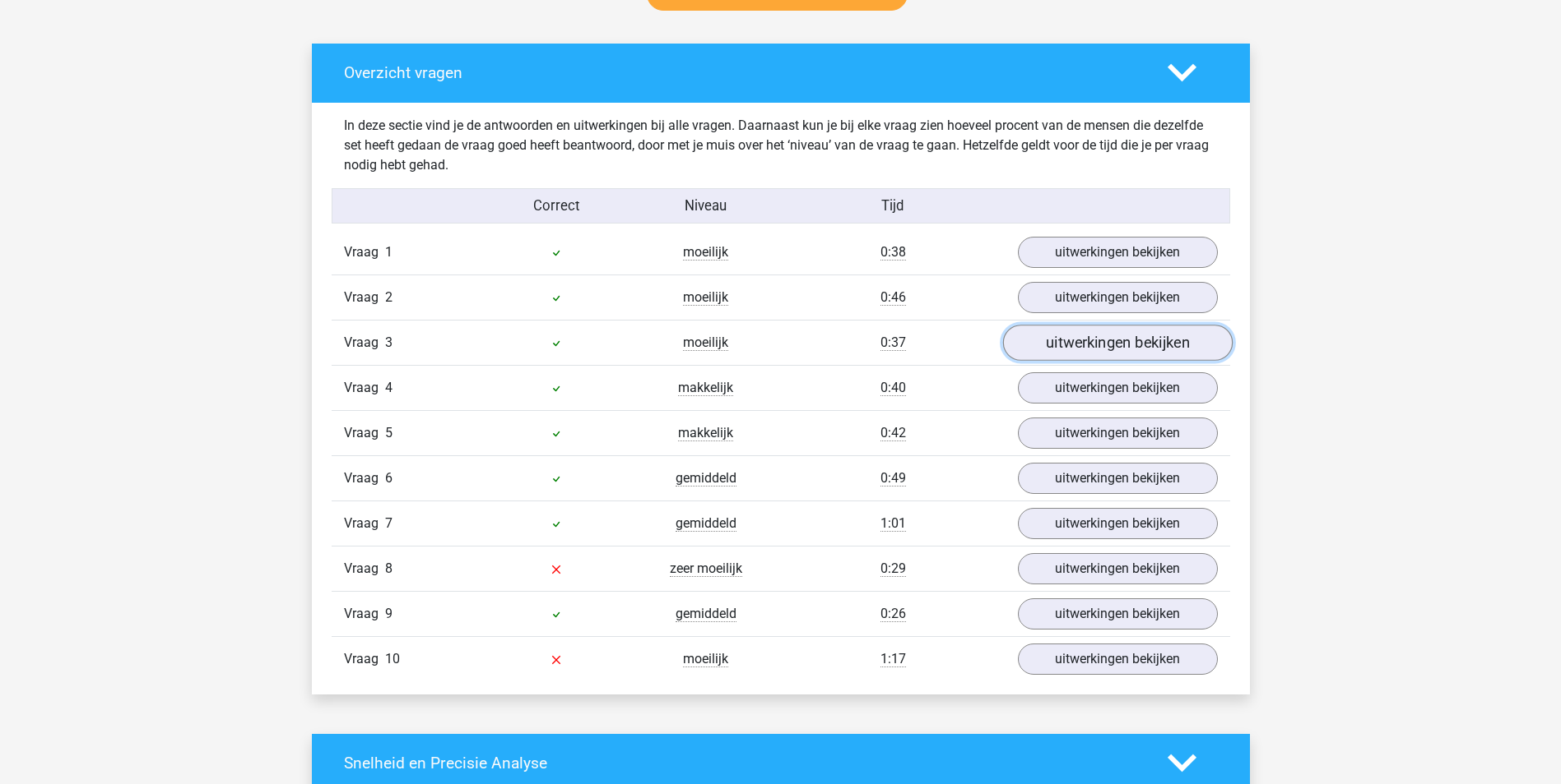
click at [1049, 354] on link "uitwerkingen bekijken" at bounding box center [1117, 343] width 230 height 36
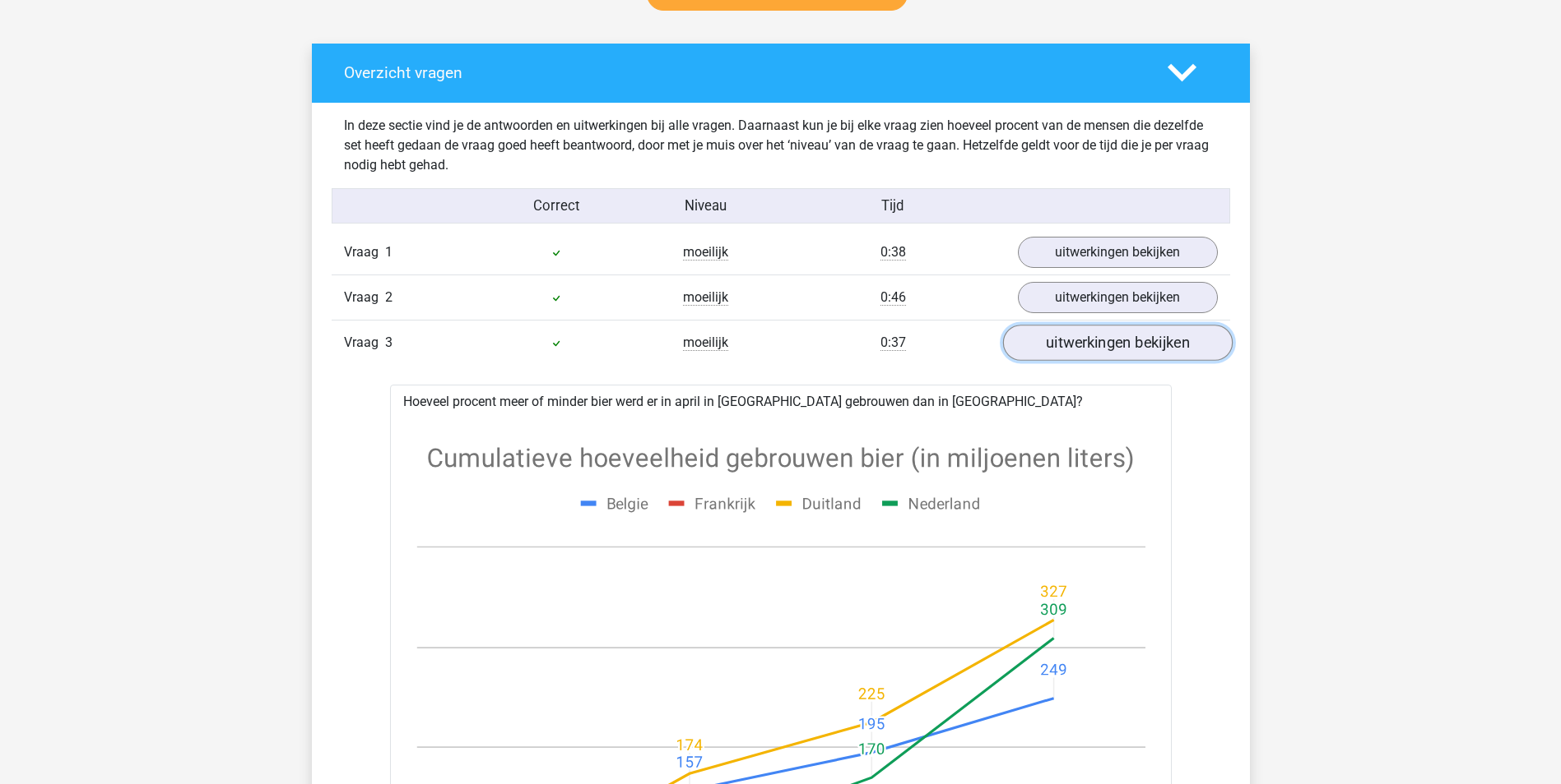
click at [1049, 352] on link "uitwerkingen bekijken" at bounding box center [1117, 343] width 230 height 36
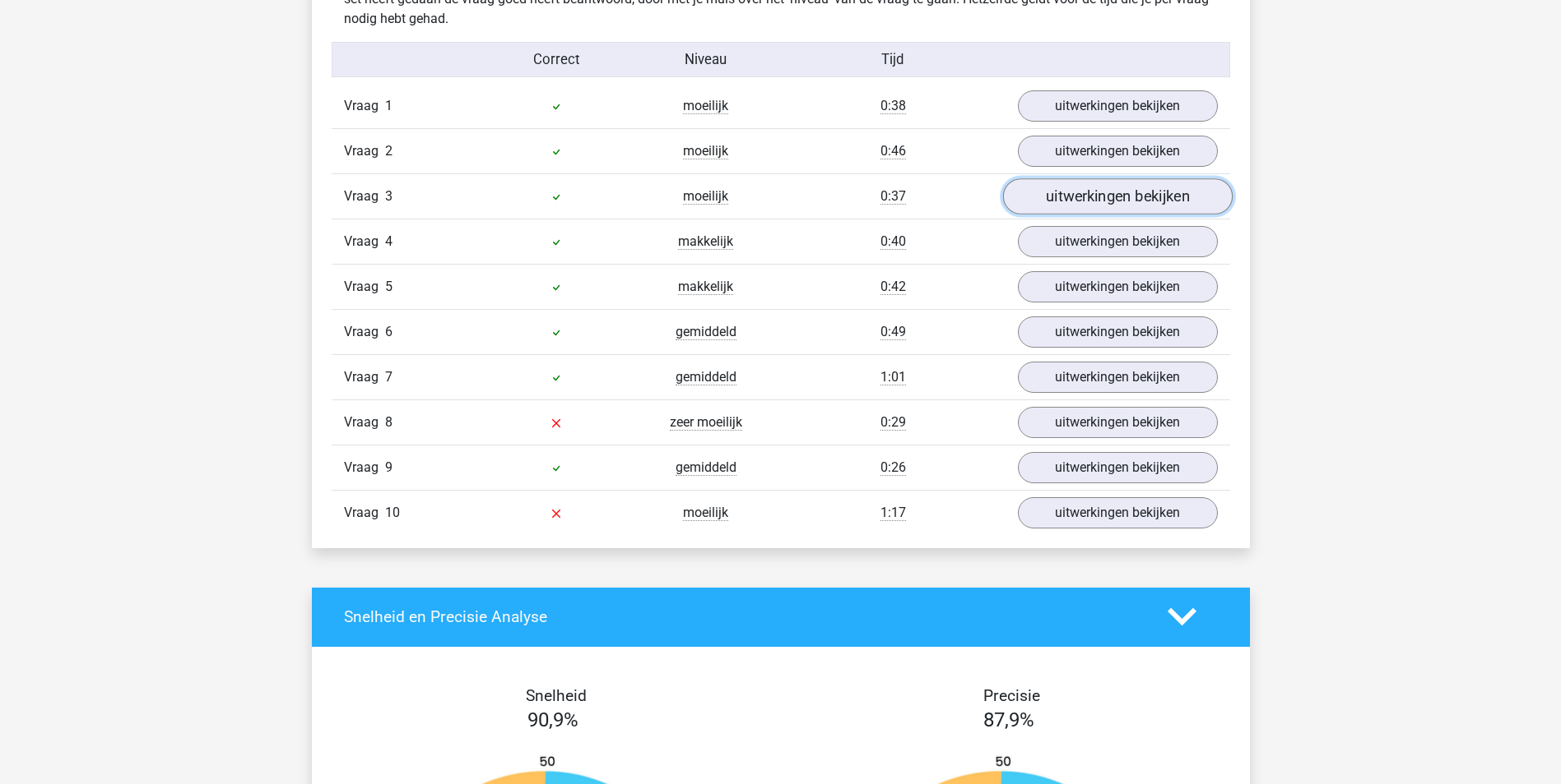
scroll to position [1069, 0]
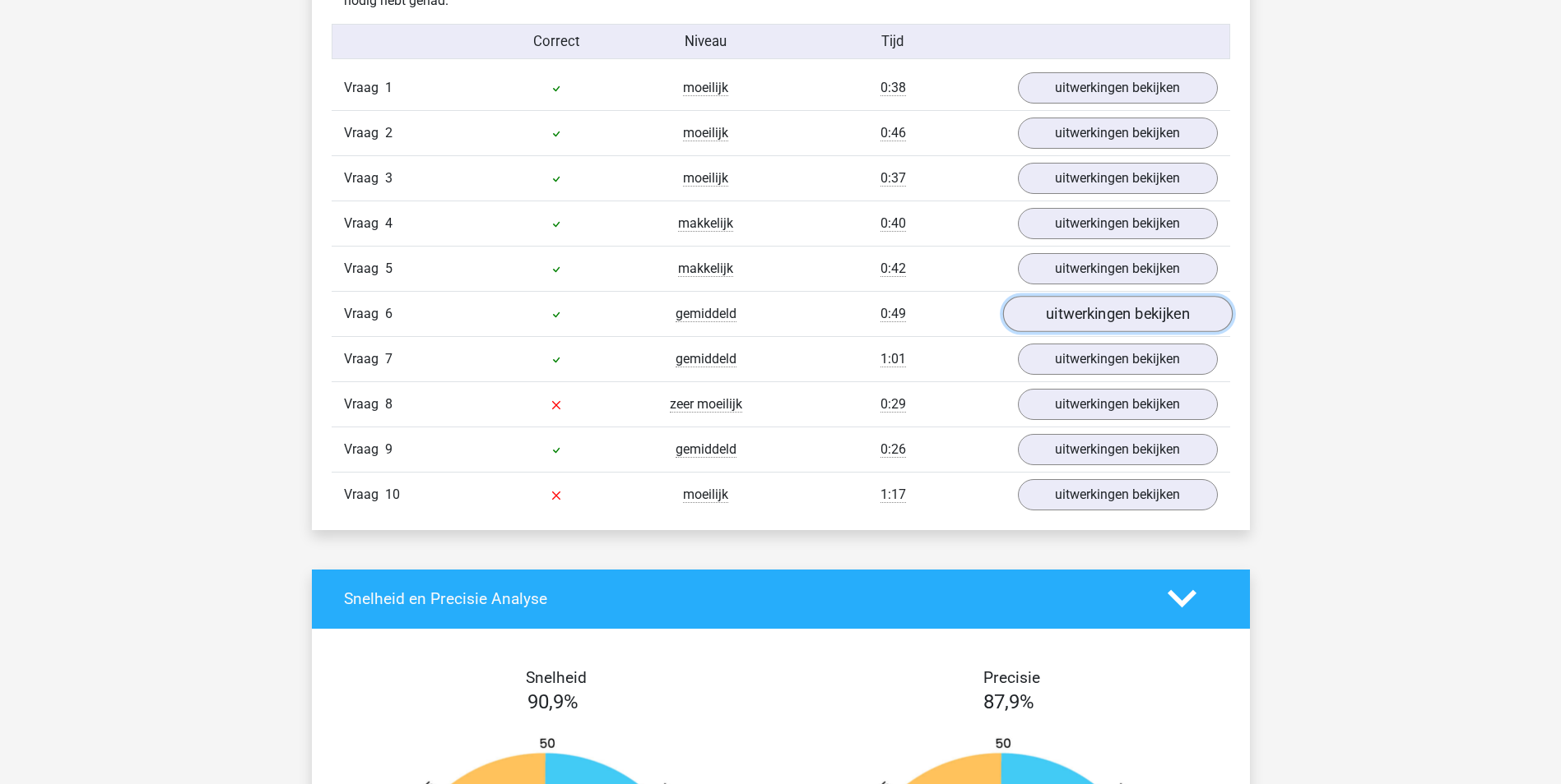
click at [1070, 317] on link "uitwerkingen bekijken" at bounding box center [1117, 314] width 230 height 36
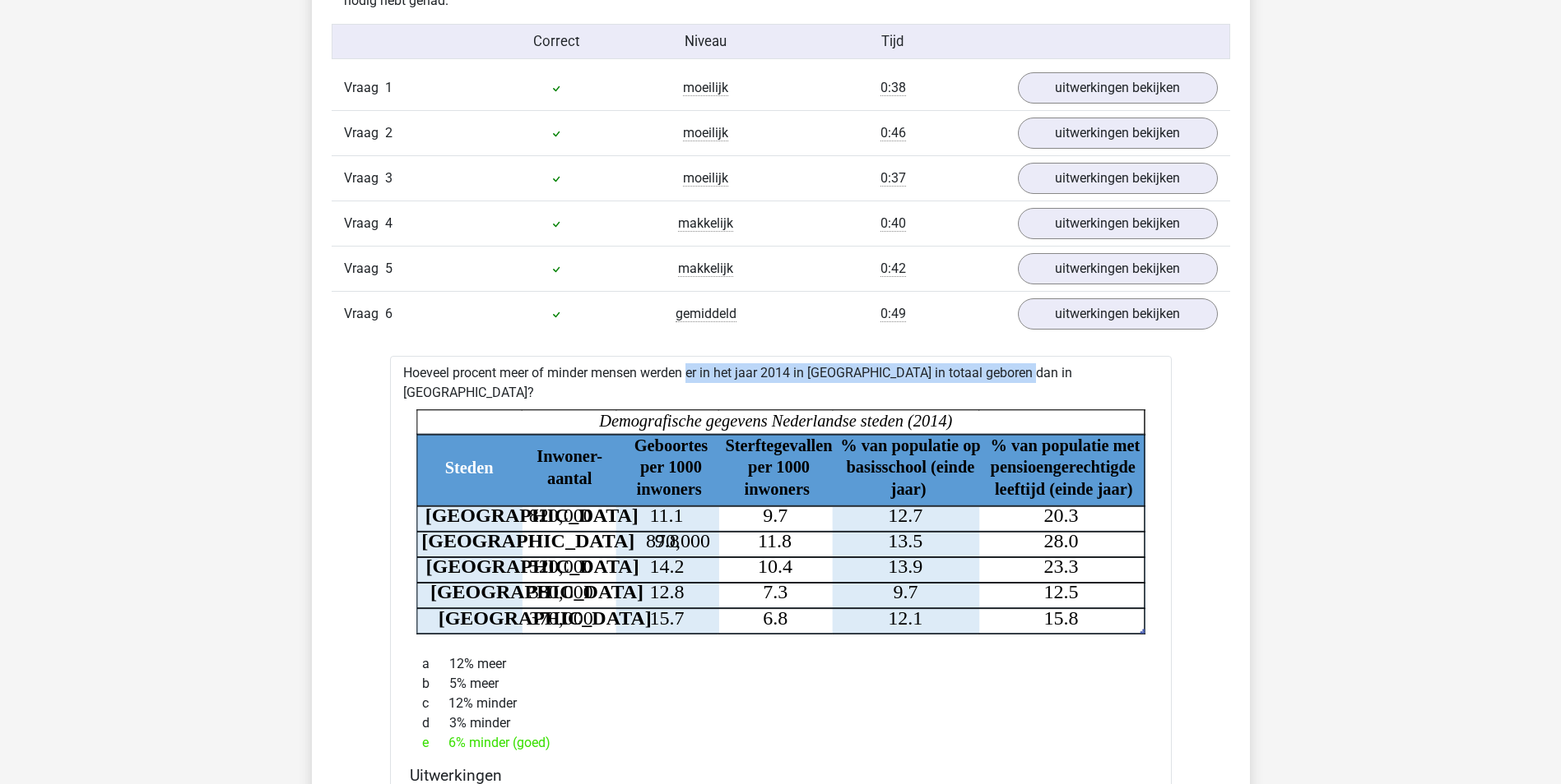
drag, startPoint x: 635, startPoint y: 379, endPoint x: 979, endPoint y: 372, distance: 344.1
click at [979, 372] on div "Hoeveel procent meer of minder mensen werden er in het jaar 2014 in [GEOGRAPHIC…" at bounding box center [780, 742] width 781 height 774
click at [886, 674] on div "b 5% meer" at bounding box center [780, 684] width 742 height 20
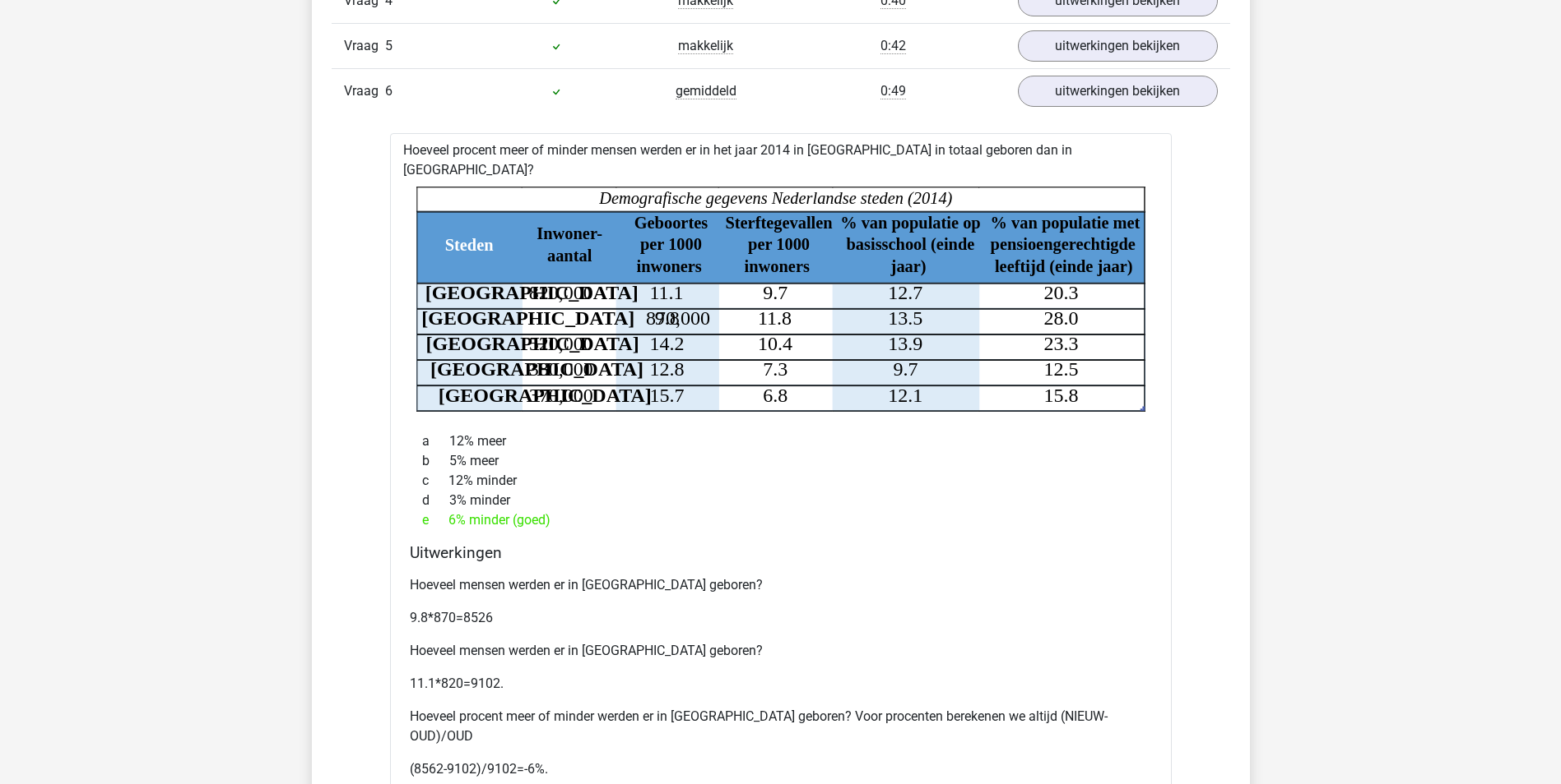
scroll to position [1316, 0]
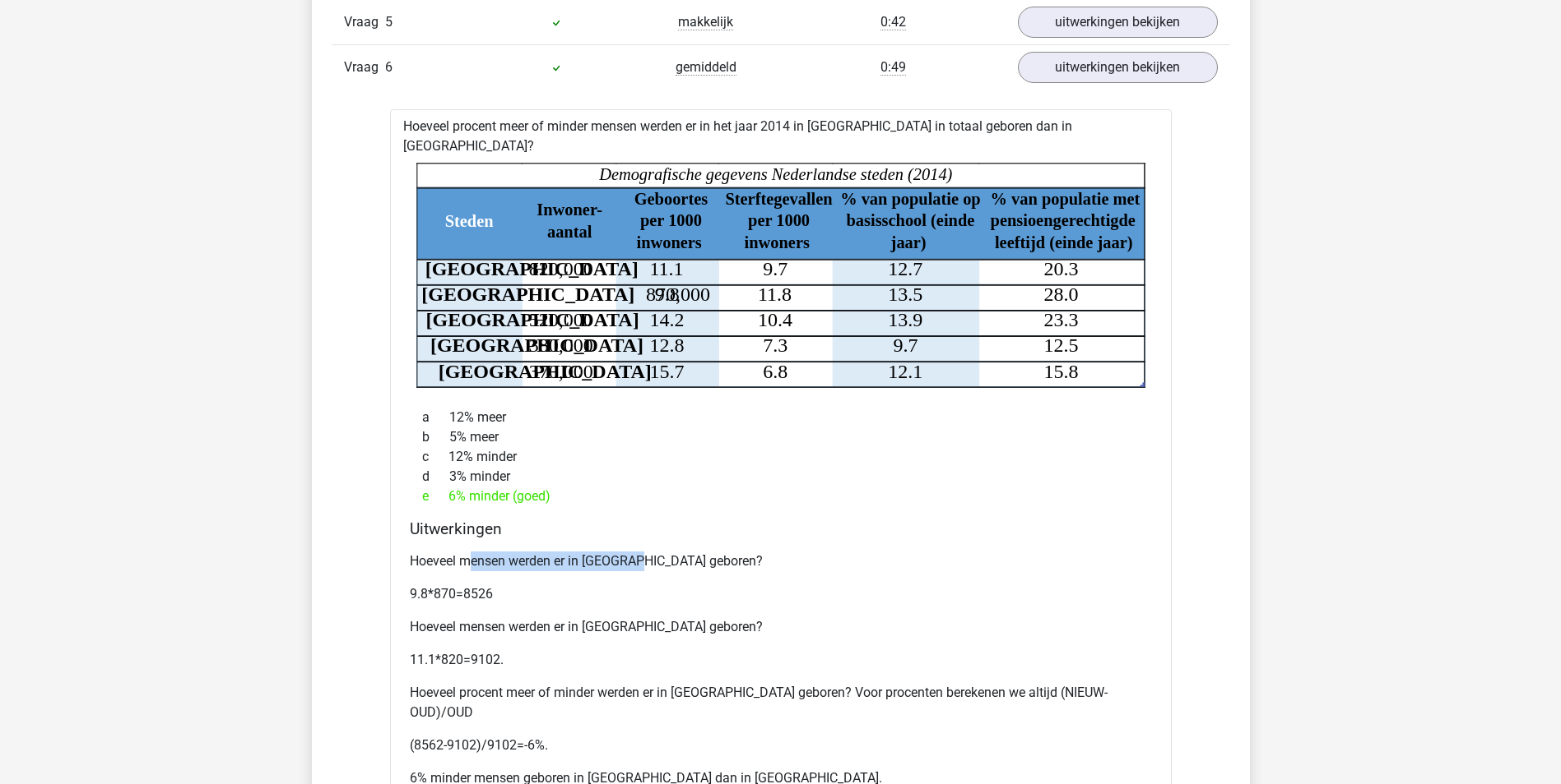
drag, startPoint x: 472, startPoint y: 537, endPoint x: 645, endPoint y: 536, distance: 173.0
click at [645, 551] on p "Hoeveel mensen werden er in [GEOGRAPHIC_DATA] geboren?" at bounding box center [780, 561] width 742 height 20
drag, startPoint x: 645, startPoint y: 536, endPoint x: 814, endPoint y: 544, distance: 169.2
click at [814, 551] on p "Hoeveel mensen werden er in [GEOGRAPHIC_DATA] geboren?" at bounding box center [780, 561] width 742 height 20
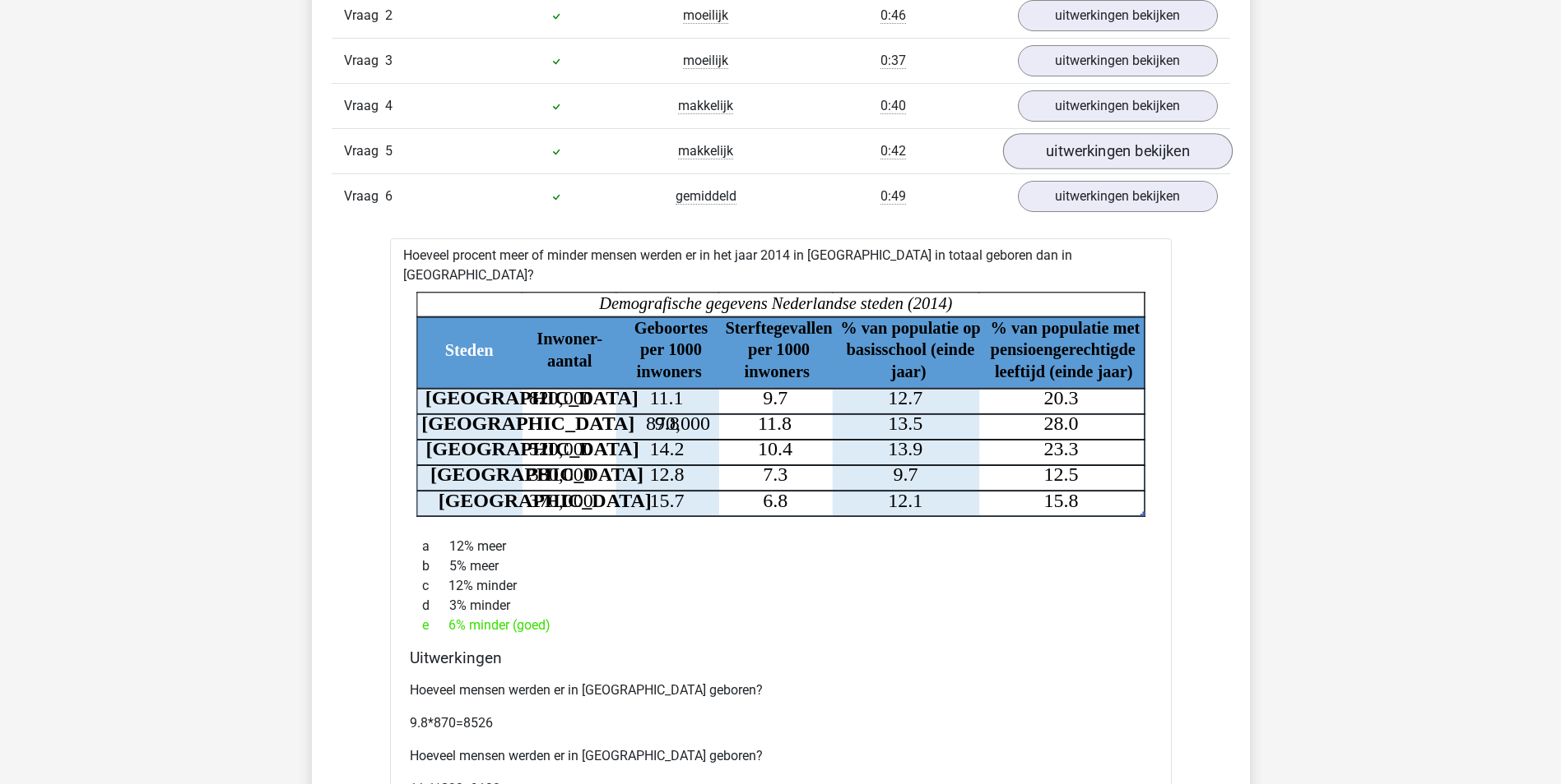
scroll to position [1151, 0]
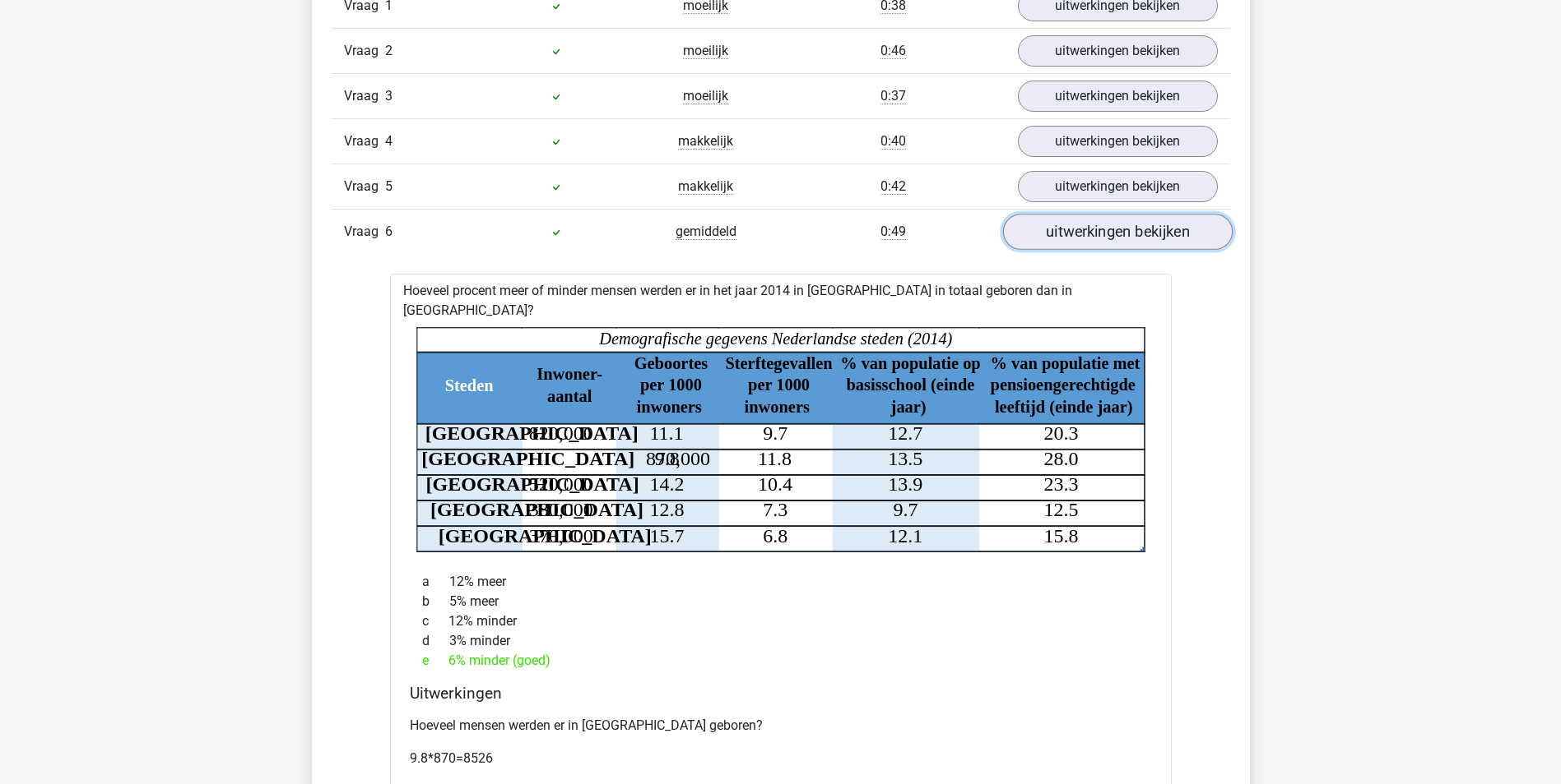
click at [1069, 222] on link "uitwerkingen bekijken" at bounding box center [1117, 232] width 230 height 36
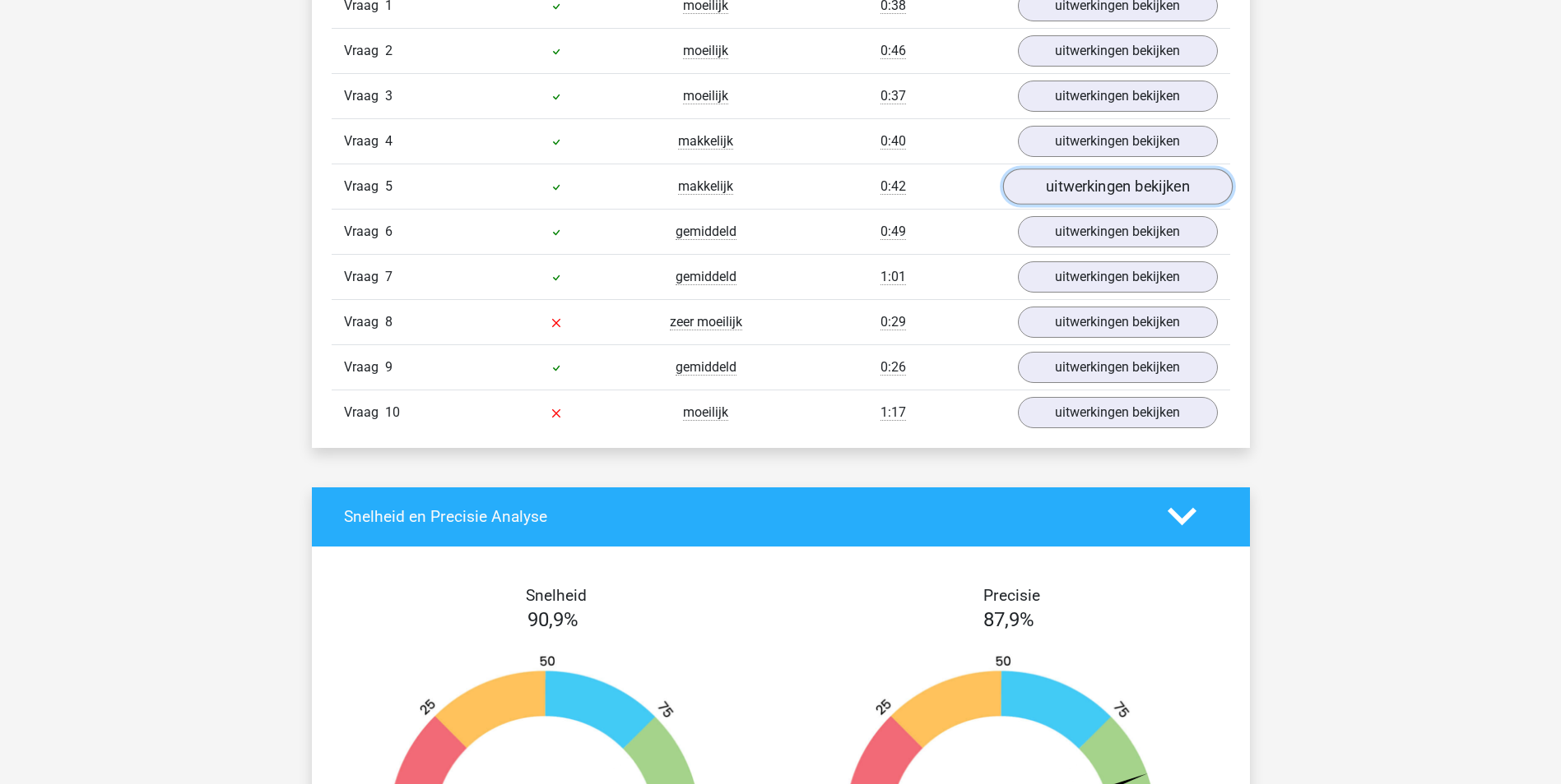
click at [1069, 193] on link "uitwerkingen bekijken" at bounding box center [1117, 187] width 230 height 36
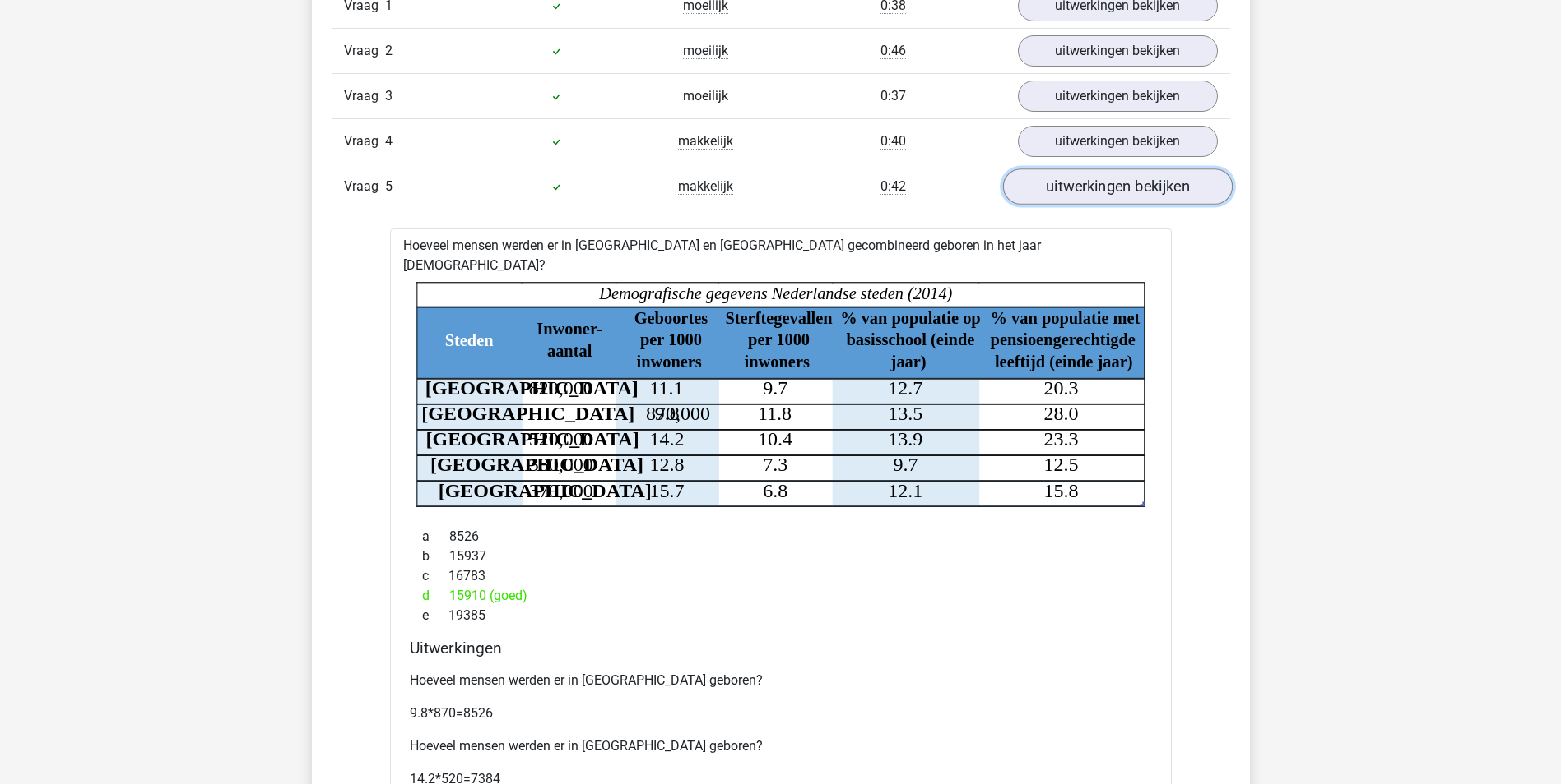
click at [1068, 193] on link "uitwerkingen bekijken" at bounding box center [1117, 187] width 230 height 36
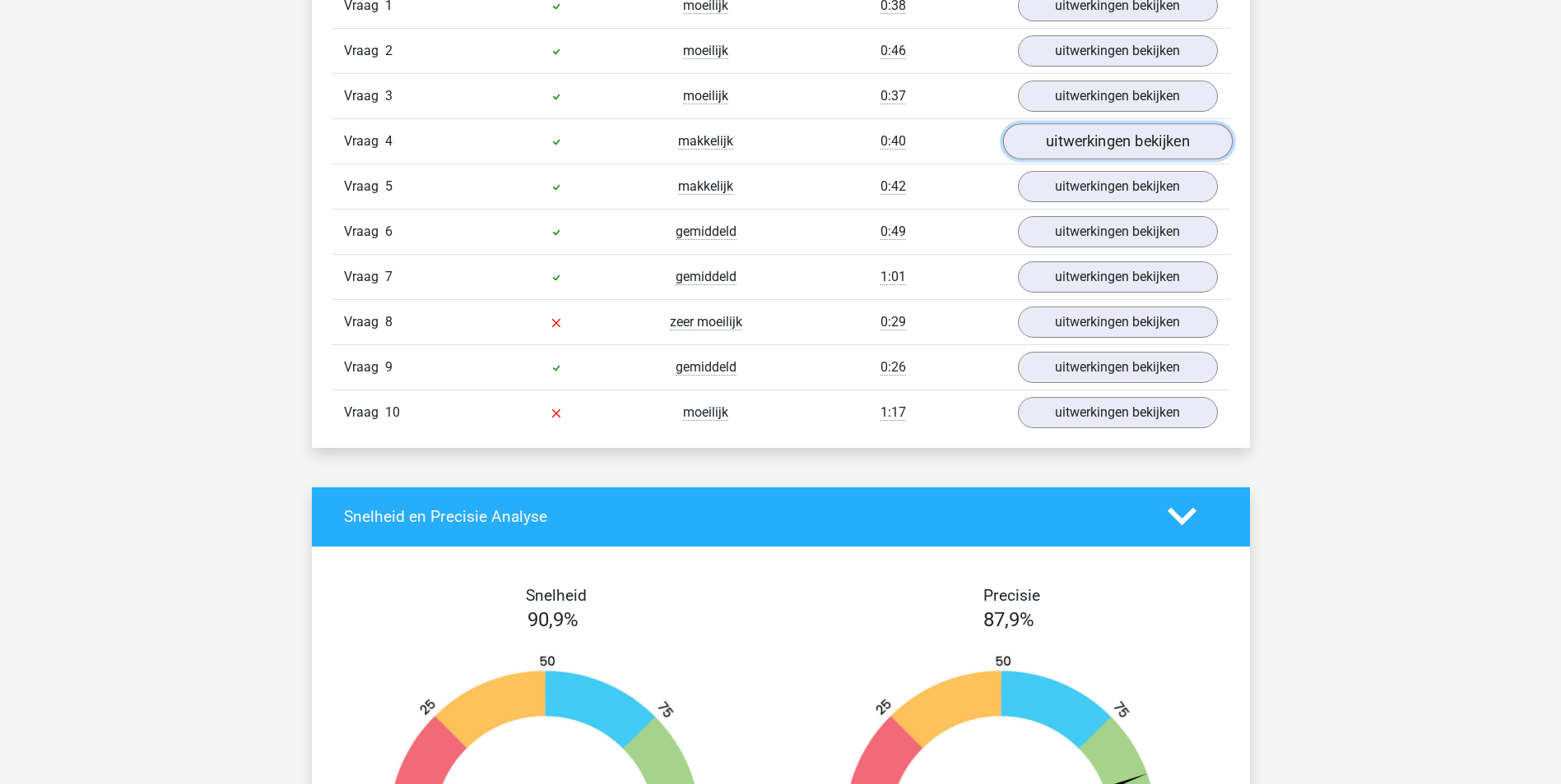
click at [1061, 145] on link "uitwerkingen bekijken" at bounding box center [1117, 141] width 230 height 36
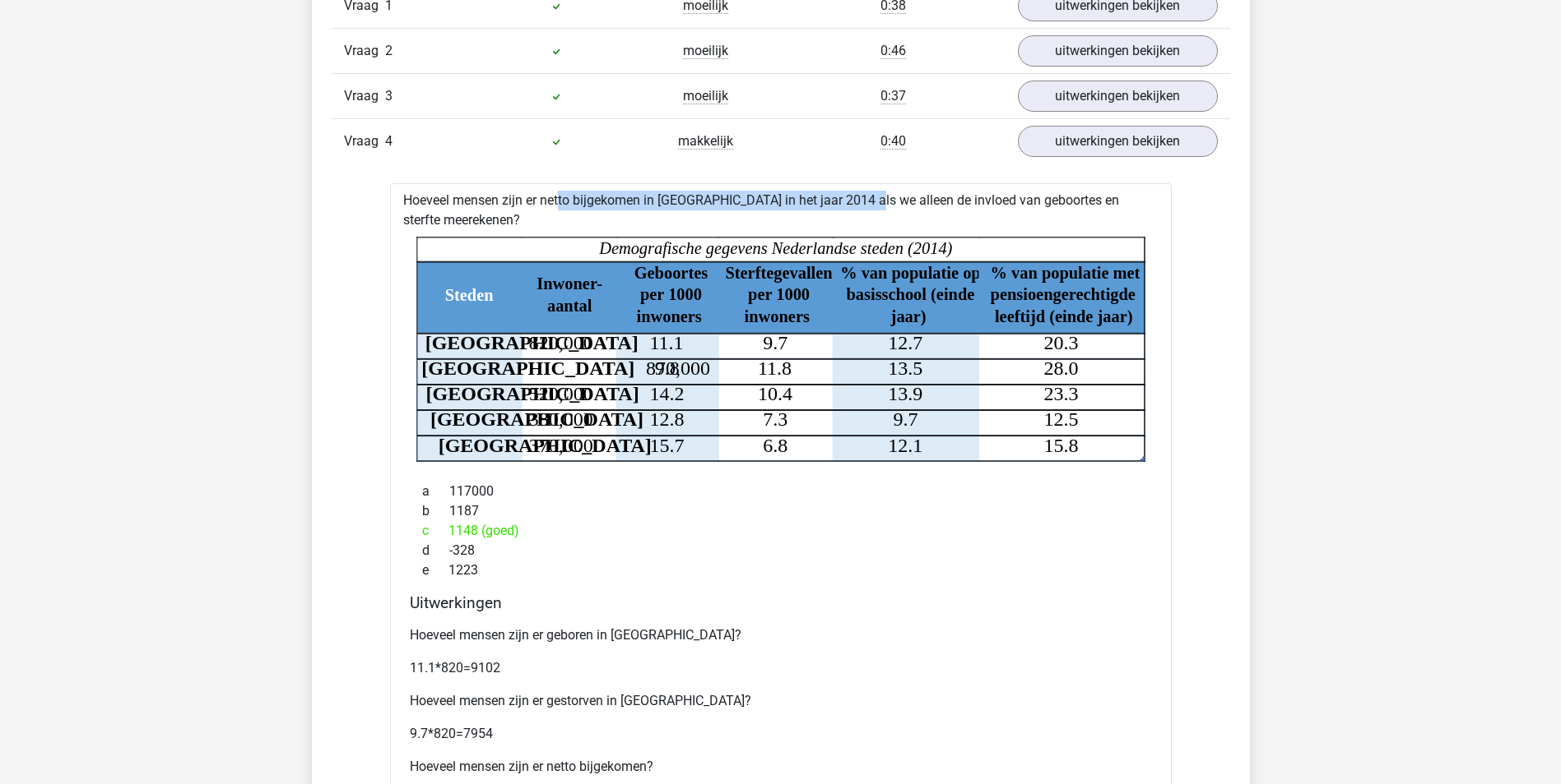
drag, startPoint x: 514, startPoint y: 193, endPoint x: 821, endPoint y: 210, distance: 307.5
click at [821, 210] on div "Hoeveel mensen zijn er netto bijgekomen in [GEOGRAPHIC_DATA] in het jaar 2014 a…" at bounding box center [780, 545] width 781 height 721
drag, startPoint x: 821, startPoint y: 210, endPoint x: 809, endPoint y: 218, distance: 14.4
click at [809, 218] on div "Hoeveel mensen zijn er netto bijgekomen in [GEOGRAPHIC_DATA] in het jaar 2014 a…" at bounding box center [780, 545] width 781 height 721
drag, startPoint x: 543, startPoint y: 351, endPoint x: 598, endPoint y: 344, distance: 55.4
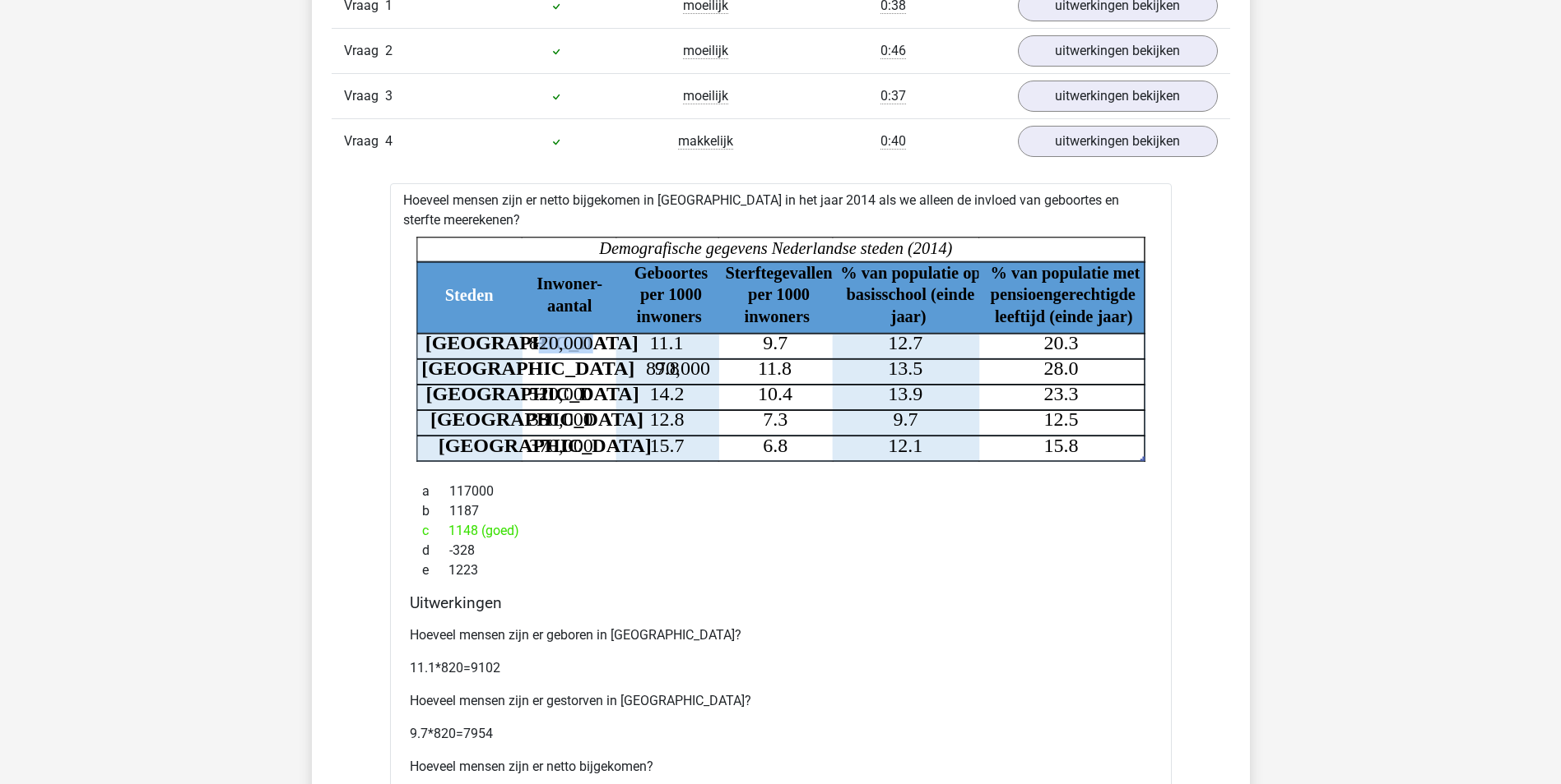
click at [598, 344] on icon "Steden Inwoner- aantal Geboortes per 1000 inwoners Sterftegevallen per 1000 inw…" at bounding box center [780, 349] width 729 height 226
click at [649, 574] on div "e 1223" at bounding box center [780, 570] width 742 height 20
drag, startPoint x: 443, startPoint y: 670, endPoint x: 525, endPoint y: 667, distance: 82.1
click at [525, 667] on p "11.1*820=9102" at bounding box center [780, 669] width 742 height 20
click at [527, 664] on p "11.1*820=9102" at bounding box center [780, 669] width 742 height 20
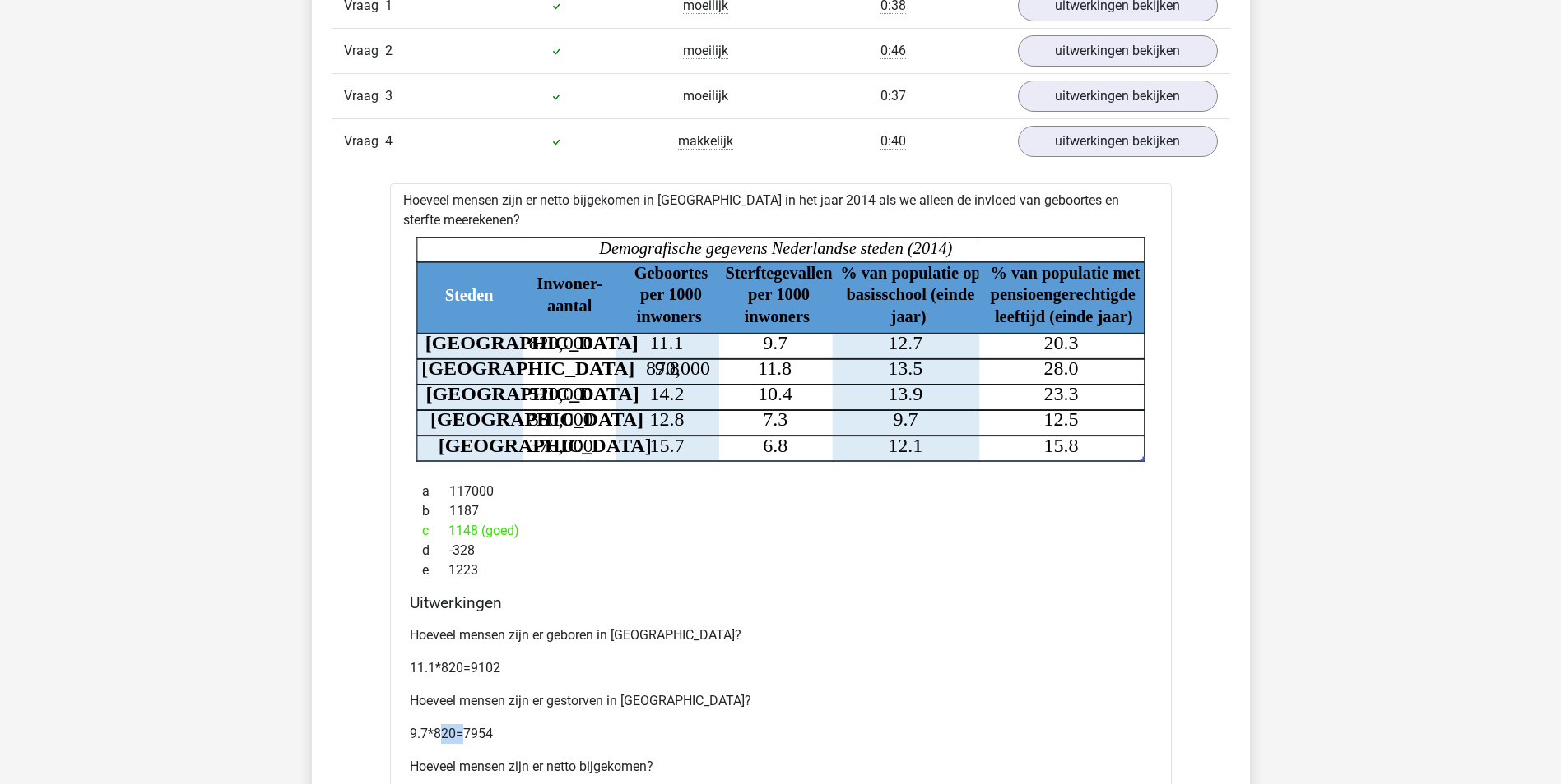
drag, startPoint x: 444, startPoint y: 734, endPoint x: 475, endPoint y: 732, distance: 31.1
click at [475, 732] on p "9.7*820=7954" at bounding box center [780, 734] width 742 height 20
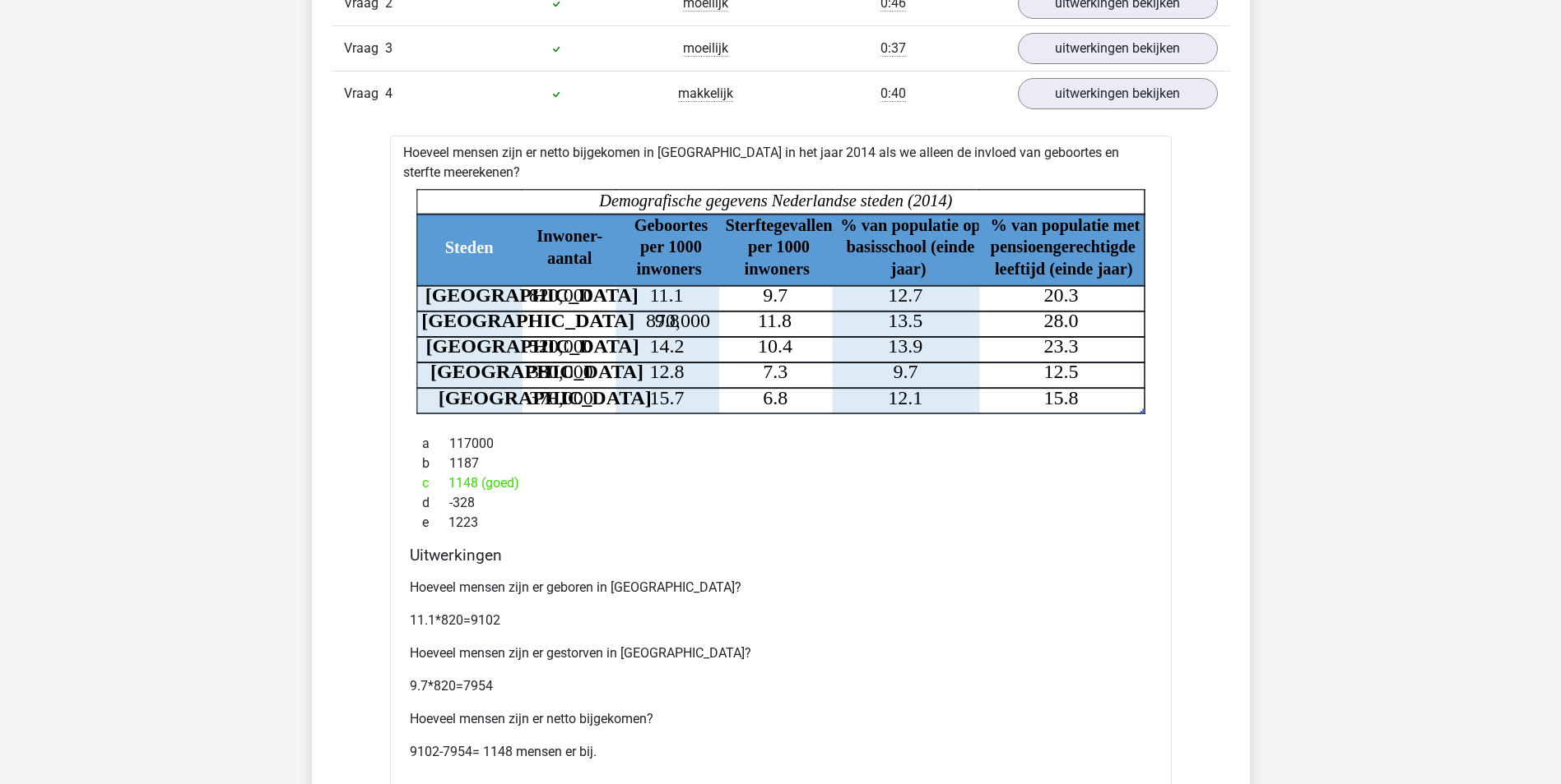
scroll to position [1233, 0]
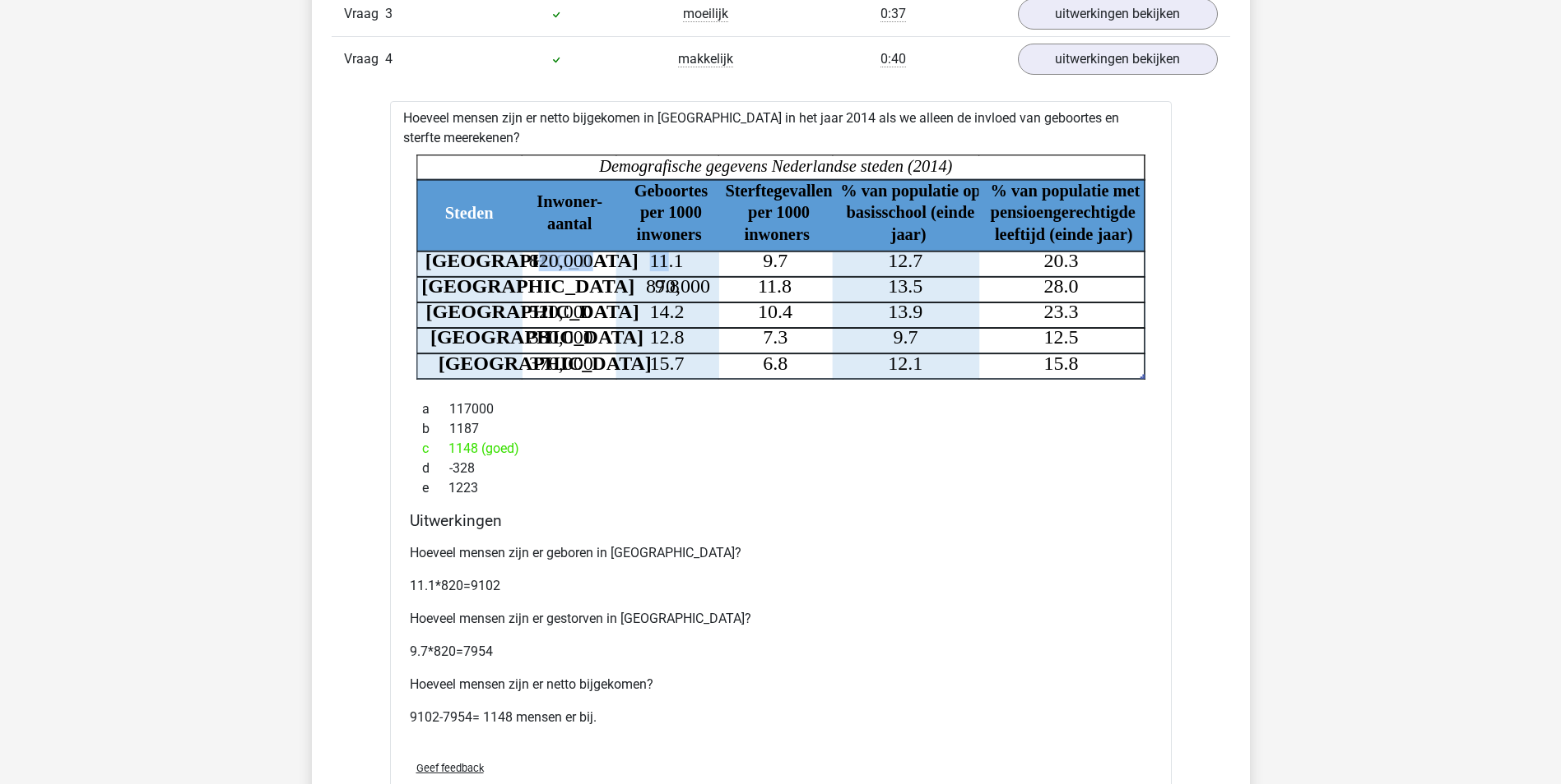
drag, startPoint x: 541, startPoint y: 258, endPoint x: 671, endPoint y: 265, distance: 130.2
click at [671, 265] on g "[GEOGRAPHIC_DATA] 820,000 11.1 9.7 12.7 20.3" at bounding box center [751, 261] width 653 height 22
click at [677, 268] on tspan "11.1" at bounding box center [666, 261] width 34 height 22
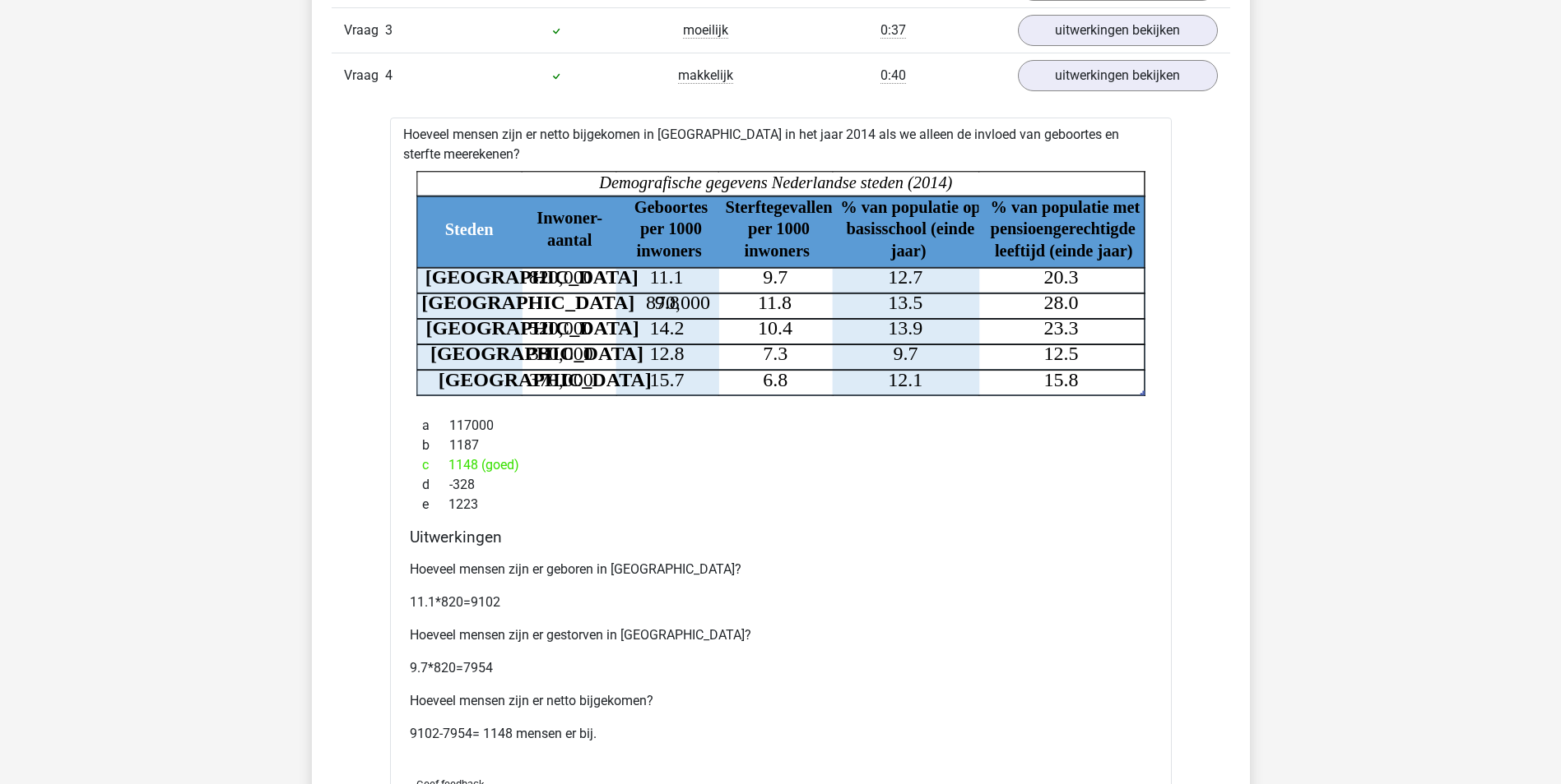
scroll to position [904, 0]
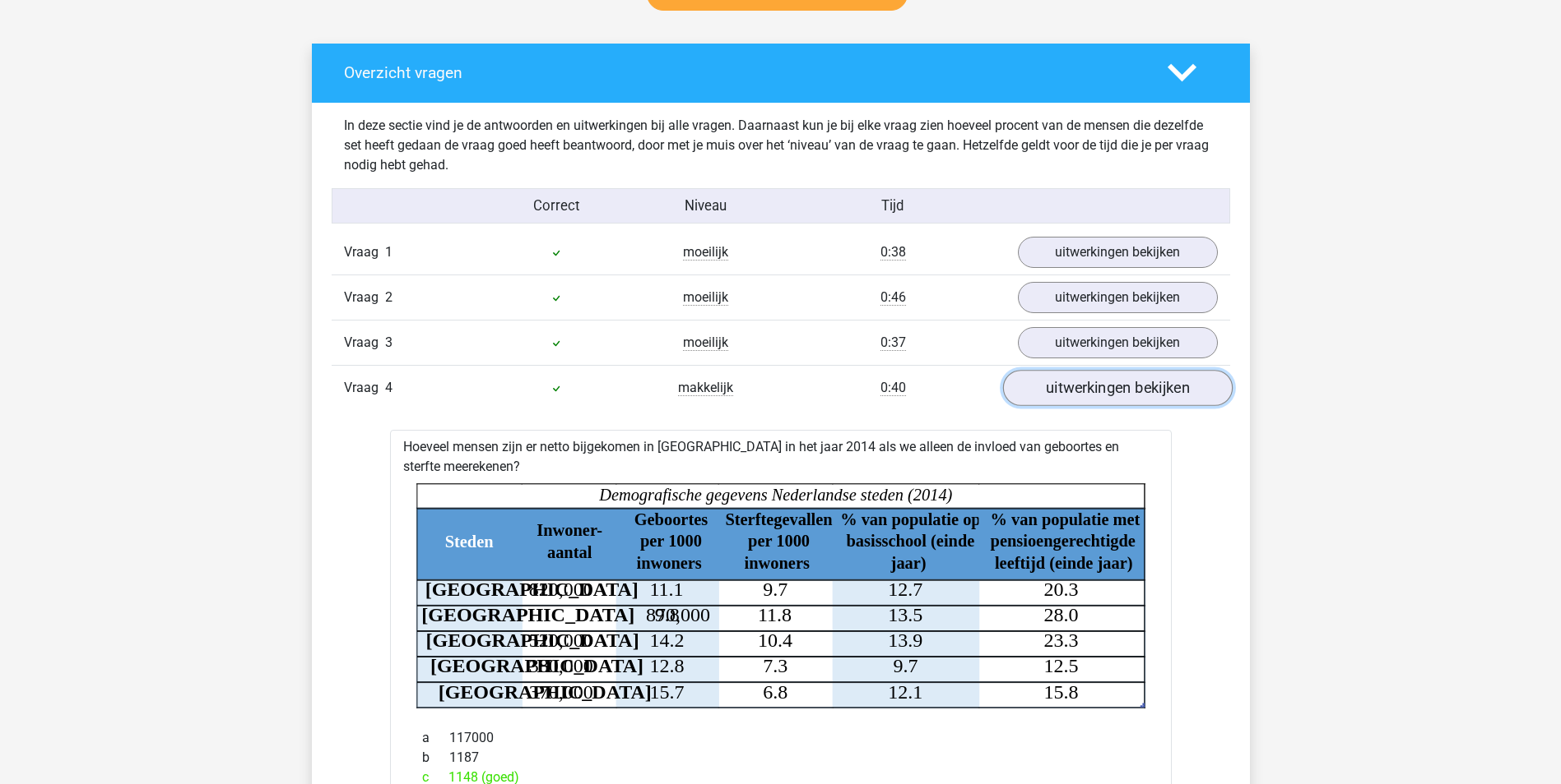
drag, startPoint x: 1178, startPoint y: 384, endPoint x: 1171, endPoint y: 374, distance: 12.2
click at [1178, 384] on link "uitwerkingen bekijken" at bounding box center [1117, 388] width 230 height 36
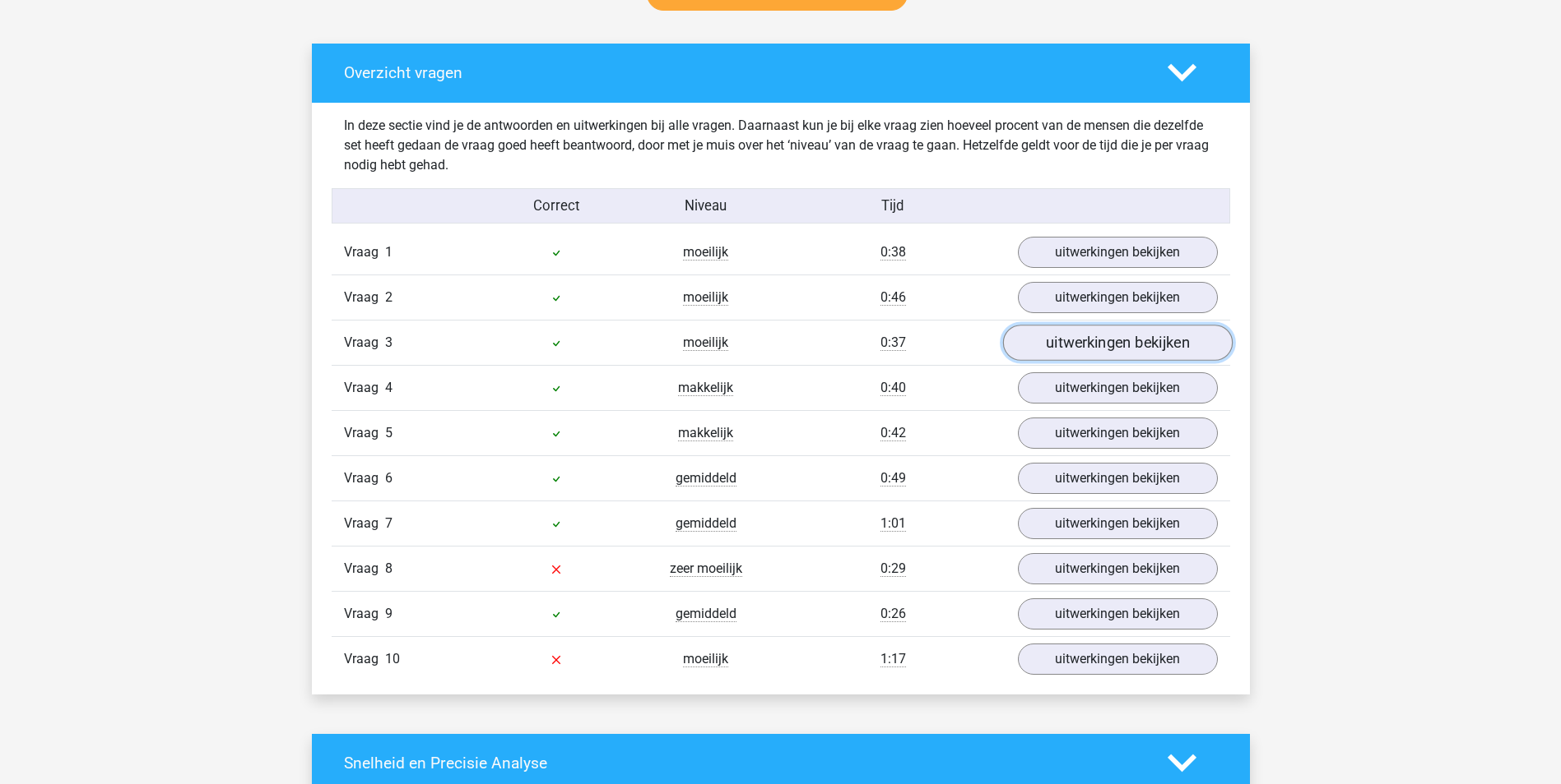
click at [1150, 347] on link "uitwerkingen bekijken" at bounding box center [1117, 343] width 230 height 36
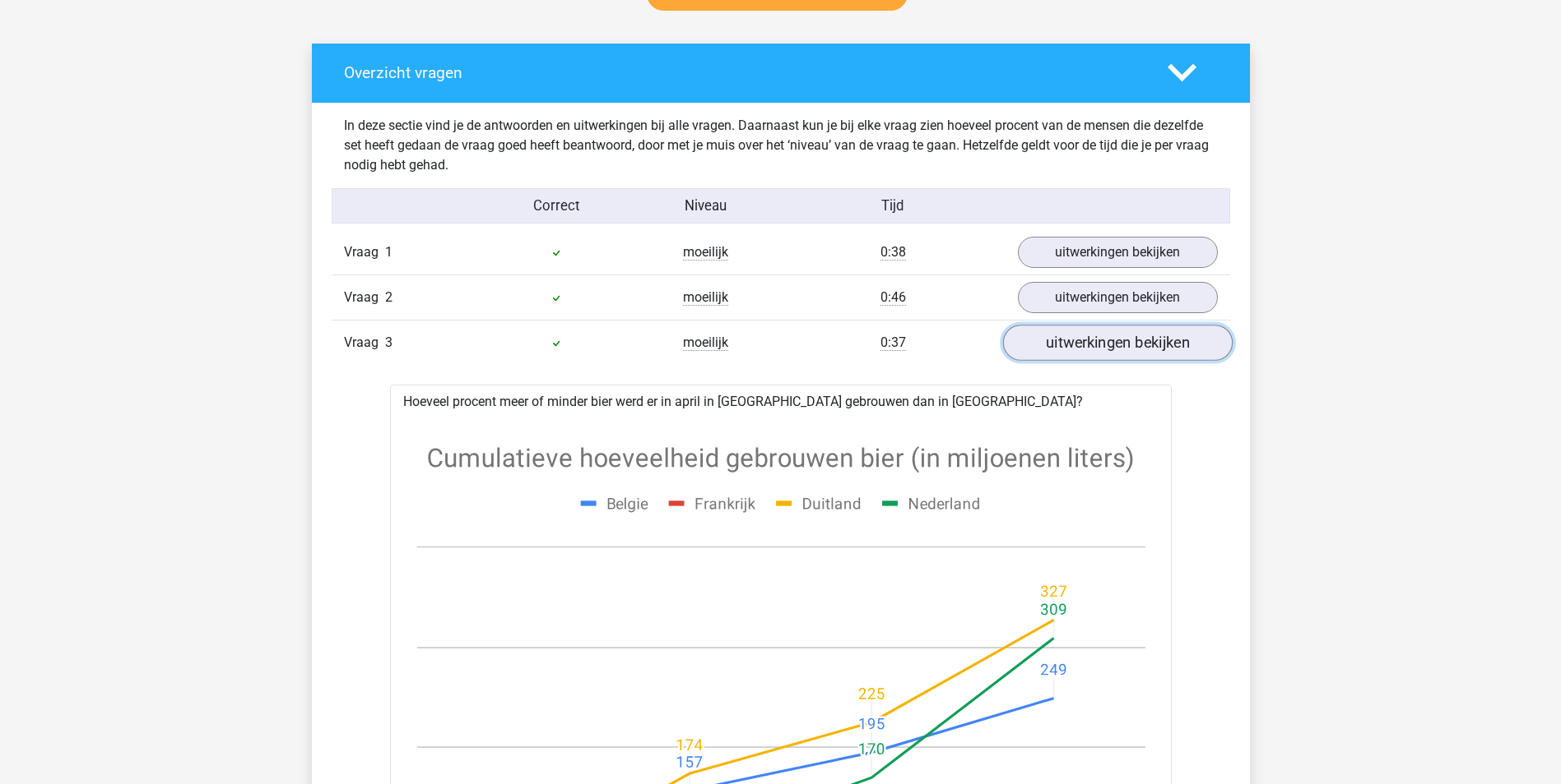
click at [1150, 347] on link "uitwerkingen bekijken" at bounding box center [1117, 343] width 230 height 36
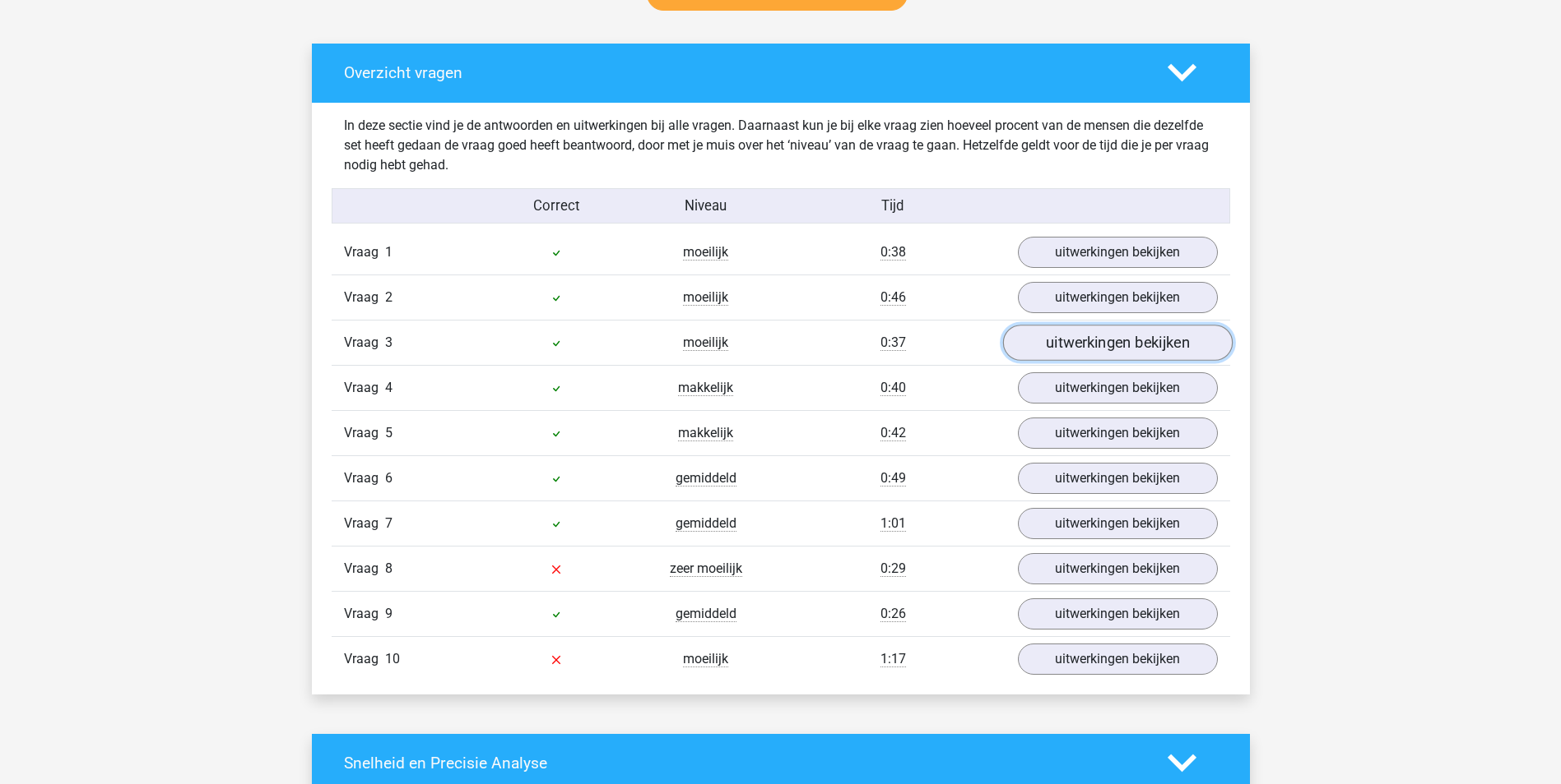
scroll to position [987, 0]
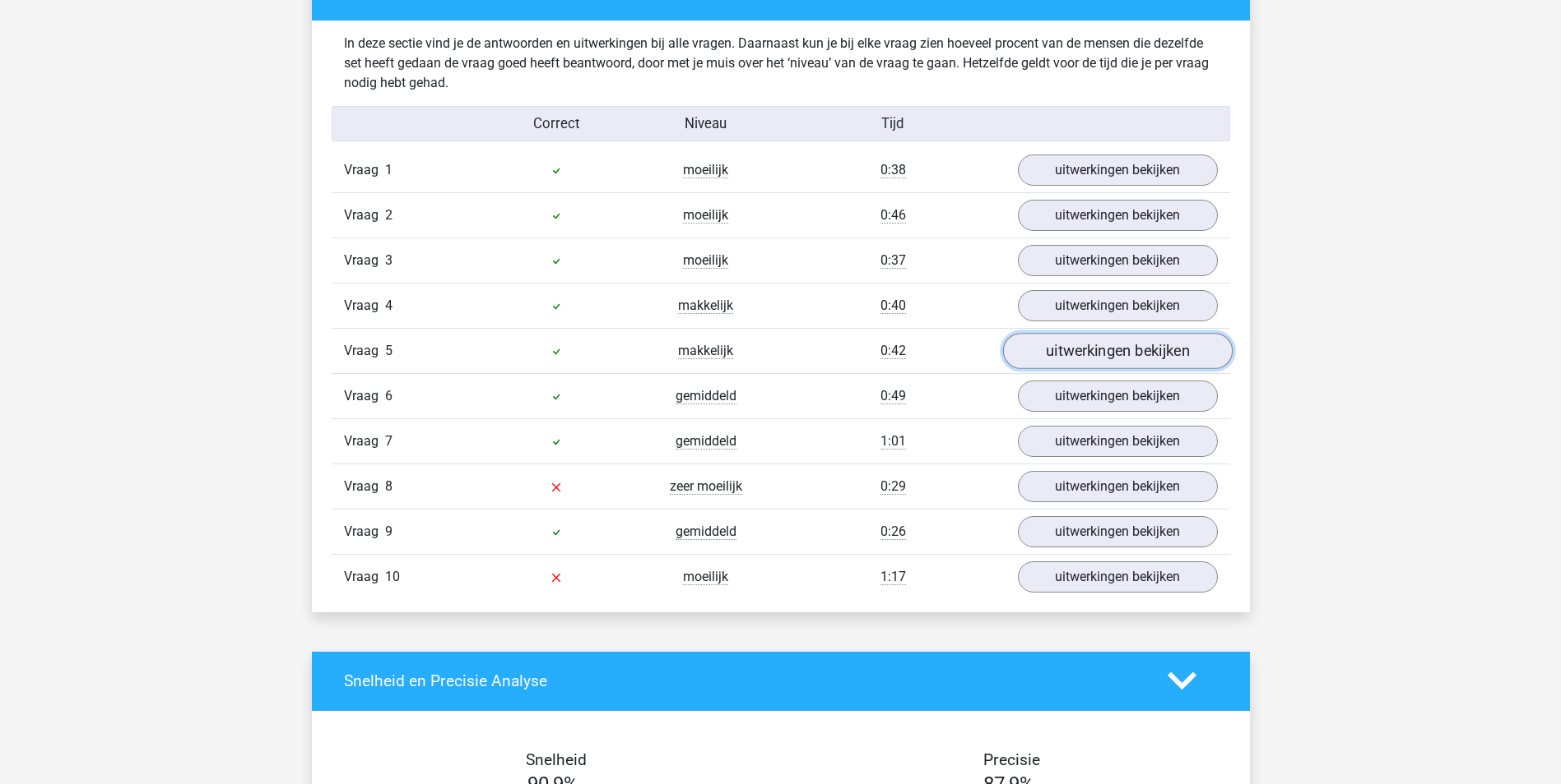
click at [1146, 360] on link "uitwerkingen bekijken" at bounding box center [1117, 351] width 230 height 36
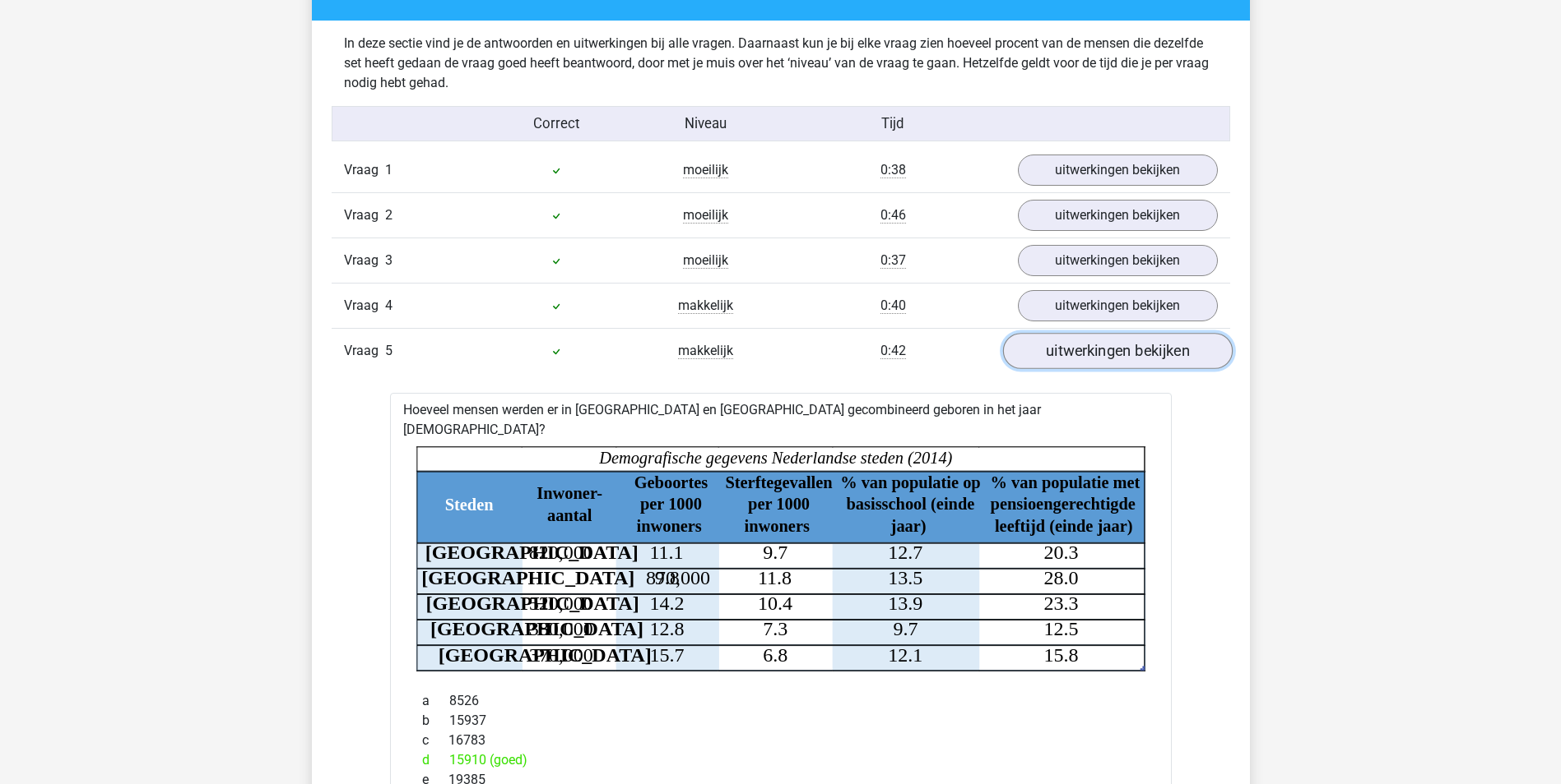
click at [1075, 344] on link "uitwerkingen bekijken" at bounding box center [1117, 351] width 230 height 36
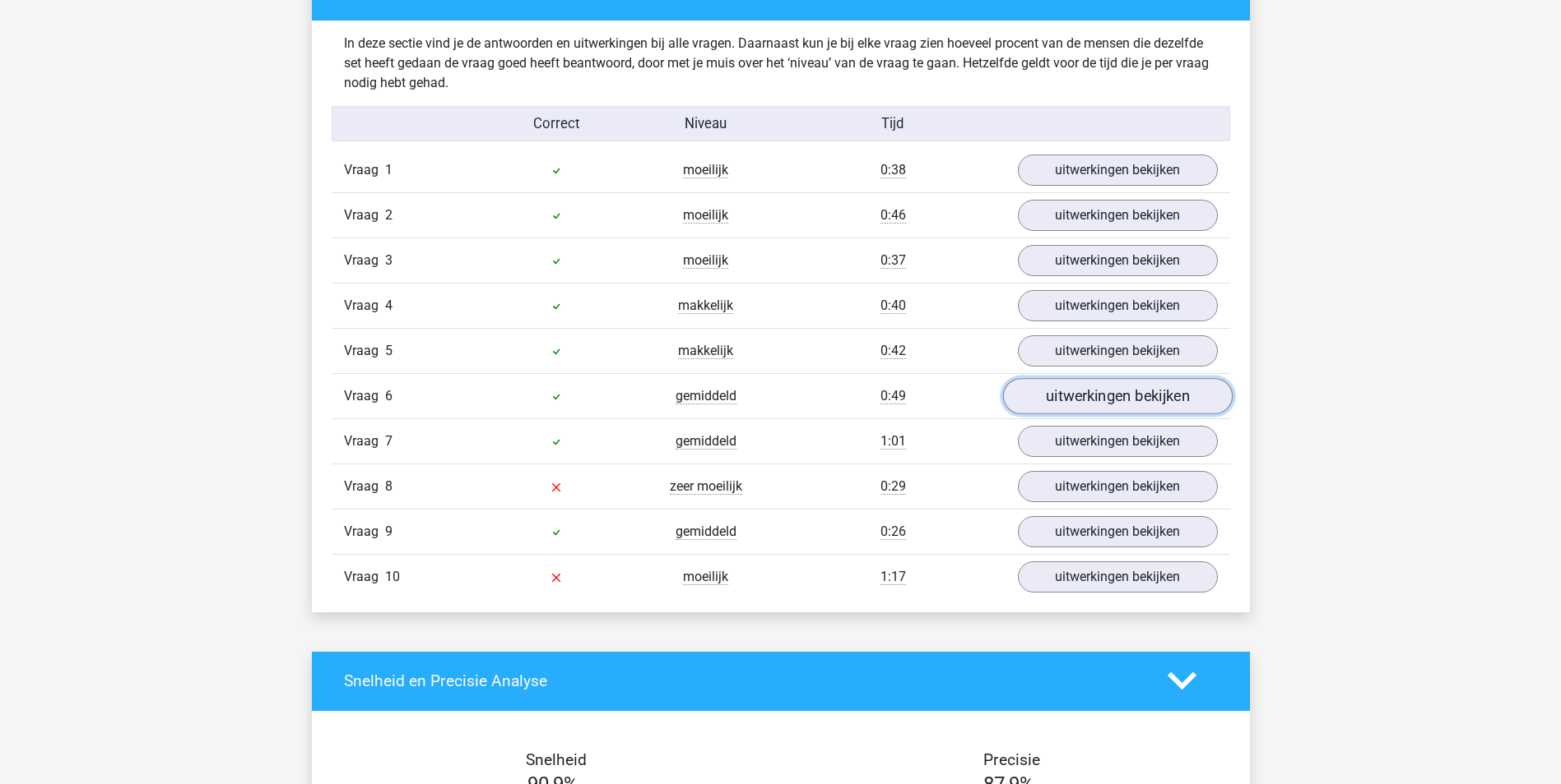
click at [1065, 392] on link "uitwerkingen bekijken" at bounding box center [1117, 396] width 230 height 36
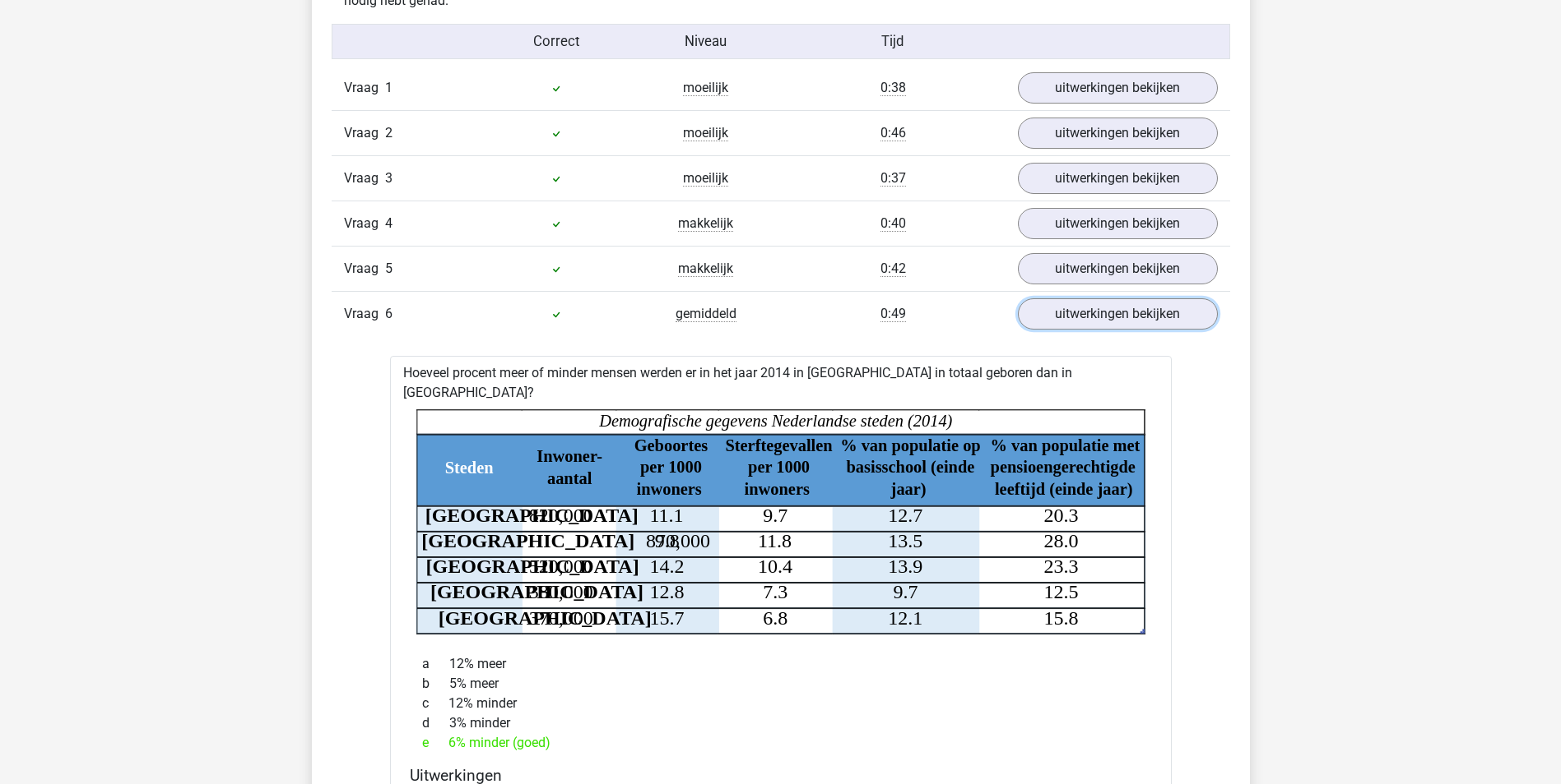
scroll to position [1151, 0]
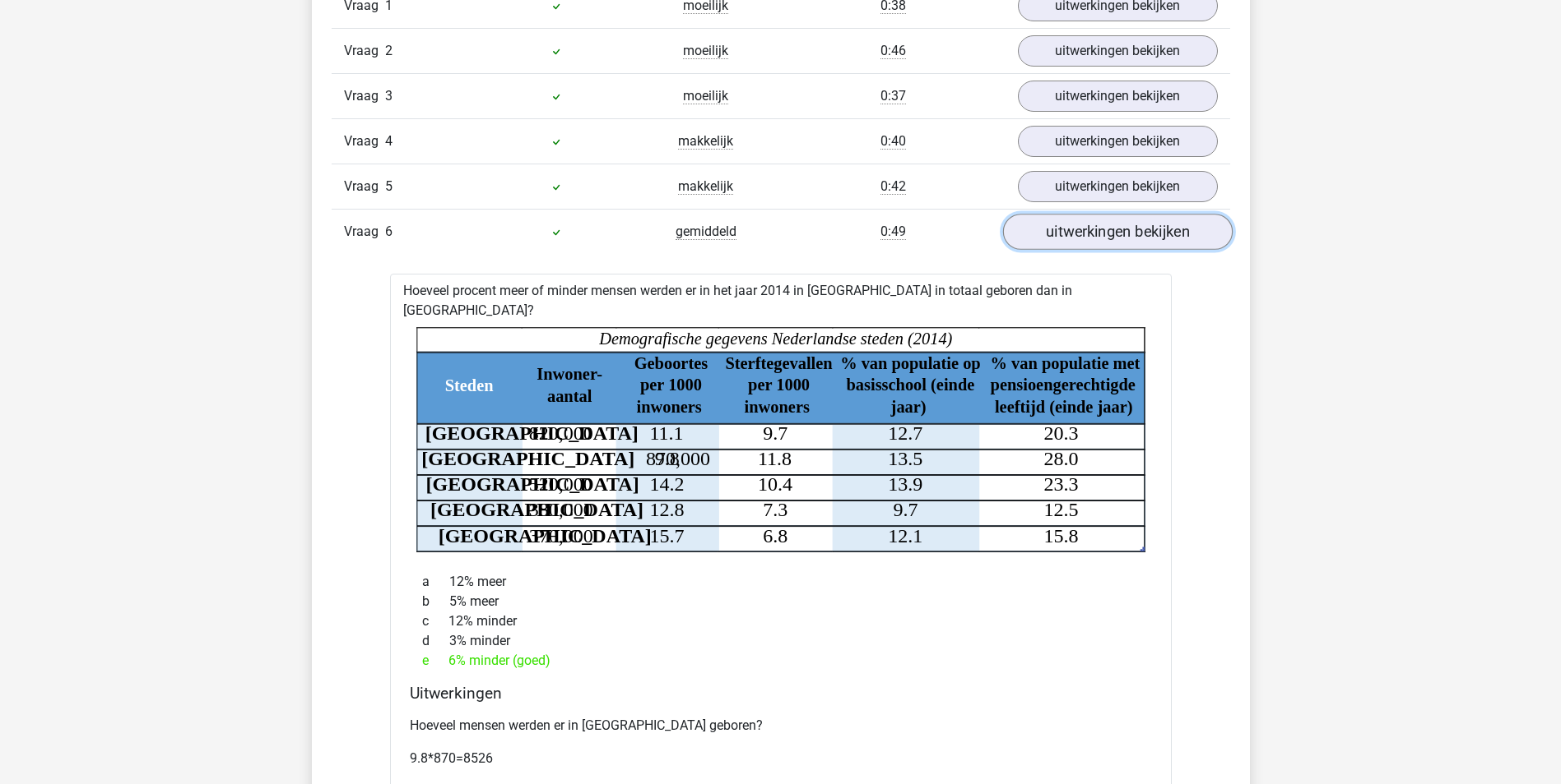
click at [1075, 231] on link "uitwerkingen bekijken" at bounding box center [1117, 232] width 230 height 36
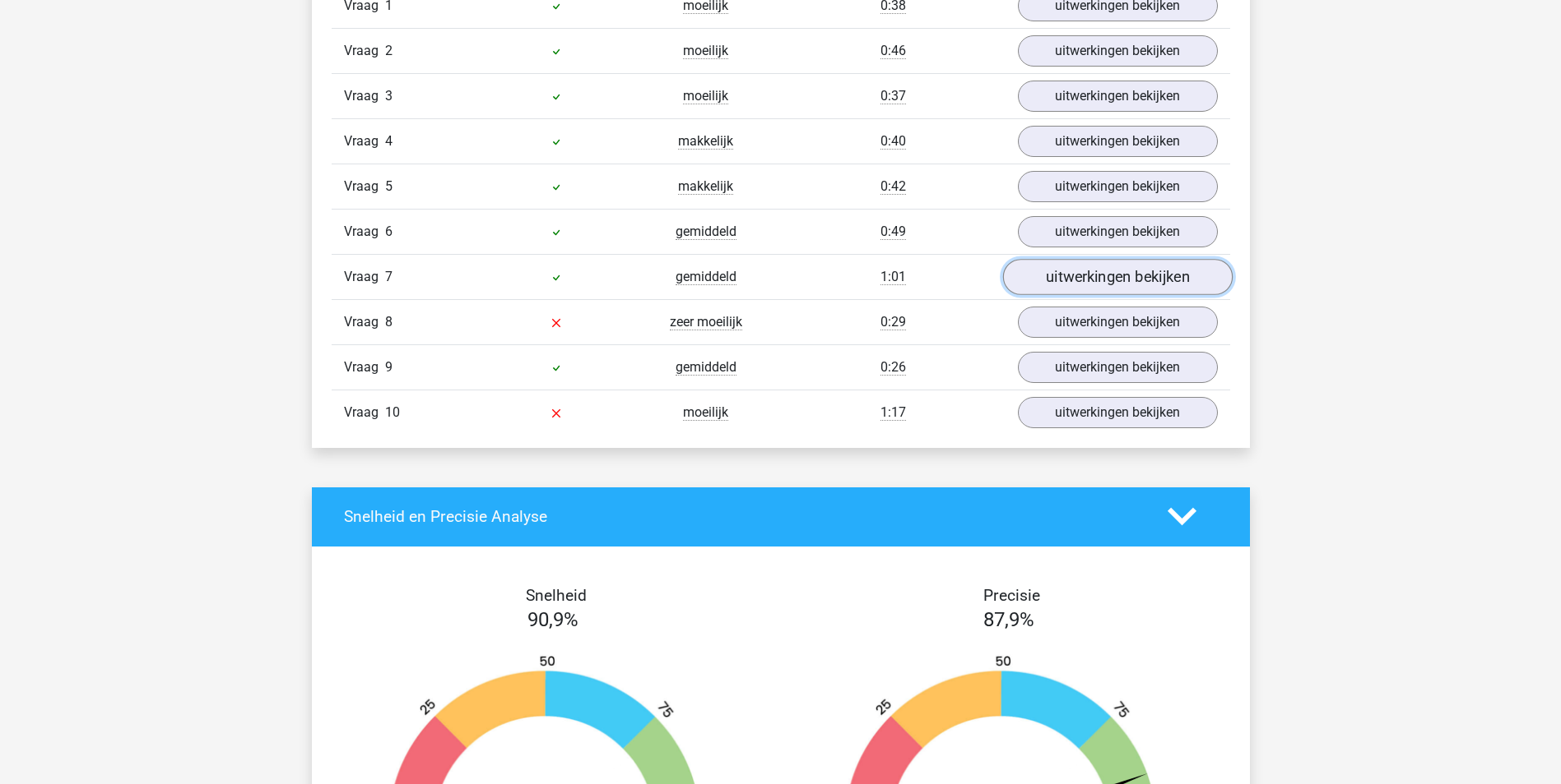
click at [1078, 270] on link "uitwerkingen bekijken" at bounding box center [1117, 277] width 230 height 36
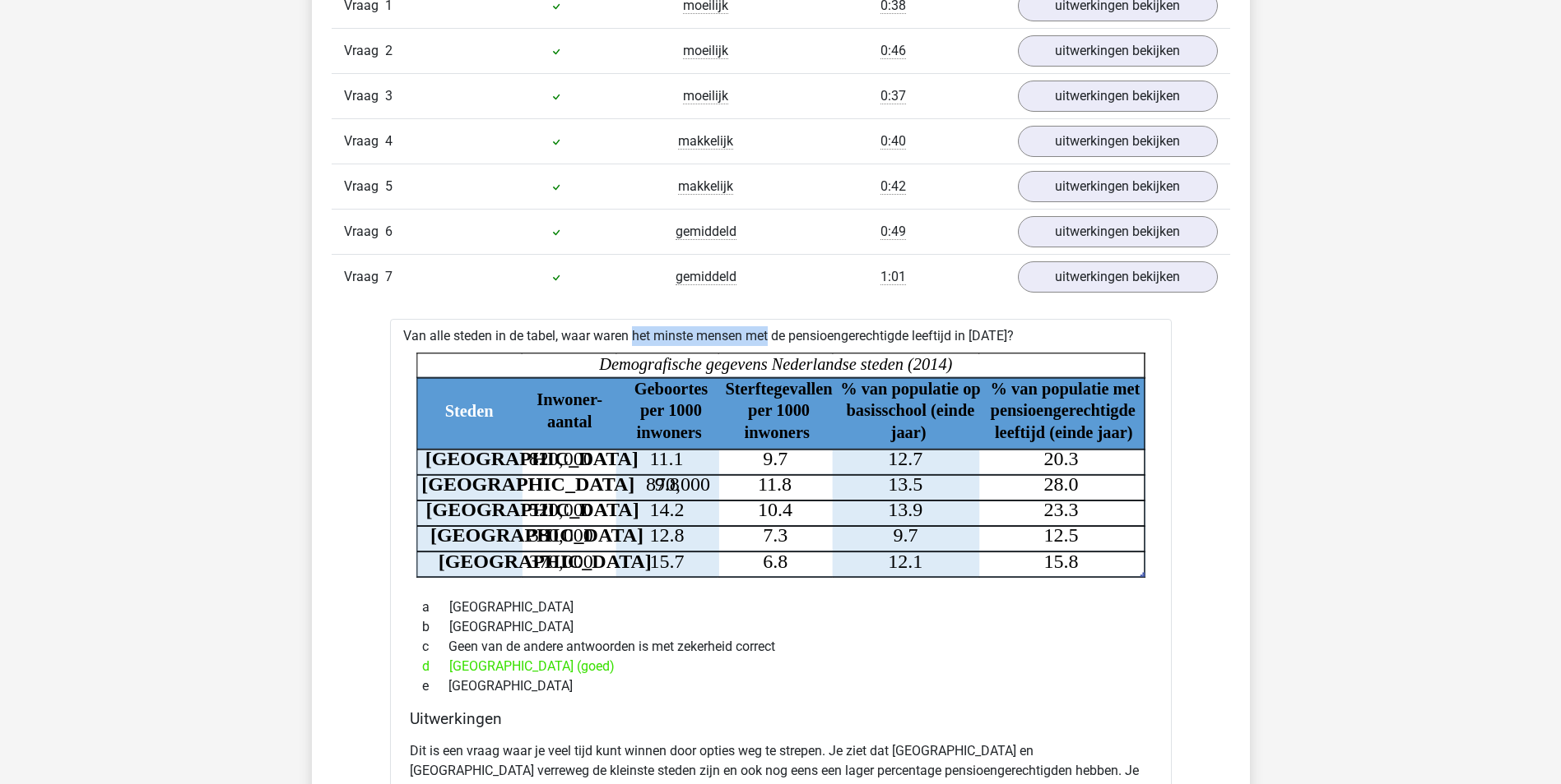
drag, startPoint x: 579, startPoint y: 336, endPoint x: 713, endPoint y: 336, distance: 134.0
click at [713, 336] on div "Van alle steden in de tabel, waar waren het minste mensen met de pensioengerech…" at bounding box center [780, 634] width 781 height 630
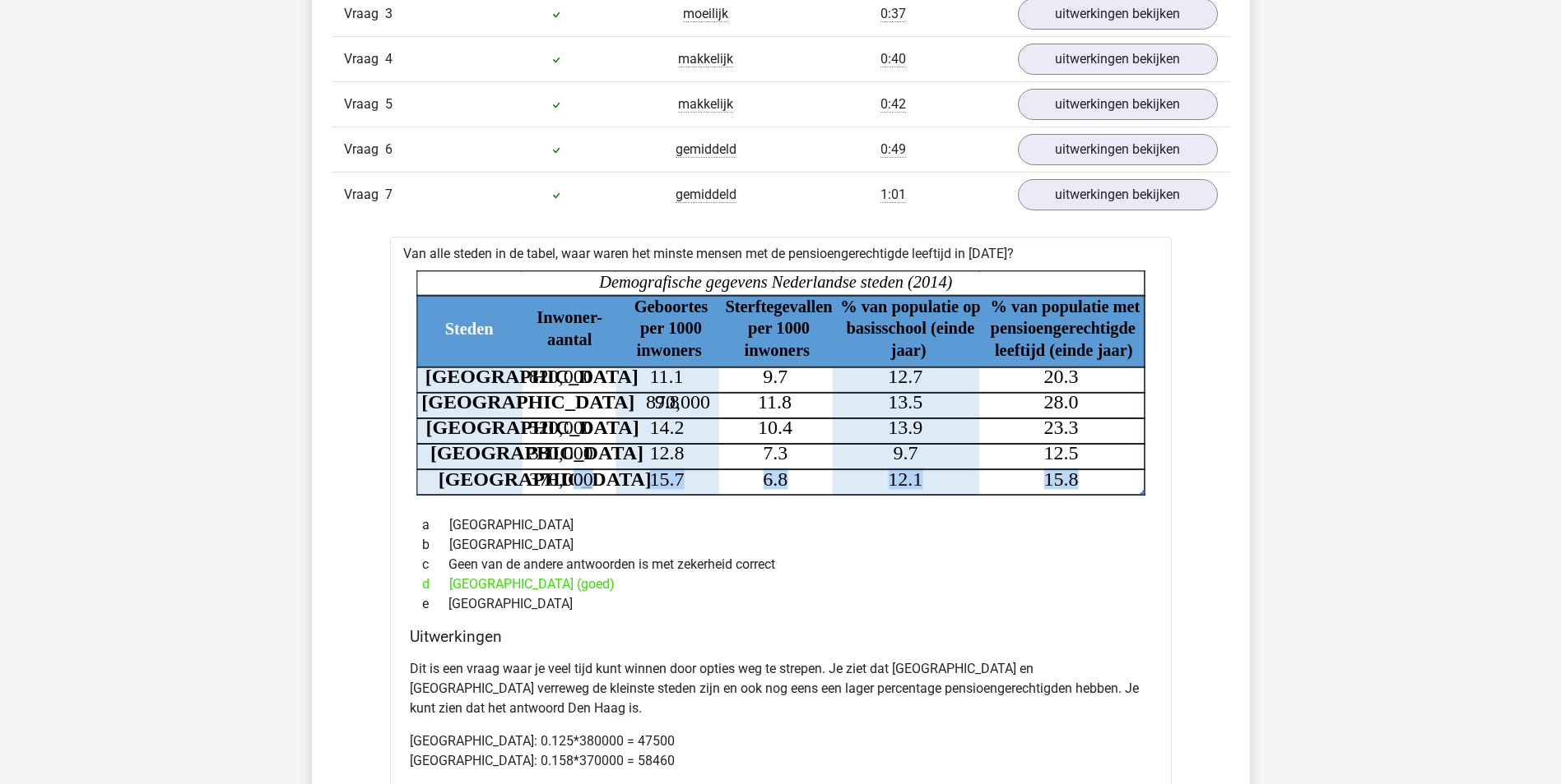
drag, startPoint x: 573, startPoint y: 485, endPoint x: 1168, endPoint y: 469, distance: 595.2
click at [1168, 469] on div "Van alle steden in de tabel, waar waren het minste mensen met de pensioengerech…" at bounding box center [780, 551] width 781 height 630
drag, startPoint x: 1168, startPoint y: 469, endPoint x: 999, endPoint y: 558, distance: 191.0
click at [999, 556] on div "c Geen van de andere antwoorden is met zekerheid correct" at bounding box center [780, 564] width 742 height 20
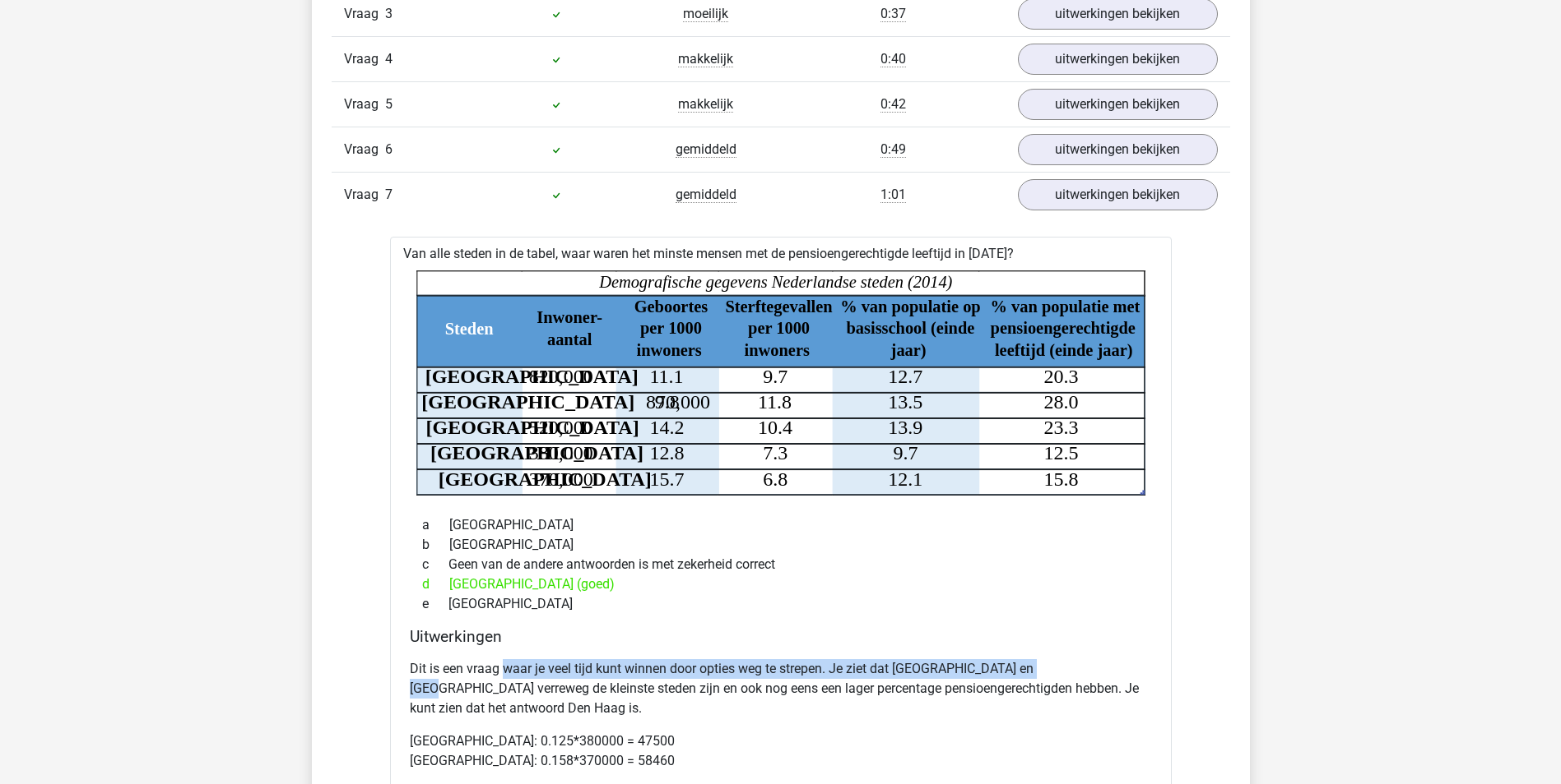
drag, startPoint x: 507, startPoint y: 661, endPoint x: 1051, endPoint y: 671, distance: 544.1
click at [1051, 671] on p "Dit is een vraag waar je veel tijd kunt winnen door opties weg te strepen. Je z…" at bounding box center [780, 690] width 742 height 60
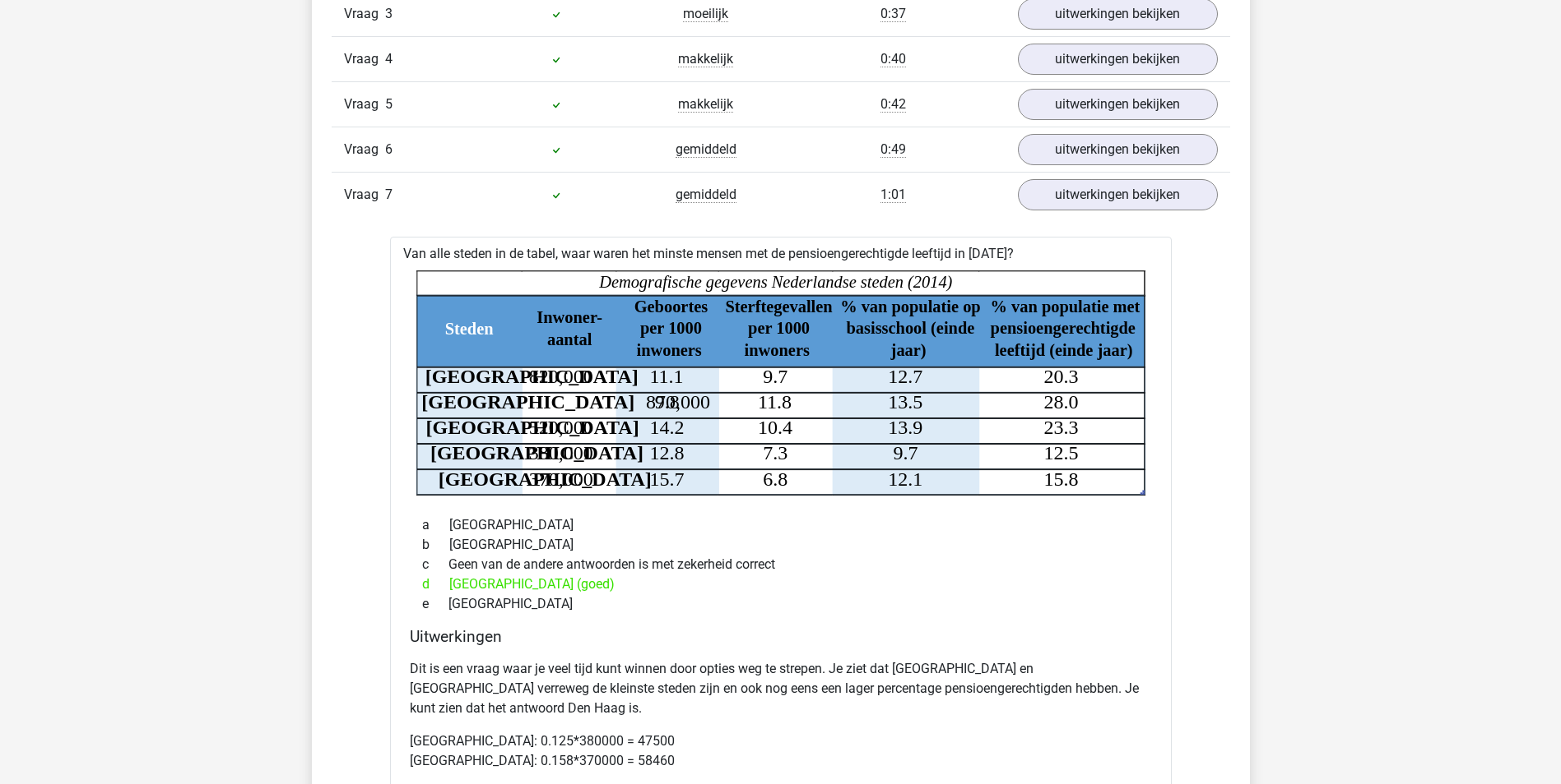
drag, startPoint x: 1051, startPoint y: 671, endPoint x: 822, endPoint y: 689, distance: 229.7
click at [1026, 688] on p "Dit is een vraag waar je veel tijd kunt winnen door opties weg te strepen. Je z…" at bounding box center [780, 690] width 742 height 60
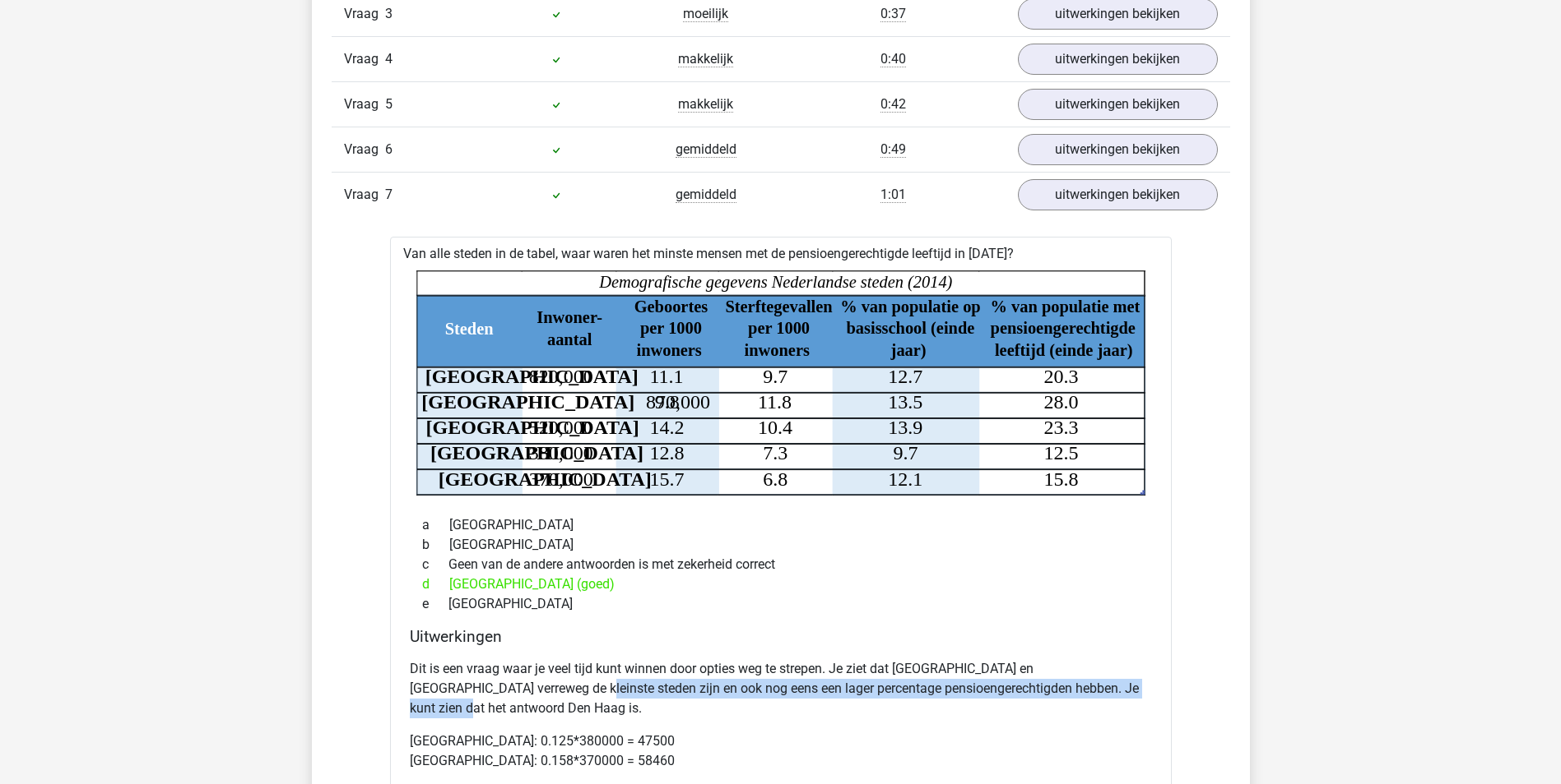
drag, startPoint x: 511, startPoint y: 684, endPoint x: 1085, endPoint y: 681, distance: 574.0
click at [1085, 681] on p "Dit is een vraag waar je veel tijd kunt winnen door opties weg te strepen. Je z…" at bounding box center [780, 690] width 742 height 60
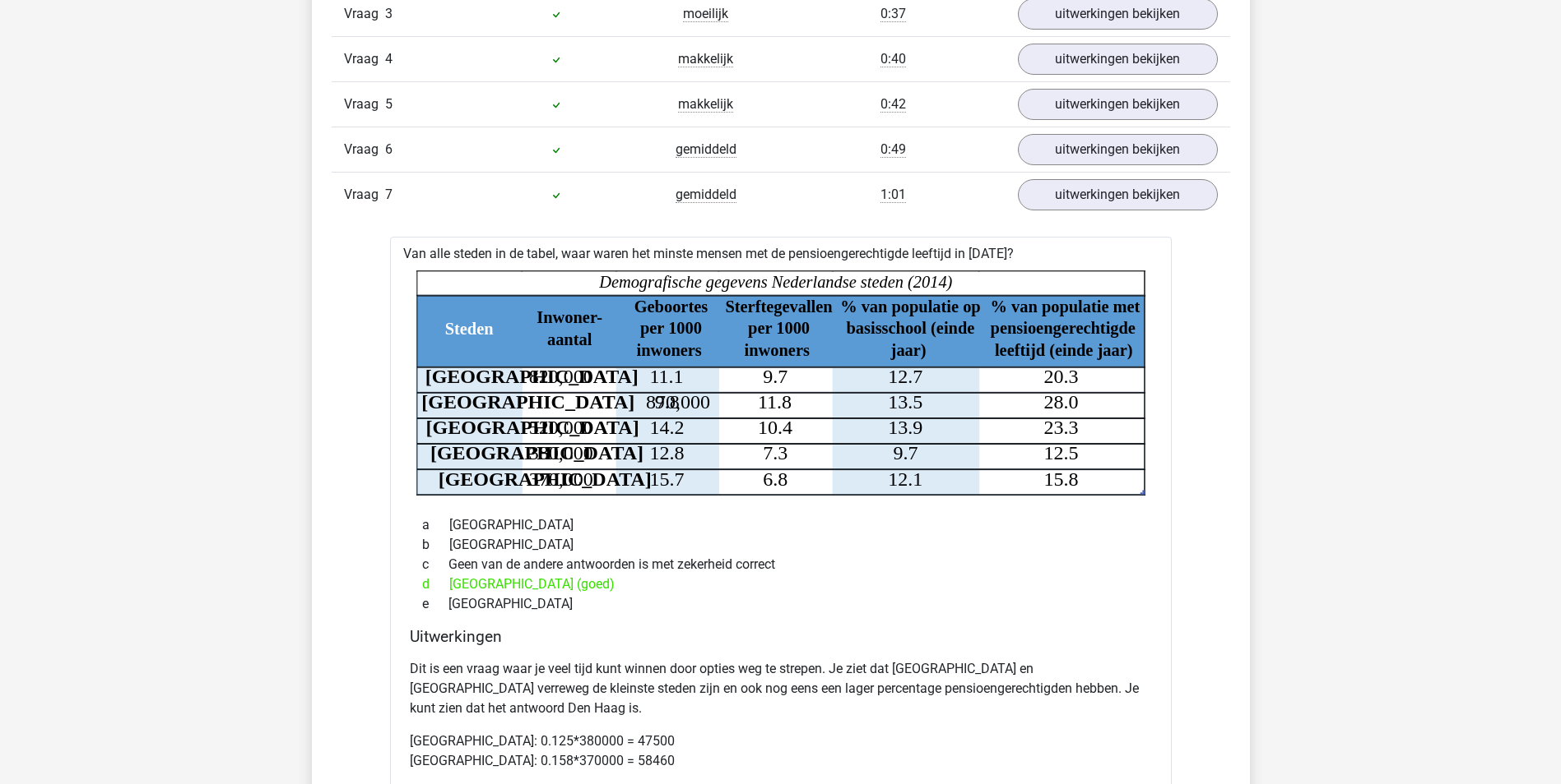
drag, startPoint x: 1085, startPoint y: 681, endPoint x: 985, endPoint y: 728, distance: 110.5
click at [1001, 731] on p "Den Haag: 0.125*380000 = 47500 Utrecht: 0.158*370000 = 58460" at bounding box center [780, 751] width 742 height 40
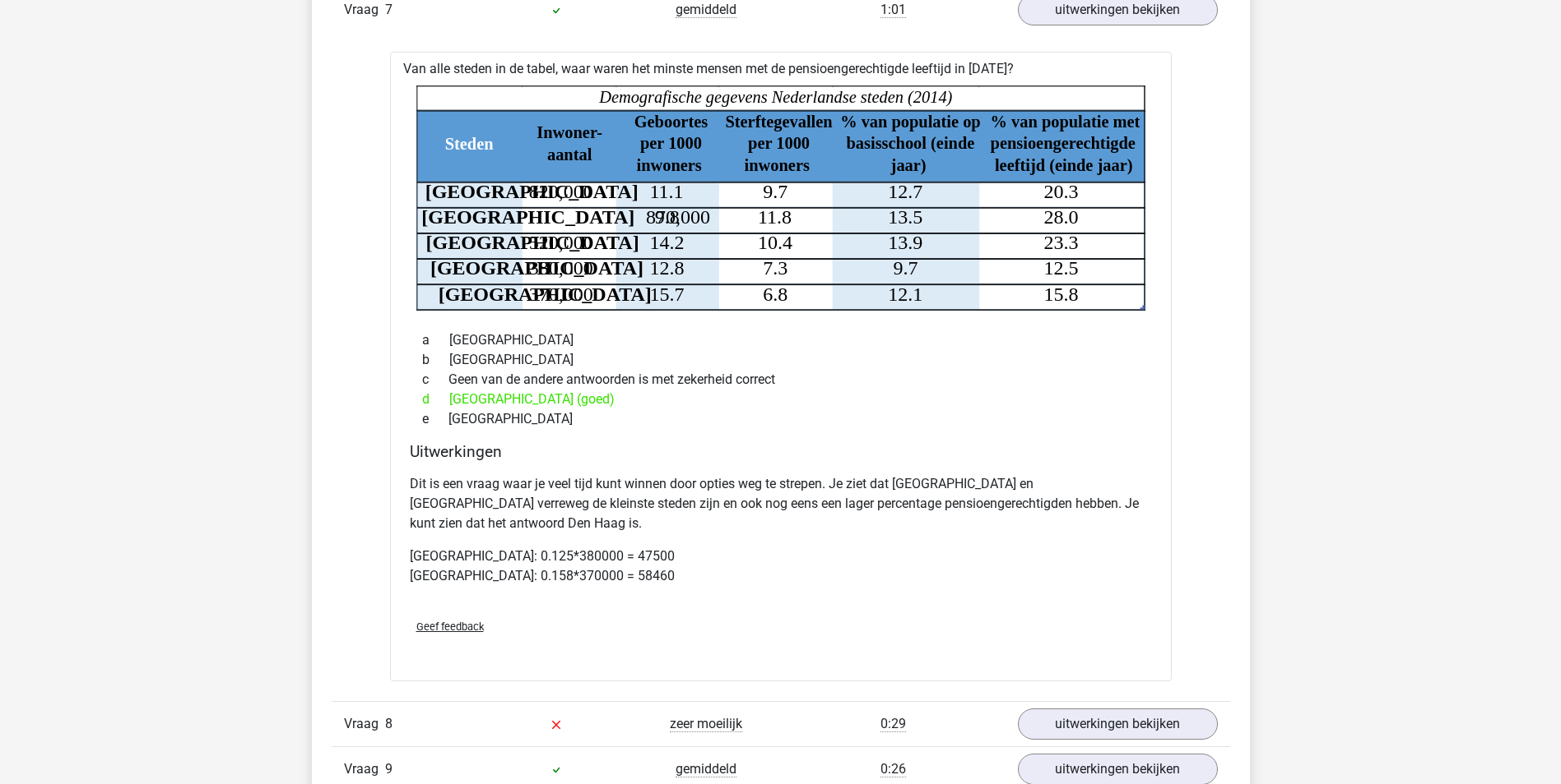
scroll to position [1398, 0]
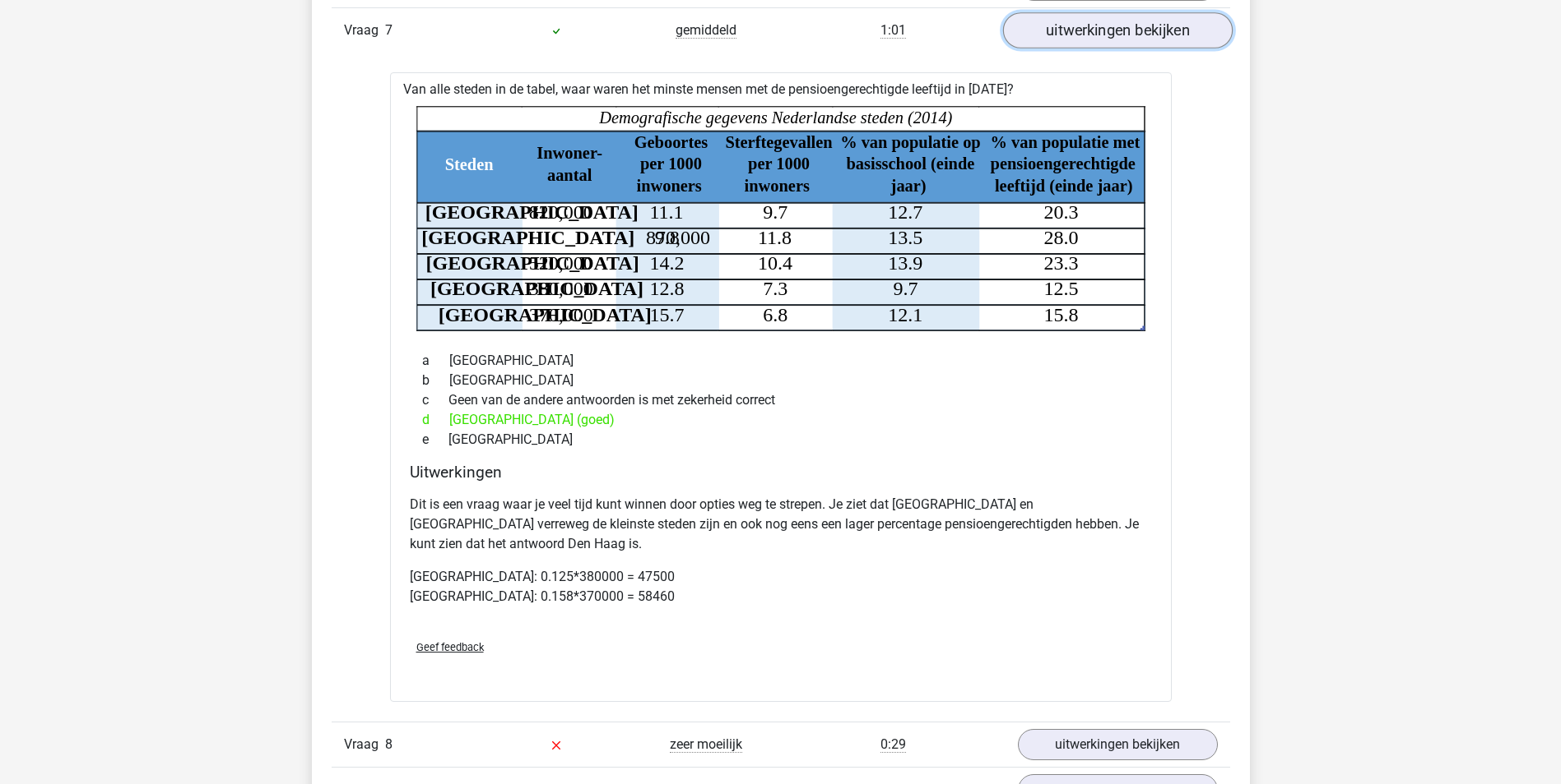
click at [1155, 29] on link "uitwerkingen bekijken" at bounding box center [1117, 30] width 230 height 36
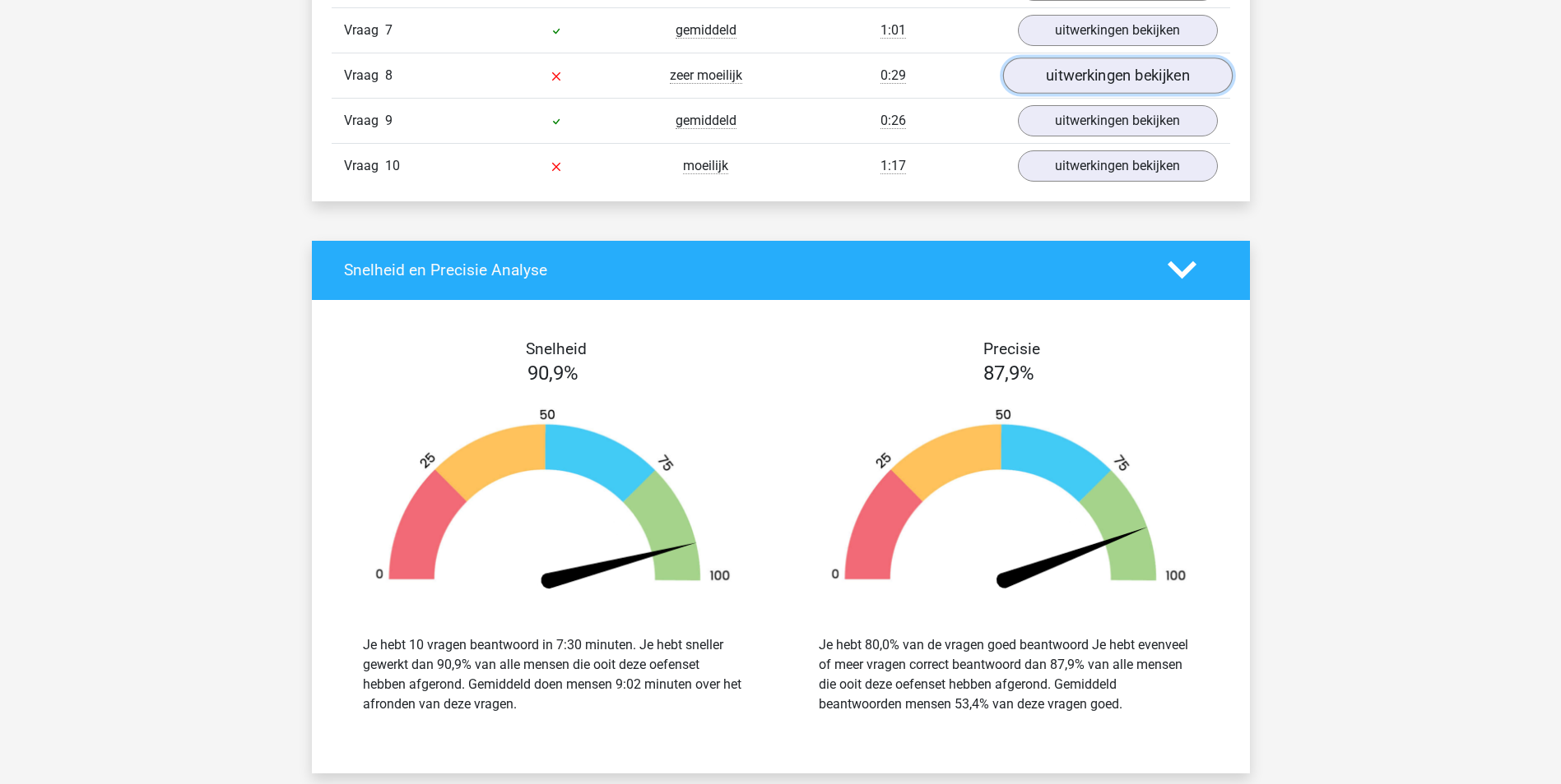
click at [1098, 75] on link "uitwerkingen bekijken" at bounding box center [1117, 76] width 230 height 36
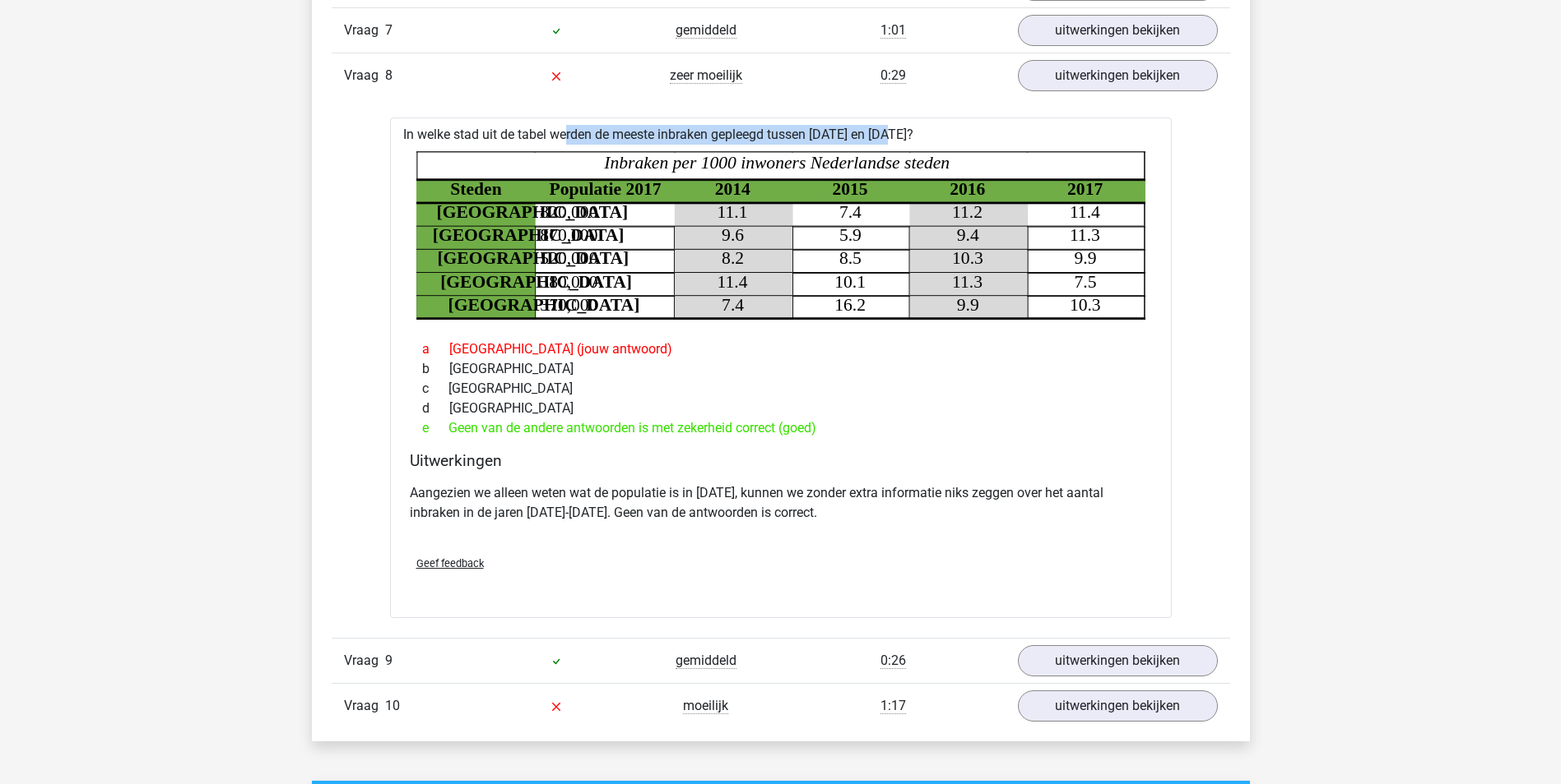
drag, startPoint x: 515, startPoint y: 136, endPoint x: 836, endPoint y: 133, distance: 321.0
click at [836, 133] on div "In welke stad uit de tabel werden de meeste inbraken gepleegd tussen 1 januari …" at bounding box center [780, 368] width 781 height 501
click at [827, 387] on div "c Utrecht" at bounding box center [780, 389] width 742 height 20
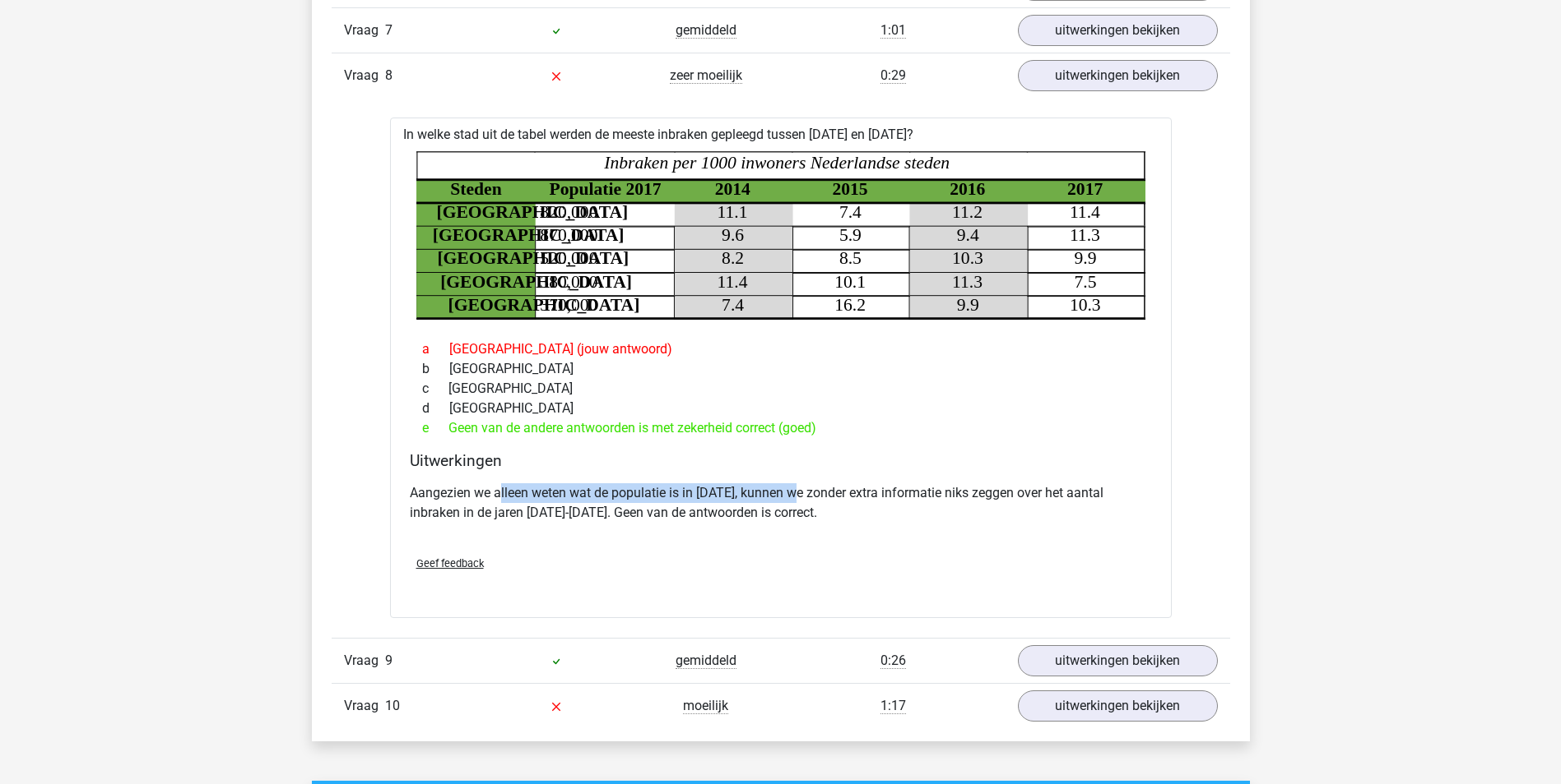
drag, startPoint x: 498, startPoint y: 495, endPoint x: 802, endPoint y: 488, distance: 304.1
click at [802, 488] on p "Aangezien we alleen weten wat de populatie is in 2017, kunnen we zonder extra i…" at bounding box center [780, 504] width 742 height 40
drag, startPoint x: 802, startPoint y: 488, endPoint x: 758, endPoint y: 517, distance: 52.7
click at [759, 517] on p "Aangezien we alleen weten wat de populatie is in 2017, kunnen we zonder extra i…" at bounding box center [780, 504] width 742 height 40
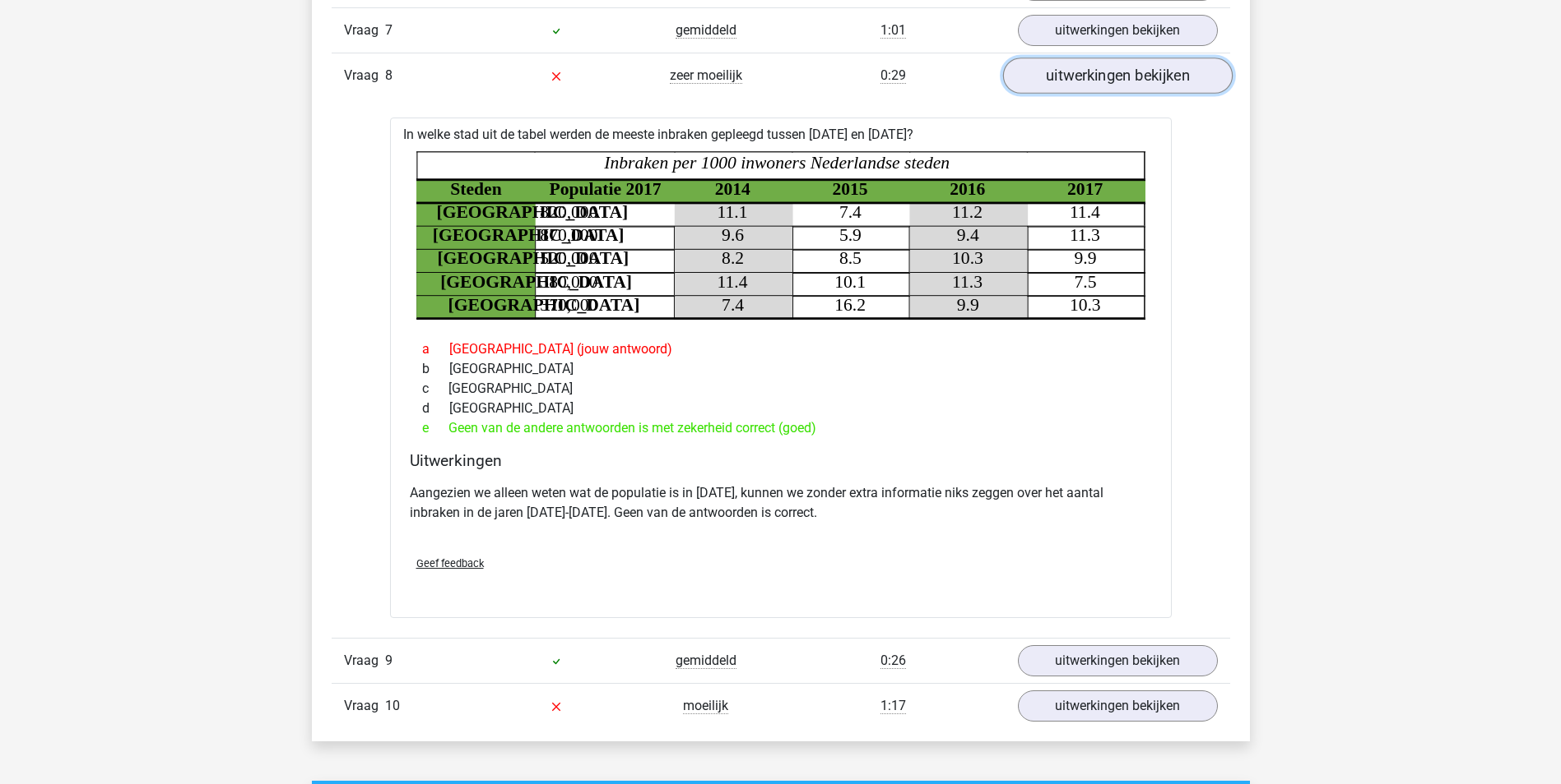
click at [1095, 71] on link "uitwerkingen bekijken" at bounding box center [1117, 76] width 230 height 36
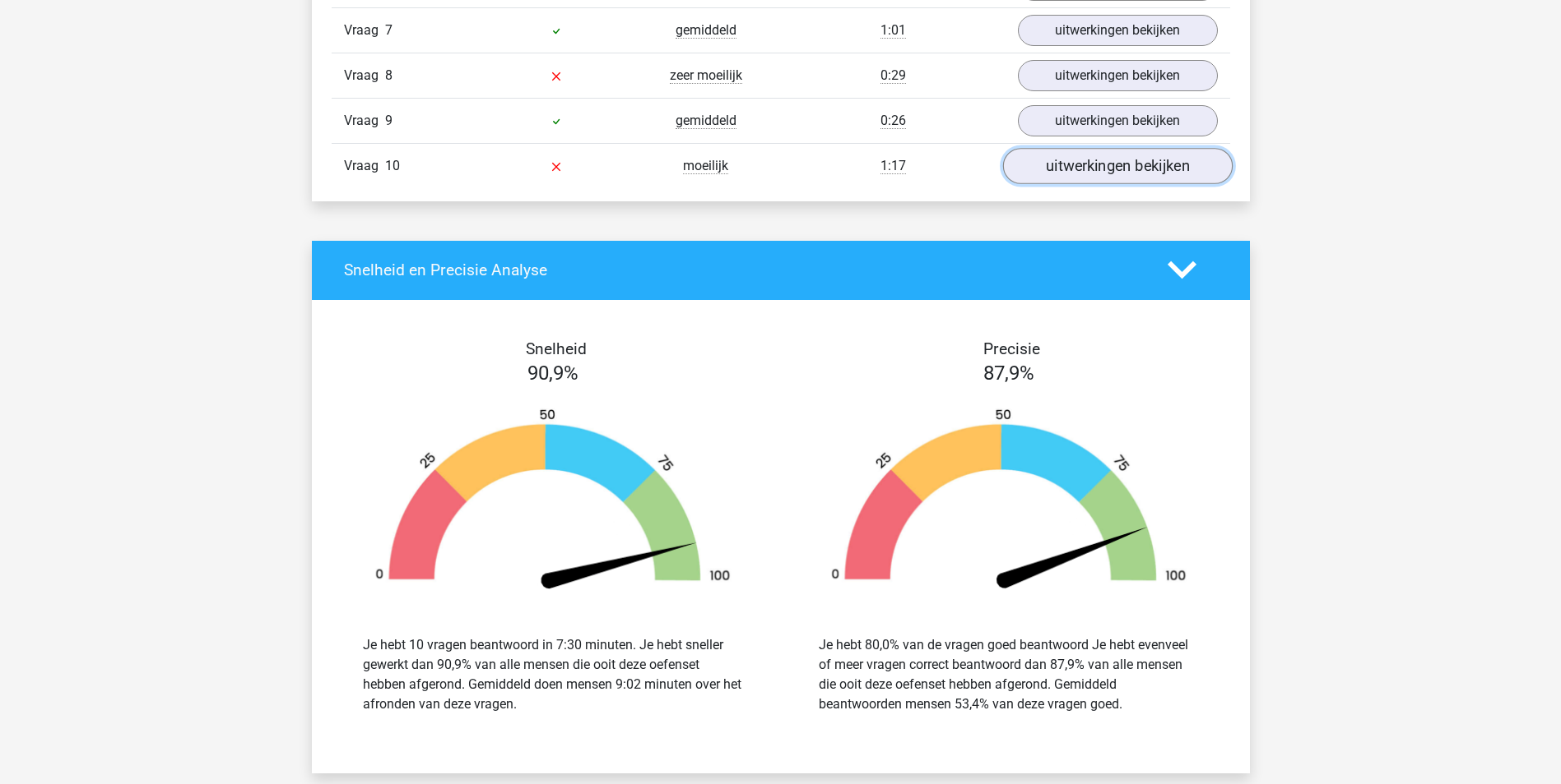
click at [1059, 159] on link "uitwerkingen bekijken" at bounding box center [1117, 166] width 230 height 36
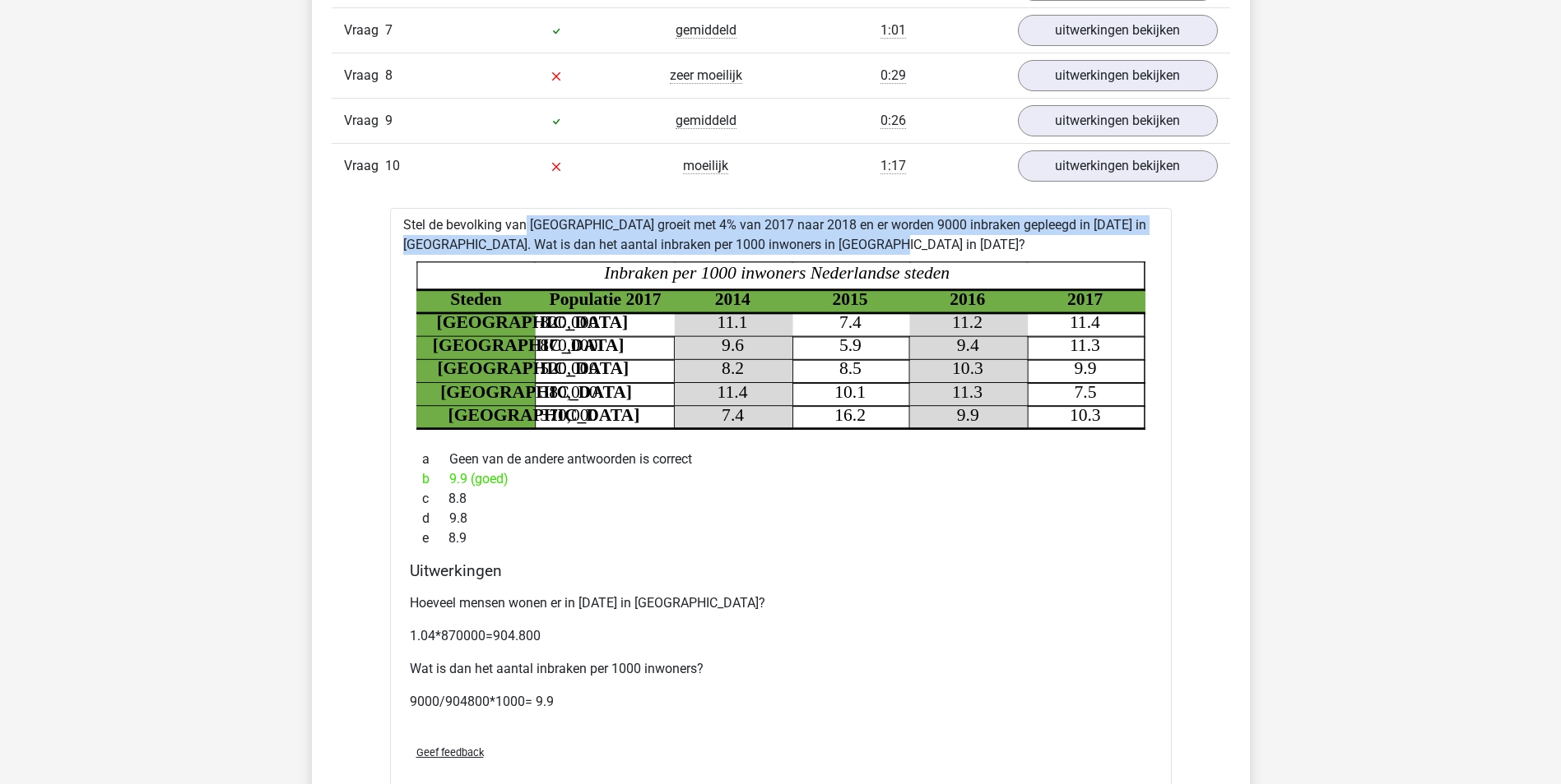
drag, startPoint x: 474, startPoint y: 230, endPoint x: 861, endPoint y: 243, distance: 387.2
click at [861, 243] on div "Stel de bevolking van amsterdam groeit met 4% van 2017 naar 2018 en er worden 9…" at bounding box center [780, 507] width 781 height 599
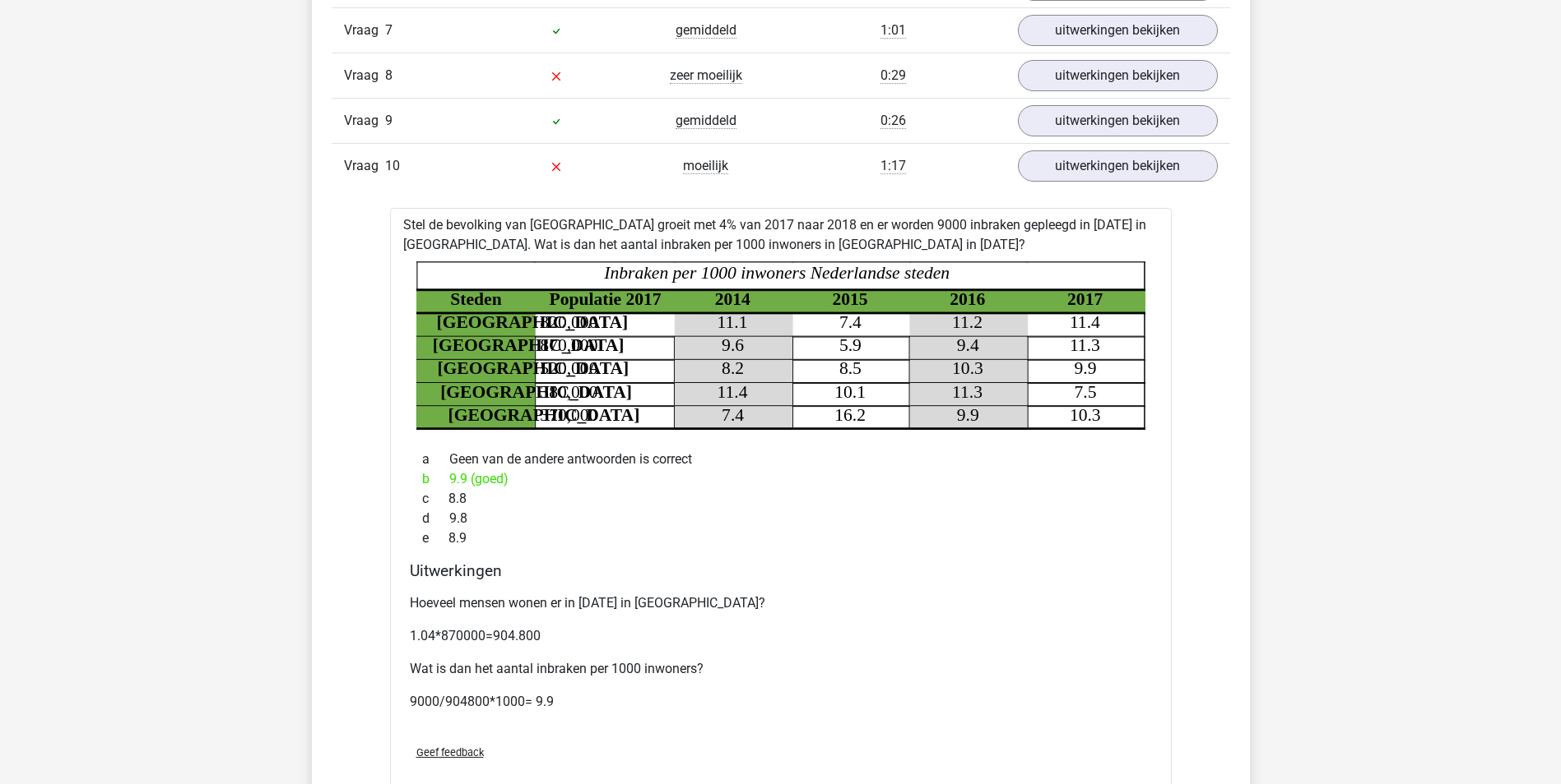
click at [812, 530] on div "e 8.9" at bounding box center [780, 539] width 742 height 20
drag, startPoint x: 460, startPoint y: 599, endPoint x: 673, endPoint y: 601, distance: 213.0
click at [673, 601] on p "Hoeveel mensen wonen er in 2018 in Amsterdam?" at bounding box center [780, 603] width 742 height 20
drag, startPoint x: 673, startPoint y: 601, endPoint x: 759, endPoint y: 655, distance: 101.5
click at [759, 655] on div "Hoeveel mensen wonen er in 2018 in Amsterdam? 1.04*870000=904.800 Wat is dan he…" at bounding box center [780, 660] width 742 height 145
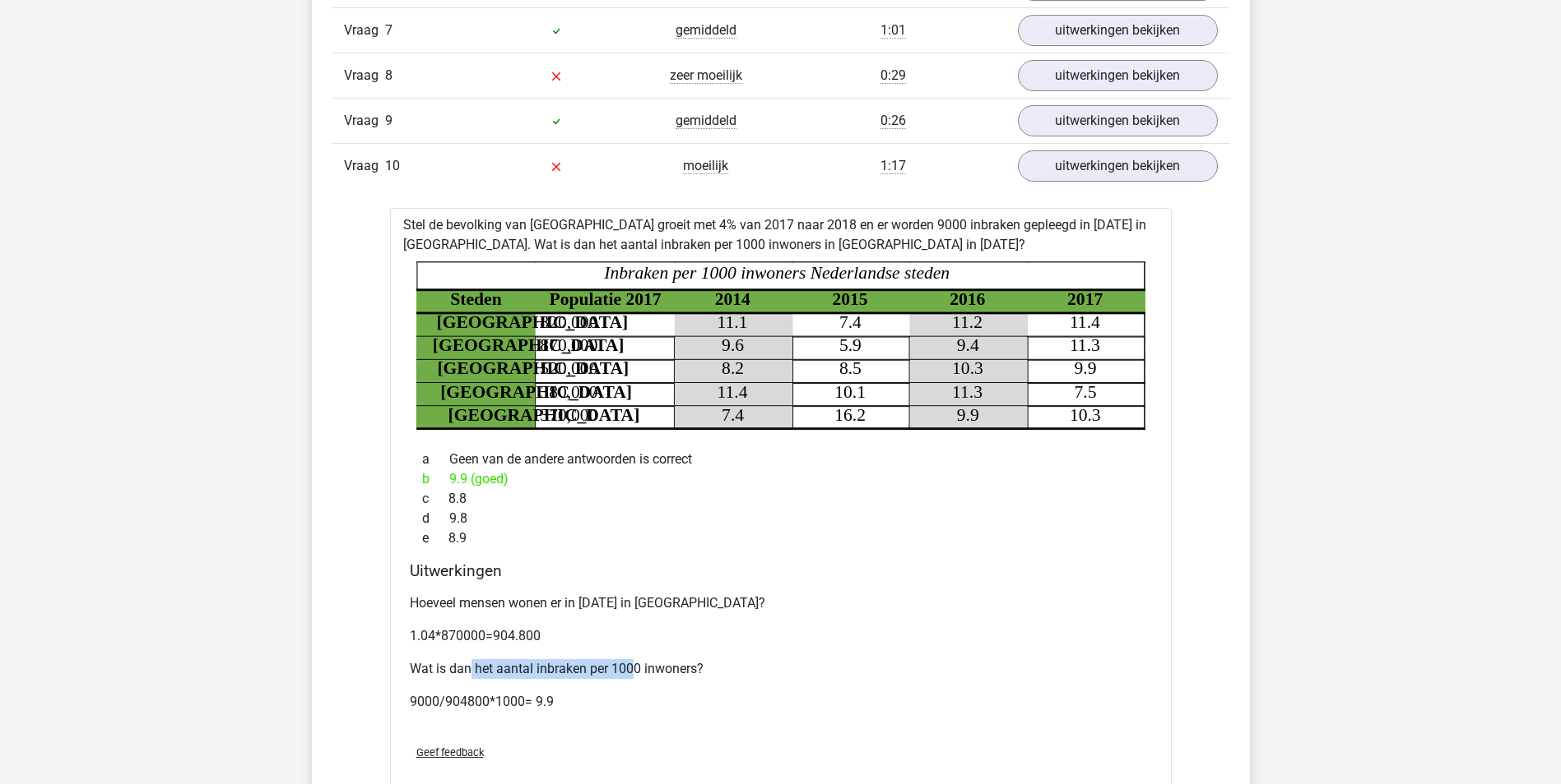
drag, startPoint x: 470, startPoint y: 667, endPoint x: 629, endPoint y: 667, distance: 159.0
click at [629, 667] on p "Wat is dan het aantal inbraken per 1000 inwoners?" at bounding box center [780, 670] width 742 height 20
drag, startPoint x: 629, startPoint y: 667, endPoint x: 632, endPoint y: 699, distance: 32.1
click at [632, 699] on p "9000/904800*1000= 9.9" at bounding box center [780, 703] width 742 height 20
drag, startPoint x: 407, startPoint y: 706, endPoint x: 554, endPoint y: 704, distance: 147.0
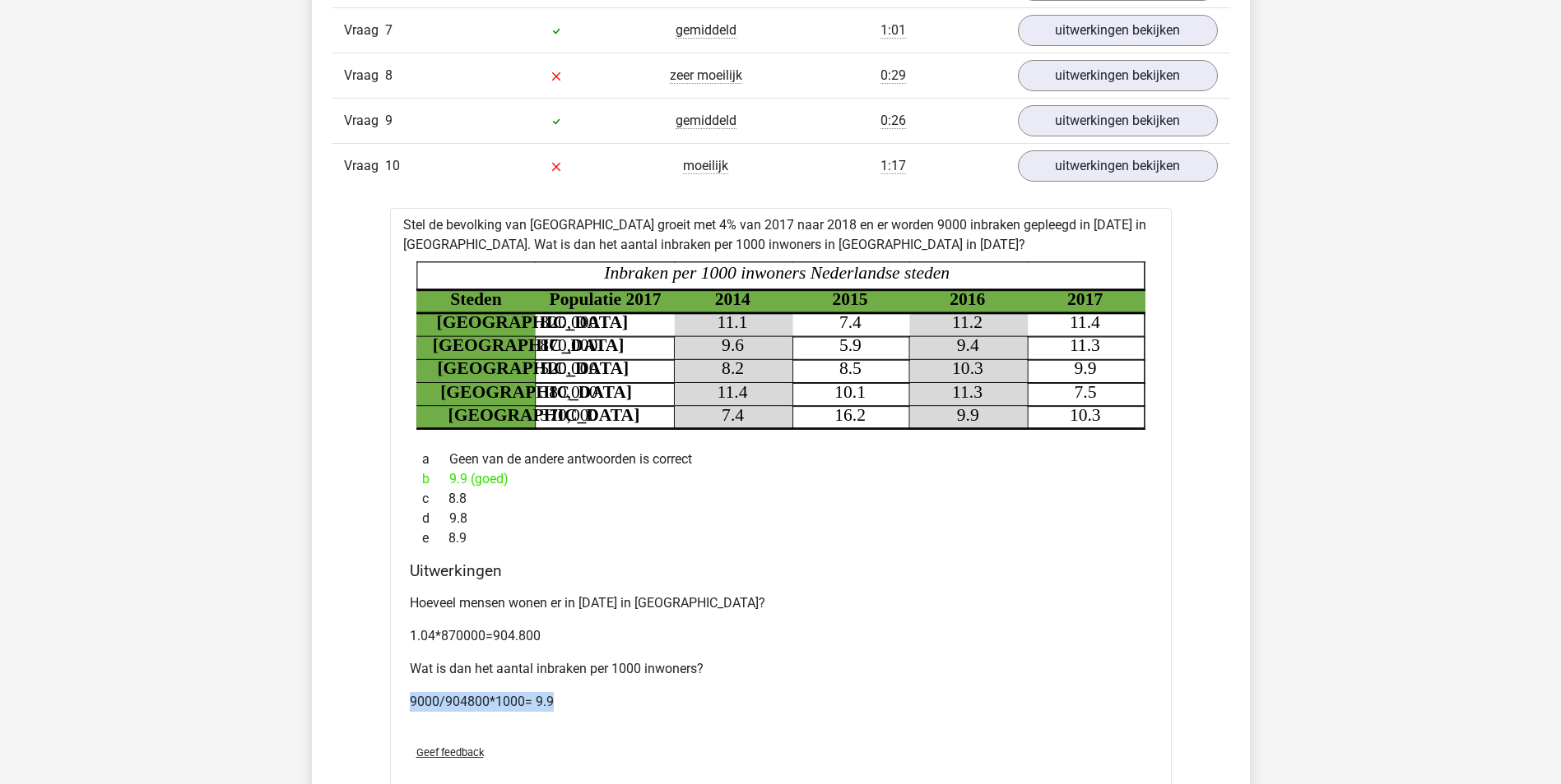
click at [554, 704] on div "Uitwerkingen Hoeveel mensen wonen er in 2018 in Amsterdam? 1.04*870000=904.800 …" at bounding box center [780, 646] width 756 height 170
drag, startPoint x: 554, startPoint y: 704, endPoint x: 529, endPoint y: 738, distance: 42.2
click at [530, 738] on div "Geef feedback" at bounding box center [780, 752] width 756 height 42
drag, startPoint x: 459, startPoint y: 701, endPoint x: 514, endPoint y: 700, distance: 55.0
click at [514, 700] on p "9000/904800*1000= 9.9" at bounding box center [780, 703] width 742 height 20
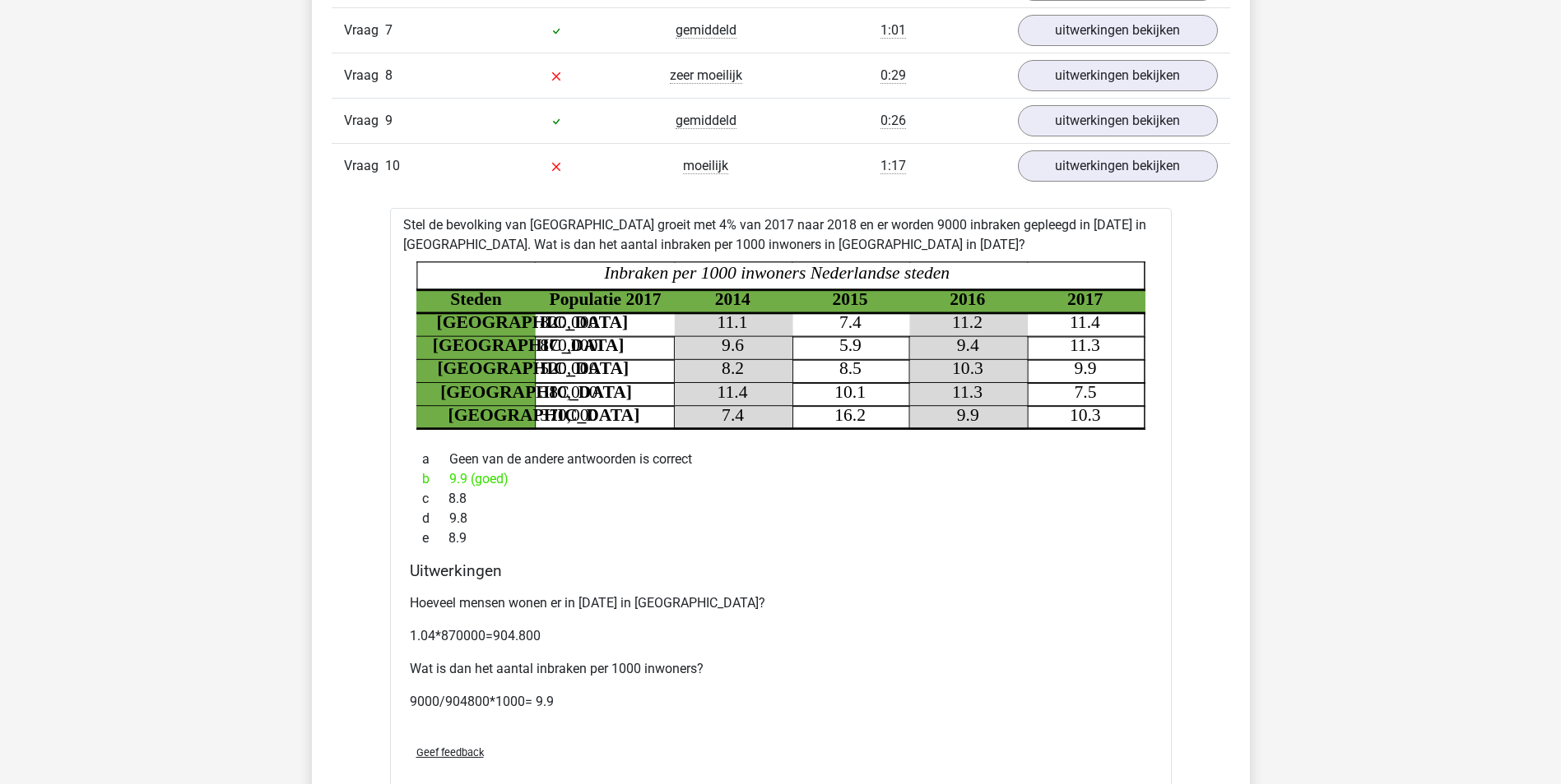
drag, startPoint x: 514, startPoint y: 700, endPoint x: 645, endPoint y: 703, distance: 131.0
click at [636, 705] on p "9000/904800*1000= 9.9" at bounding box center [780, 703] width 742 height 20
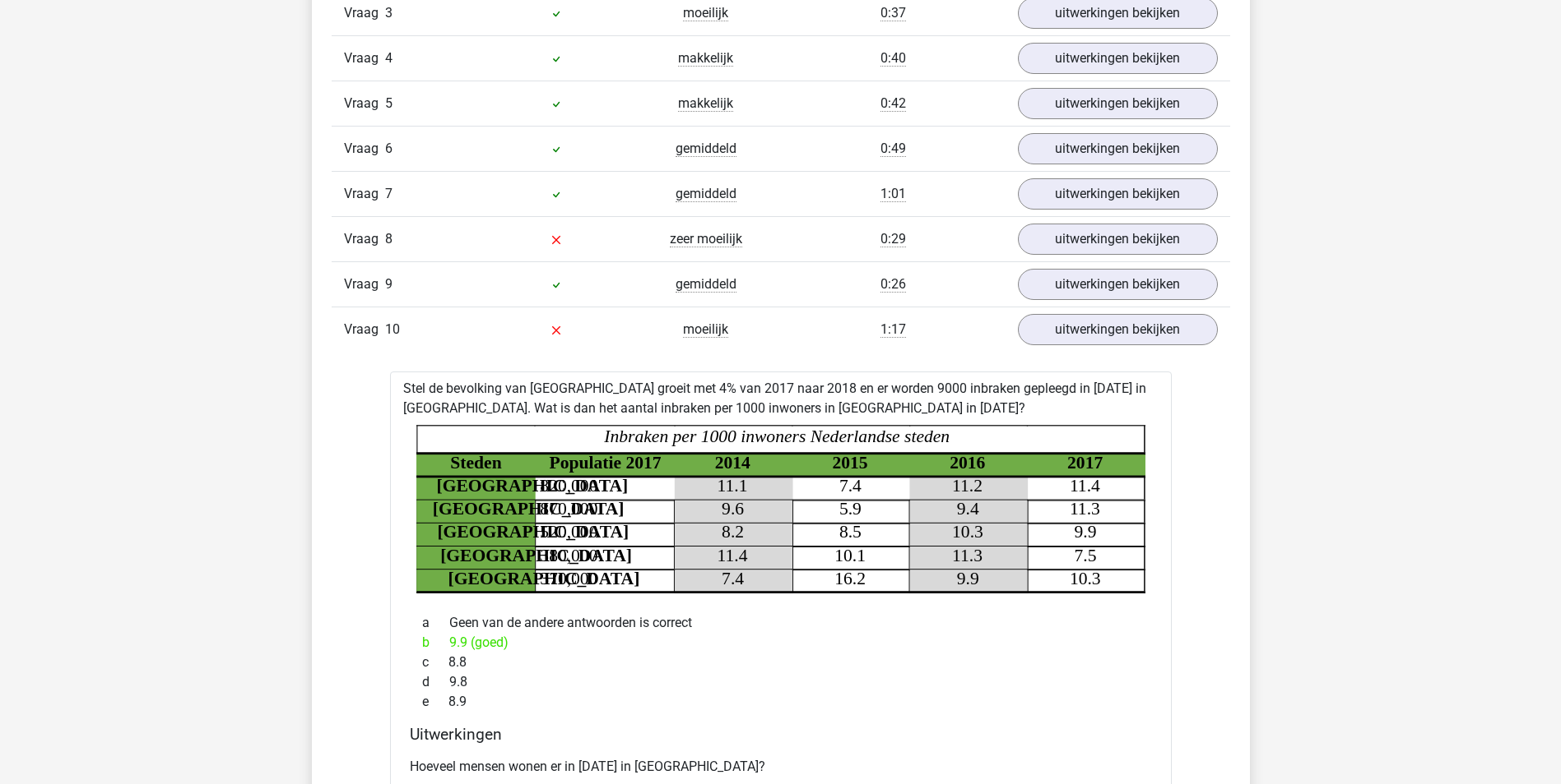
scroll to position [1233, 0]
click at [1099, 332] on link "uitwerkingen bekijken" at bounding box center [1117, 330] width 230 height 36
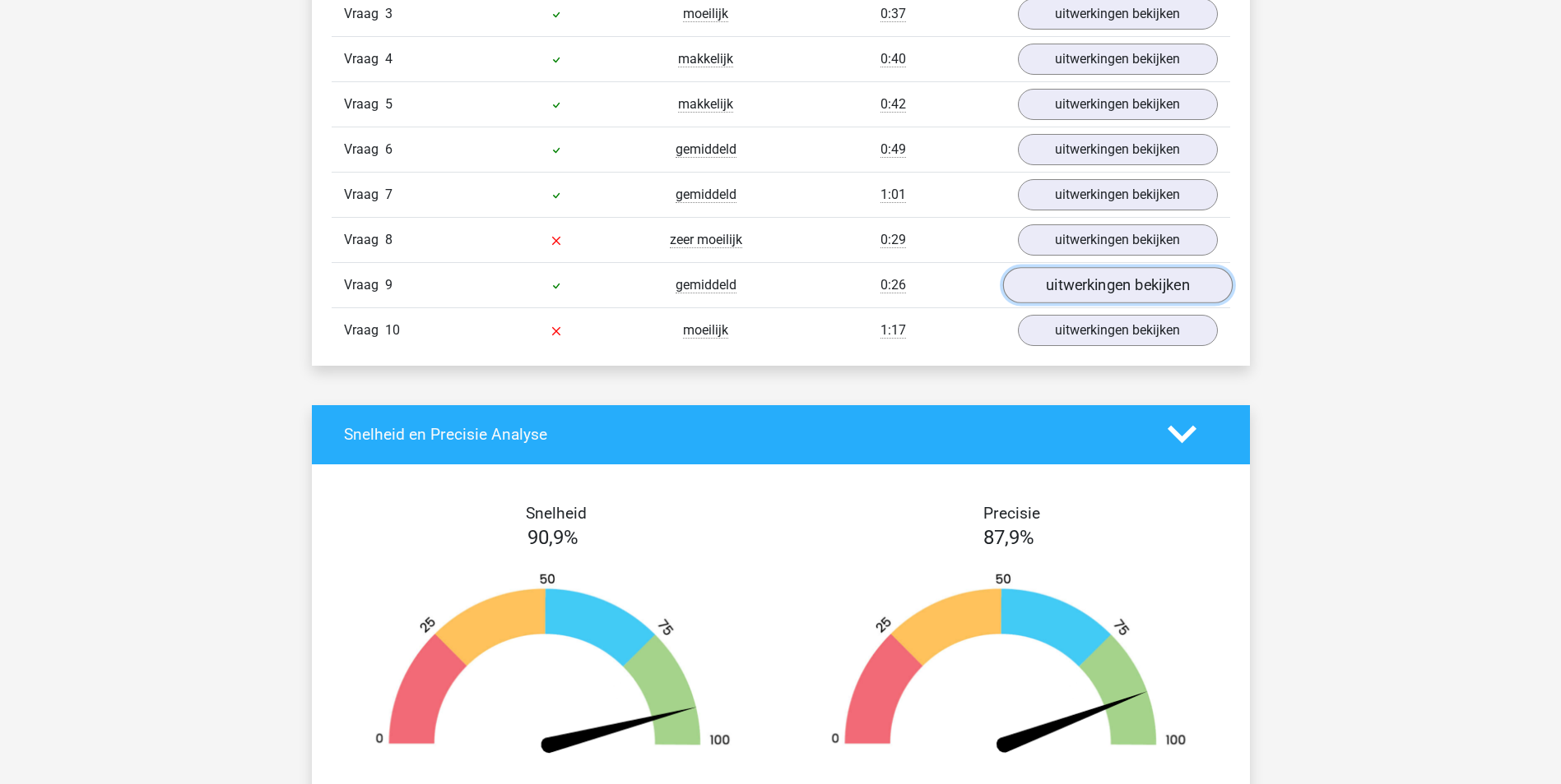
click at [1113, 288] on link "uitwerkingen bekijken" at bounding box center [1117, 285] width 230 height 36
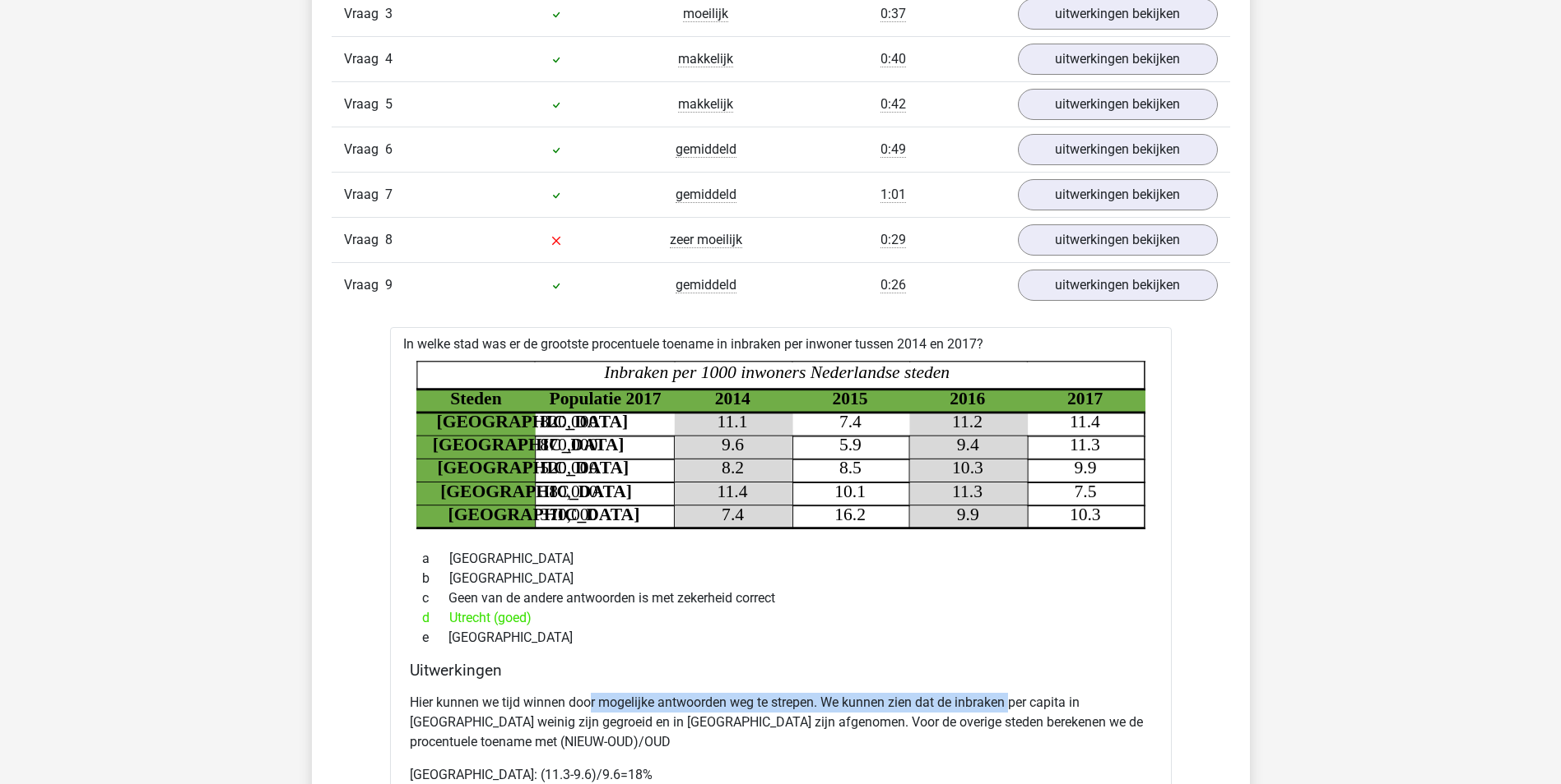
drag, startPoint x: 590, startPoint y: 707, endPoint x: 1016, endPoint y: 689, distance: 426.4
click at [1016, 689] on div "Hier kunnen we tijd winnen door mogelijke antwoorden weg te strepen. We kunnen …" at bounding box center [780, 765] width 742 height 158
drag, startPoint x: 1016, startPoint y: 689, endPoint x: 998, endPoint y: 712, distance: 29.2
click at [998, 712] on p "Hier kunnen we tijd winnen door mogelijke antwoorden weg te strepen. We kunnen …" at bounding box center [780, 722] width 742 height 60
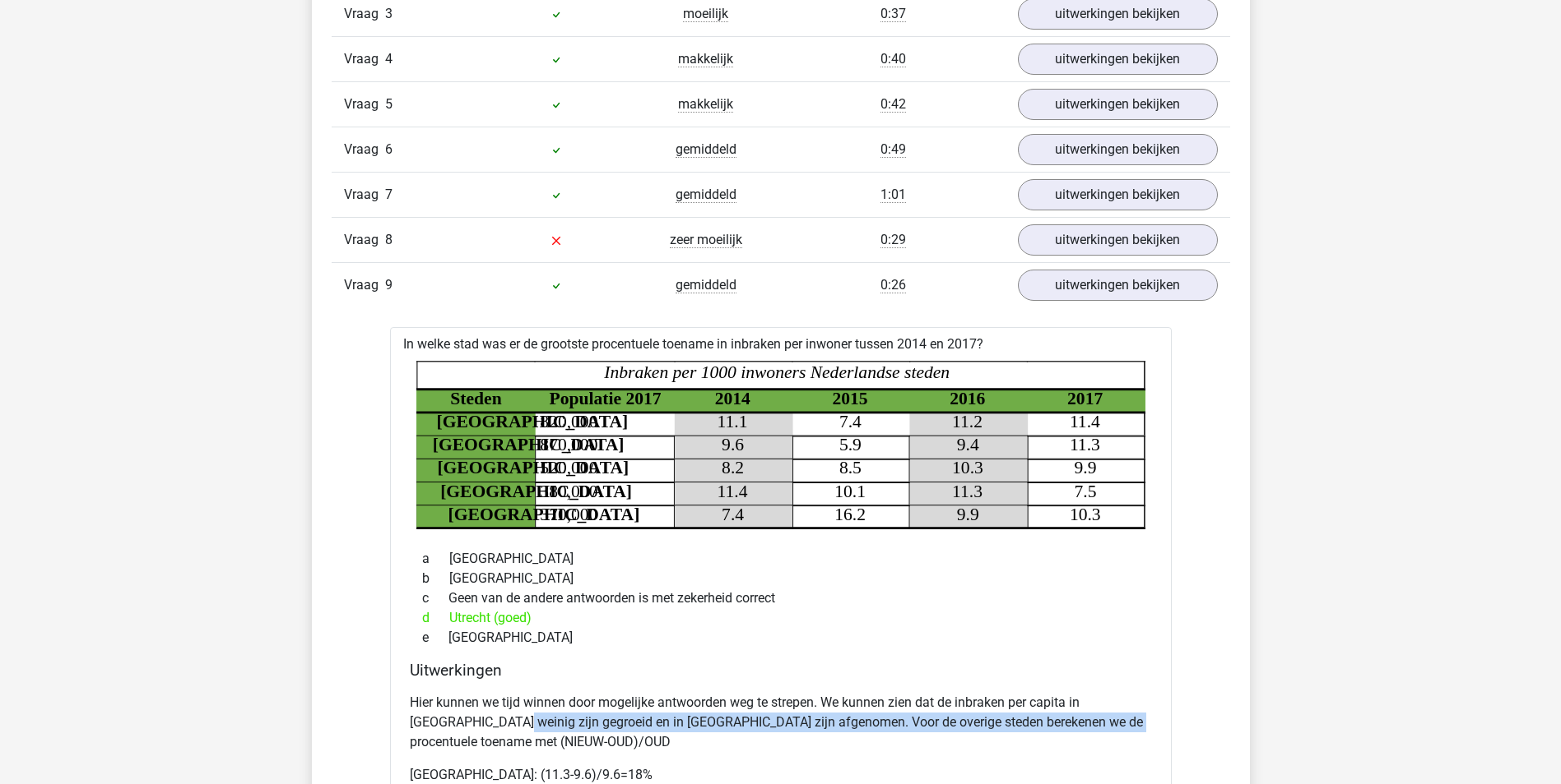
drag, startPoint x: 450, startPoint y: 726, endPoint x: 1066, endPoint y: 715, distance: 616.1
click at [1066, 715] on p "Hier kunnen we tijd winnen door mogelijke antwoorden weg te strepen. We kunnen …" at bounding box center [780, 722] width 742 height 60
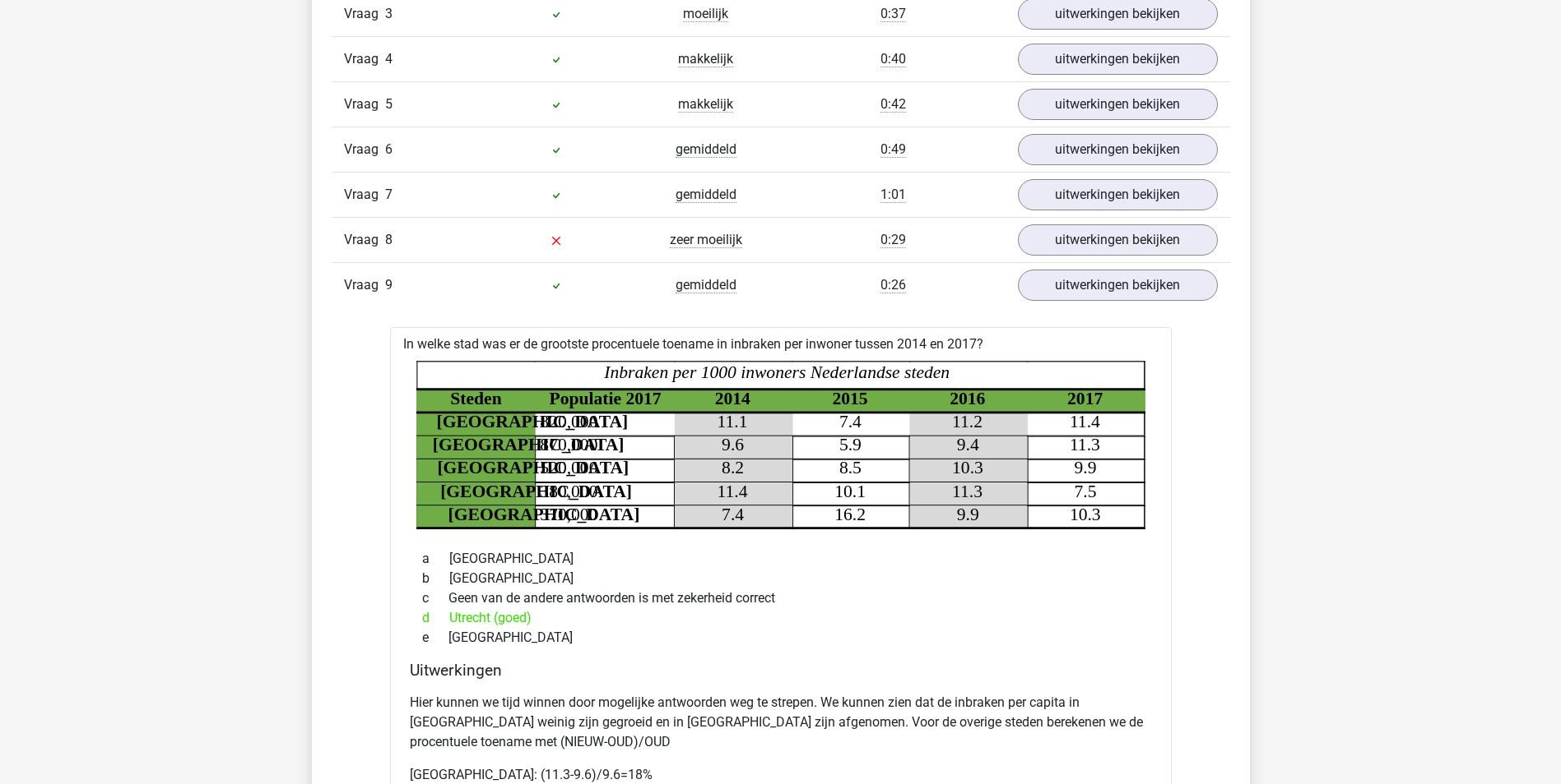
drag, startPoint x: 1066, startPoint y: 715, endPoint x: 763, endPoint y: 737, distance: 303.8
click at [763, 737] on p "Hier kunnen we tijd winnen door mogelijke antwoorden weg te strepen. We kunnen …" at bounding box center [780, 722] width 742 height 60
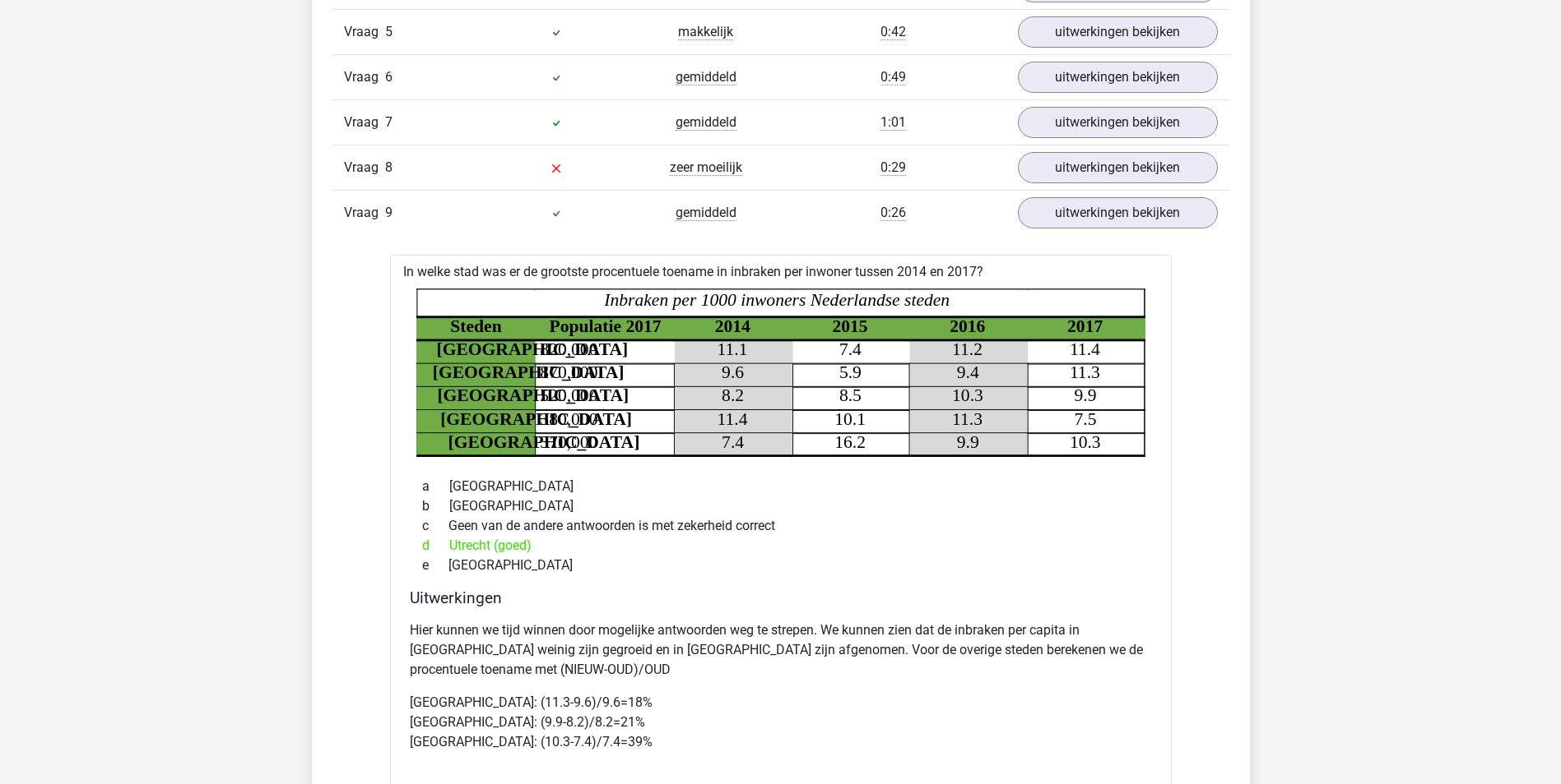
scroll to position [1151, 0]
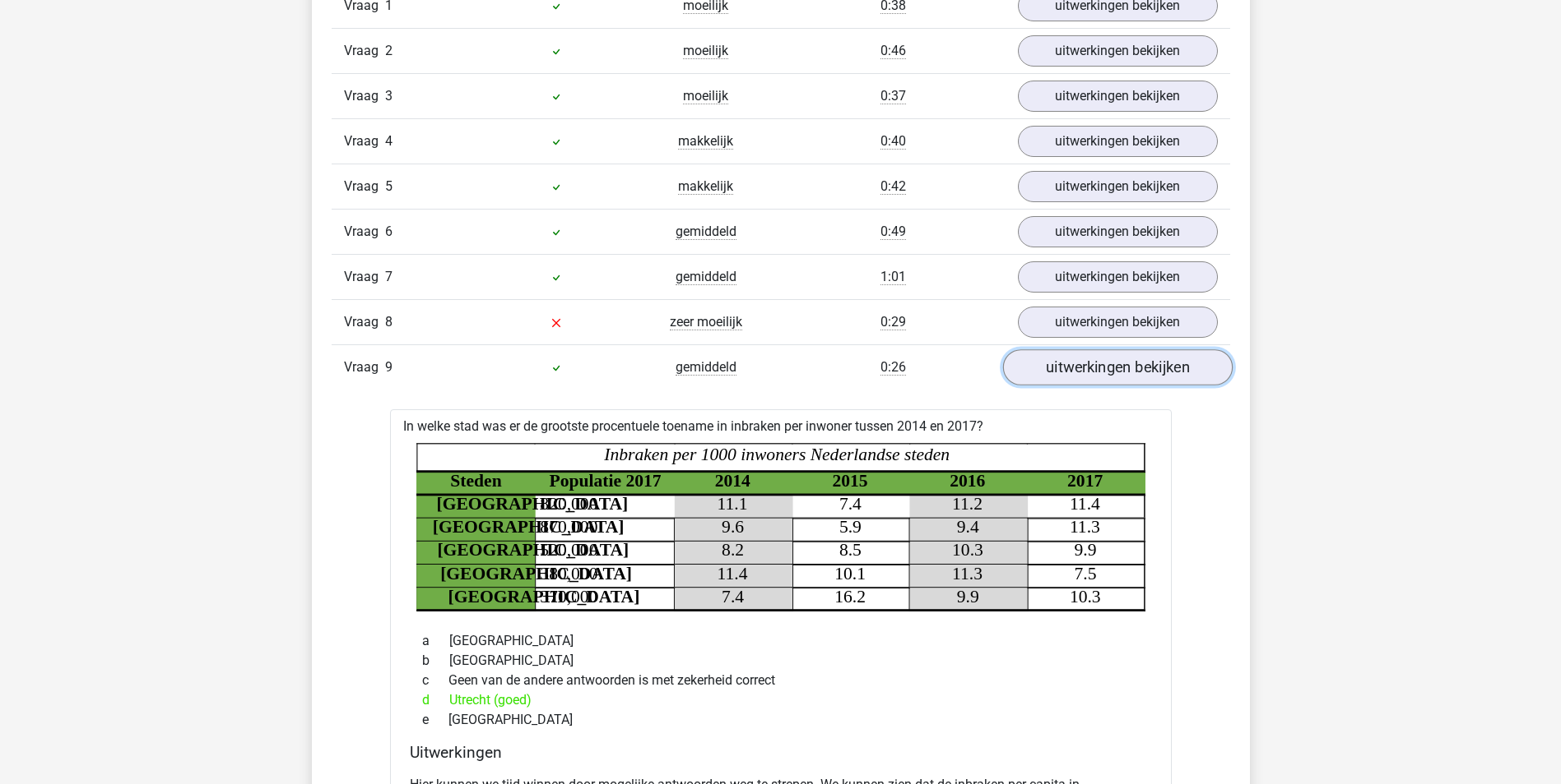
click at [1078, 370] on link "uitwerkingen bekijken" at bounding box center [1117, 368] width 230 height 36
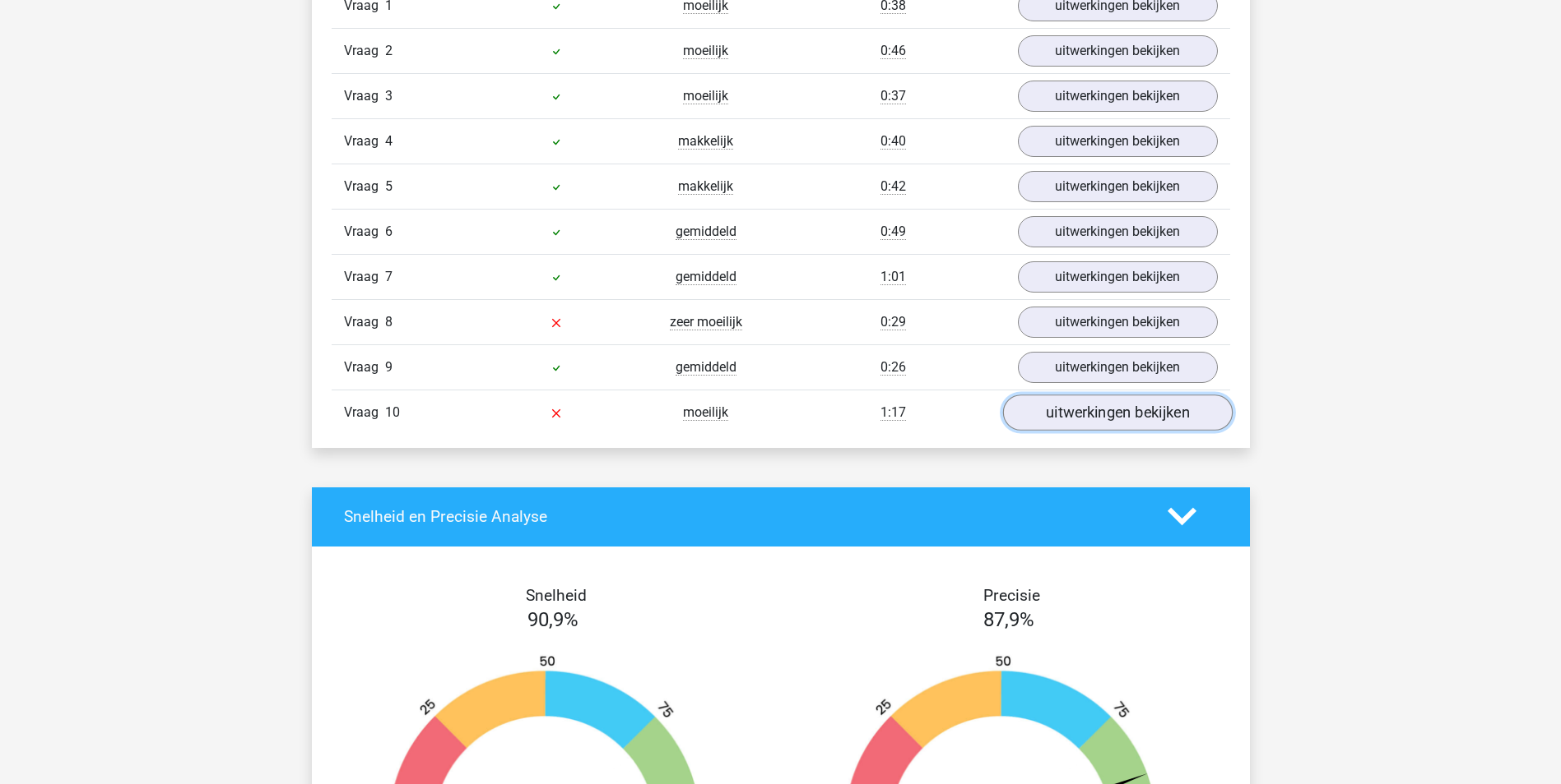
click at [1062, 419] on link "uitwerkingen bekijken" at bounding box center [1117, 412] width 230 height 36
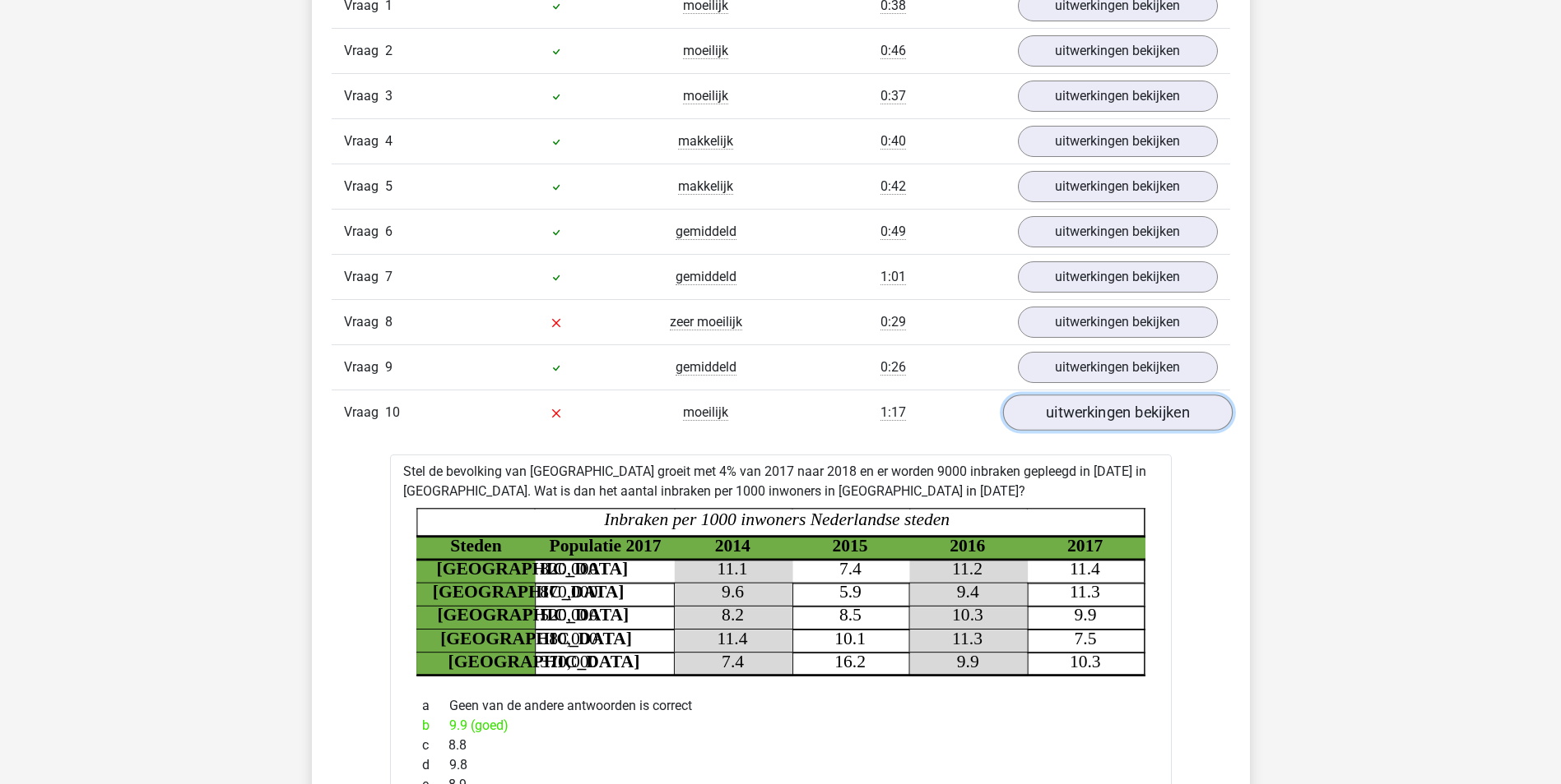
click at [1062, 419] on link "uitwerkingen bekijken" at bounding box center [1117, 412] width 230 height 36
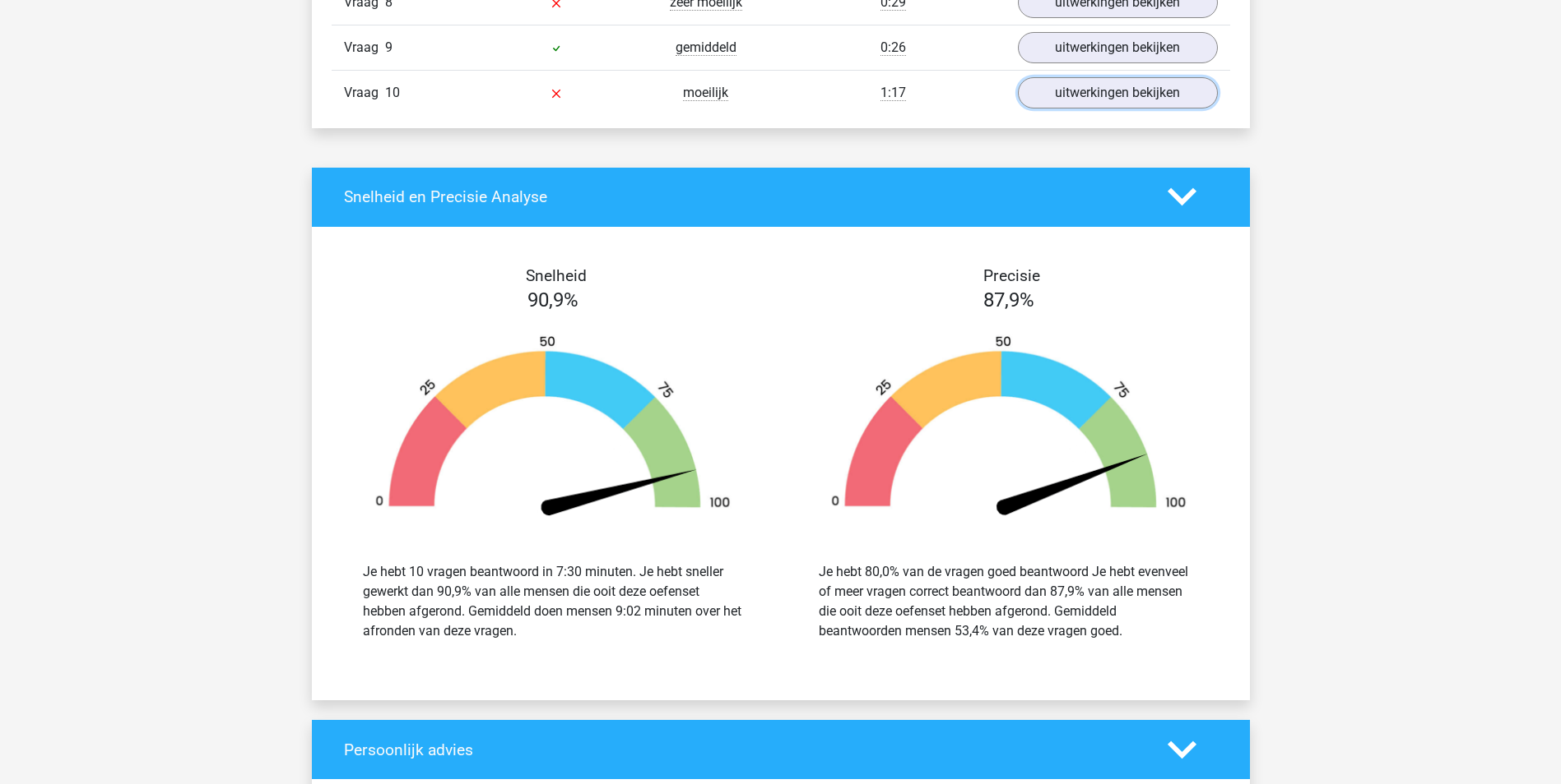
scroll to position [1480, 0]
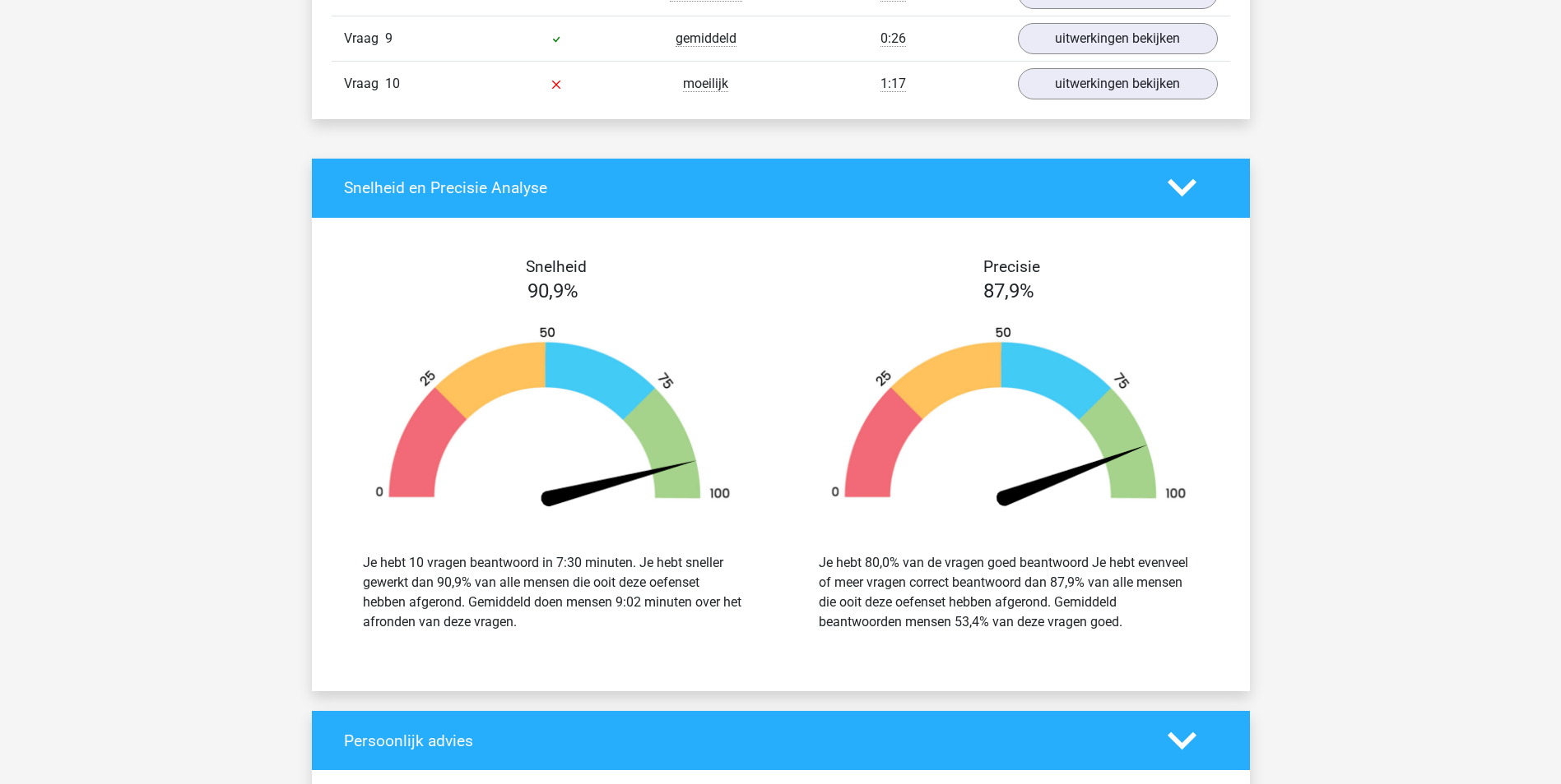
drag, startPoint x: 416, startPoint y: 570, endPoint x: 455, endPoint y: 626, distance: 68.2
click at [455, 626] on div "Je hebt 10 vragen beantwoord in 7:30 minuten. Je hebt sneller gewerkt dan 90,9%…" at bounding box center [553, 592] width 380 height 78
click at [455, 627] on div "Je hebt 10 vragen beantwoord in 7:30 minuten. Je hebt sneller gewerkt dan 90,9%…" at bounding box center [553, 592] width 380 height 78
drag, startPoint x: 408, startPoint y: 583, endPoint x: 576, endPoint y: 626, distance: 173.4
click at [576, 626] on div "Je hebt 10 vragen beantwoord in 7:30 minuten. Je hebt sneller gewerkt dan 90,9%…" at bounding box center [553, 592] width 380 height 78
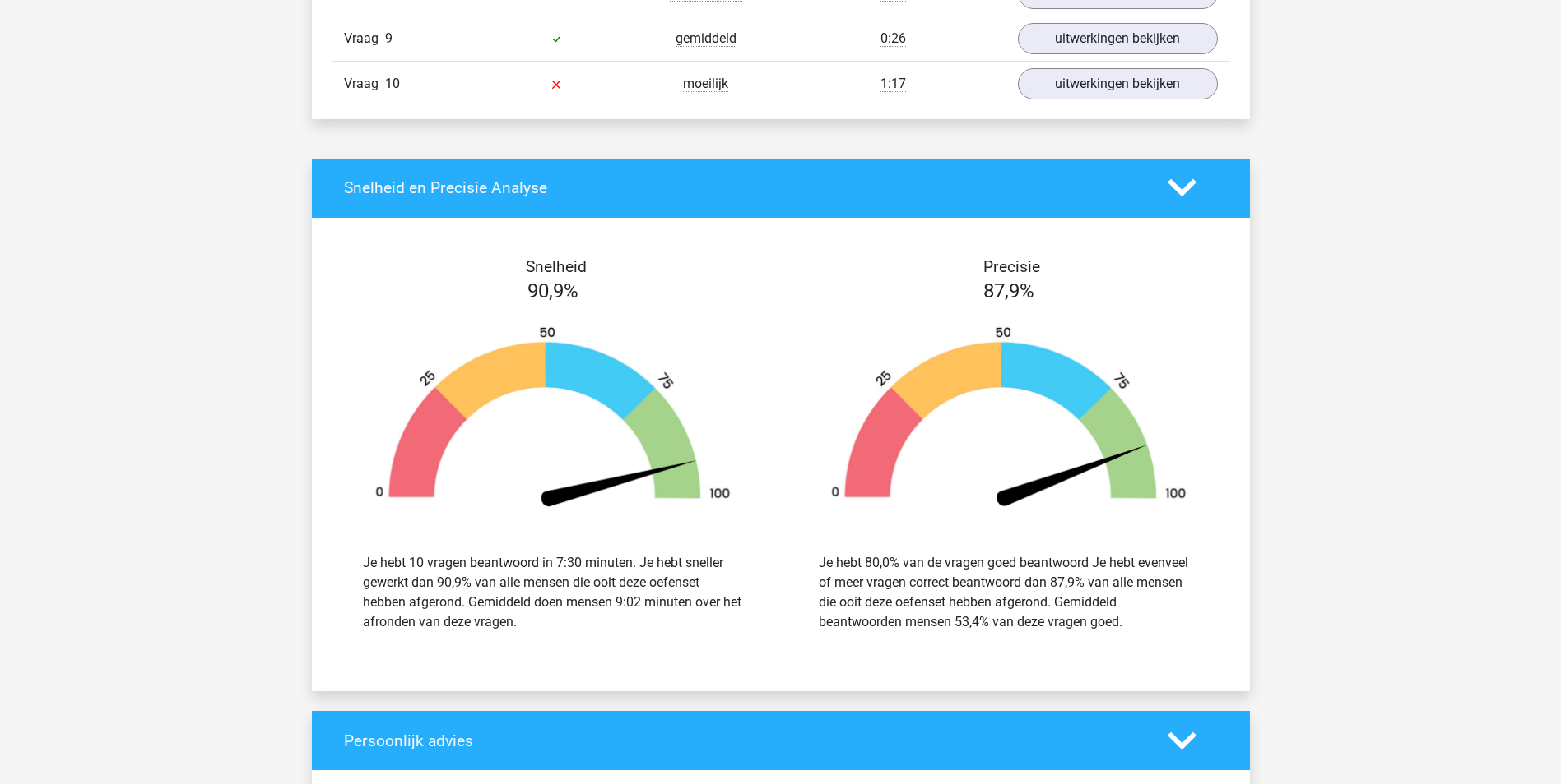
drag, startPoint x: 576, startPoint y: 626, endPoint x: 568, endPoint y: 628, distance: 8.2
click at [576, 628] on div "Je hebt 10 vragen beantwoord in 7:30 minuten. Je hebt sneller gewerkt dan 90,9%…" at bounding box center [553, 592] width 380 height 78
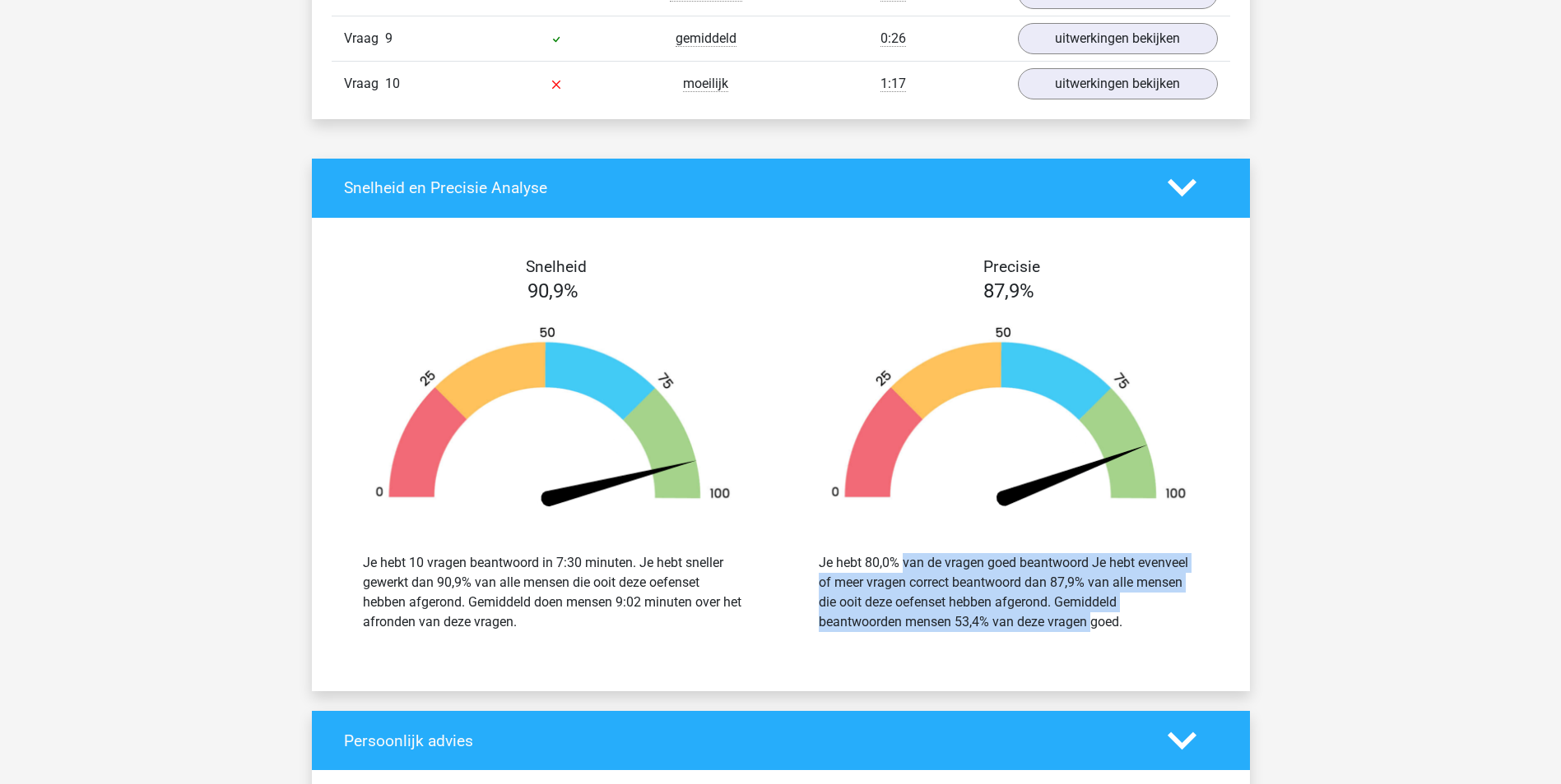
drag, startPoint x: 868, startPoint y: 567, endPoint x: 997, endPoint y: 617, distance: 138.4
click at [997, 617] on div "Je hebt 80,0% van de vragen goed beantwoord Je hebt evenveel of meer vragen cor…" at bounding box center [1008, 592] width 380 height 78
drag, startPoint x: 997, startPoint y: 617, endPoint x: 911, endPoint y: 614, distance: 86.1
click at [915, 617] on div "Je hebt 80,0% van de vragen goed beantwoord Je hebt evenveel of meer vragen cor…" at bounding box center [1008, 592] width 380 height 78
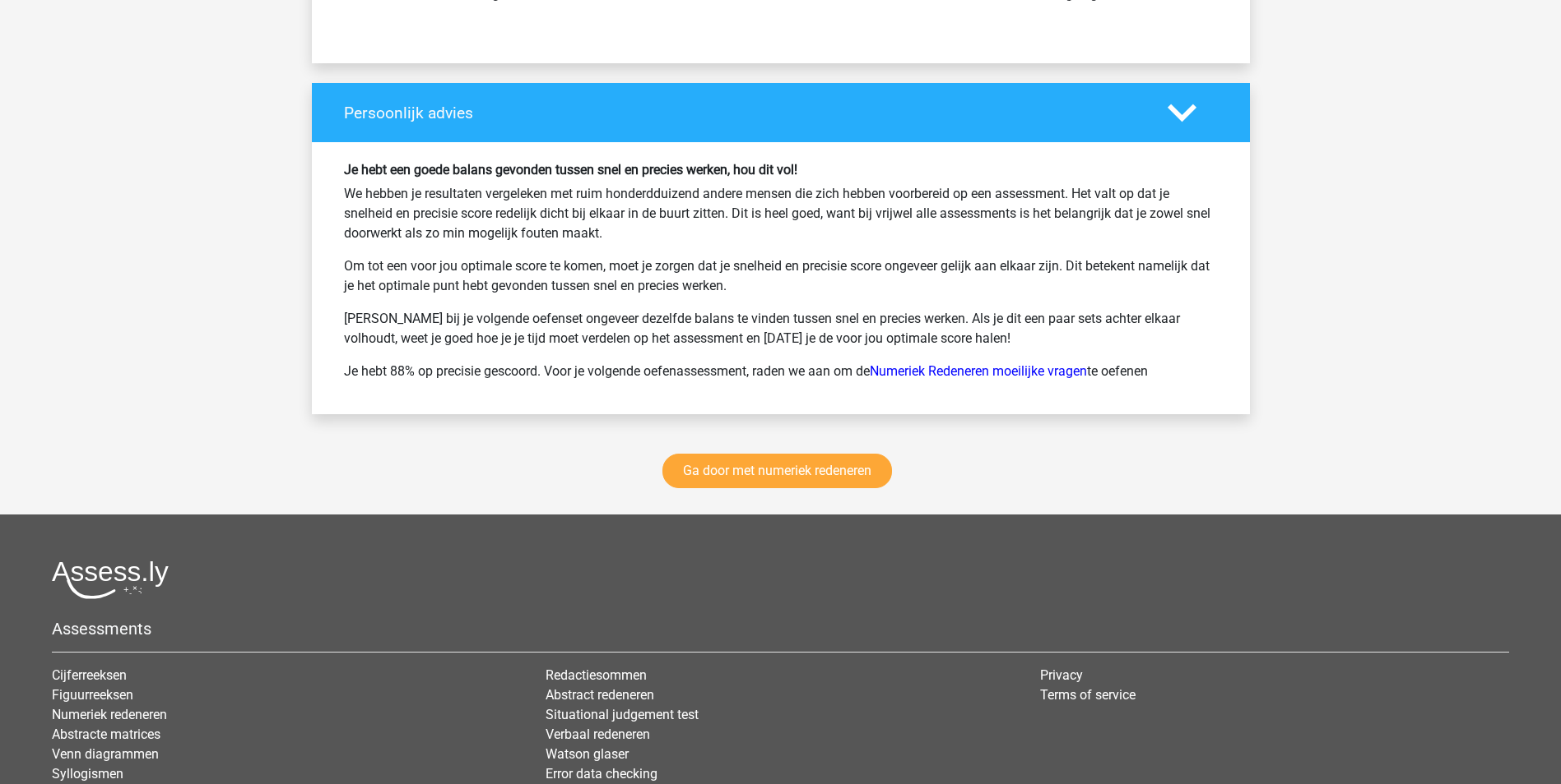
scroll to position [2137, 0]
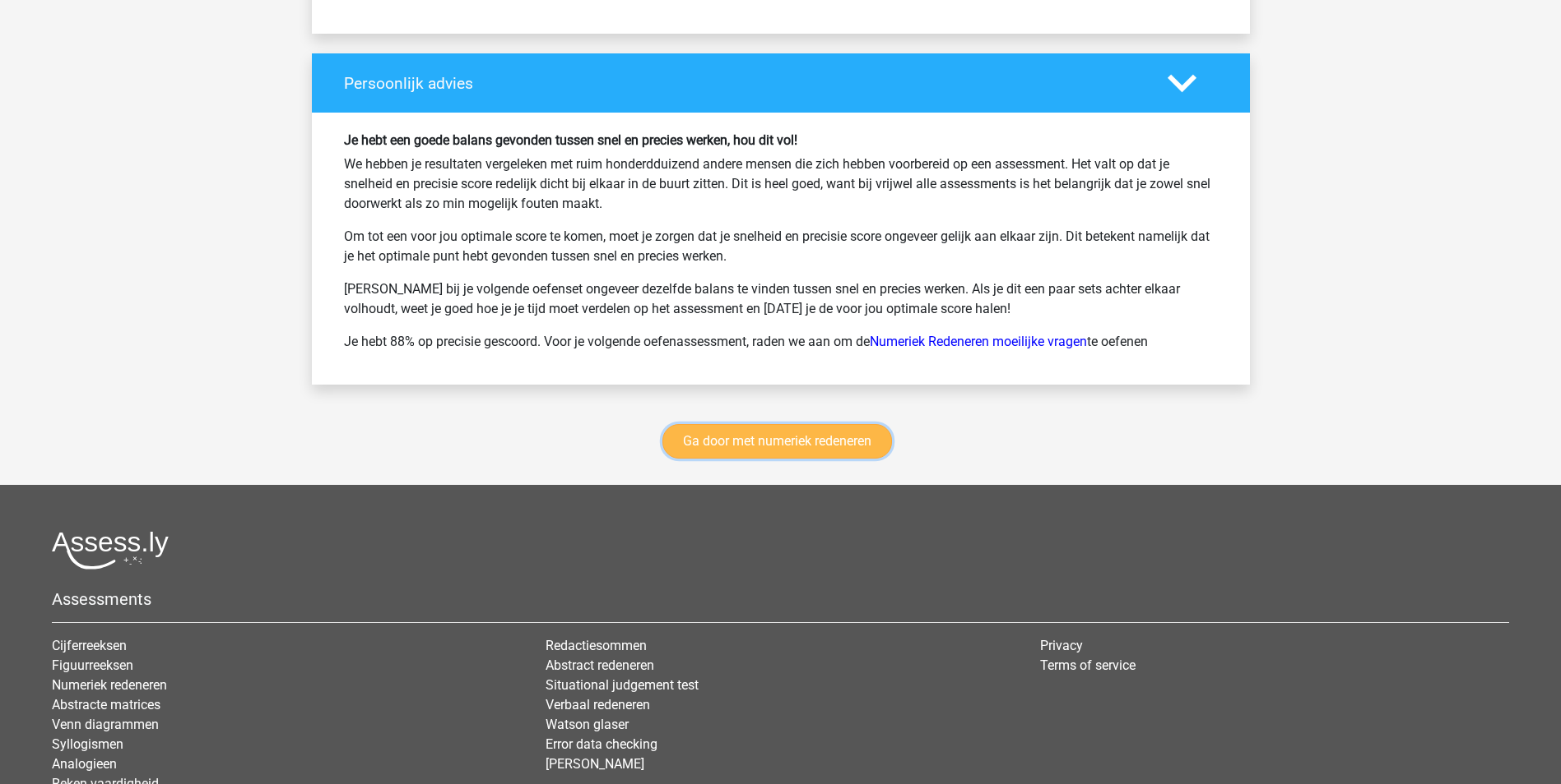
click at [762, 437] on link "Ga door met numeriek redeneren" at bounding box center [777, 441] width 230 height 35
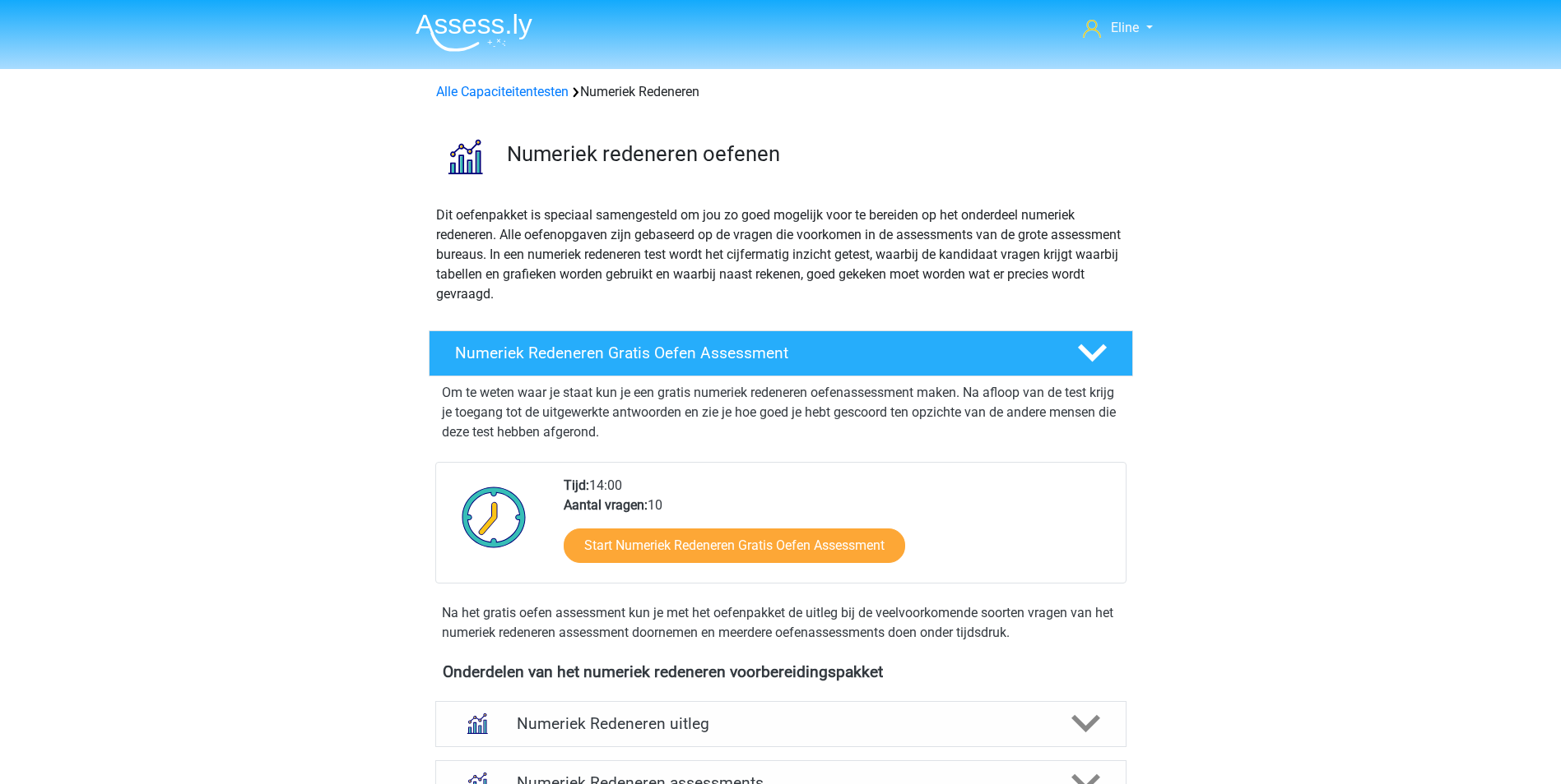
scroll to position [754, 0]
